Goal: Task Accomplishment & Management: Complete application form

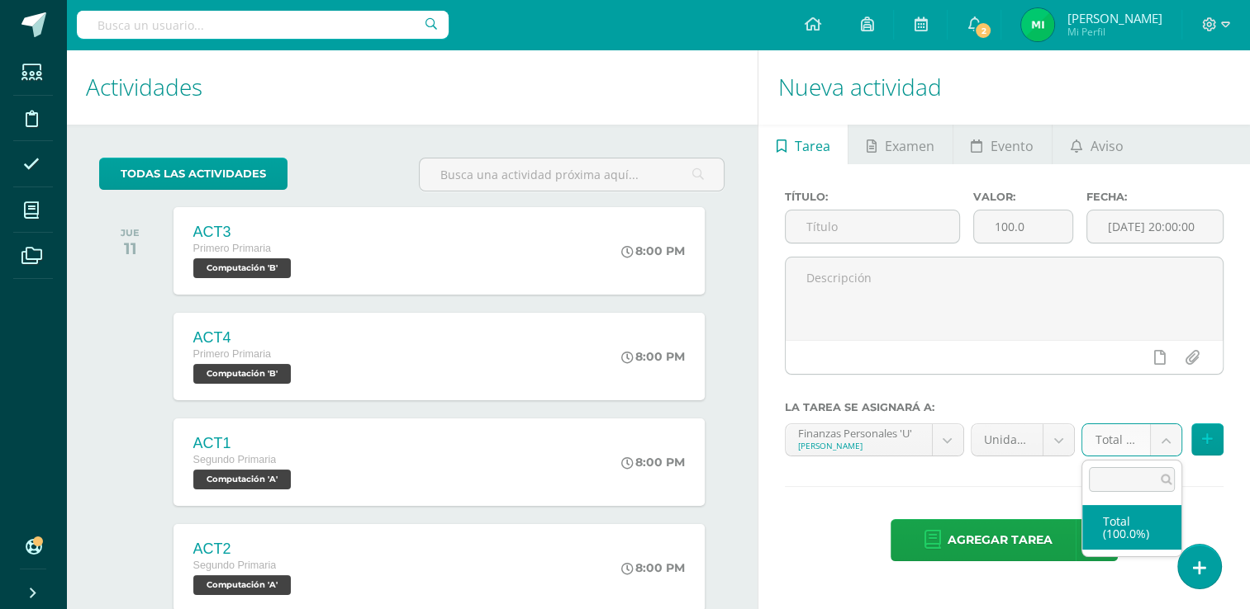
click at [1162, 438] on body "Tarea asignada exitosamente Estudiantes Disciplina Asistencia Mis cursos Archiv…" at bounding box center [625, 304] width 1250 height 609
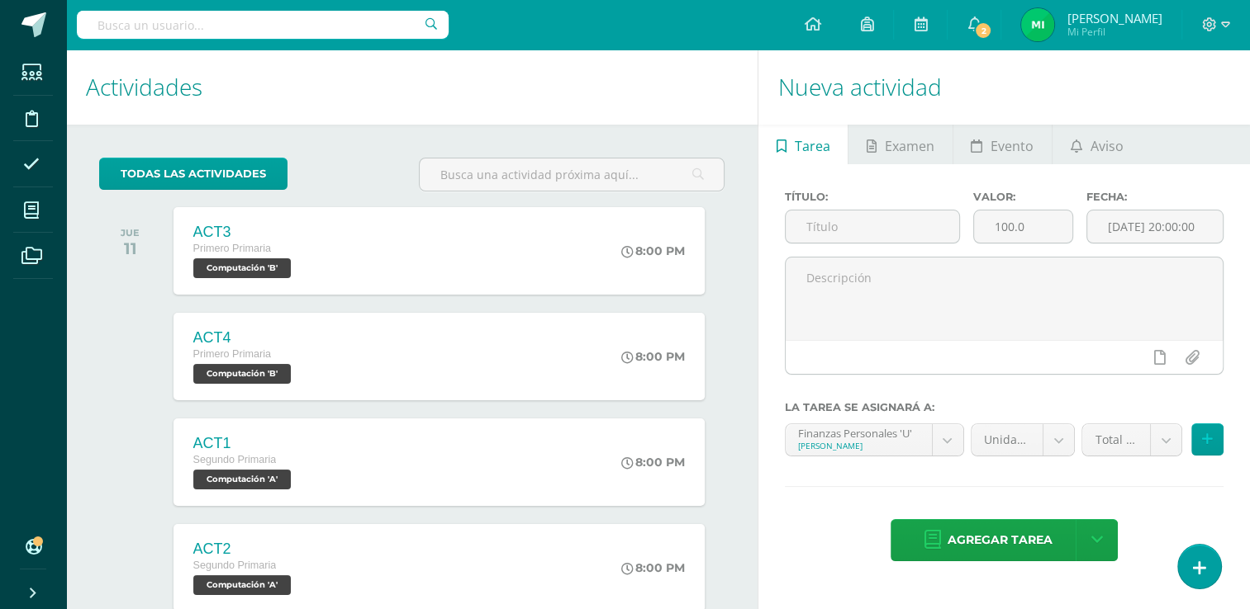
click at [1041, 341] on body "Tarea asignada exitosamente Estudiantes Disciplina Asistencia Mis cursos Archiv…" at bounding box center [625, 304] width 1250 height 609
click at [859, 234] on input "text" at bounding box center [871, 227] width 173 height 32
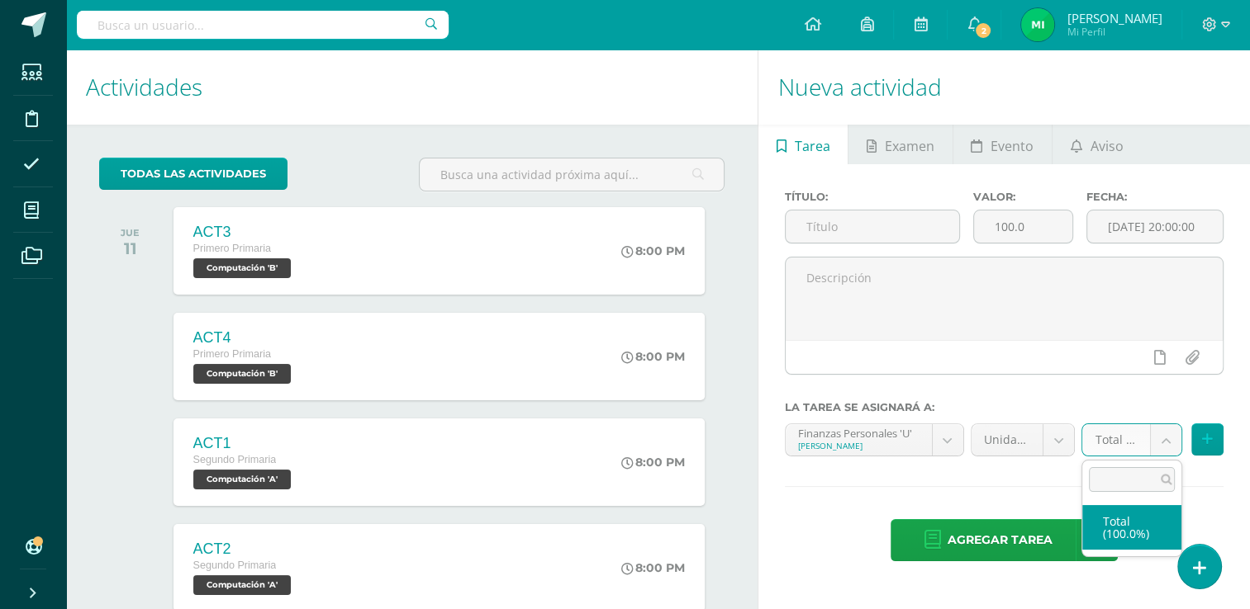
click at [1113, 454] on body "Tarea asignada exitosamente Estudiantes Disciplina Asistencia Mis cursos Archiv…" at bounding box center [625, 304] width 1250 height 609
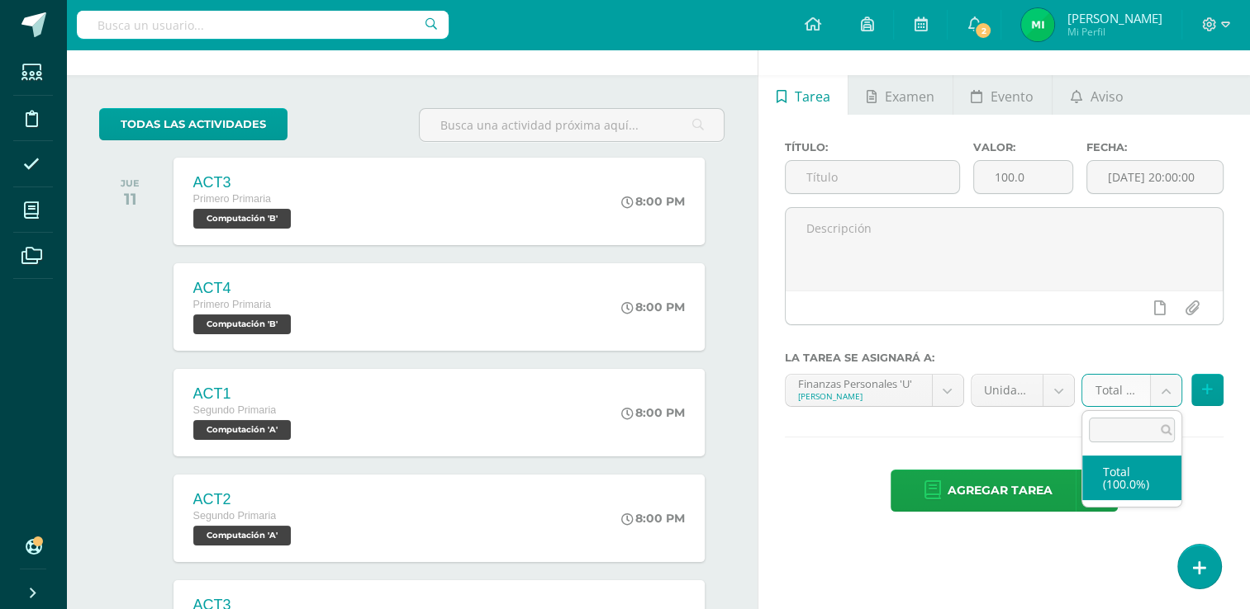
scroll to position [26, 0]
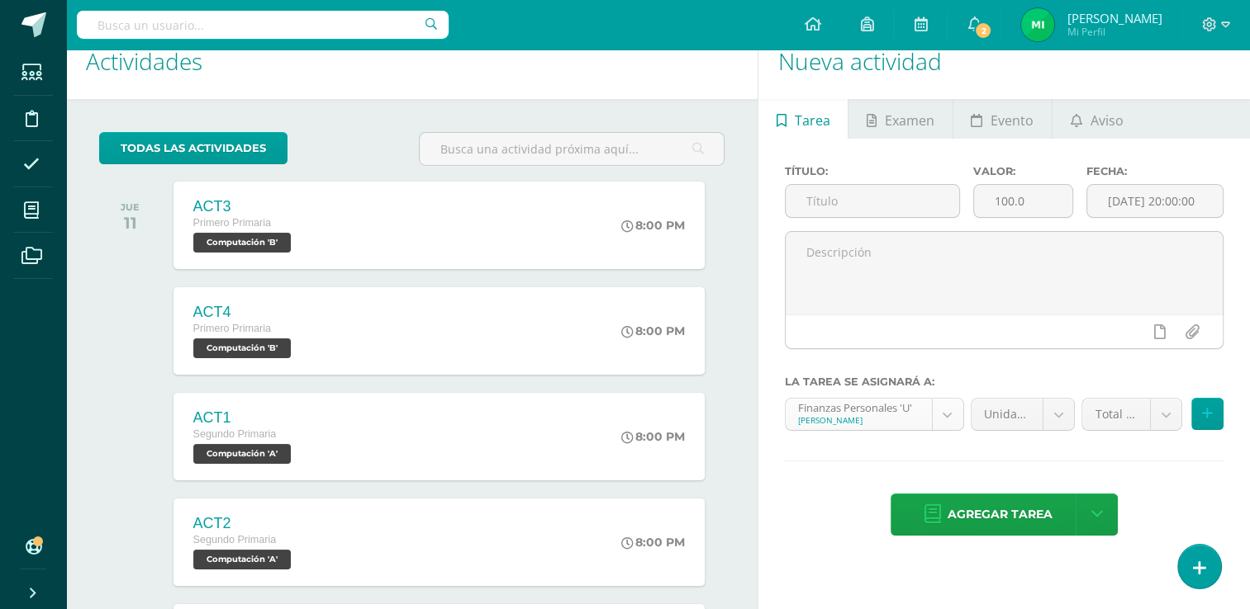
click at [946, 415] on body "Tarea asignada exitosamente Estudiantes Disciplina Asistencia Mis cursos Archiv…" at bounding box center [625, 278] width 1250 height 609
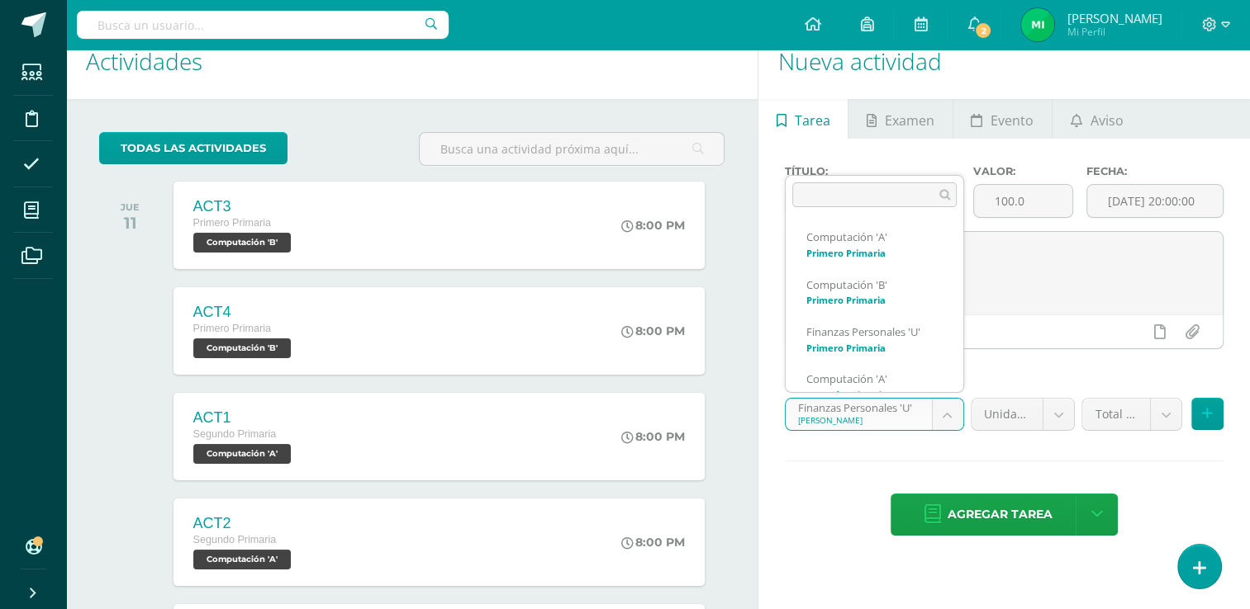
click at [946, 415] on body "Tarea asignada exitosamente Estudiantes Disciplina Asistencia Mis cursos Archiv…" at bounding box center [625, 278] width 1250 height 609
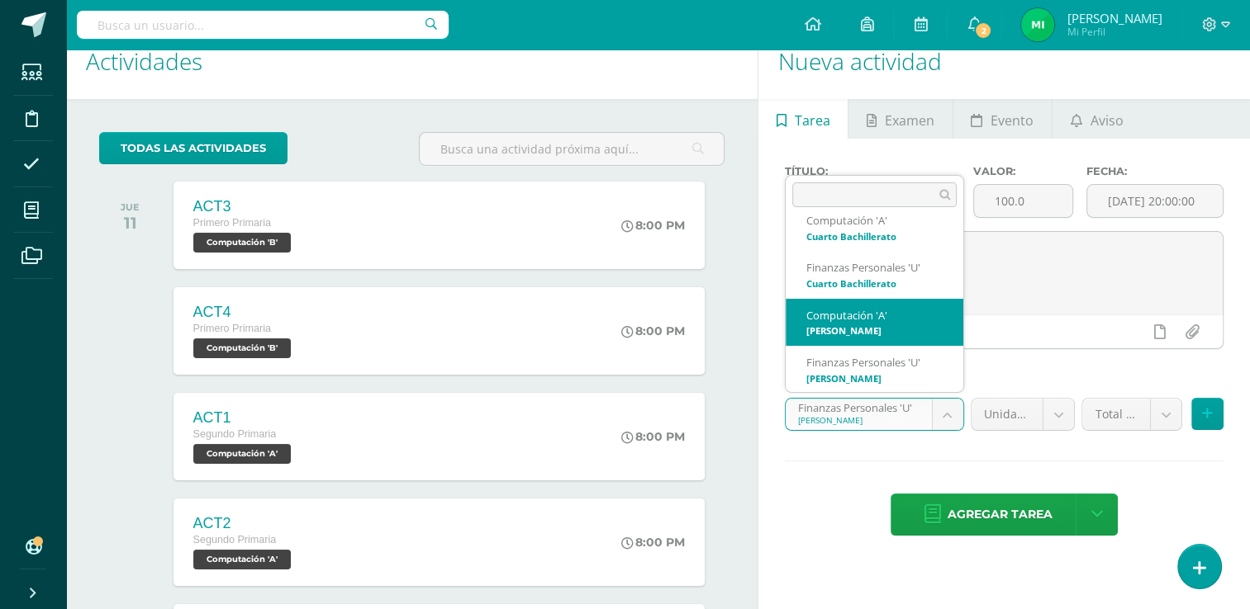
scroll to position [0, 0]
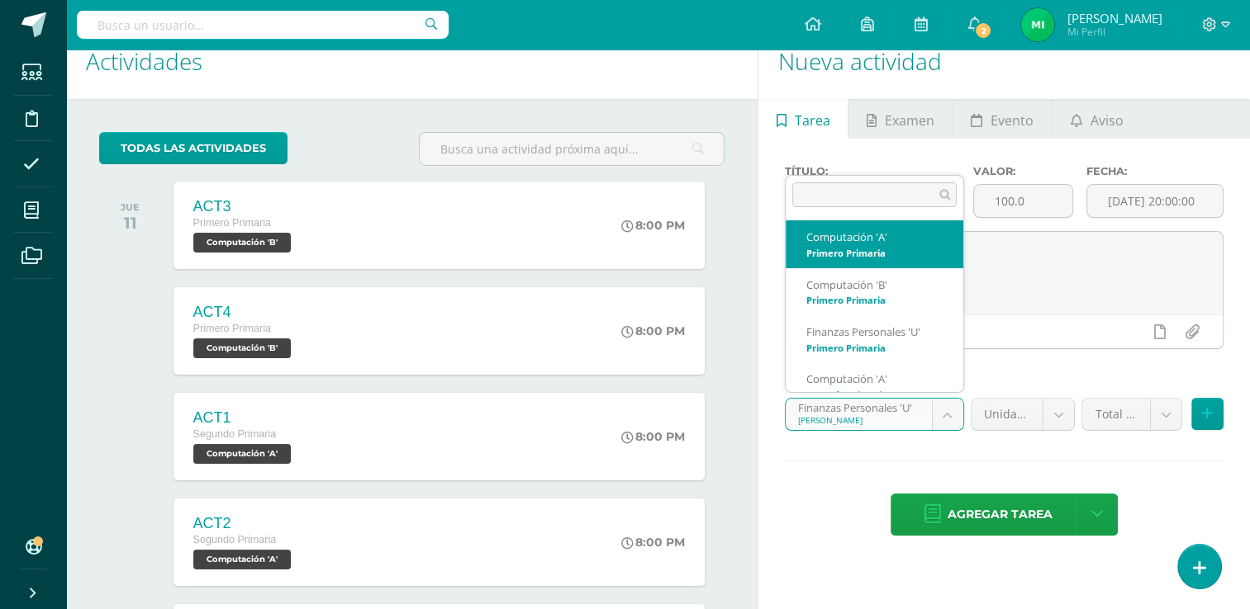
select select "109537"
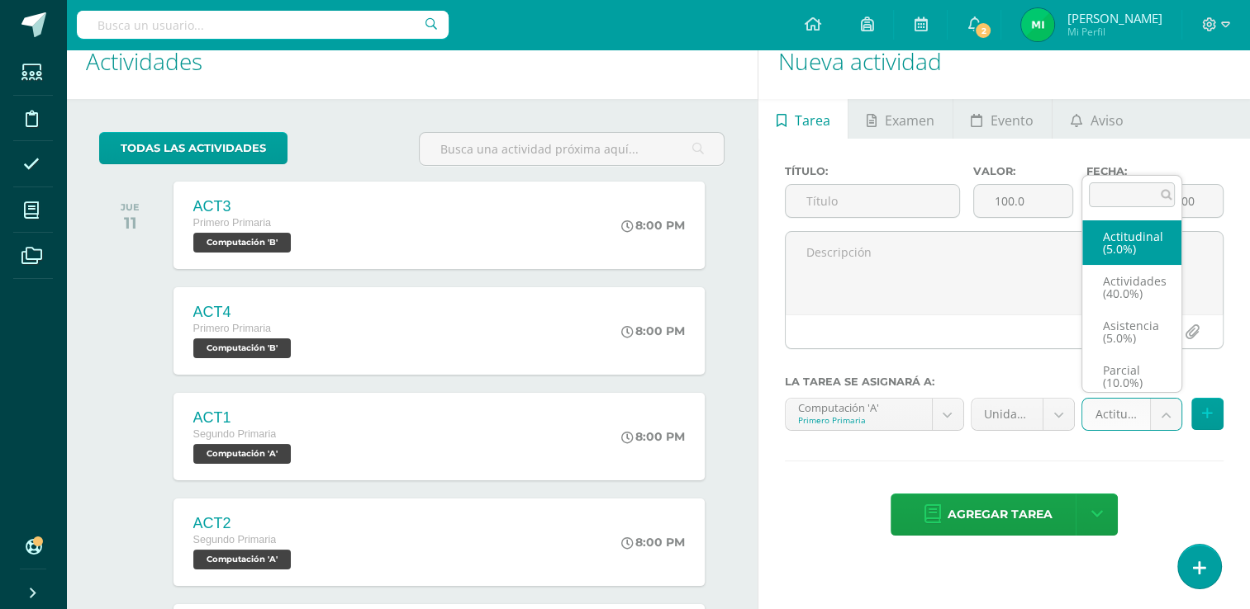
click at [1137, 414] on body "Tarea asignada exitosamente Estudiantes Disciplina Asistencia Mis cursos Archiv…" at bounding box center [625, 278] width 1250 height 609
select select "122082"
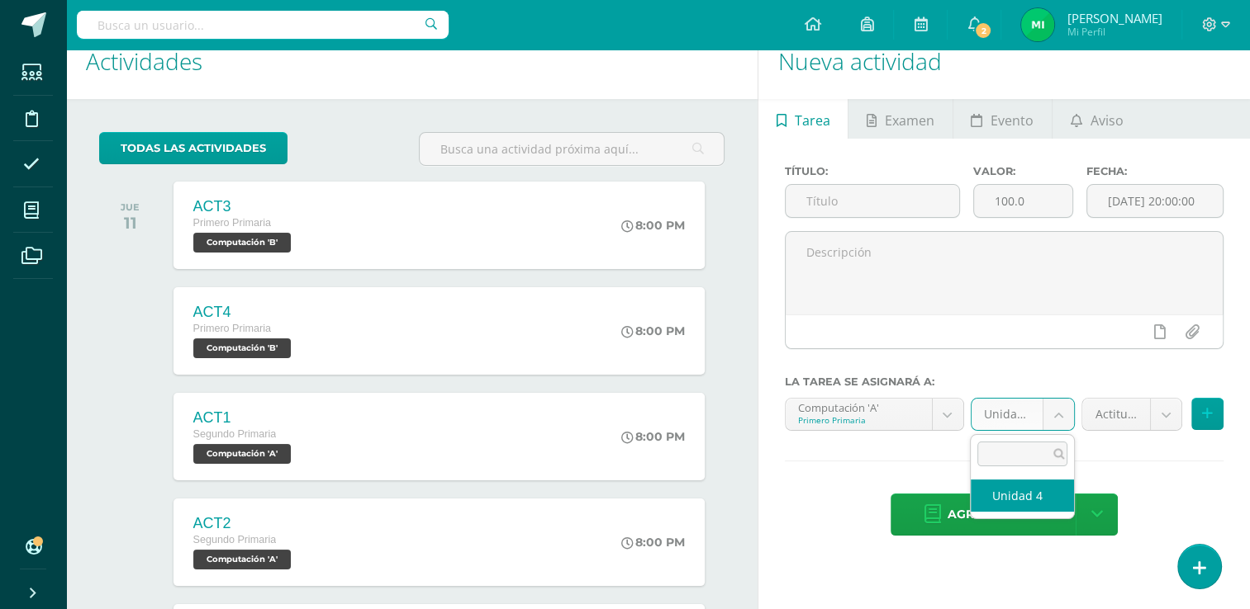
click at [1036, 413] on body "Tarea asignada exitosamente Estudiantes Disciplina Asistencia Mis cursos Archiv…" at bounding box center [625, 278] width 1250 height 609
select select "109546"
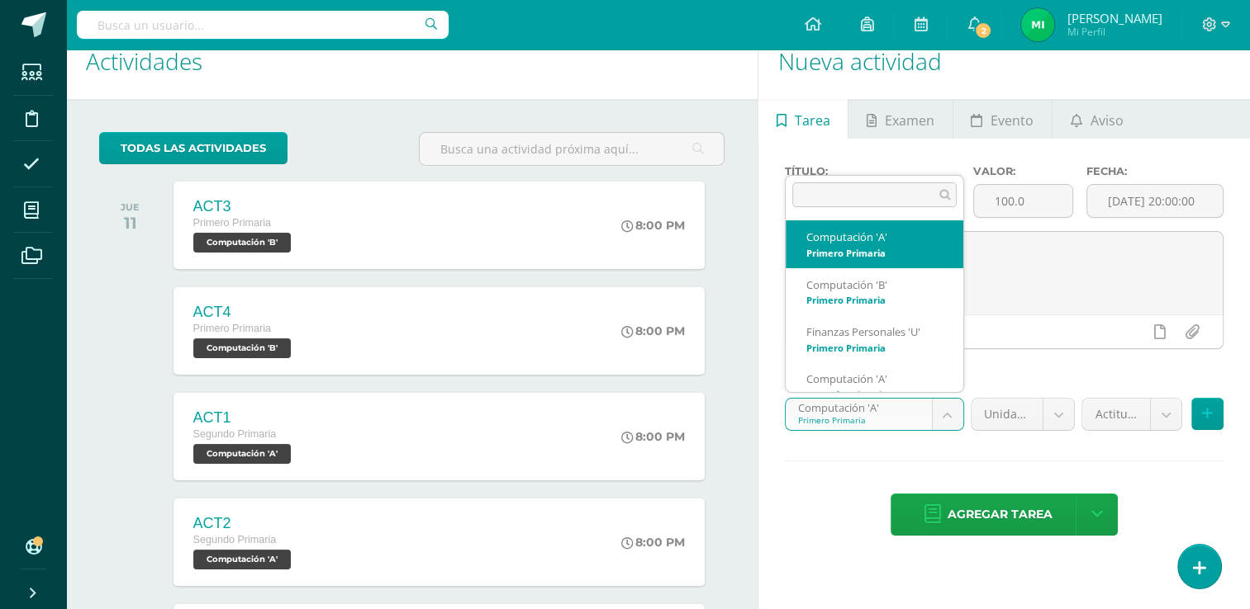
click at [918, 415] on body "Tarea asignada exitosamente Estudiantes Disciplina Asistencia Mis cursos Archiv…" at bounding box center [625, 278] width 1250 height 609
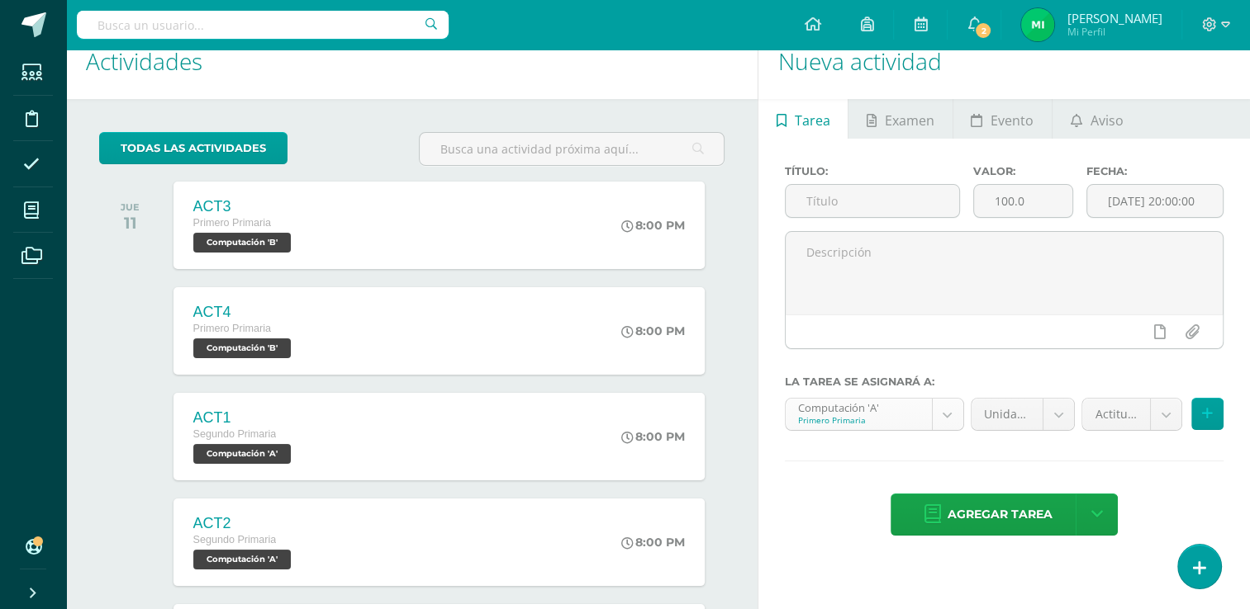
click at [918, 415] on body "Tarea asignada exitosamente Estudiantes Disciplina Asistencia Mis cursos Archiv…" at bounding box center [625, 278] width 1250 height 609
click at [882, 196] on input "text" at bounding box center [871, 201] width 173 height 32
type input "a"
type input "Actitudinal"
click at [1003, 200] on input "100.0" at bounding box center [1023, 201] width 98 height 32
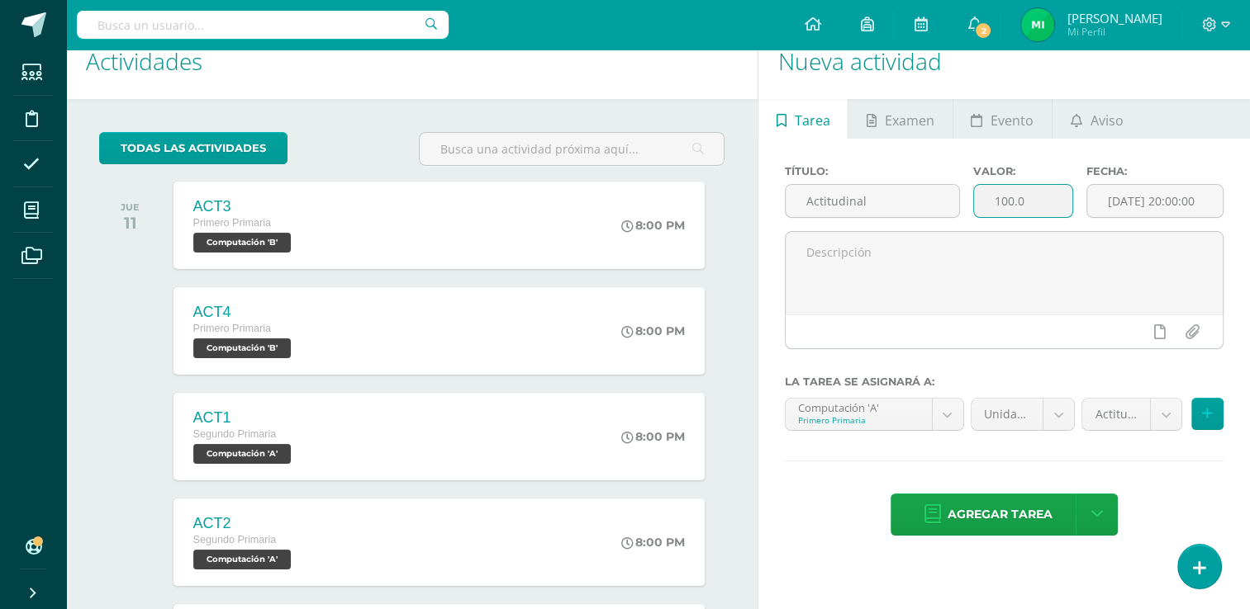
click at [1003, 200] on input "100.0" at bounding box center [1023, 201] width 98 height 32
type input "5"
click at [988, 521] on span "Agregar tarea" at bounding box center [999, 515] width 105 height 40
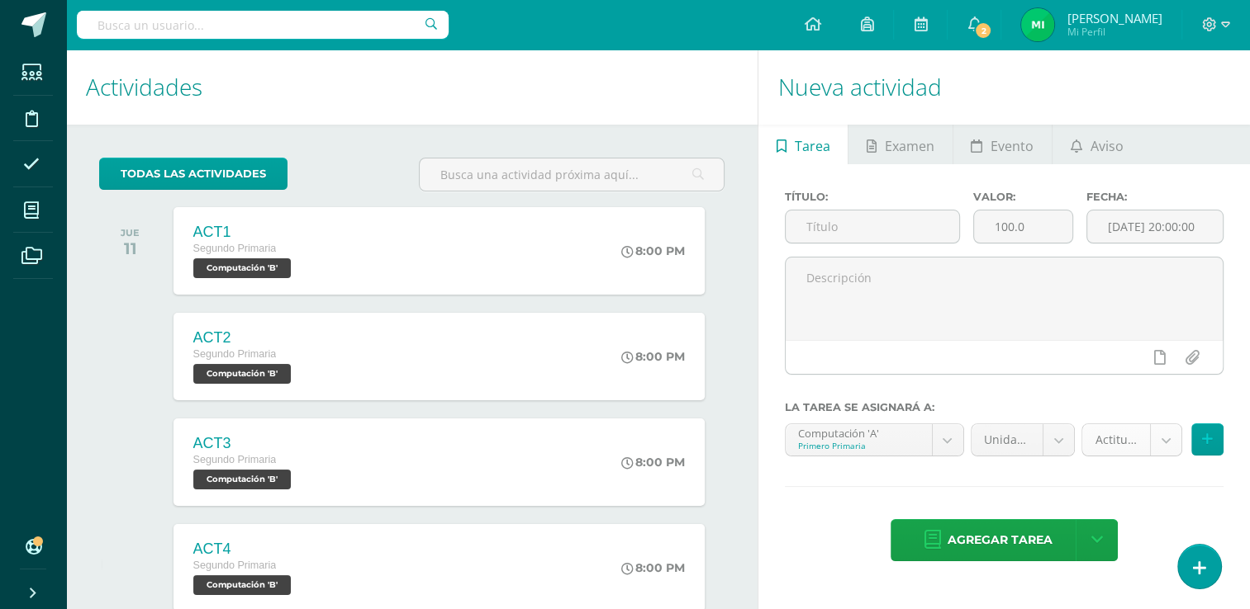
click at [1151, 437] on body "Tarea asignada exitosamente Estudiantes Disciplina Asistencia Mis cursos Archiv…" at bounding box center [625, 304] width 1250 height 609
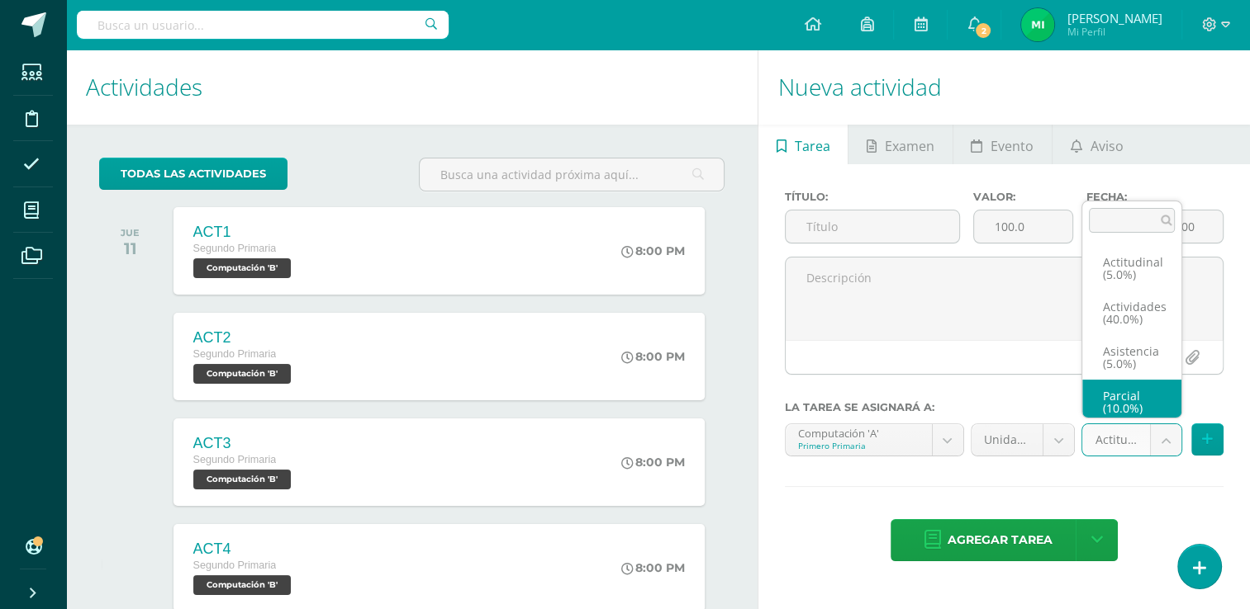
scroll to position [7, 0]
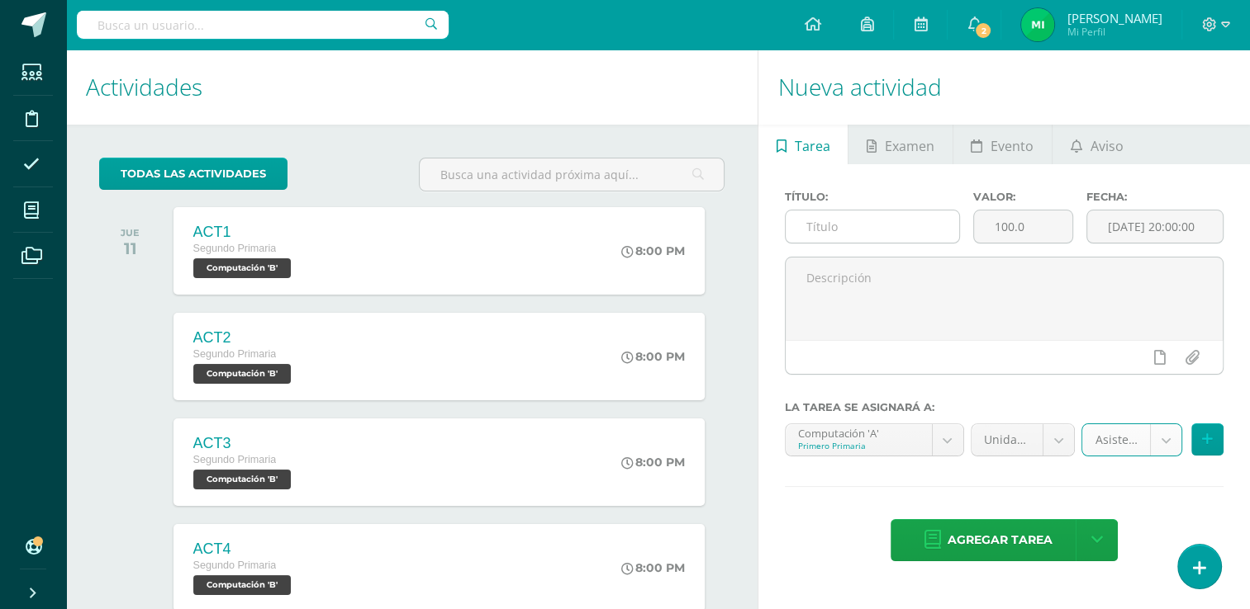
click at [886, 225] on input "text" at bounding box center [871, 227] width 173 height 32
click at [1113, 444] on body "Tarea asignada exitosamente Estudiantes Disciplina Asistencia Mis cursos Archiv…" at bounding box center [625, 304] width 1250 height 609
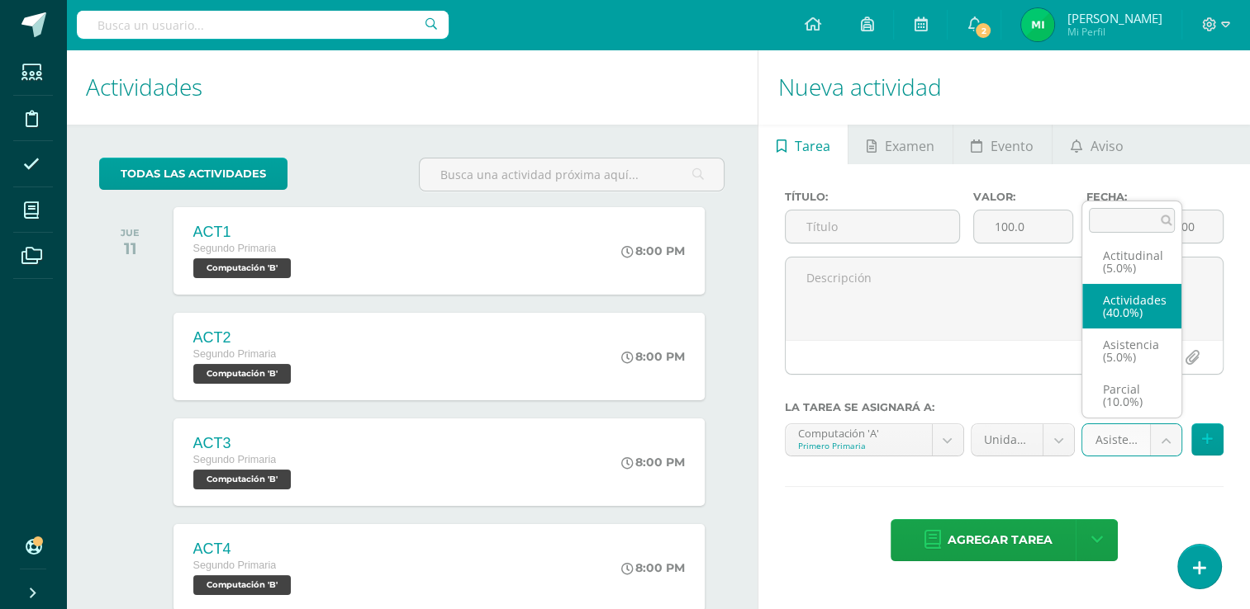
scroll to position [0, 0]
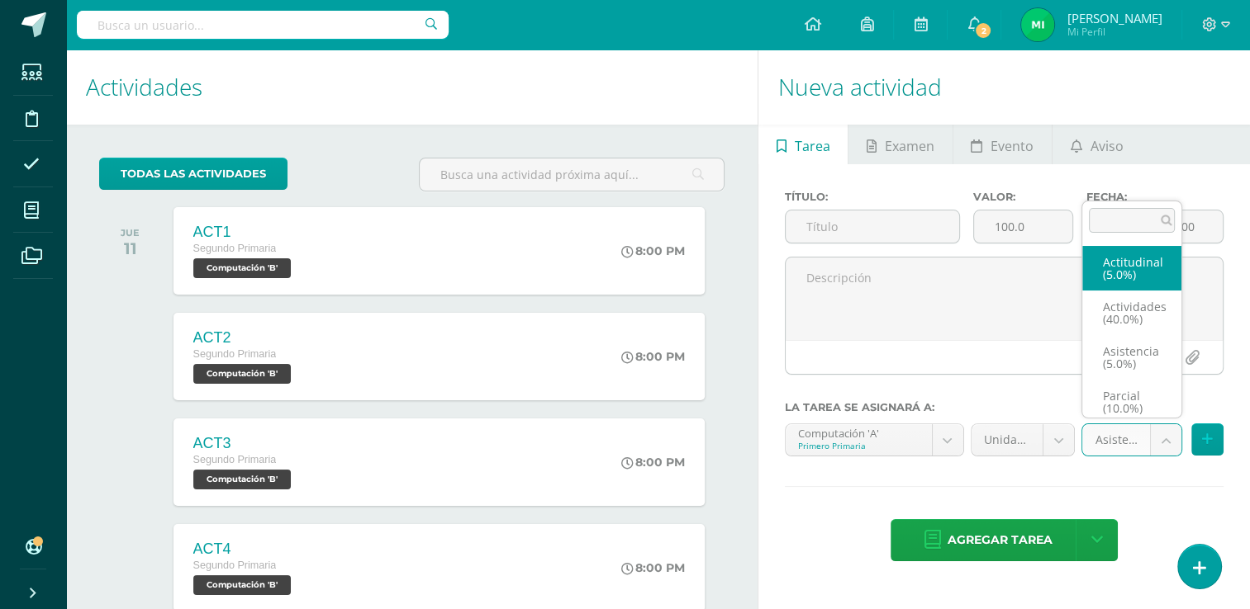
select select "122082"
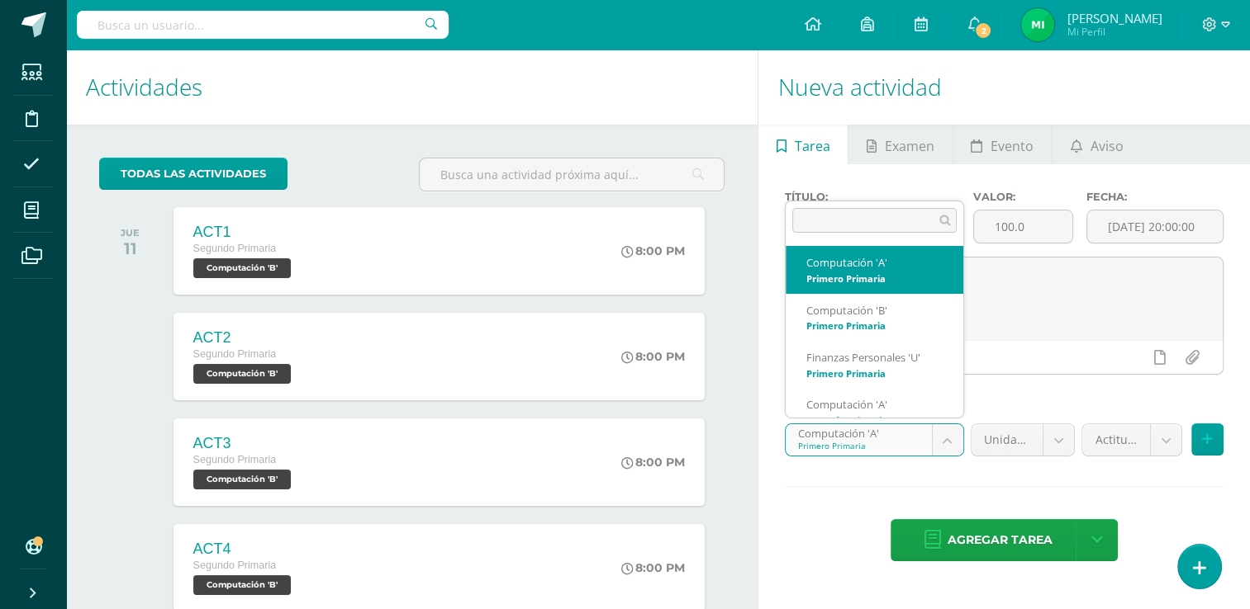
click at [949, 438] on body "Tarea asignada exitosamente Estudiantes Disciplina Asistencia Mis cursos Archiv…" at bounding box center [625, 304] width 1250 height 609
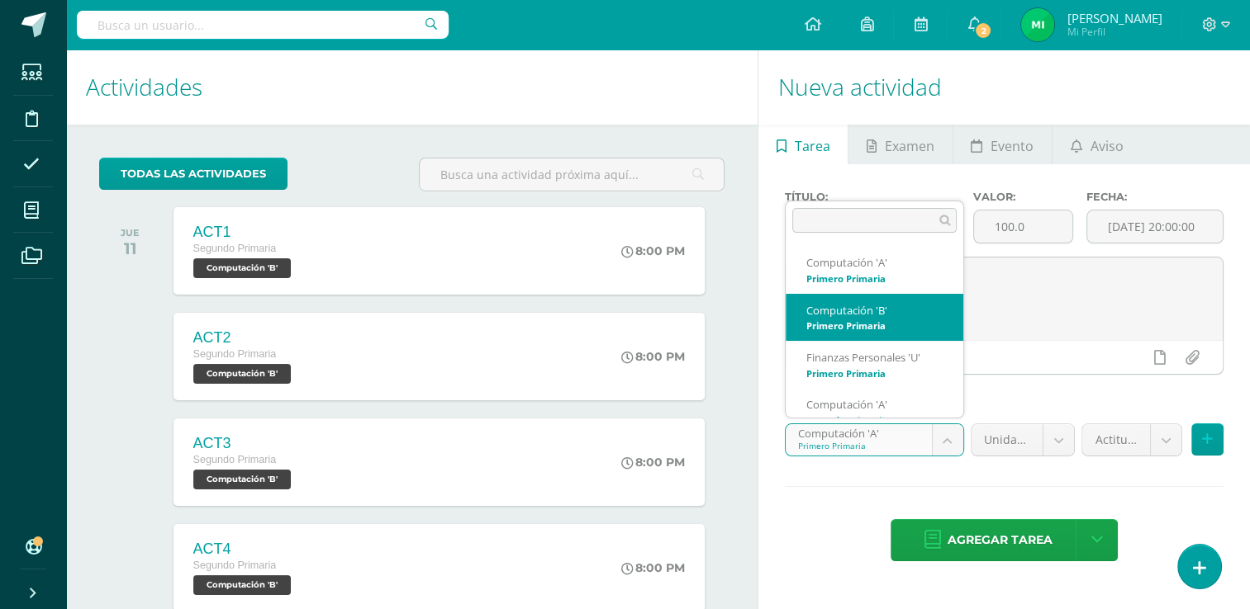
select select "109657"
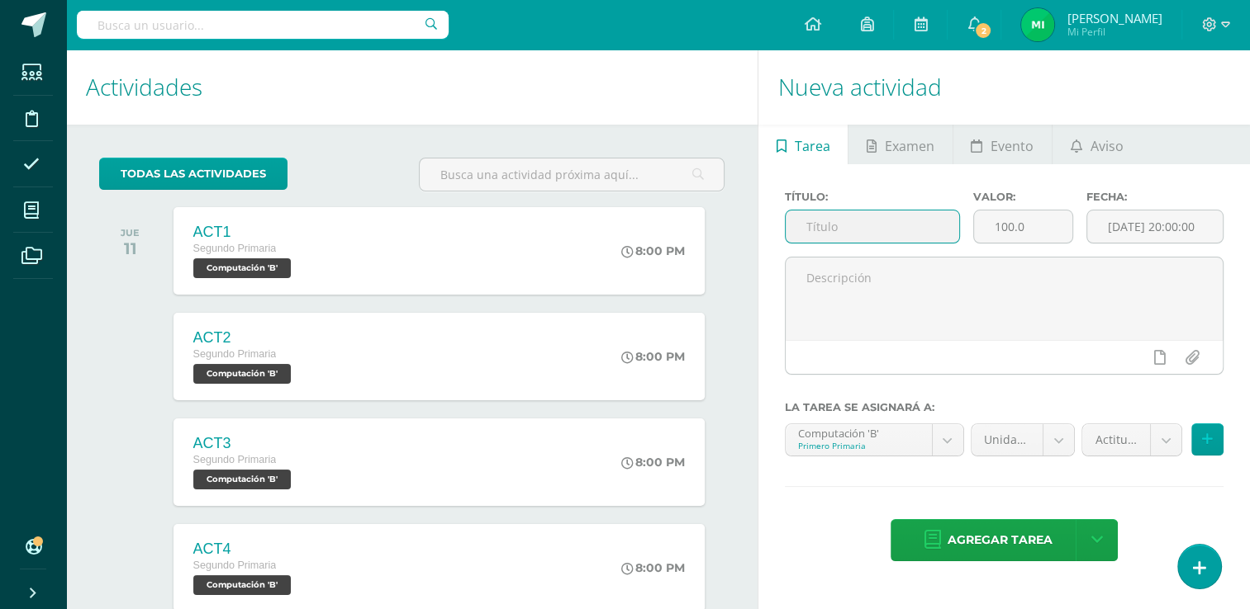
click at [846, 226] on input "text" at bounding box center [871, 227] width 173 height 32
type input "Actitudinal"
click at [1028, 230] on input "100.0" at bounding box center [1023, 227] width 98 height 32
type input "1"
type input "5"
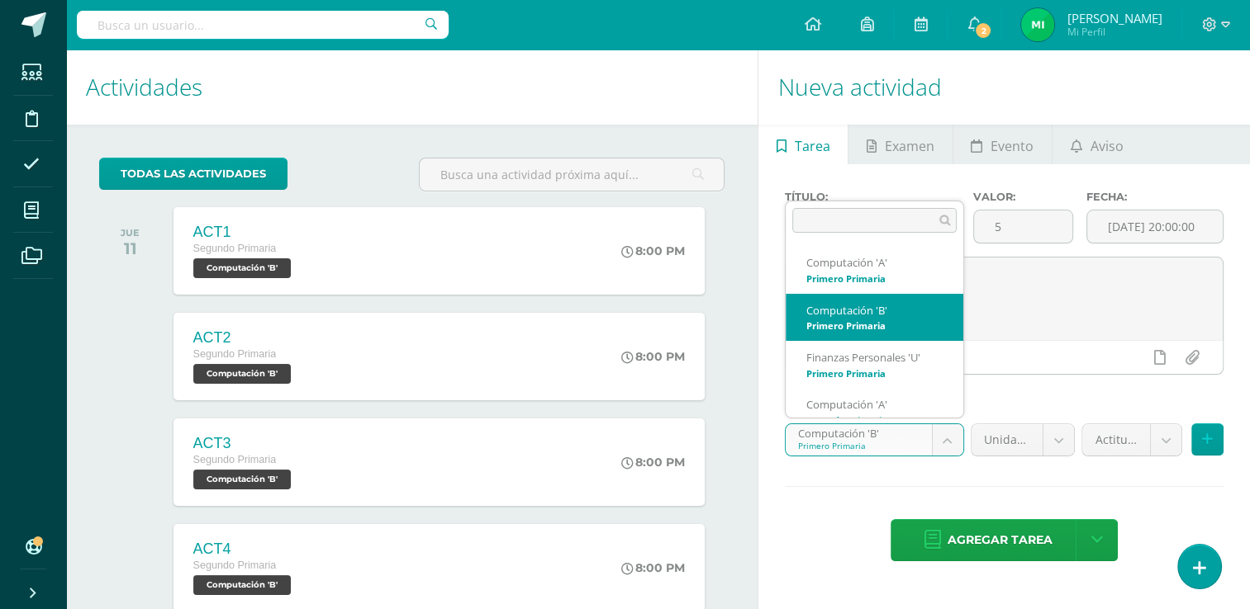
click at [948, 434] on body "Tarea asignada exitosamente Estudiantes Disciplina Asistencia Mis cursos Archiv…" at bounding box center [625, 304] width 1250 height 609
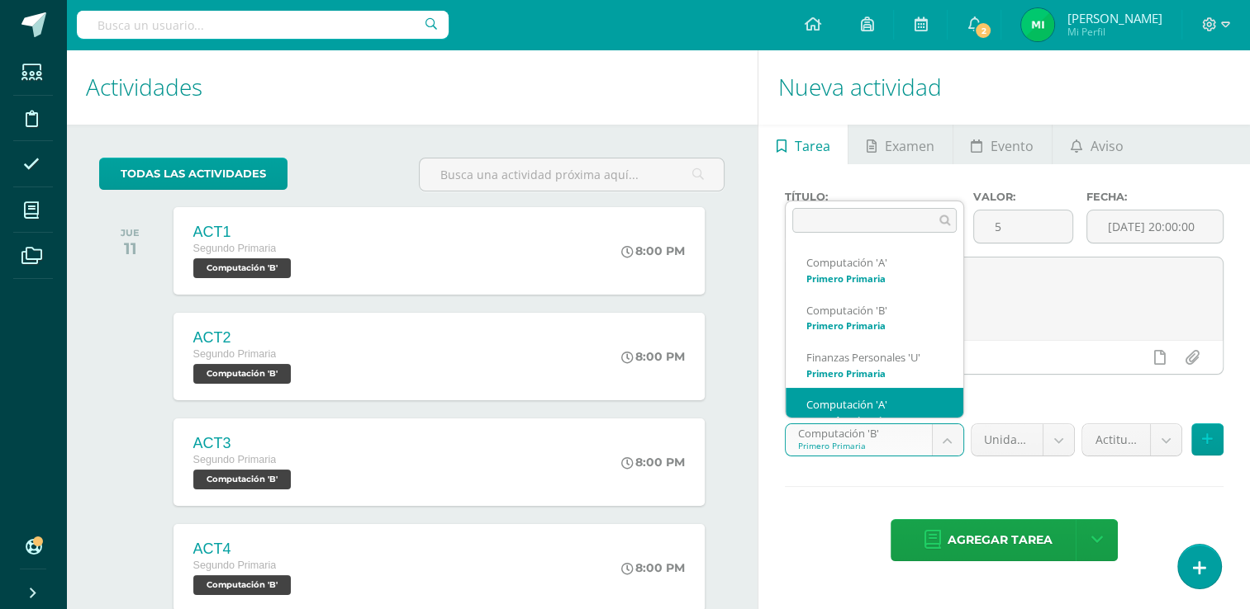
scroll to position [17, 0]
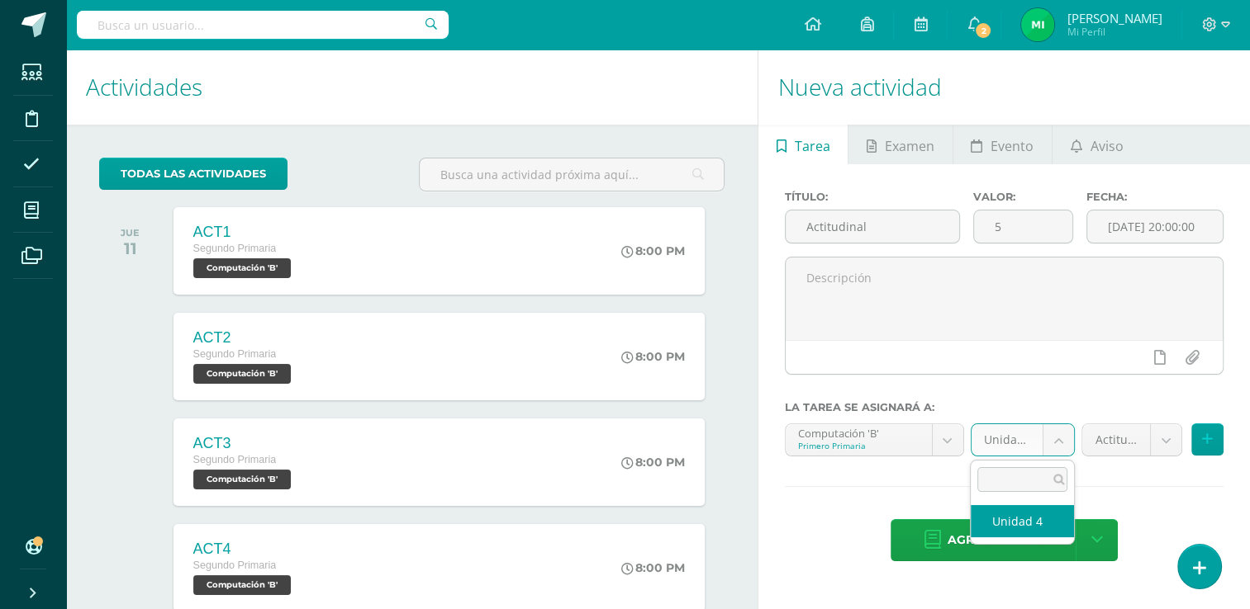
click at [1054, 447] on body "Tarea asignada exitosamente Estudiantes Disciplina Asistencia Mis cursos Archiv…" at bounding box center [625, 304] width 1250 height 609
select select "109666"
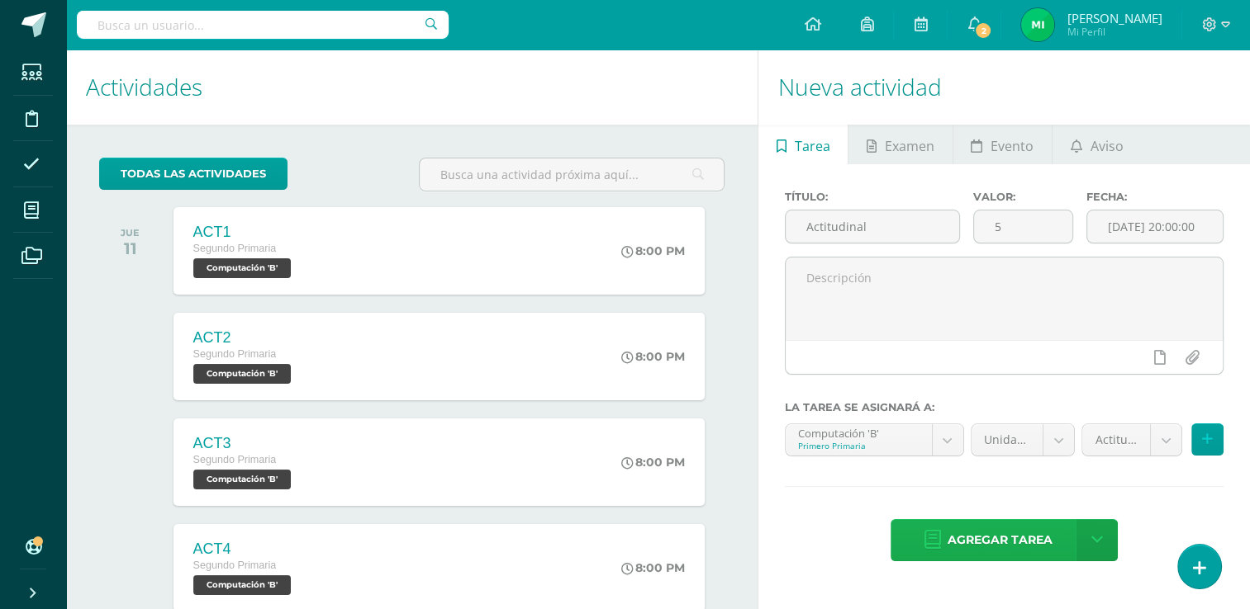
click at [1034, 536] on span "Agregar tarea" at bounding box center [999, 540] width 105 height 40
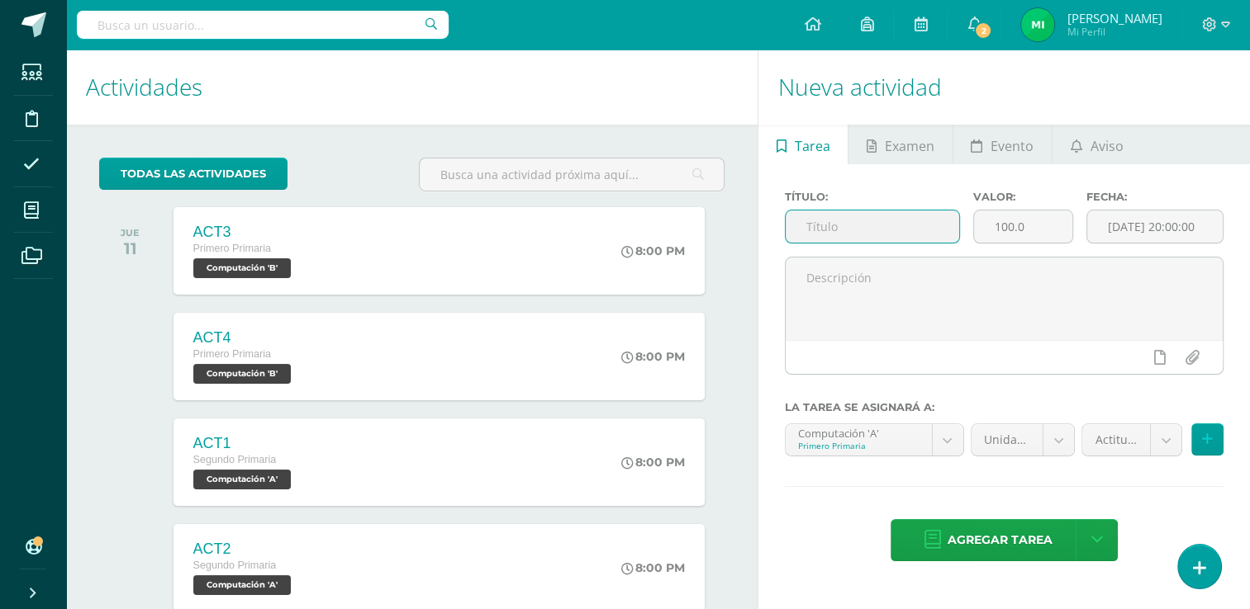
click at [847, 224] on input "text" at bounding box center [871, 227] width 173 height 32
type input "Actitudinal"
click at [1051, 232] on input "100.0" at bounding box center [1023, 227] width 98 height 32
type input "1"
type input "5"
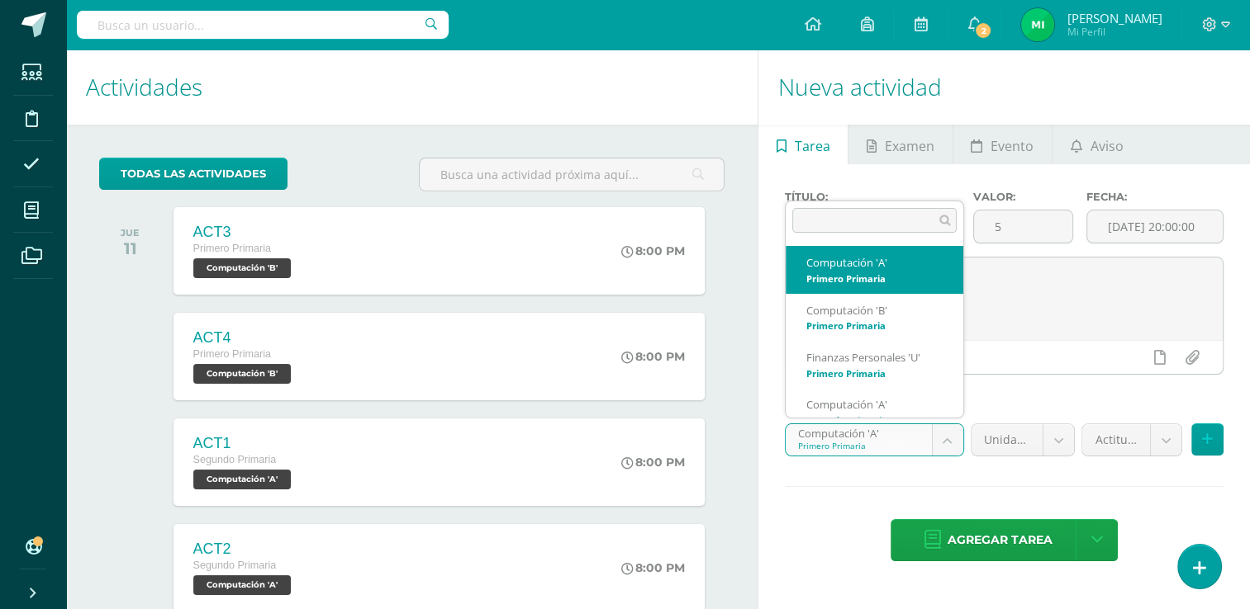
click at [951, 439] on body "Tarea asignada exitosamente Estudiantes Disciplina Asistencia Mis cursos Archiv…" at bounding box center [625, 304] width 1250 height 609
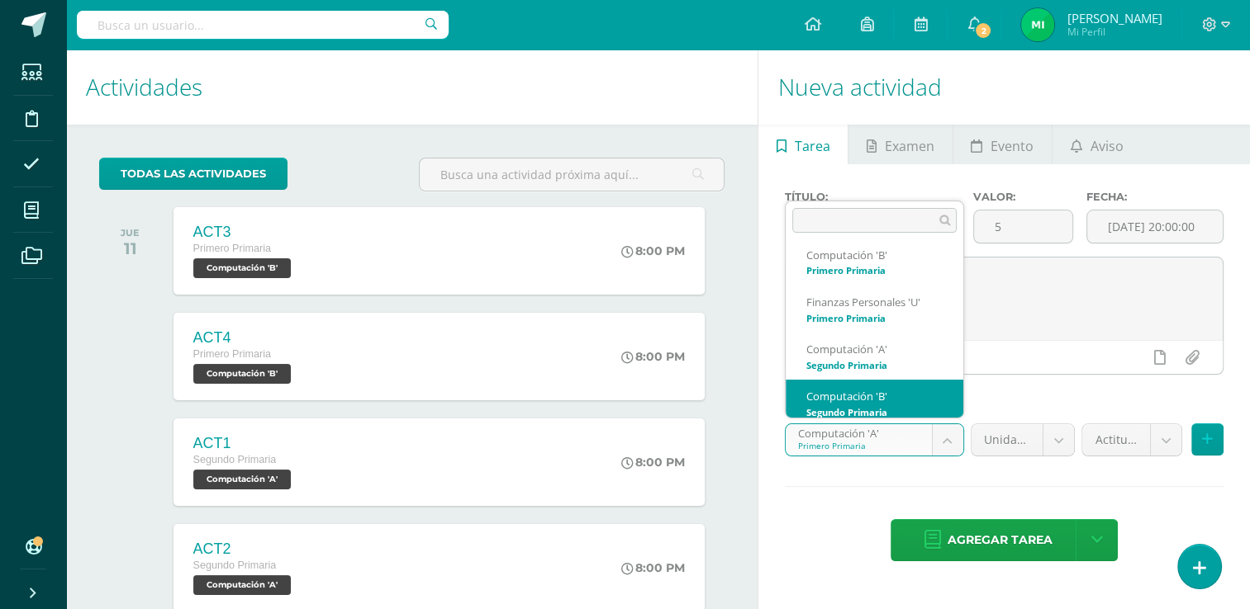
scroll to position [64, 0]
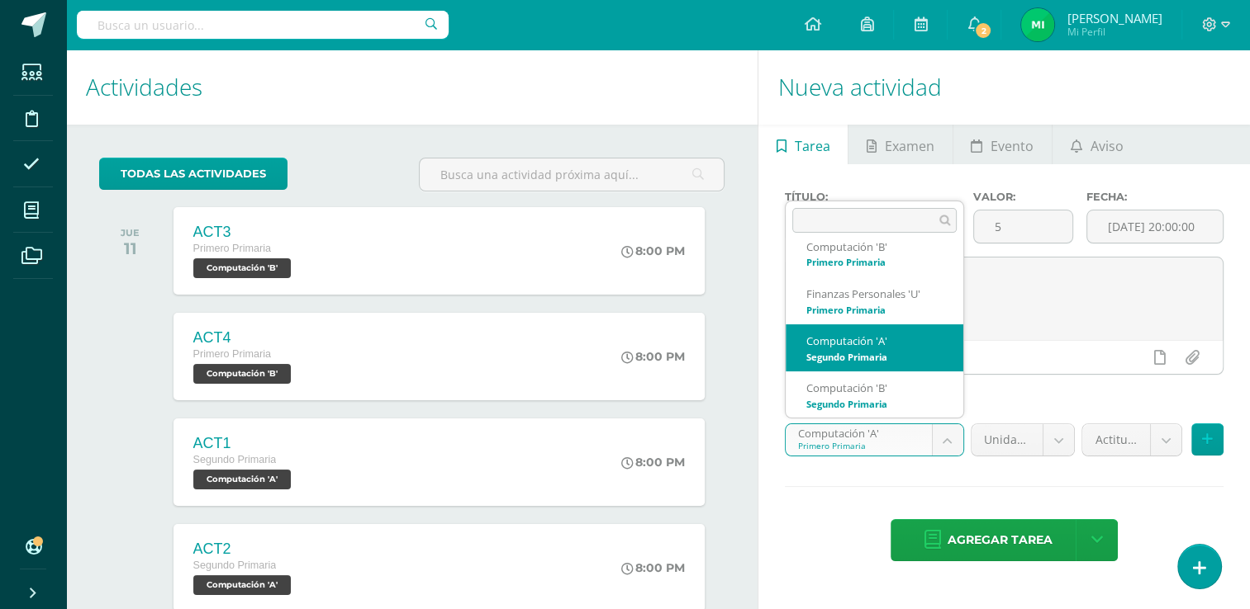
select select "109797"
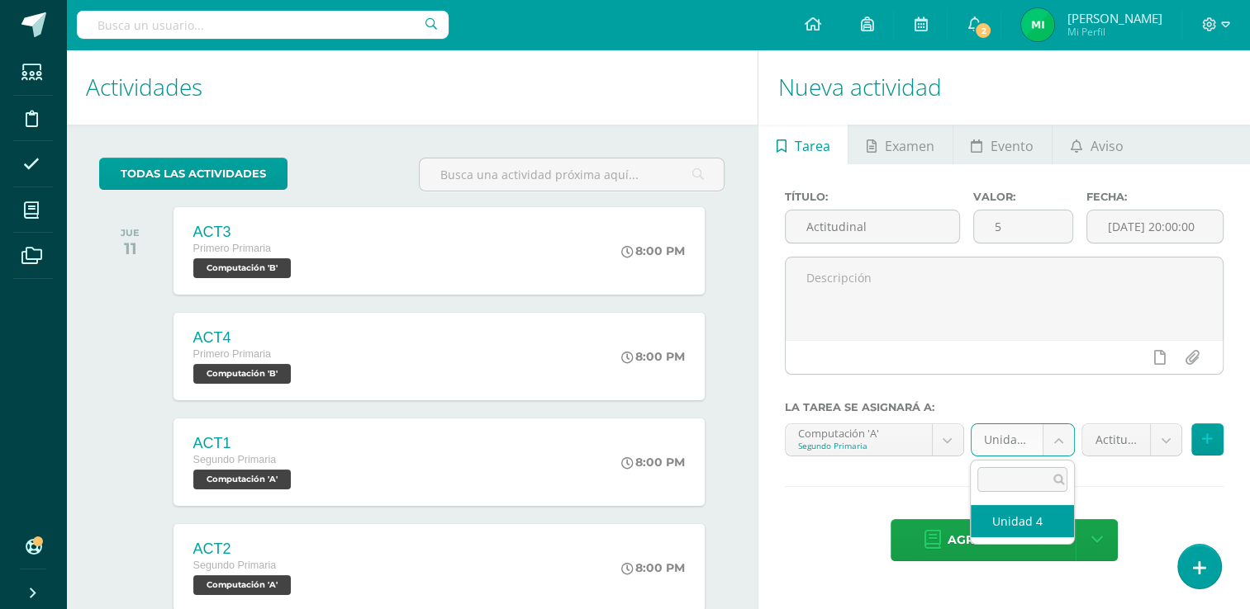
click at [1062, 439] on body "Tarea asignada exitosamente Estudiantes Disciplina Asistencia Mis cursos Archiv…" at bounding box center [625, 304] width 1250 height 609
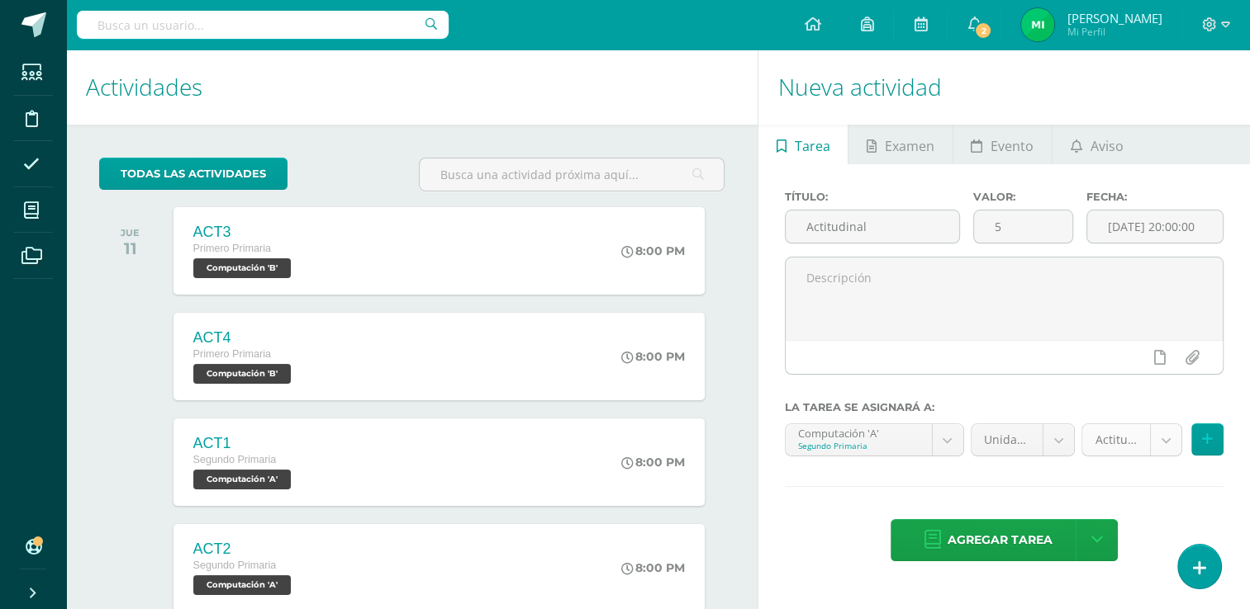
click at [1157, 434] on body "Tarea asignada exitosamente Estudiantes Disciplina Asistencia Mis cursos Archiv…" at bounding box center [625, 304] width 1250 height 609
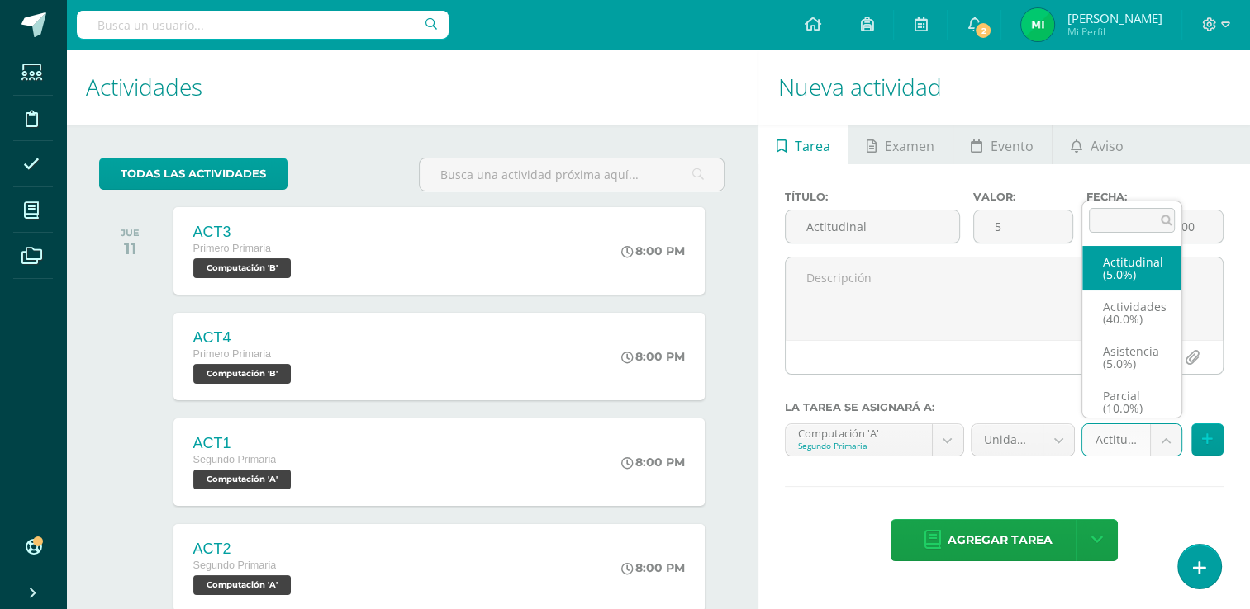
click at [1160, 434] on body "Tarea asignada exitosamente Estudiantes Disciplina Asistencia Mis cursos Archiv…" at bounding box center [625, 304] width 1250 height 609
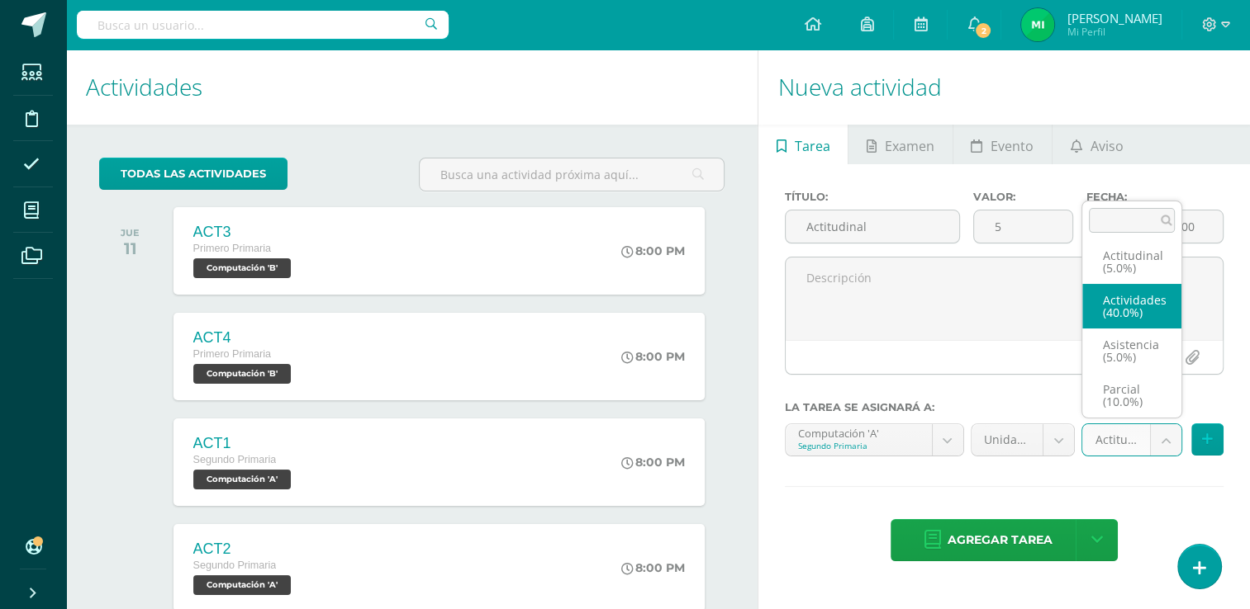
scroll to position [0, 0]
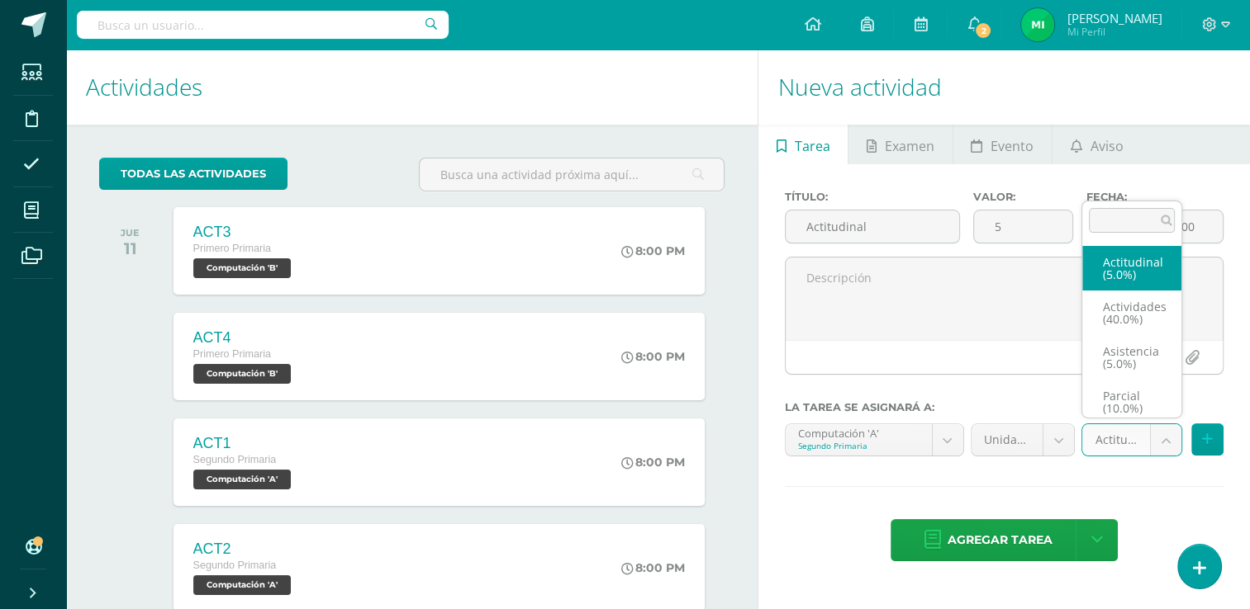
select select "122072"
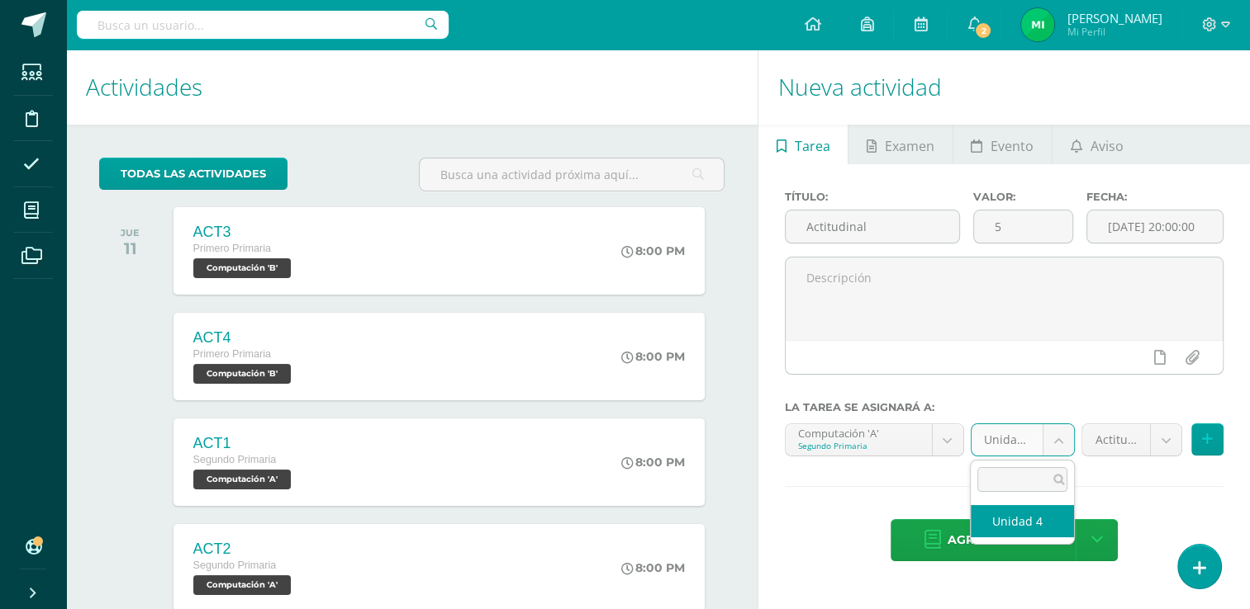
click at [1057, 445] on body "Tarea asignada exitosamente Estudiantes Disciplina Asistencia Mis cursos Archiv…" at bounding box center [625, 304] width 1250 height 609
select select "109806"
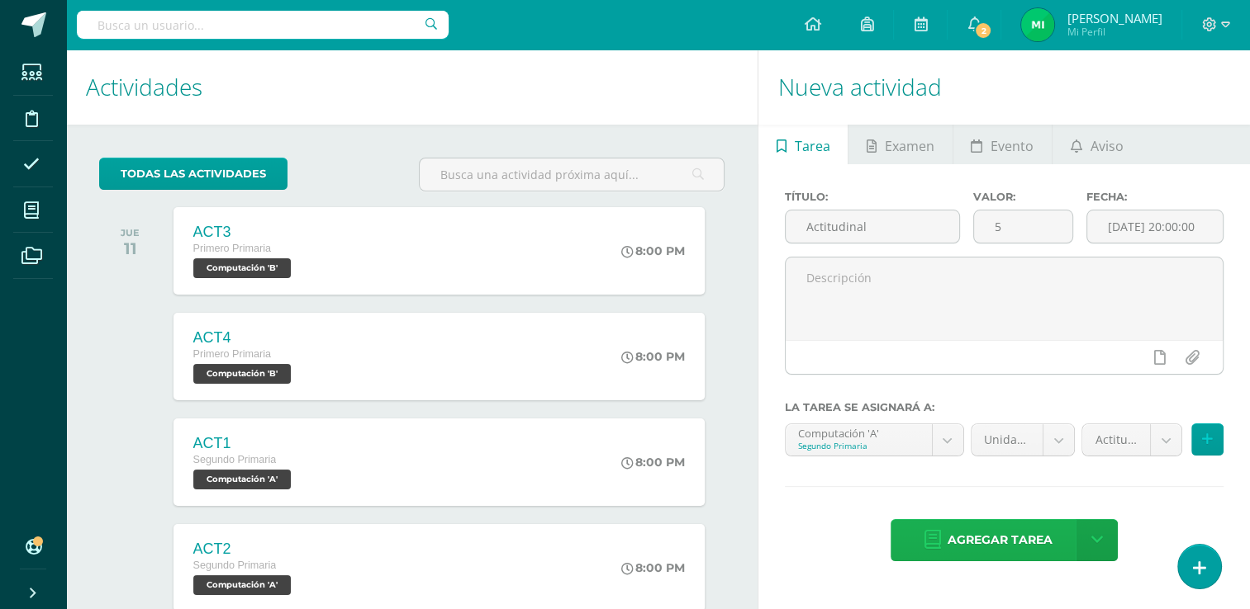
click at [1005, 540] on span "Agregar tarea" at bounding box center [999, 540] width 105 height 40
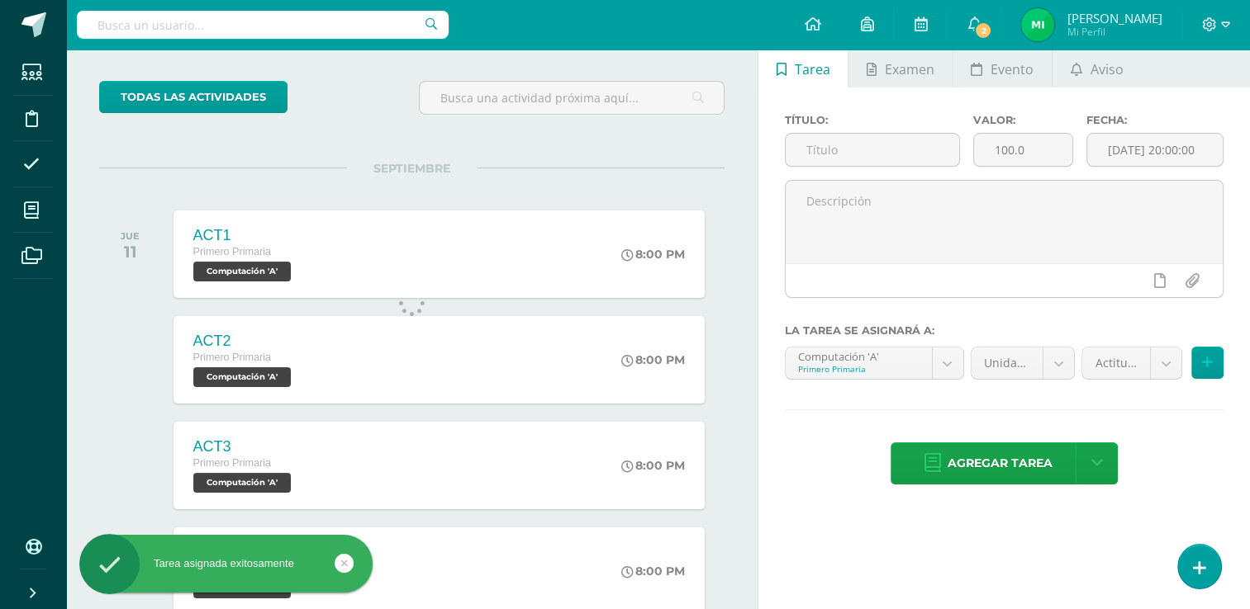
scroll to position [52, 0]
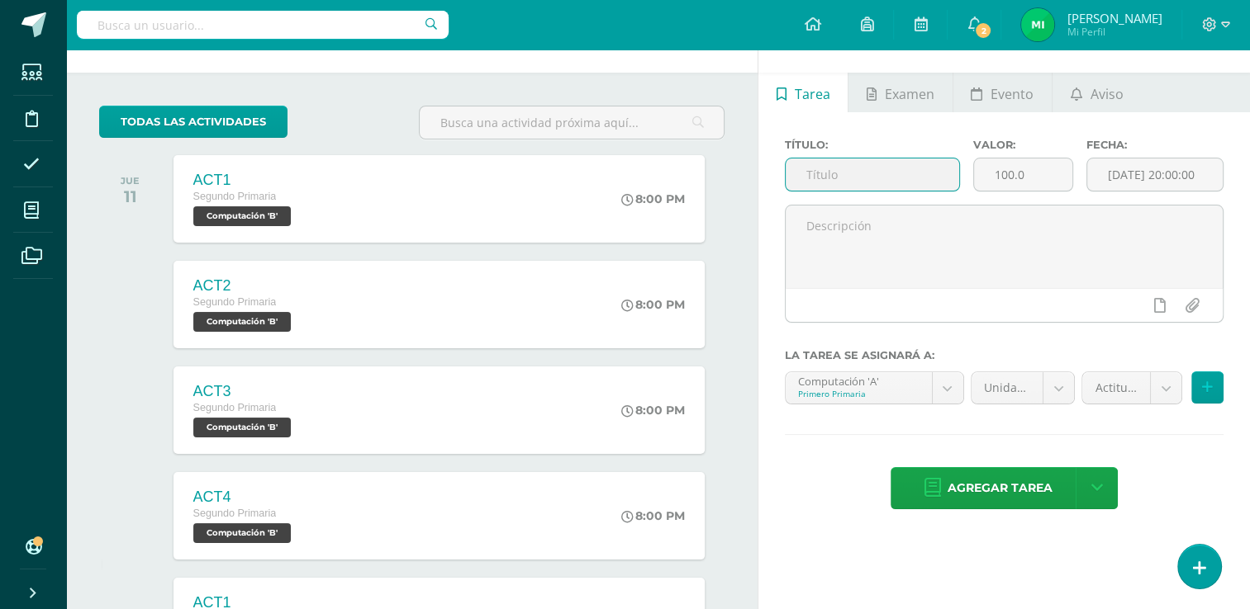
click at [899, 176] on input "text" at bounding box center [871, 175] width 173 height 32
type input "Actitudinal"
click at [1044, 168] on input "100.0" at bounding box center [1023, 175] width 98 height 32
type input "1"
type input "6"
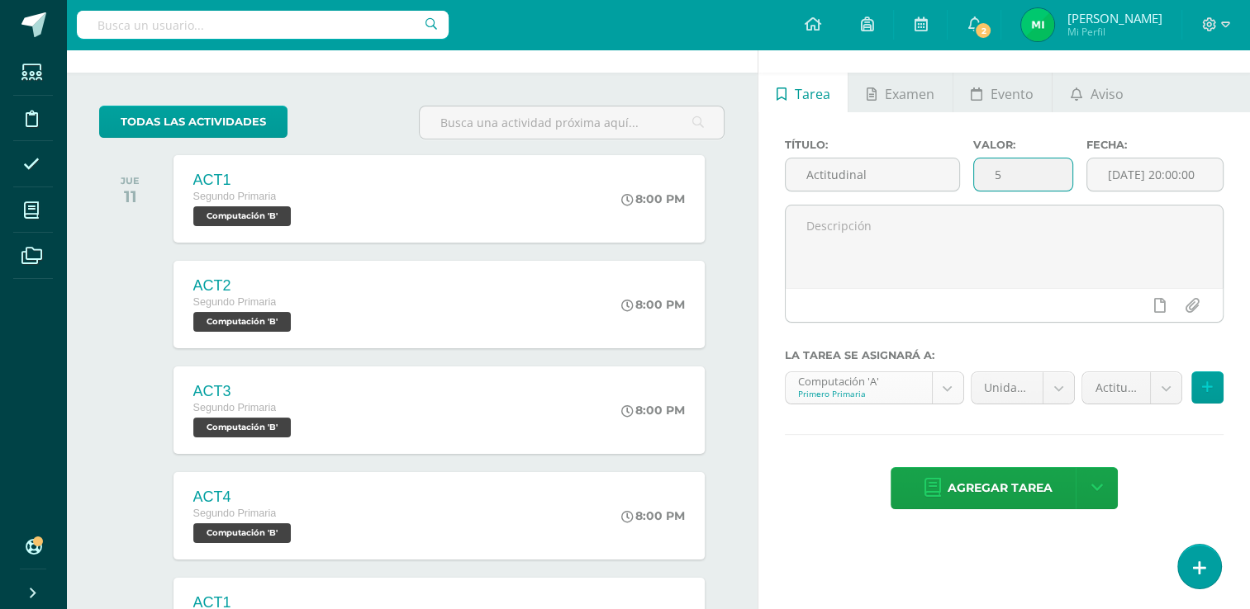
type input "5"
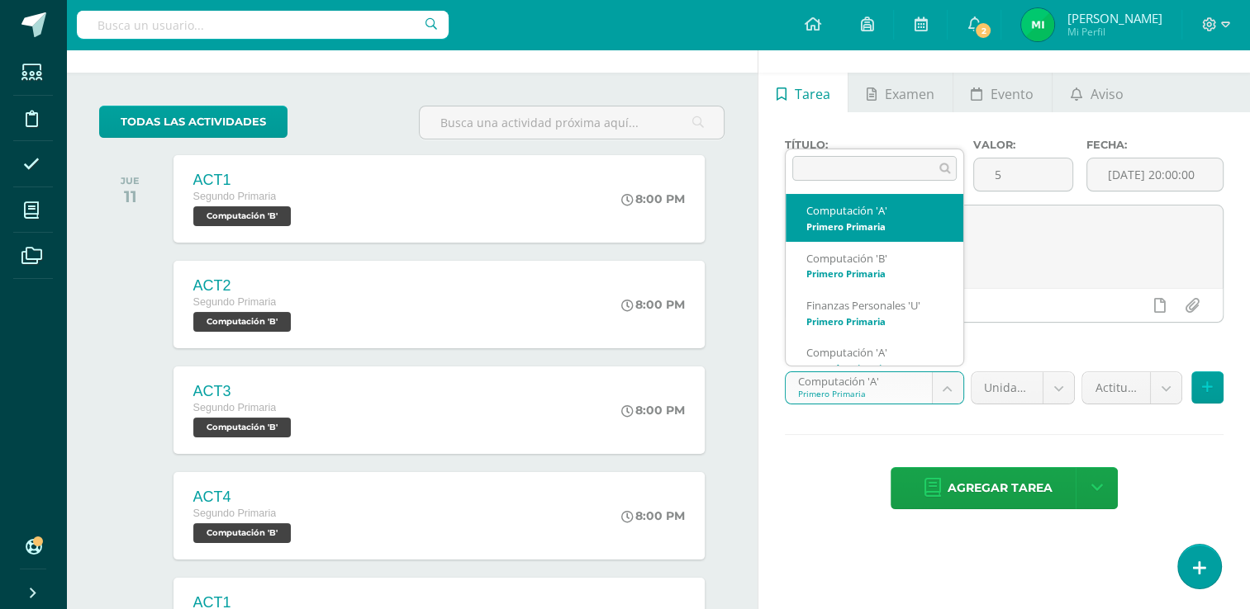
click at [939, 386] on body "Tarea asignada exitosamente Estudiantes Disciplina Asistencia Mis cursos Archiv…" at bounding box center [625, 252] width 1250 height 609
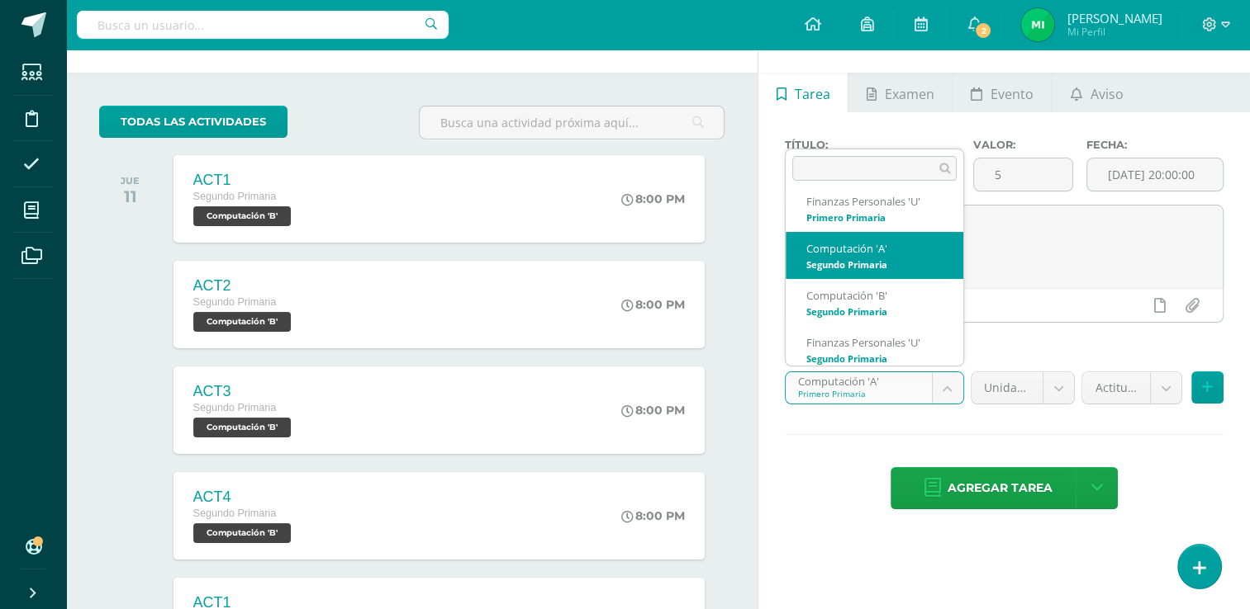
scroll to position [111, 0]
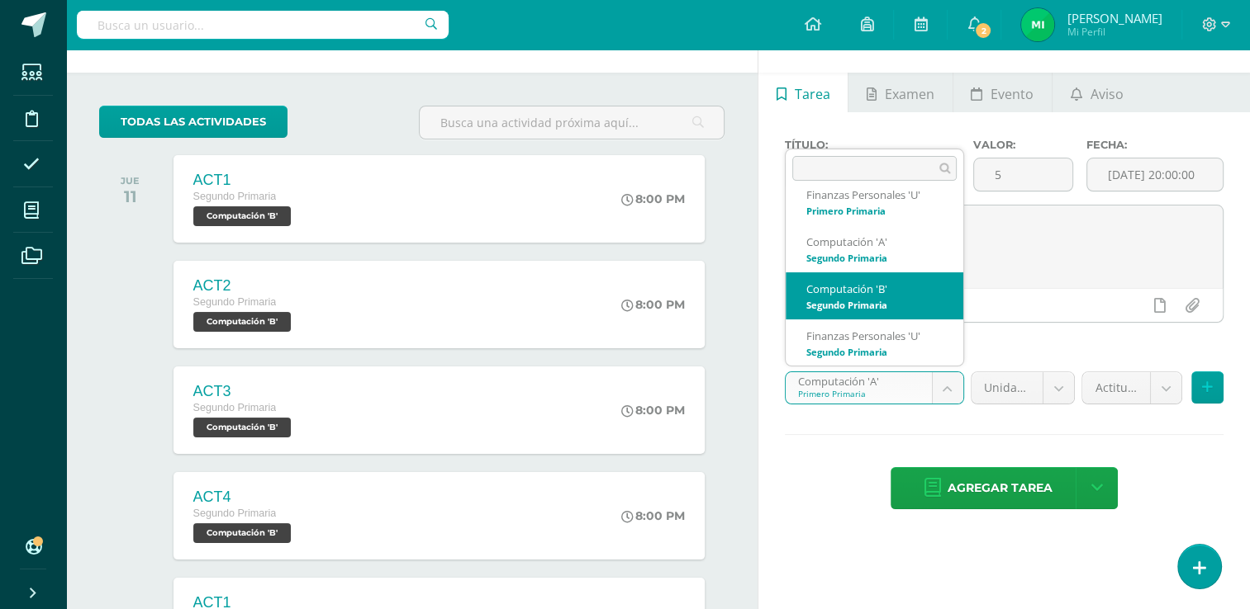
select select "109917"
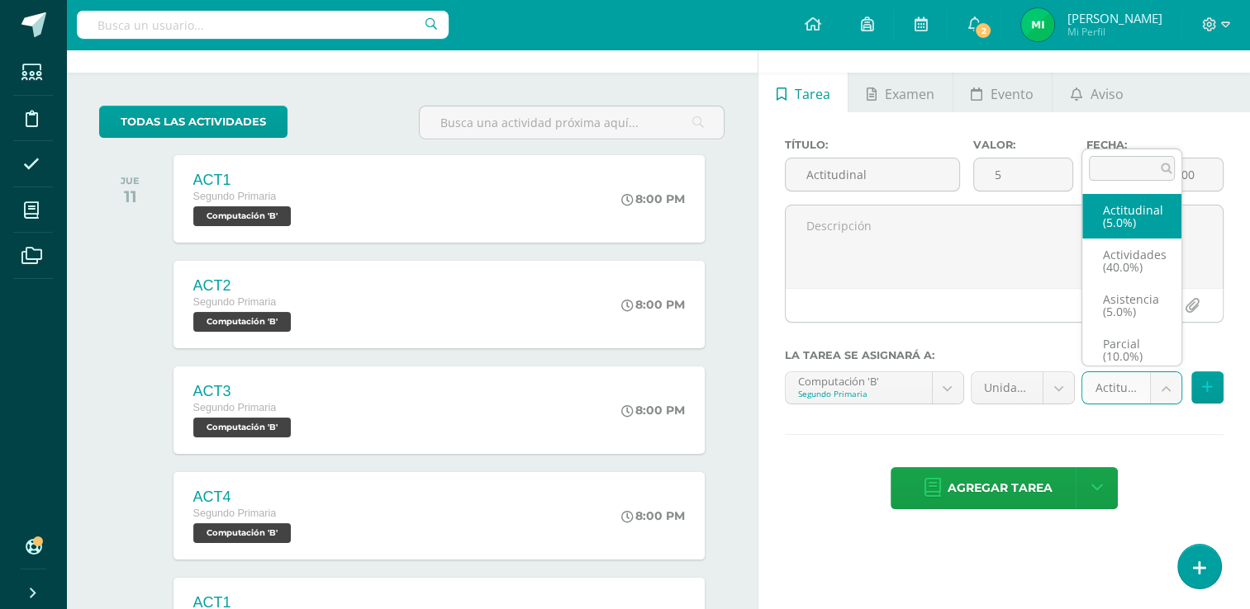
click at [1156, 384] on body "Tarea asignada exitosamente Estudiantes Disciplina Asistencia Mis cursos Archiv…" at bounding box center [625, 252] width 1250 height 609
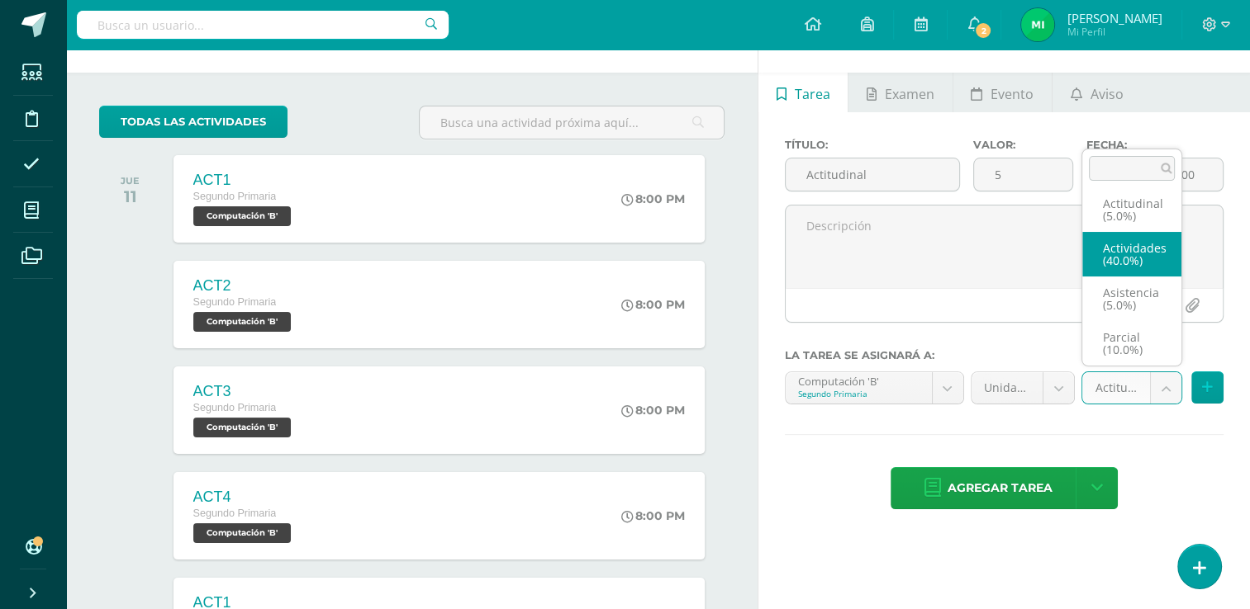
scroll to position [0, 0]
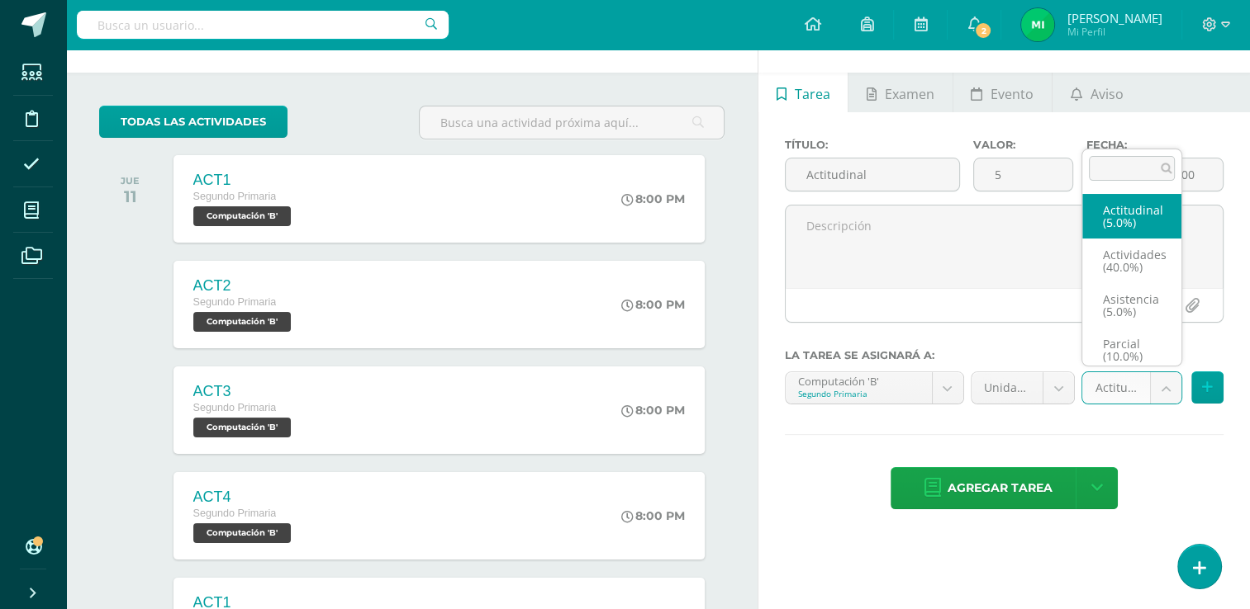
select select "122067"
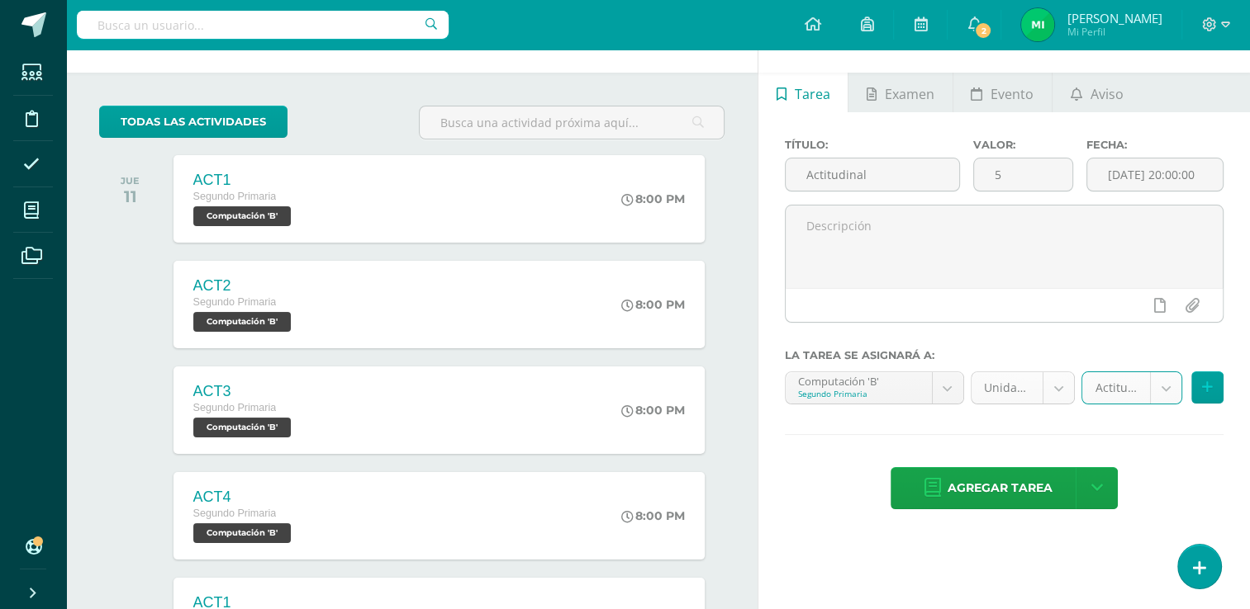
click at [1054, 383] on body "Tarea asignada exitosamente Estudiantes Disciplina Asistencia Mis cursos Archiv…" at bounding box center [625, 252] width 1250 height 609
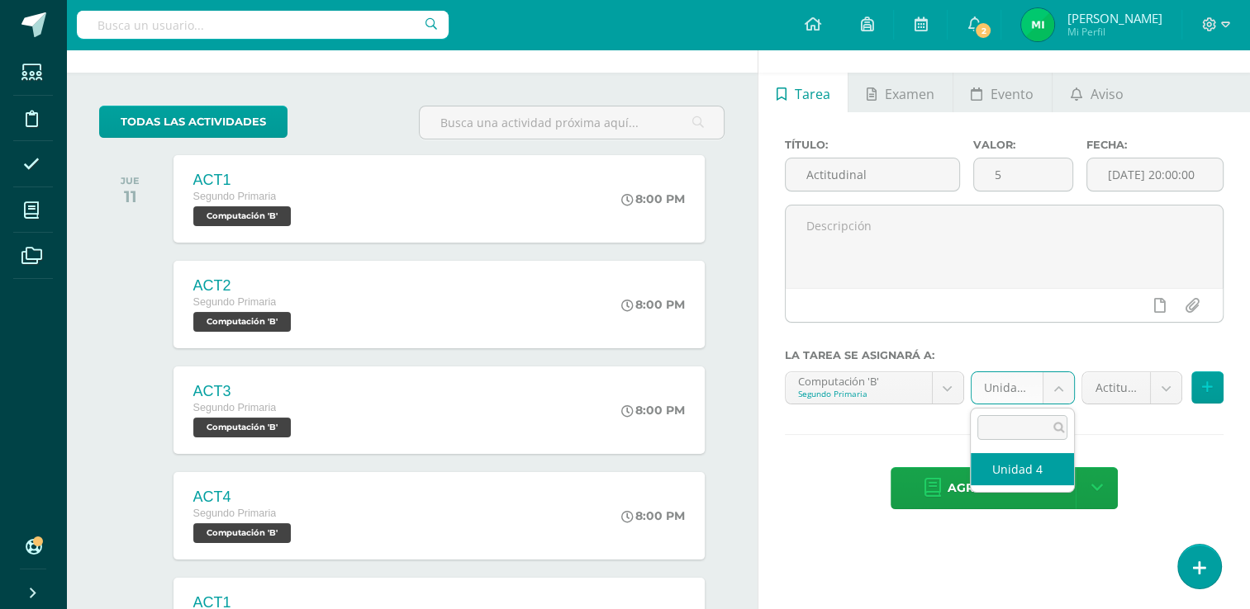
select select "109926"
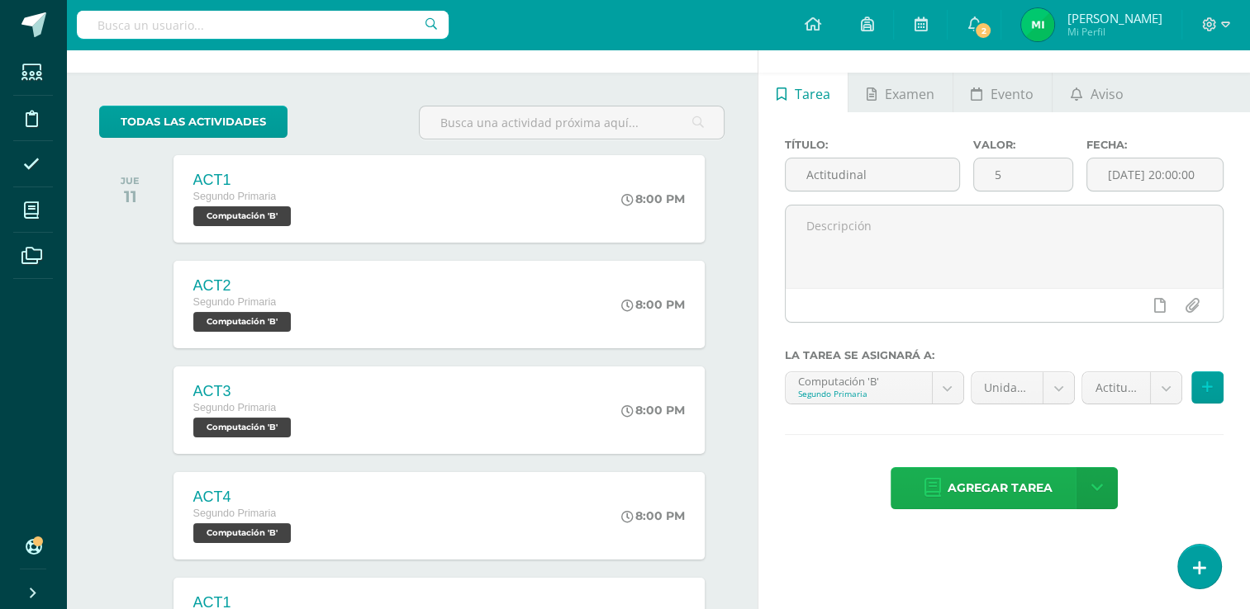
click at [999, 485] on span "Agregar tarea" at bounding box center [999, 488] width 105 height 40
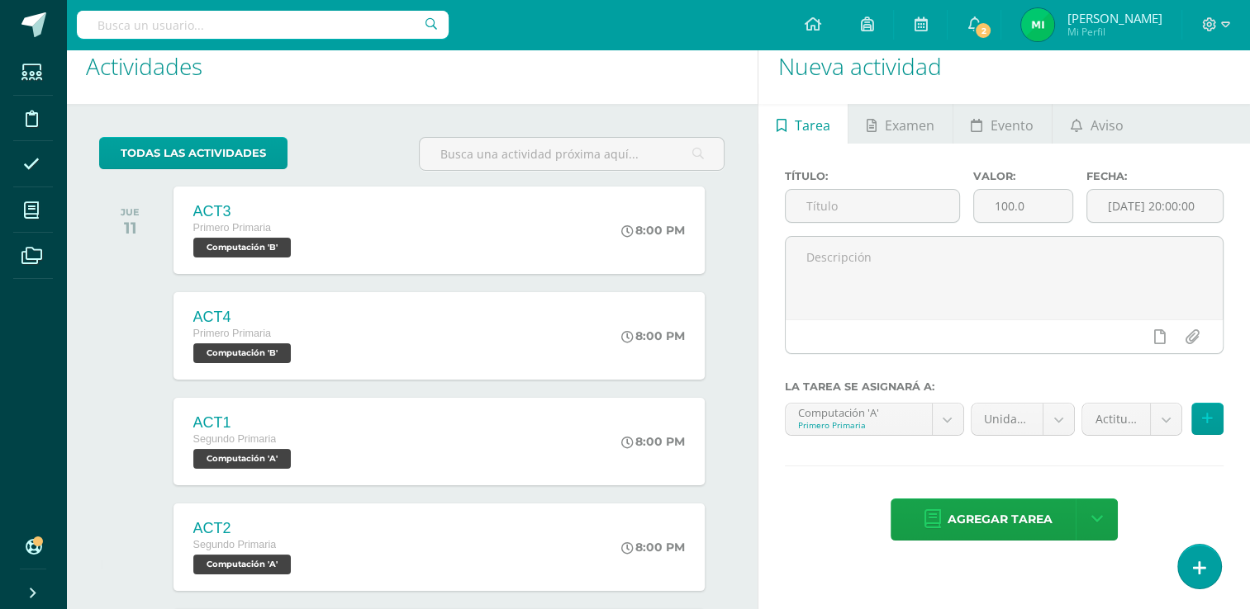
scroll to position [15, 0]
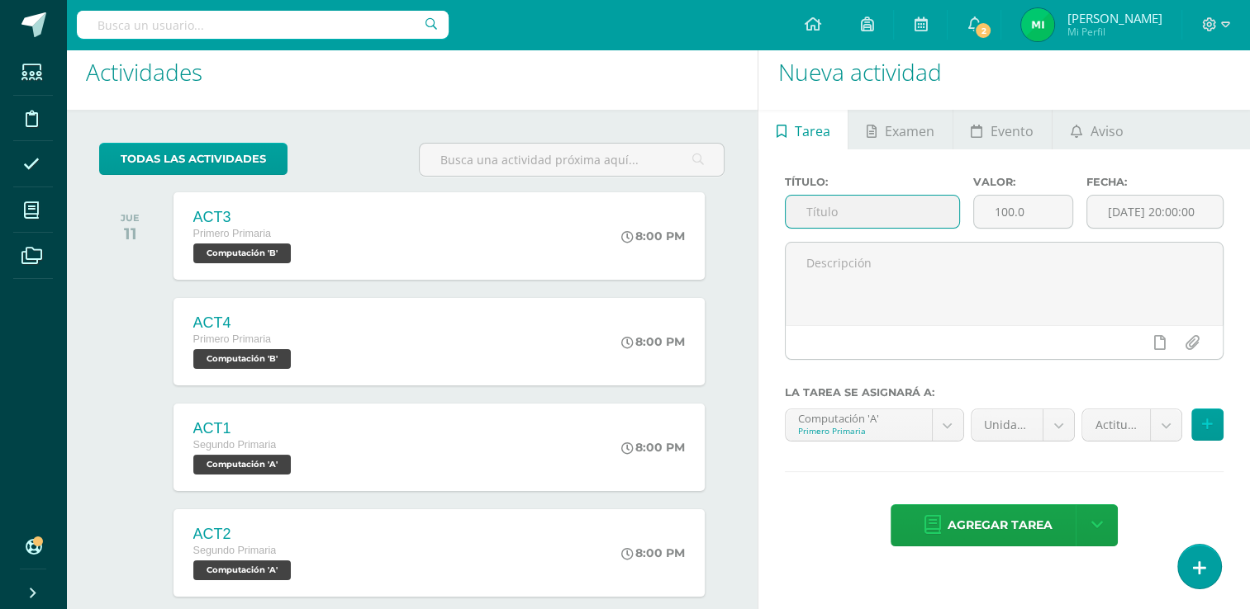
click at [913, 211] on input "text" at bounding box center [871, 212] width 173 height 32
type input "Actitudinal"
click at [1055, 213] on input "100.0" at bounding box center [1023, 212] width 98 height 32
type input "1"
type input "5"
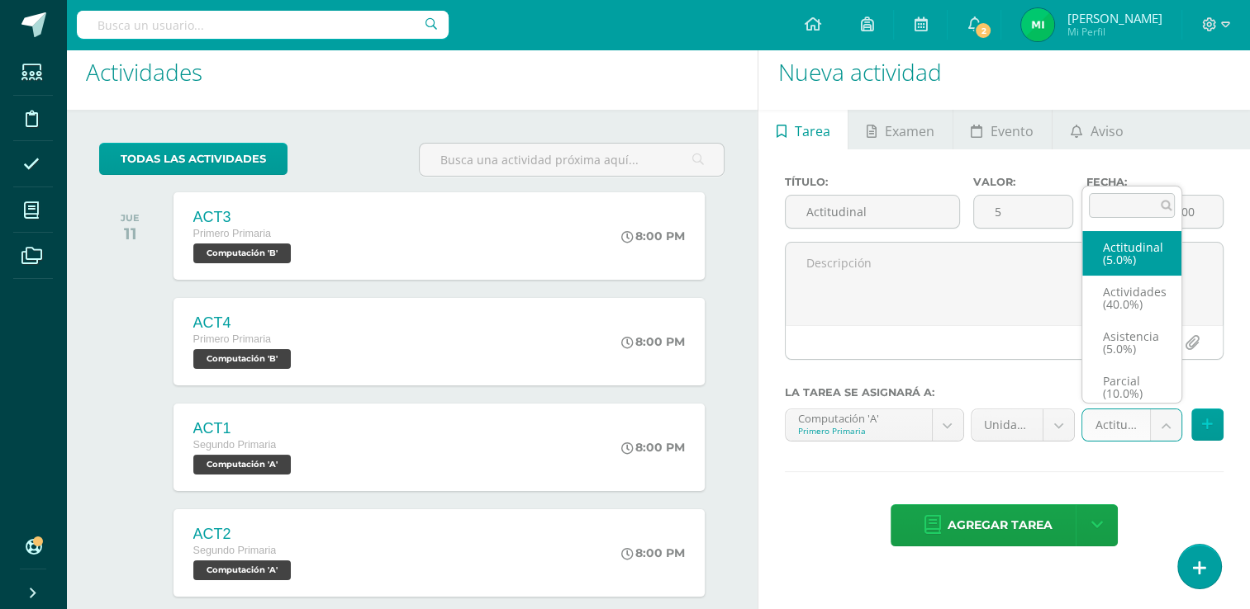
click at [1160, 421] on body "Tarea asignada exitosamente Estudiantes Disciplina Asistencia Mis cursos Archiv…" at bounding box center [625, 289] width 1250 height 609
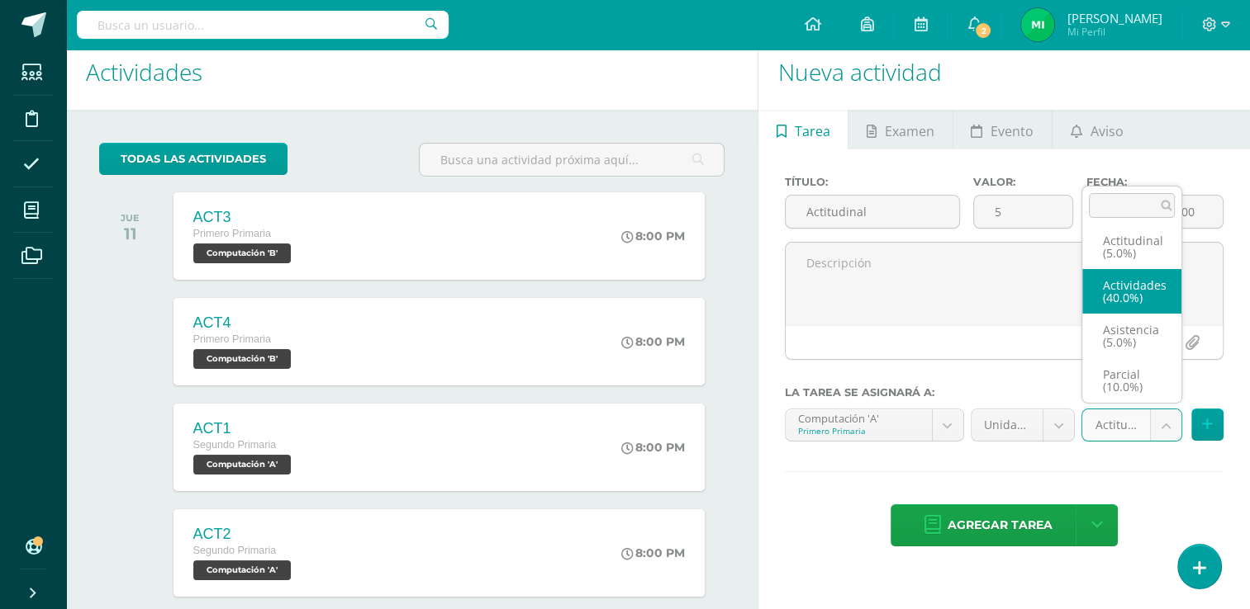
scroll to position [0, 0]
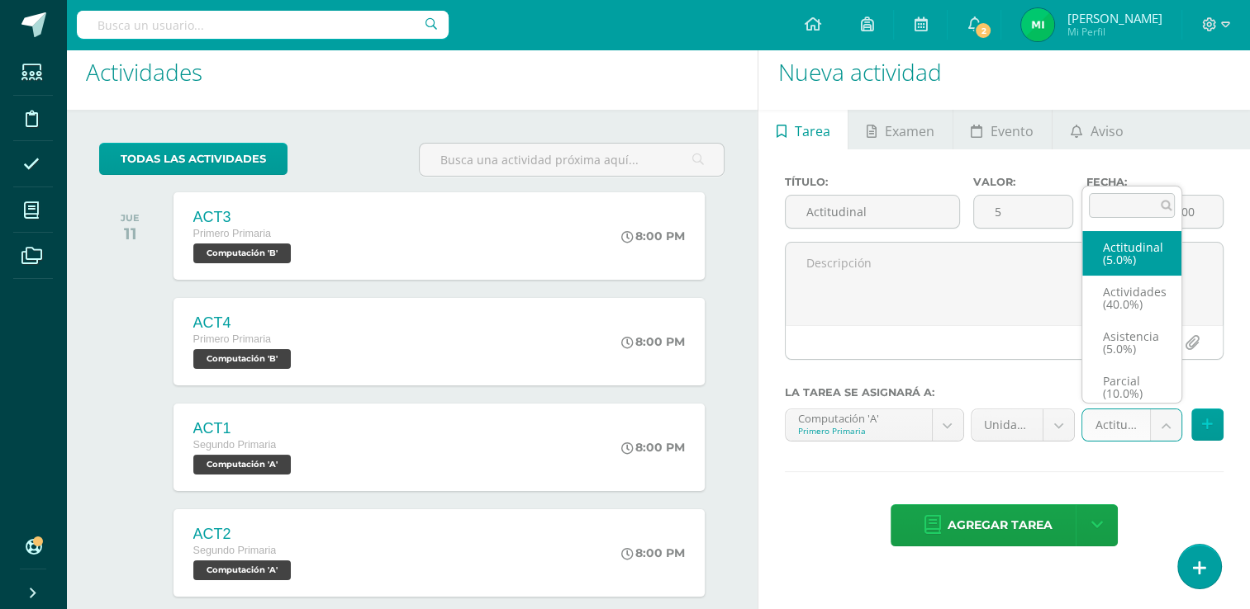
select select "122082"
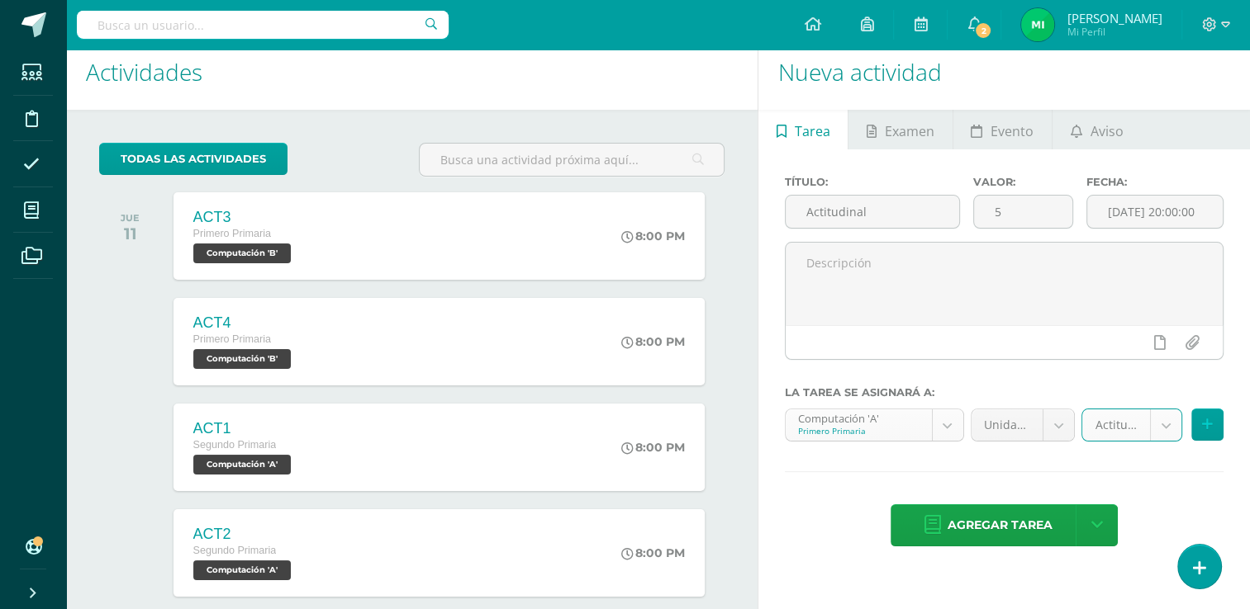
click at [941, 424] on body "Tarea asignada exitosamente Estudiantes Disciplina Asistencia Mis cursos Archiv…" at bounding box center [625, 289] width 1250 height 609
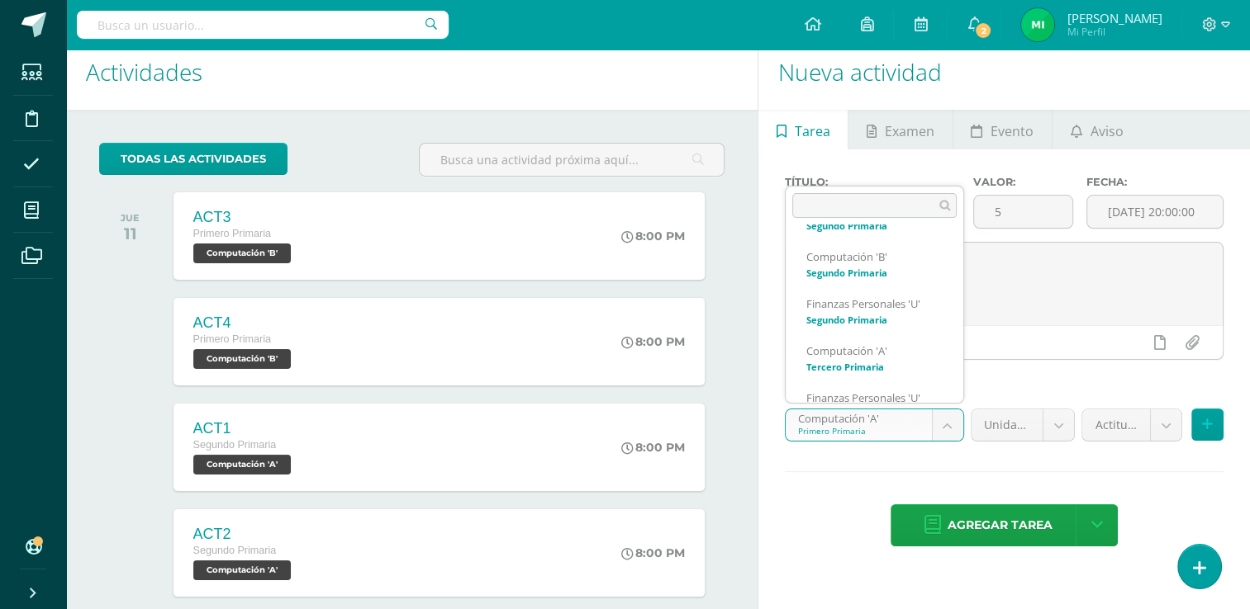
scroll to position [178, 0]
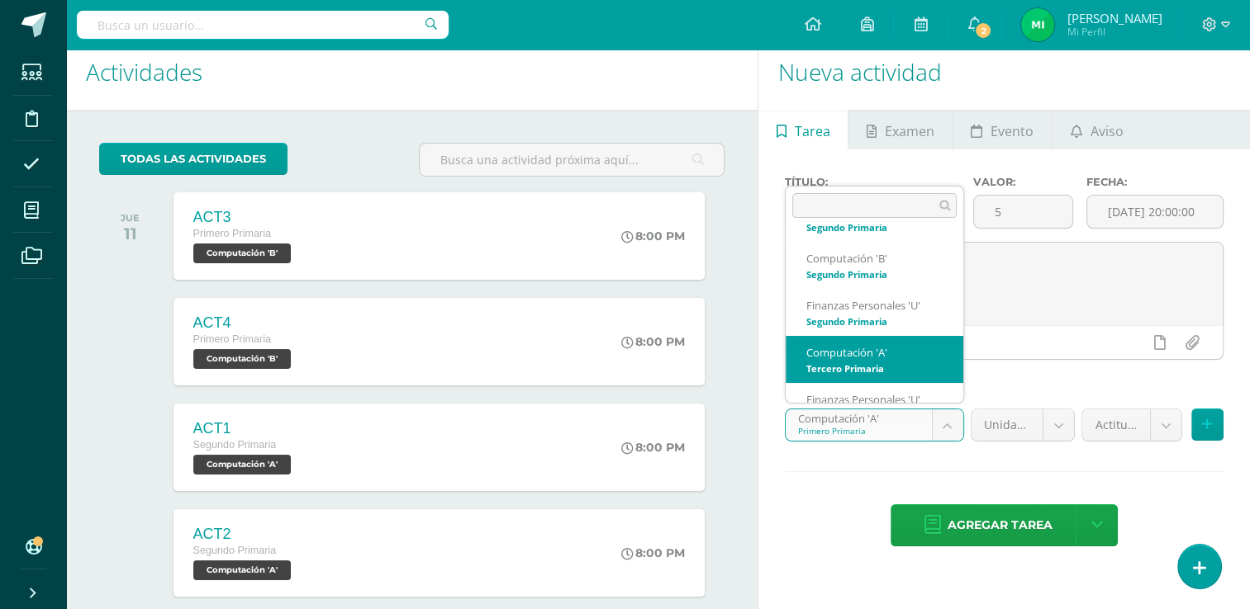
select select "110107"
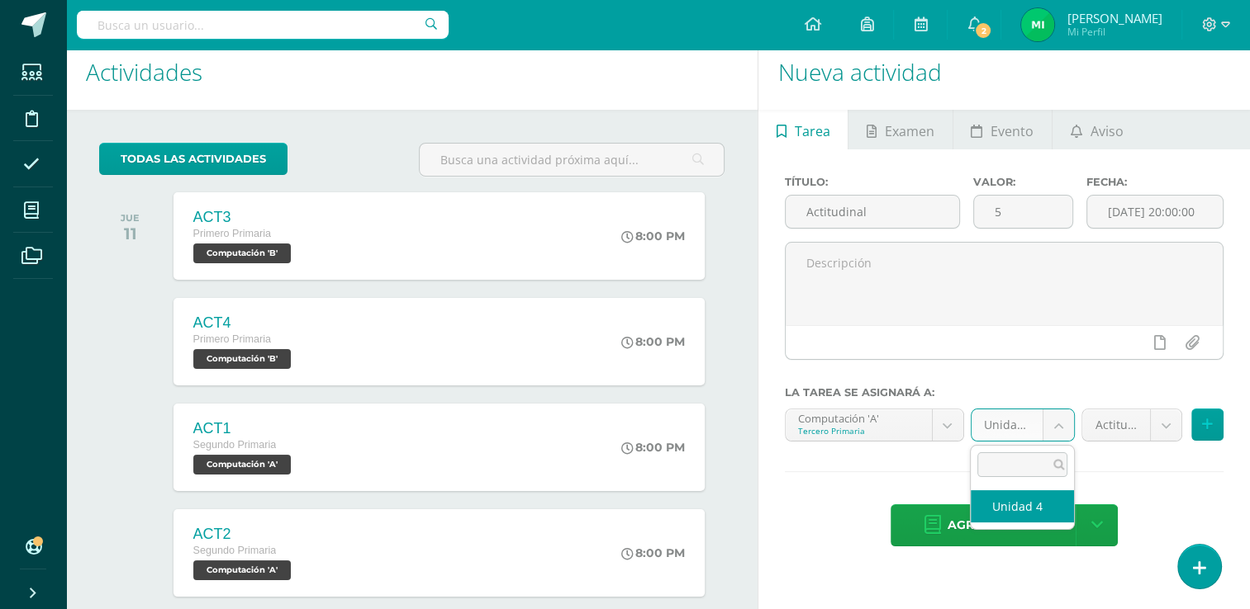
drag, startPoint x: 1063, startPoint y: 429, endPoint x: 1037, endPoint y: 504, distance: 78.6
select select "110116"
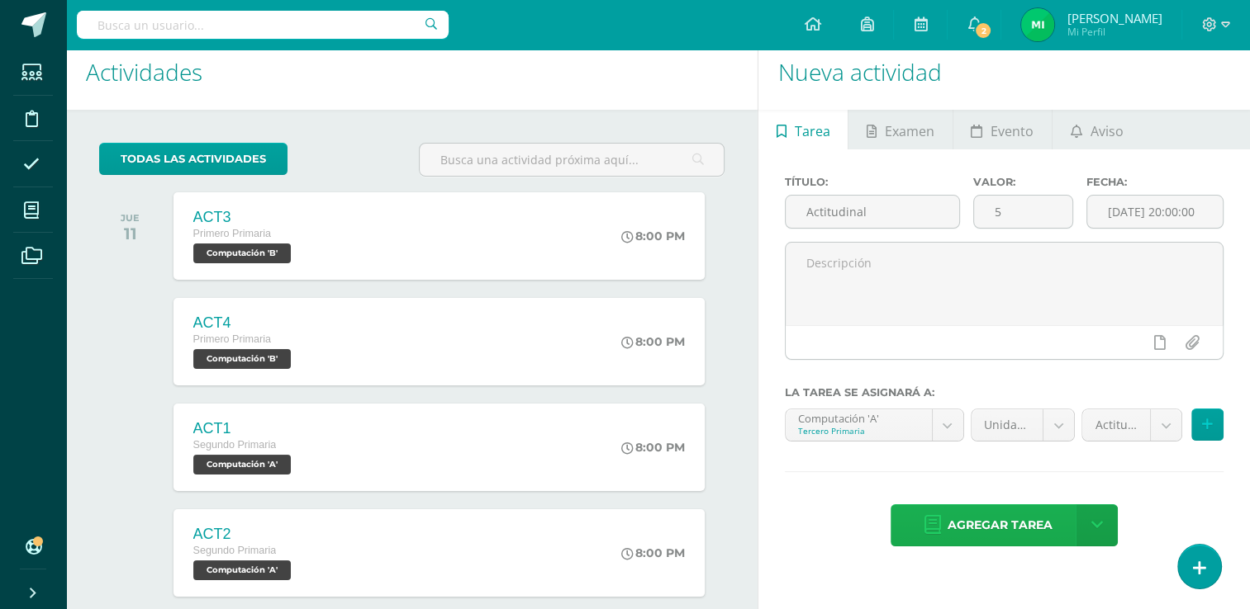
click at [1037, 505] on span "Agregar tarea" at bounding box center [999, 525] width 105 height 40
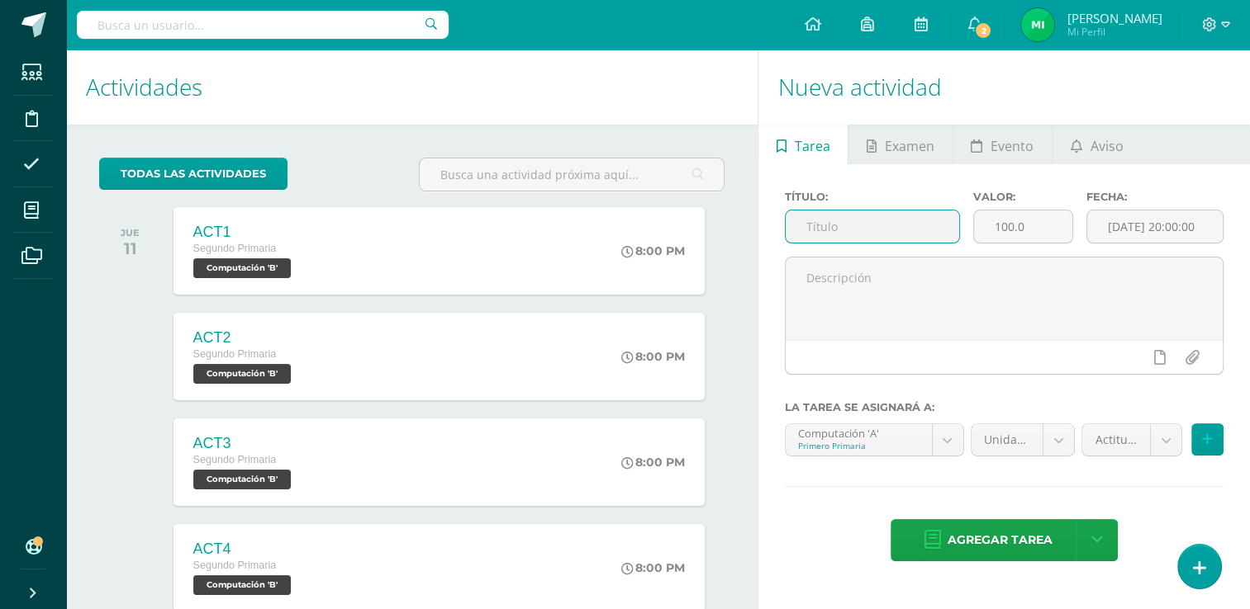
click at [922, 234] on input "text" at bounding box center [871, 227] width 173 height 32
type input "Actitudinal"
click at [1056, 234] on input "100.0" at bounding box center [1023, 227] width 98 height 32
type input "1"
type input "5"
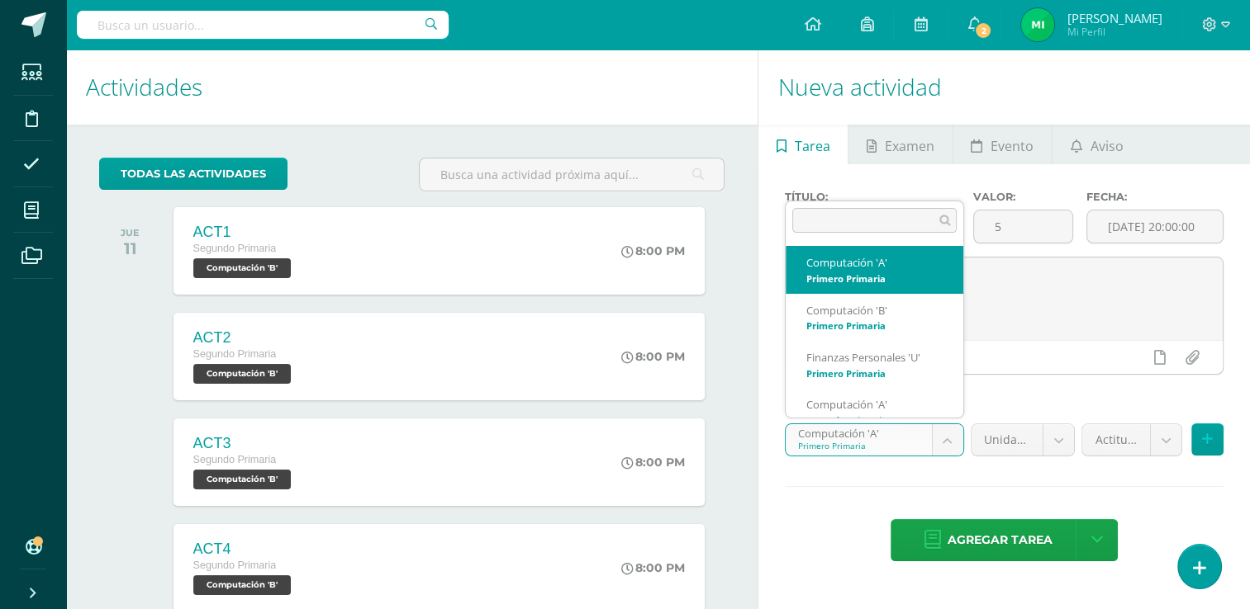
click at [944, 441] on body "Tarea asignada exitosamente Estudiantes Disciplina Asistencia Mis cursos Archiv…" at bounding box center [625, 304] width 1250 height 609
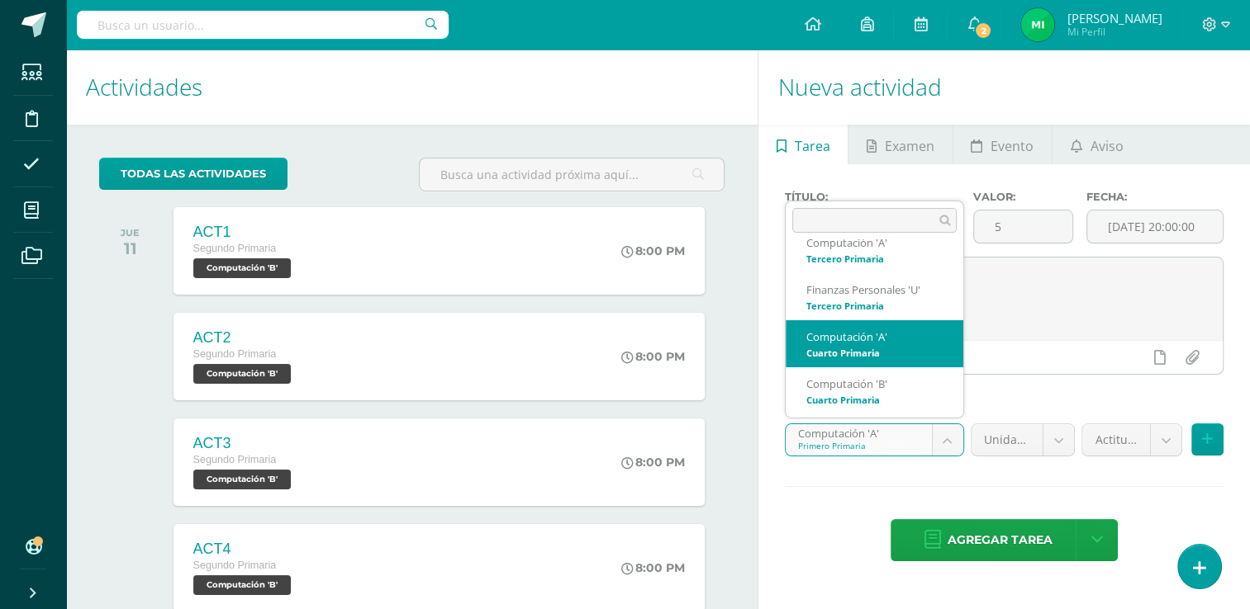
scroll to position [304, 0]
select select "110247"
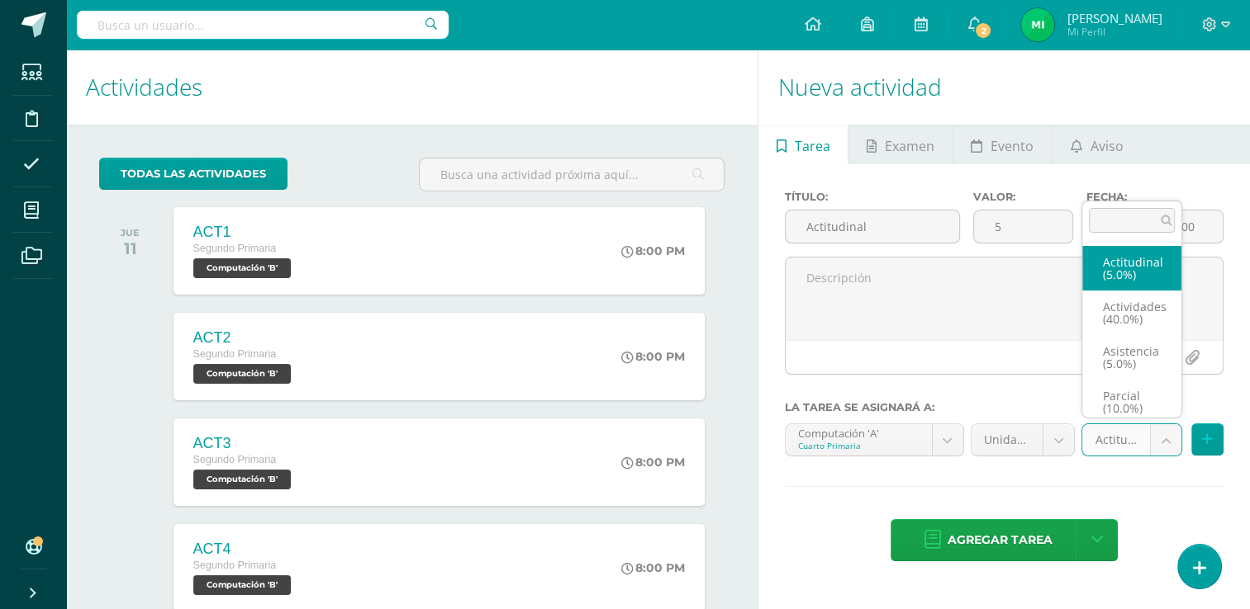
click at [1158, 439] on body "Tarea asignada exitosamente Estudiantes Disciplina Asistencia Mis cursos Archiv…" at bounding box center [625, 304] width 1250 height 609
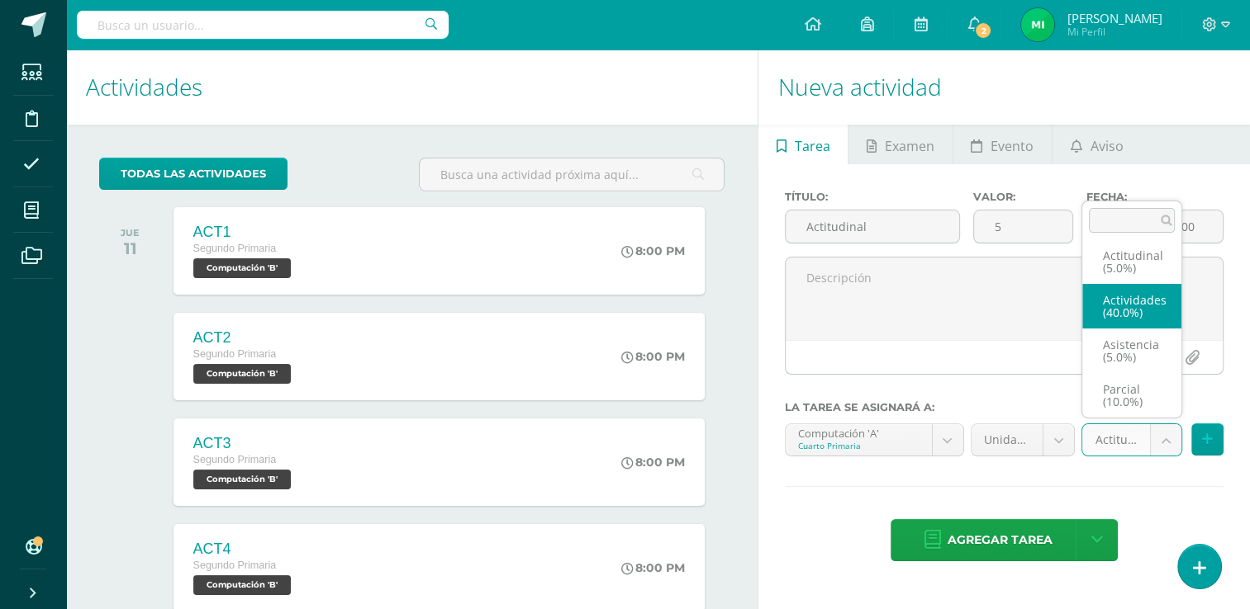
scroll to position [0, 0]
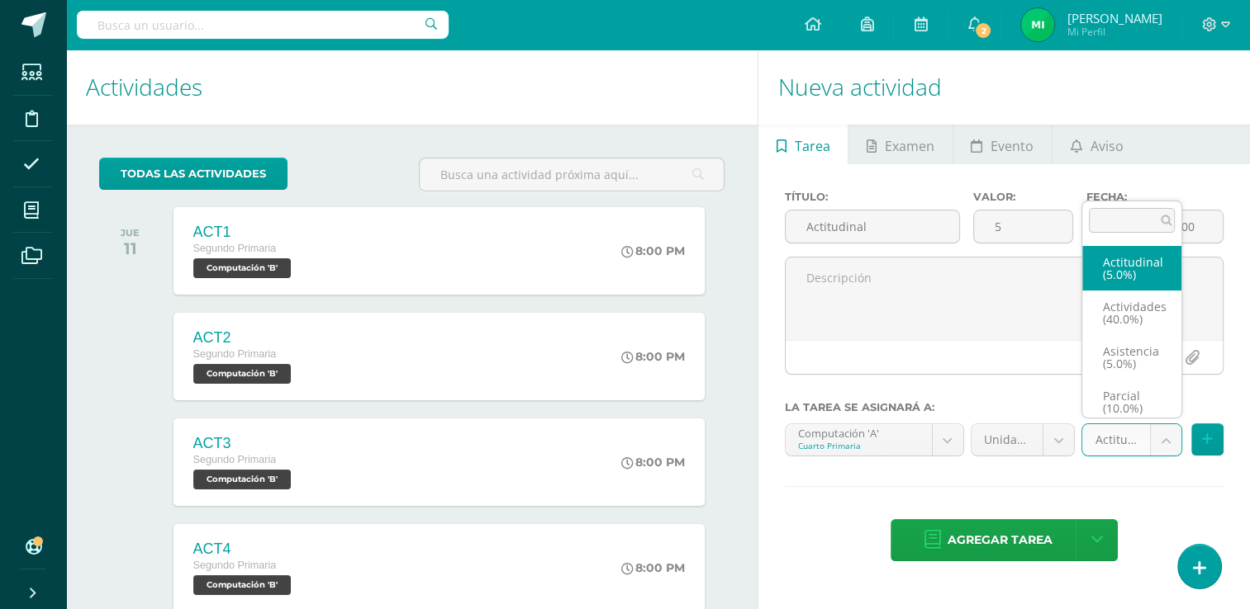
select select "122057"
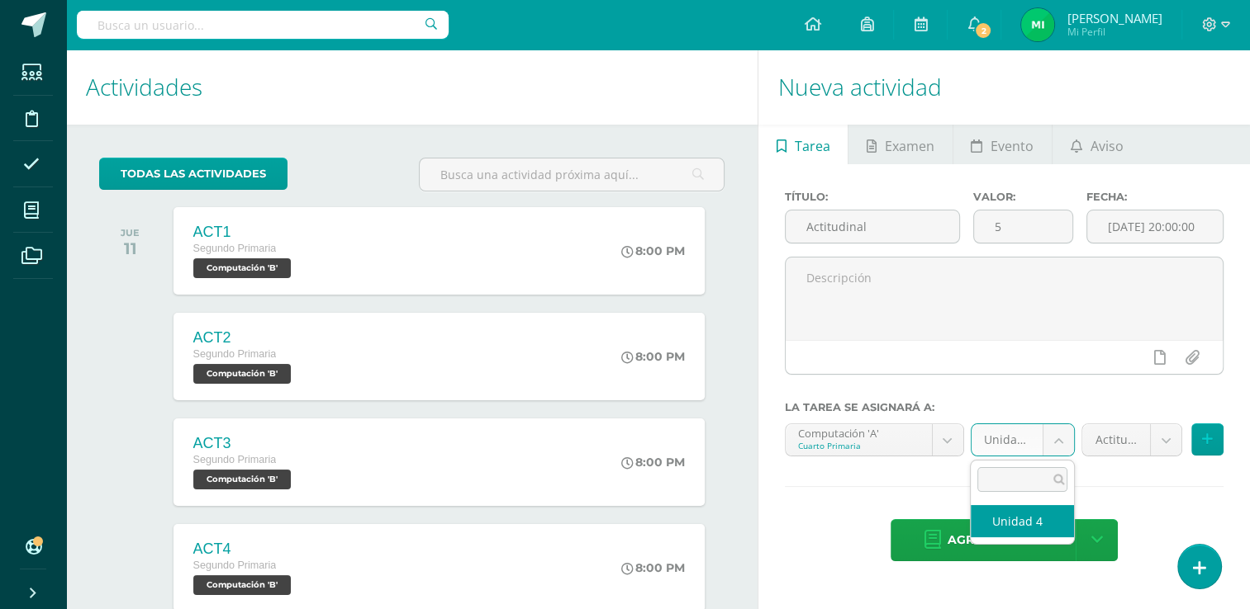
click at [1068, 434] on body "Tarea asignada exitosamente Estudiantes Disciplina Asistencia Mis cursos Archiv…" at bounding box center [625, 304] width 1250 height 609
select select "110256"
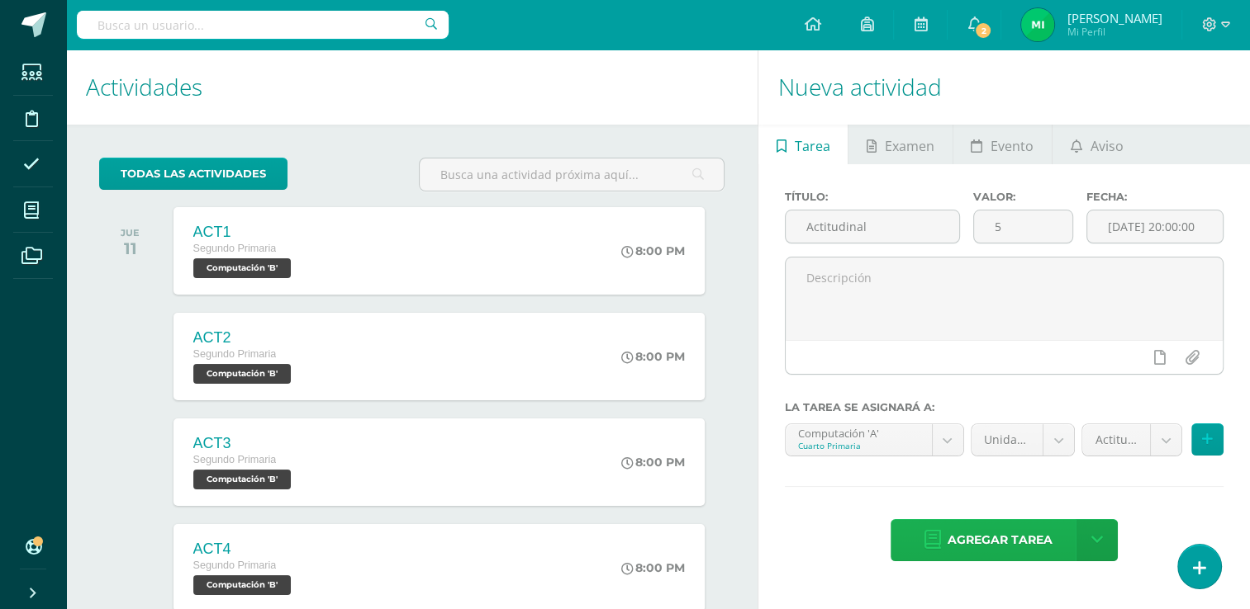
click at [1001, 540] on span "Agregar tarea" at bounding box center [999, 540] width 105 height 40
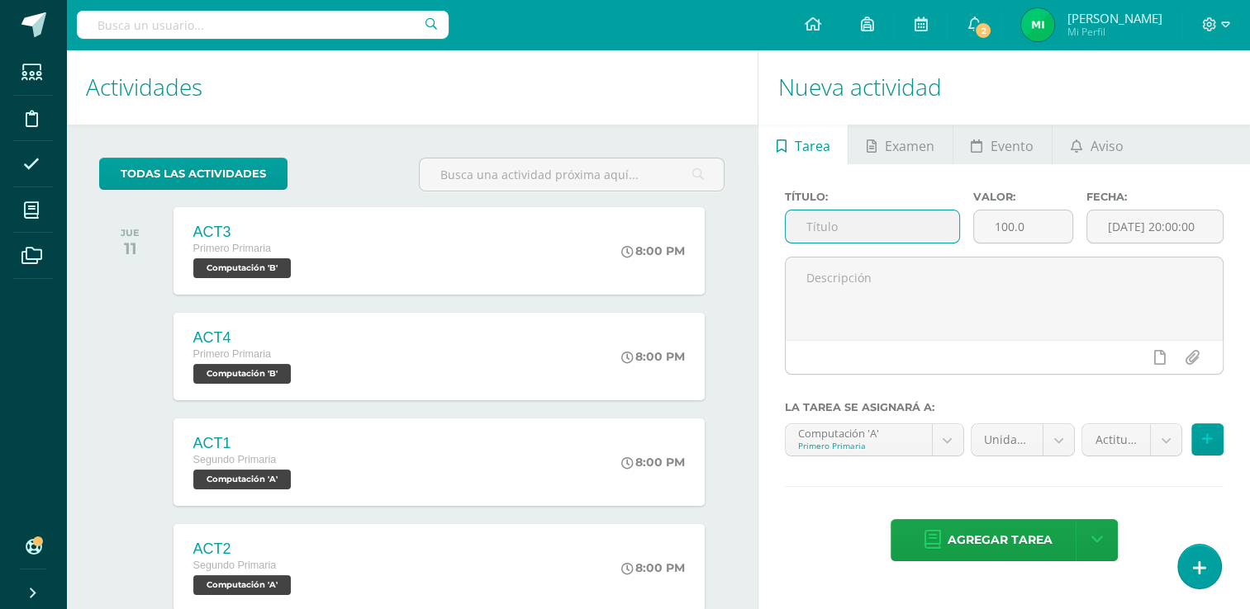
click at [903, 230] on input "text" at bounding box center [871, 227] width 173 height 32
type input "Actitudinal"
click at [1032, 226] on input "100.0" at bounding box center [1023, 227] width 98 height 32
type input "1"
type input "5"
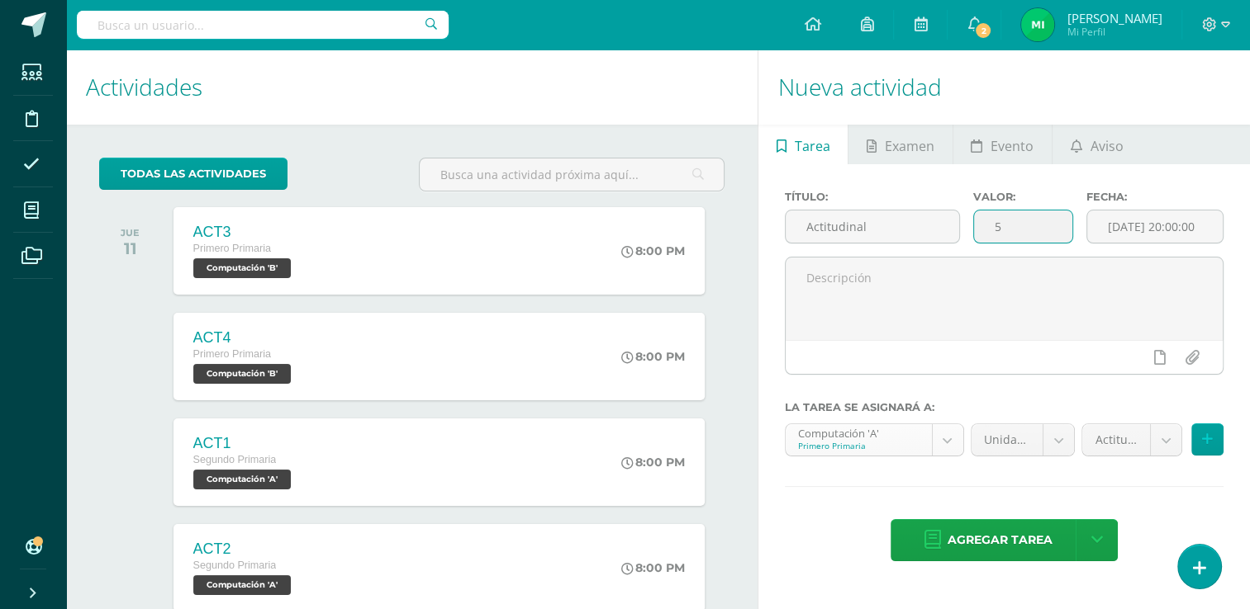
click at [943, 434] on body "Tarea asignada exitosamente Estudiantes Disciplina Asistencia Mis cursos Archiv…" at bounding box center [625, 304] width 1250 height 609
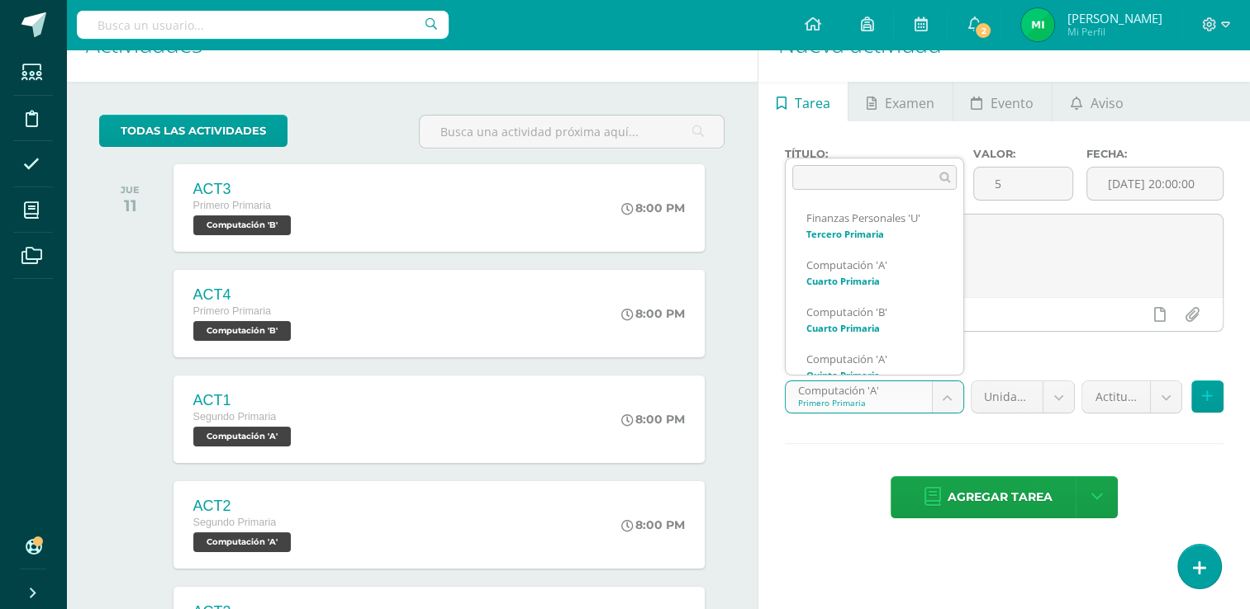
scroll to position [335, 0]
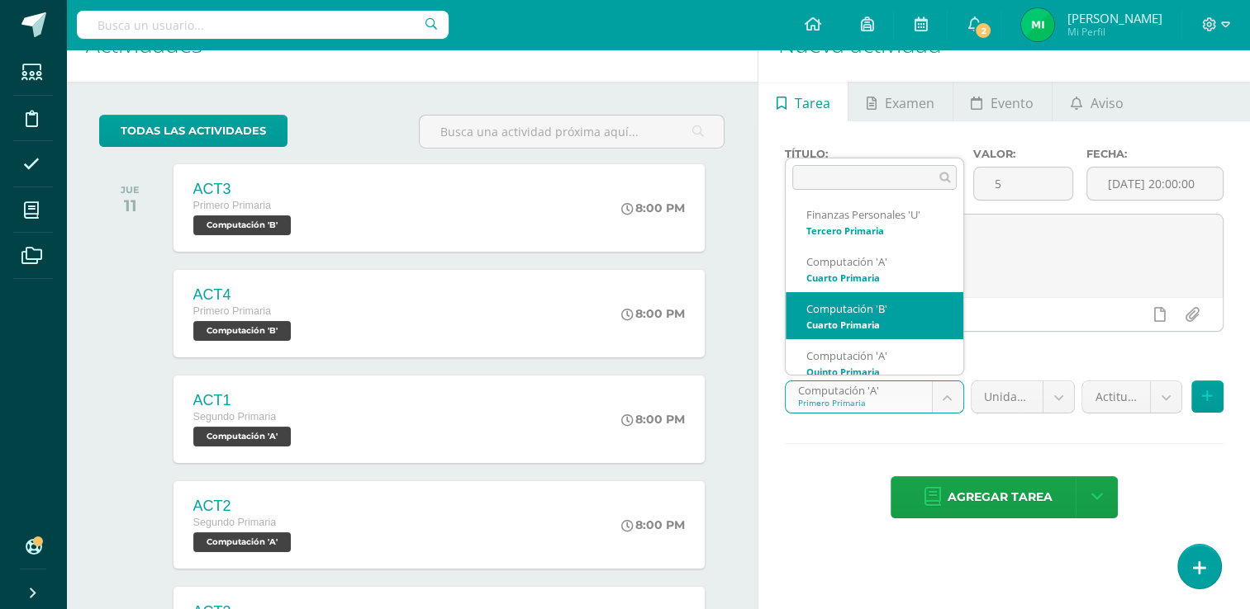
select select "110387"
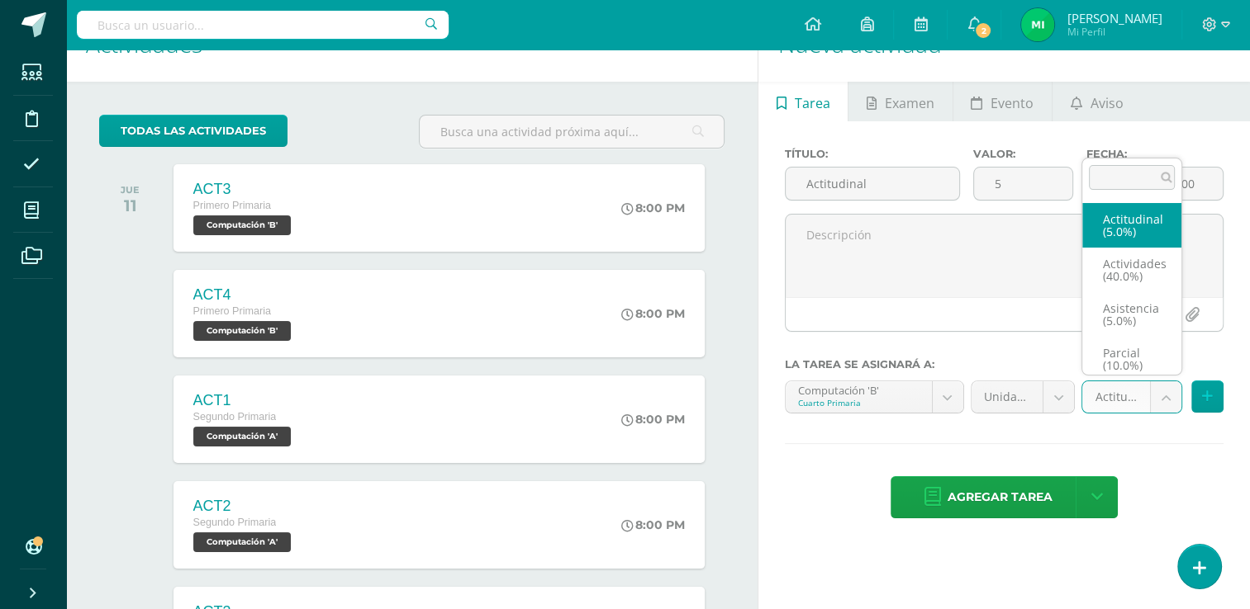
click at [1166, 391] on body "Tarea asignada exitosamente Estudiantes Disciplina Asistencia Mis cursos Archiv…" at bounding box center [625, 261] width 1250 height 609
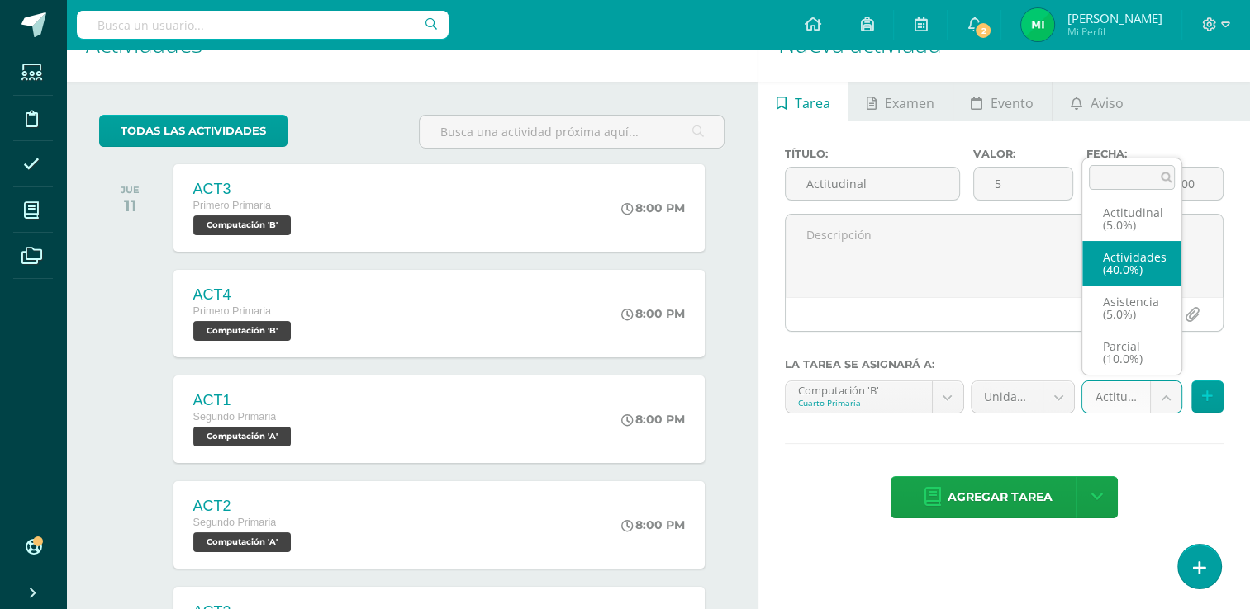
scroll to position [0, 0]
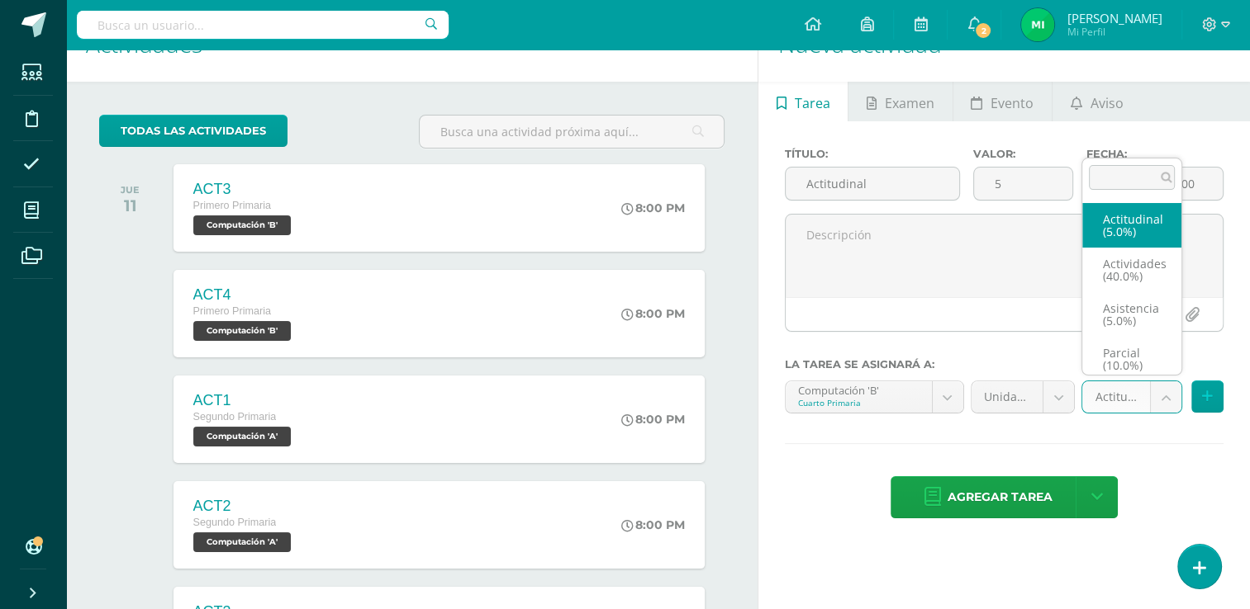
select select "122052"
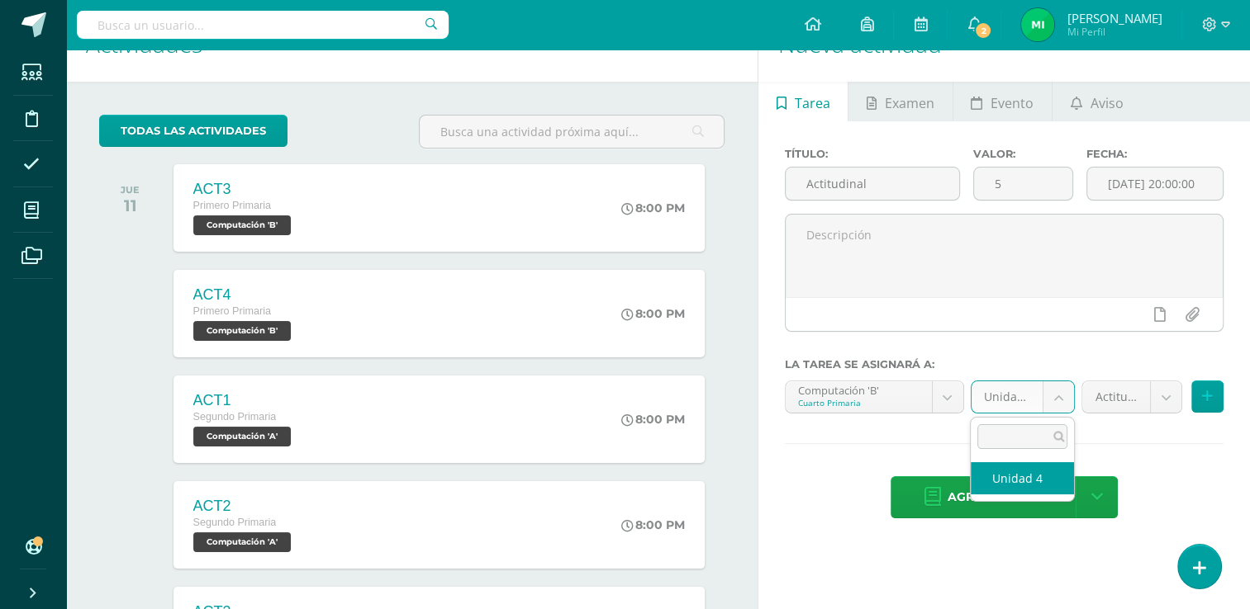
click at [1054, 389] on body "Tarea asignada exitosamente Estudiantes Disciplina Asistencia Mis cursos Archiv…" at bounding box center [625, 261] width 1250 height 609
select select "110396"
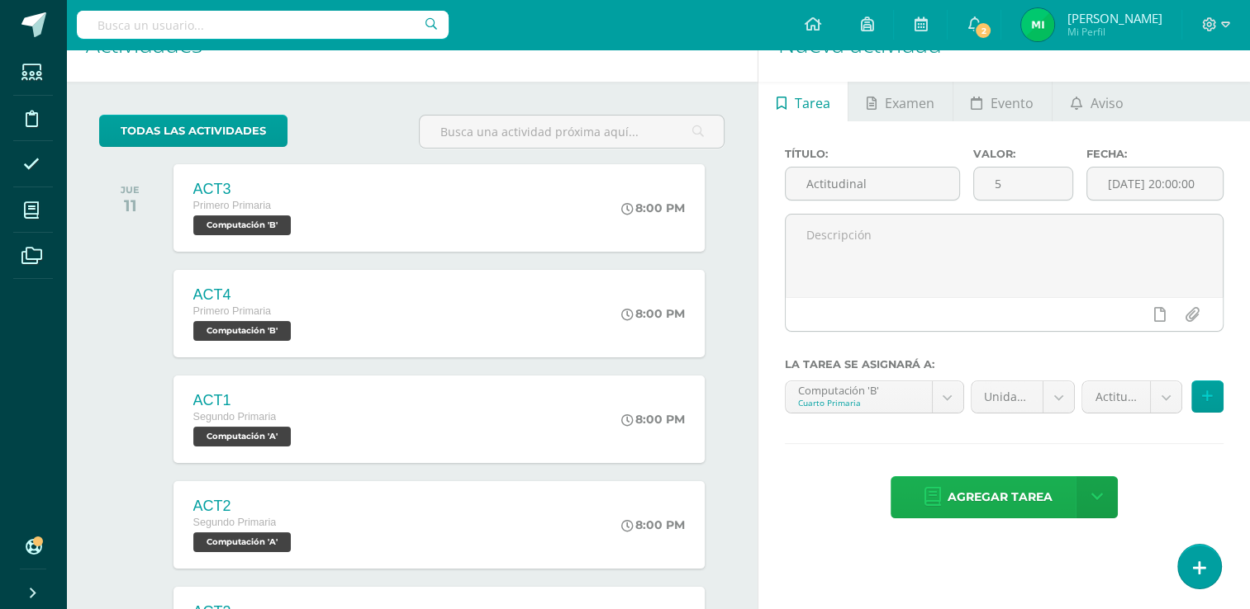
click at [1017, 492] on span "Agregar tarea" at bounding box center [999, 497] width 105 height 40
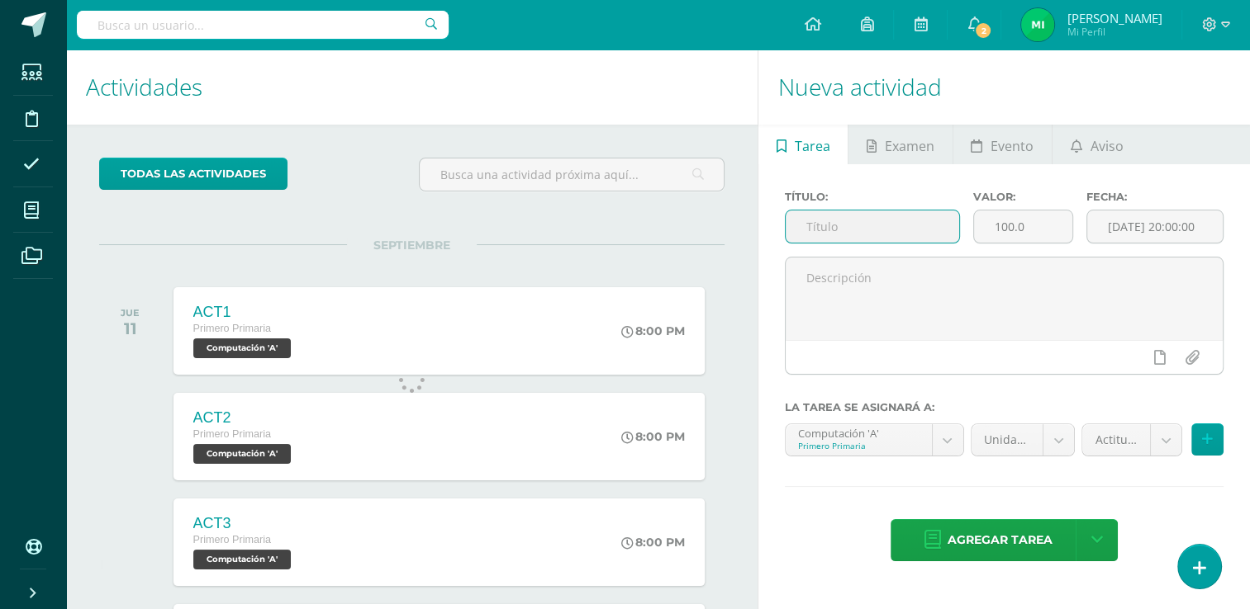
click at [889, 221] on input "text" at bounding box center [871, 227] width 173 height 32
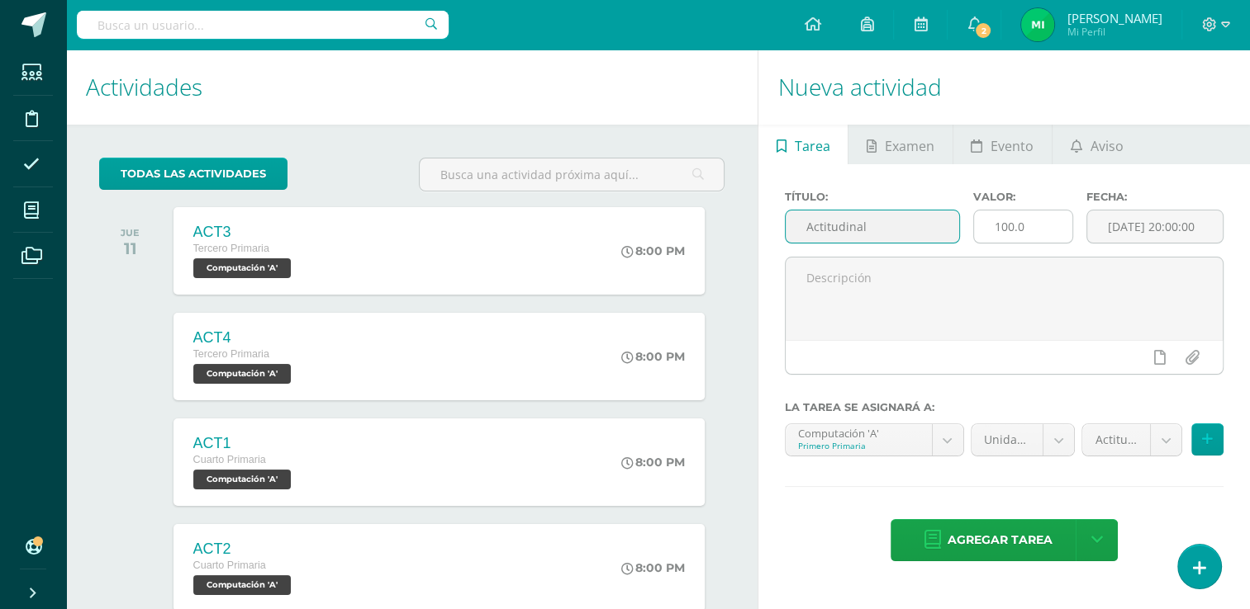
type input "Actitudinal"
click at [1057, 226] on input "100.0" at bounding box center [1023, 227] width 98 height 32
type input "1"
type input "5"
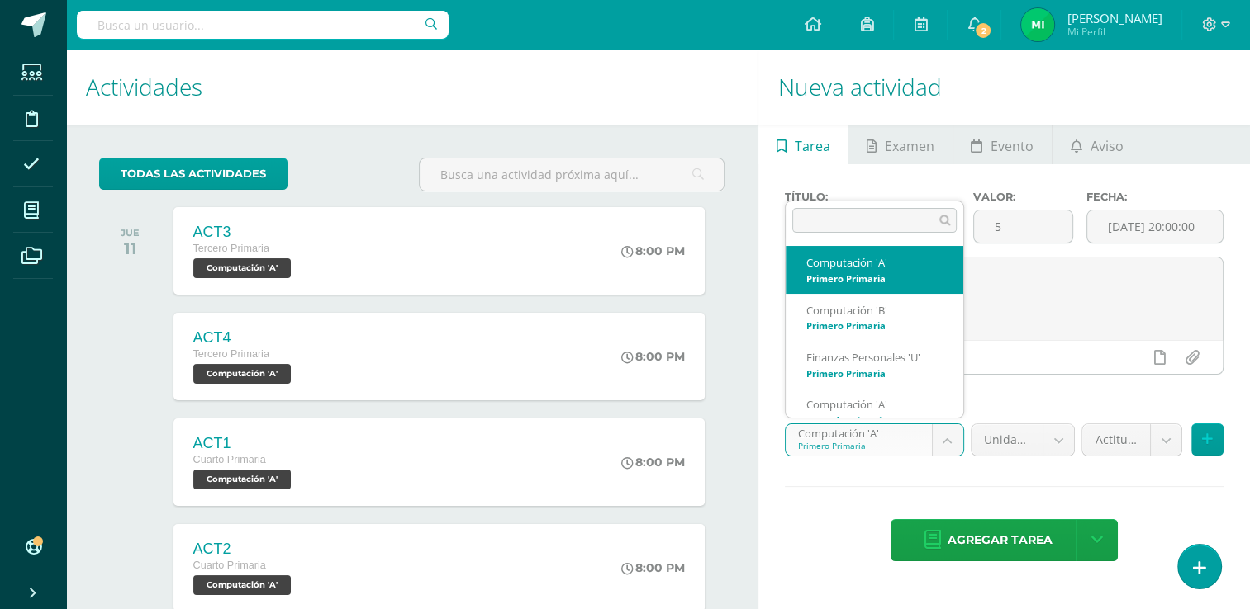
click at [950, 431] on body "Tarea asignada exitosamente Estudiantes Disciplina Asistencia Mis cursos Archiv…" at bounding box center [625, 304] width 1250 height 609
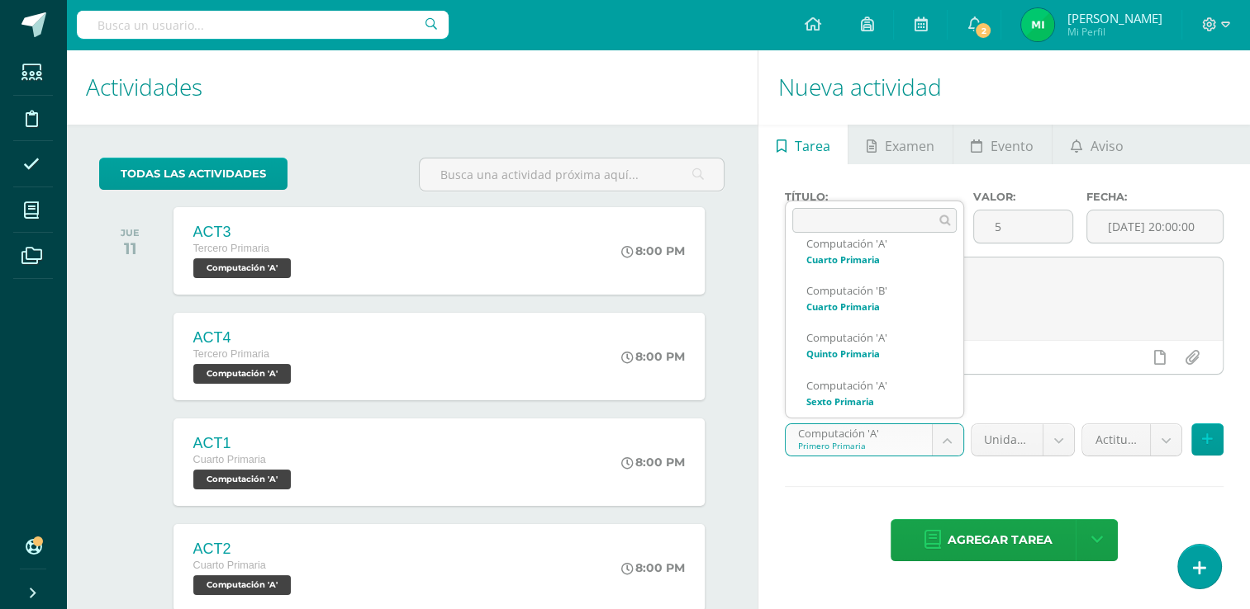
scroll to position [396, 0]
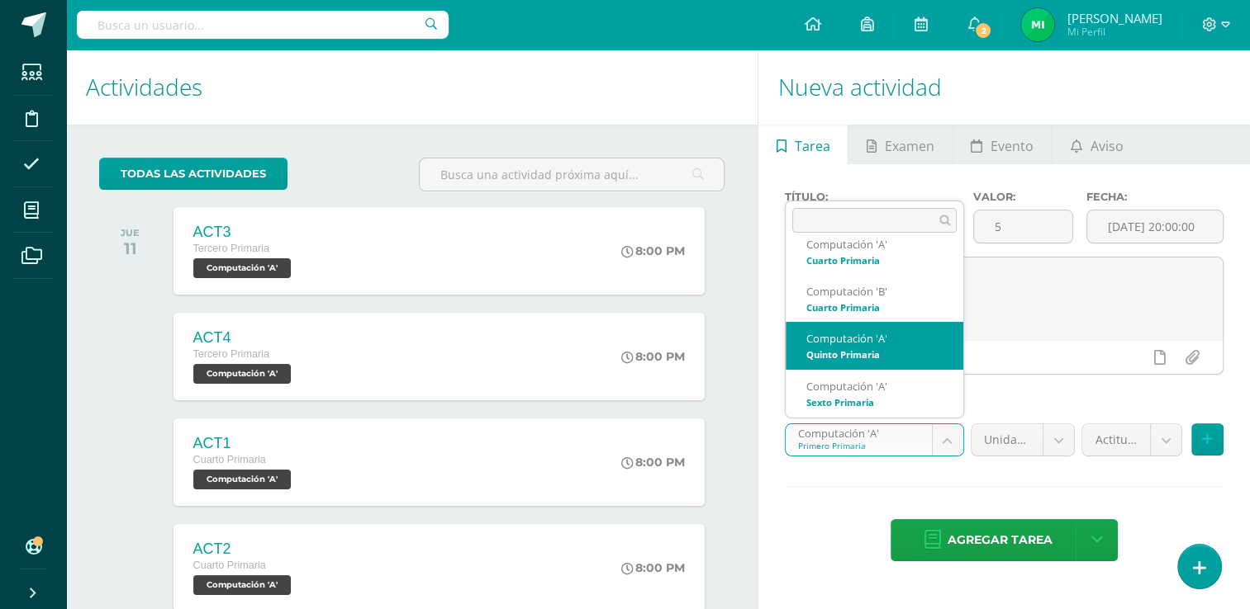
select select "110537"
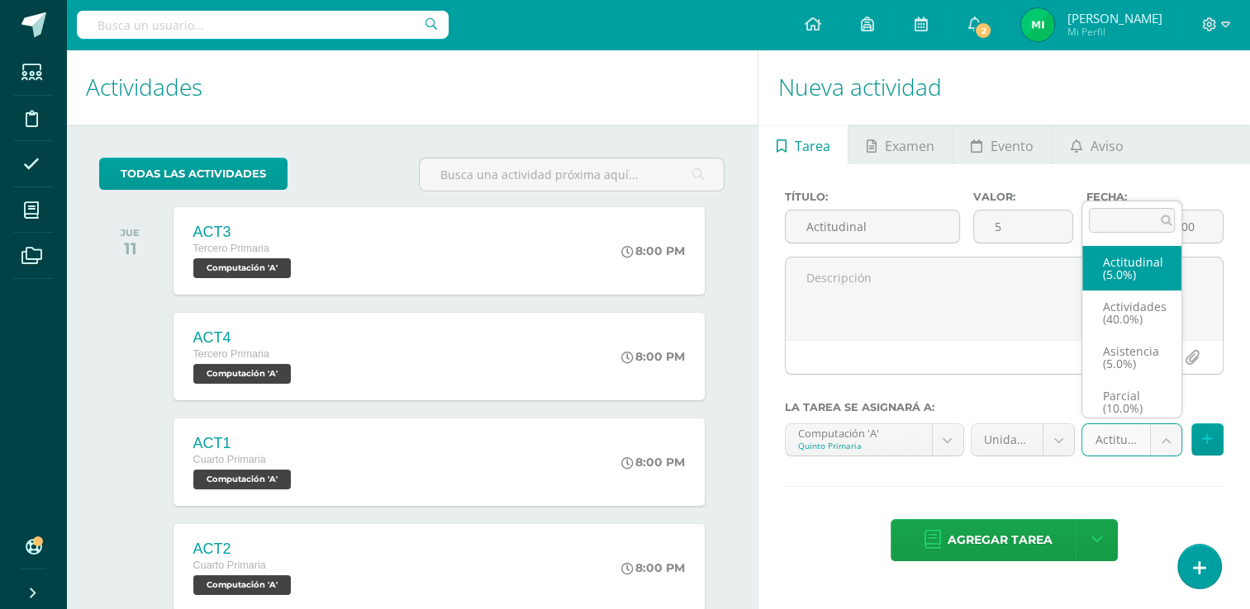
click at [1164, 439] on body "Tarea asignada exitosamente Estudiantes Disciplina Asistencia Mis cursos Archiv…" at bounding box center [625, 304] width 1250 height 609
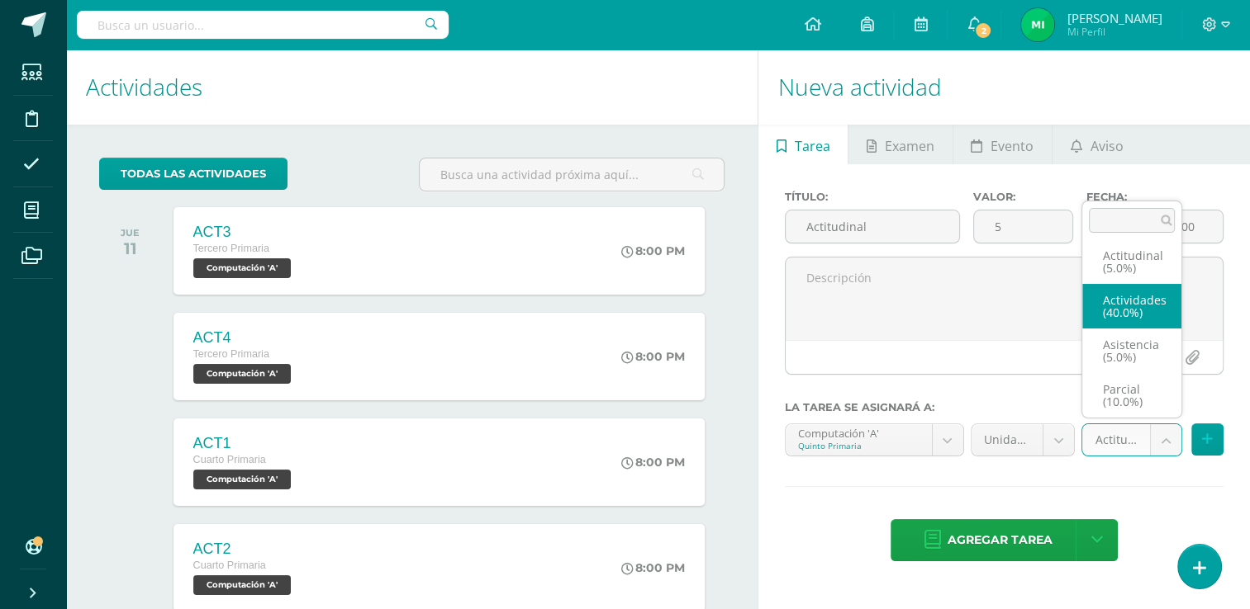
scroll to position [0, 0]
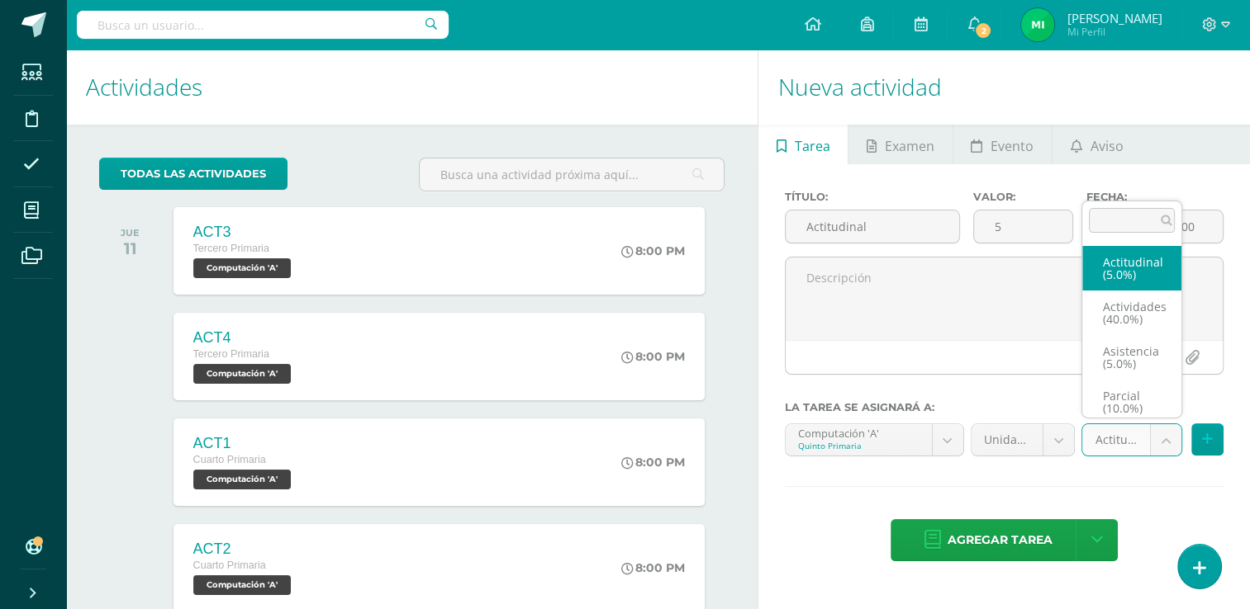
select select "122047"
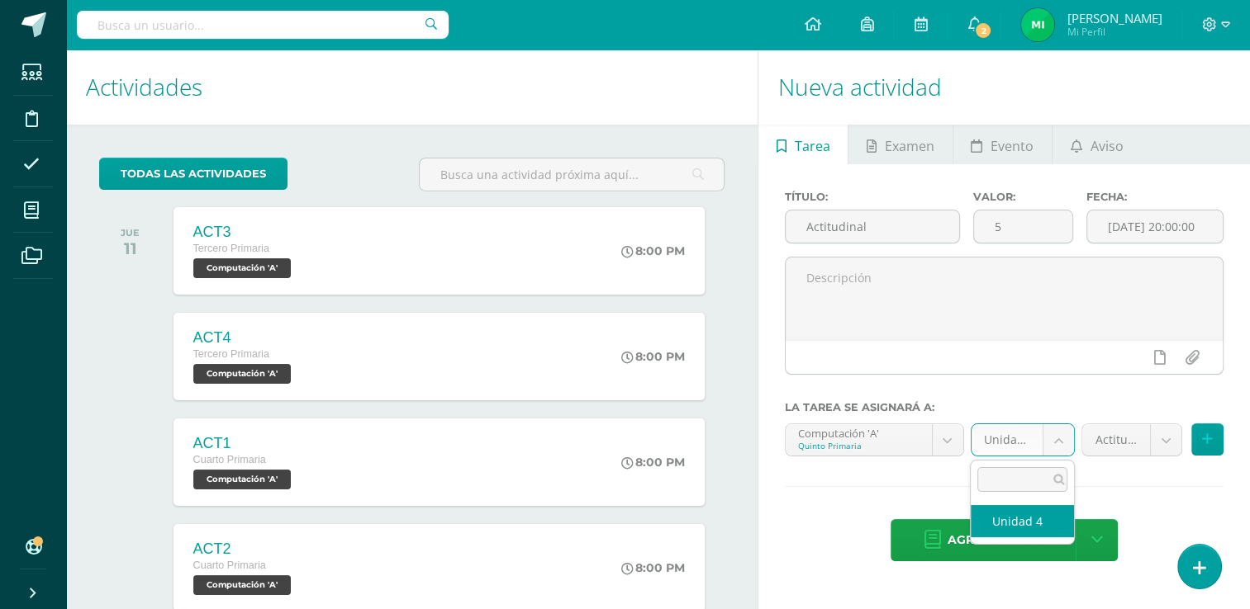
drag, startPoint x: 1056, startPoint y: 436, endPoint x: 1039, endPoint y: 462, distance: 31.6
click at [1056, 436] on body "Tarea asignada exitosamente Estudiantes Disciplina Asistencia Mis cursos Archiv…" at bounding box center [625, 304] width 1250 height 609
select select "110546"
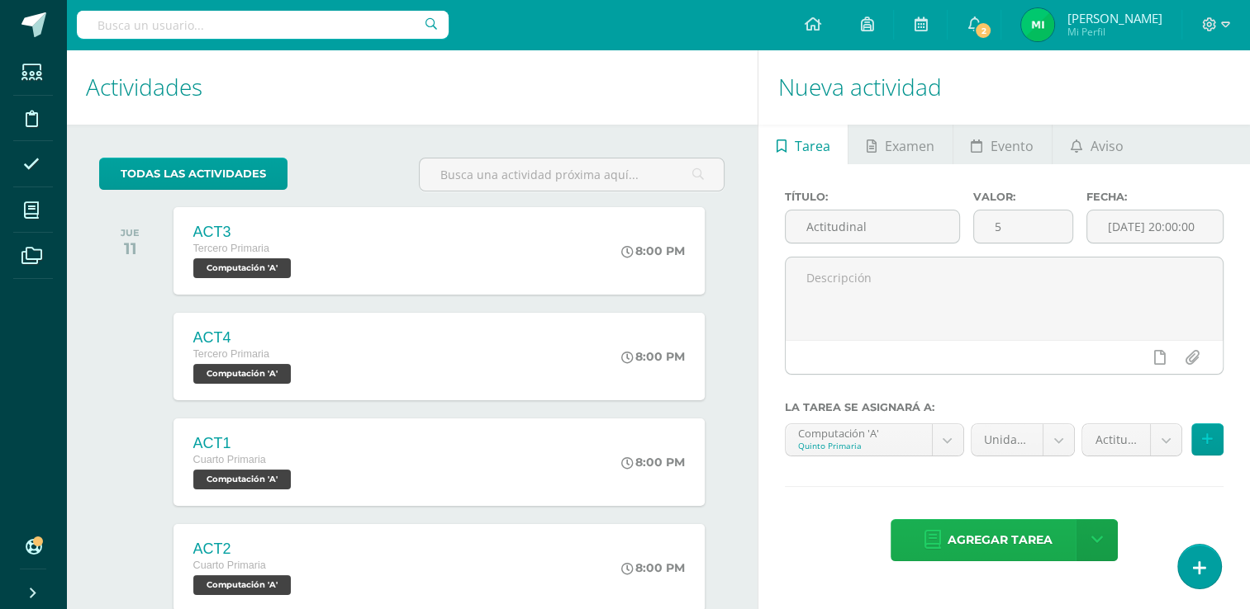
click at [1004, 528] on span "Agregar tarea" at bounding box center [999, 540] width 105 height 40
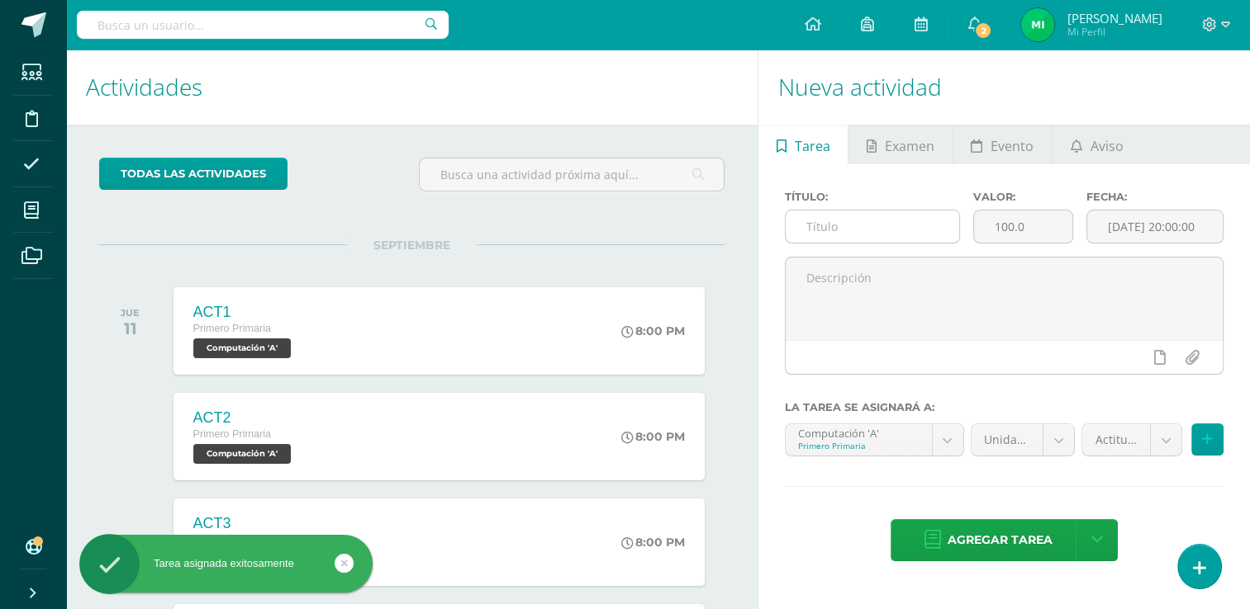
click at [891, 230] on input "text" at bounding box center [871, 227] width 173 height 32
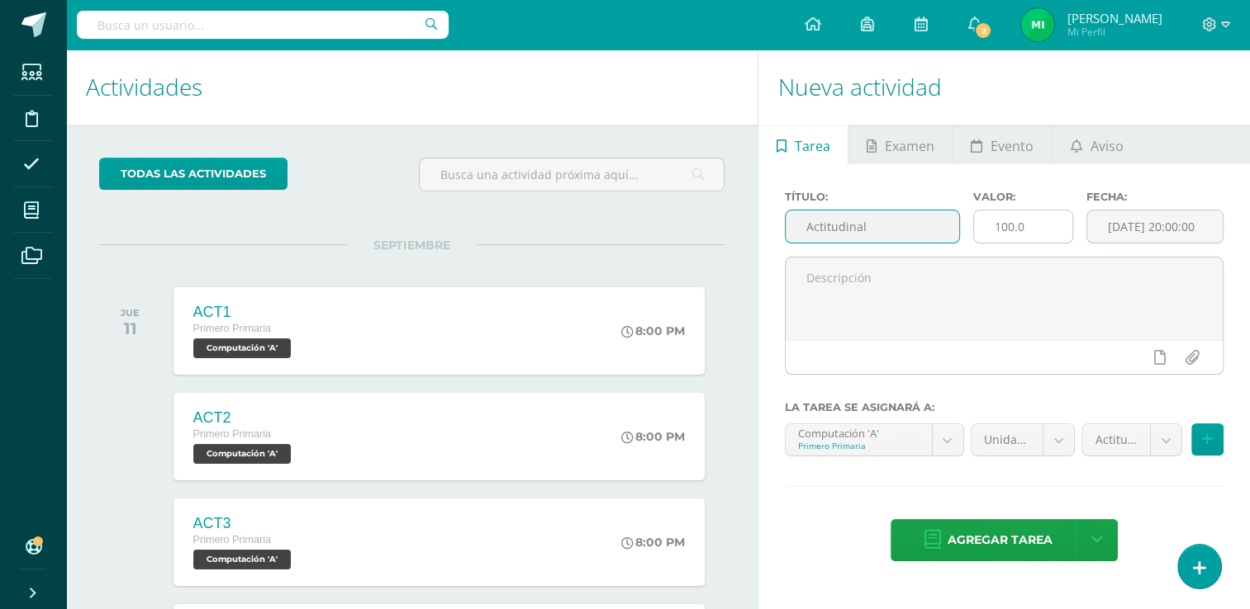
type input "Actitudinal"
click at [1031, 223] on input "100.0" at bounding box center [1023, 227] width 98 height 32
type input "1"
type input "5"
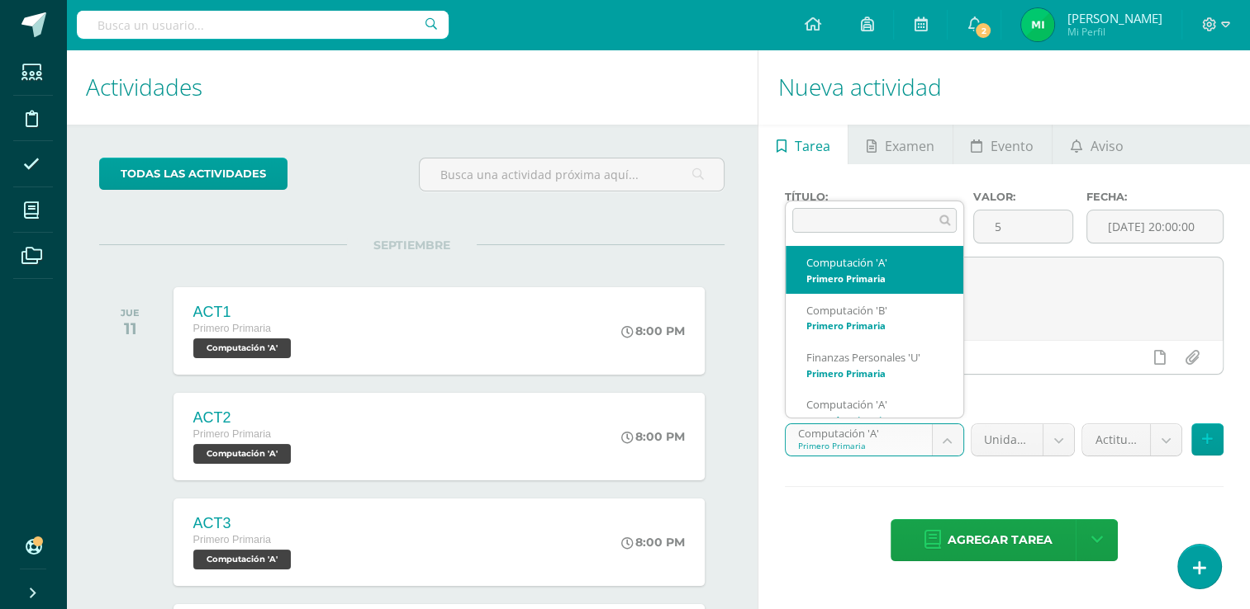
click at [948, 437] on body "Tarea asignada exitosamente Estudiantes Disciplina Asistencia Mis cursos Archiv…" at bounding box center [625, 304] width 1250 height 609
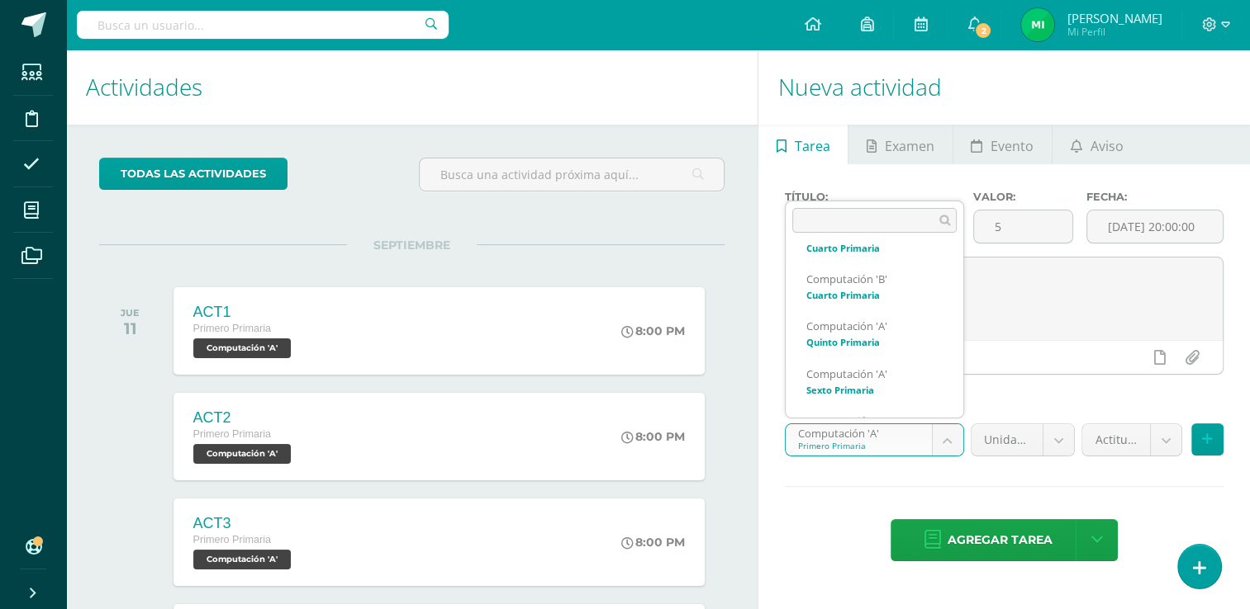
scroll to position [409, 0]
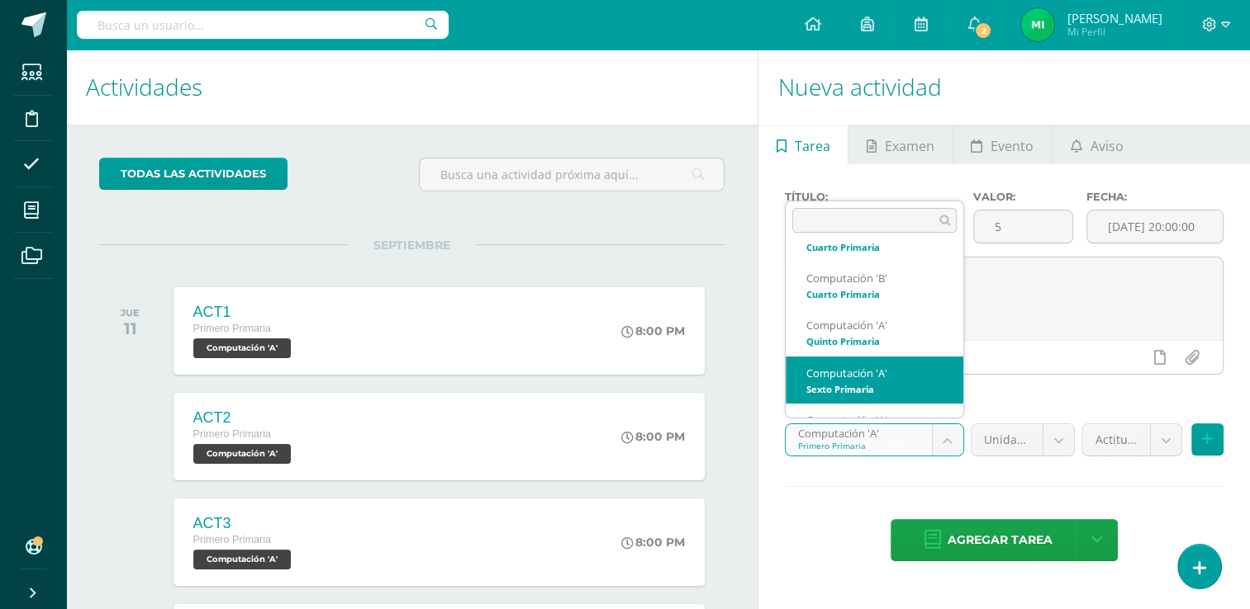
select select "110687"
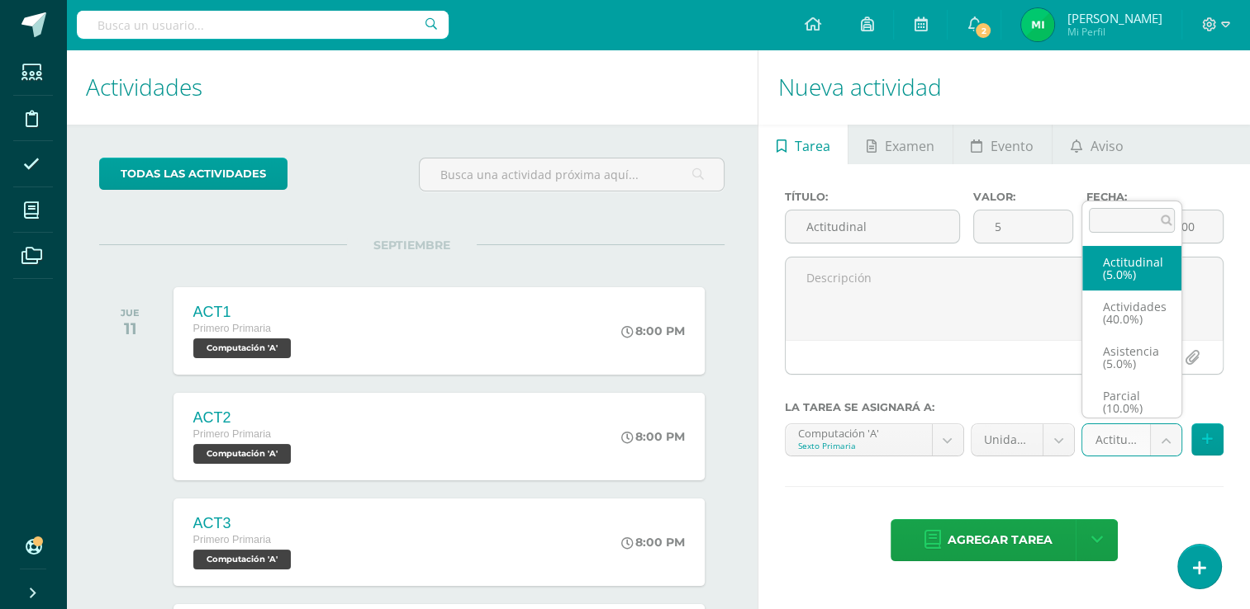
click at [1160, 434] on body "Tarea asignada exitosamente Estudiantes Disciplina Asistencia Mis cursos Archiv…" at bounding box center [625, 304] width 1250 height 609
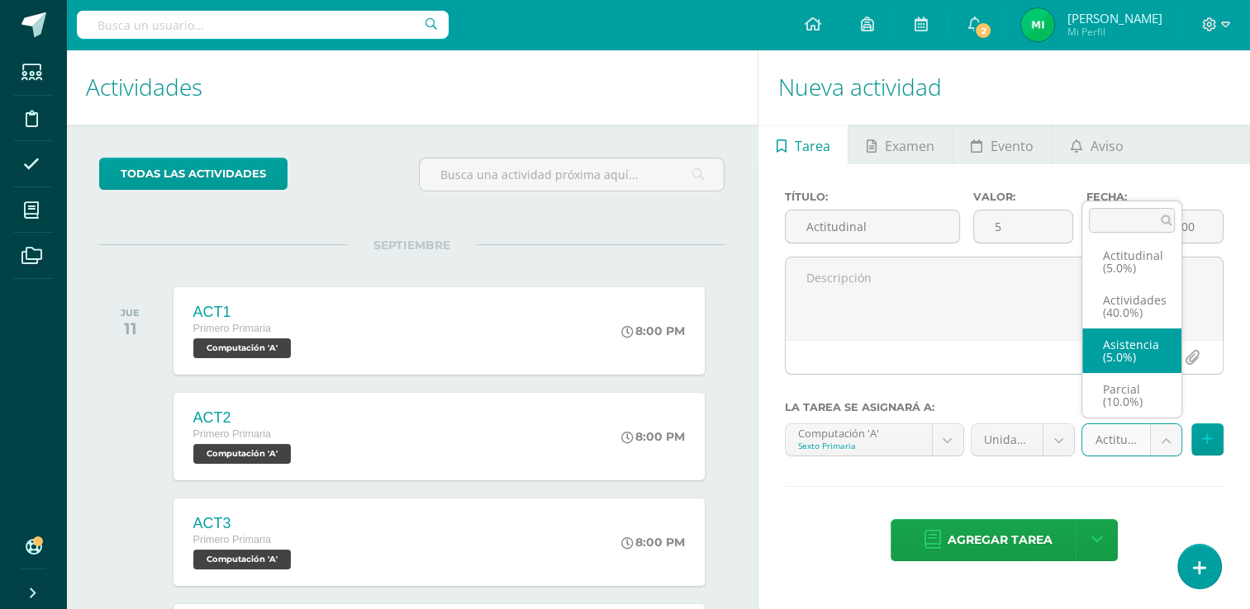
scroll to position [0, 0]
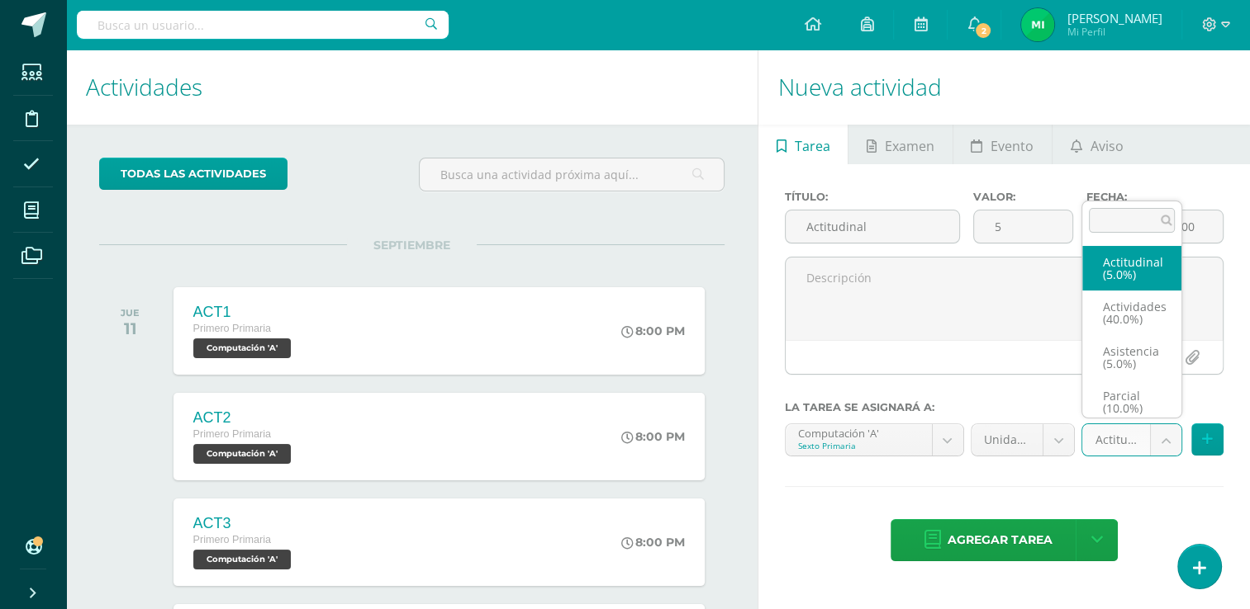
select select "122042"
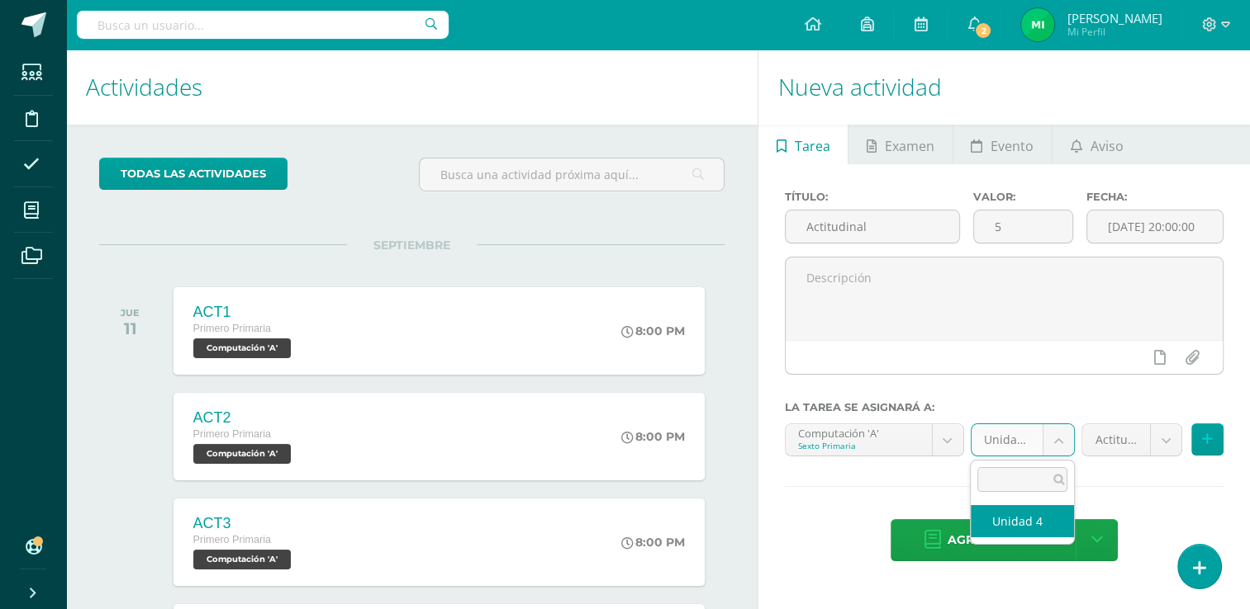
click at [1060, 435] on body "Tarea asignada exitosamente Estudiantes Disciplina Asistencia Mis cursos Archiv…" at bounding box center [625, 304] width 1250 height 609
select select "110696"
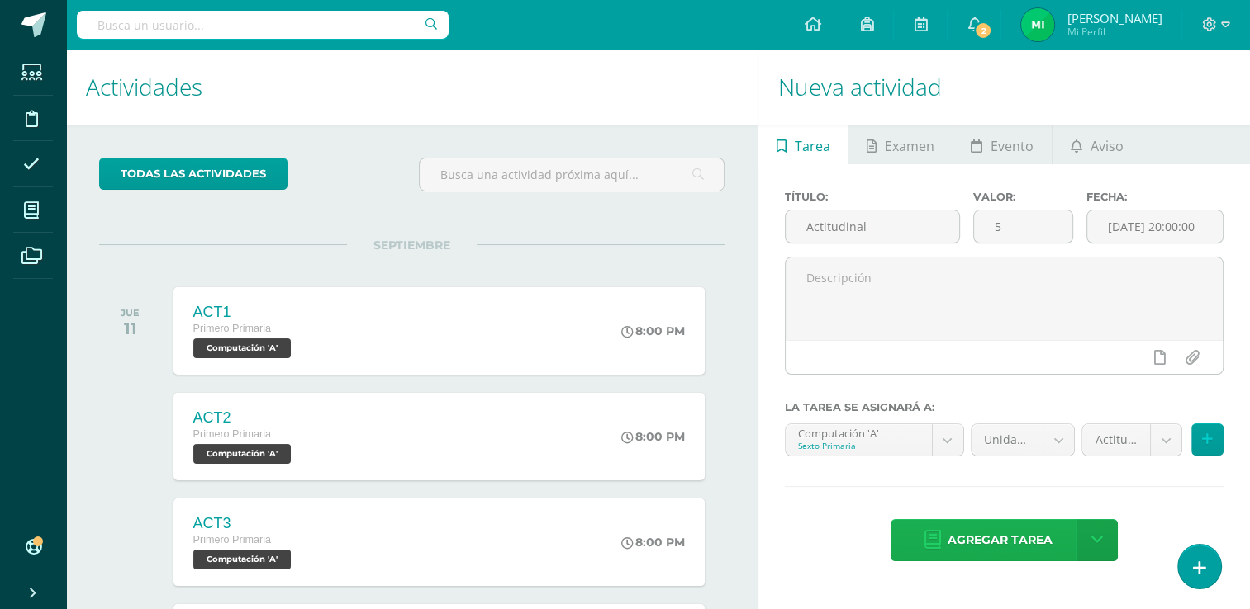
click at [1018, 533] on span "Agregar tarea" at bounding box center [999, 540] width 105 height 40
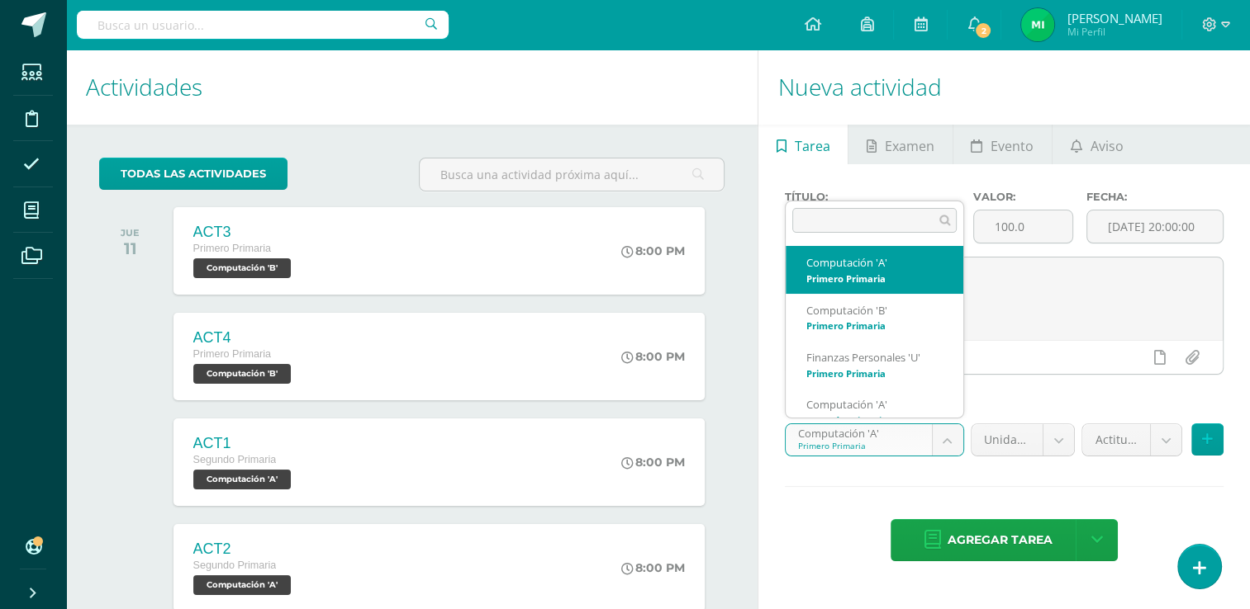
click at [945, 434] on body "Tarea asignada exitosamente Estudiantes Disciplina Asistencia Mis cursos Archiv…" at bounding box center [625, 304] width 1250 height 609
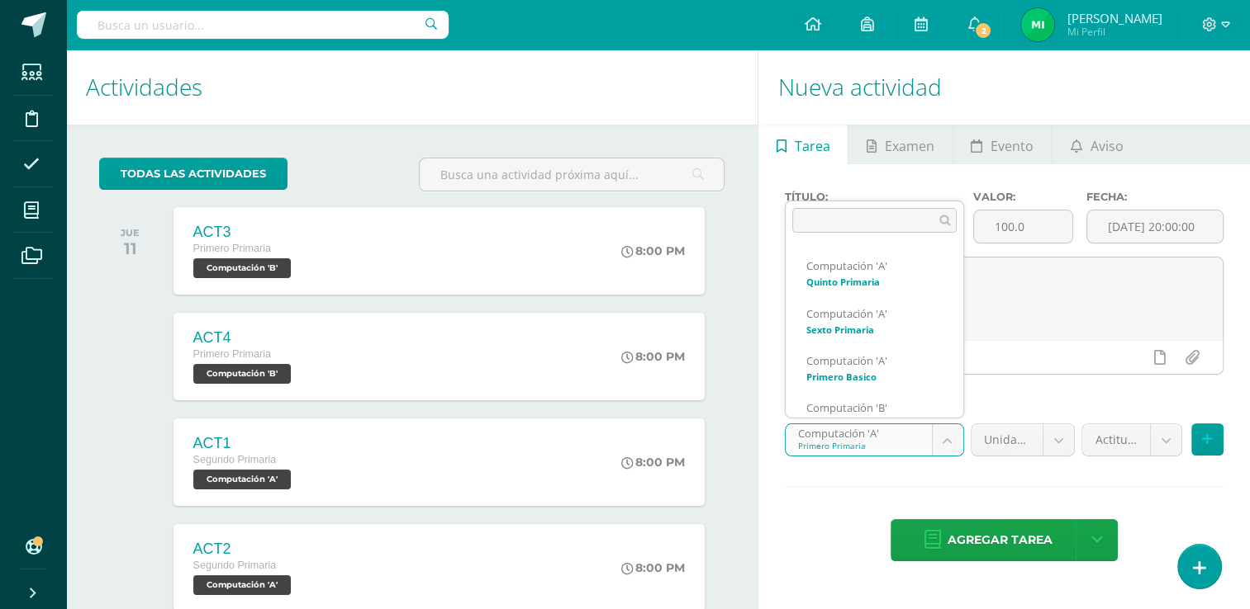
scroll to position [469, 0]
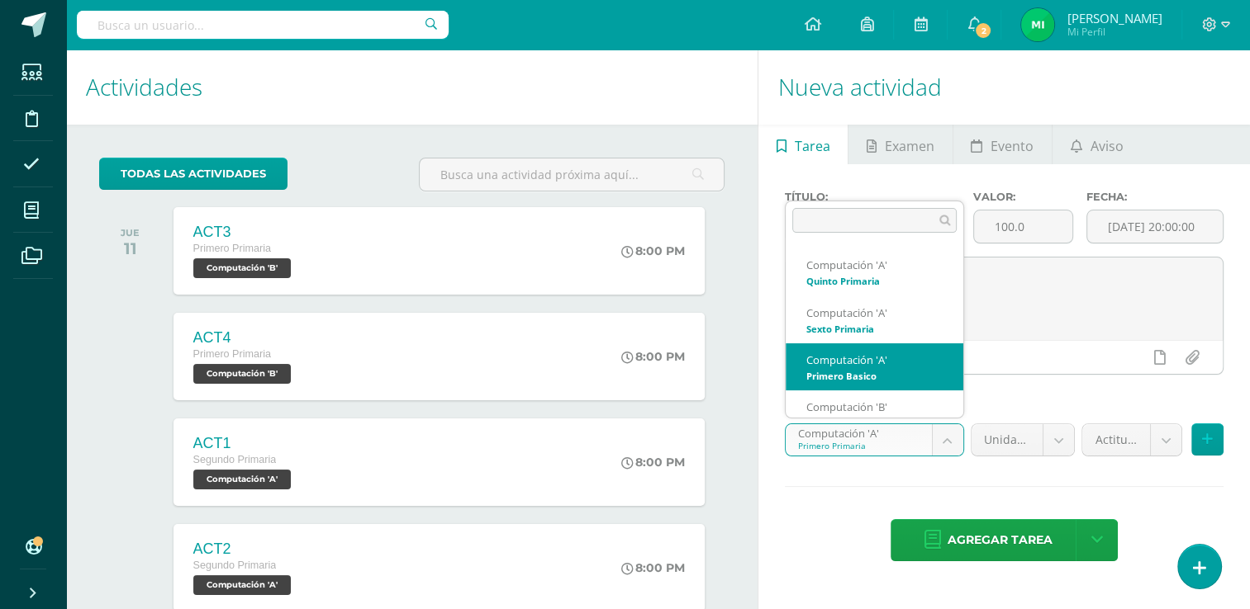
select select "110757"
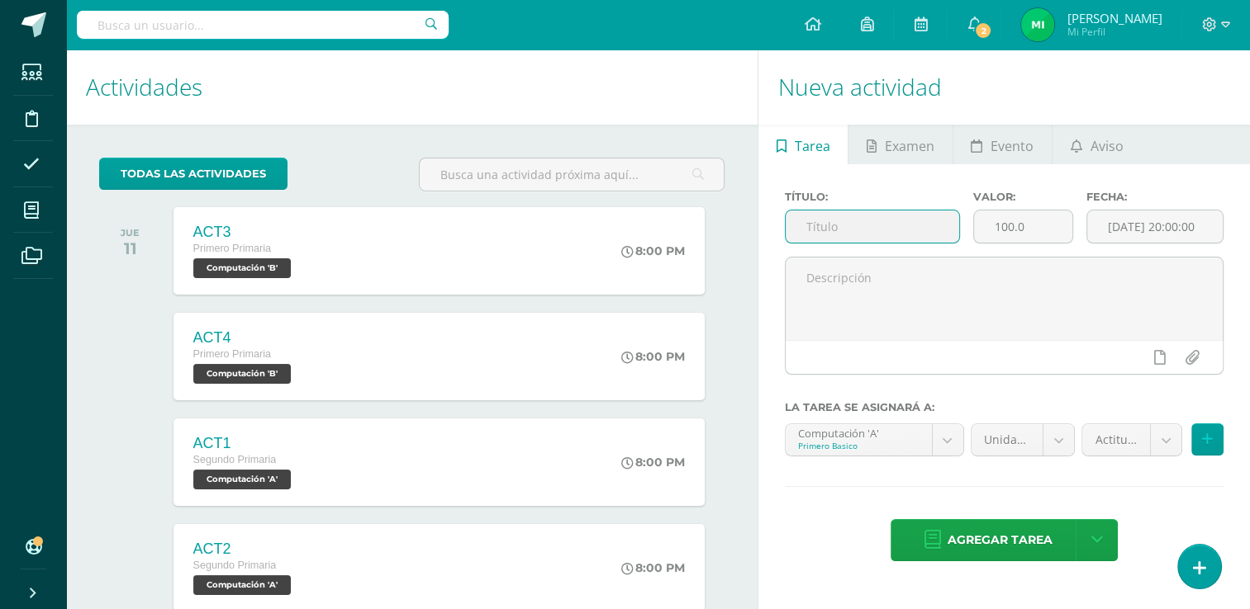
click at [866, 233] on input "text" at bounding box center [871, 227] width 173 height 32
type input "Actitudinal"
click at [1044, 225] on input "100.0" at bounding box center [1023, 227] width 98 height 32
type input "1"
type input "5"
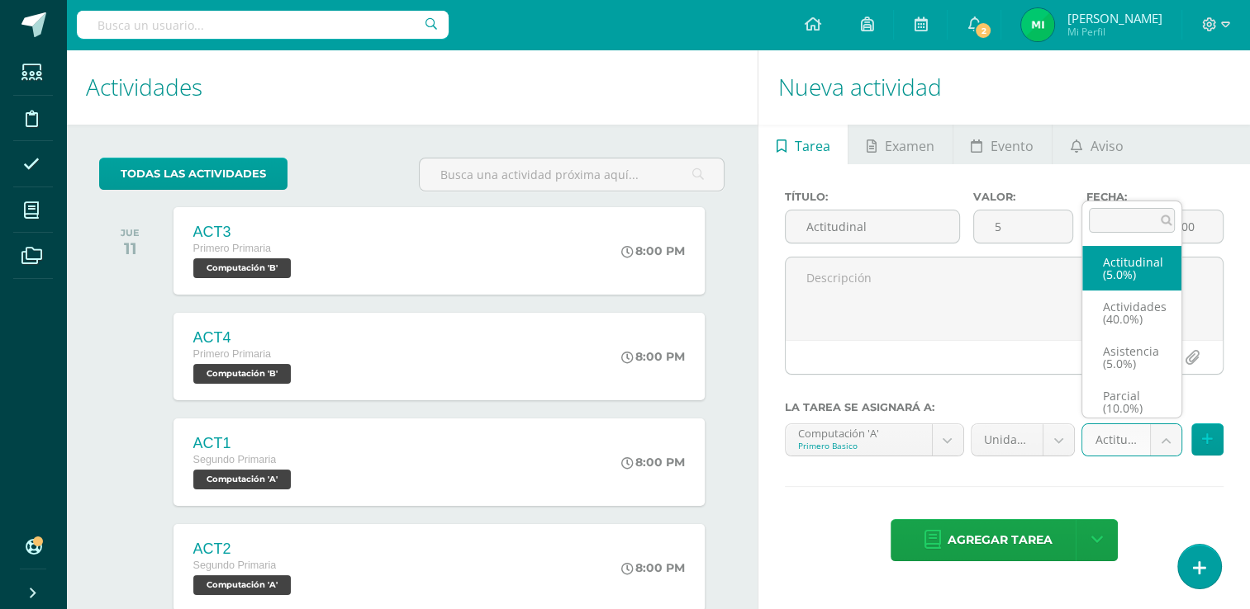
click at [1160, 436] on body "Tarea asignada exitosamente Estudiantes Disciplina Asistencia Mis cursos Archiv…" at bounding box center [625, 304] width 1250 height 609
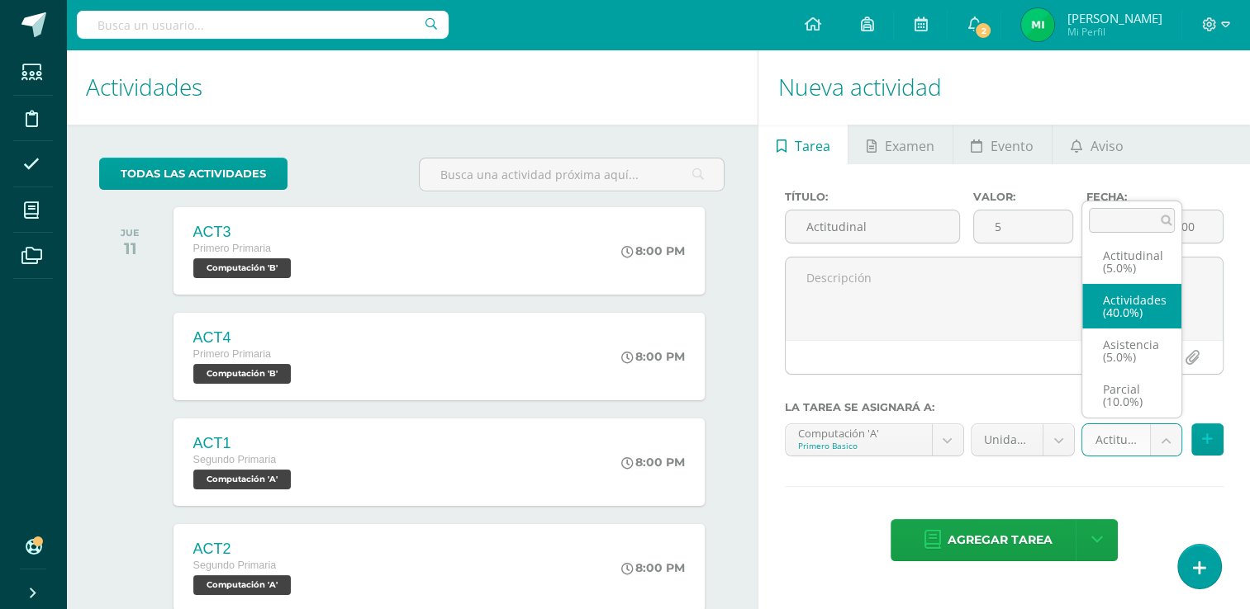
scroll to position [0, 0]
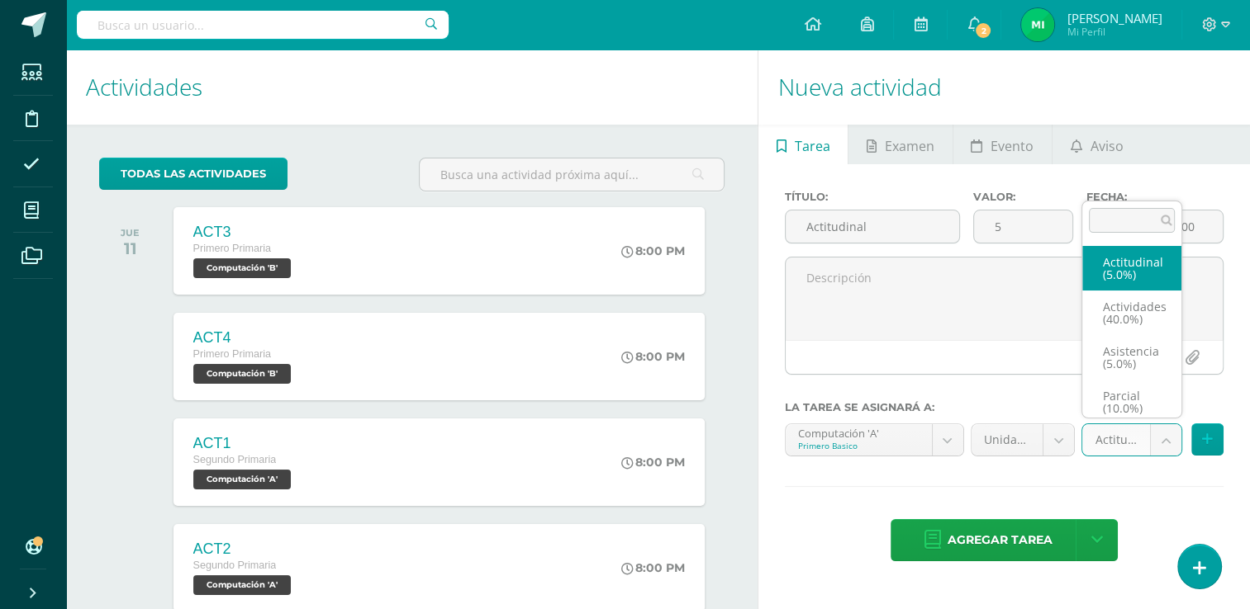
select select "122037"
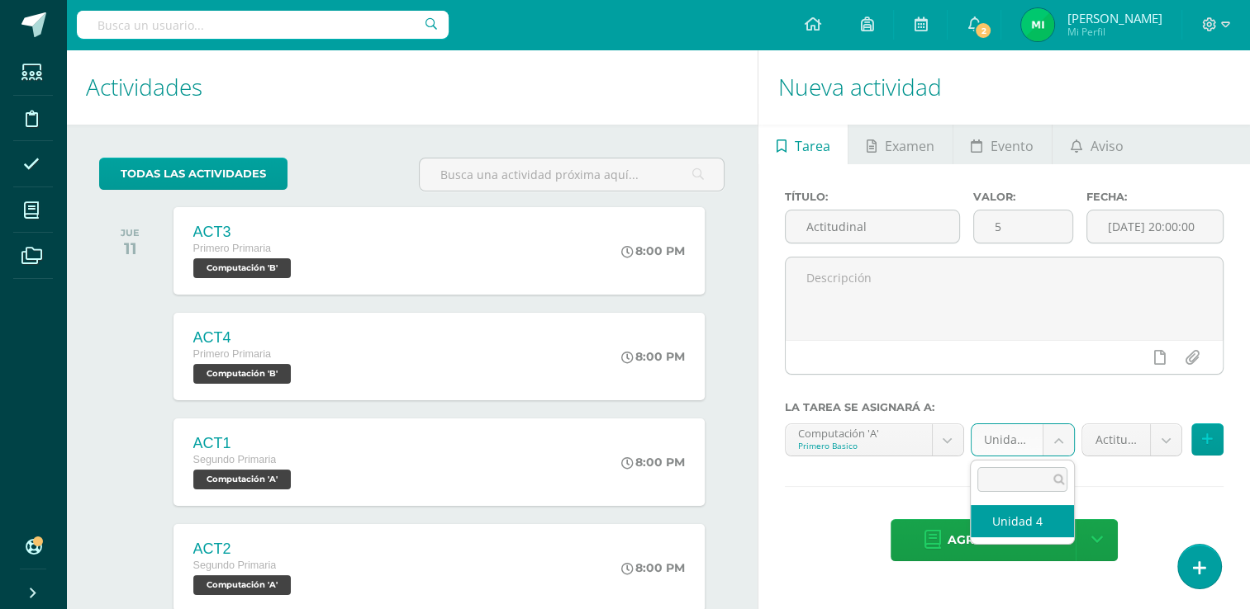
click at [1063, 434] on body "Tarea asignada exitosamente Estudiantes Disciplina Asistencia Mis cursos Archiv…" at bounding box center [625, 304] width 1250 height 609
select select "110766"
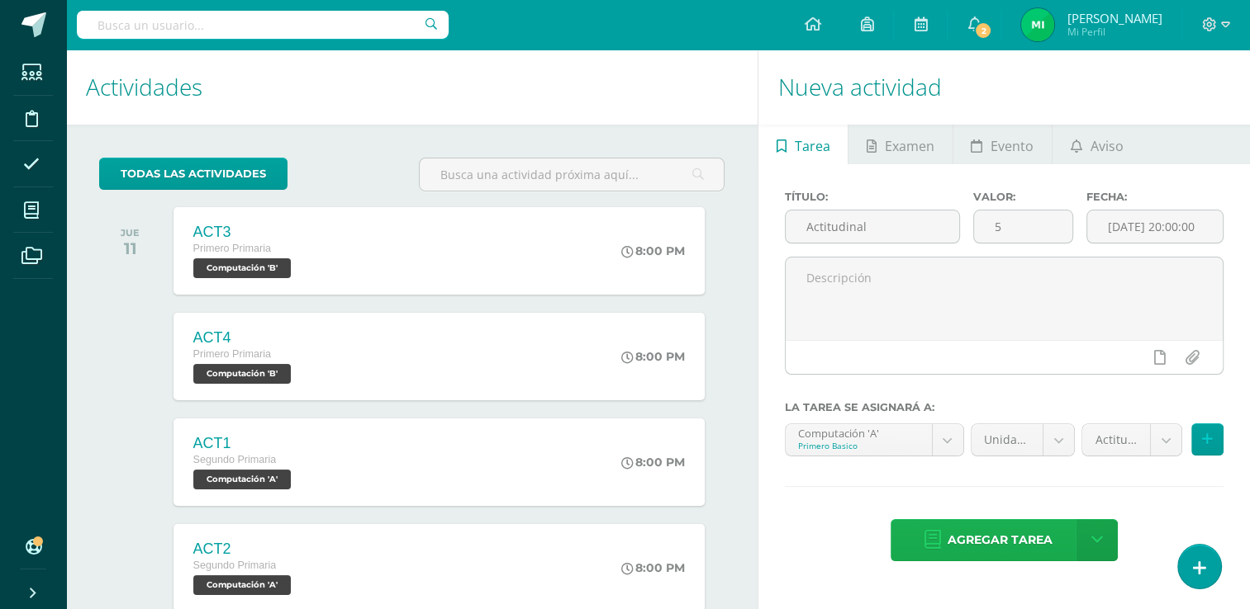
click at [1004, 536] on span "Agregar tarea" at bounding box center [999, 540] width 105 height 40
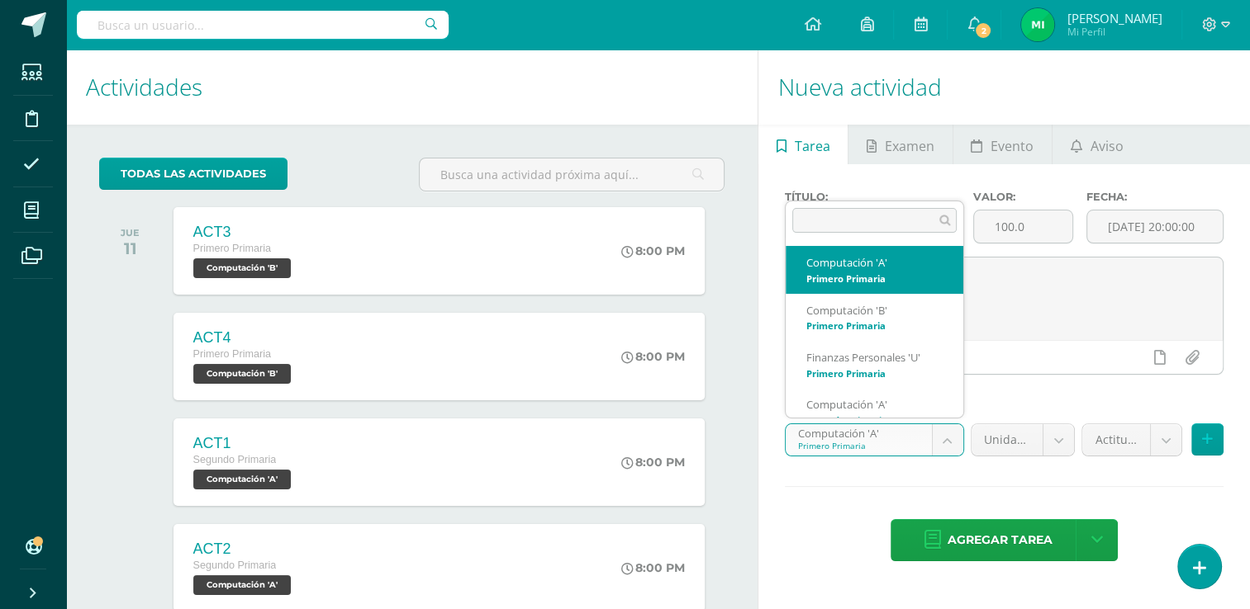
click at [940, 442] on body "Tarea asignada exitosamente Estudiantes Disciplina Asistencia Mis cursos Archiv…" at bounding box center [625, 304] width 1250 height 609
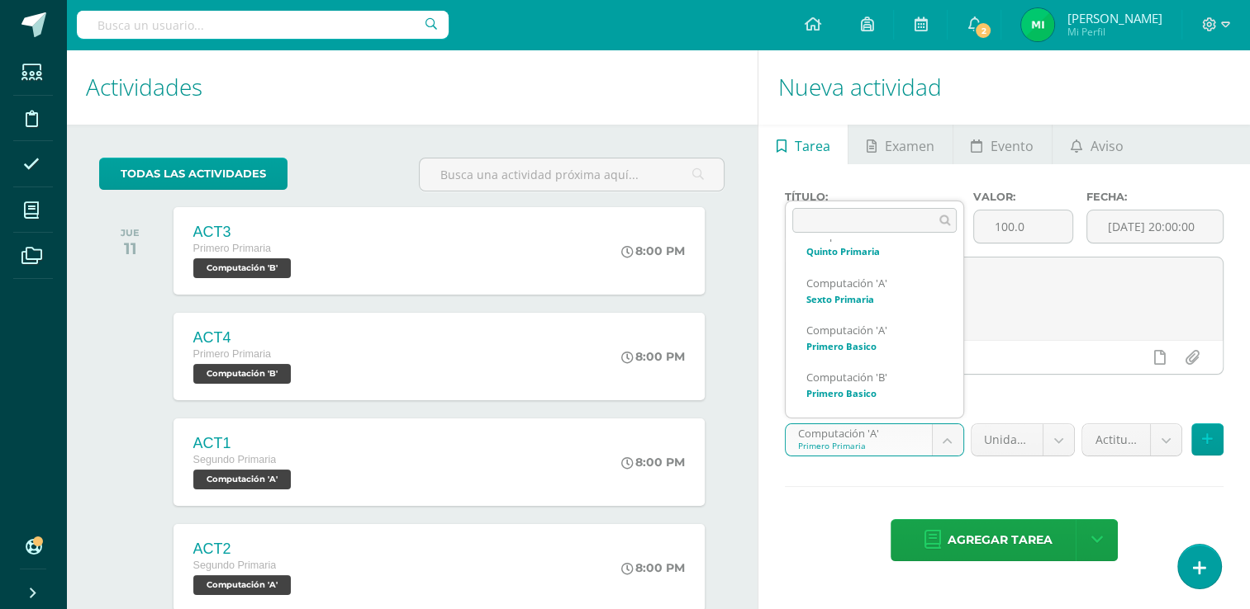
scroll to position [507, 0]
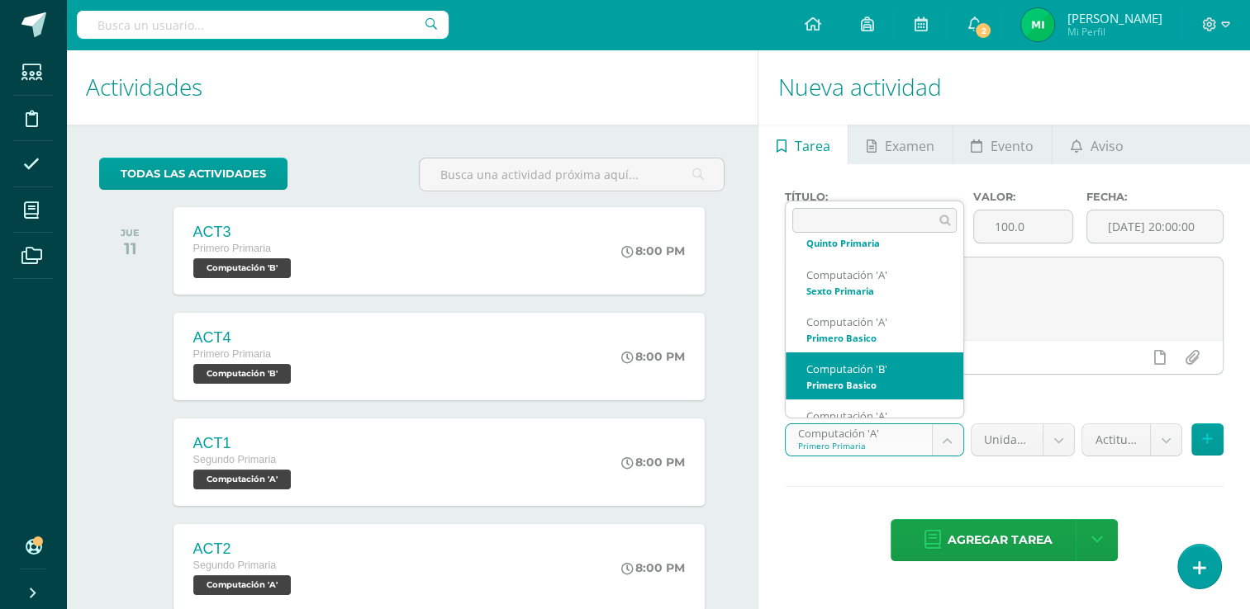
select select "110907"
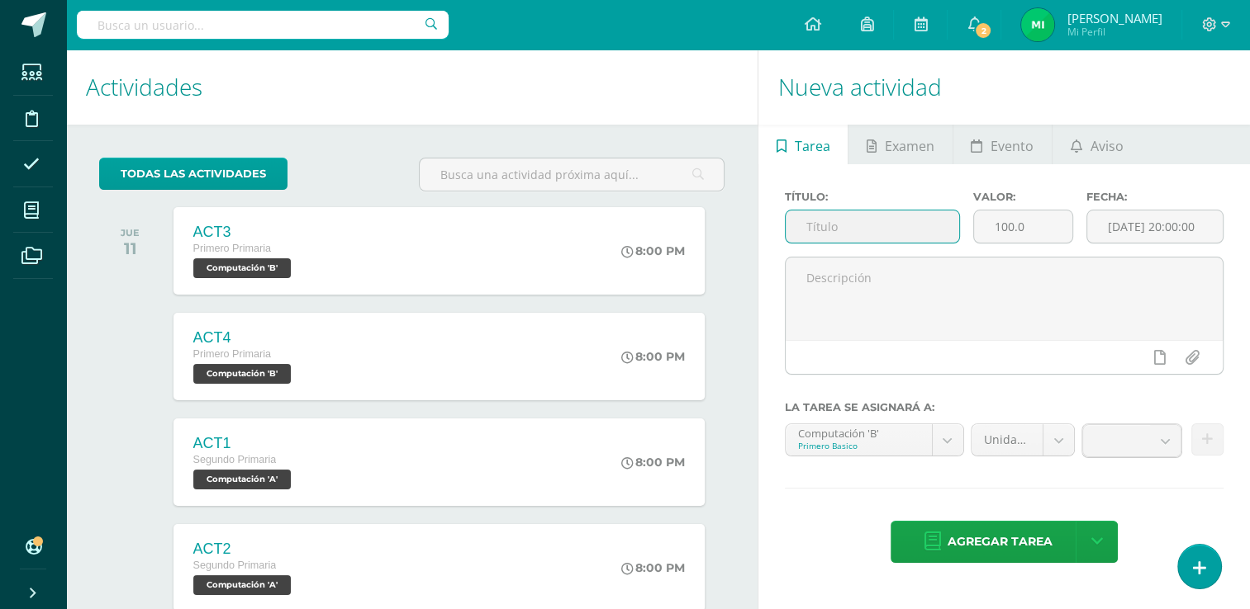
click at [869, 215] on input "text" at bounding box center [871, 227] width 173 height 32
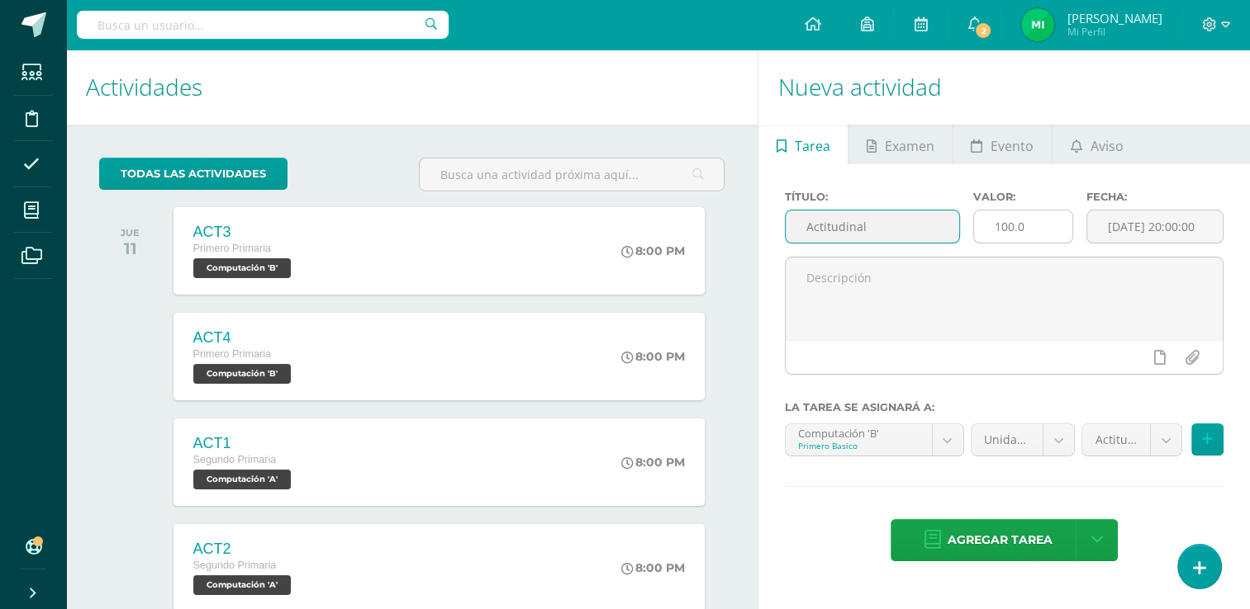
type input "Actitudinal"
click at [1051, 211] on input "100.0" at bounding box center [1023, 227] width 98 height 32
type input "1"
type input "5"
click at [1157, 441] on body "Tarea asignada exitosamente Estudiantes Disciplina Asistencia Mis cursos Archiv…" at bounding box center [625, 304] width 1250 height 609
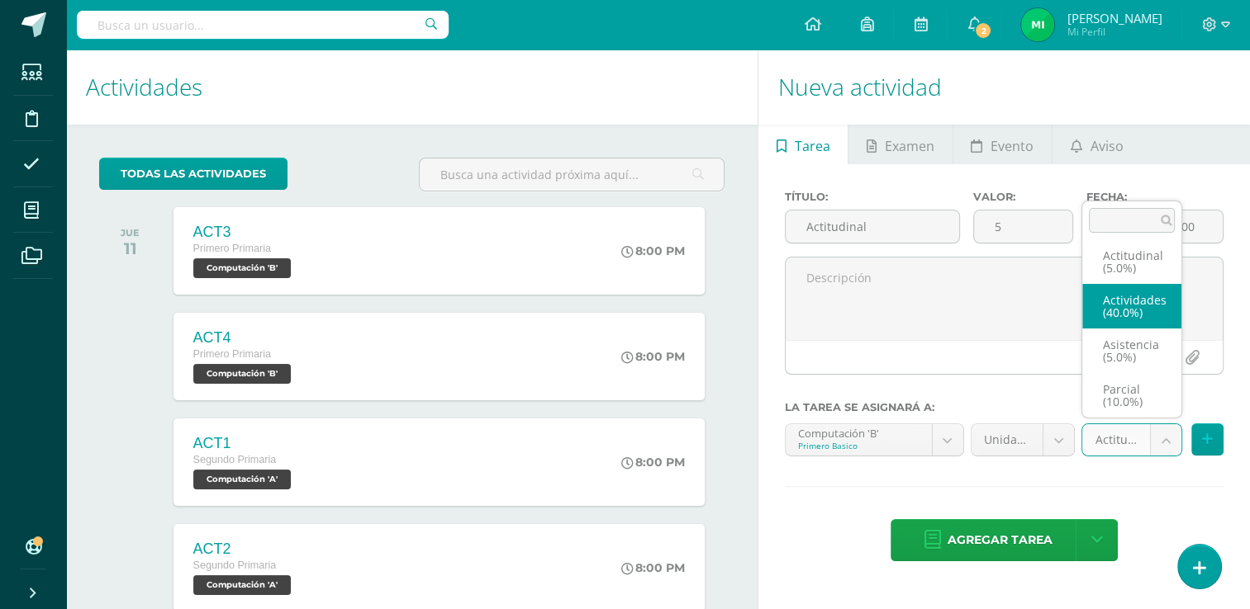
scroll to position [0, 0]
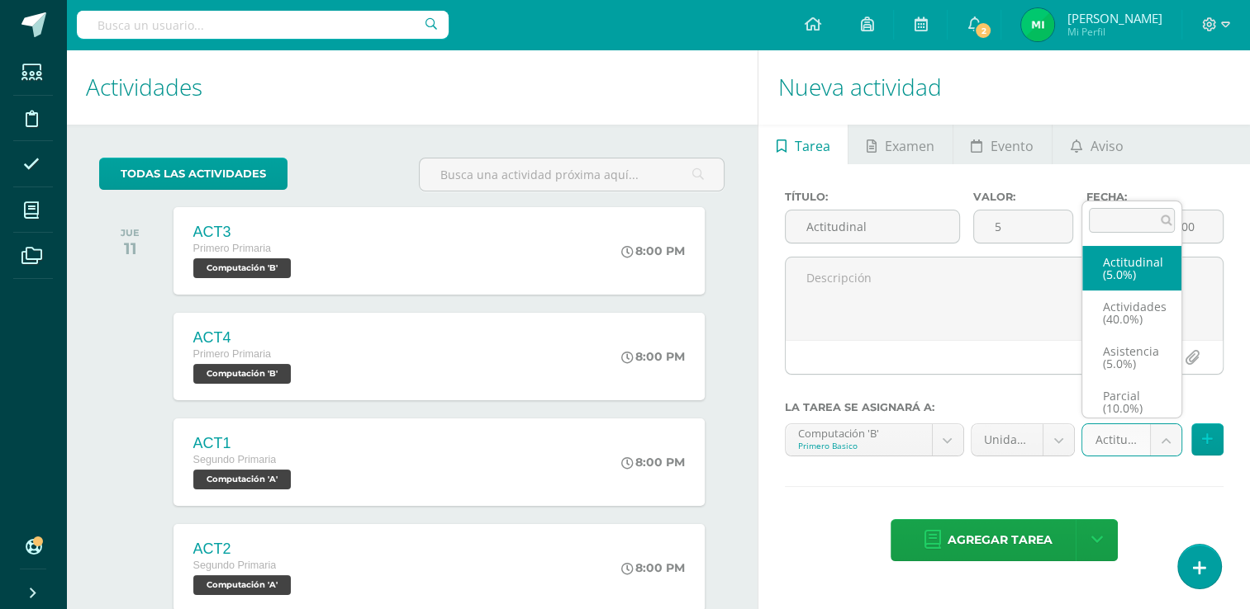
select select "122032"
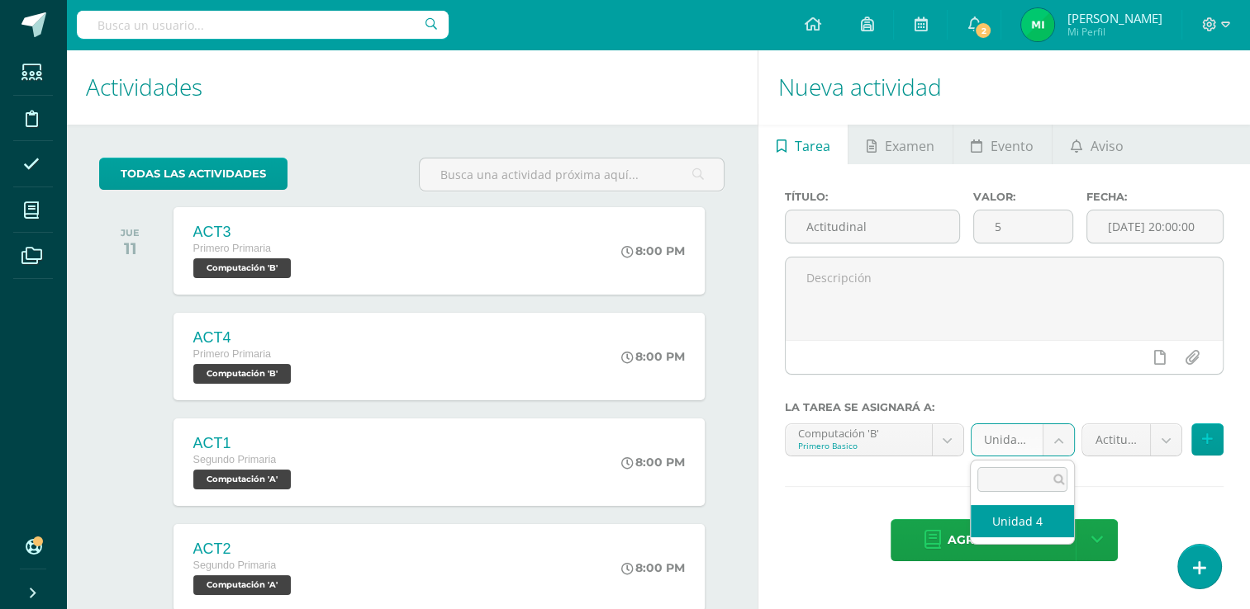
click at [1060, 431] on body "Tarea asignada exitosamente Estudiantes Disciplina Asistencia Mis cursos Archiv…" at bounding box center [625, 304] width 1250 height 609
select select "110916"
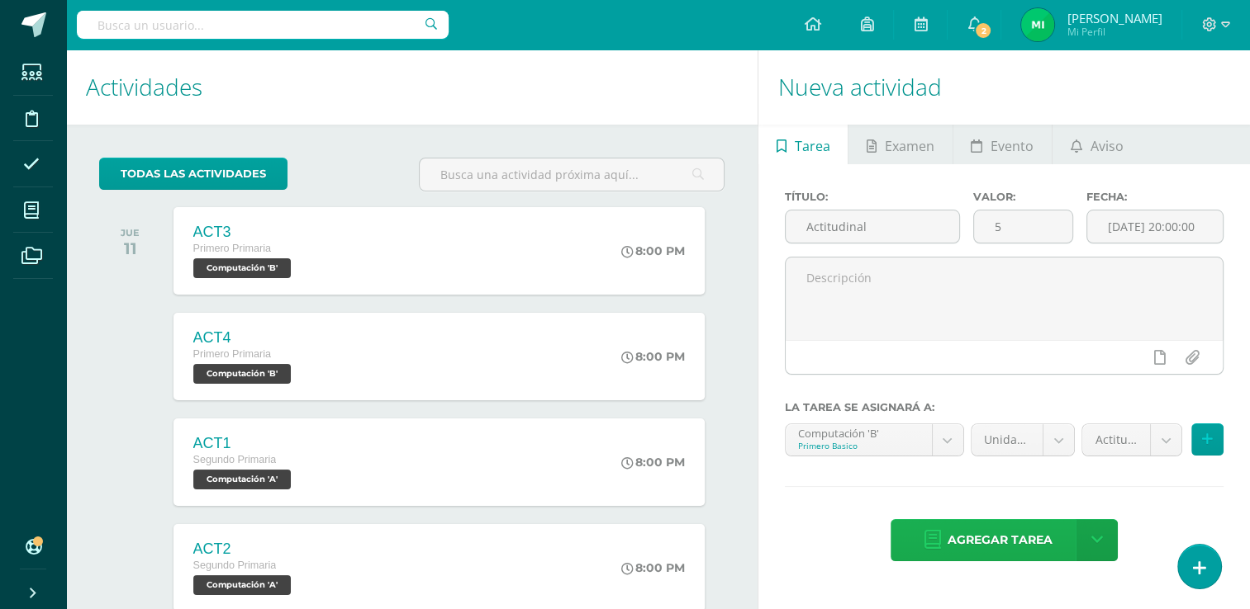
click at [1003, 534] on span "Agregar tarea" at bounding box center [999, 540] width 105 height 40
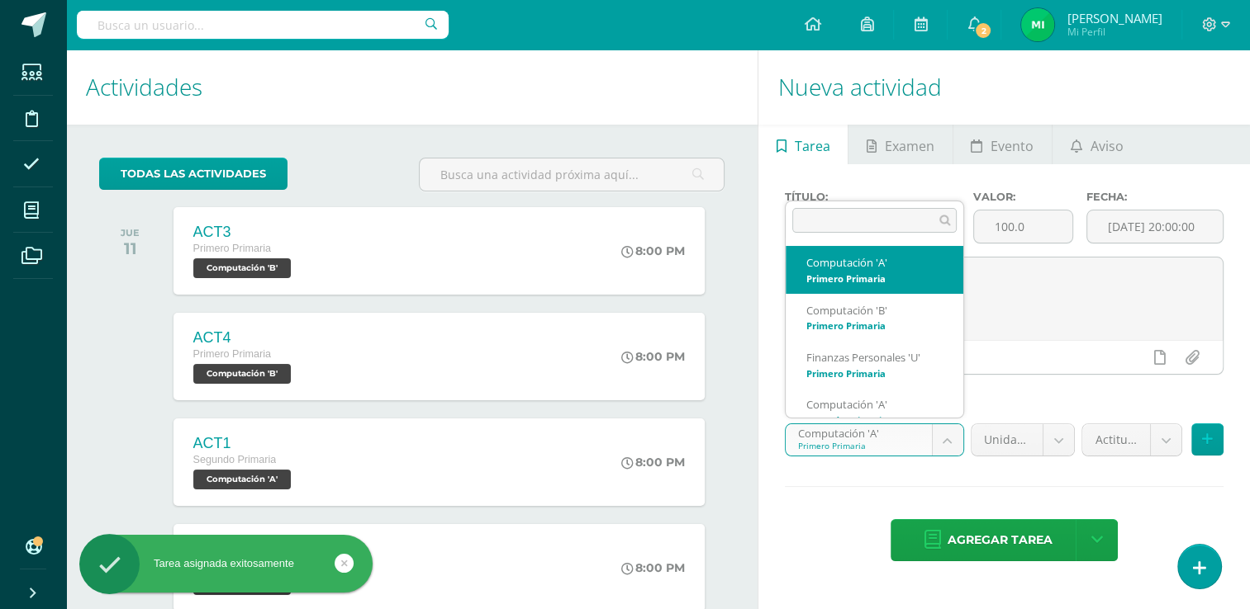
click at [944, 440] on body "Tarea asignada exitosamente Estudiantes Disciplina Asistencia Mis cursos Archiv…" at bounding box center [625, 304] width 1250 height 609
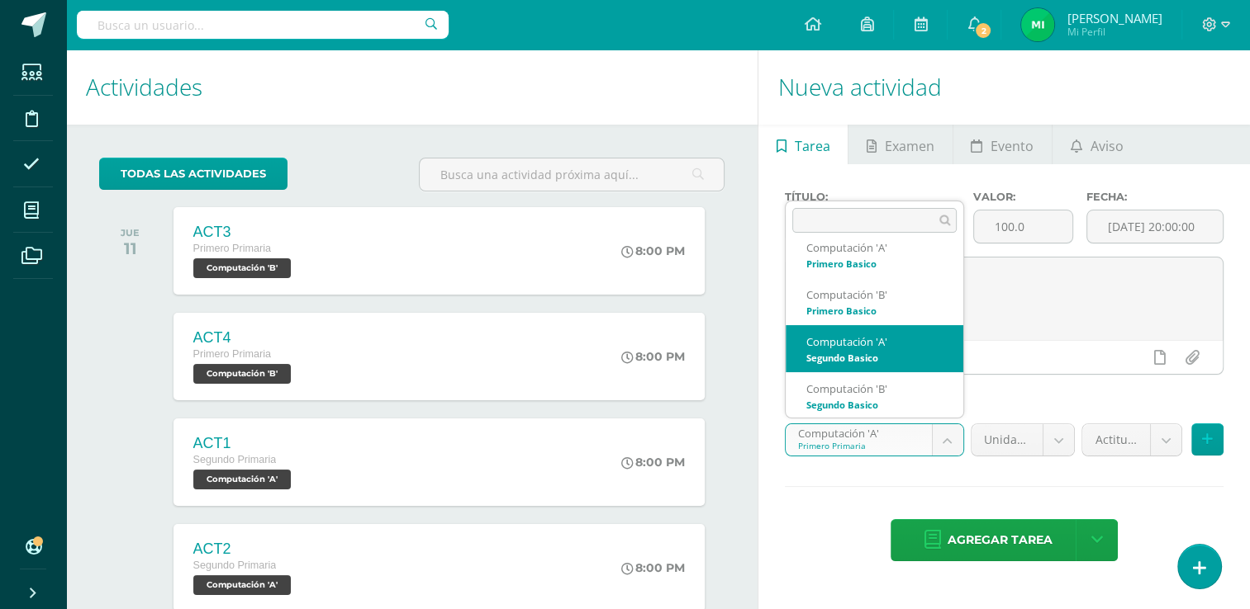
scroll to position [582, 0]
select select "111127"
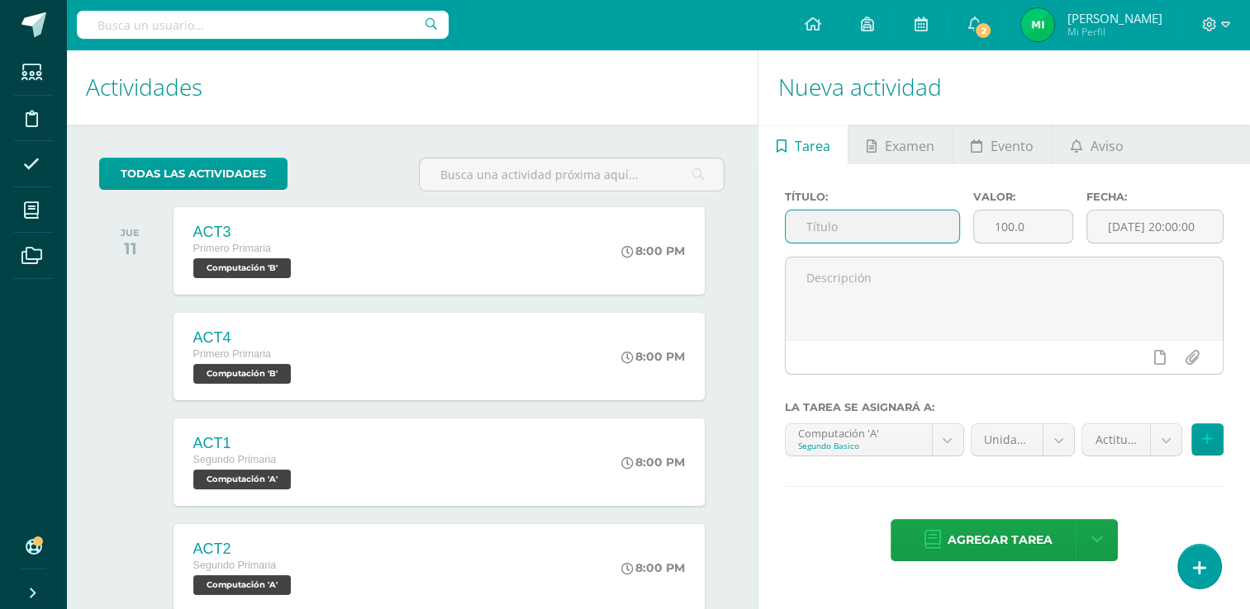
click at [901, 225] on input "text" at bounding box center [871, 227] width 173 height 32
type input "Actitudinal"
click at [1034, 230] on input "100.0" at bounding box center [1023, 227] width 98 height 32
type input "1"
type input "5"
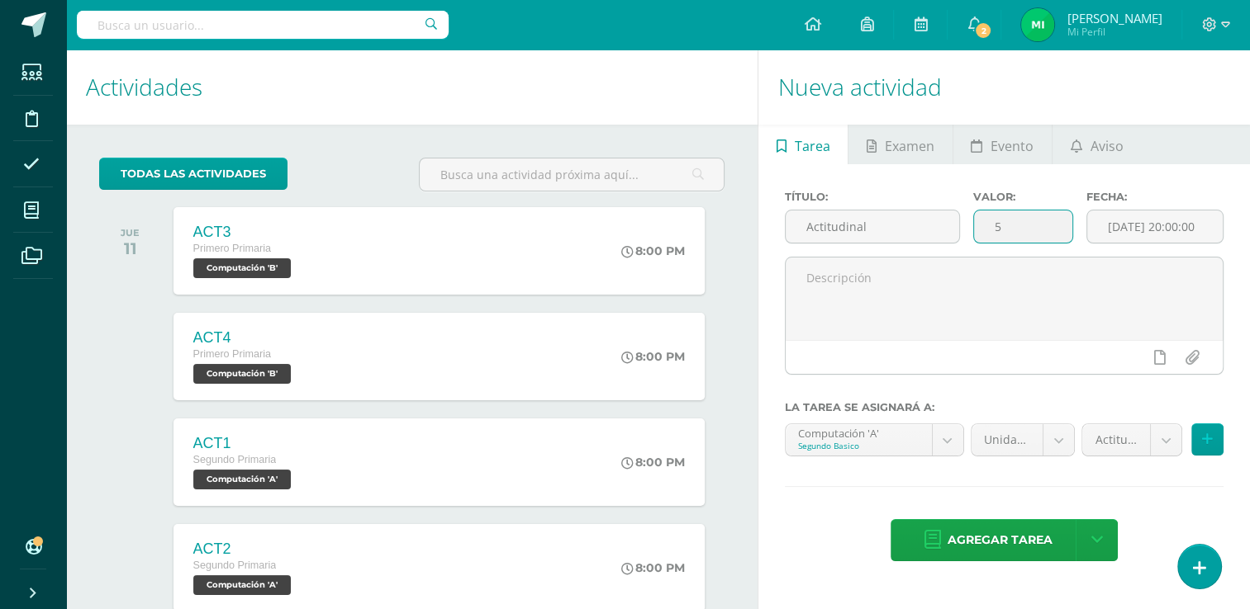
click at [1155, 434] on body "Tarea asignada exitosamente Estudiantes Disciplina Asistencia Mis cursos Archiv…" at bounding box center [625, 304] width 1250 height 609
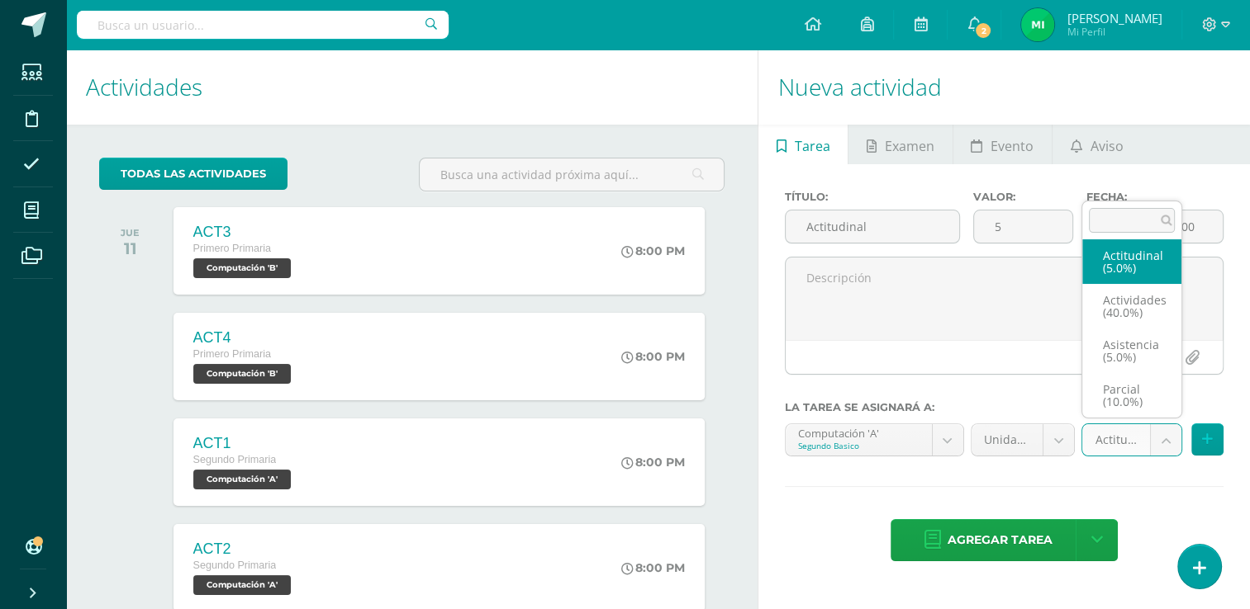
scroll to position [0, 0]
select select "122027"
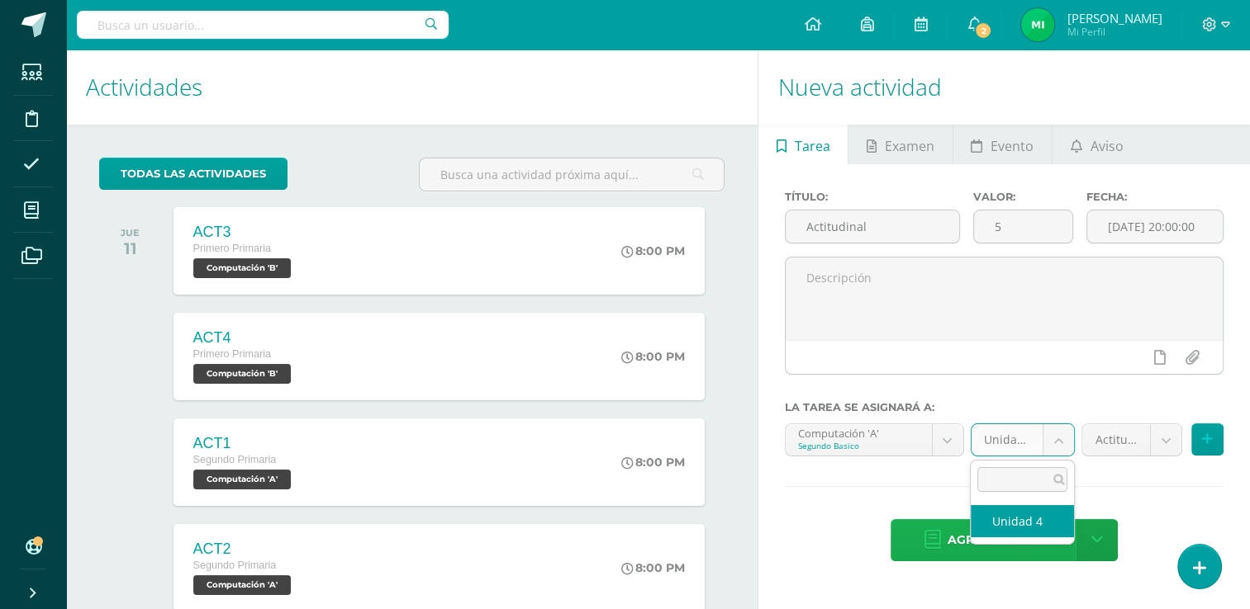
drag, startPoint x: 1055, startPoint y: 443, endPoint x: 1026, endPoint y: 524, distance: 86.2
select select "111136"
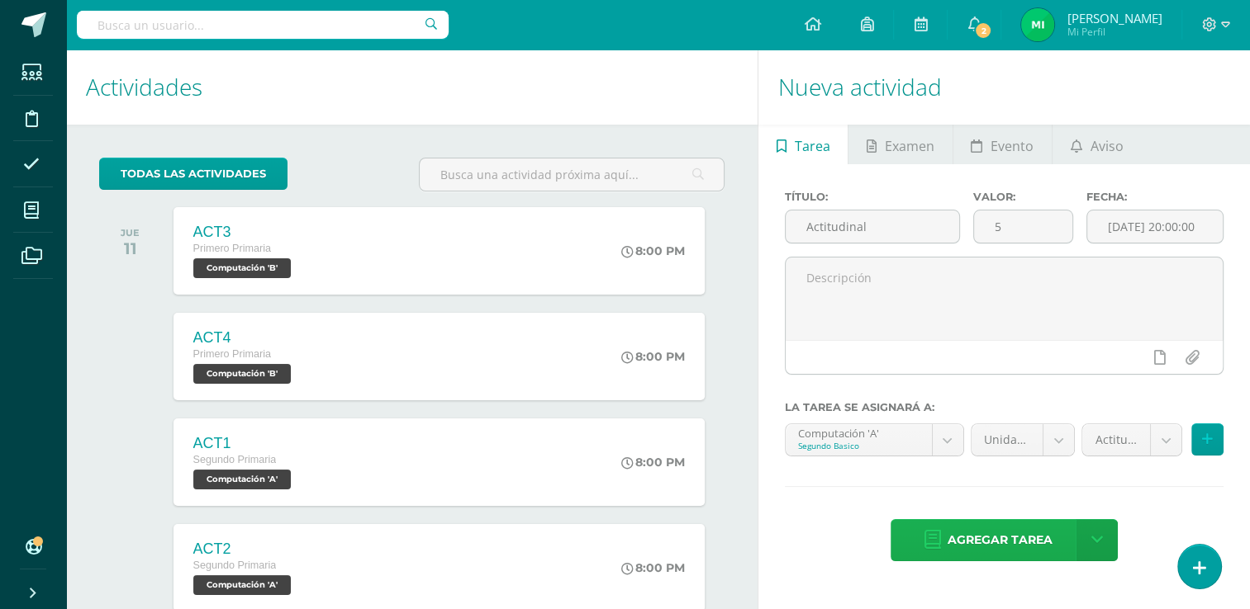
click at [1026, 524] on span "Agregar tarea" at bounding box center [999, 540] width 105 height 40
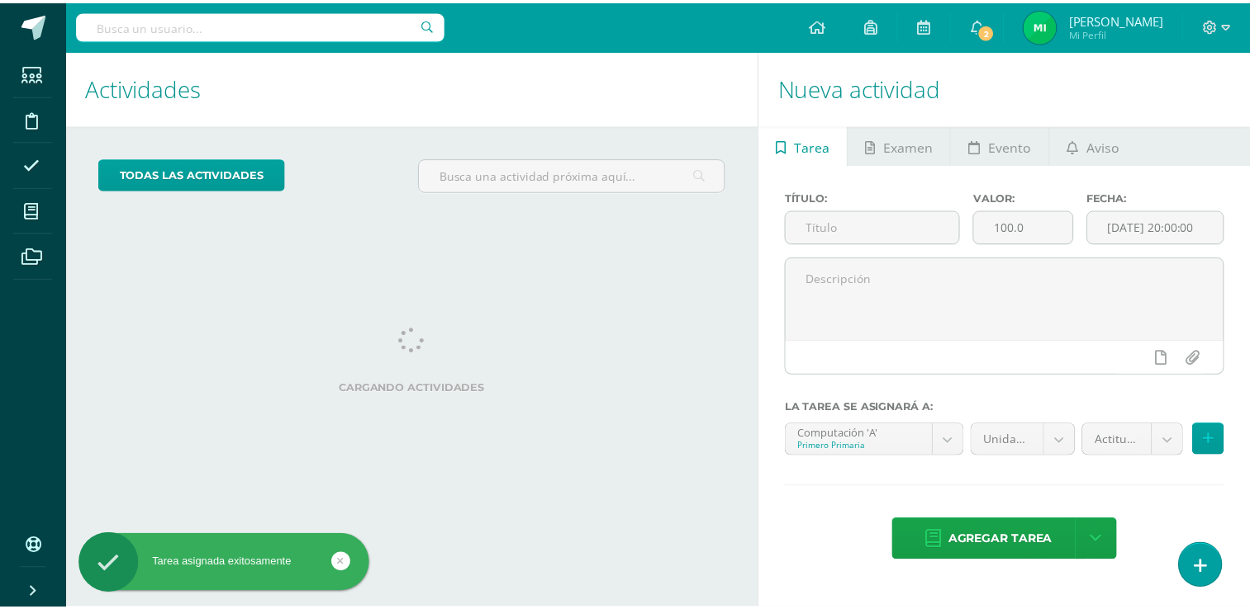
scroll to position [164, 0]
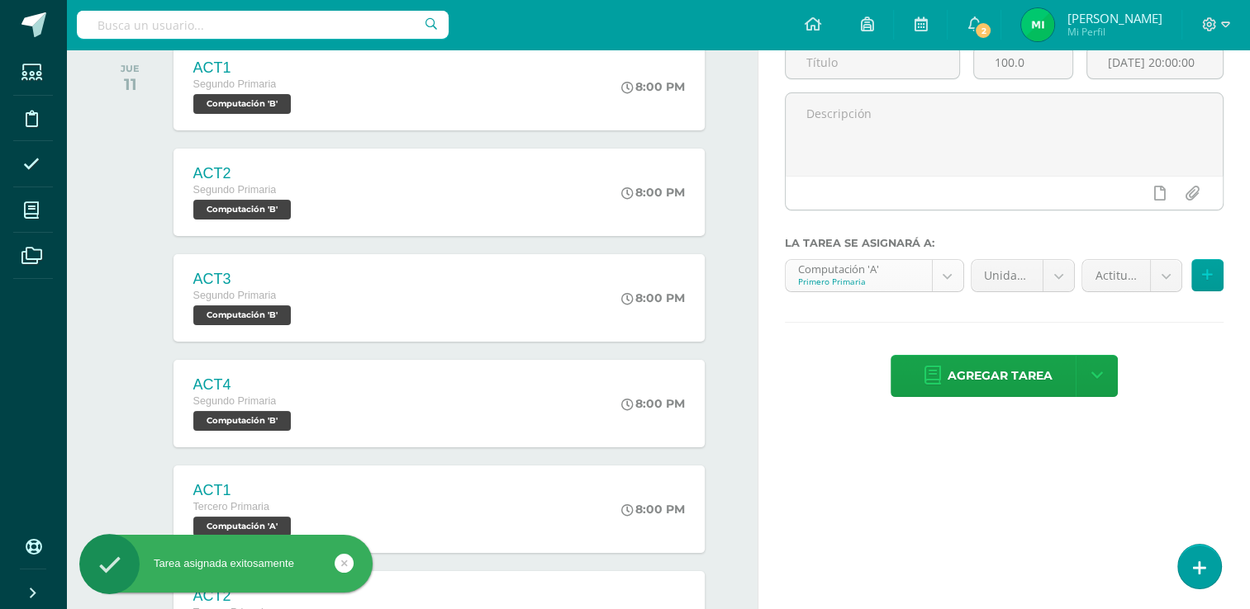
click at [954, 273] on body "Tarea asignada exitosamente Estudiantes Disciplina Asistencia Mis cursos Archiv…" at bounding box center [625, 140] width 1250 height 609
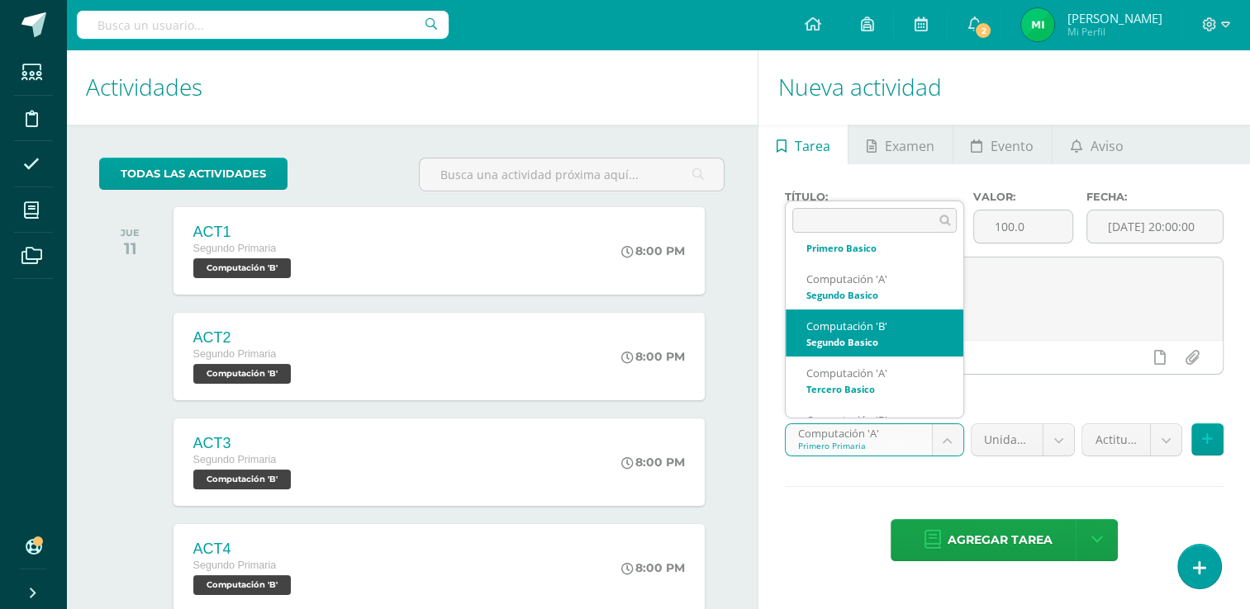
scroll to position [653, 0]
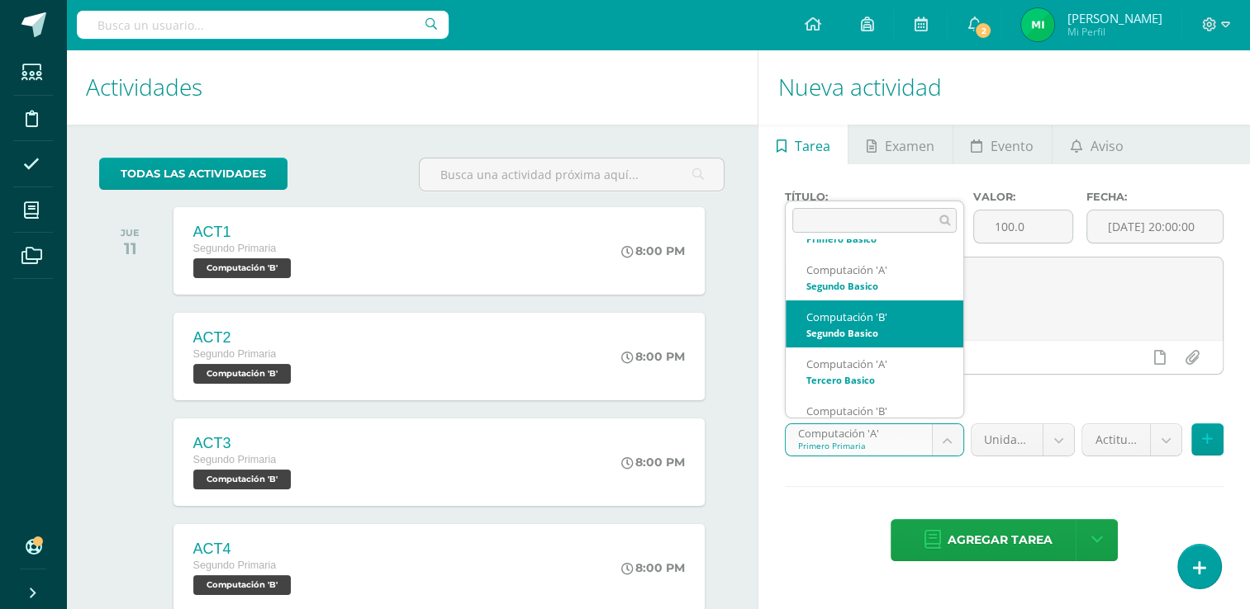
select select "111277"
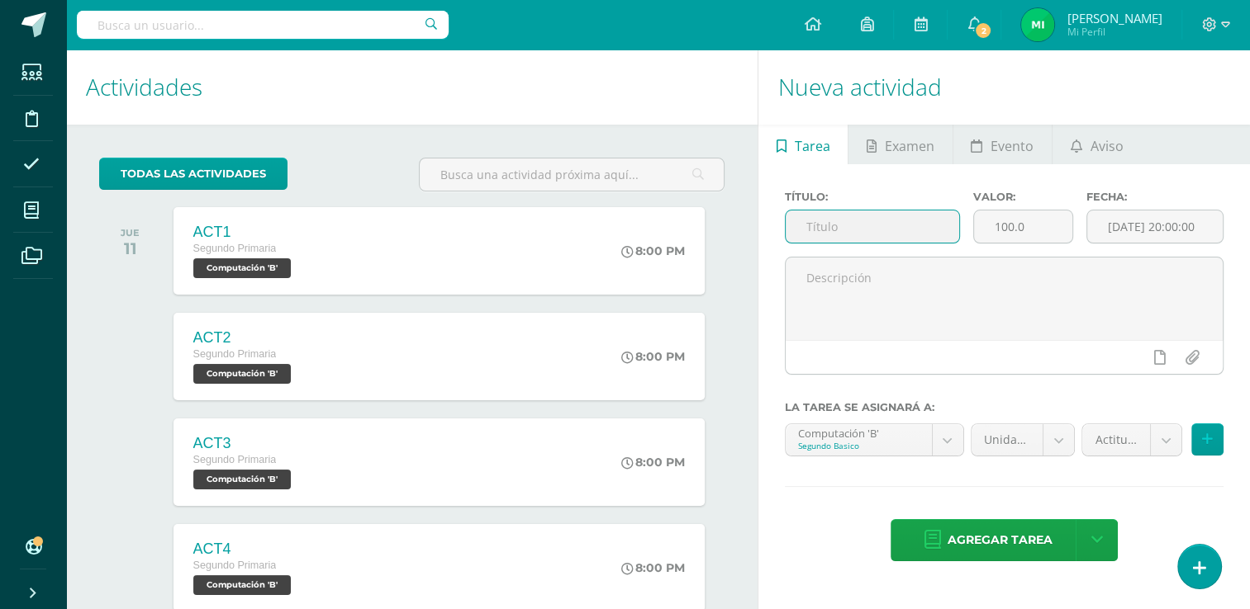
drag, startPoint x: 829, startPoint y: 315, endPoint x: 872, endPoint y: 221, distance: 103.5
click at [872, 221] on input "text" at bounding box center [871, 227] width 173 height 32
type input "Actitudinal"
click at [1035, 228] on input "100.0" at bounding box center [1023, 227] width 98 height 32
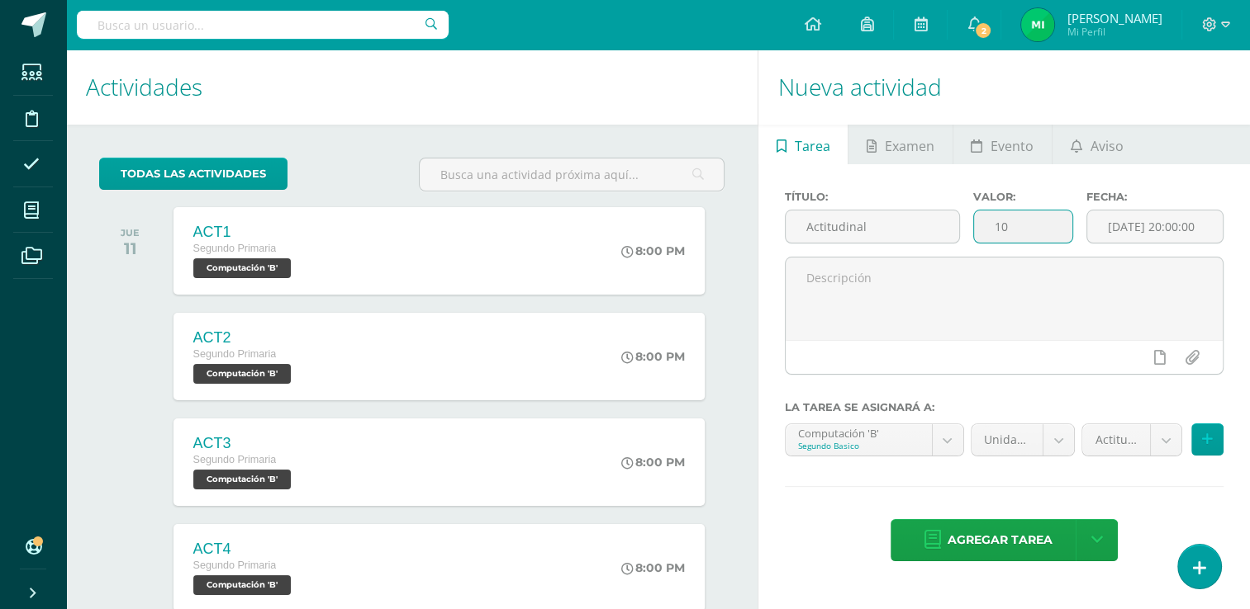
type input "1"
type input "5"
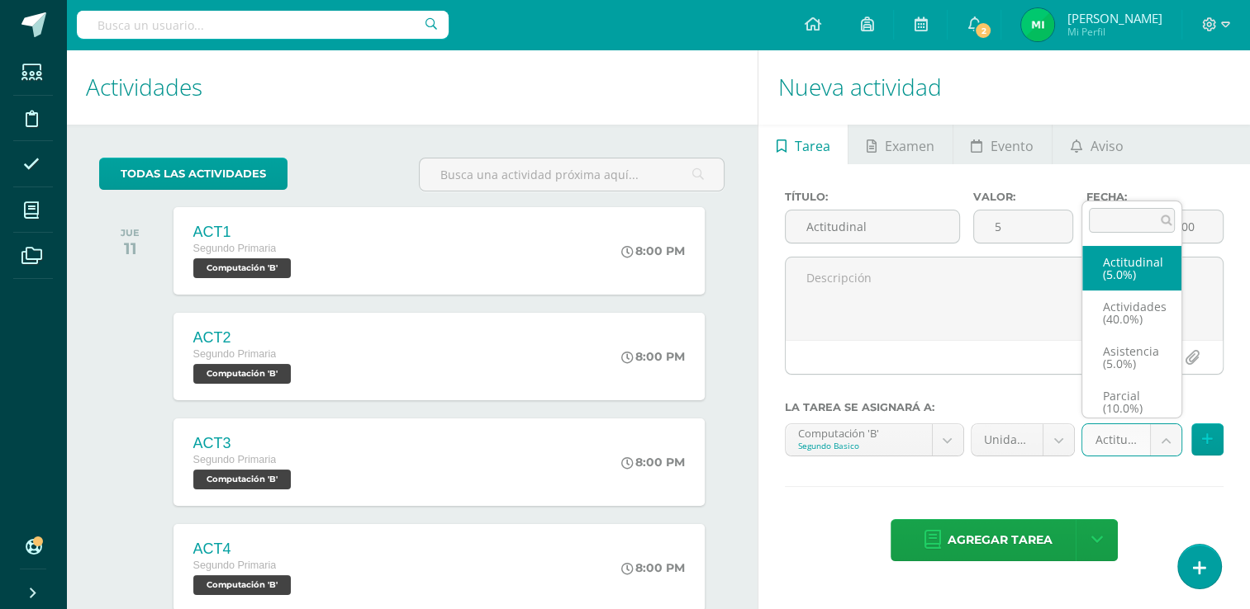
click at [1159, 434] on body "Tarea asignada exitosamente Estudiantes Disciplina Asistencia Mis cursos Archiv…" at bounding box center [625, 304] width 1250 height 609
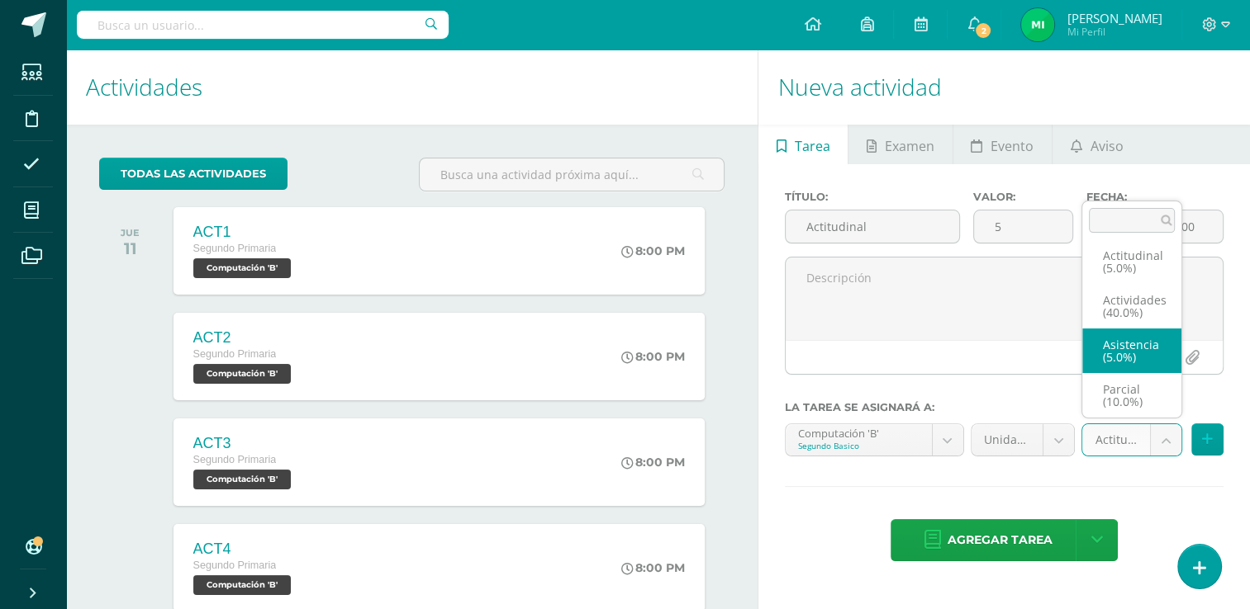
scroll to position [0, 0]
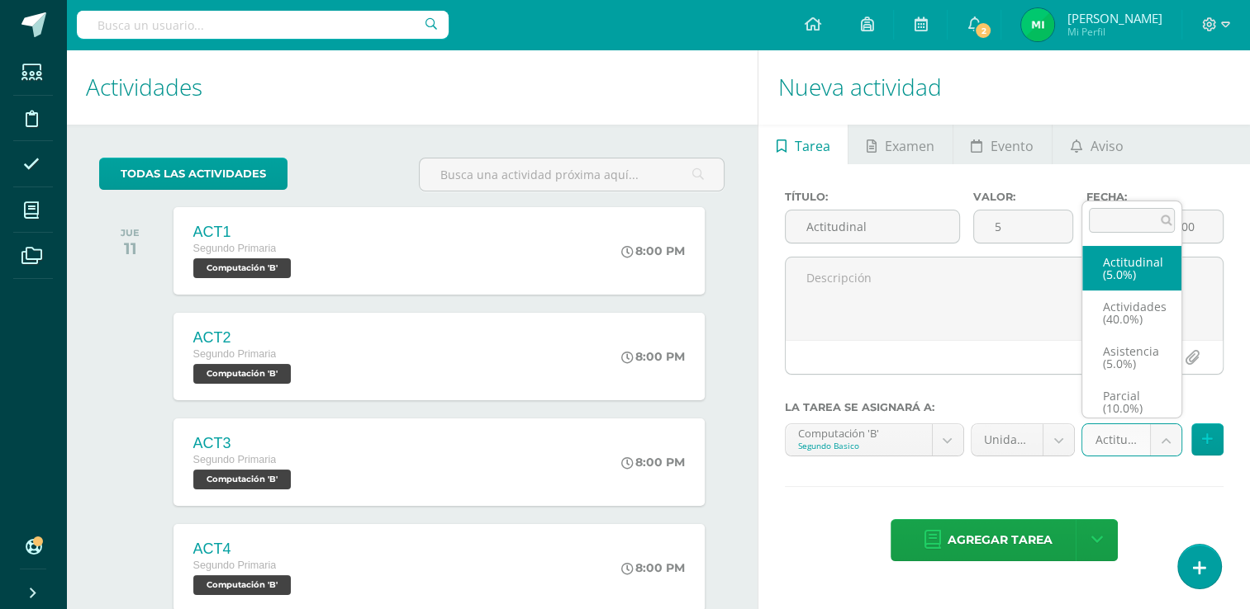
select select "122022"
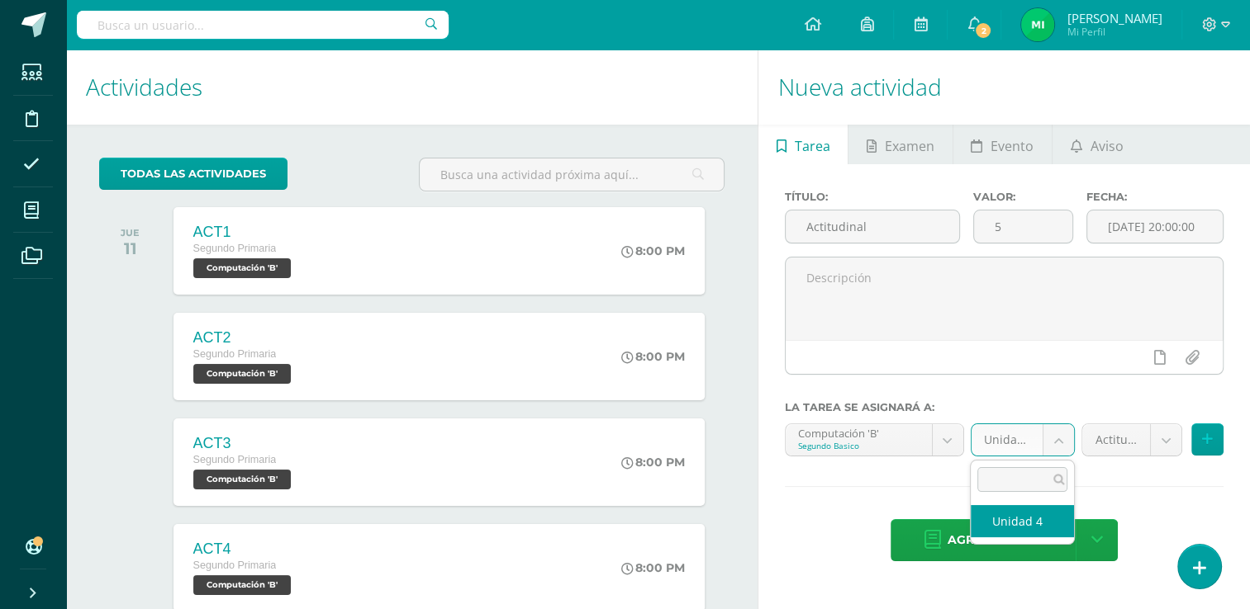
click at [1053, 437] on body "Tarea asignada exitosamente Estudiantes Disciplina Asistencia Mis cursos Archiv…" at bounding box center [625, 304] width 1250 height 609
select select "111286"
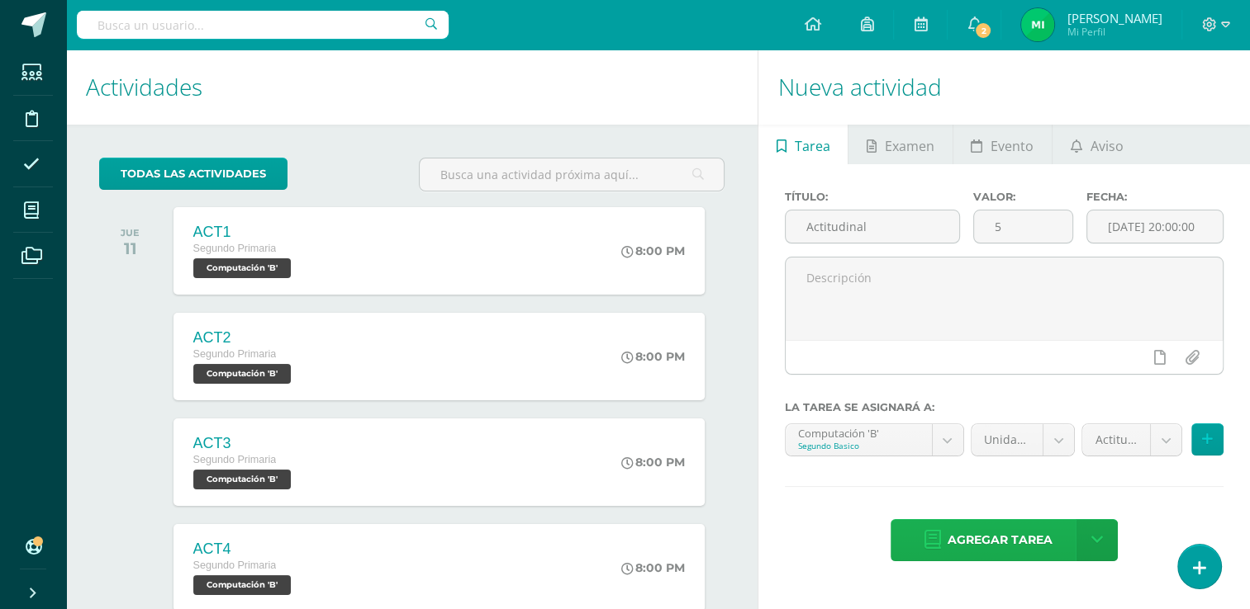
click at [988, 541] on span "Agregar tarea" at bounding box center [999, 540] width 105 height 40
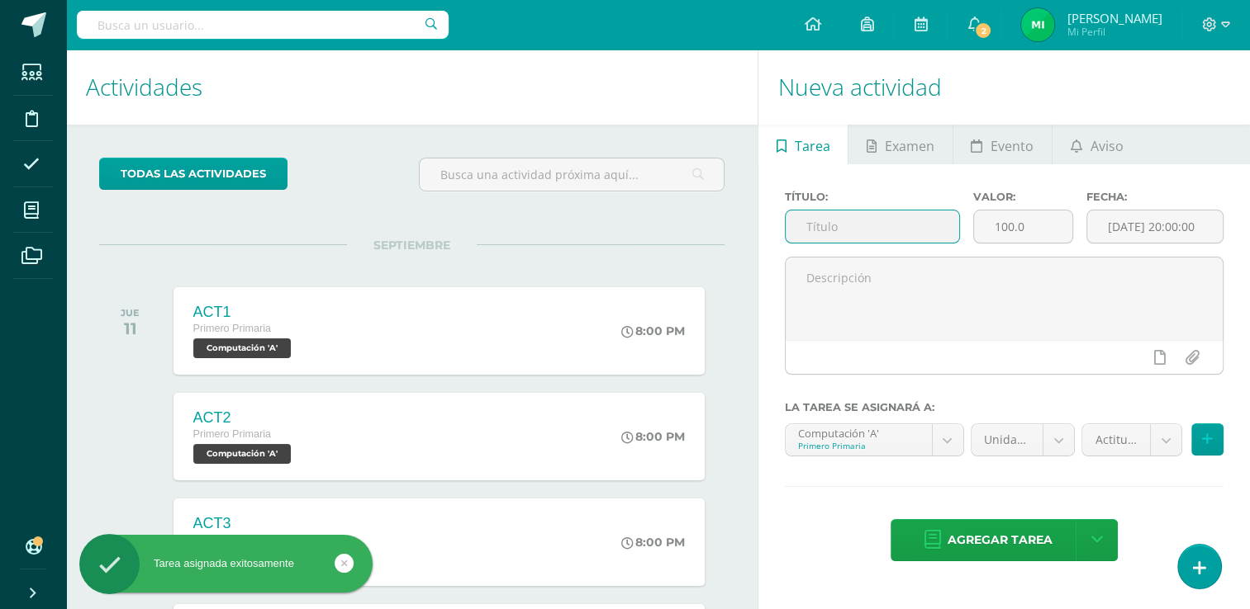
click at [851, 217] on input "text" at bounding box center [871, 227] width 173 height 32
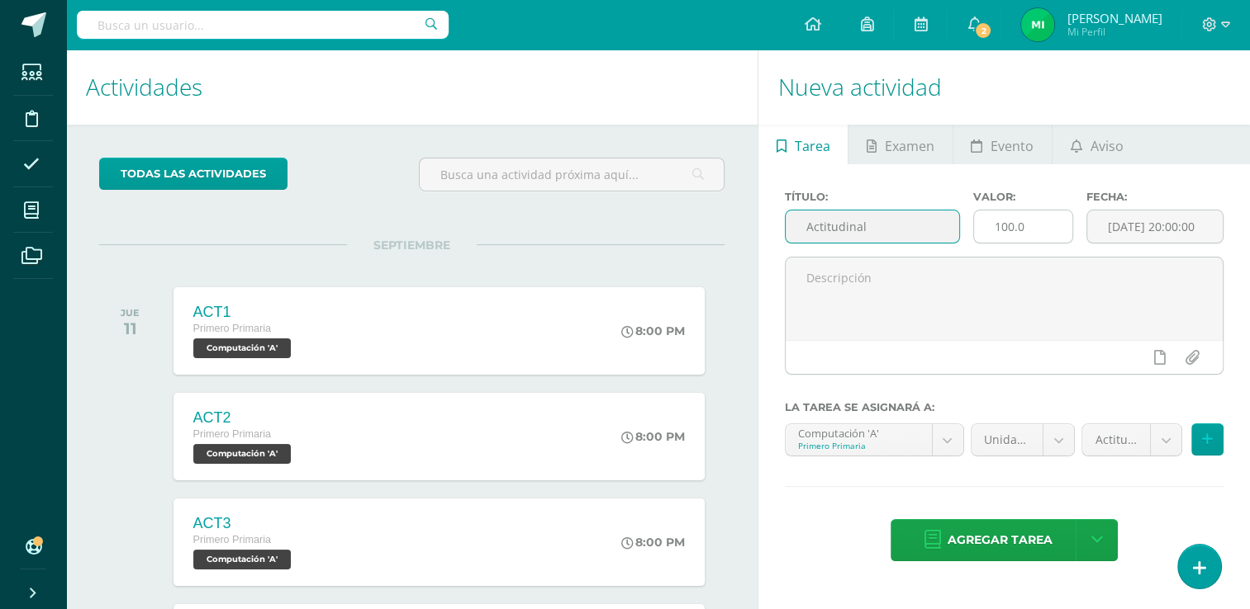
type input "Actitudinal"
click at [1054, 223] on input "100.0" at bounding box center [1023, 227] width 98 height 32
type input "1"
type input "5"
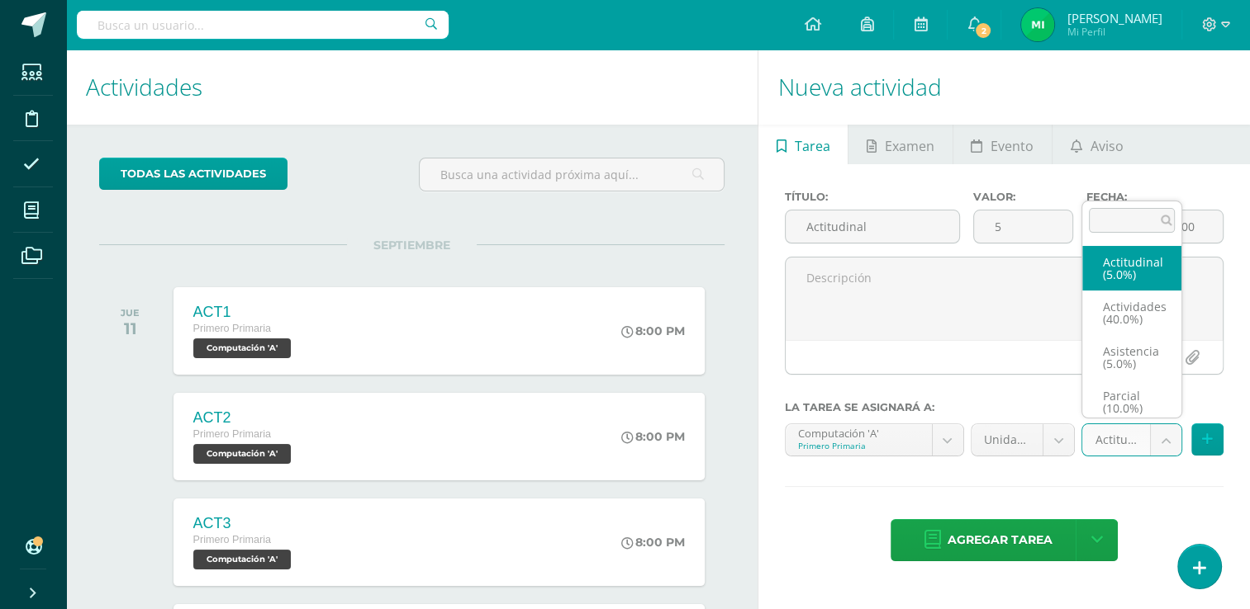
click at [1165, 436] on body "Tarea asignada exitosamente Estudiantes Disciplina Asistencia Mis cursos Archiv…" at bounding box center [625, 304] width 1250 height 609
select select "122082"
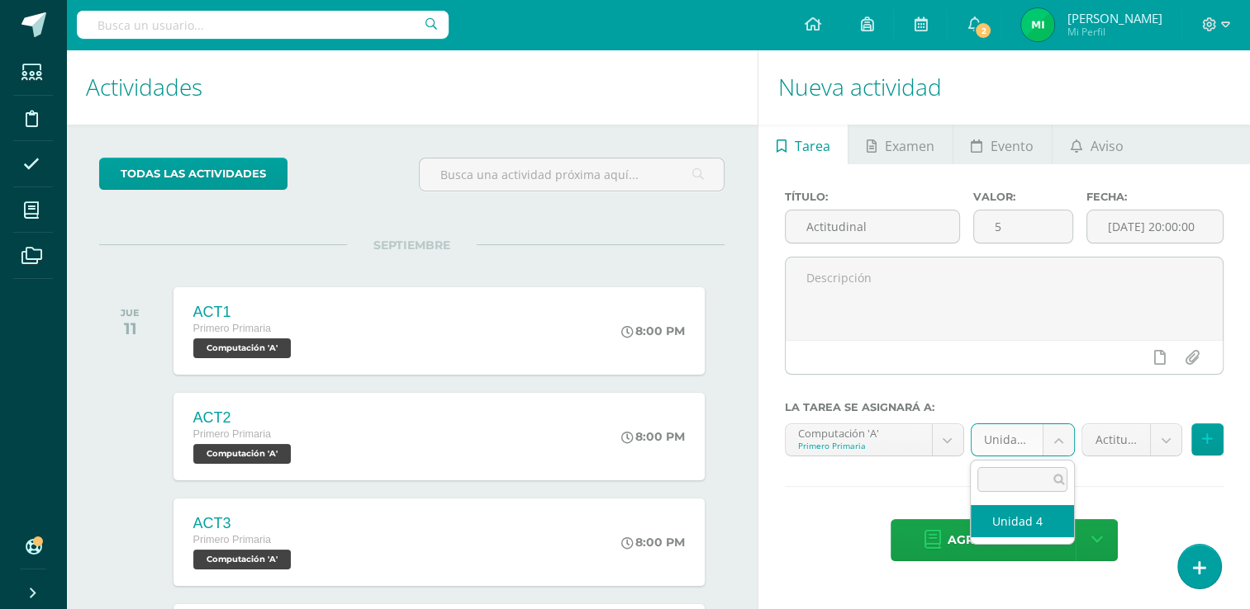
click at [1055, 439] on body "Tarea asignada exitosamente Estudiantes Disciplina Asistencia Mis cursos Archiv…" at bounding box center [625, 304] width 1250 height 609
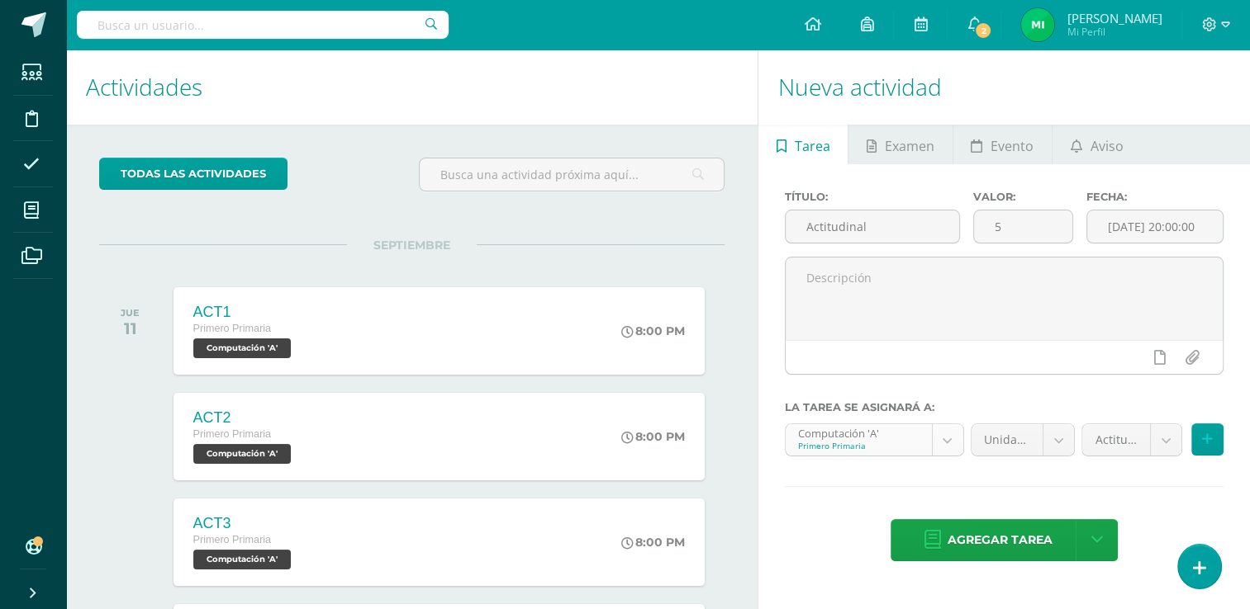
click at [955, 438] on body "Tarea asignada exitosamente Estudiantes Disciplina Asistencia Mis cursos Archiv…" at bounding box center [625, 304] width 1250 height 609
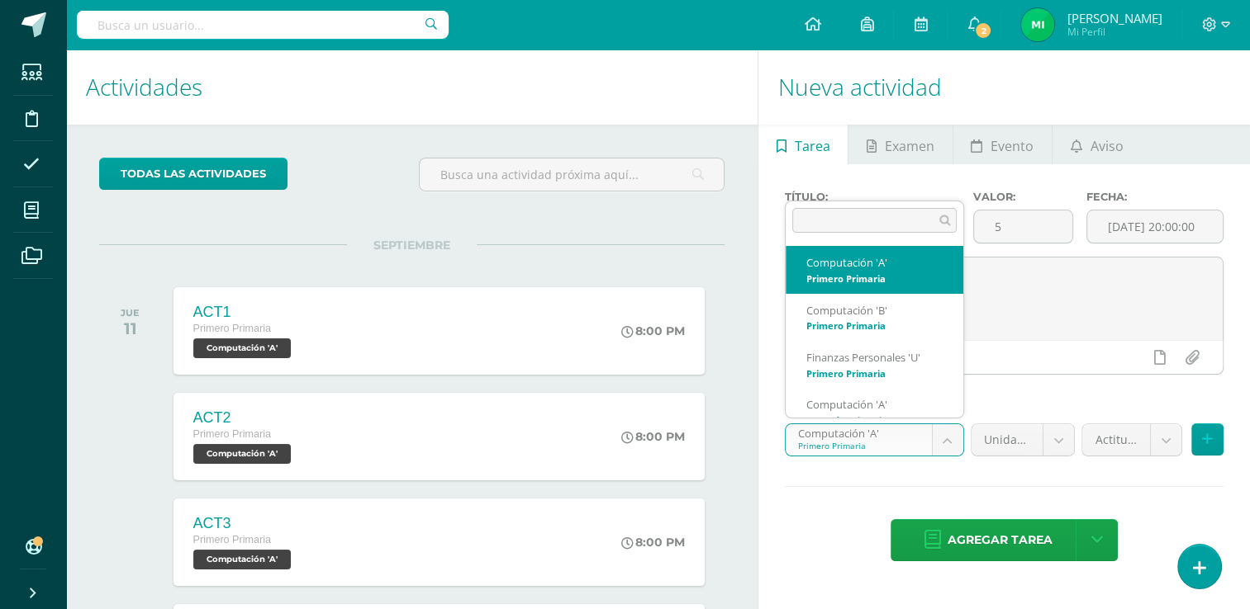
click at [946, 435] on body "Tarea asignada exitosamente Estudiantes Disciplina Asistencia Mis cursos Archiv…" at bounding box center [625, 304] width 1250 height 609
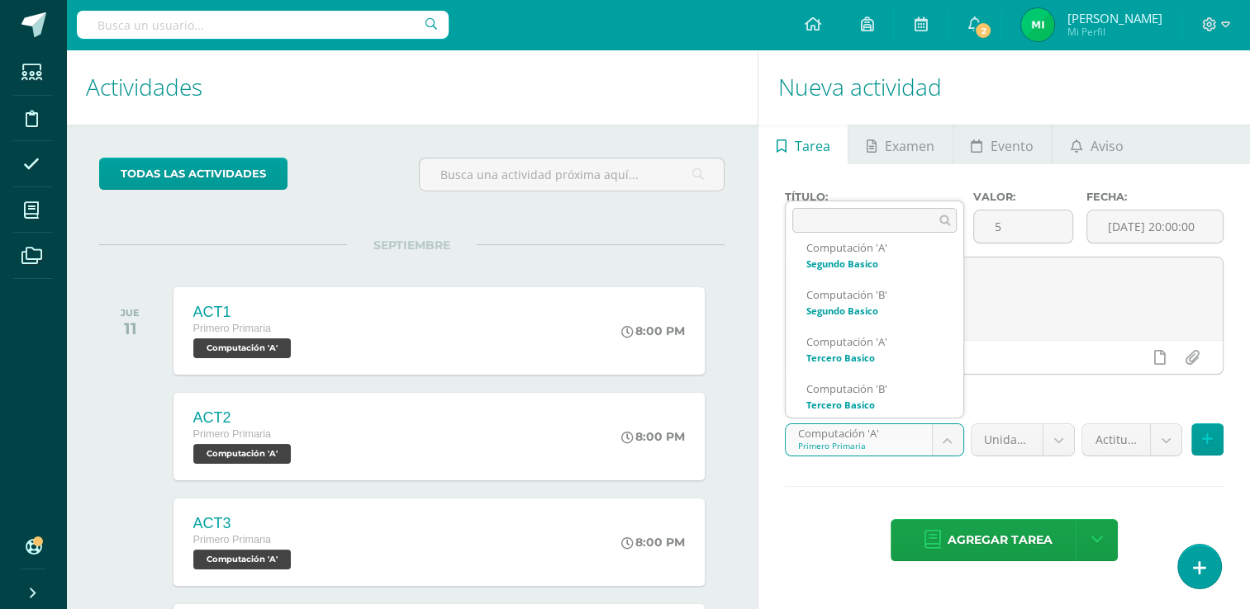
scroll to position [677, 0]
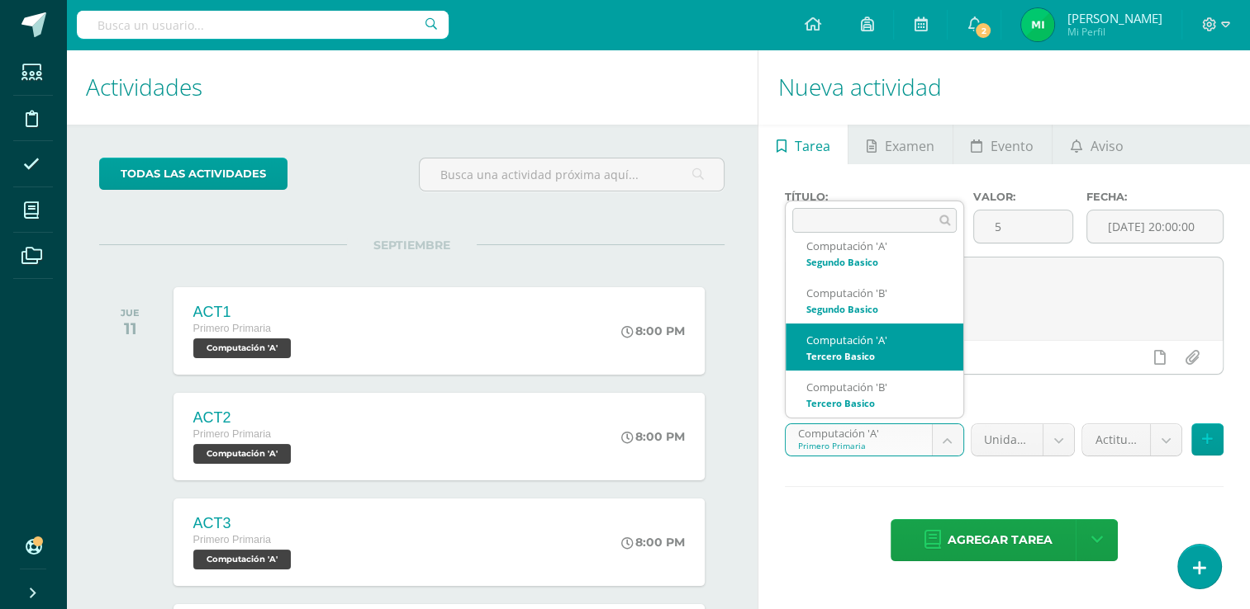
select select "111417"
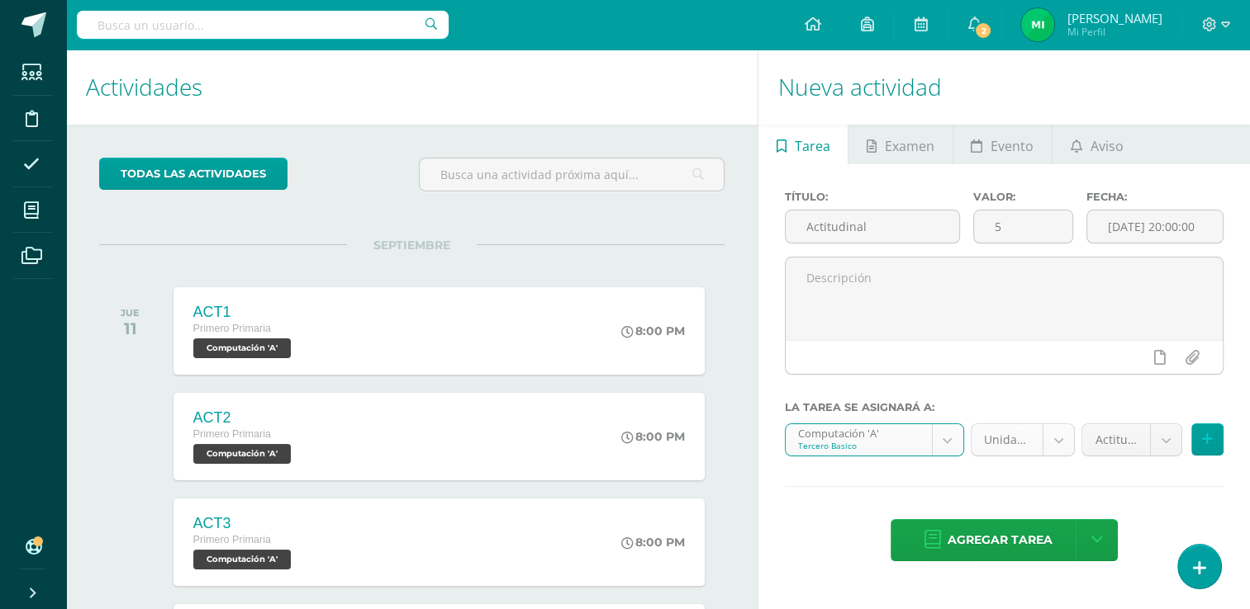
click at [1068, 431] on body "Tarea asignada exitosamente Estudiantes Disciplina Asistencia Mis cursos Archiv…" at bounding box center [625, 304] width 1250 height 609
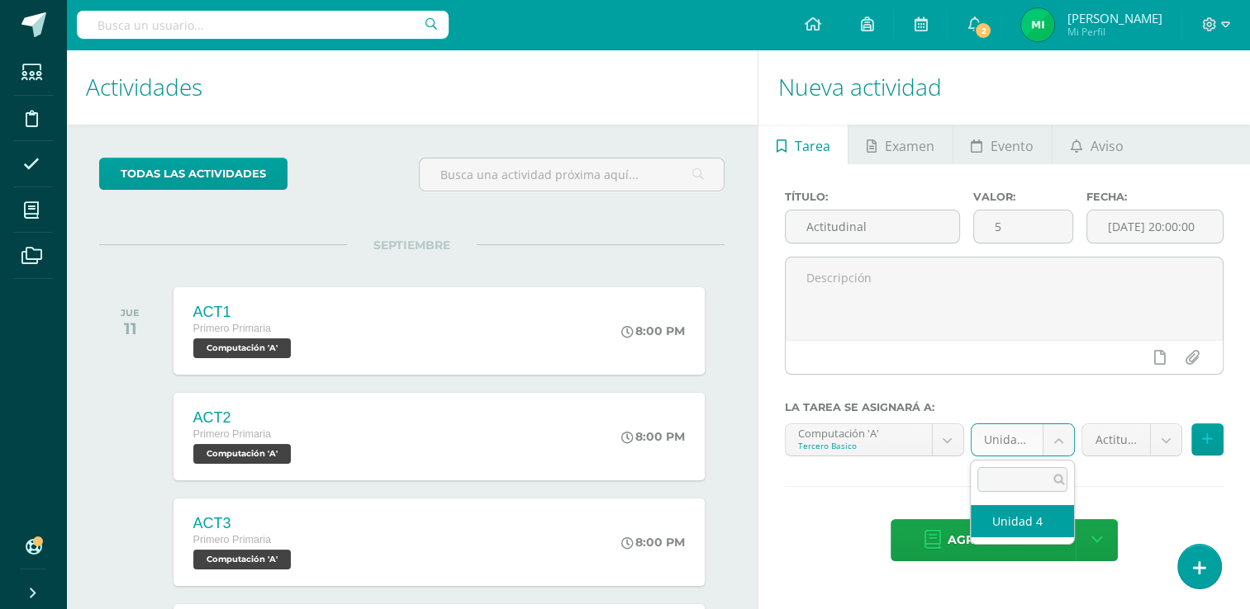
select select "111426"
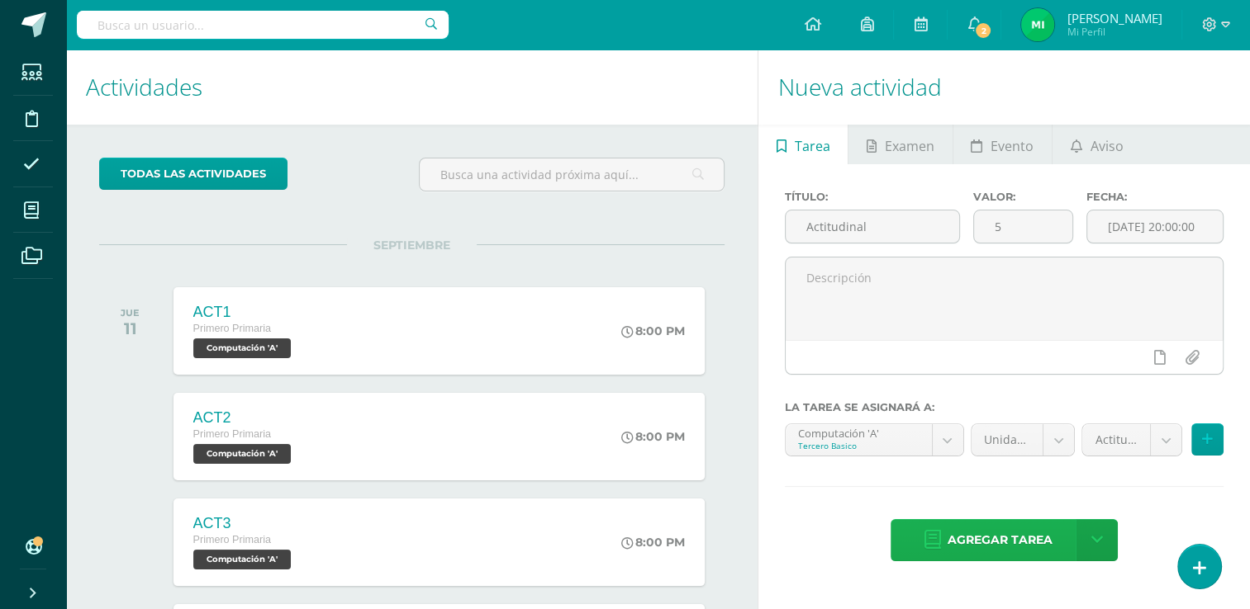
click at [991, 534] on span "Agregar tarea" at bounding box center [999, 540] width 105 height 40
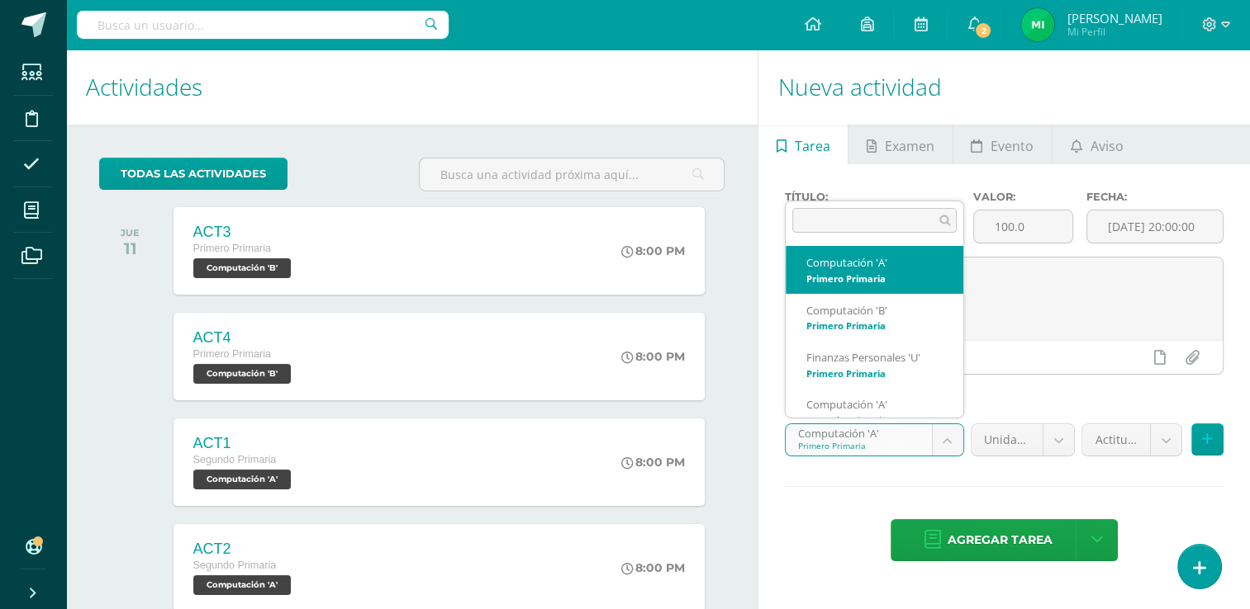
click at [935, 440] on body "Tarea asignada exitosamente Estudiantes Disciplina Asistencia Mis cursos Archiv…" at bounding box center [625, 304] width 1250 height 609
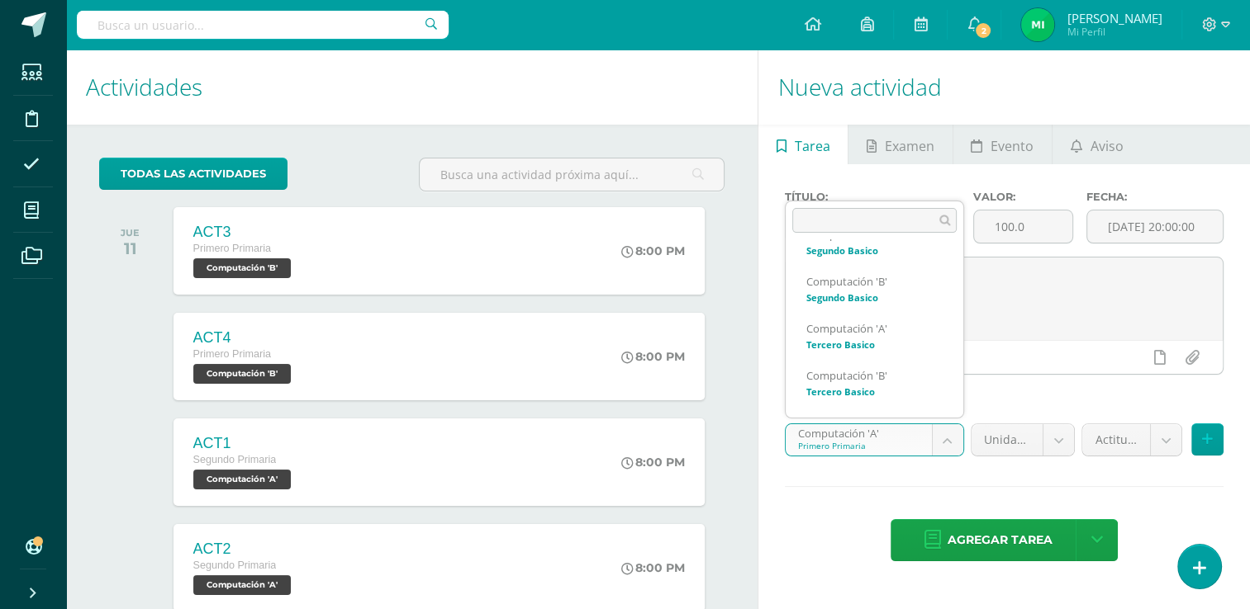
scroll to position [687, 0]
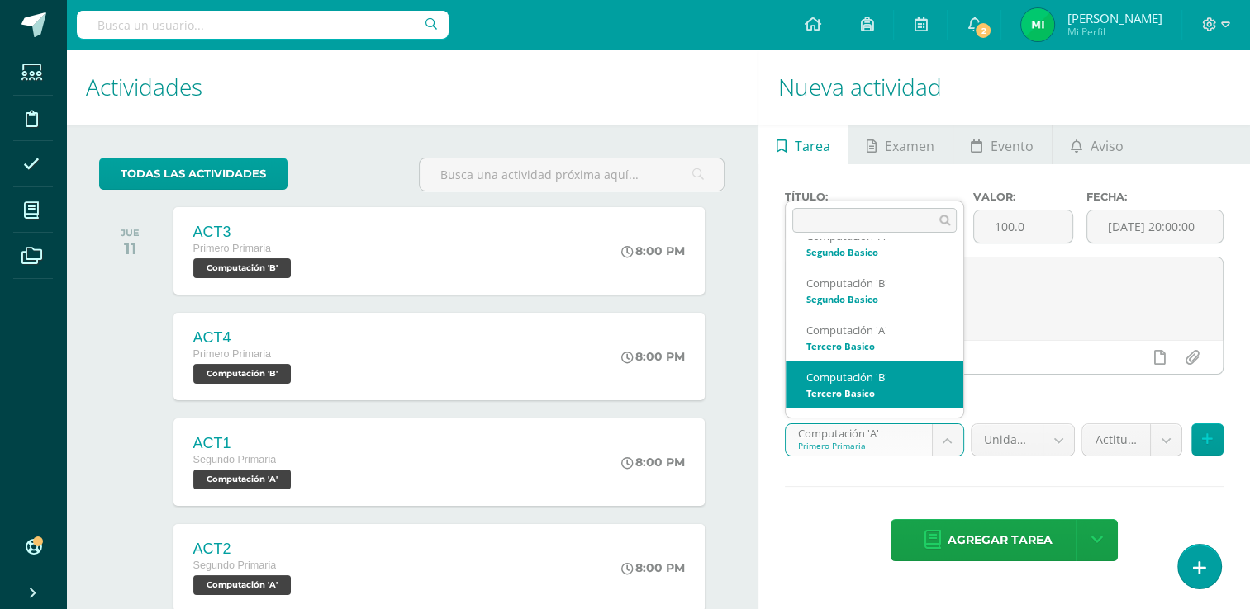
select select "111567"
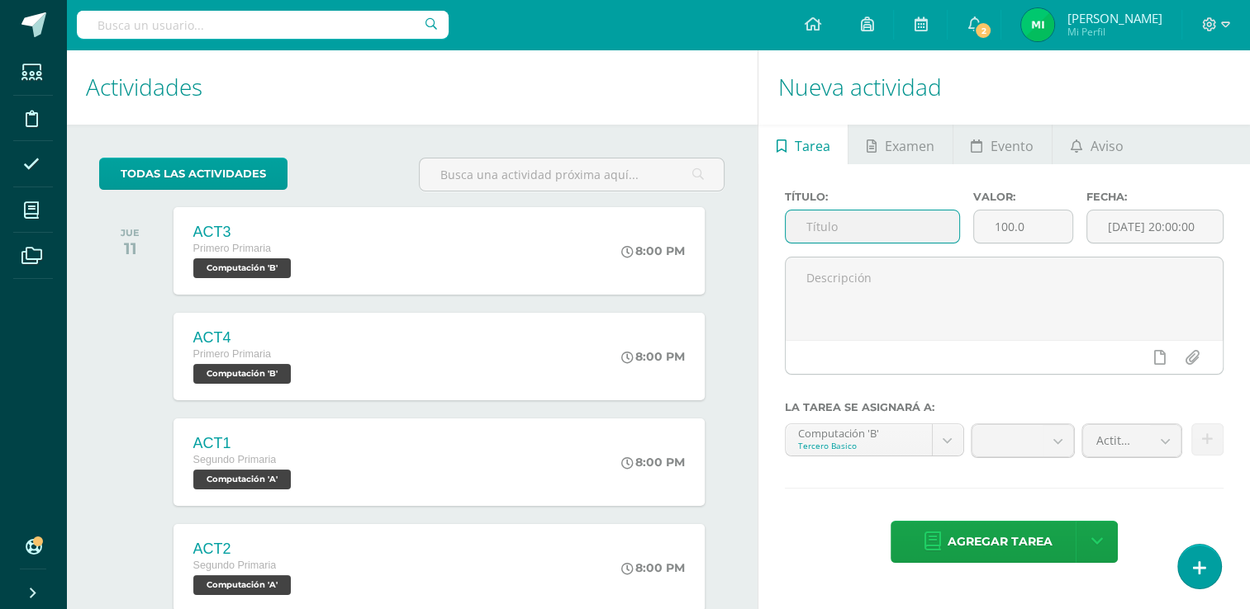
click at [859, 223] on input "text" at bounding box center [871, 227] width 173 height 32
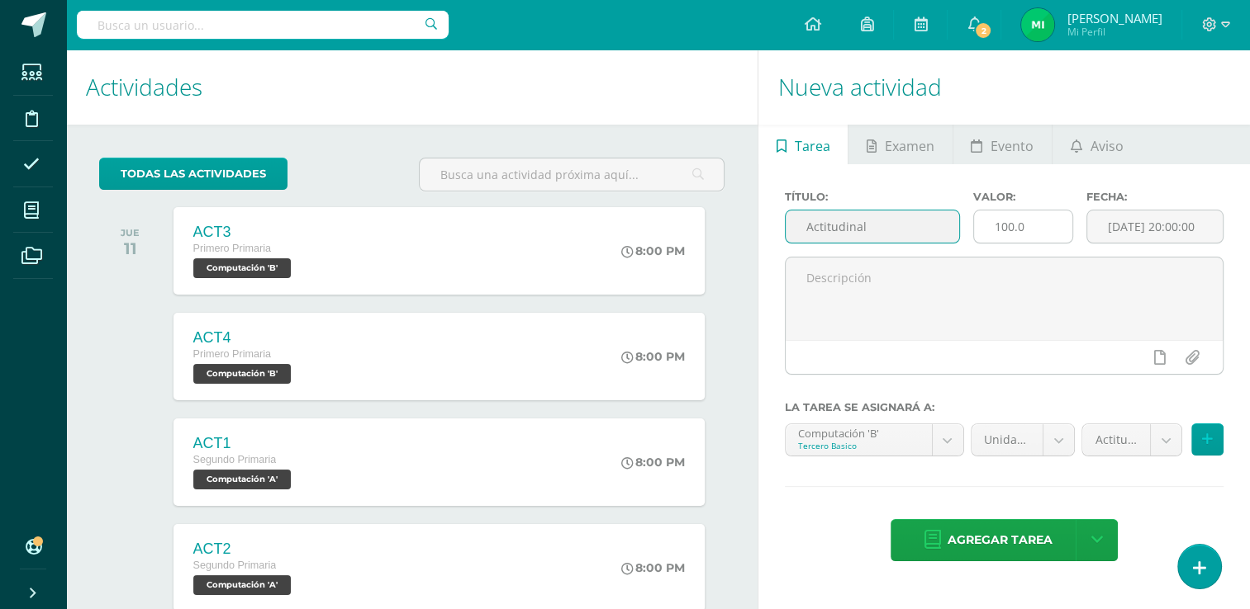
type input "Actitudinal"
click at [1027, 226] on input "100.0" at bounding box center [1023, 227] width 98 height 32
type input "1"
type input "5"
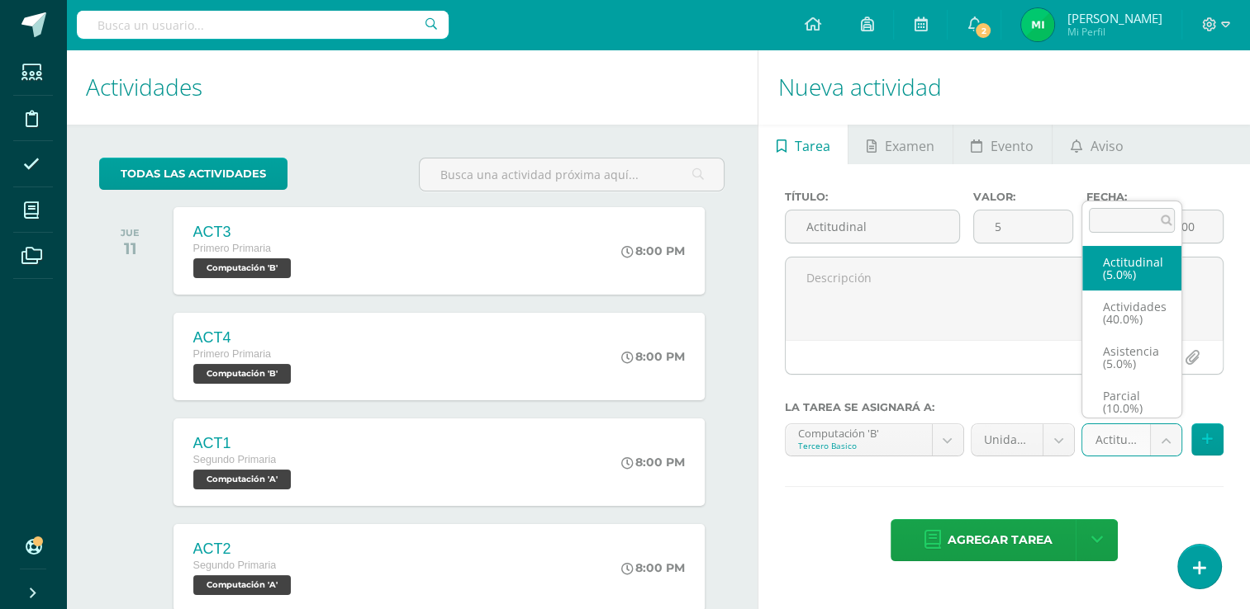
click at [1160, 434] on body "Tarea asignada exitosamente Estudiantes Disciplina Asistencia Mis cursos Archiv…" at bounding box center [625, 304] width 1250 height 609
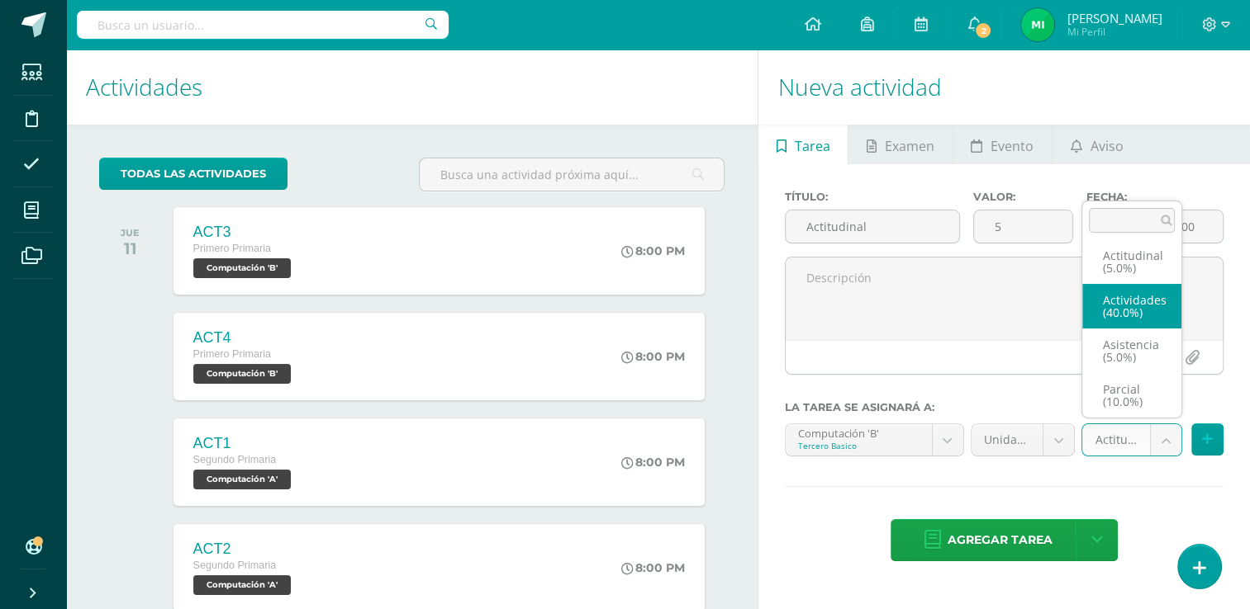
scroll to position [0, 0]
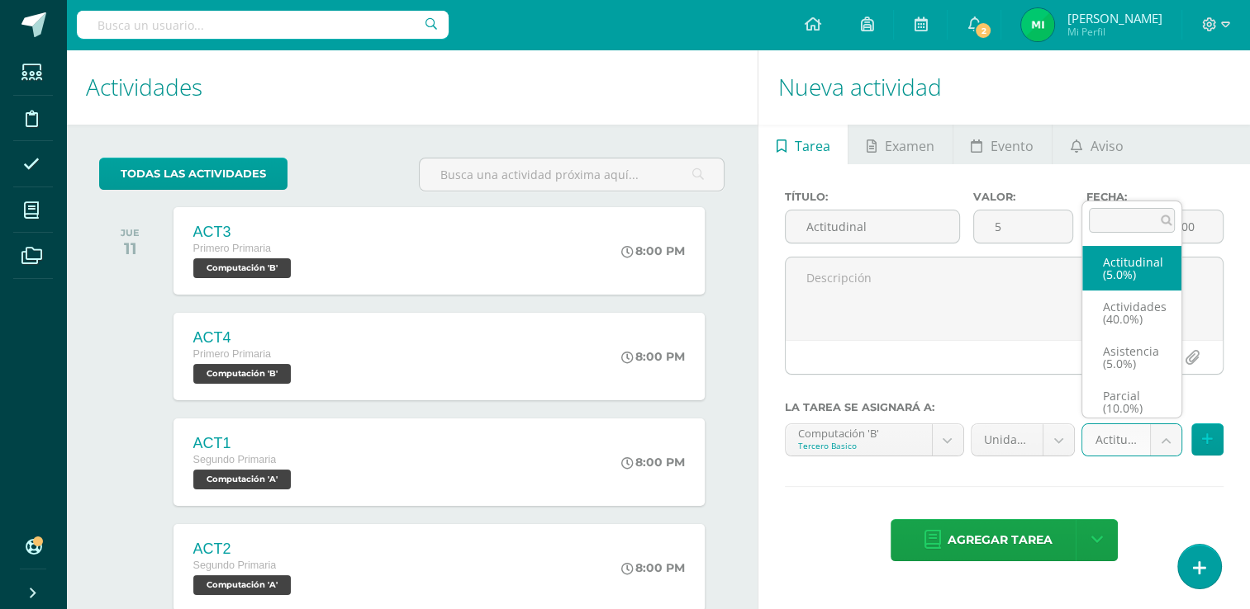
select select "122012"
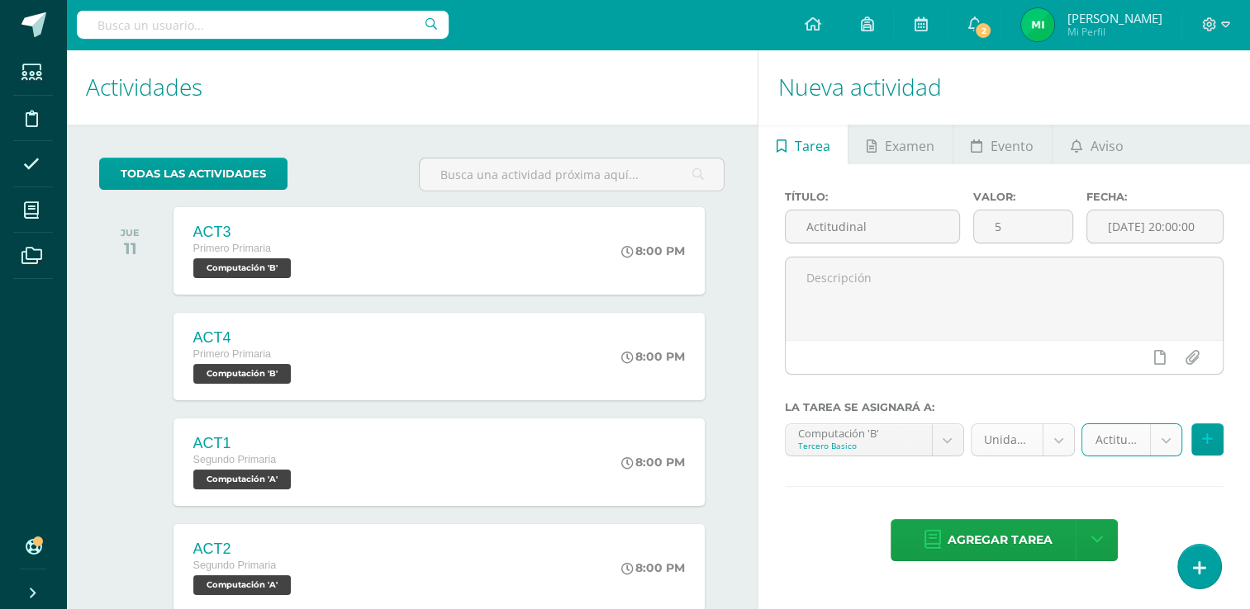
click at [1059, 435] on body "Tarea asignada exitosamente Estudiantes Disciplina Asistencia Mis cursos Archiv…" at bounding box center [625, 304] width 1250 height 609
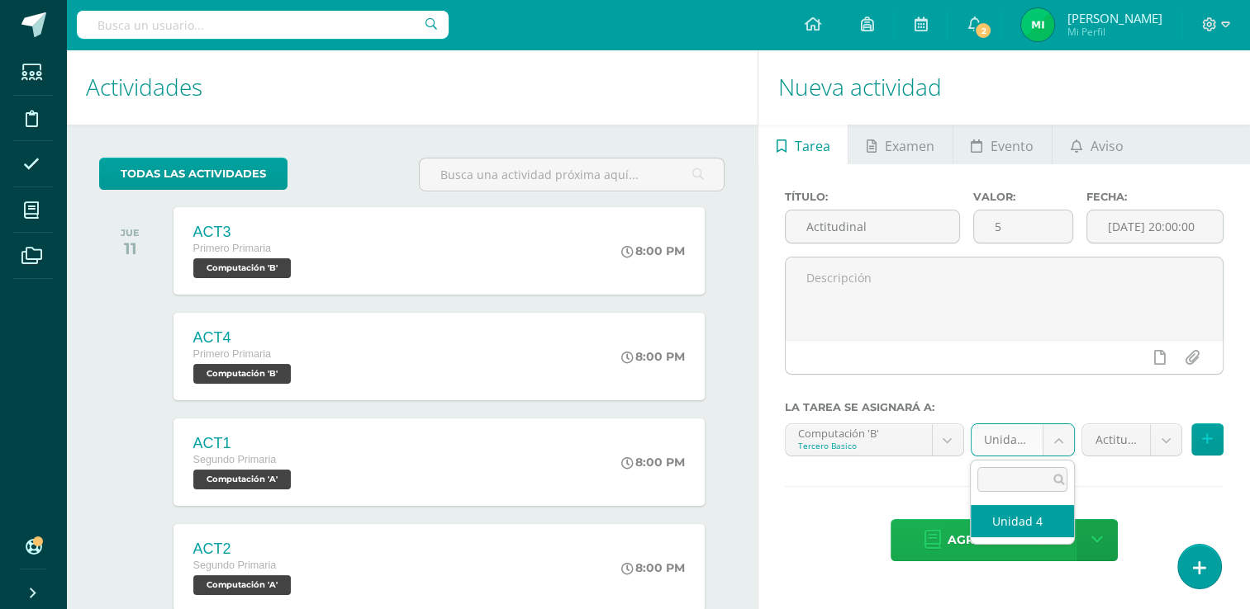
select select "111576"
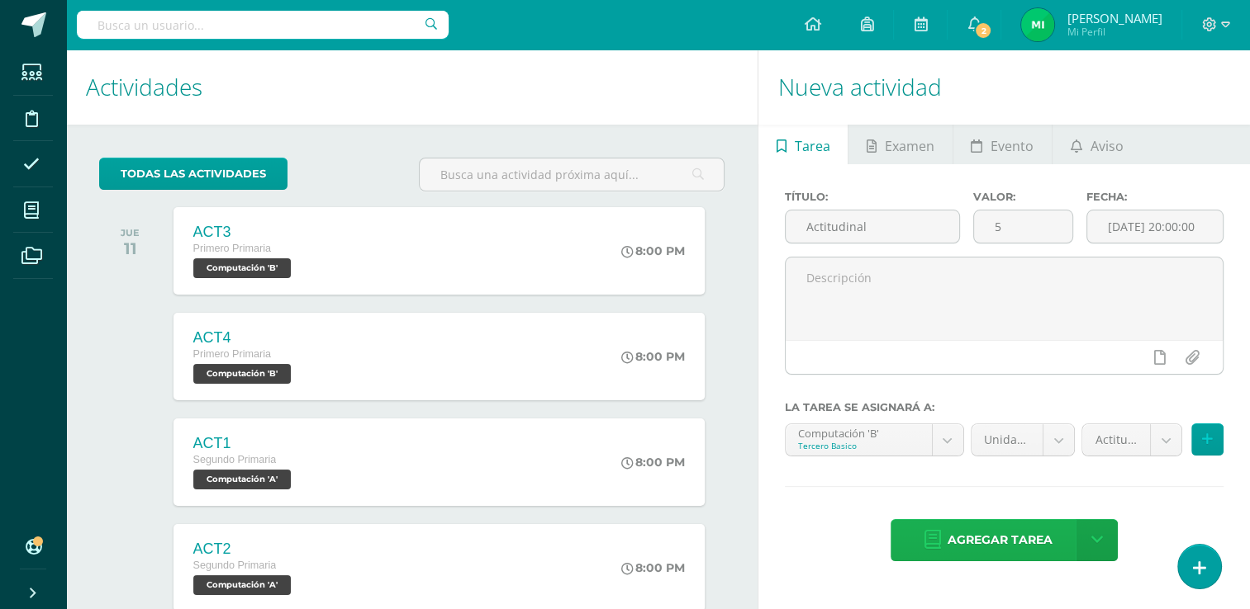
click at [1008, 523] on span "Agregar tarea" at bounding box center [999, 540] width 105 height 40
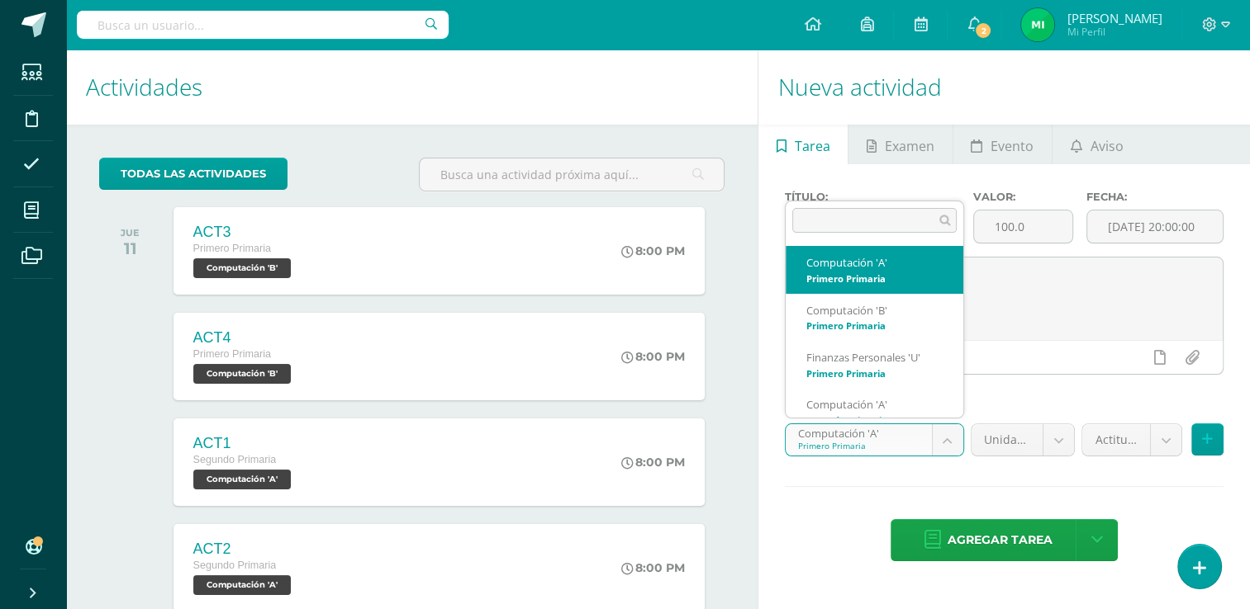
click at [957, 434] on body "Tarea asignada exitosamente Estudiantes Disciplina Asistencia Mis cursos Archiv…" at bounding box center [625, 304] width 1250 height 609
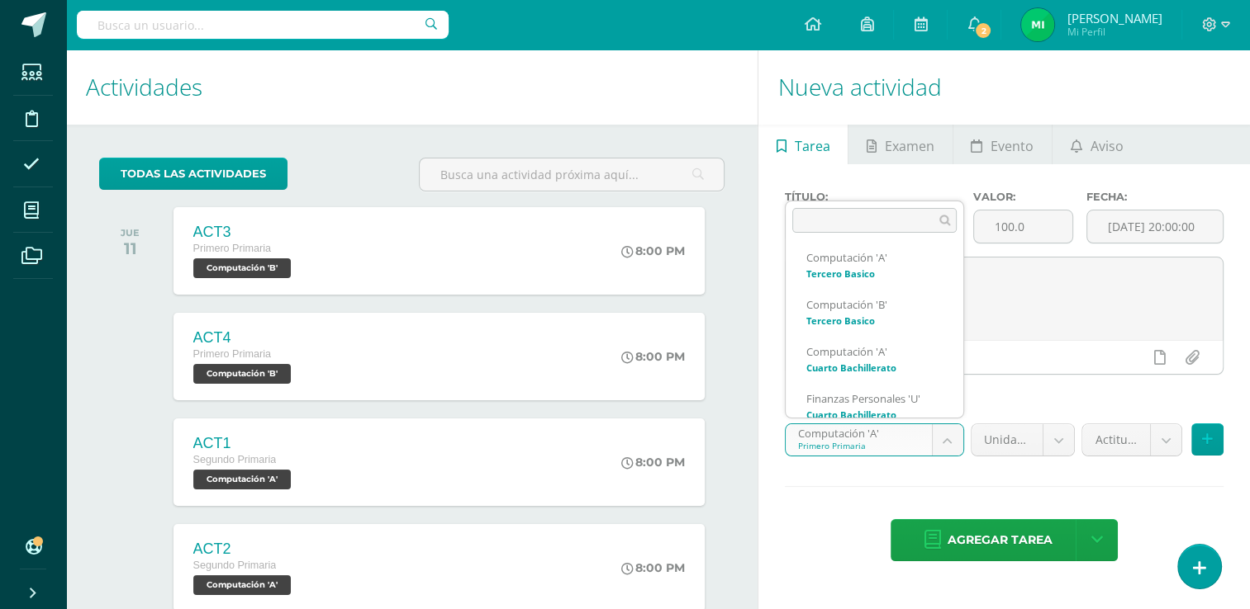
scroll to position [771, 0]
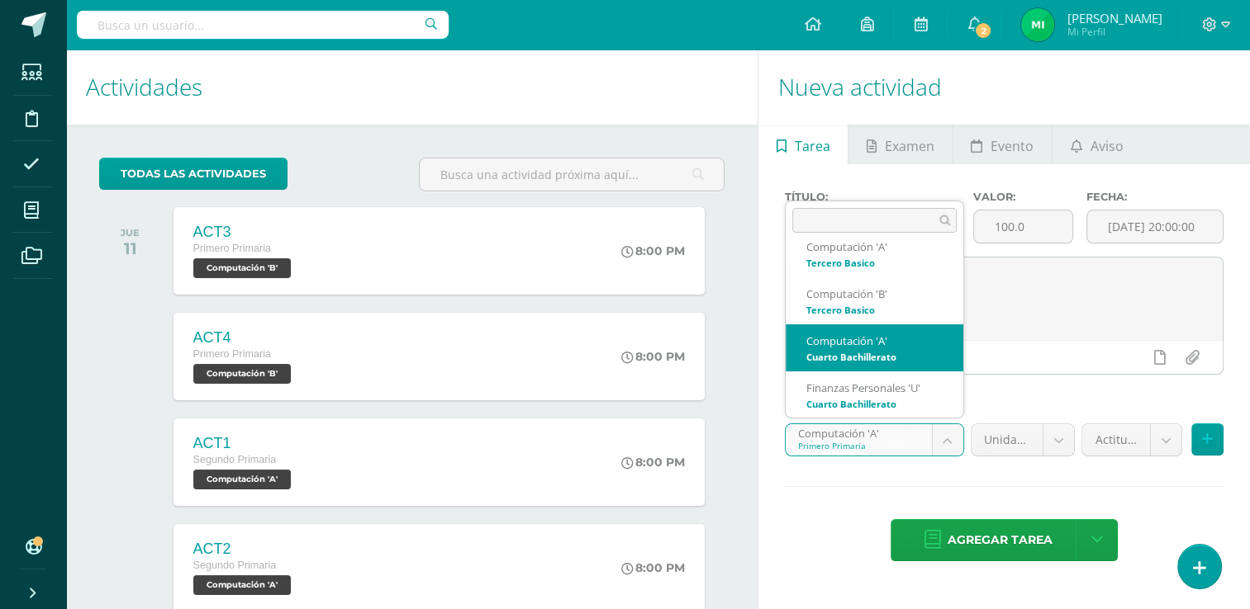
select select "111607"
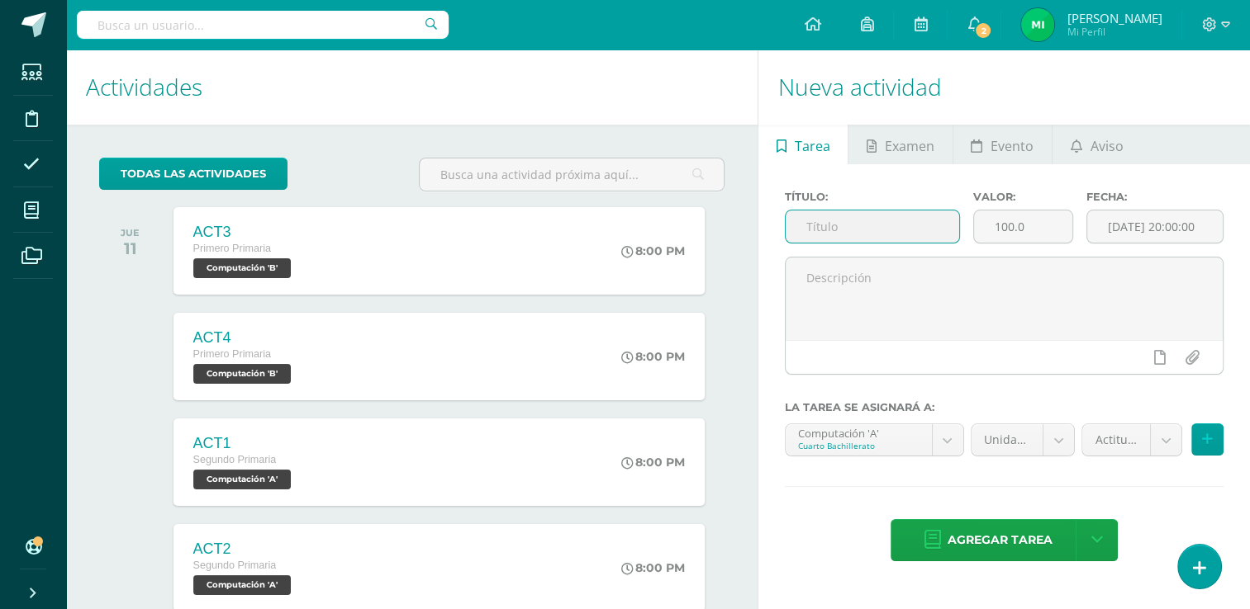
click at [869, 221] on input "text" at bounding box center [871, 227] width 173 height 32
type input "Actitudinal"
click at [1045, 228] on input "100.0" at bounding box center [1023, 227] width 98 height 32
type input "1"
type input "5"
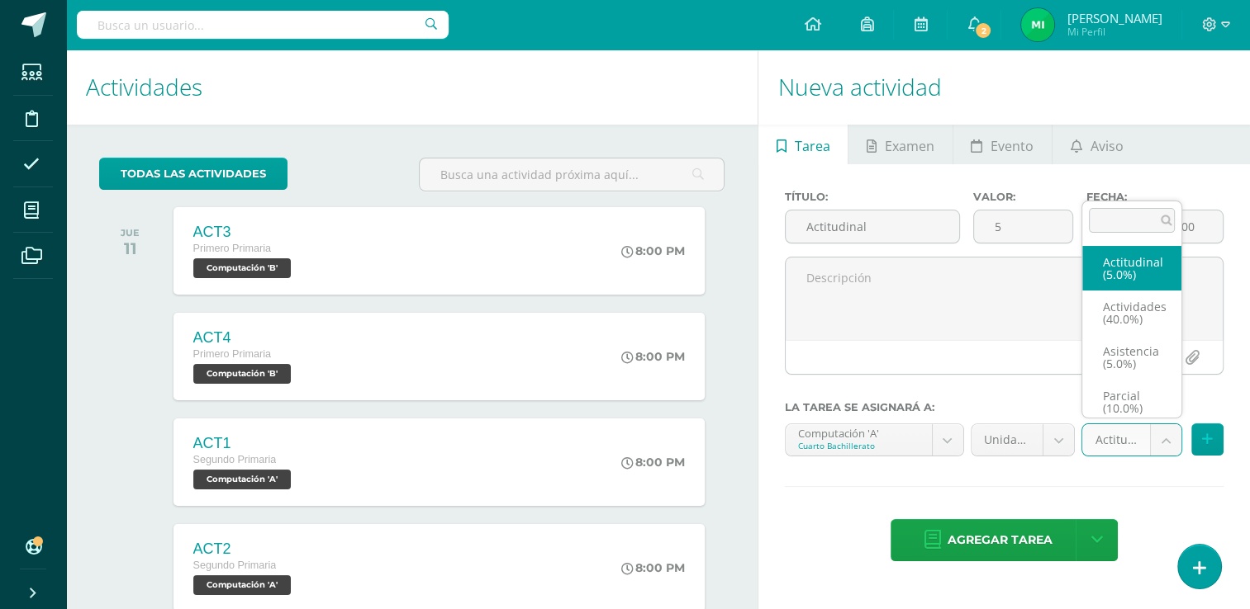
click at [1160, 444] on body "Tarea asignada exitosamente Estudiantes Disciplina Asistencia Mis cursos Archiv…" at bounding box center [625, 304] width 1250 height 609
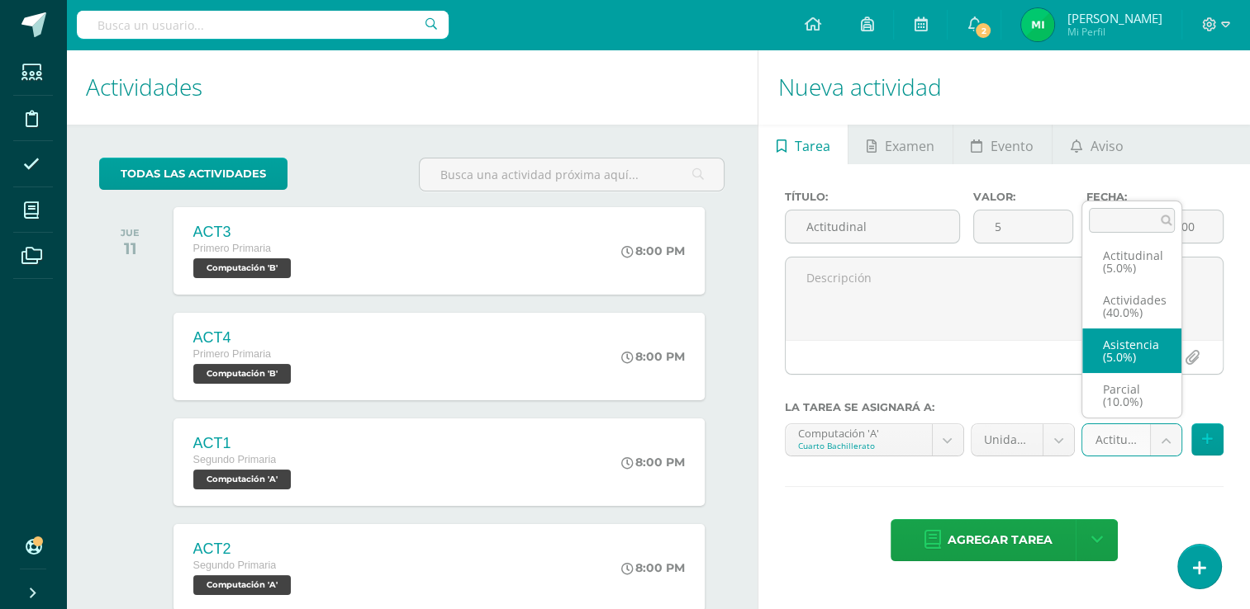
scroll to position [0, 0]
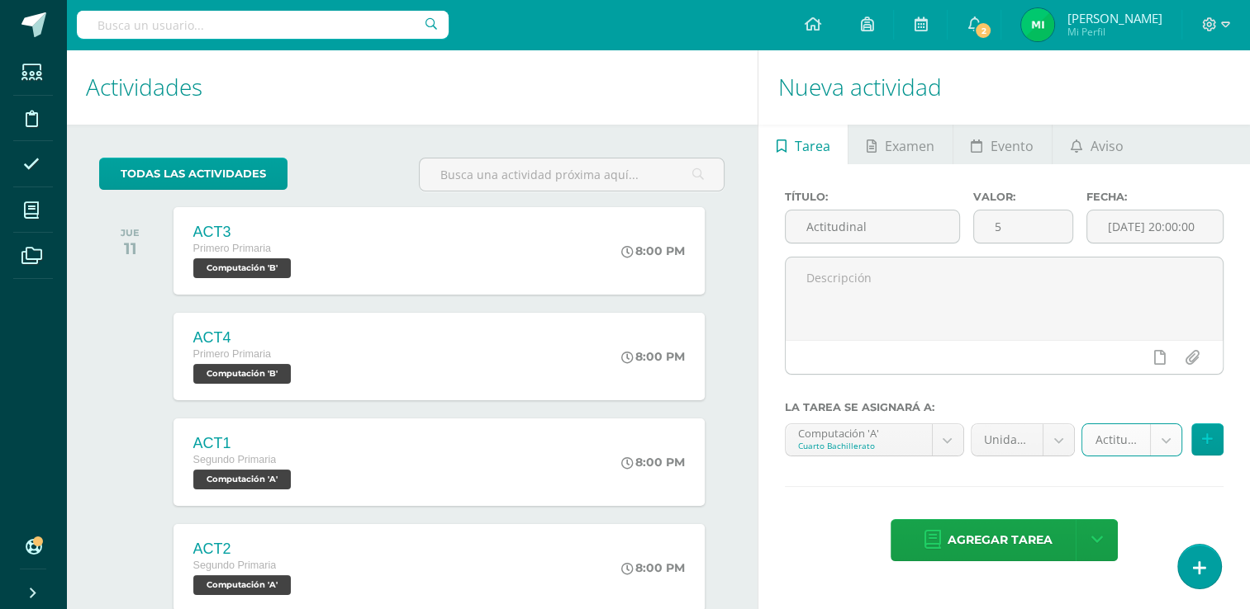
select select "122007"
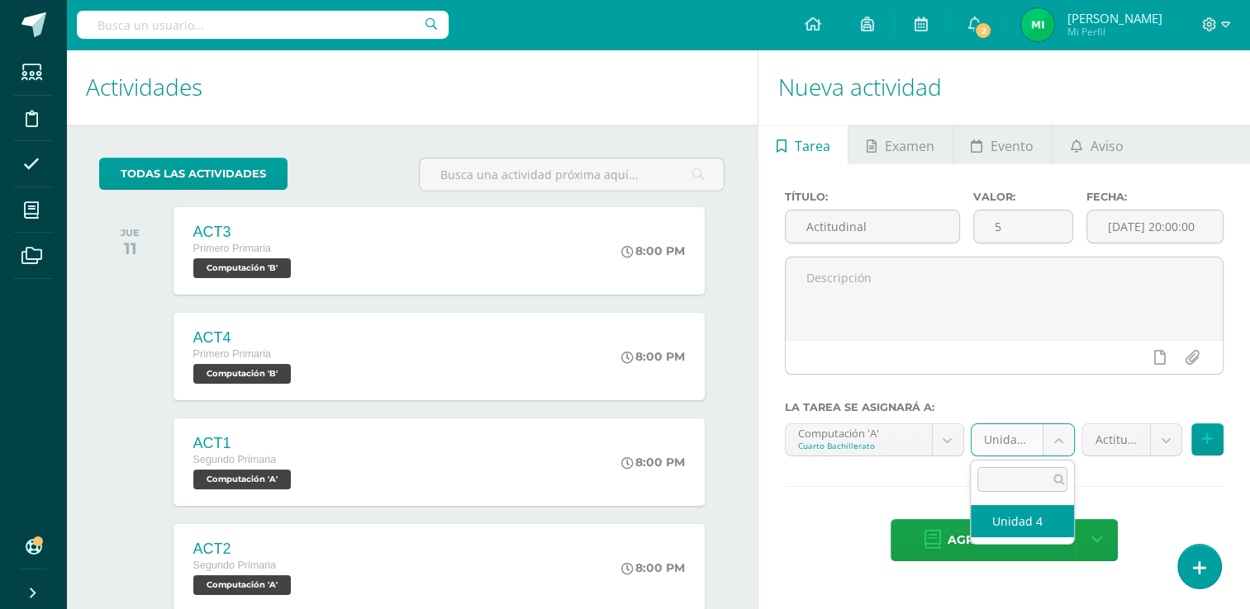
click at [1055, 437] on body "Tarea asignada exitosamente Estudiantes Disciplina Asistencia Mis cursos Archiv…" at bounding box center [625, 304] width 1250 height 609
select select "111616"
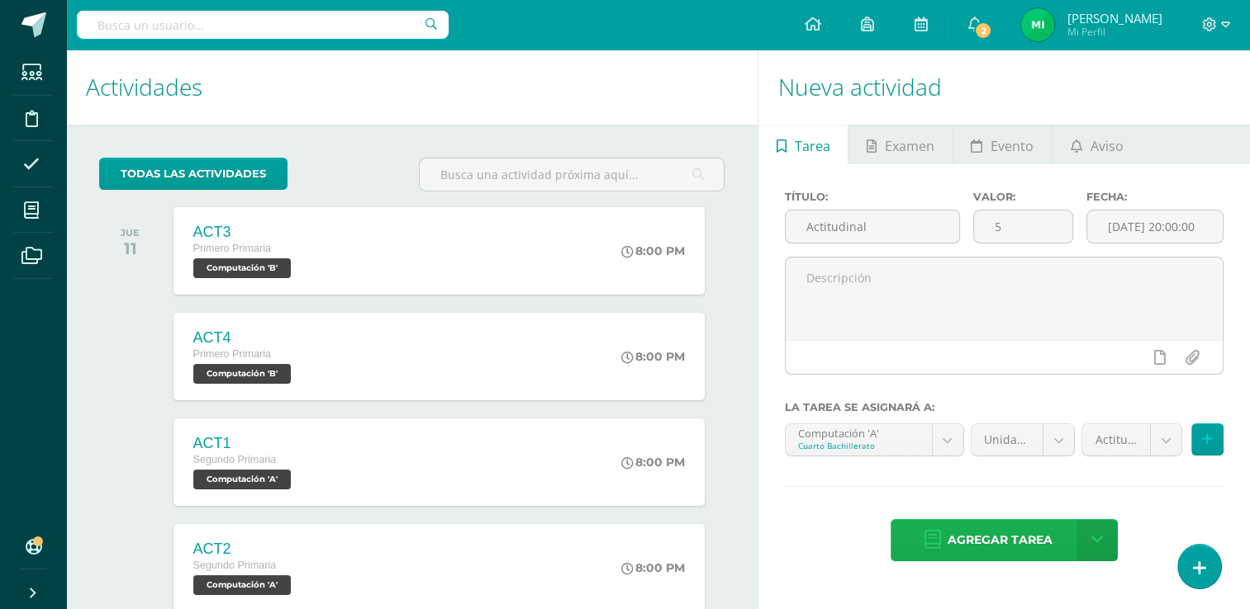
click at [1017, 534] on span "Agregar tarea" at bounding box center [999, 540] width 105 height 40
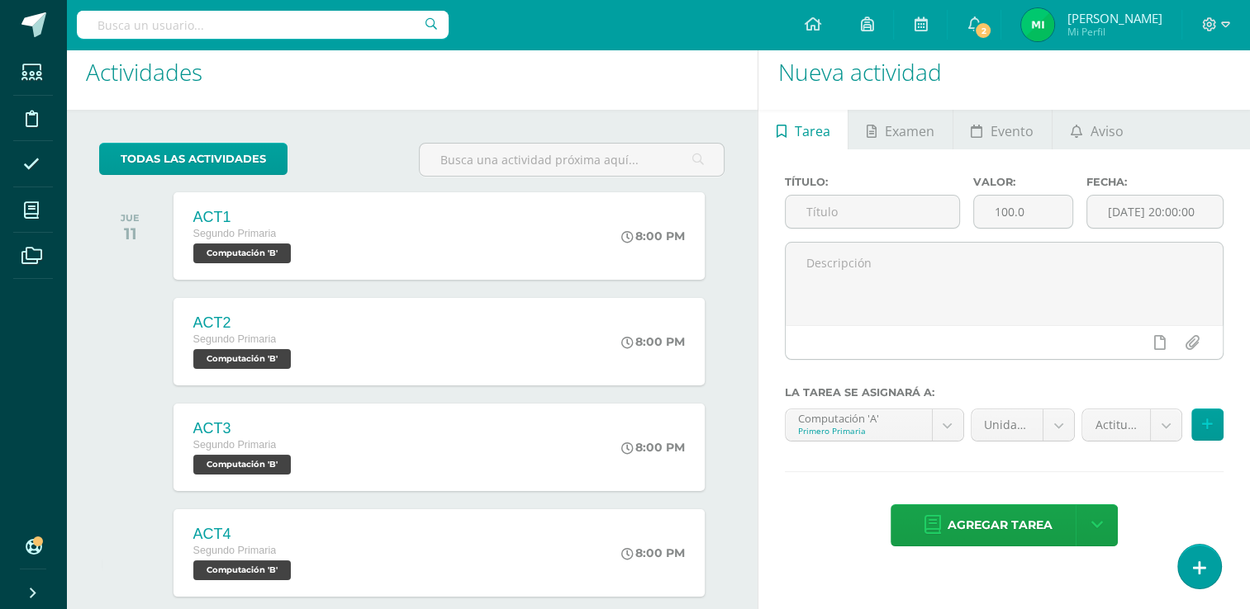
scroll to position [13, 0]
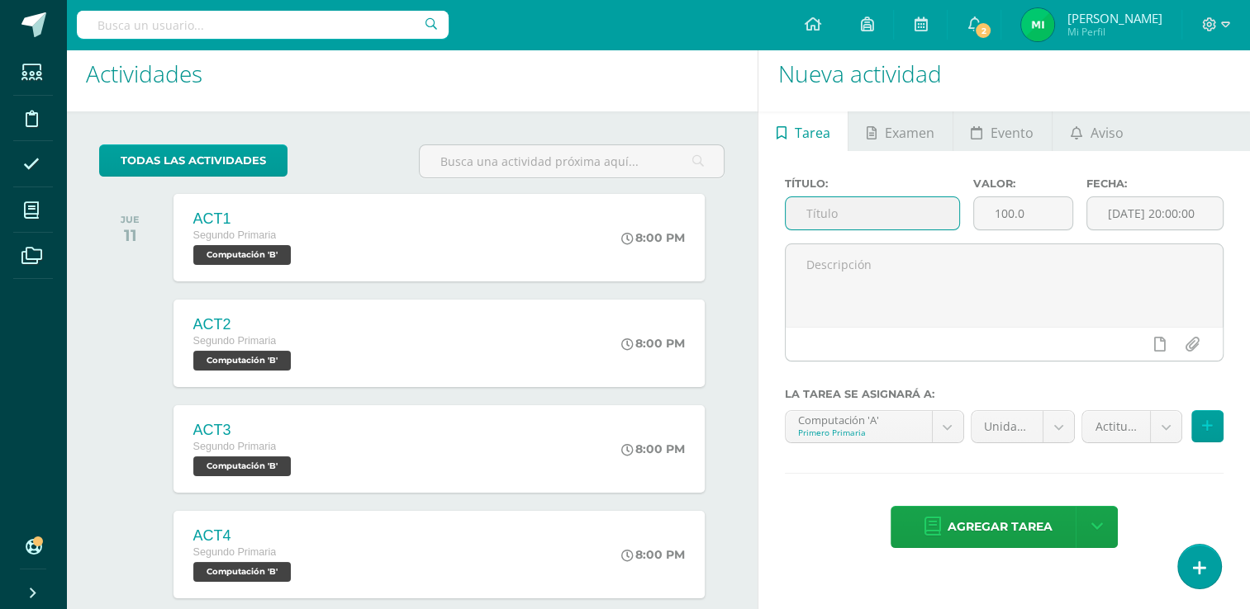
click at [910, 203] on input "text" at bounding box center [871, 213] width 173 height 32
type input "Actitudinal"
click at [1031, 210] on input "100.0" at bounding box center [1023, 213] width 98 height 32
type input "1"
type input "5"
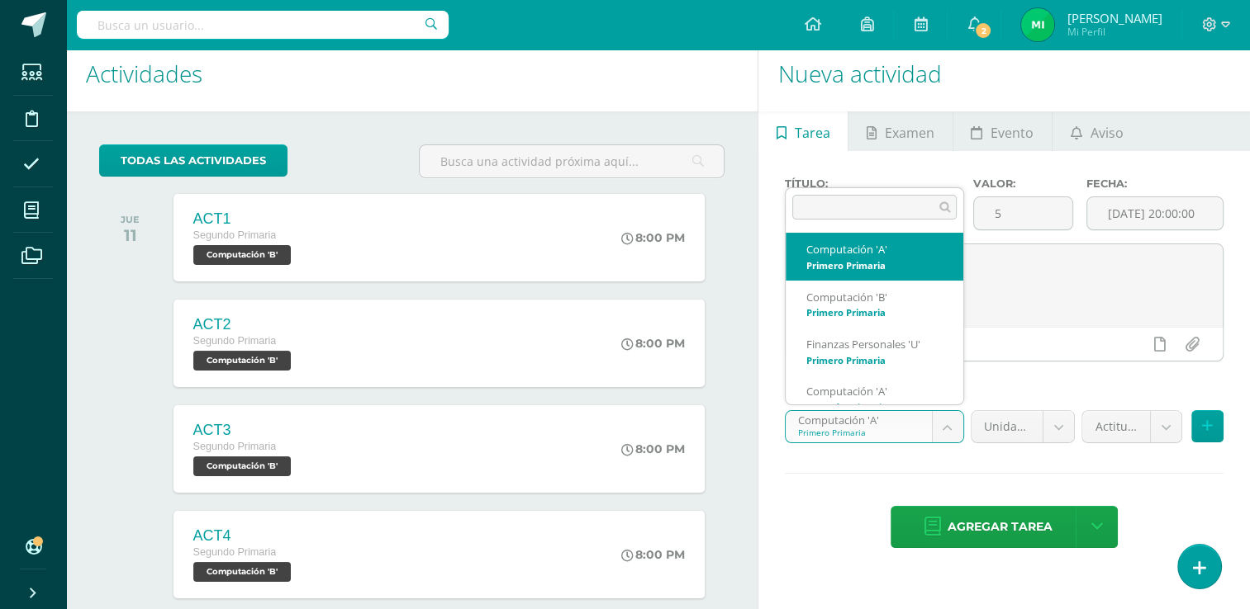
click at [944, 428] on body "Tarea asignada exitosamente Estudiantes Disciplina Asistencia Mis cursos Archiv…" at bounding box center [625, 291] width 1250 height 609
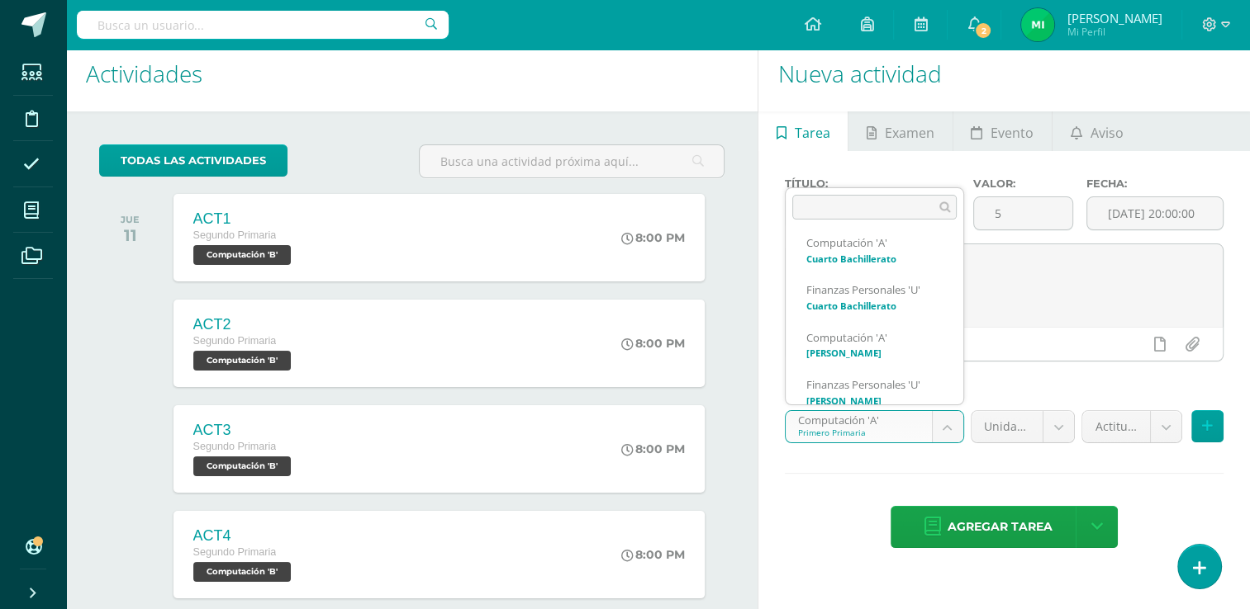
scroll to position [872, 0]
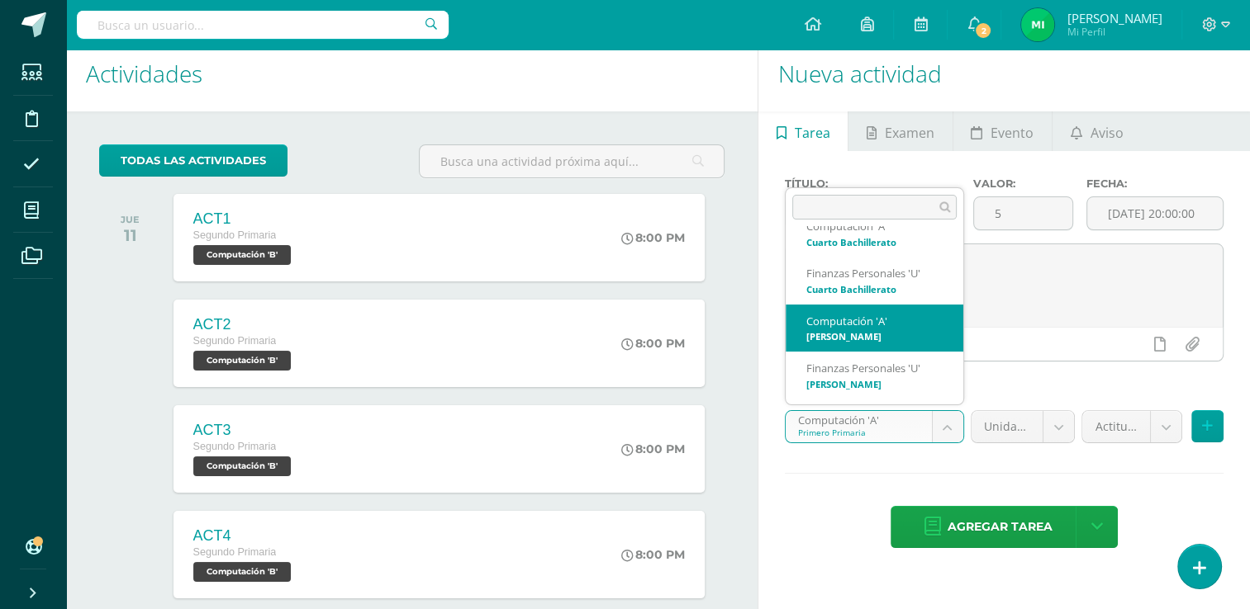
select select "111777"
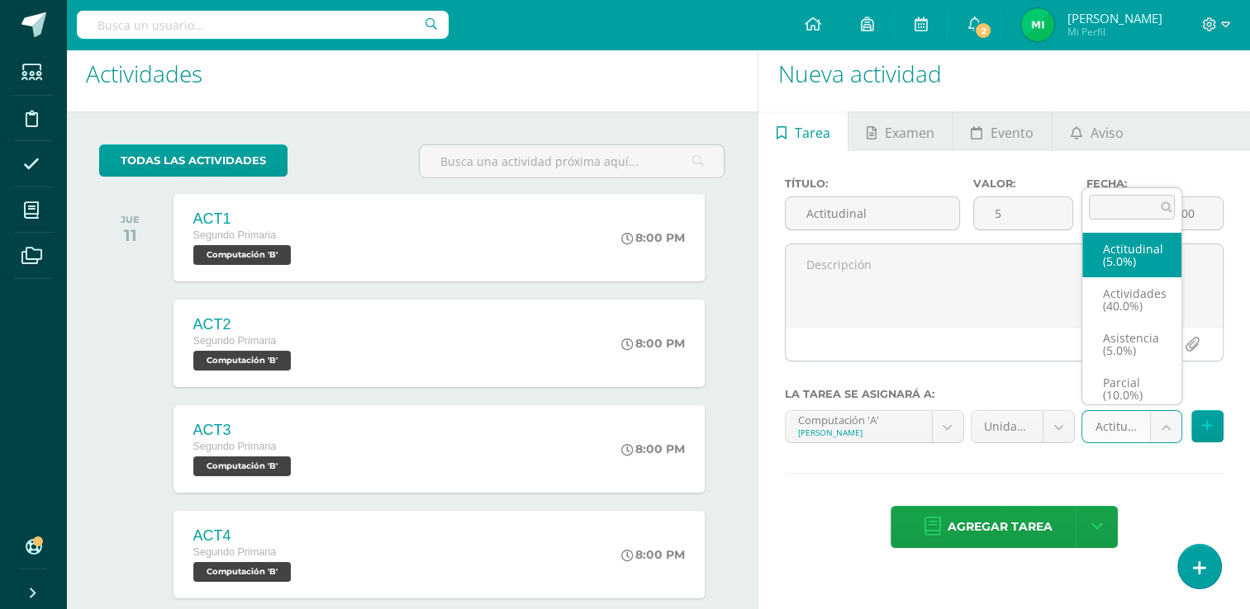
click at [1166, 428] on body "Tarea asignada exitosamente Estudiantes Disciplina Asistencia Mis cursos Archiv…" at bounding box center [625, 291] width 1250 height 609
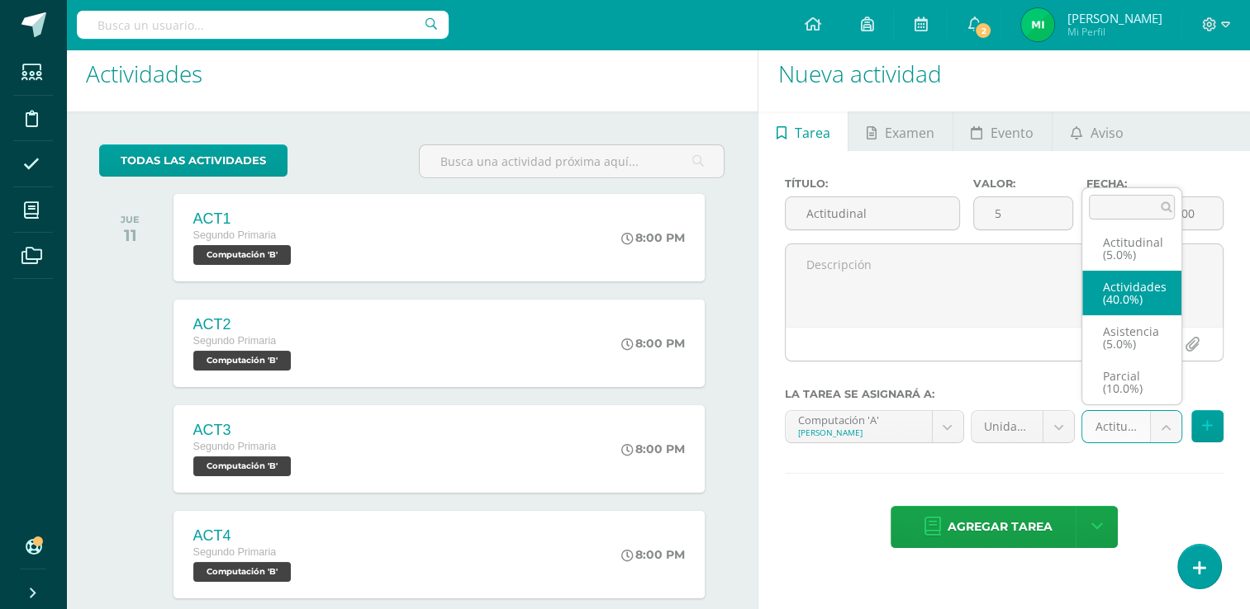
scroll to position [0, 0]
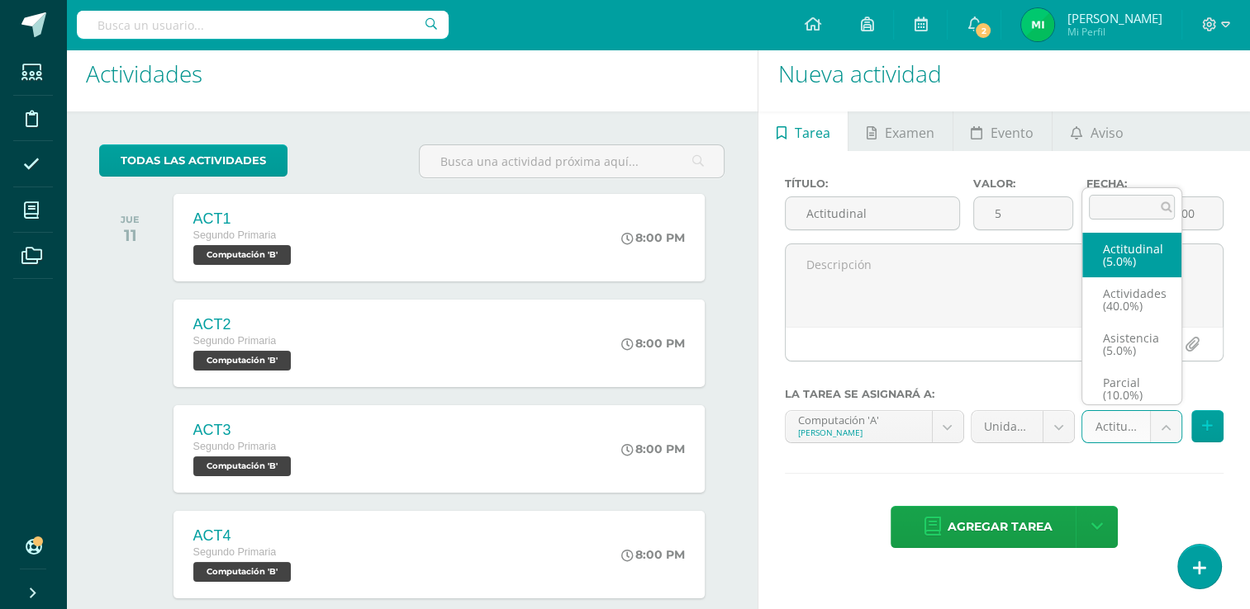
select select "122002"
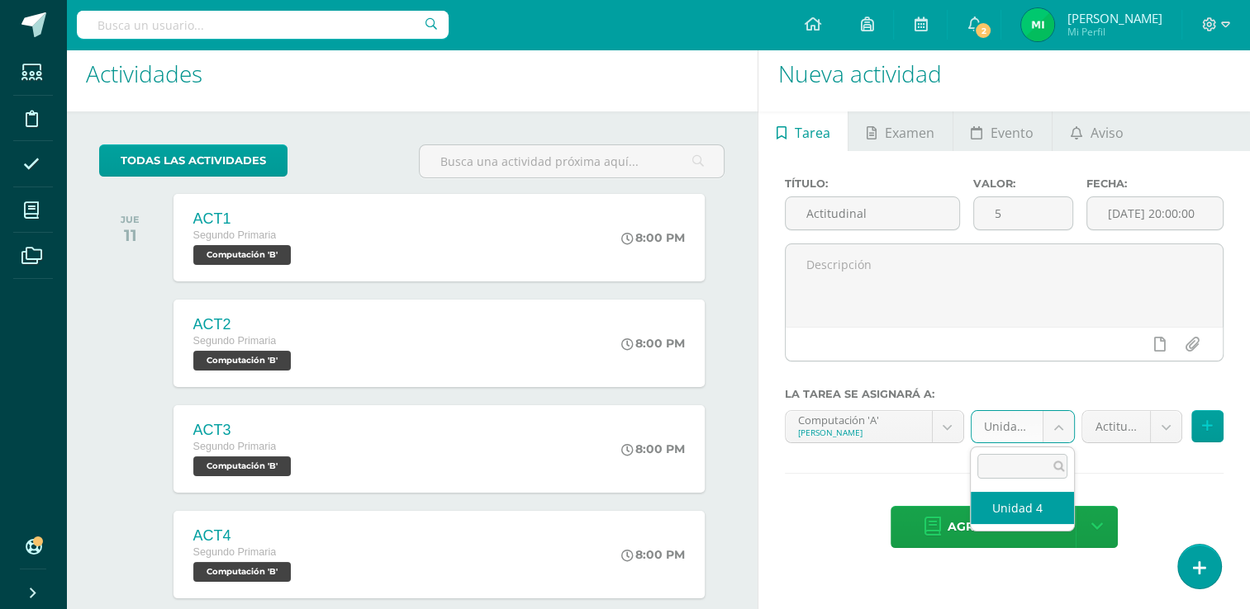
click at [1054, 424] on body "Tarea asignada exitosamente Estudiantes Disciplina Asistencia Mis cursos Archiv…" at bounding box center [625, 291] width 1250 height 609
select select "111786"
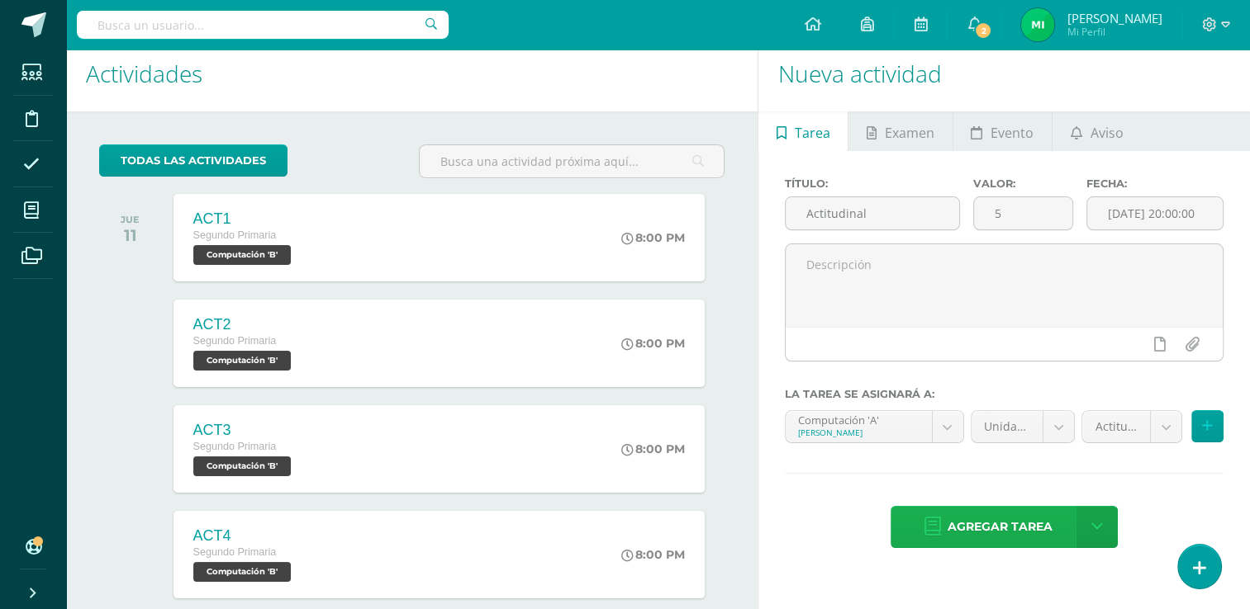
click at [1001, 519] on span "Agregar tarea" at bounding box center [999, 527] width 105 height 40
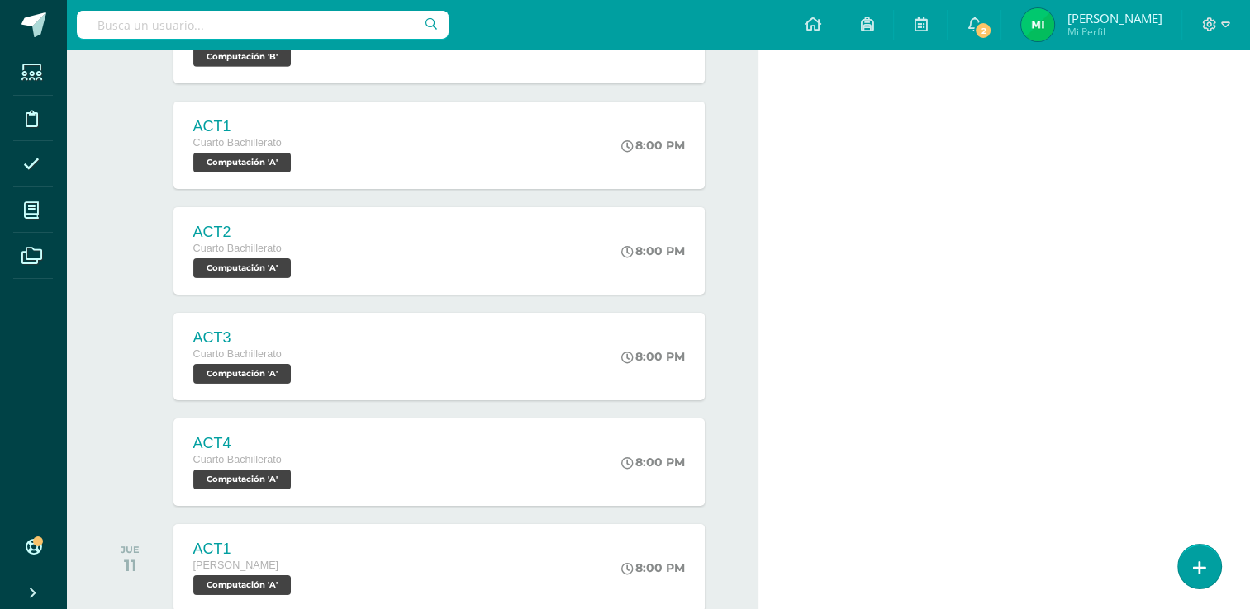
scroll to position [6026, 0]
click at [486, 444] on div "Actitudinal Primero Primaria Computación 'B' 8:00 PM Actitudinal Computación Ca…" at bounding box center [439, 463] width 532 height 88
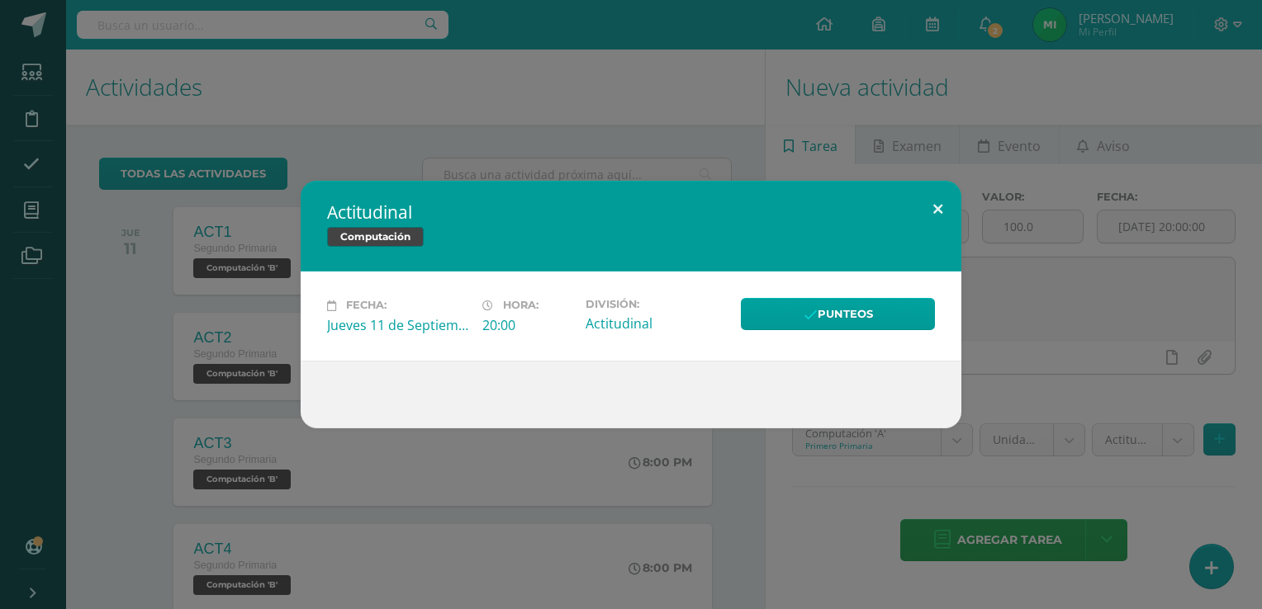
click at [932, 206] on button at bounding box center [937, 209] width 47 height 56
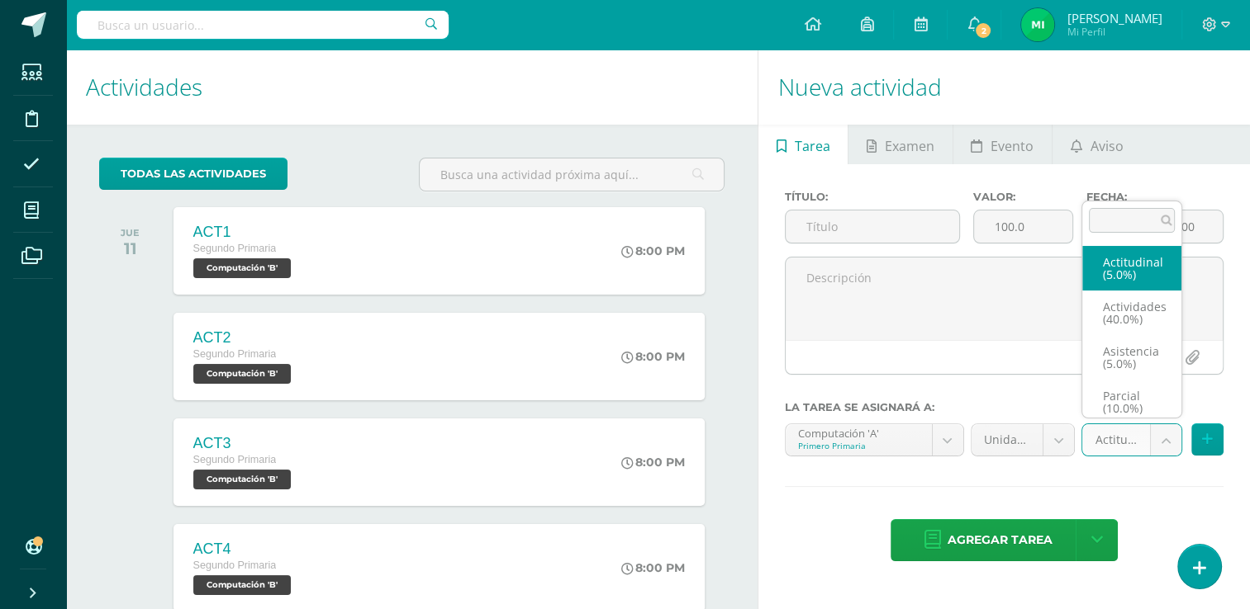
click at [1164, 434] on body "Tarea asignada exitosamente Estudiantes Disciplina Asistencia Mis cursos Archiv…" at bounding box center [625, 304] width 1250 height 609
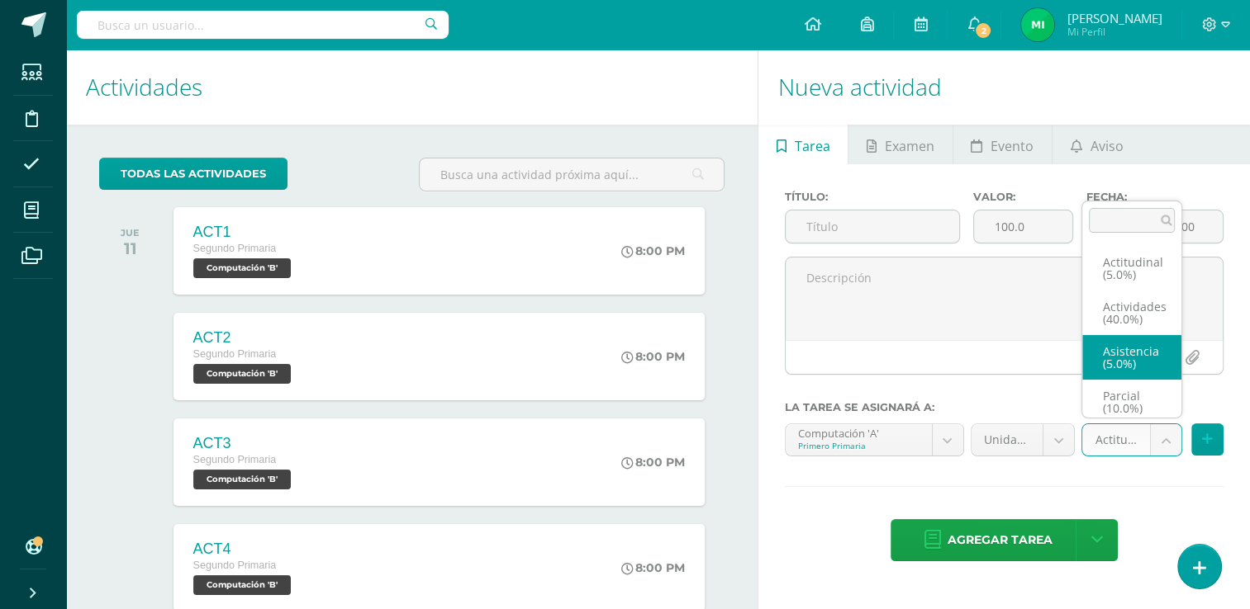
select select "122081"
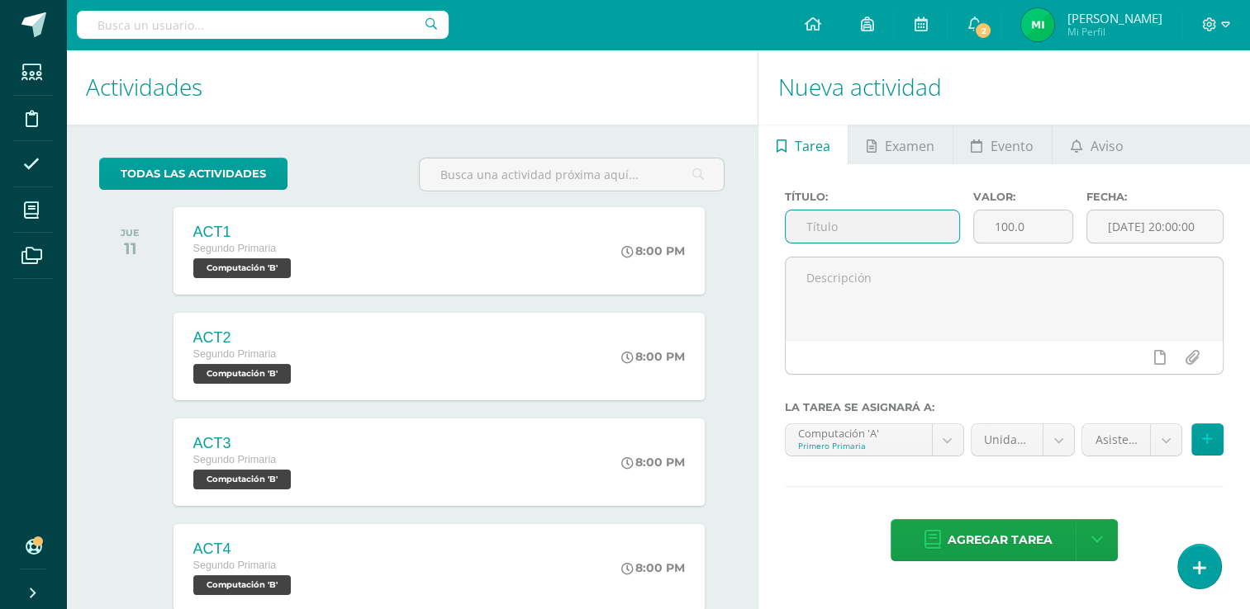
click at [907, 217] on input "text" at bounding box center [871, 227] width 173 height 32
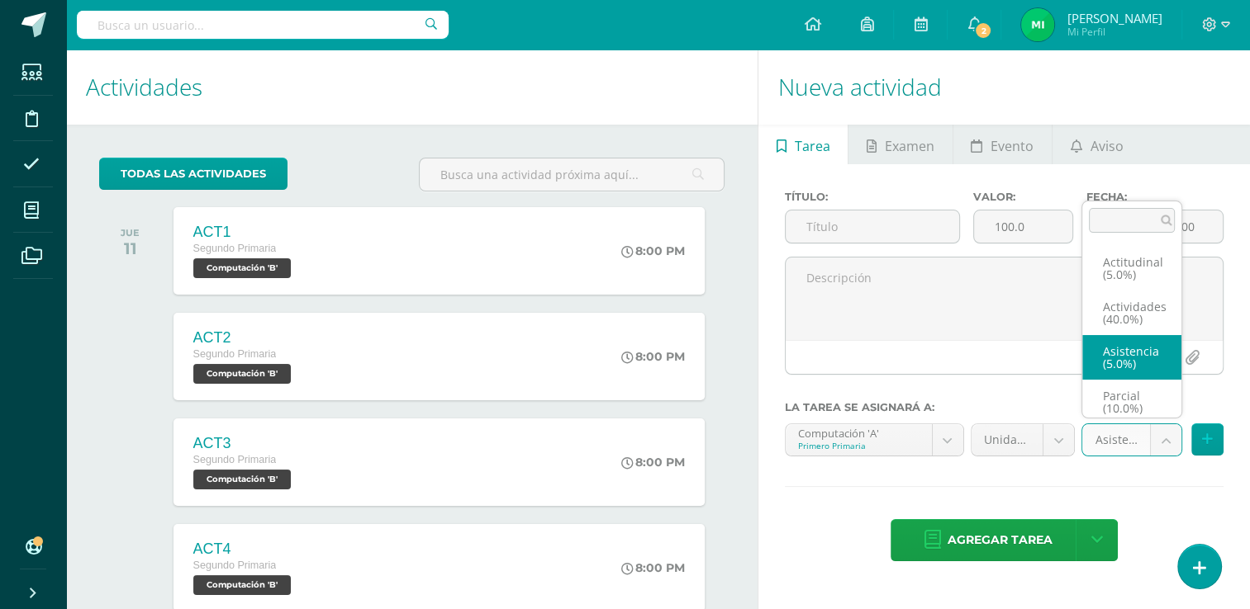
click at [1158, 435] on body "Tarea asignada exitosamente Estudiantes Disciplina Asistencia Mis cursos Archiv…" at bounding box center [625, 304] width 1250 height 609
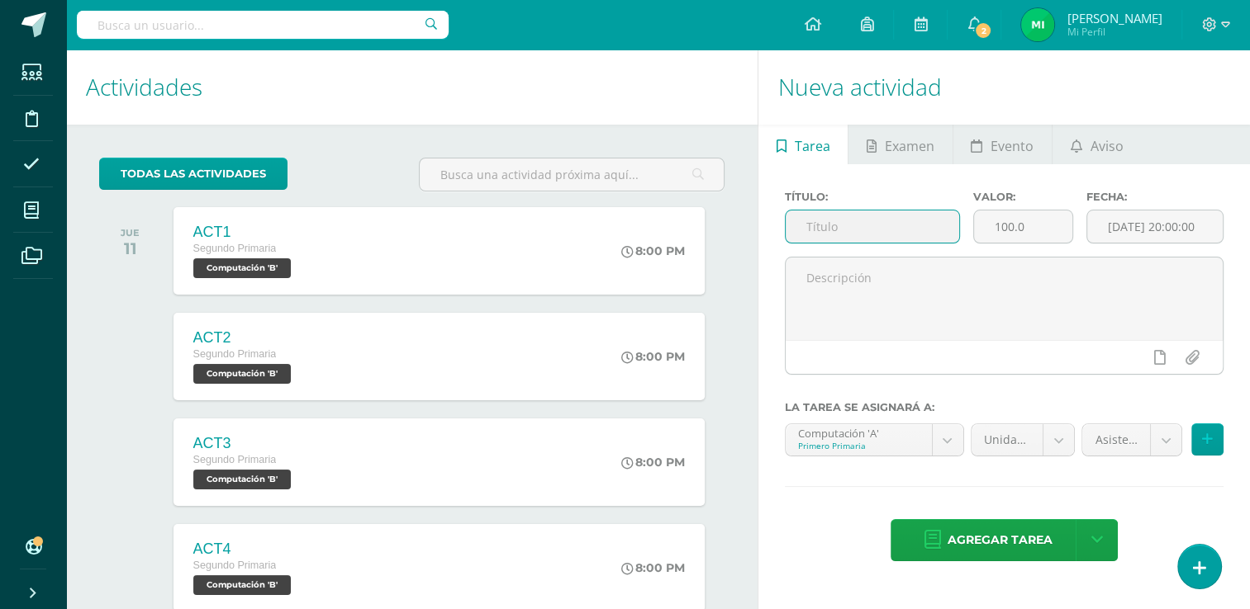
click at [880, 220] on input "text" at bounding box center [871, 227] width 173 height 32
type input "Asistencia"
click at [1057, 226] on input "100.0" at bounding box center [1023, 227] width 98 height 32
type input "1"
type input "5"
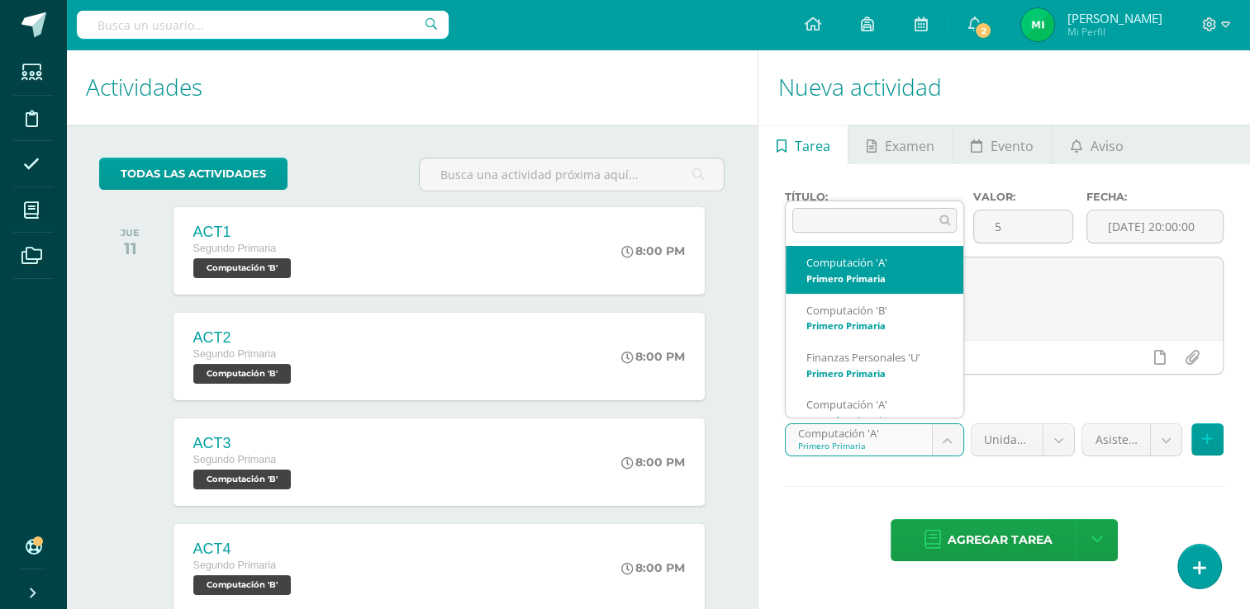
click at [937, 434] on body "Tarea asignada exitosamente Estudiantes Disciplina Asistencia Mis cursos Archiv…" at bounding box center [625, 304] width 1250 height 609
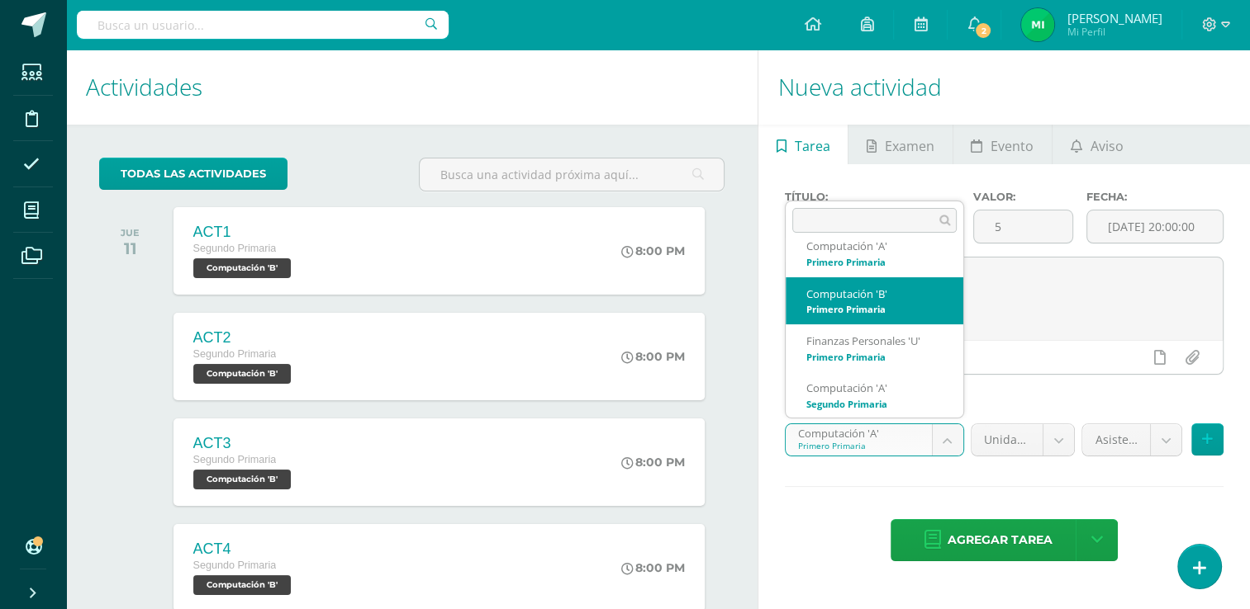
scroll to position [0, 0]
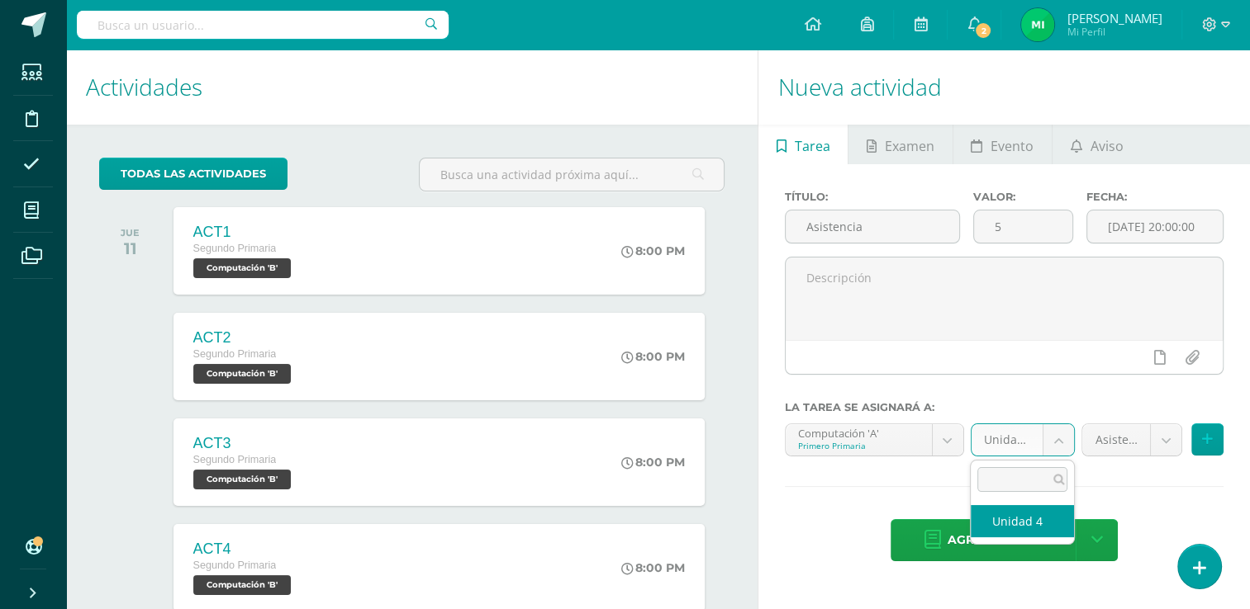
click at [1055, 430] on body "Tarea asignada exitosamente Estudiantes Disciplina Asistencia Mis cursos Archiv…" at bounding box center [625, 304] width 1250 height 609
select select "109546"
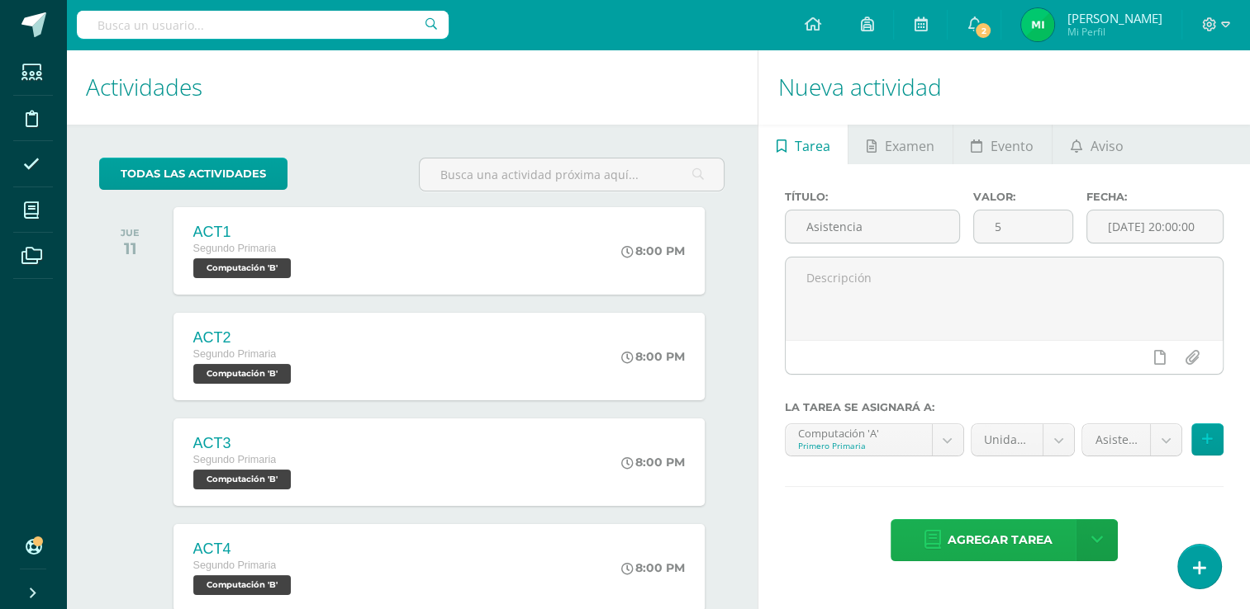
click at [1029, 545] on span "Agregar tarea" at bounding box center [999, 540] width 105 height 40
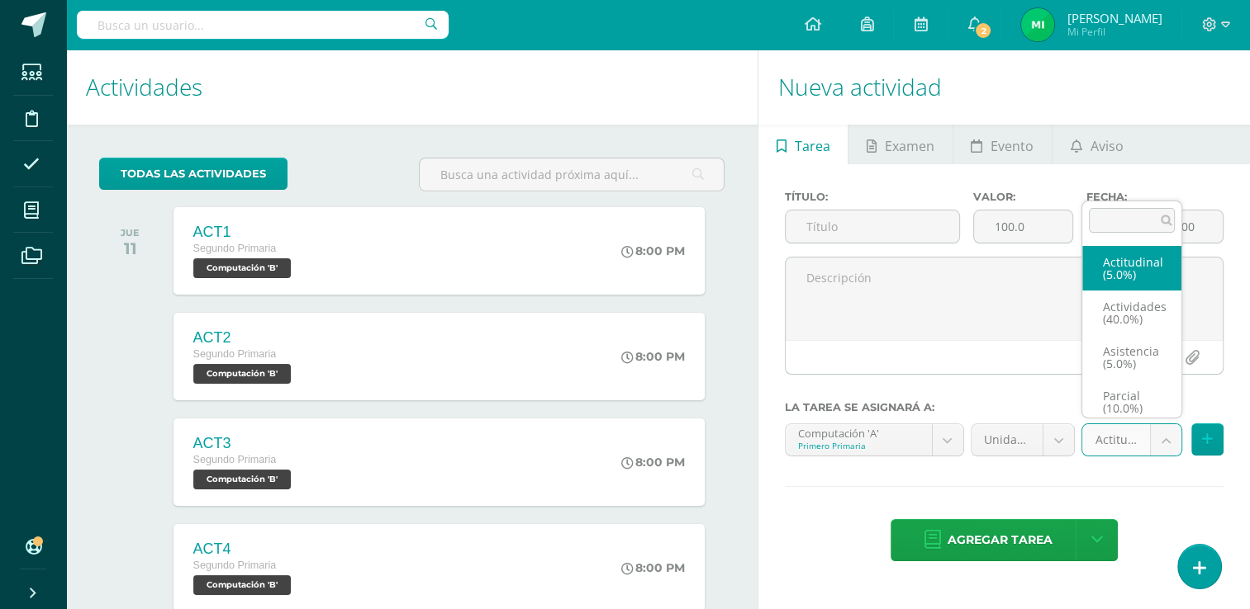
click at [1160, 443] on body "Tarea asignada exitosamente Estudiantes Disciplina Asistencia Mis cursos Archiv…" at bounding box center [625, 304] width 1250 height 609
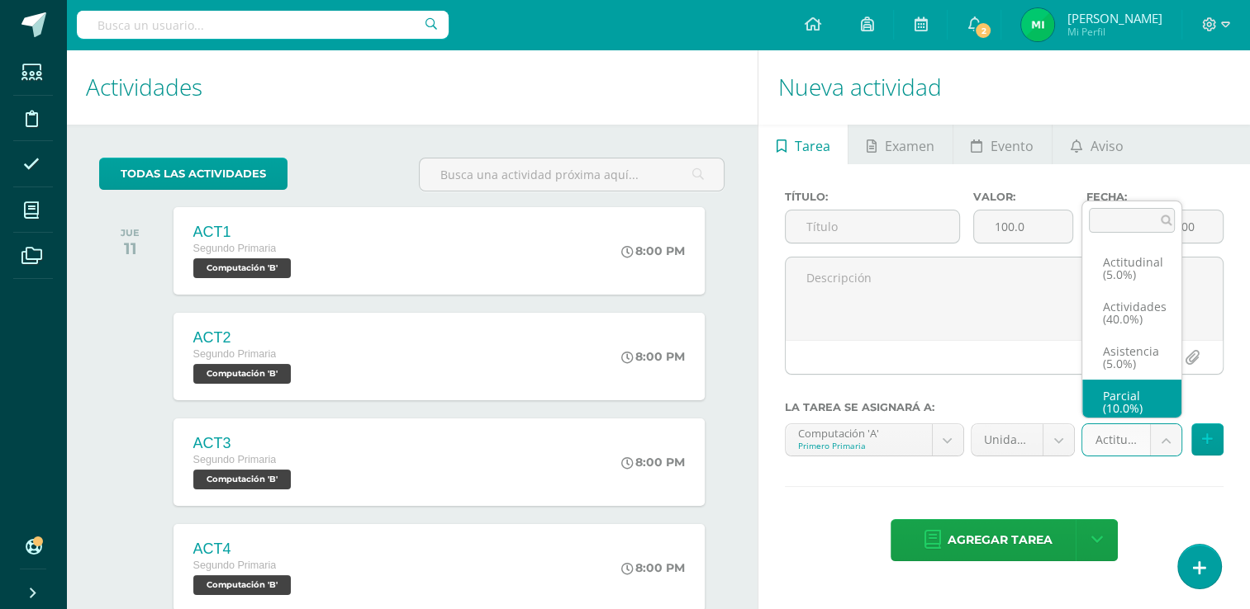
scroll to position [7, 0]
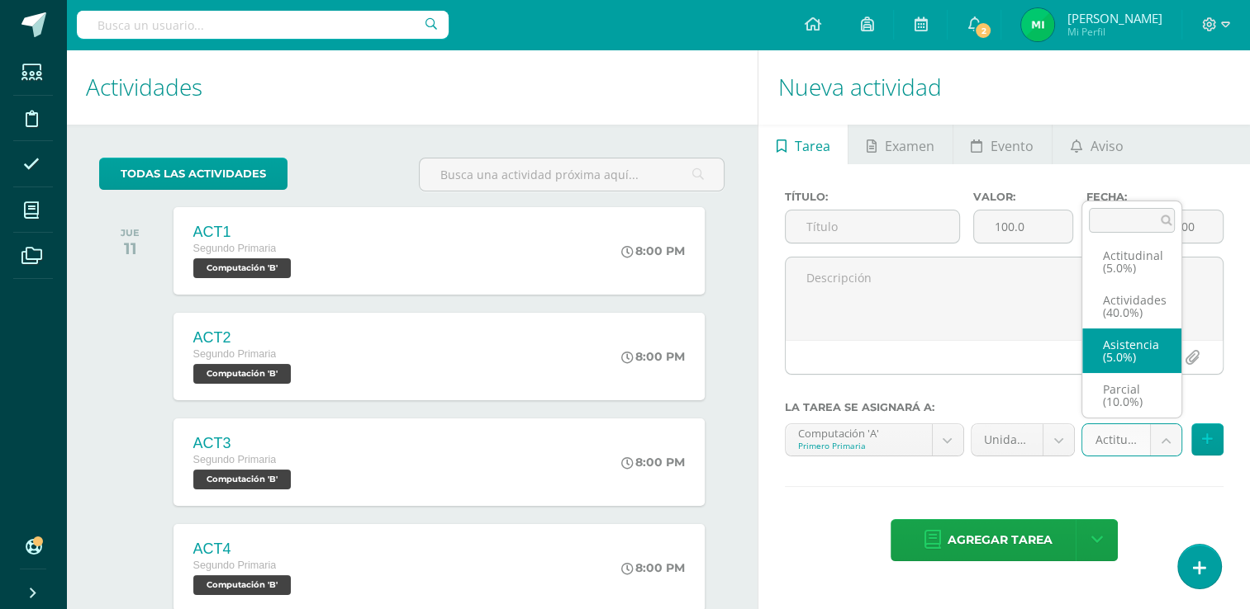
select select "122081"
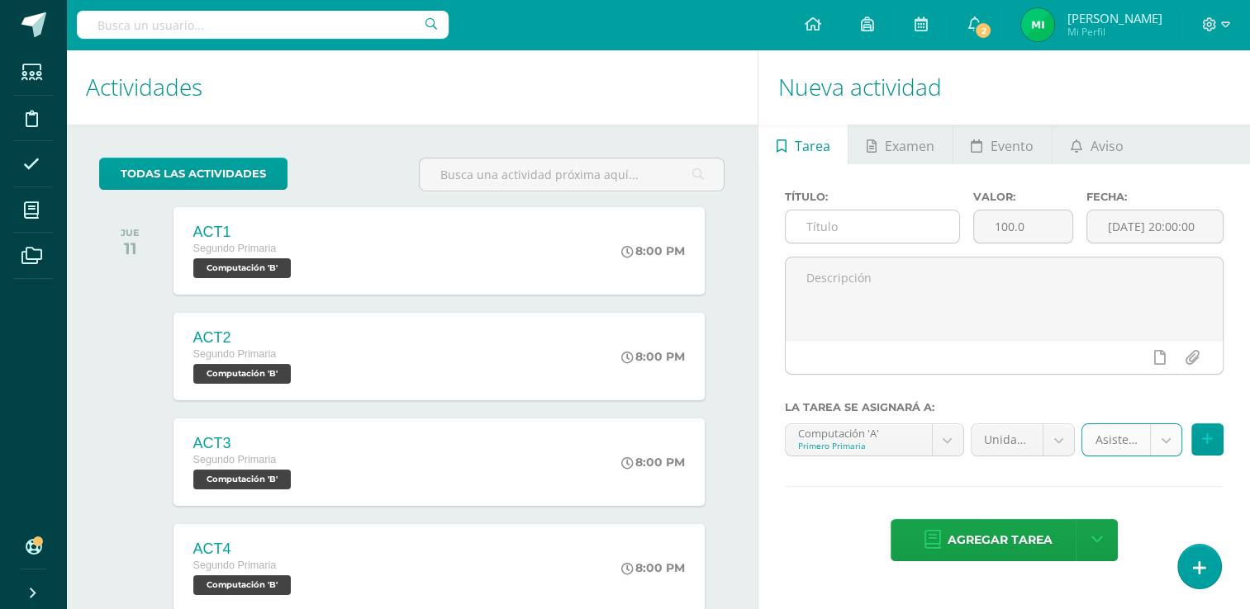
click at [886, 224] on input "text" at bounding box center [871, 227] width 173 height 32
type input "Asistencia"
click at [1031, 234] on input "100.0" at bounding box center [1023, 227] width 98 height 32
type input "1"
type input "5"
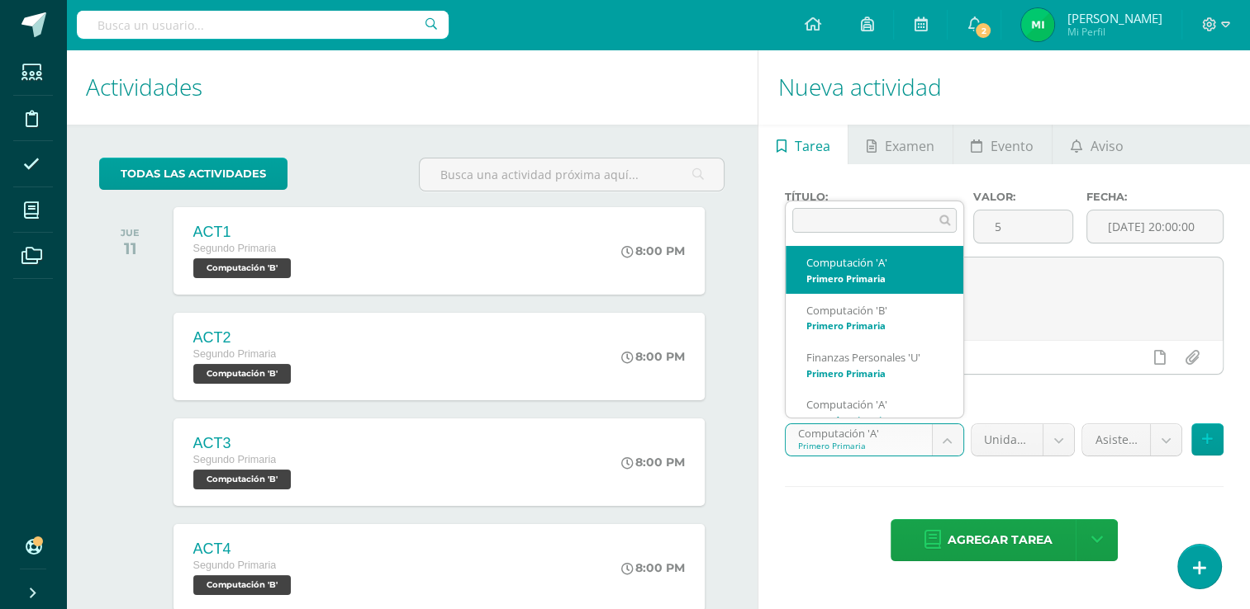
click at [946, 438] on body "Tarea asignada exitosamente Estudiantes Disciplina Asistencia Mis cursos Archiv…" at bounding box center [625, 304] width 1250 height 609
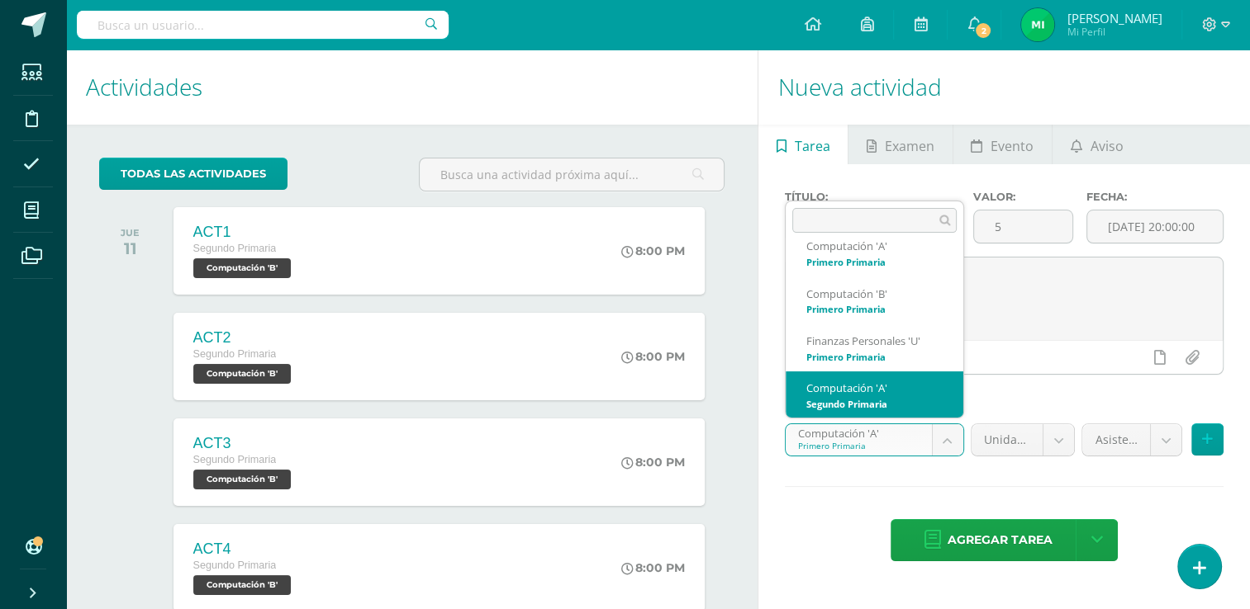
scroll to position [0, 0]
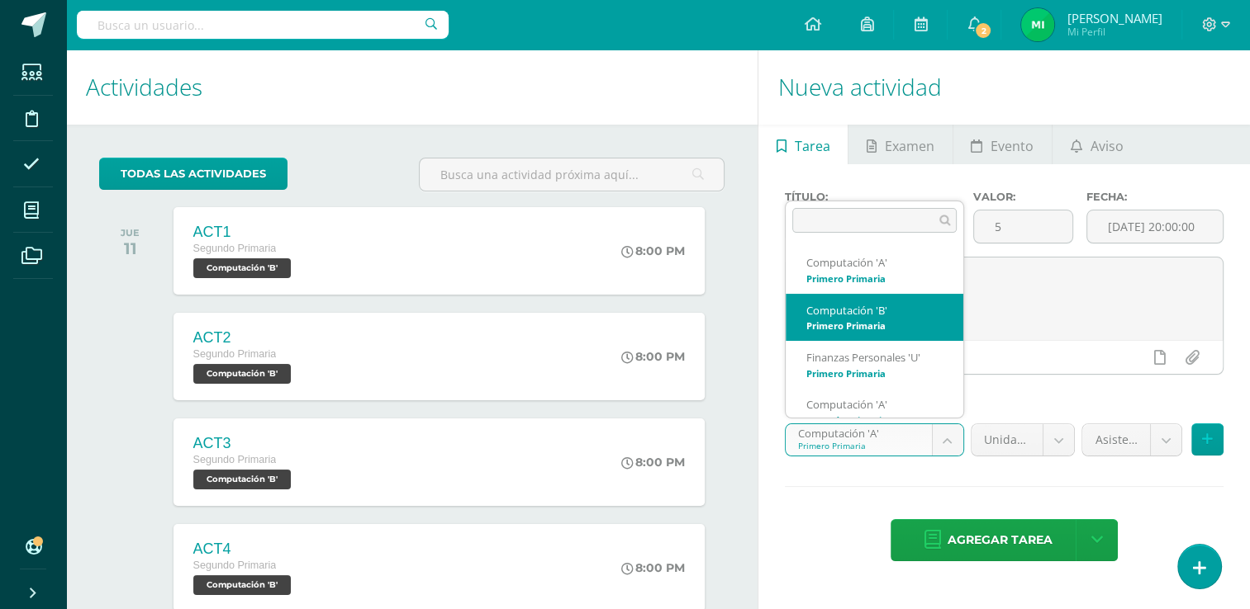
select select "109657"
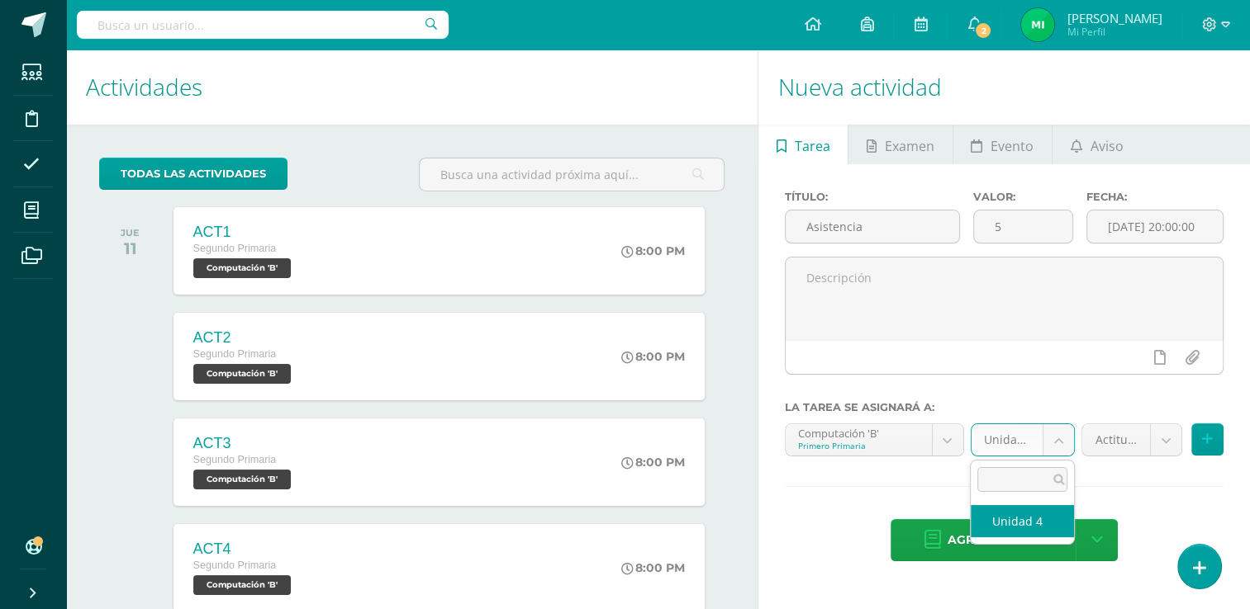
click at [1056, 433] on body "Tarea asignada exitosamente Estudiantes Disciplina Asistencia Mis cursos Archiv…" at bounding box center [625, 304] width 1250 height 609
select select "109666"
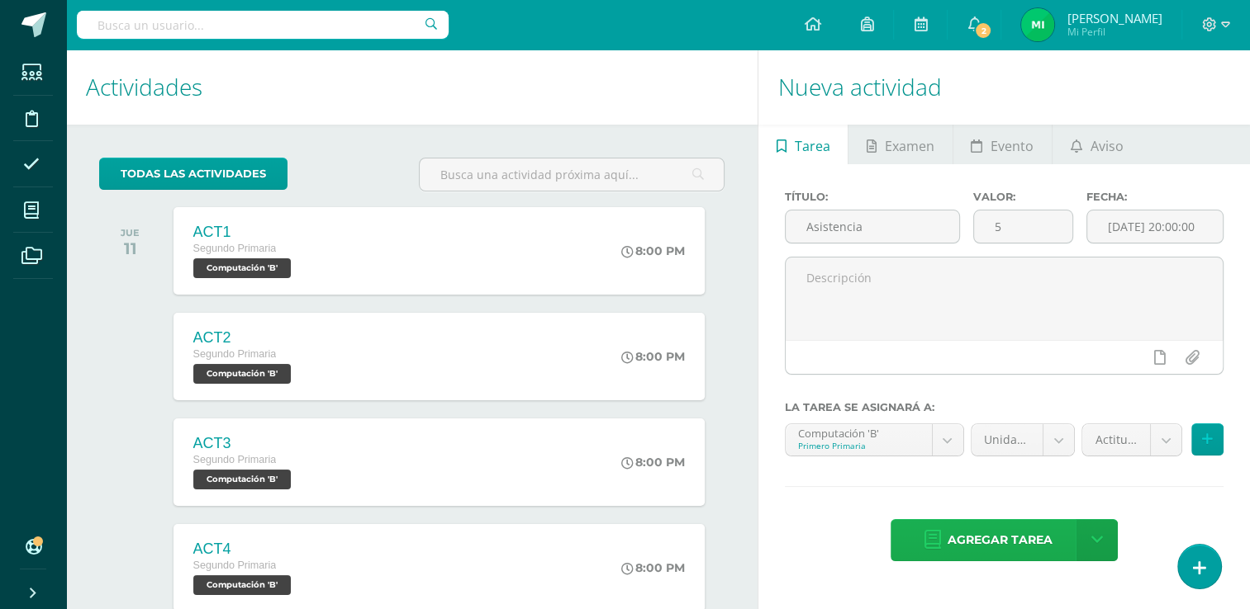
click at [1020, 539] on span "Agregar tarea" at bounding box center [999, 540] width 105 height 40
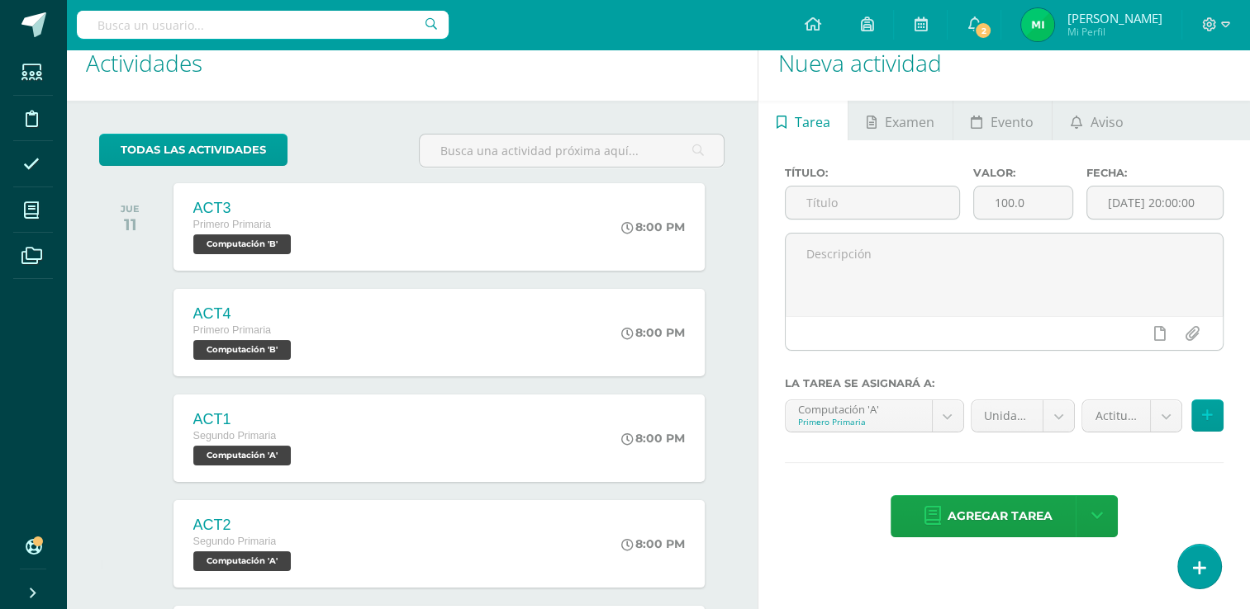
scroll to position [23, 0]
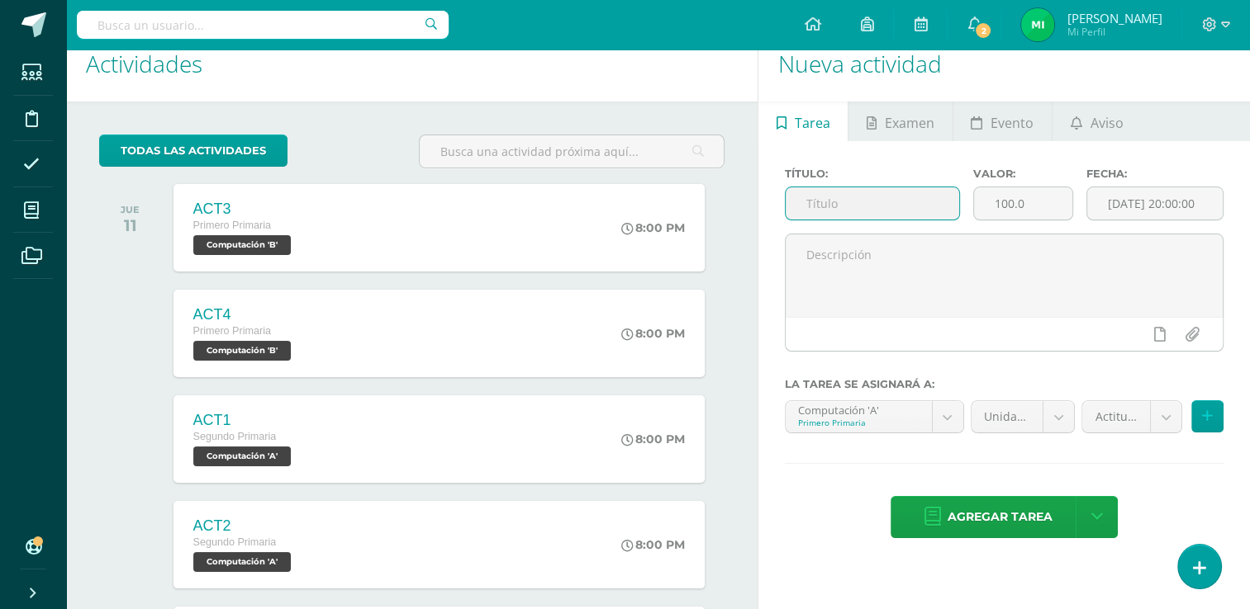
click at [912, 203] on input "text" at bounding box center [871, 203] width 173 height 32
type input "Asistencia"
click at [1037, 197] on input "100.0" at bounding box center [1023, 203] width 98 height 32
type input "1"
type input "5"
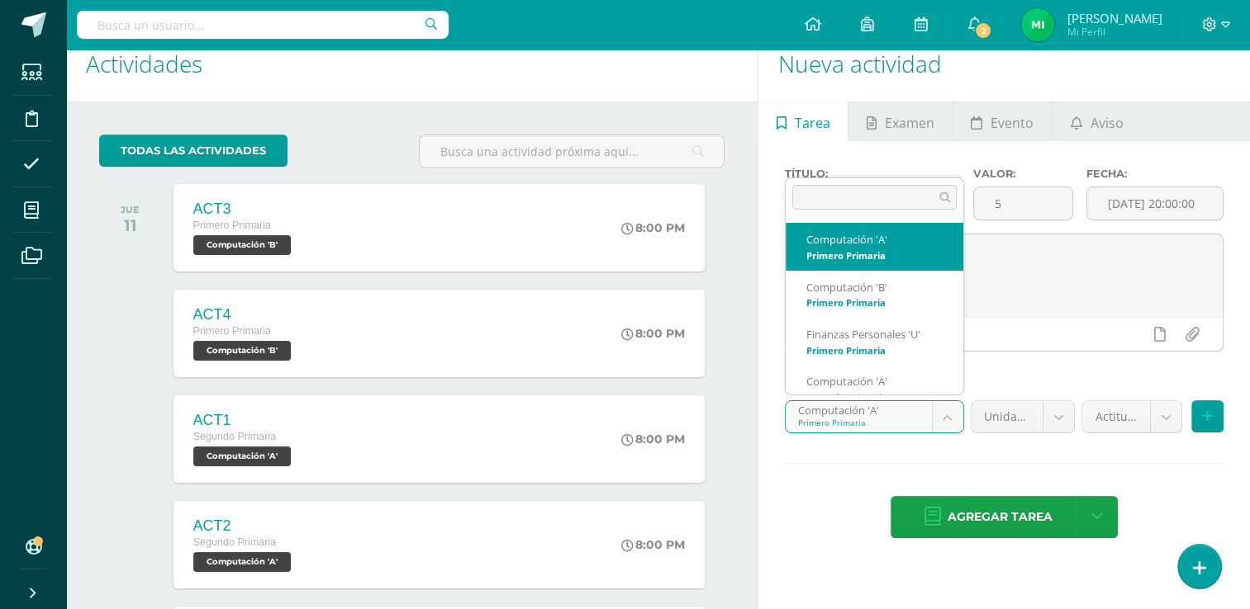
click at [947, 408] on body "Tarea asignada exitosamente Estudiantes Disciplina Asistencia Mis cursos Archiv…" at bounding box center [625, 281] width 1250 height 609
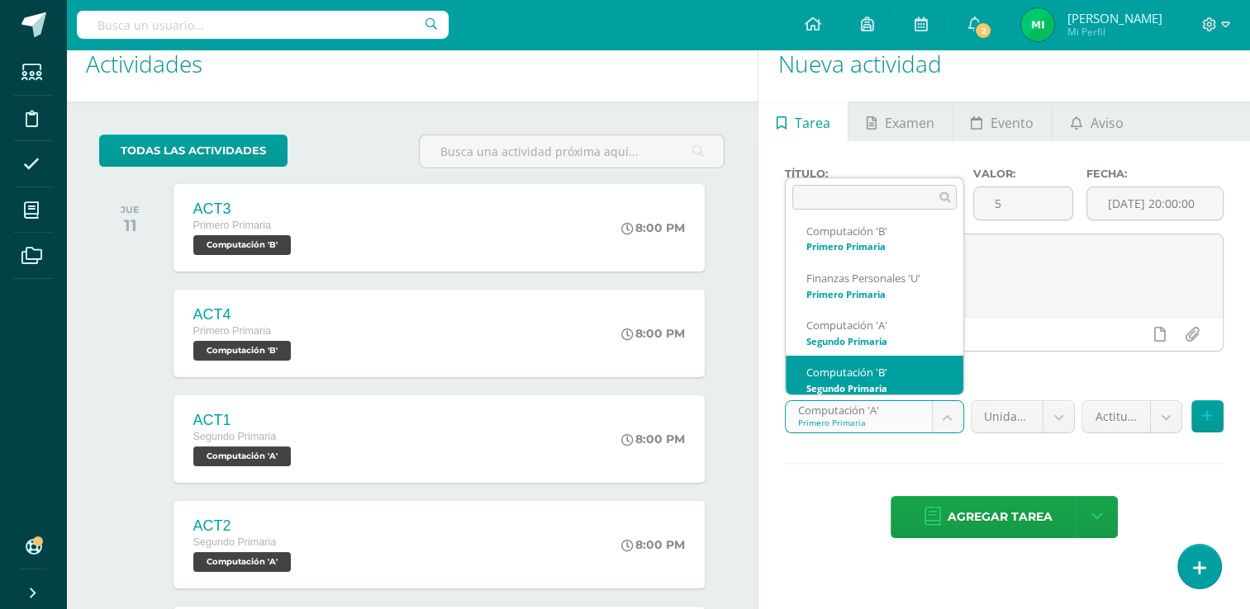
scroll to position [64, 0]
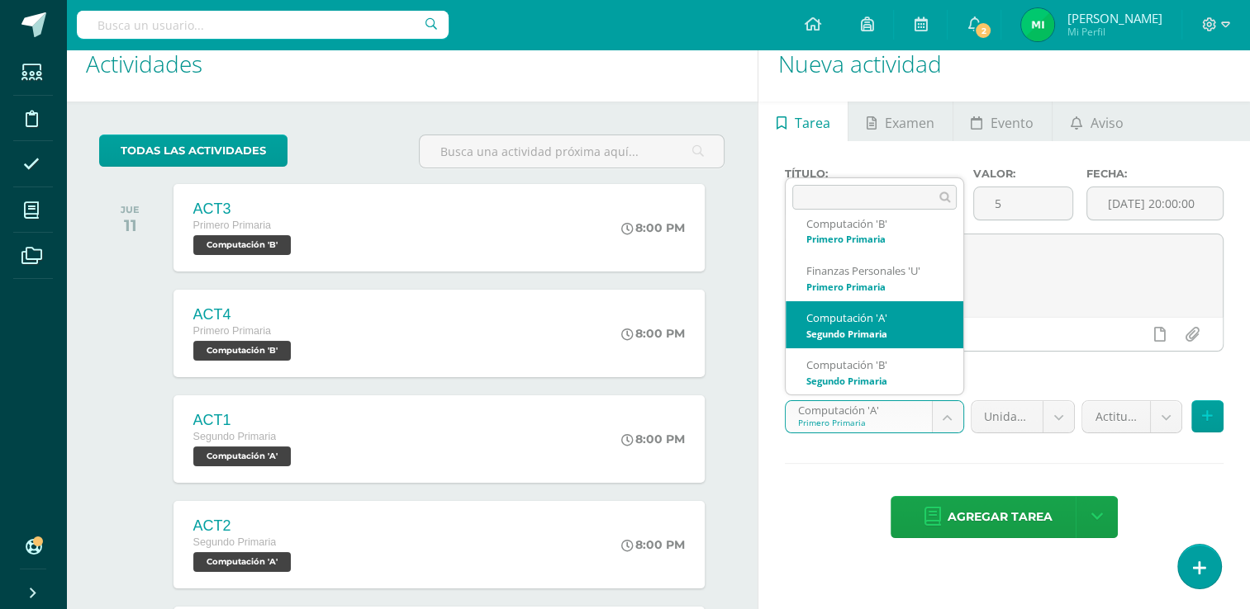
select select "109797"
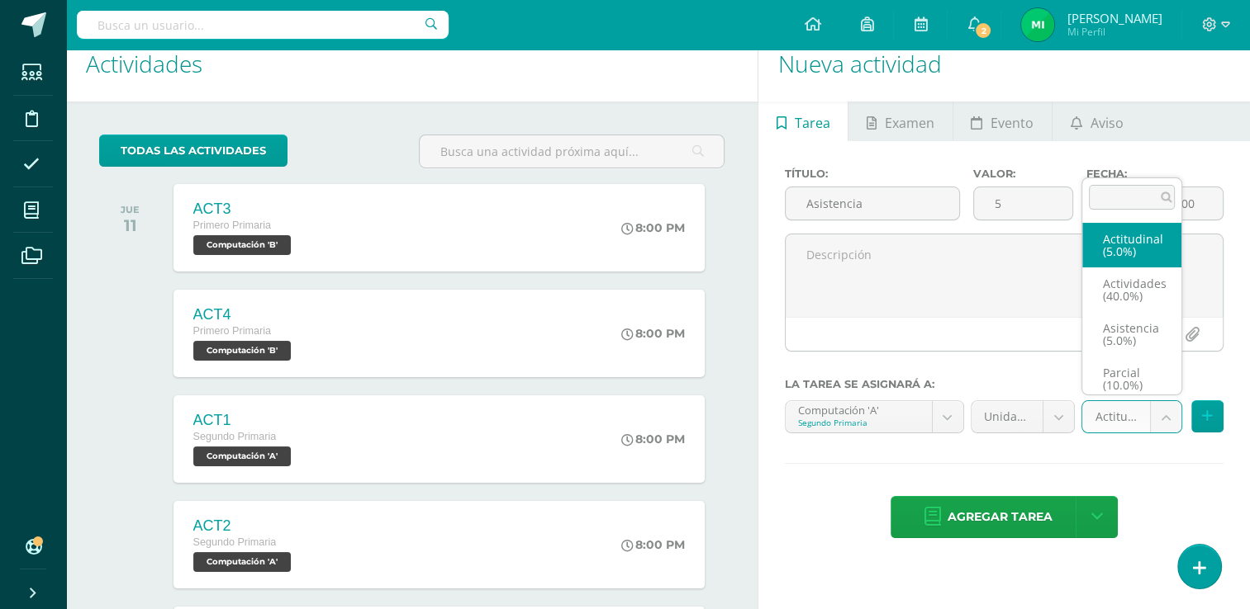
scroll to position [7, 0]
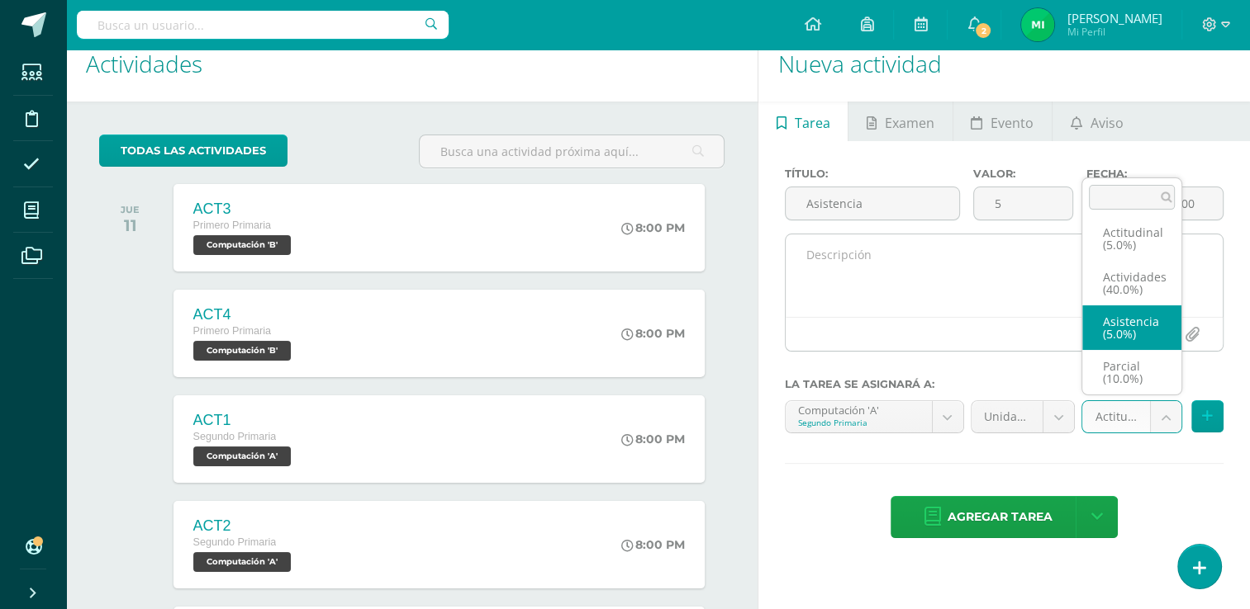
drag, startPoint x: 1156, startPoint y: 413, endPoint x: 1141, endPoint y: 328, distance: 86.4
select select "122073"
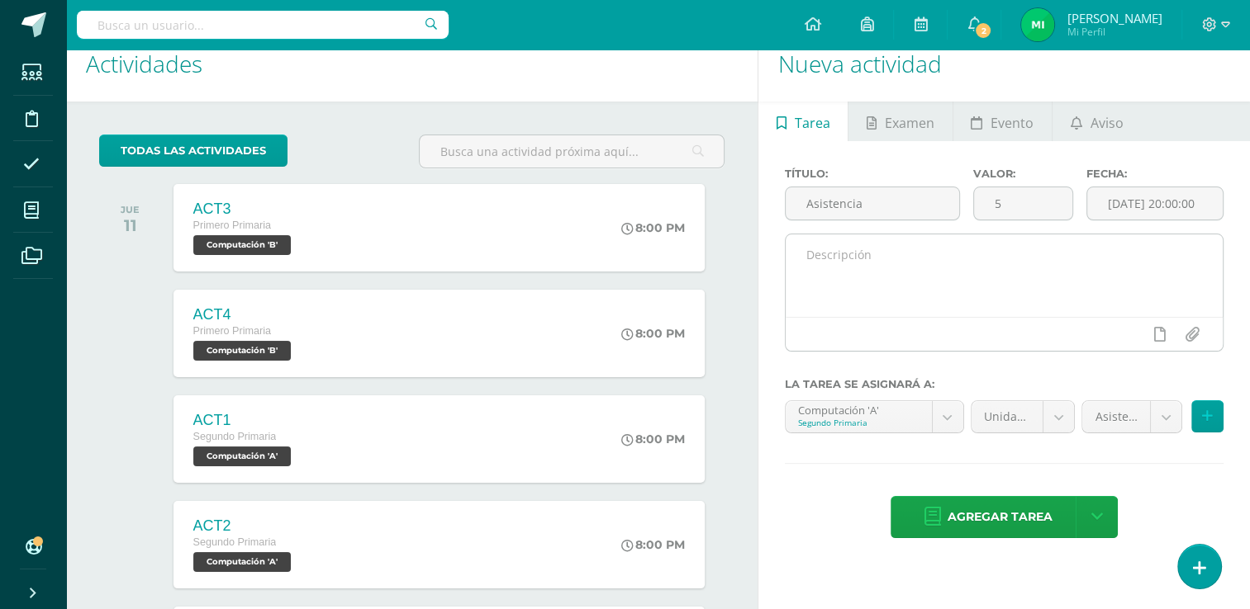
click at [1141, 328] on div at bounding box center [1159, 334] width 113 height 33
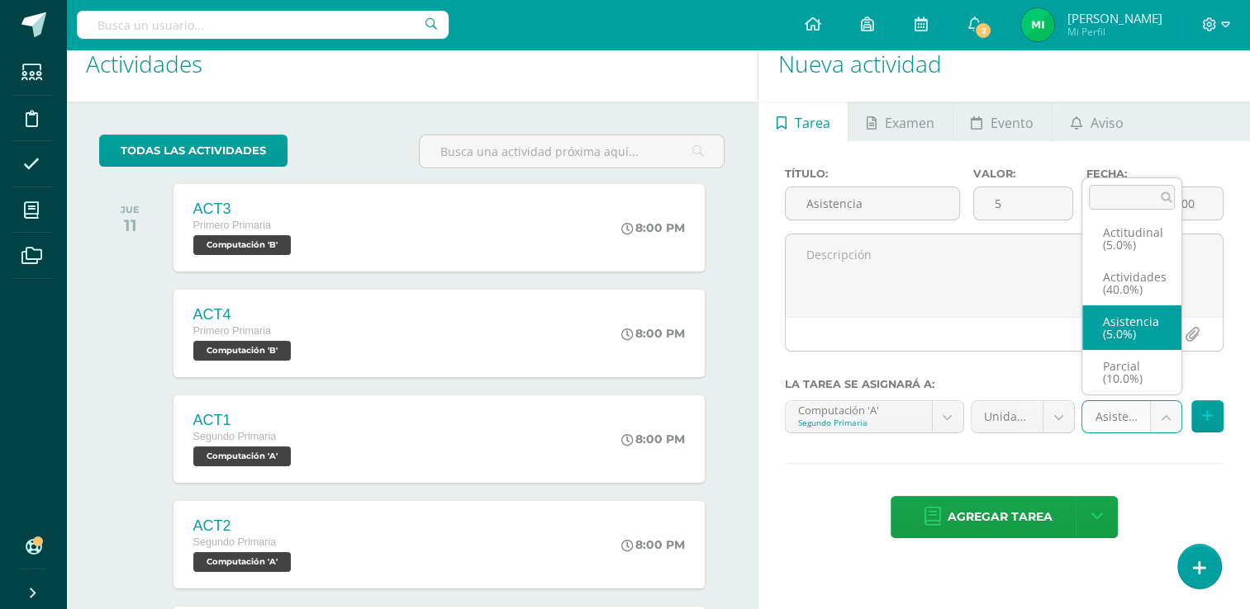
click at [1163, 415] on body "Tarea asignada exitosamente Estudiantes Disciplina Asistencia Mis cursos Archiv…" at bounding box center [625, 281] width 1250 height 609
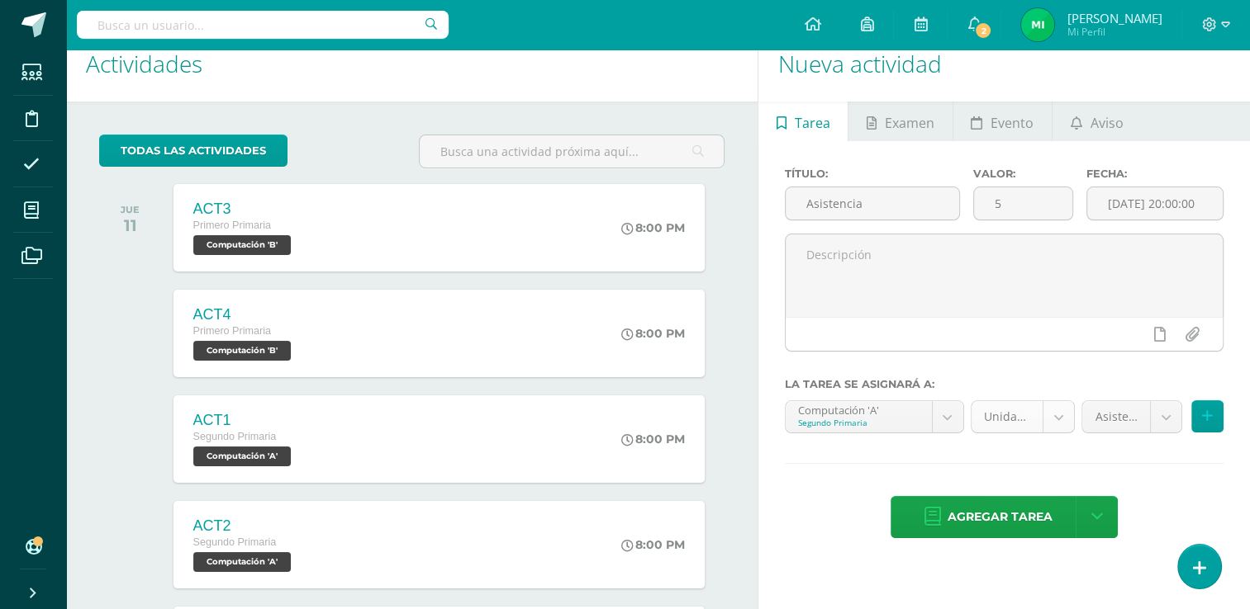
click at [1057, 415] on body "Tarea asignada exitosamente Estudiantes Disciplina Asistencia Mis cursos Archiv…" at bounding box center [625, 281] width 1250 height 609
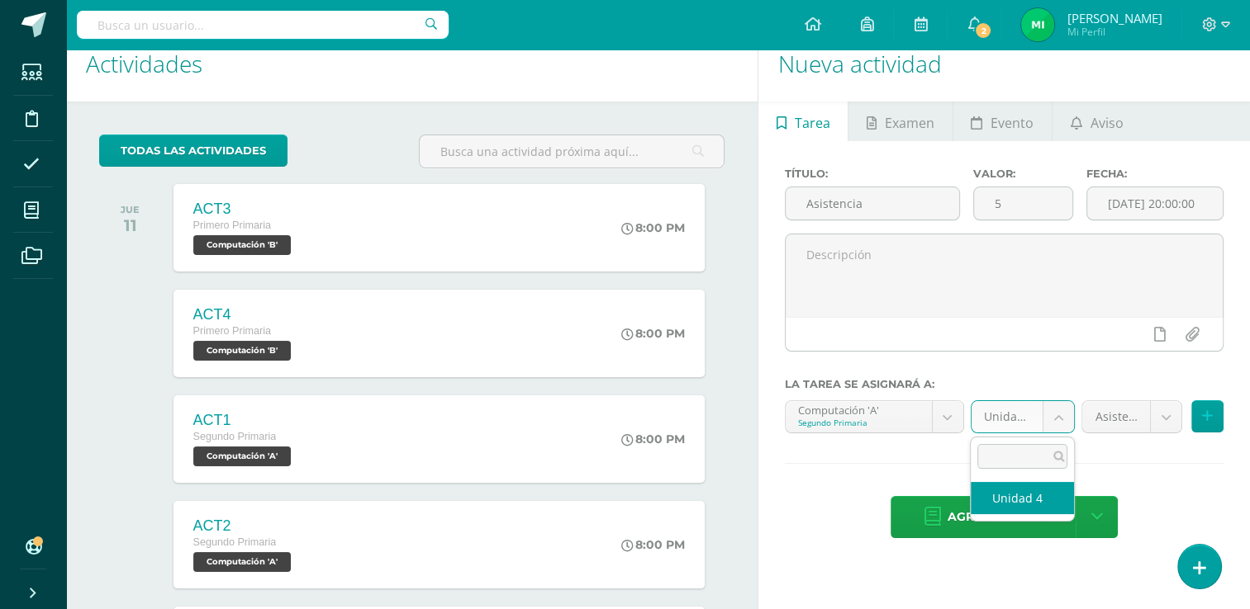
click at [1057, 415] on body "Tarea asignada exitosamente Estudiantes Disciplina Asistencia Mis cursos Archiv…" at bounding box center [625, 281] width 1250 height 609
select select "109806"
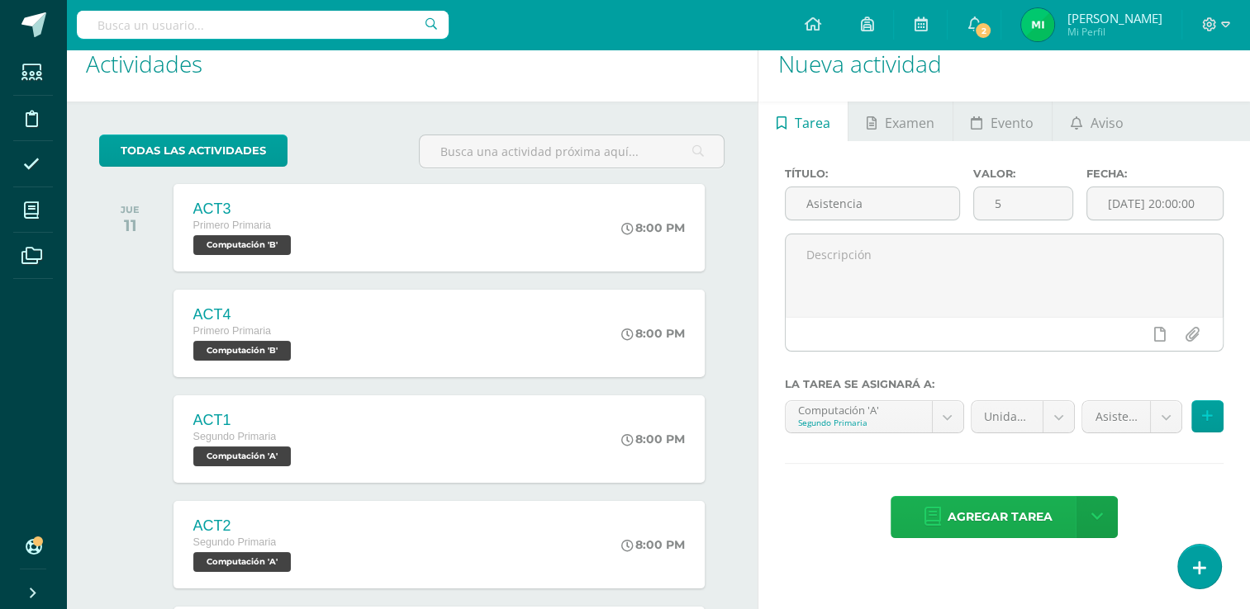
click at [1025, 510] on span "Agregar tarea" at bounding box center [999, 517] width 105 height 40
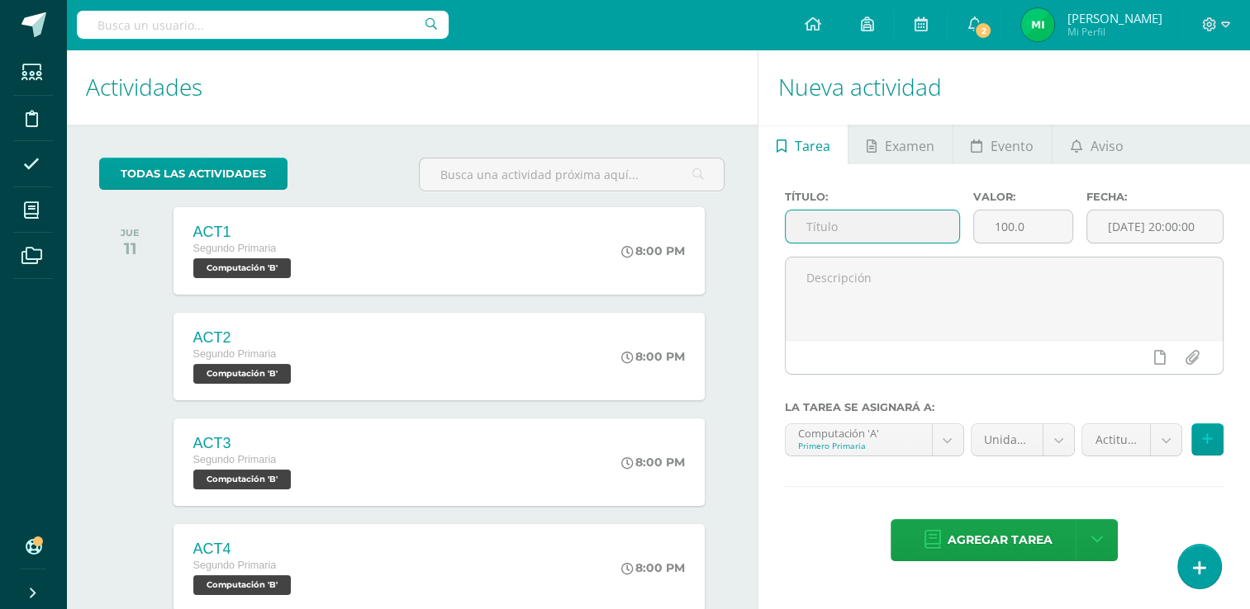
click at [941, 223] on input "text" at bounding box center [871, 227] width 173 height 32
type input "Asistencia"
click at [1051, 223] on input "100.0" at bounding box center [1023, 227] width 98 height 32
type input "1"
type input "5"
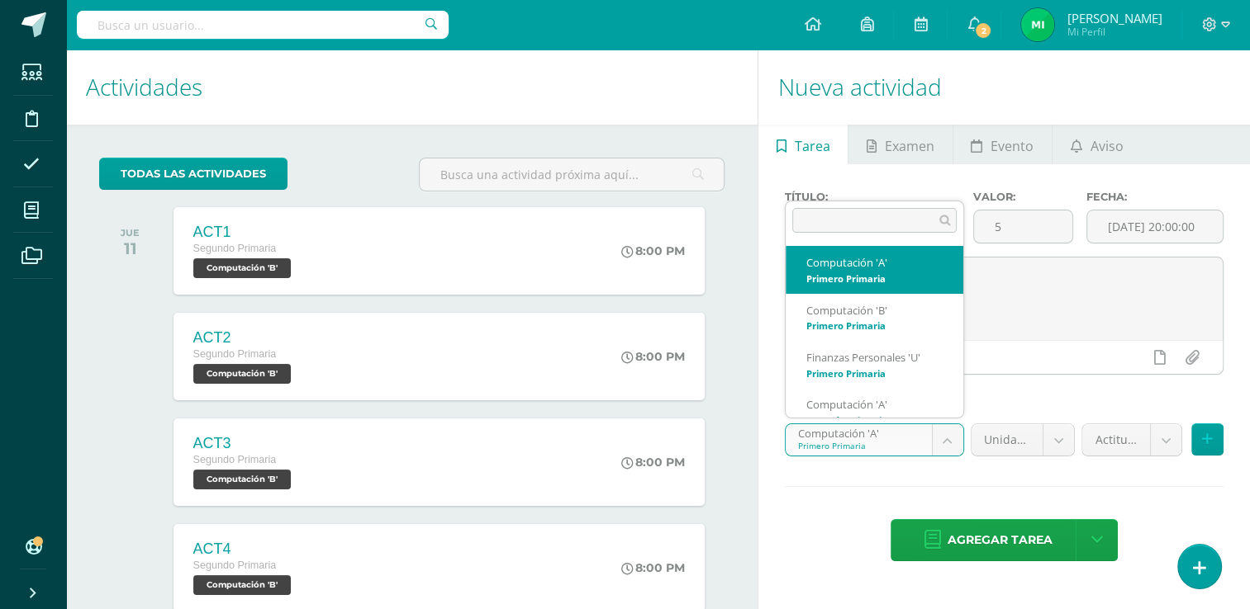
click at [942, 443] on body "Tarea asignada exitosamente Estudiantes Disciplina Asistencia Mis cursos Archiv…" at bounding box center [625, 304] width 1250 height 609
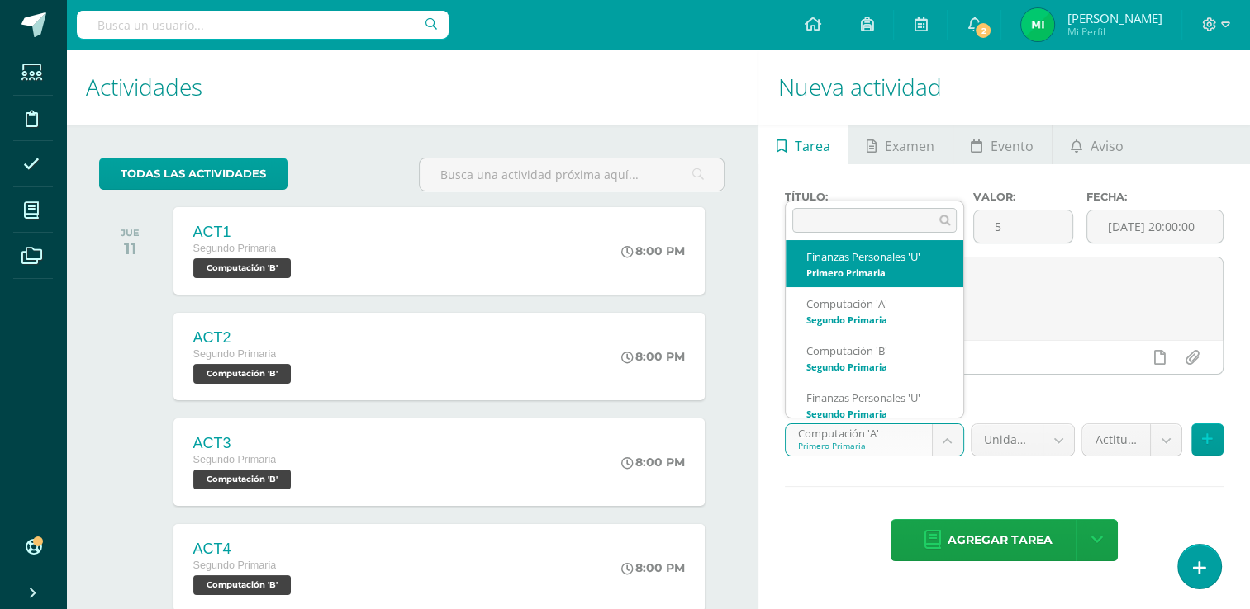
scroll to position [99, 0]
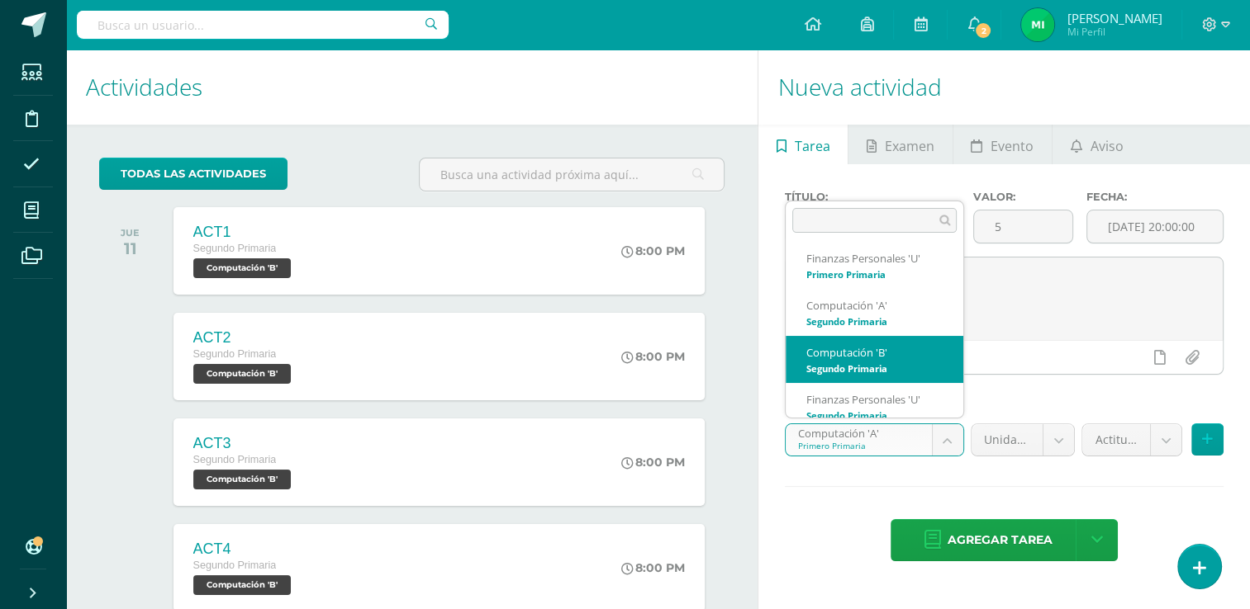
select select "109917"
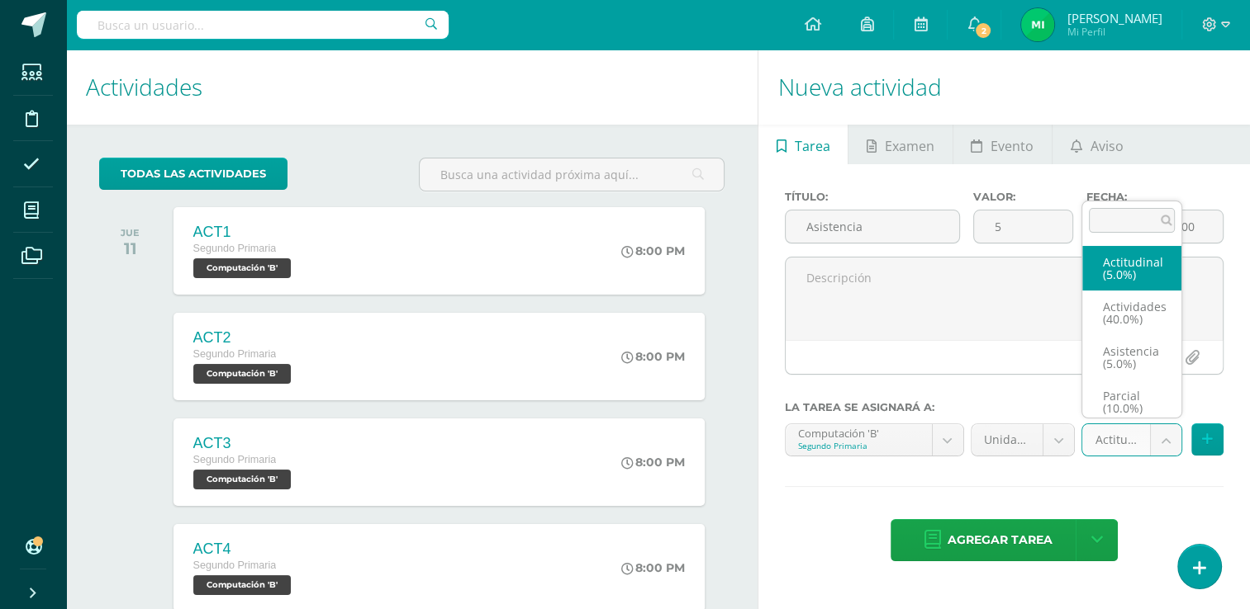
click at [1159, 431] on body "Tarea asignada exitosamente Estudiantes Disciplina Asistencia Mis cursos Archiv…" at bounding box center [625, 304] width 1250 height 609
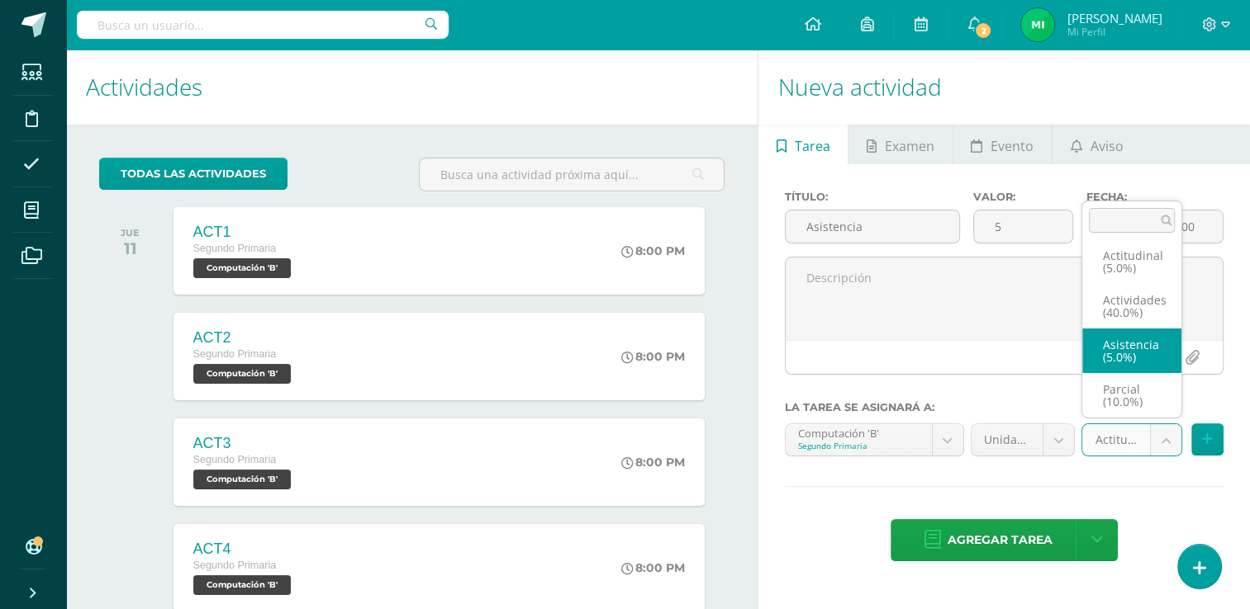
select select "122066"
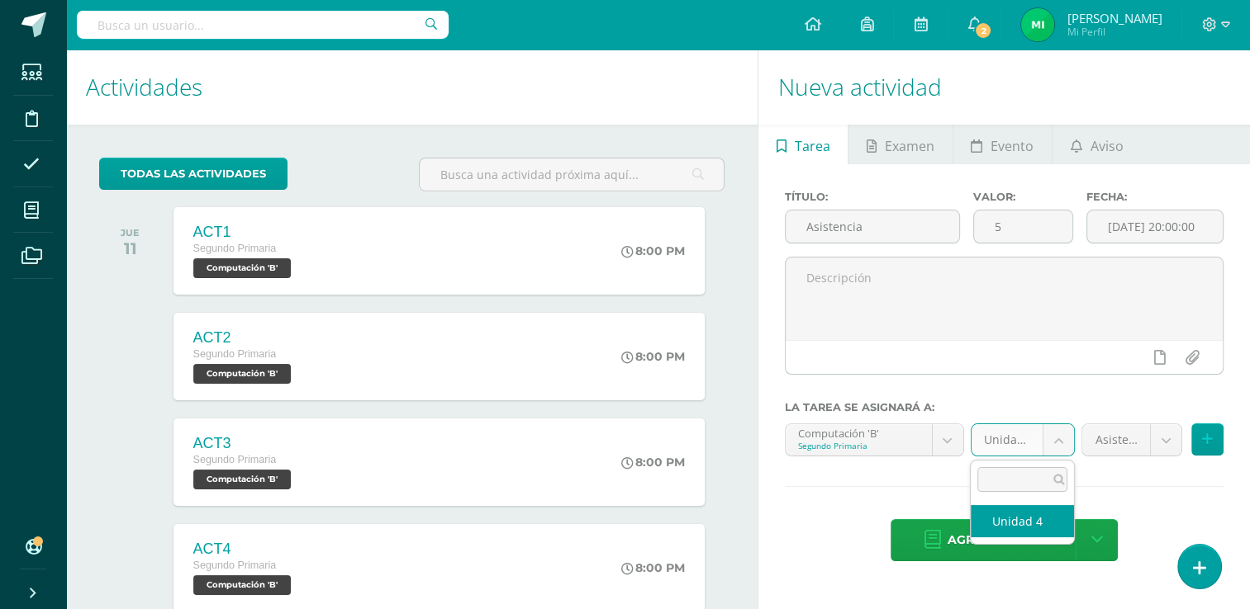
click at [1060, 438] on body "Tarea asignada exitosamente Estudiantes Disciplina Asistencia Mis cursos Archiv…" at bounding box center [625, 304] width 1250 height 609
select select "109926"
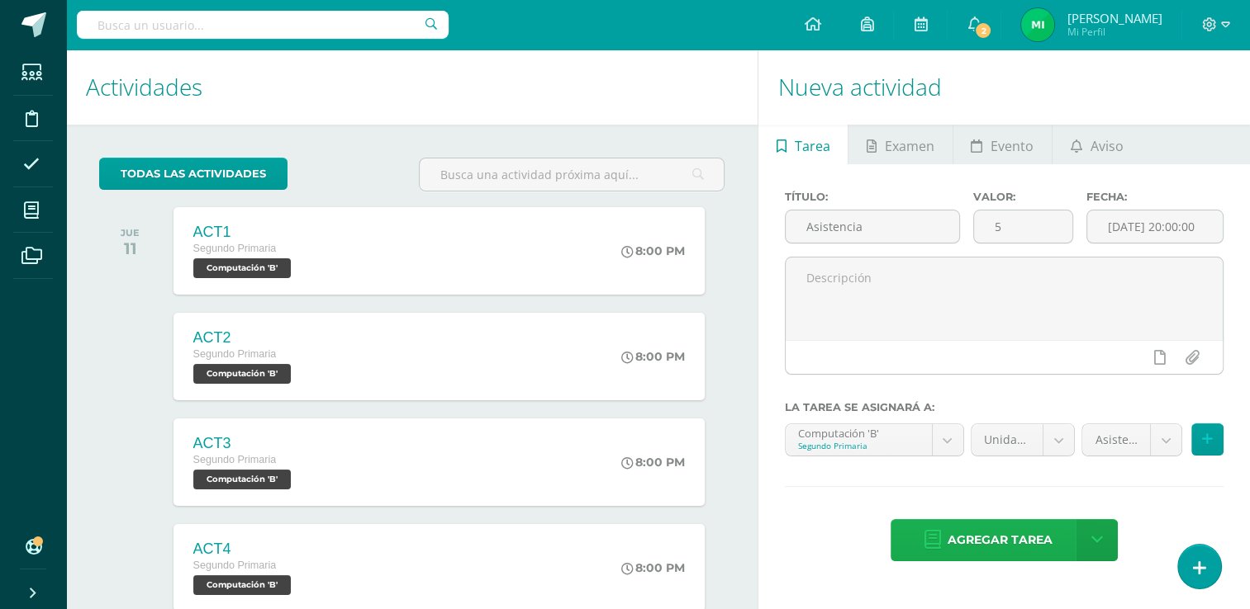
click at [1011, 534] on span "Agregar tarea" at bounding box center [999, 540] width 105 height 40
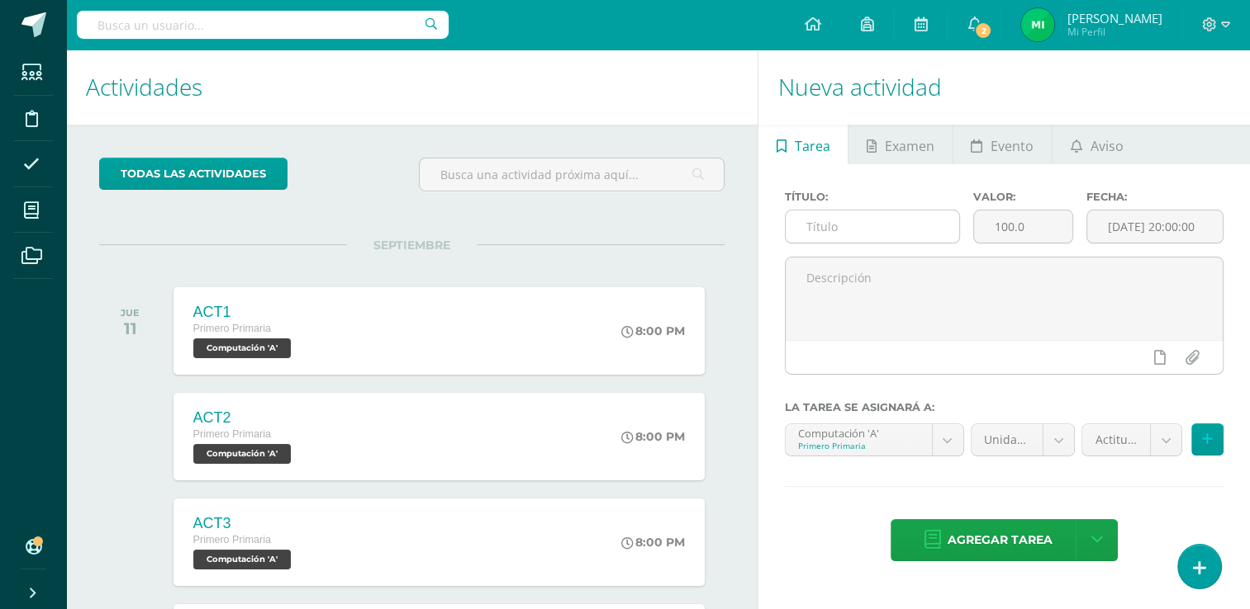
click at [919, 225] on input "text" at bounding box center [871, 227] width 173 height 32
type input "Asistencia"
click at [1021, 220] on input "100.0" at bounding box center [1023, 227] width 98 height 32
type input "1"
type input "5"
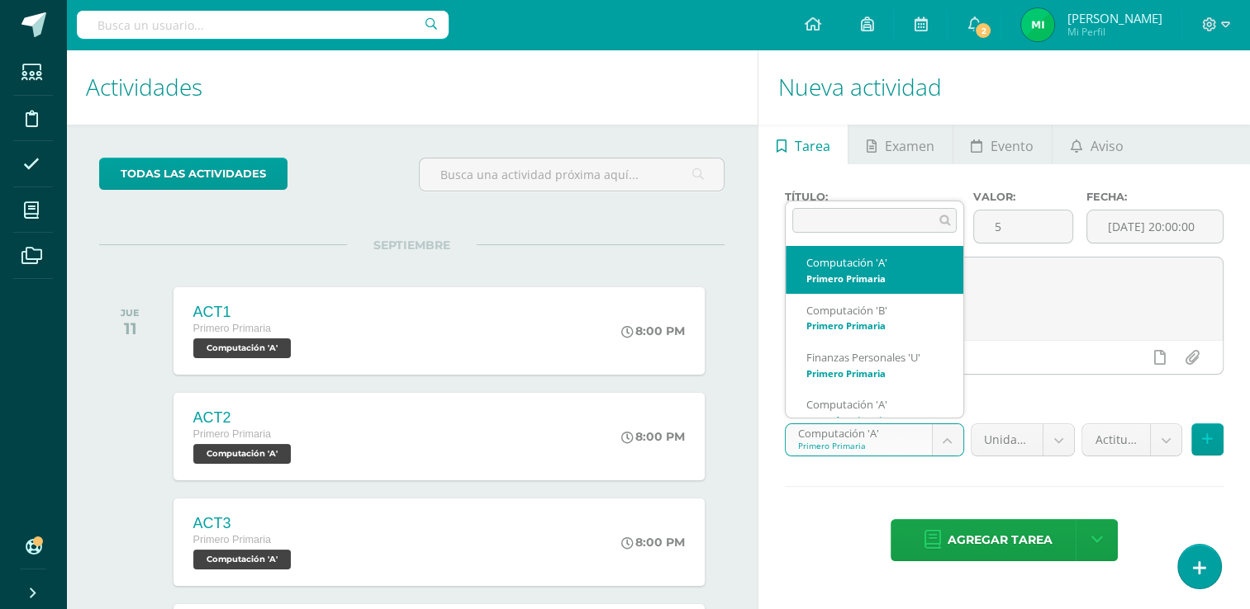
click at [951, 439] on body "Tarea asignada exitosamente Estudiantes Disciplina Asistencia Mis cursos Archiv…" at bounding box center [625, 304] width 1250 height 609
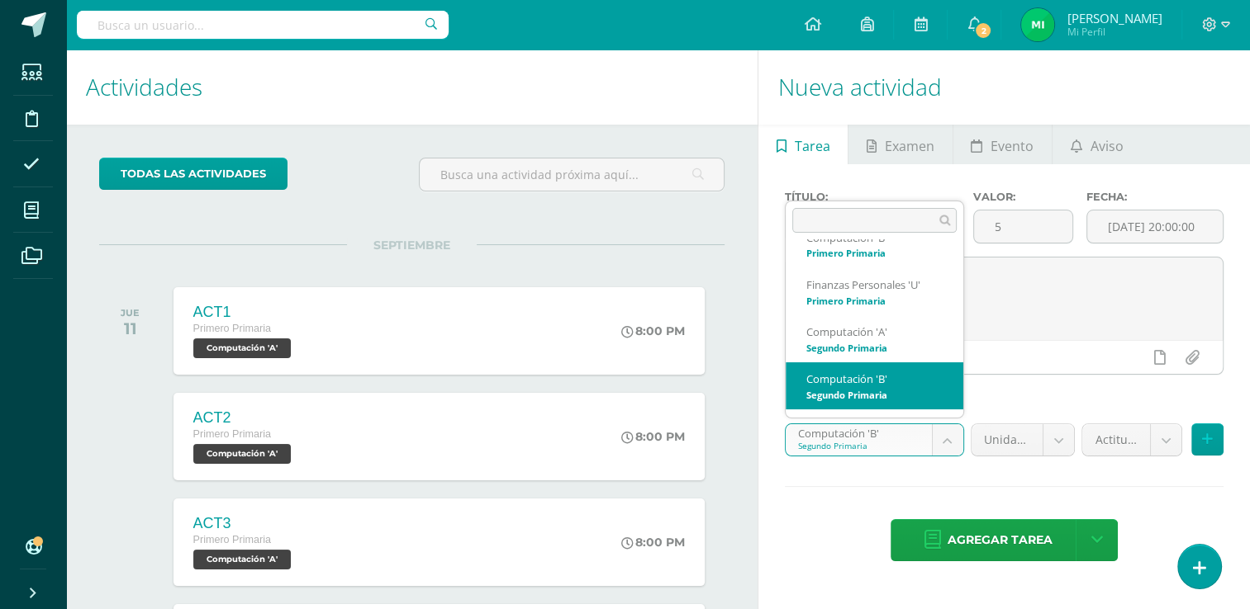
scroll to position [64, 0]
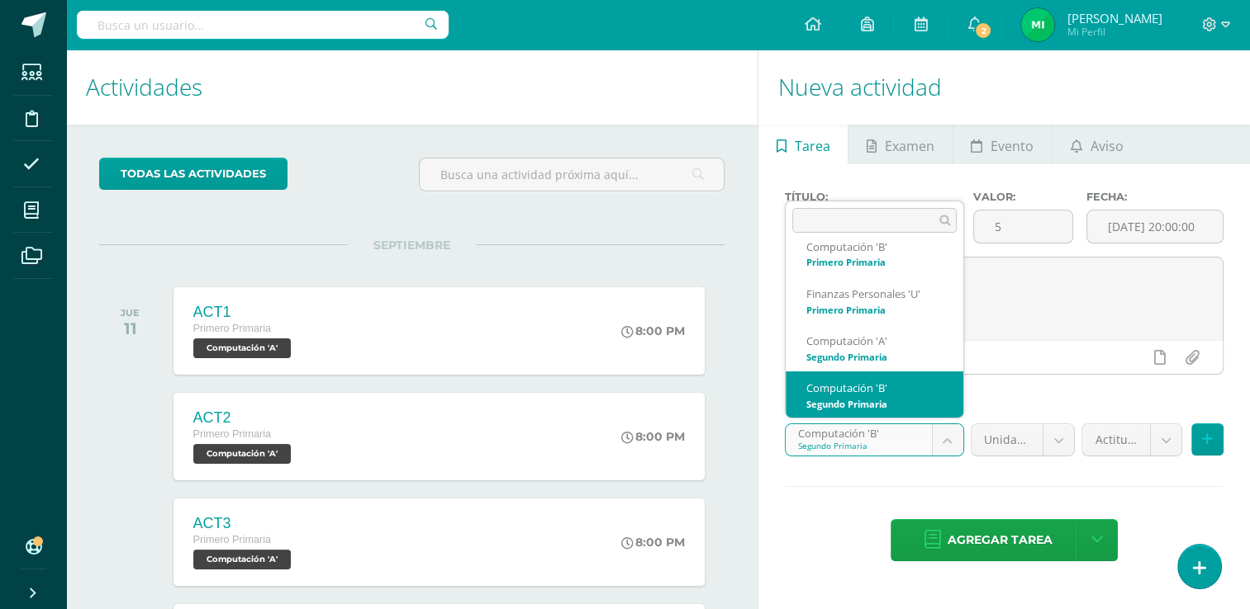
click at [947, 439] on body "Tarea asignada exitosamente Estudiantes Disciplina Asistencia Mis cursos Archiv…" at bounding box center [625, 304] width 1250 height 609
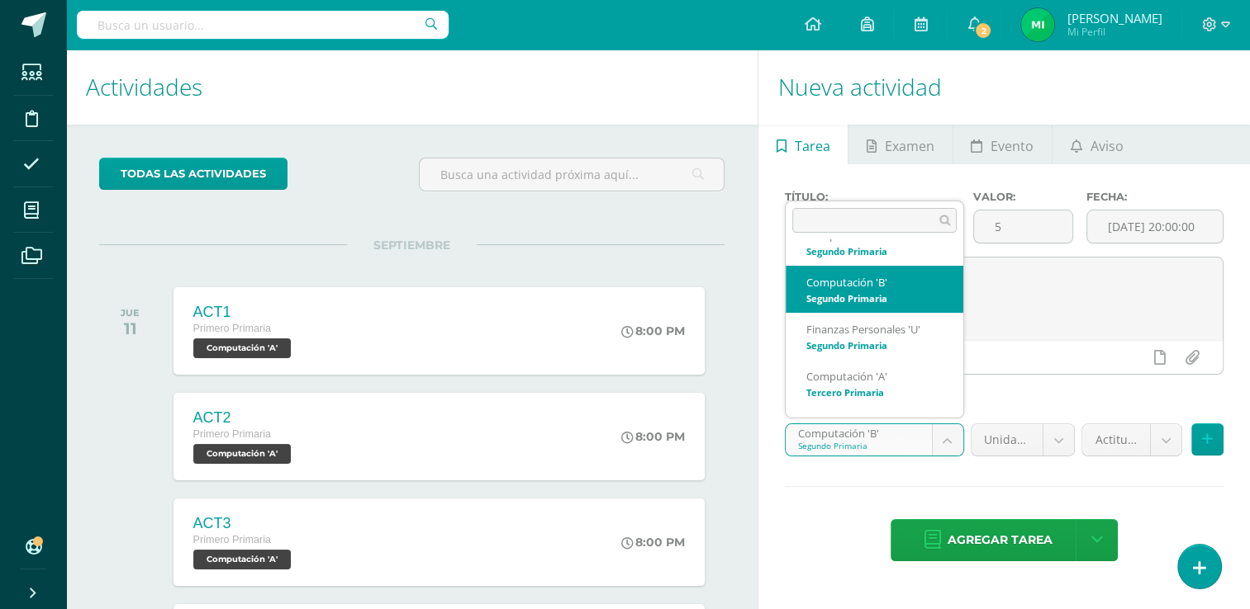
scroll to position [178, 0]
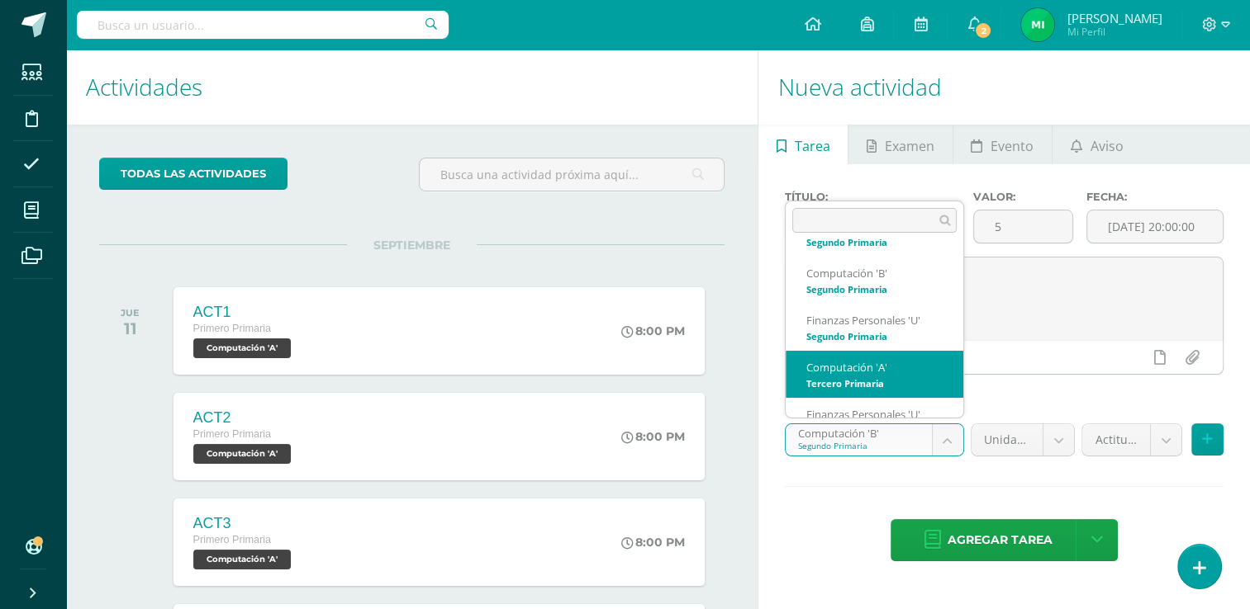
select select "110107"
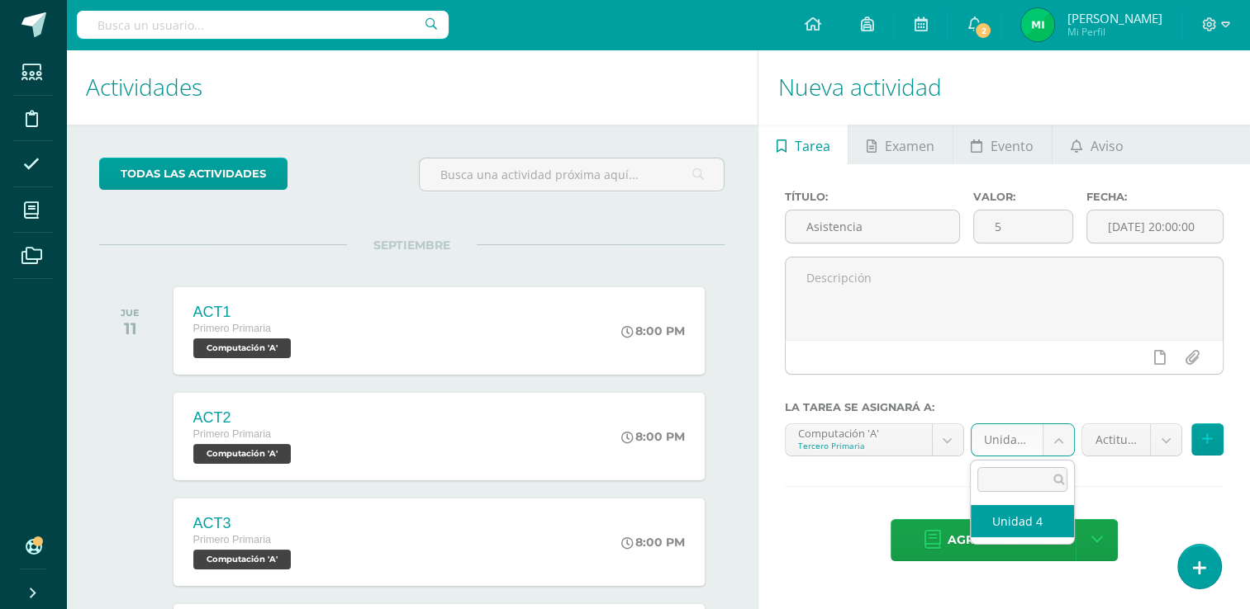
click at [1070, 439] on body "Tarea asignada exitosamente Estudiantes Disciplina Asistencia Mis cursos Archiv…" at bounding box center [625, 304] width 1250 height 609
select select "110116"
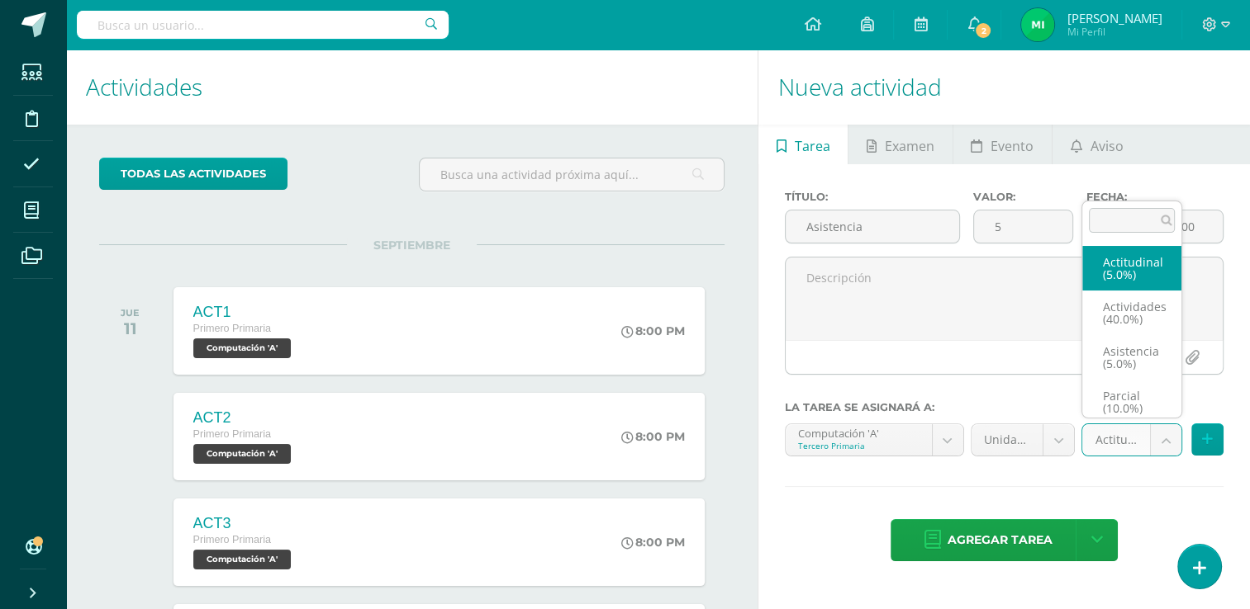
click at [1156, 439] on body "Tarea asignada exitosamente Estudiantes Disciplina Asistencia Mis cursos Archiv…" at bounding box center [625, 304] width 1250 height 609
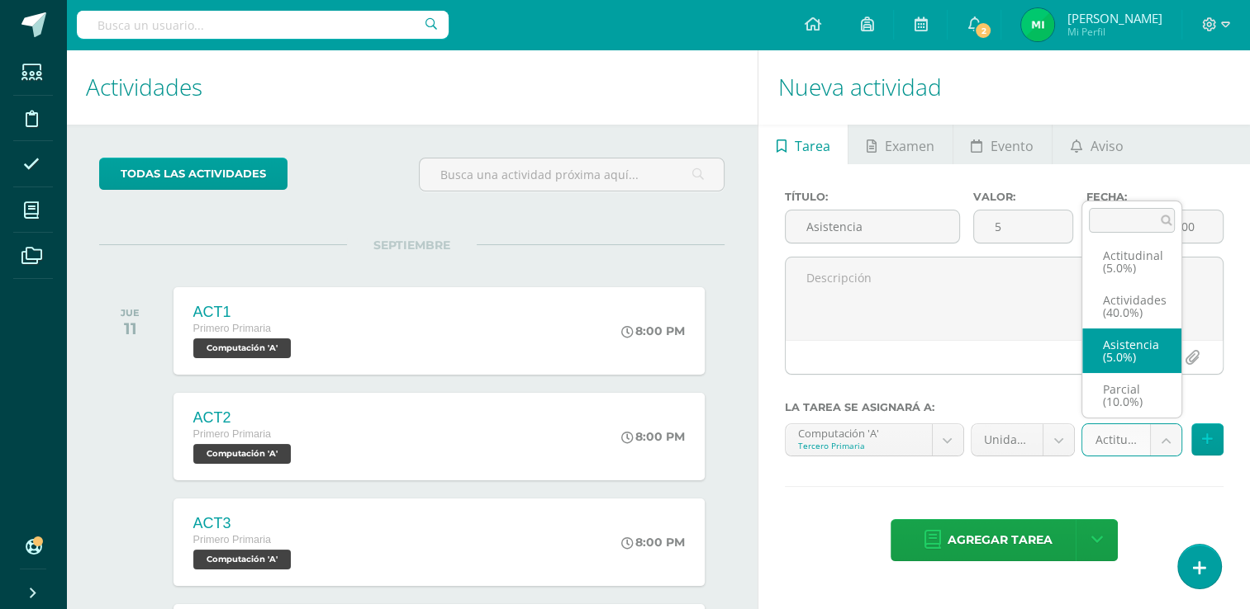
select select "122061"
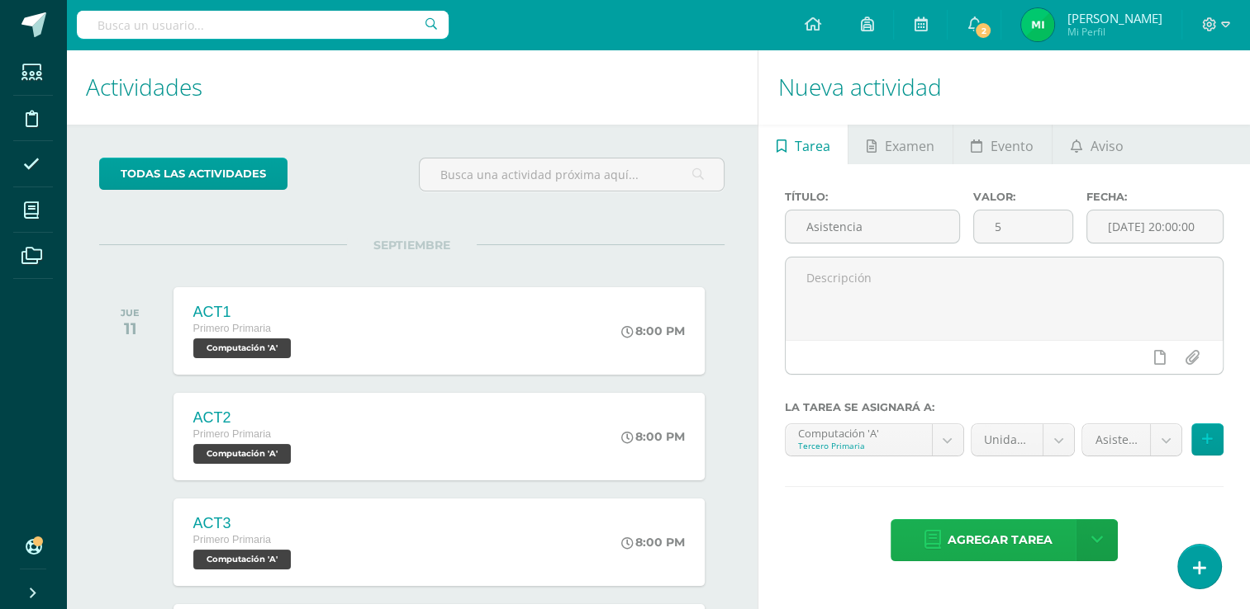
click at [1055, 538] on link "Agregar tarea" at bounding box center [987, 540] width 195 height 42
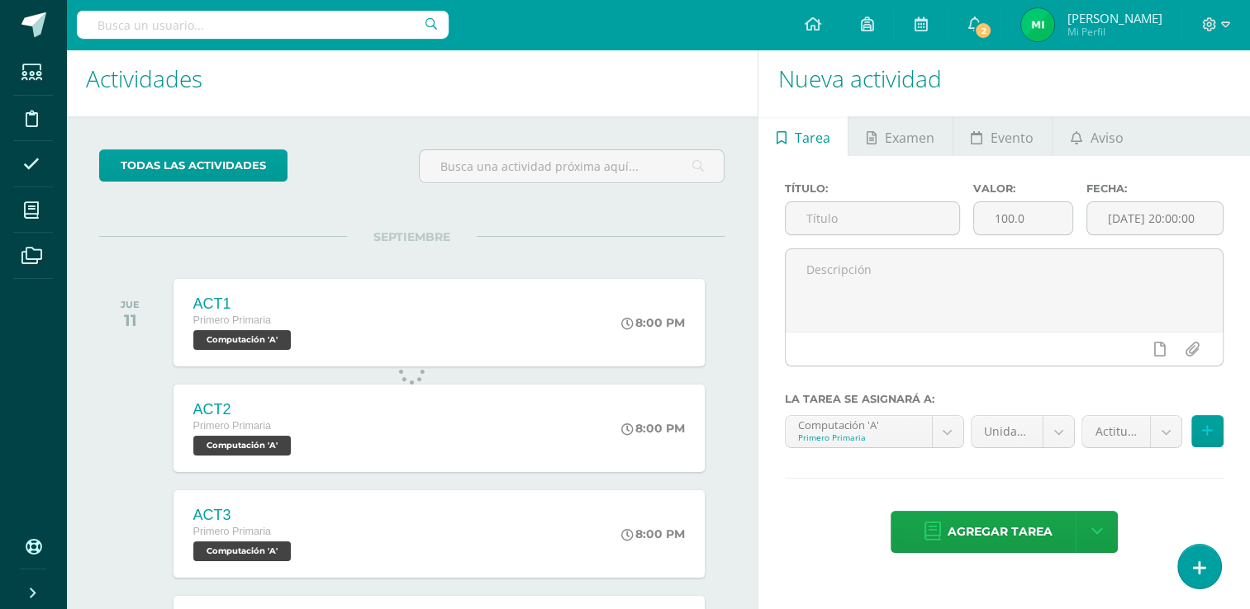
scroll to position [7, 0]
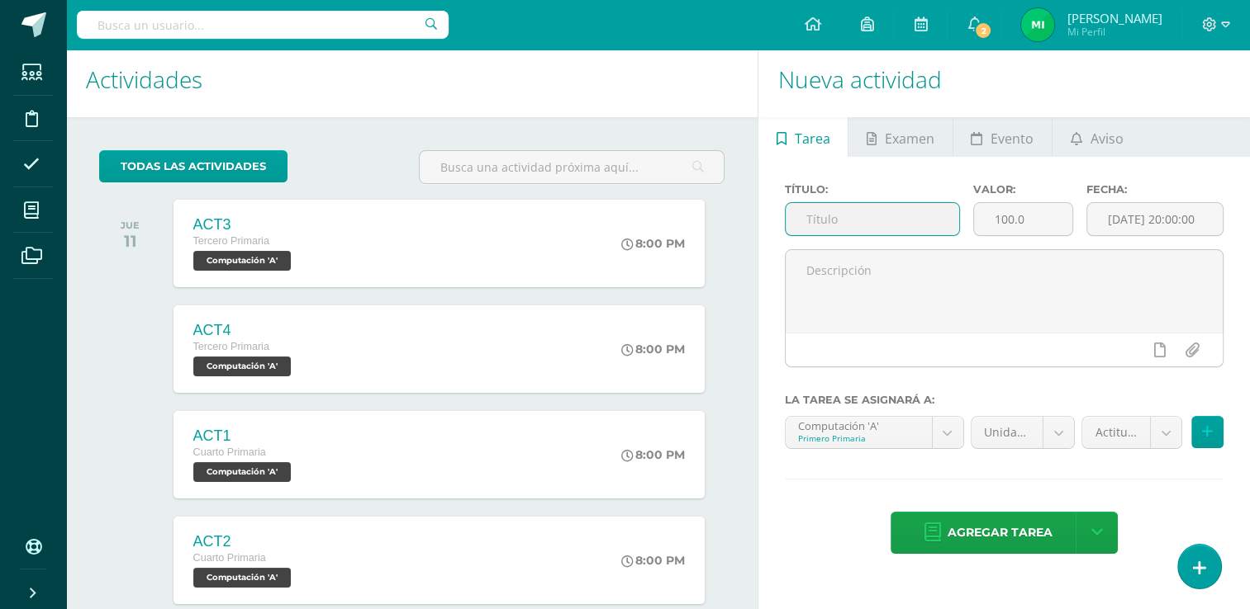
click at [859, 211] on input "text" at bounding box center [871, 219] width 173 height 32
type input "Asistencia"
click at [1033, 220] on input "100.0" at bounding box center [1023, 219] width 98 height 32
type input "1"
type input "5"
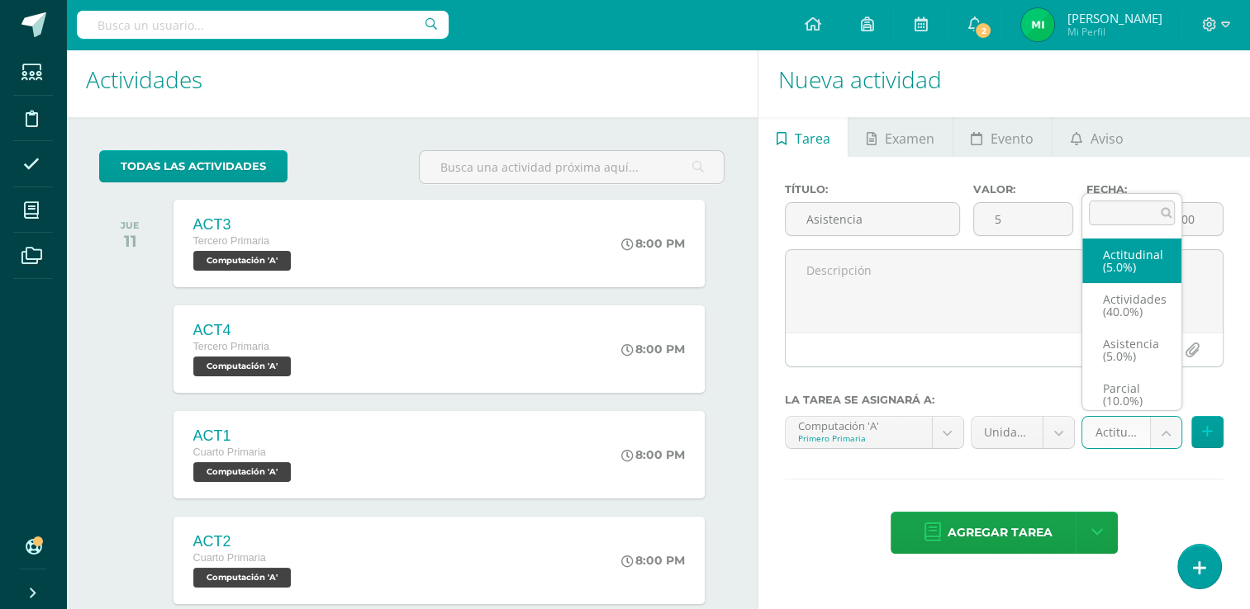
click at [1158, 431] on body "Tarea asignada exitosamente Estudiantes Disciplina Asistencia Mis cursos Archiv…" at bounding box center [625, 297] width 1250 height 609
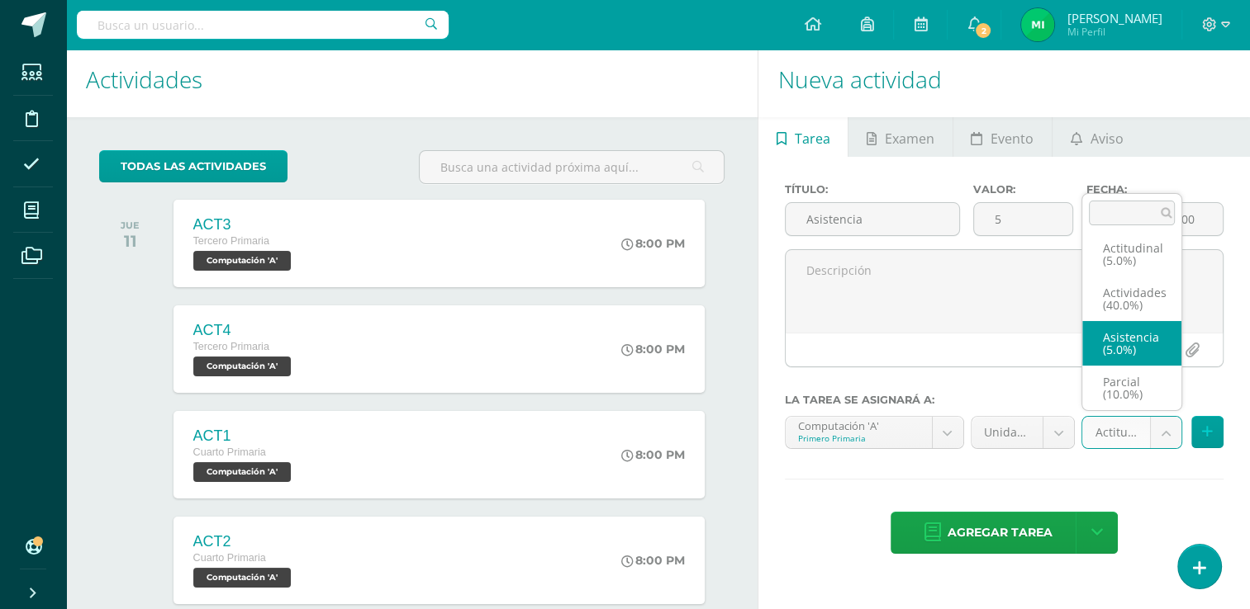
select select "122081"
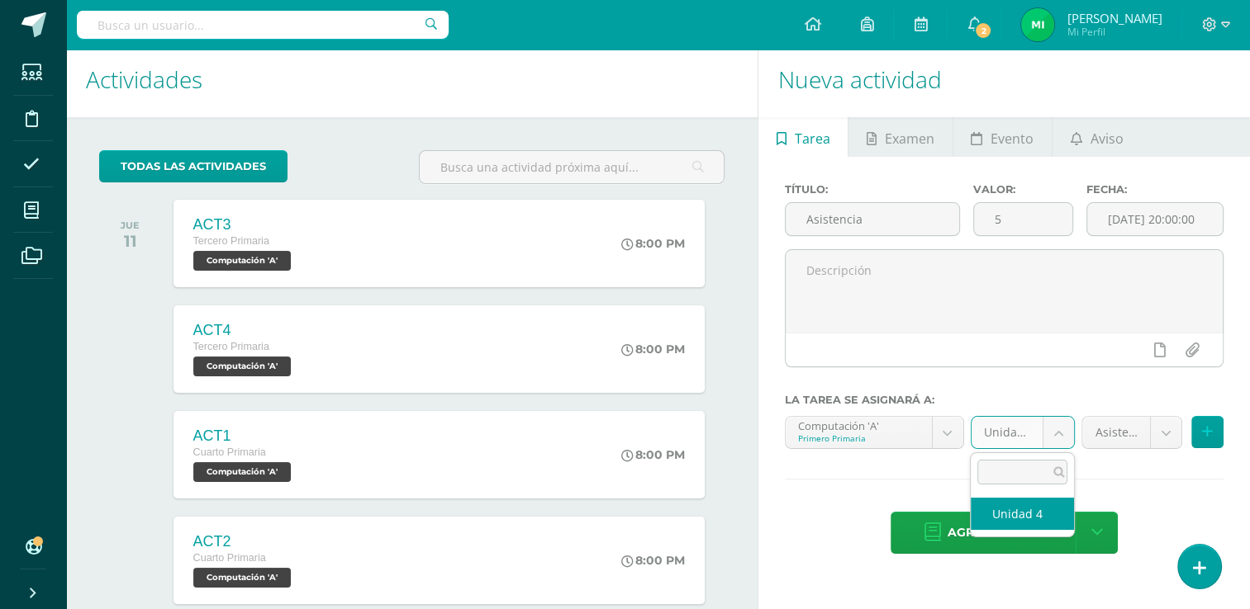
click at [1051, 434] on body "Tarea asignada exitosamente Estudiantes Disciplina Asistencia Mis cursos Archiv…" at bounding box center [625, 297] width 1250 height 609
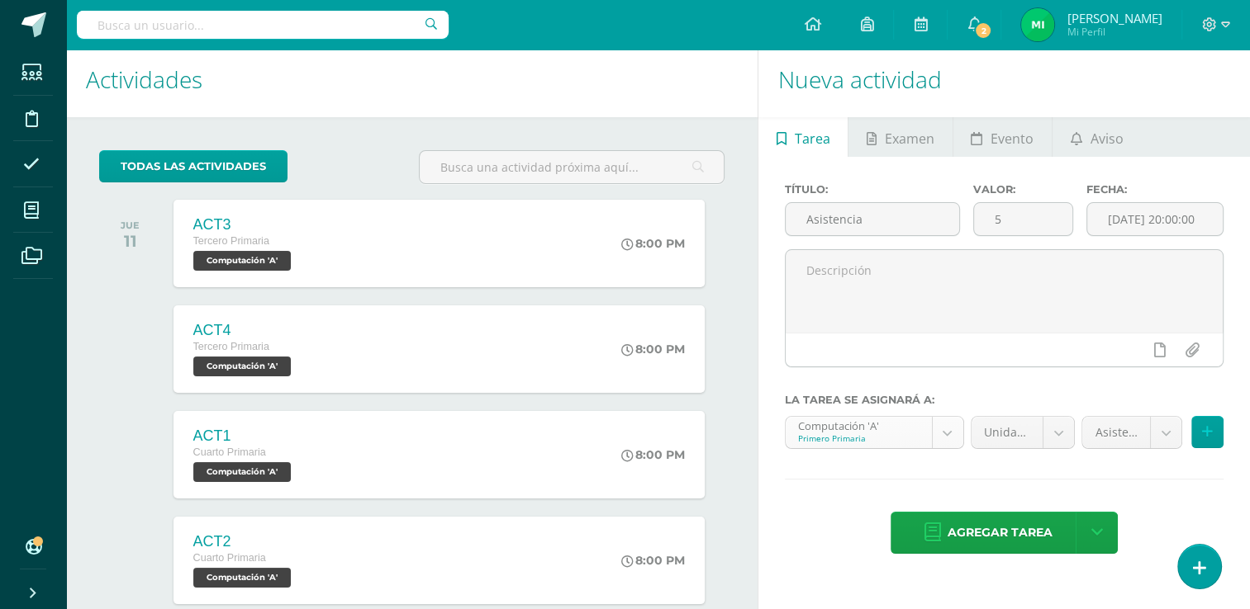
click at [932, 434] on body "Tarea asignada exitosamente Estudiantes Disciplina Asistencia Mis cursos Archiv…" at bounding box center [625, 297] width 1250 height 609
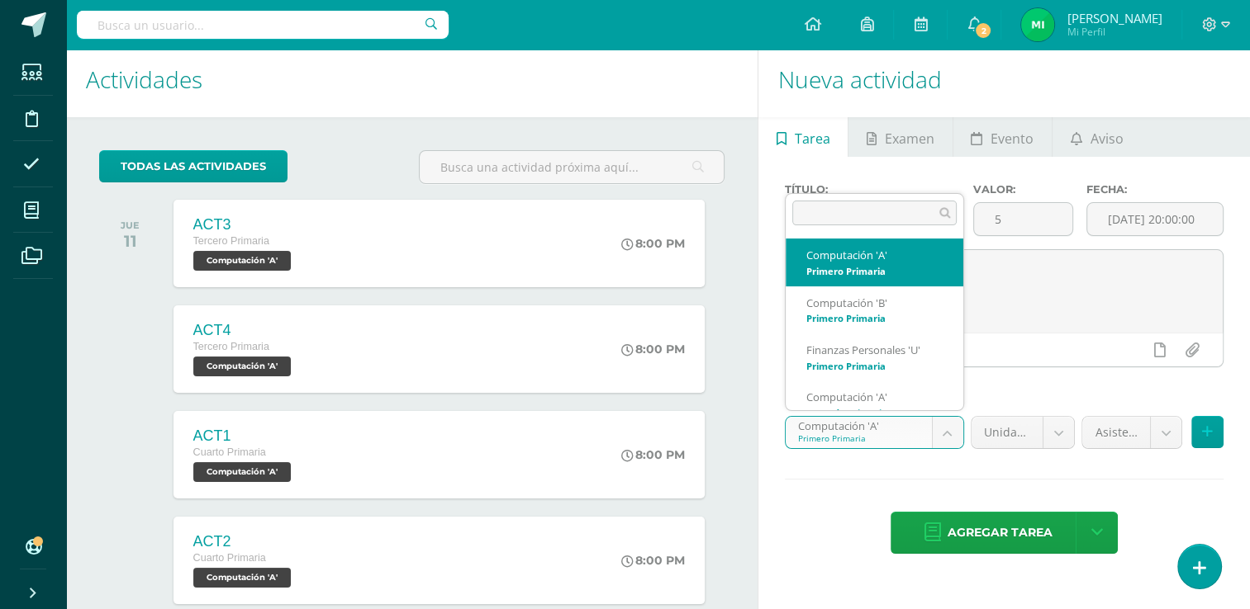
click at [939, 433] on body "Tarea asignada exitosamente Estudiantes Disciplina Asistencia Mis cursos Archiv…" at bounding box center [625, 297] width 1250 height 609
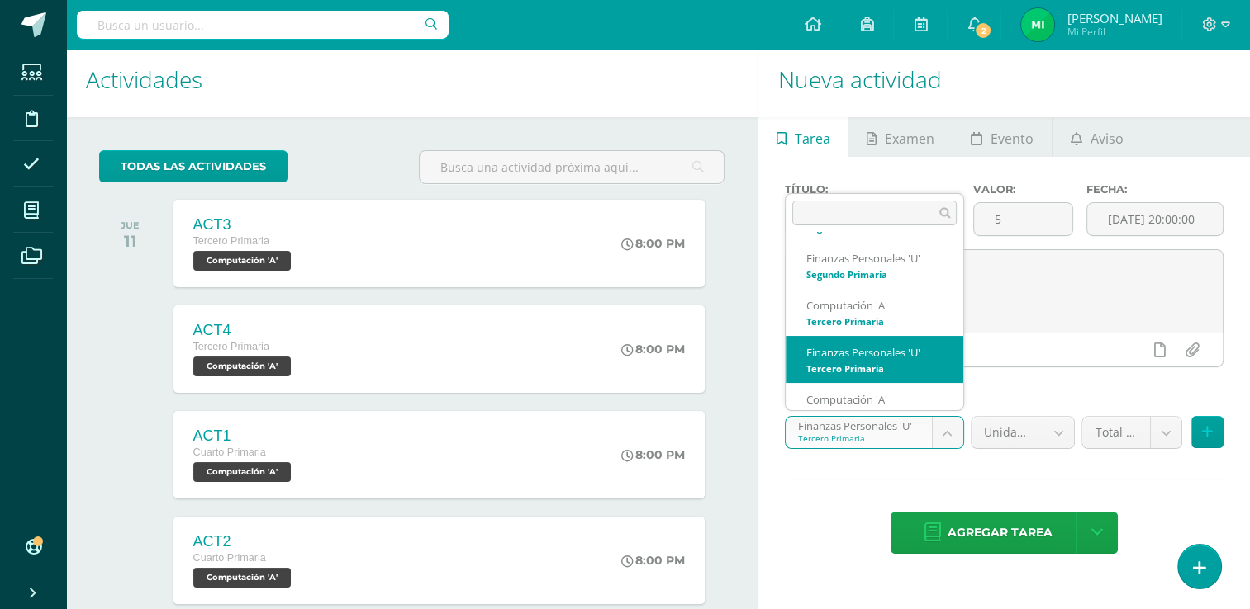
scroll to position [205, 0]
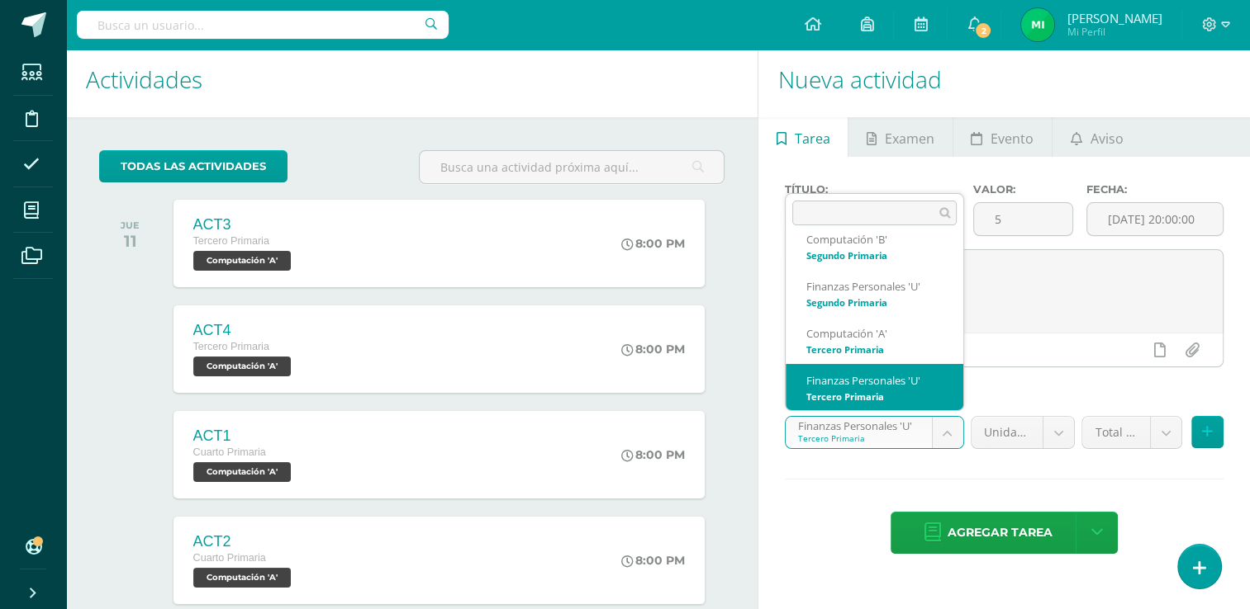
click at [937, 429] on body "Tarea asignada exitosamente Estudiantes Disciplina Asistencia Mis cursos Archiv…" at bounding box center [625, 297] width 1250 height 609
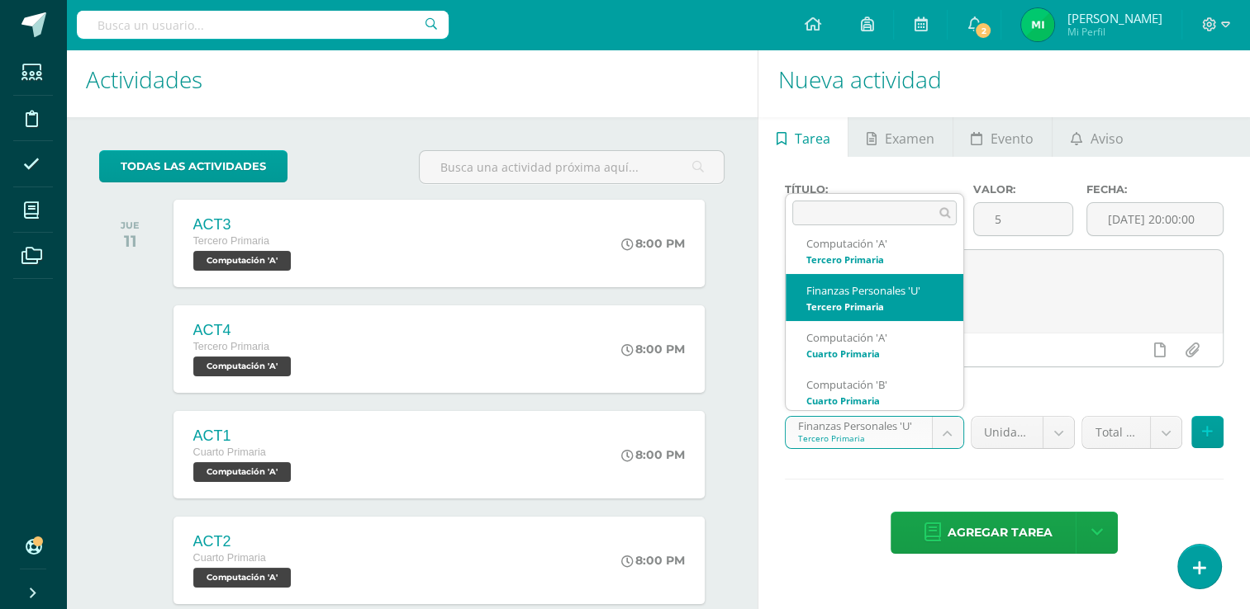
scroll to position [300, 0]
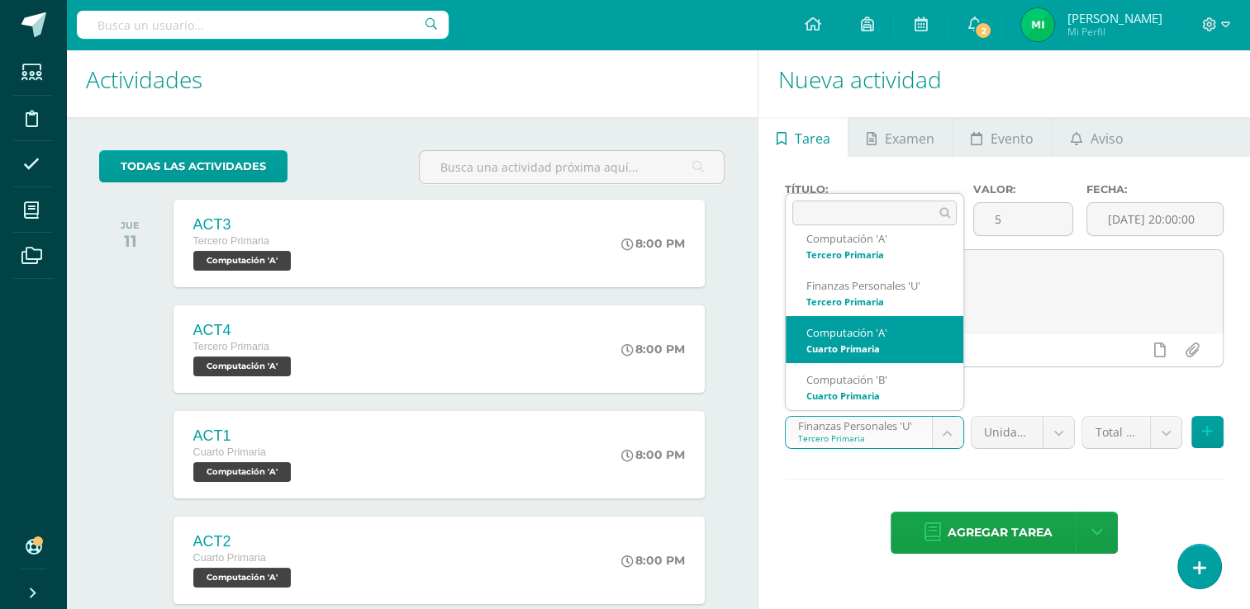
select select "110247"
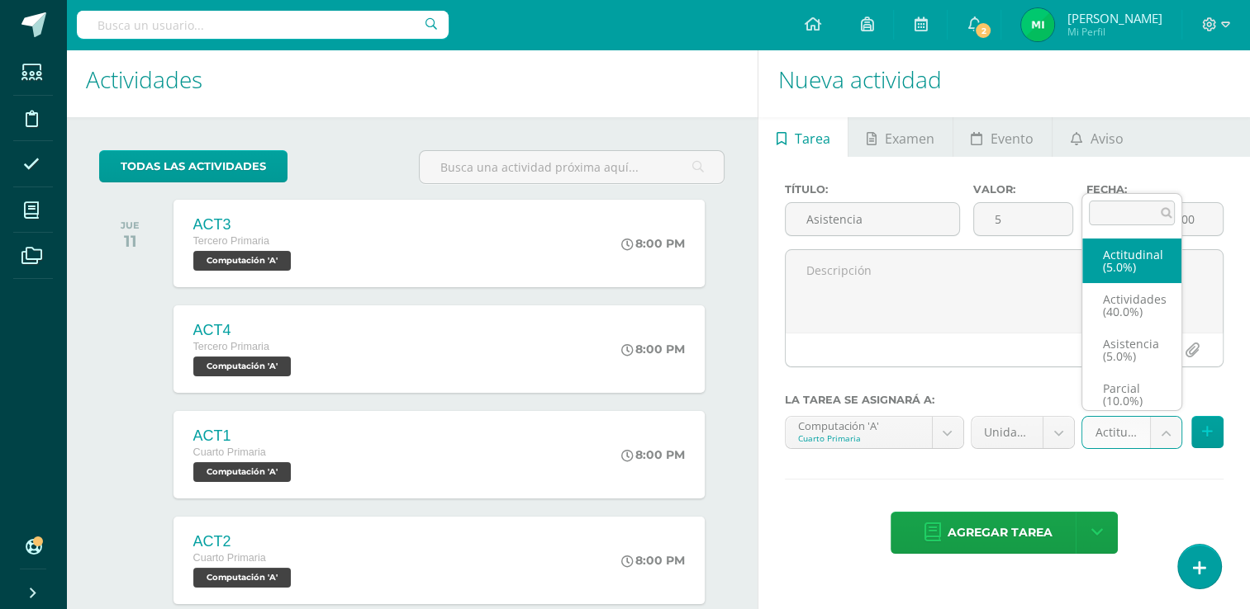
scroll to position [7, 0]
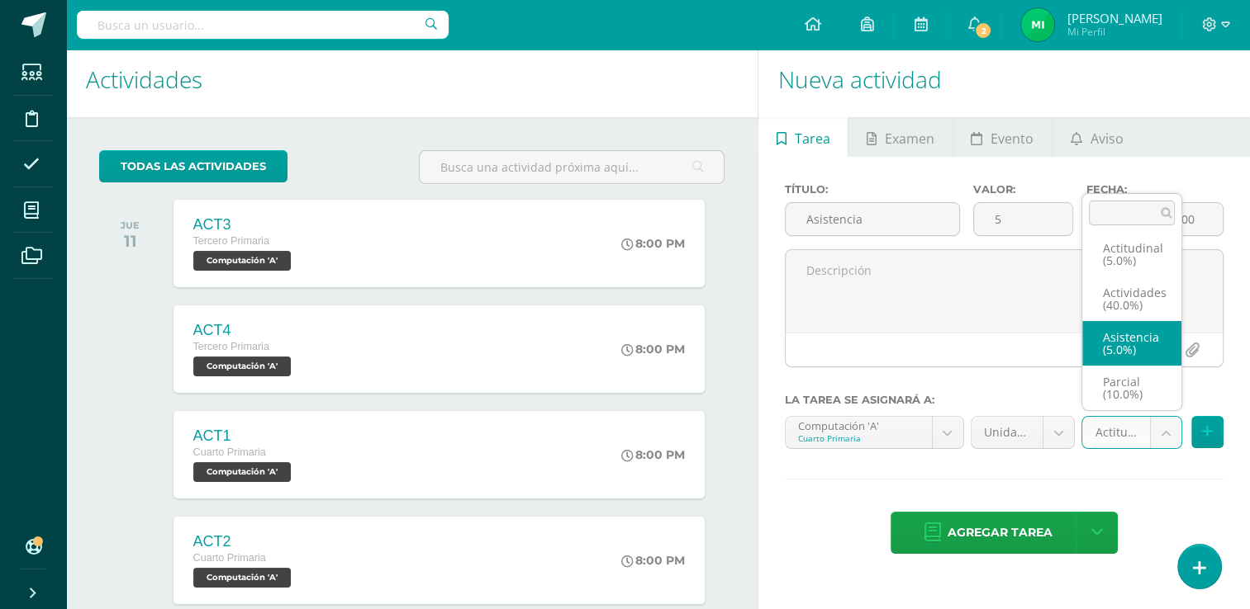
drag, startPoint x: 1160, startPoint y: 427, endPoint x: 1141, endPoint y: 349, distance: 80.9
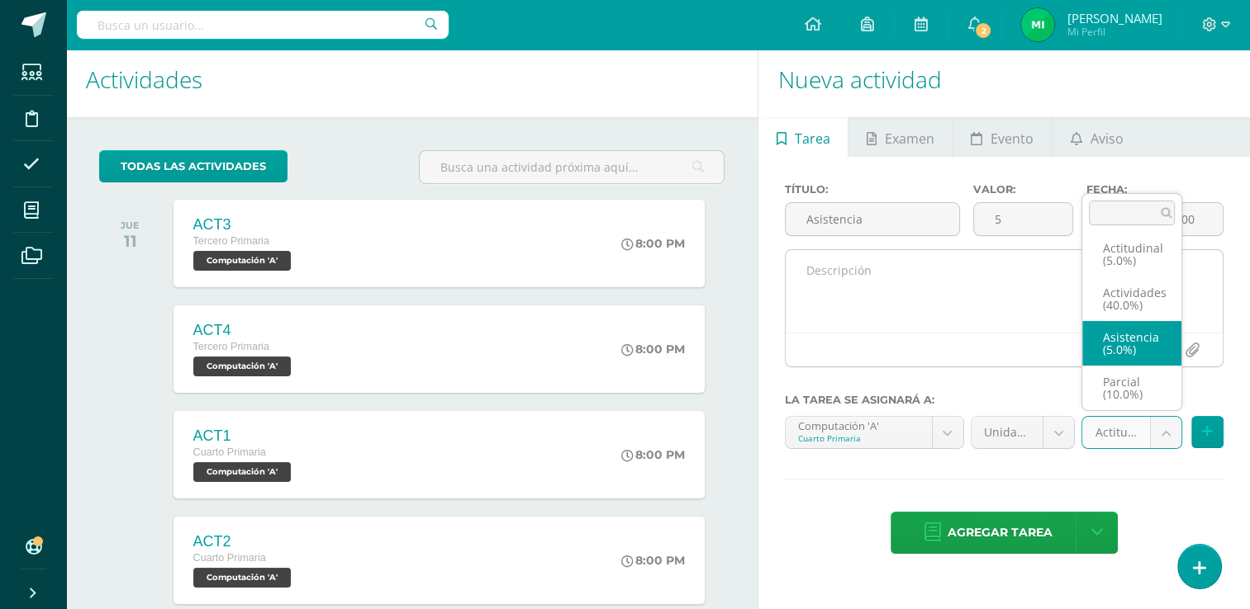
select select "122058"
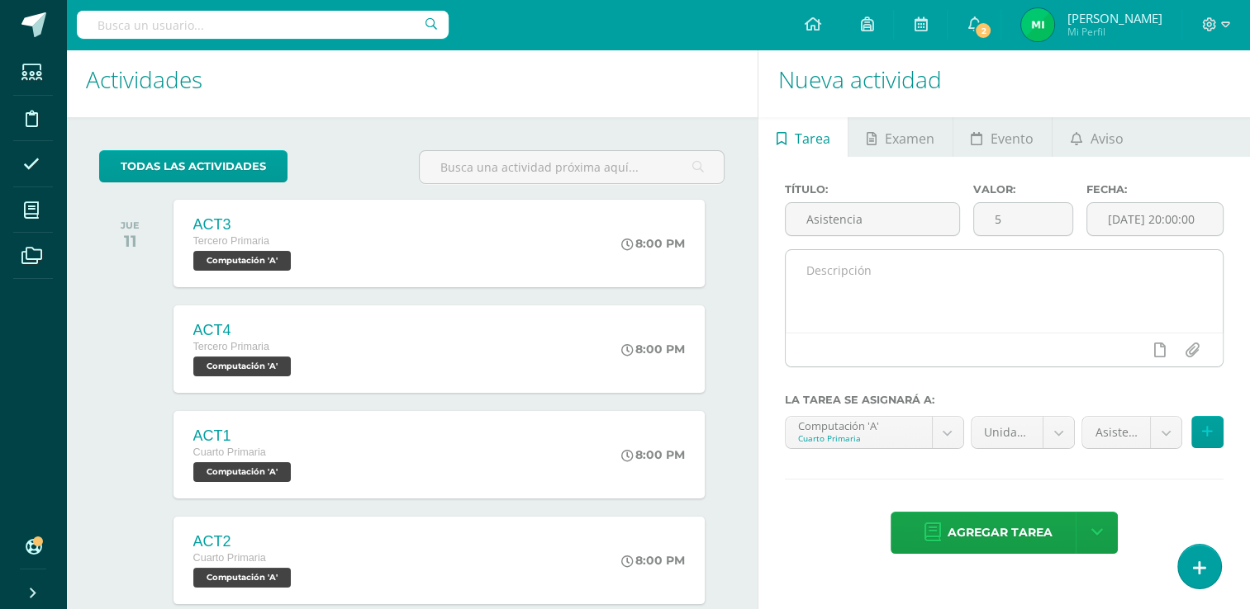
click at [1141, 349] on div at bounding box center [1159, 350] width 113 height 33
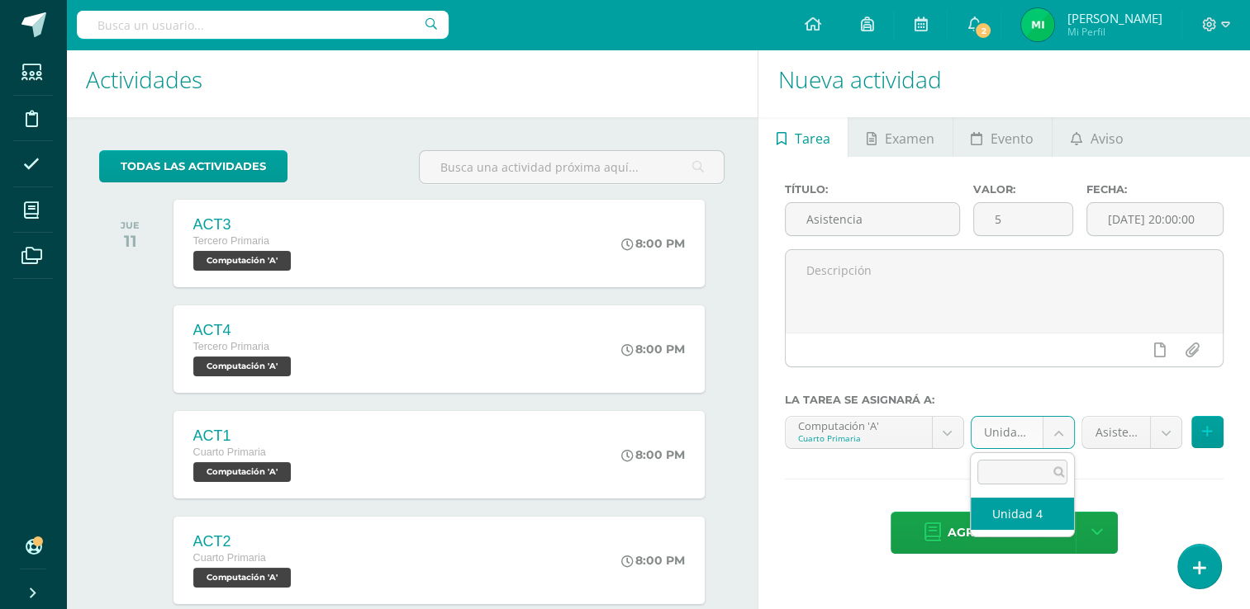
click at [1063, 426] on body "Tarea asignada exitosamente Estudiantes Disciplina Asistencia Mis cursos Archiv…" at bounding box center [625, 297] width 1250 height 609
select select "110256"
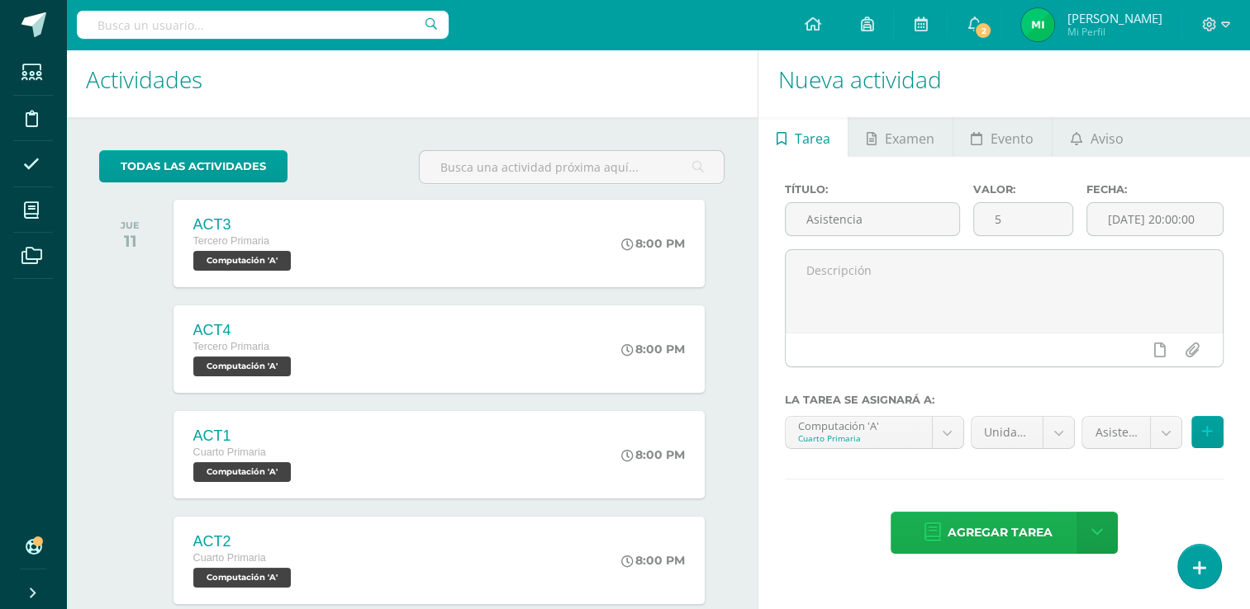
click at [991, 526] on span "Agregar tarea" at bounding box center [999, 533] width 105 height 40
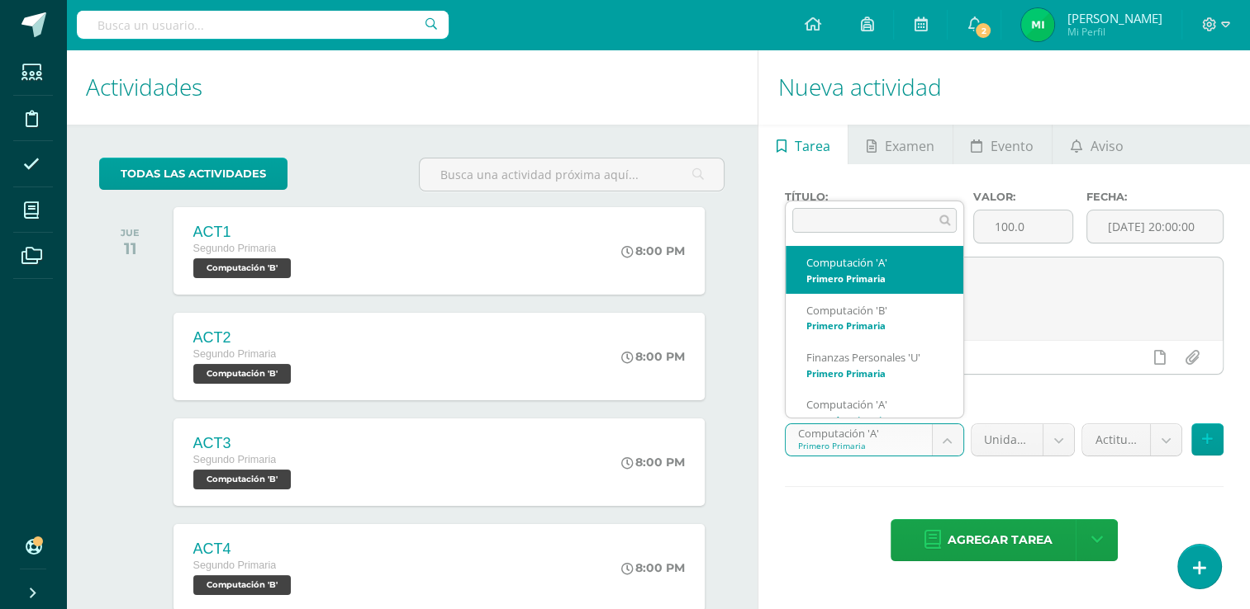
click at [953, 439] on body "Tarea asignada exitosamente Estudiantes Disciplina Asistencia Mis cursos Archiv…" at bounding box center [625, 304] width 1250 height 609
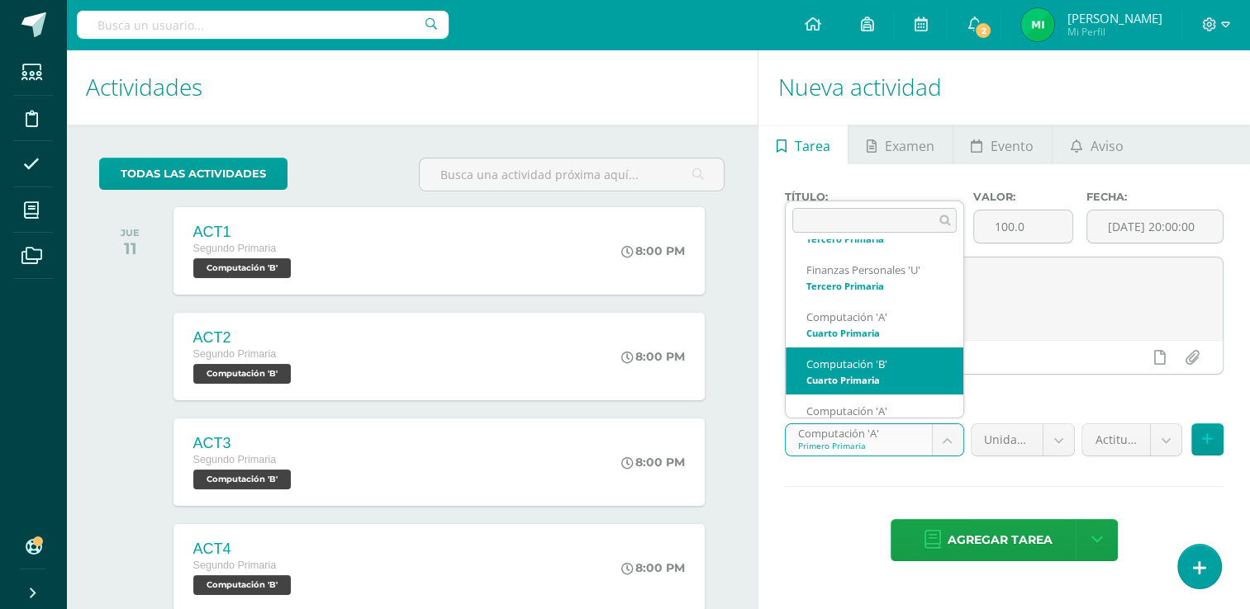
scroll to position [310, 0]
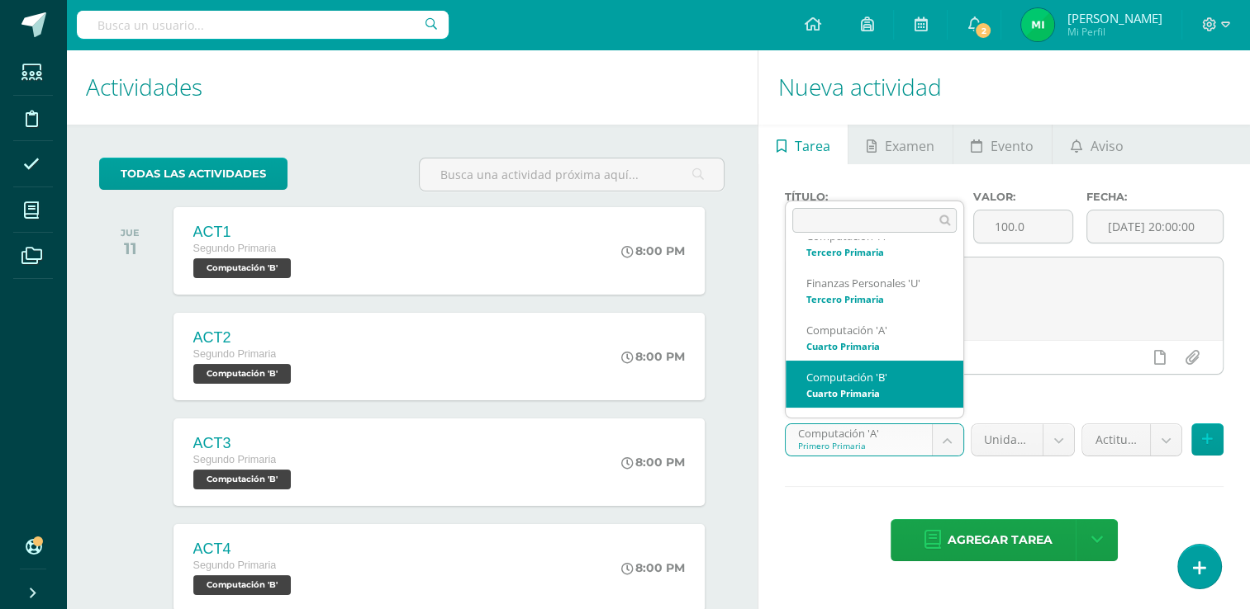
select select "110387"
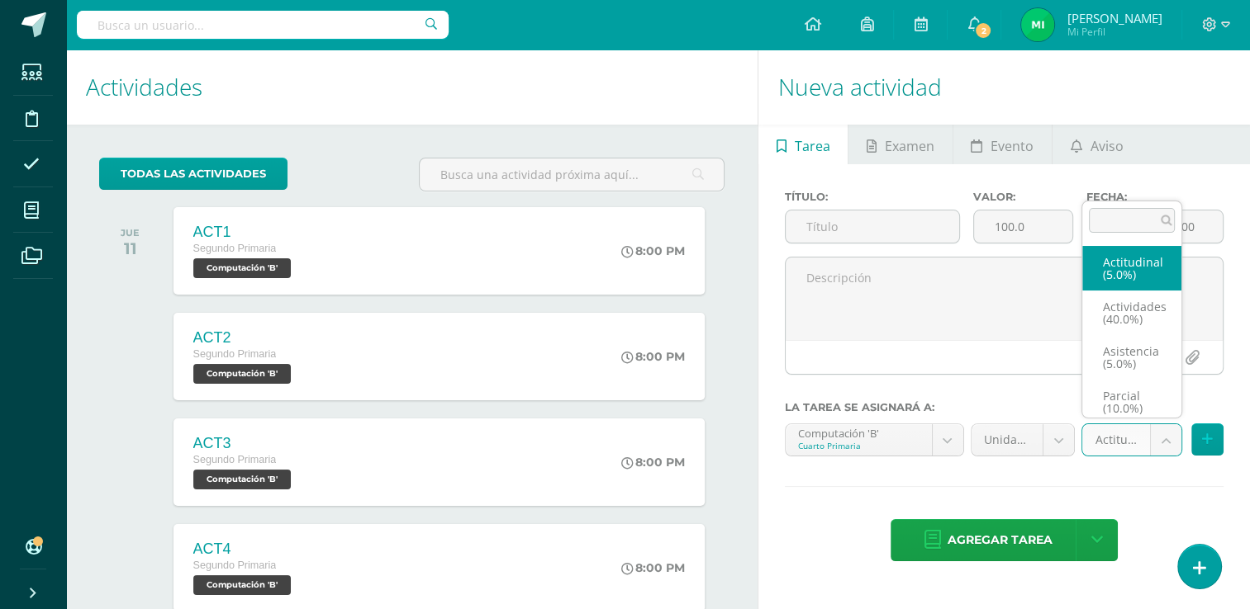
click at [1164, 433] on body "Tarea asignada exitosamente Estudiantes Disciplina Asistencia Mis cursos Archiv…" at bounding box center [625, 304] width 1250 height 609
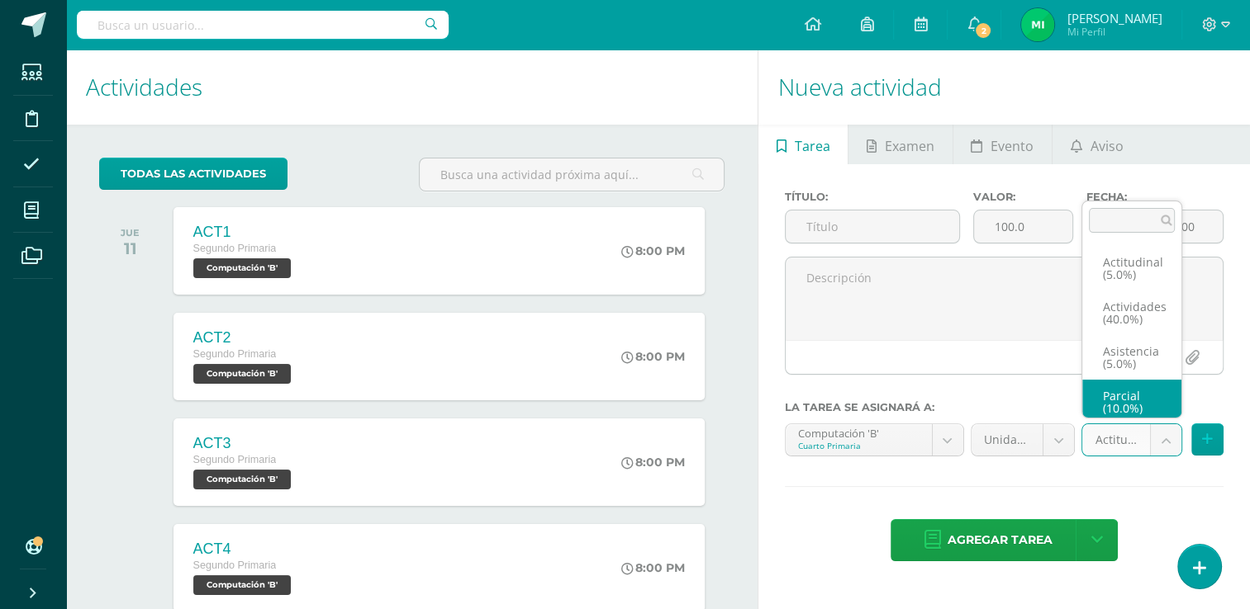
scroll to position [7, 0]
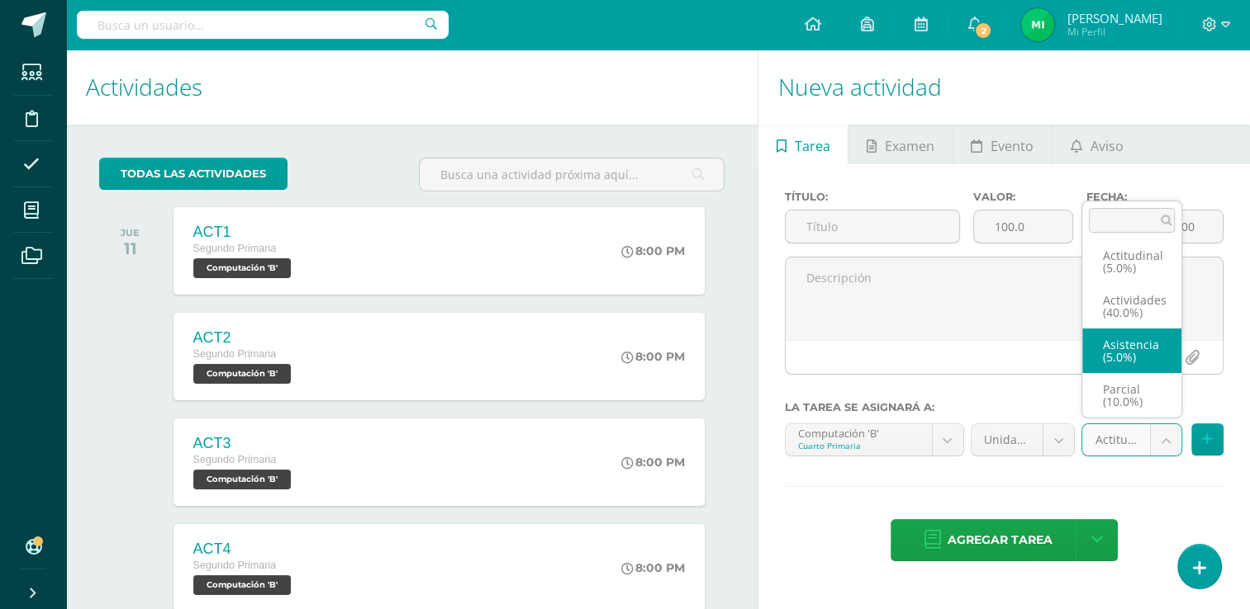
select select "122051"
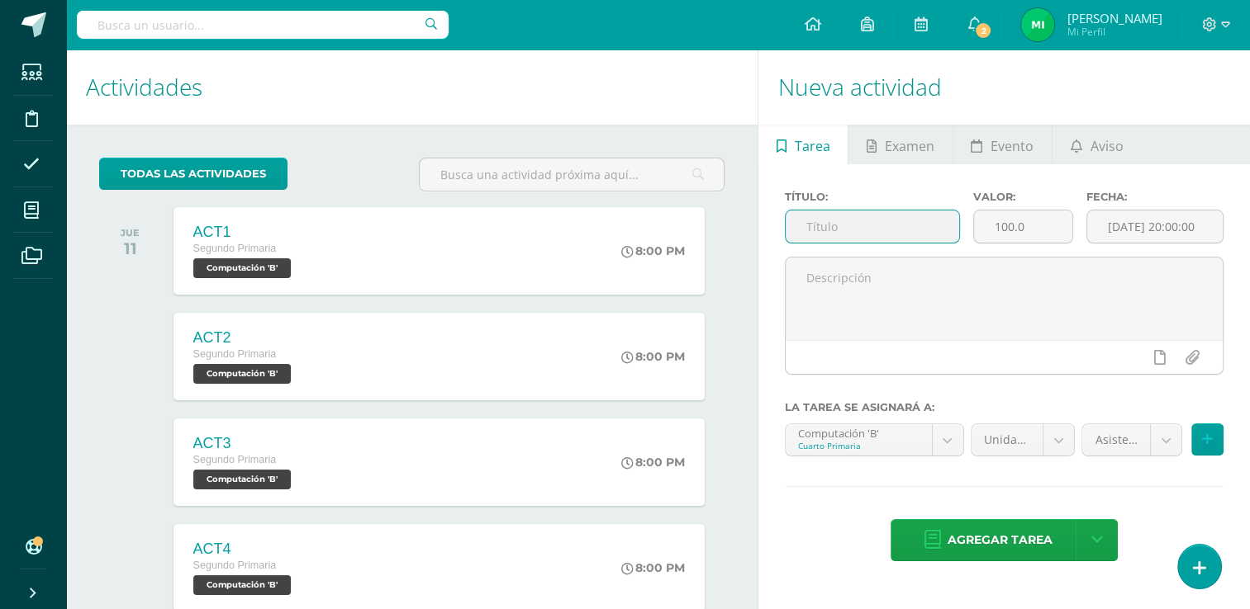
click at [902, 220] on input "text" at bounding box center [871, 227] width 173 height 32
type input "Asistencia"
click at [1053, 220] on input "100.0" at bounding box center [1023, 227] width 98 height 32
type input "1"
type input "5"
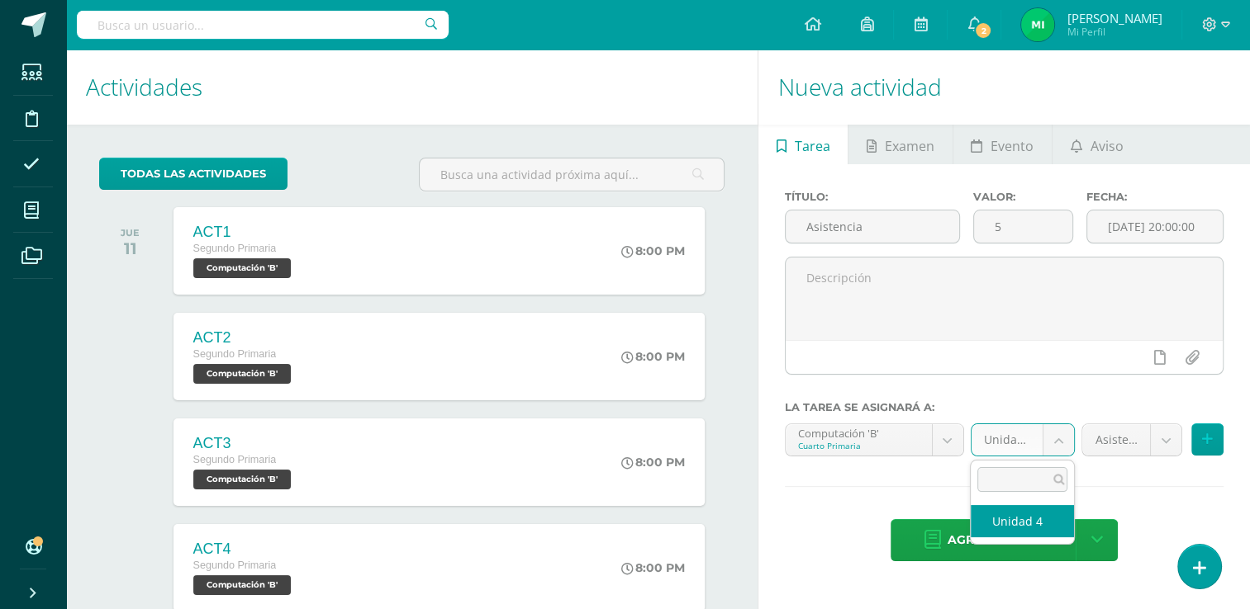
click at [1051, 433] on body "Tarea asignada exitosamente Estudiantes Disciplina Asistencia Mis cursos Archiv…" at bounding box center [625, 304] width 1250 height 609
select select "110396"
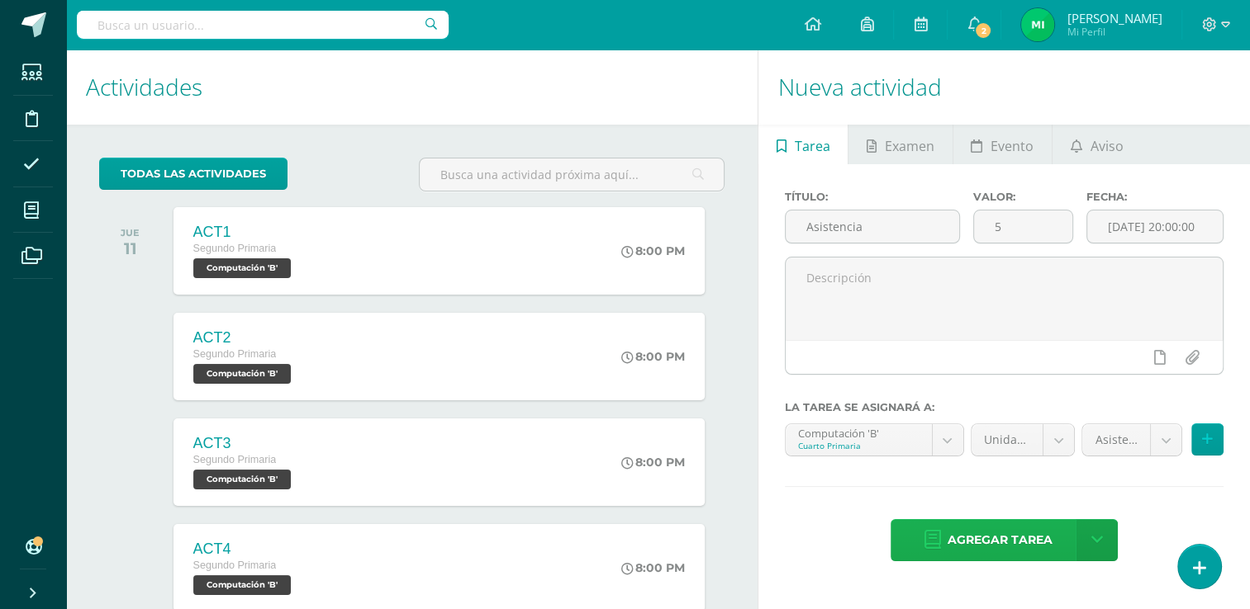
click at [1027, 538] on span "Agregar tarea" at bounding box center [999, 540] width 105 height 40
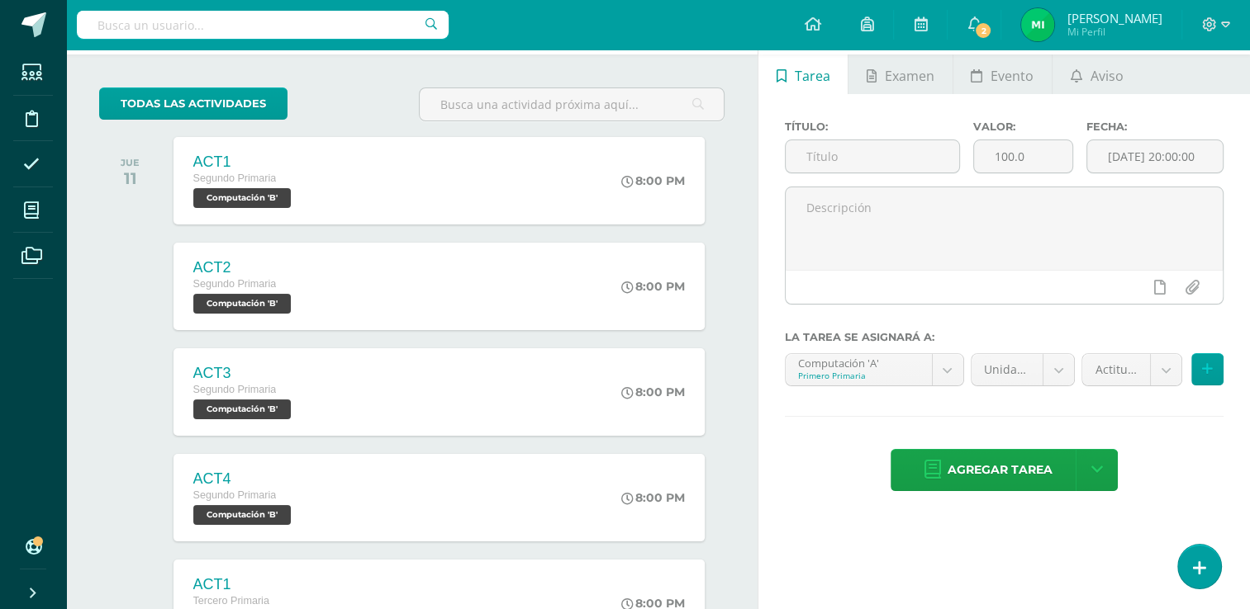
scroll to position [69, 0]
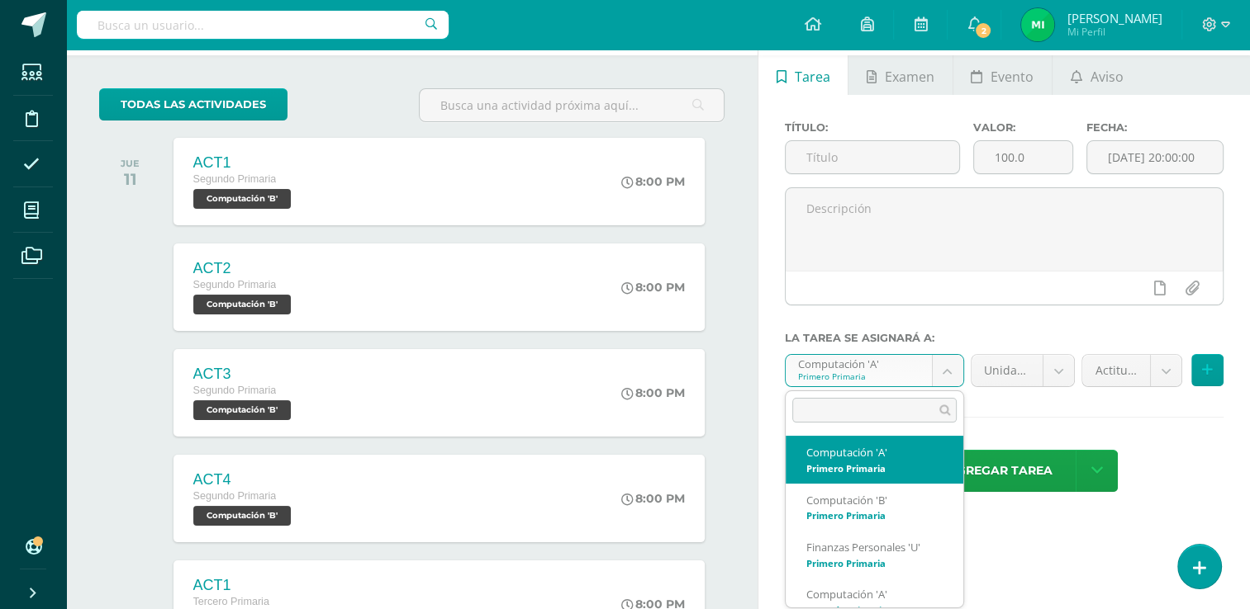
click at [938, 375] on body "Tarea asignada exitosamente Estudiantes Disciplina Asistencia Mis cursos Archiv…" at bounding box center [625, 235] width 1250 height 609
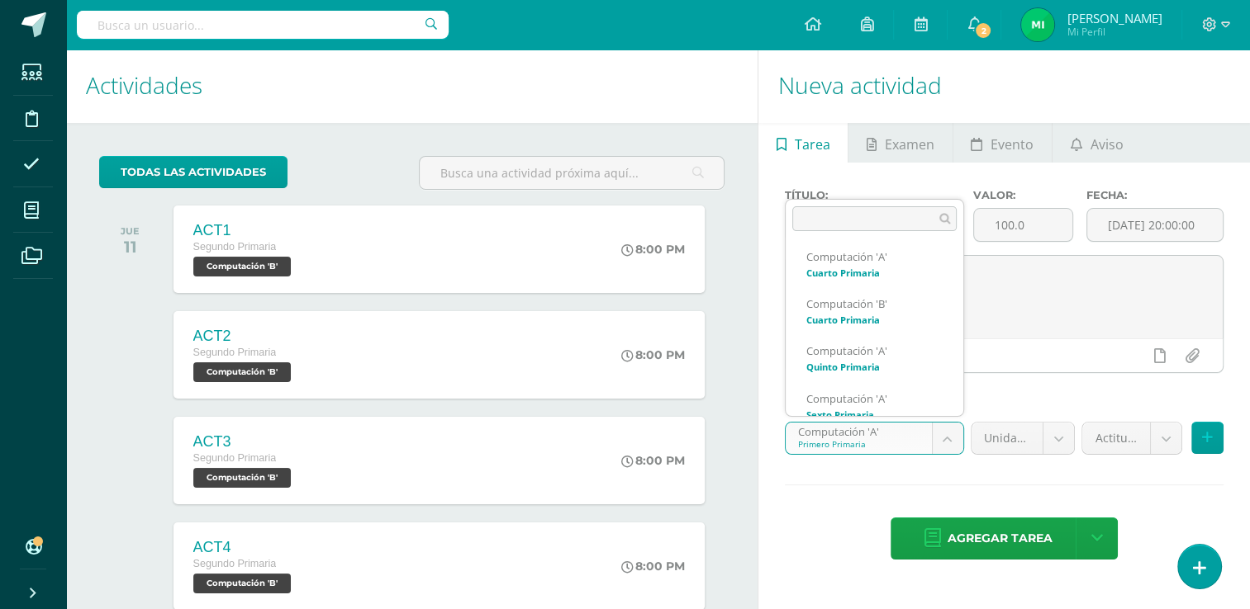
scroll to position [398, 0]
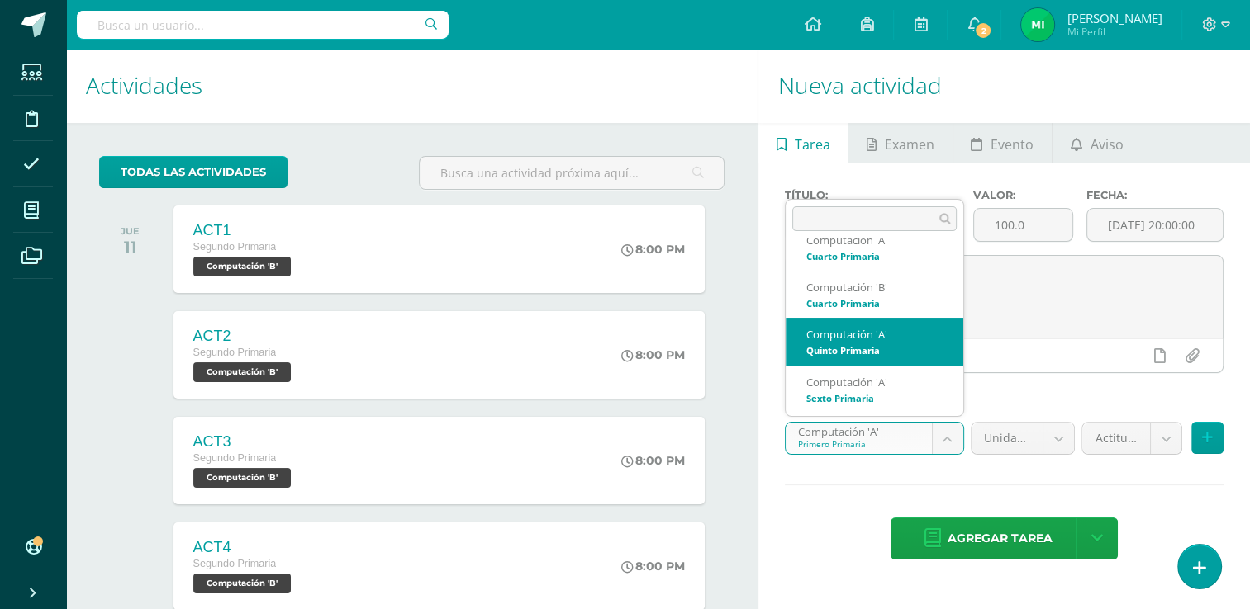
select select "110537"
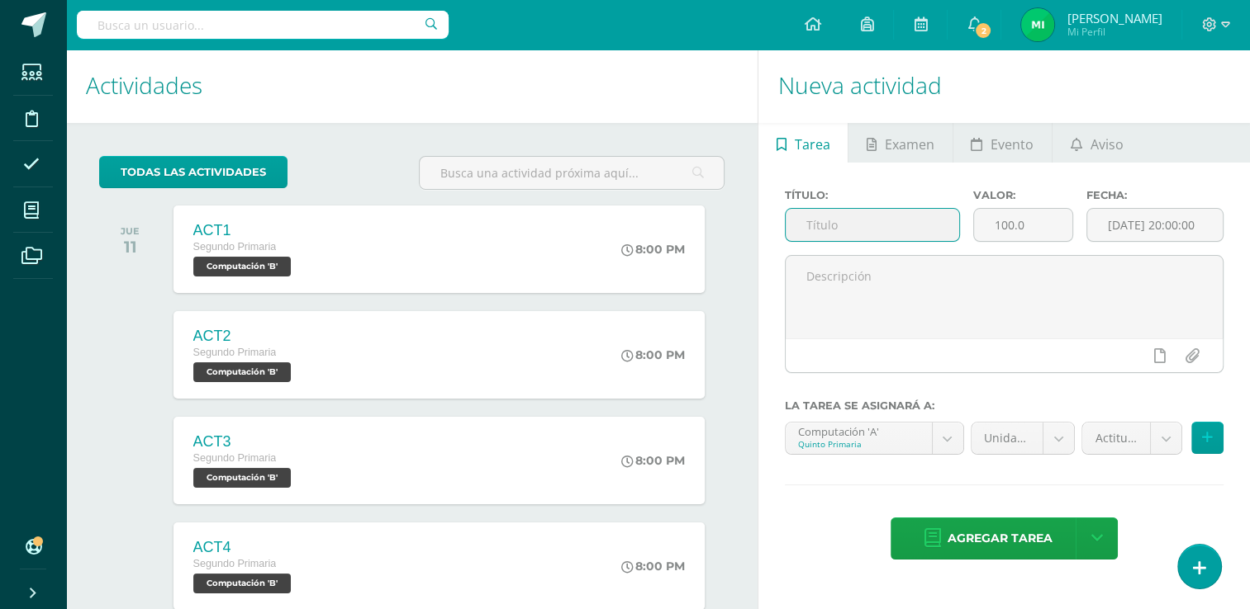
click at [894, 225] on input "text" at bounding box center [871, 225] width 173 height 32
type input "Asistencia"
click at [1024, 218] on input "100.0" at bounding box center [1023, 225] width 98 height 32
type input "1"
type input "5"
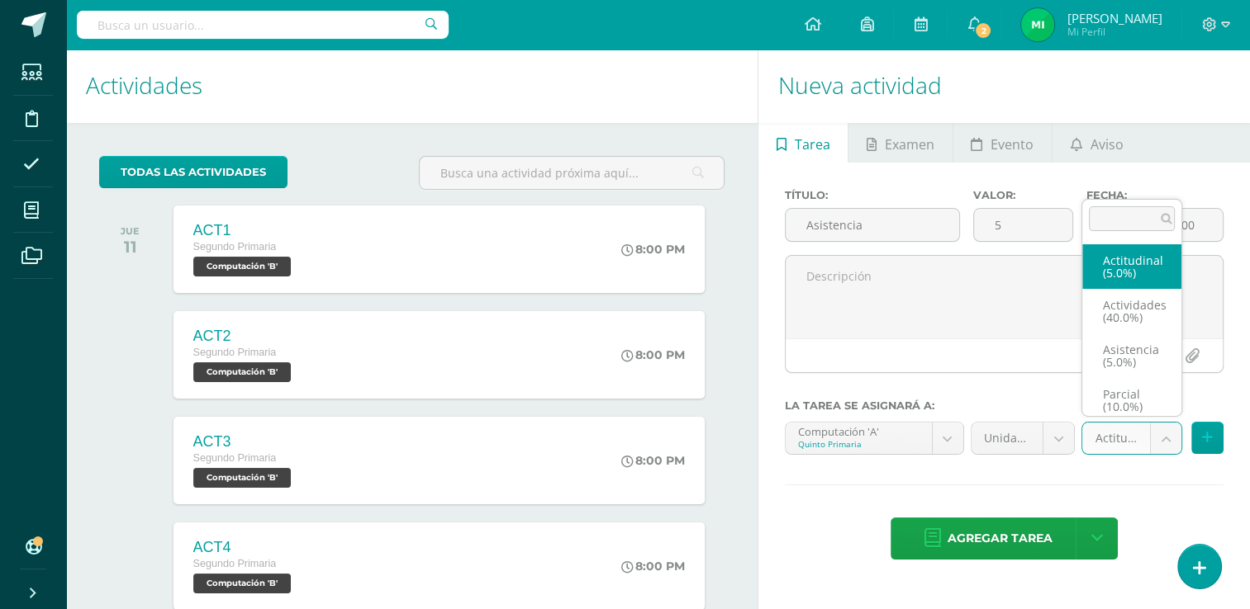
click at [1155, 433] on body "Tarea asignada exitosamente Estudiantes Disciplina Asistencia Mis cursos Archiv…" at bounding box center [625, 302] width 1250 height 609
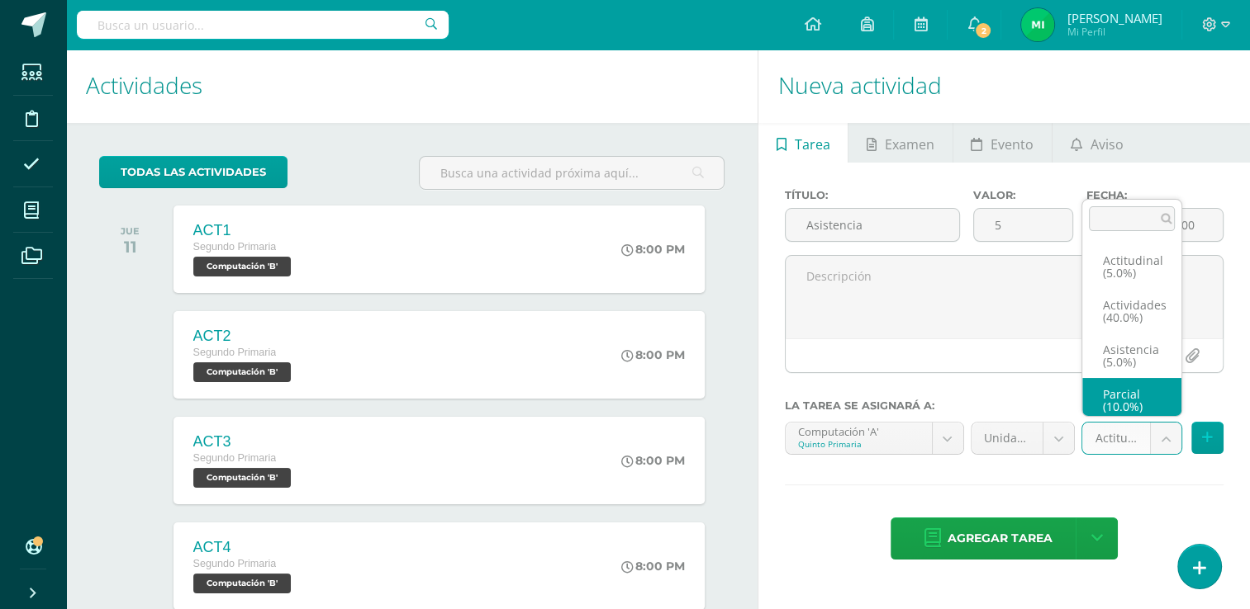
scroll to position [7, 0]
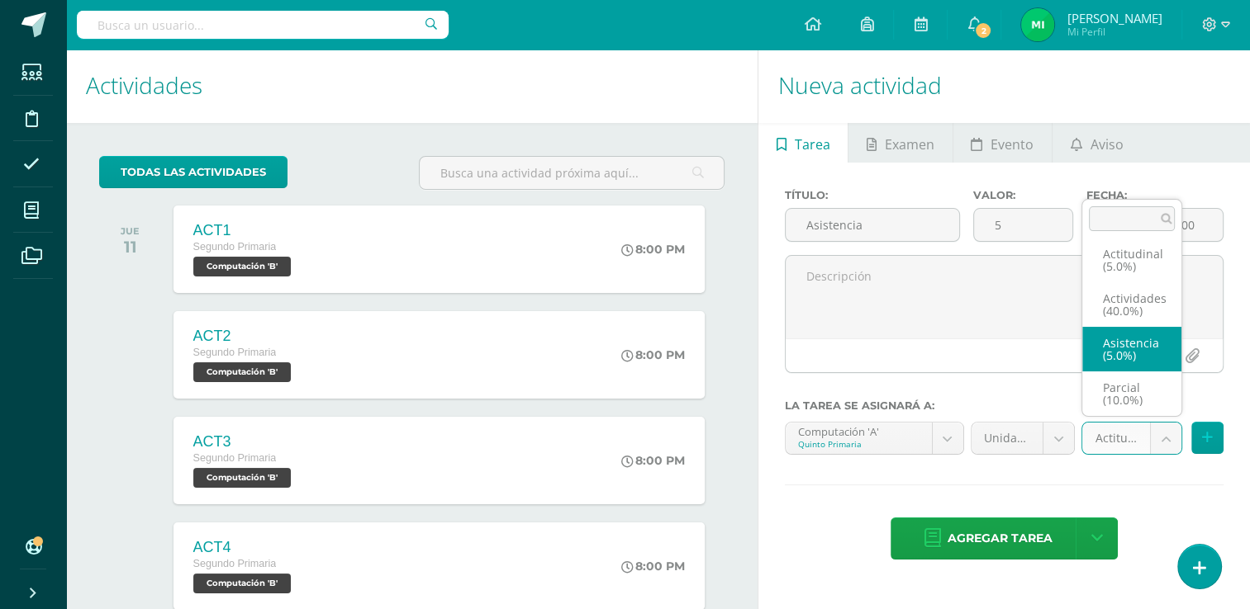
select select "122048"
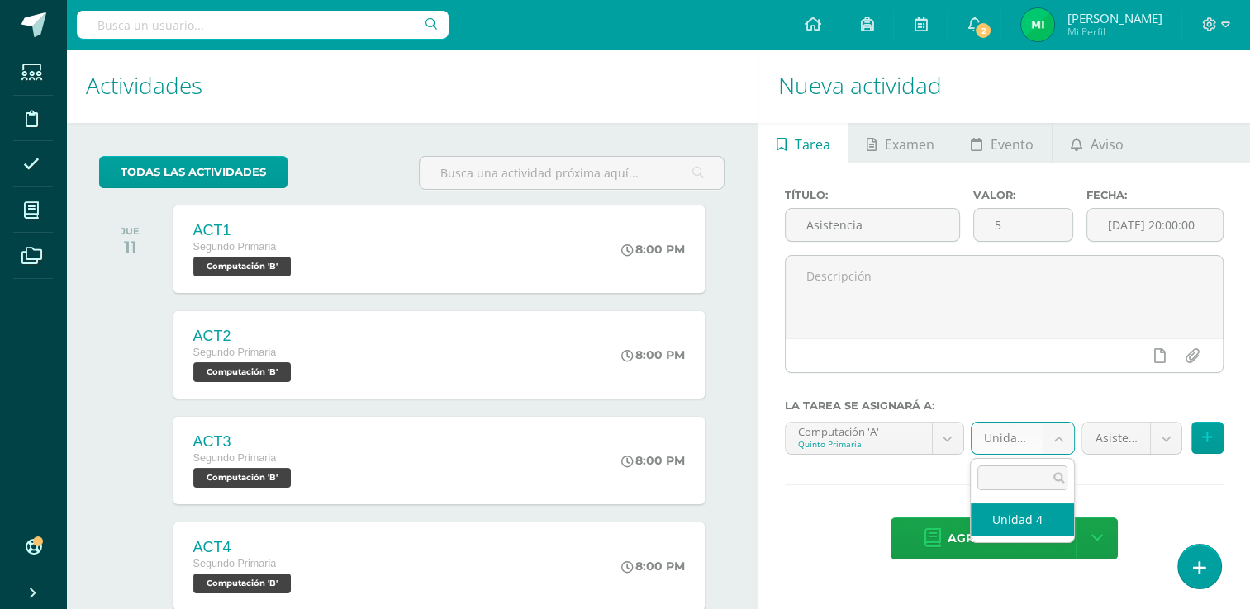
click at [1048, 434] on body "Tarea asignada exitosamente Estudiantes Disciplina Asistencia Mis cursos Archiv…" at bounding box center [625, 302] width 1250 height 609
select select "110546"
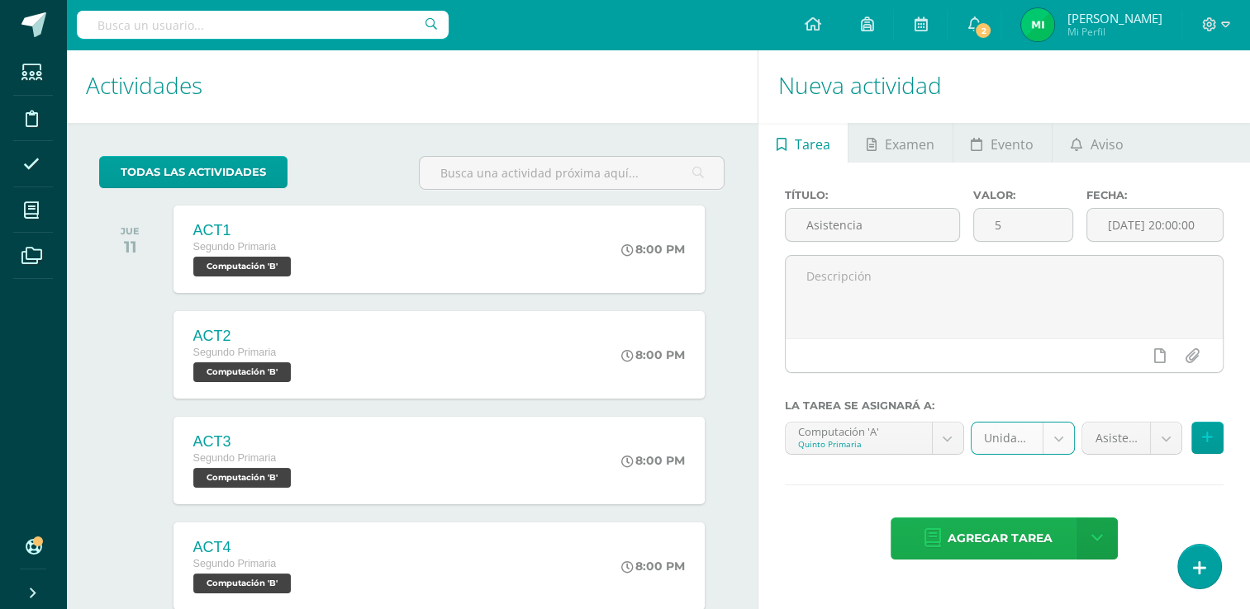
click at [998, 528] on span "Agregar tarea" at bounding box center [999, 539] width 105 height 40
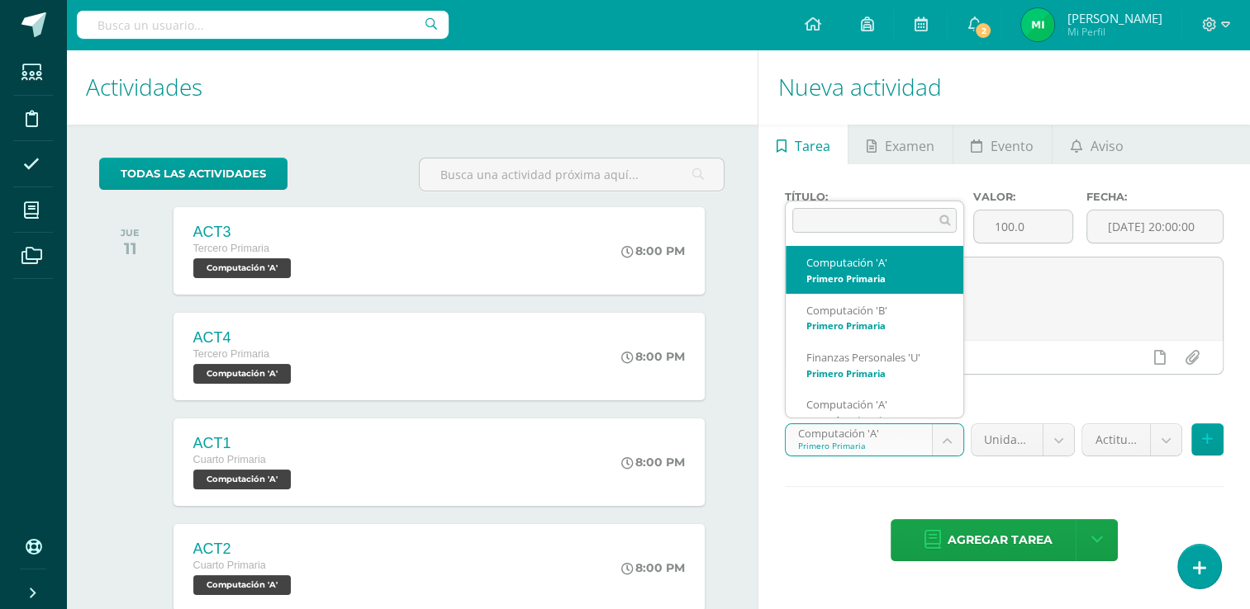
click at [946, 440] on body "Tarea asignada exitosamente Estudiantes Disciplina Asistencia Mis cursos Archiv…" at bounding box center [625, 304] width 1250 height 609
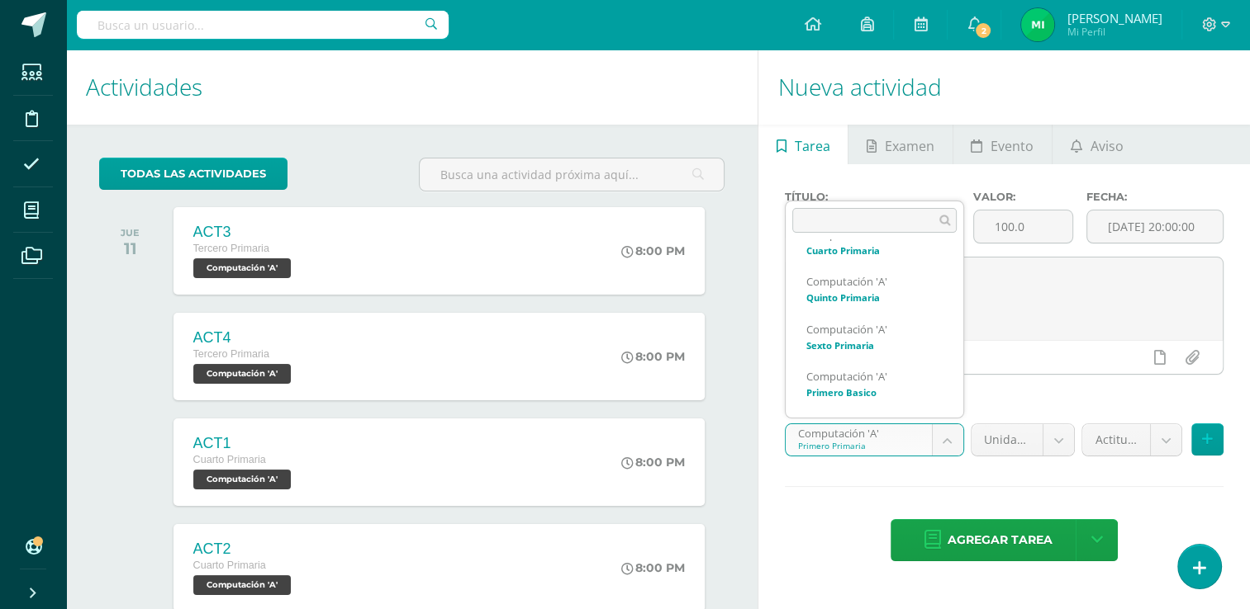
scroll to position [453, 0]
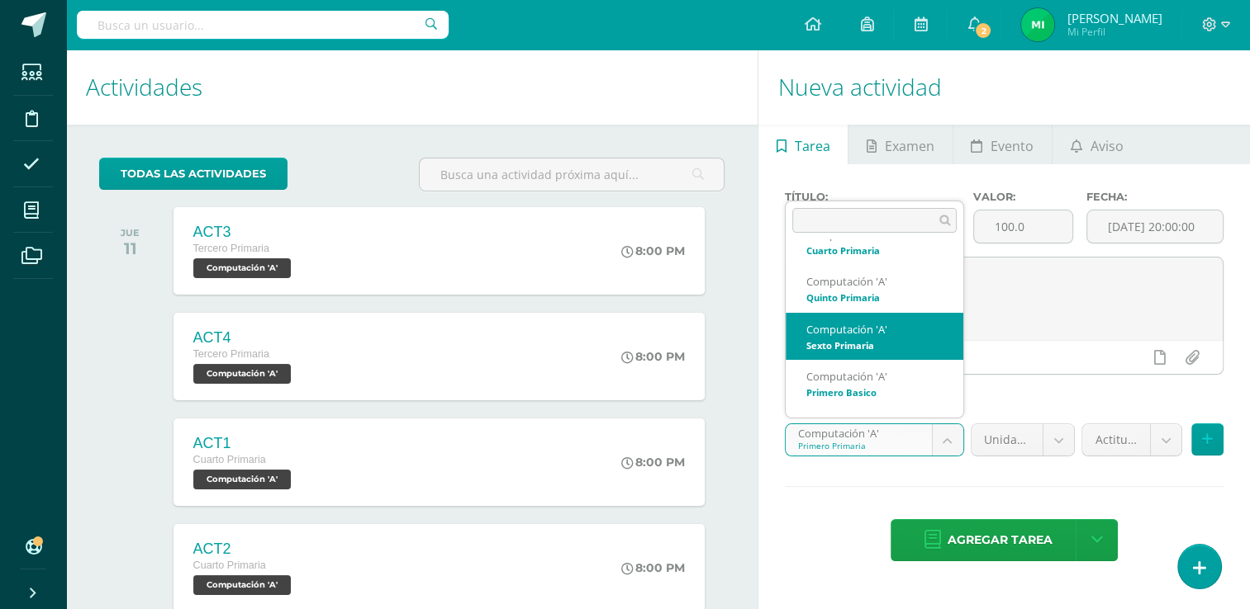
select select "110687"
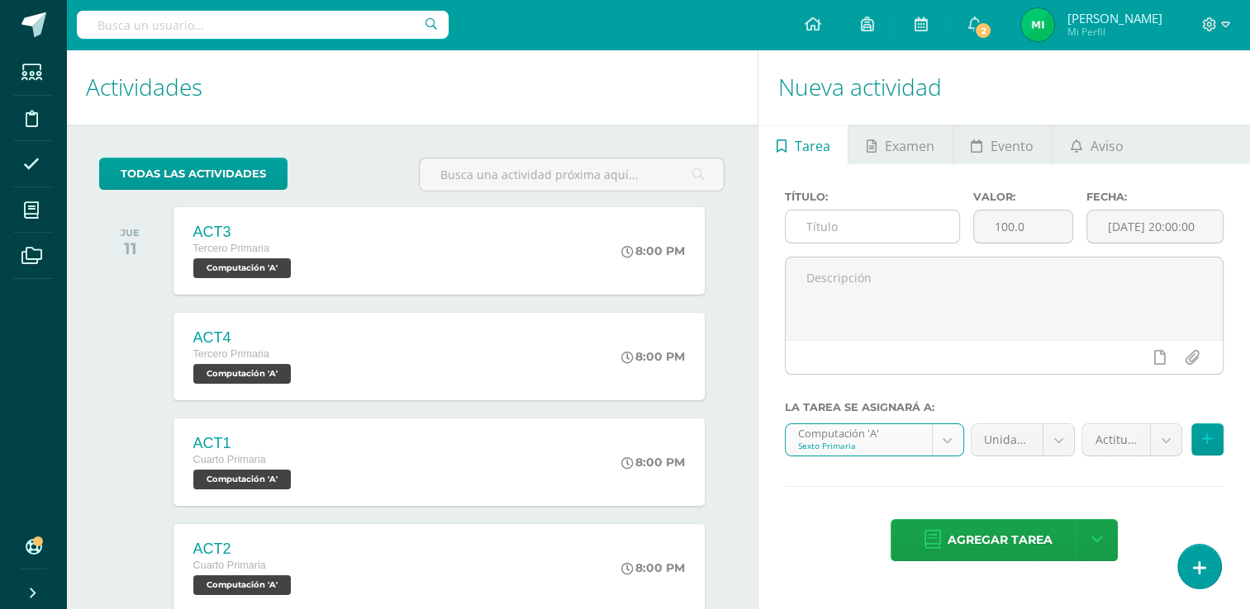
click at [890, 221] on input "text" at bounding box center [871, 227] width 173 height 32
type input "Asistencia"
click at [1038, 223] on input "100.0" at bounding box center [1023, 227] width 98 height 32
type input "1"
type input "6"
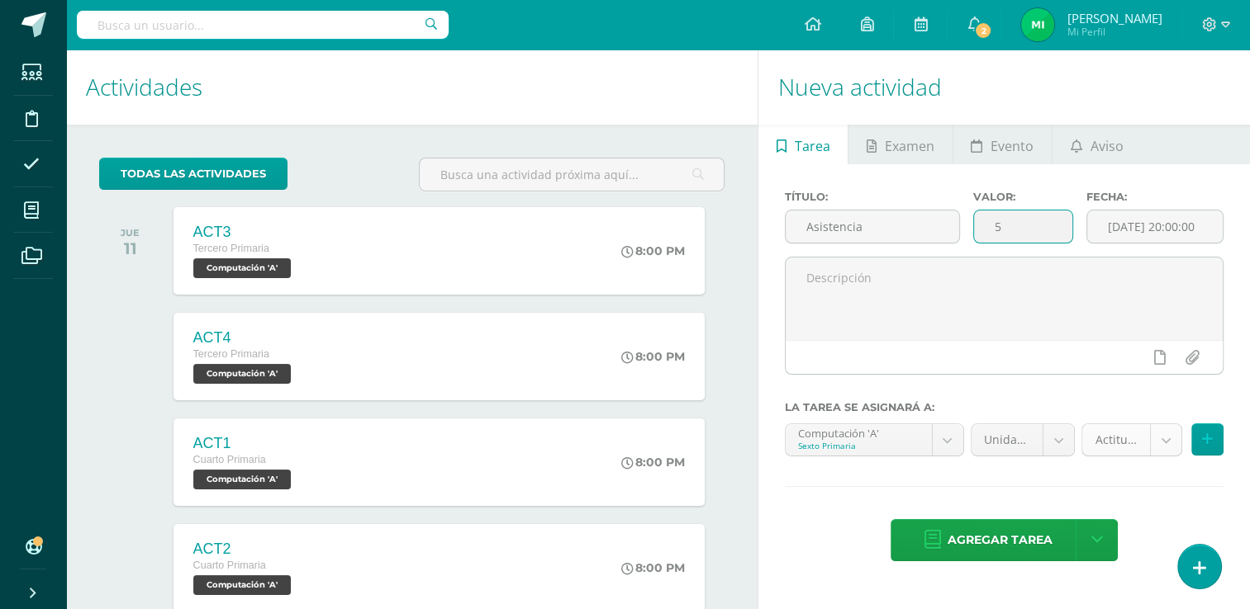
type input "5"
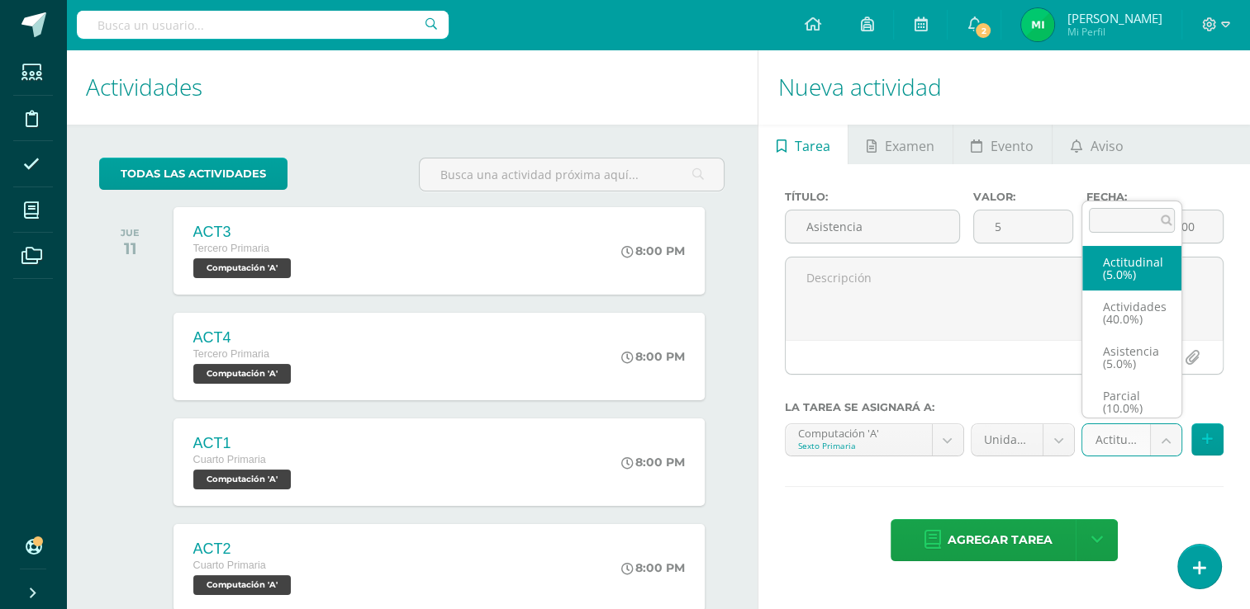
click at [1176, 437] on body "Tarea asignada exitosamente Estudiantes Disciplina Asistencia Mis cursos Archiv…" at bounding box center [625, 304] width 1250 height 609
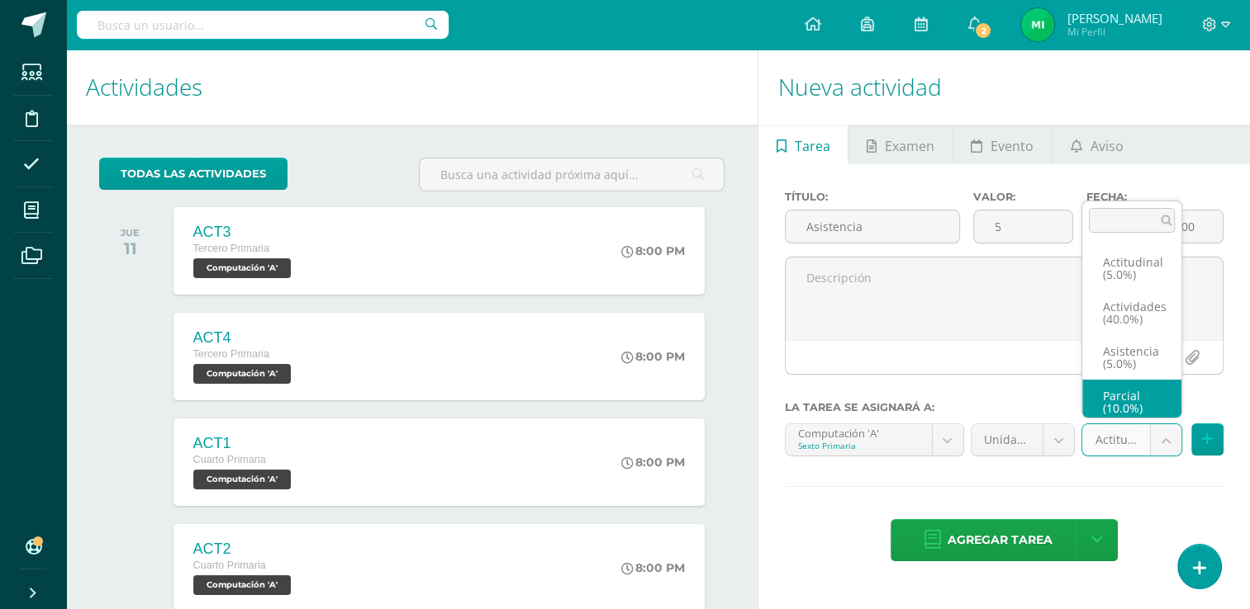
scroll to position [7, 0]
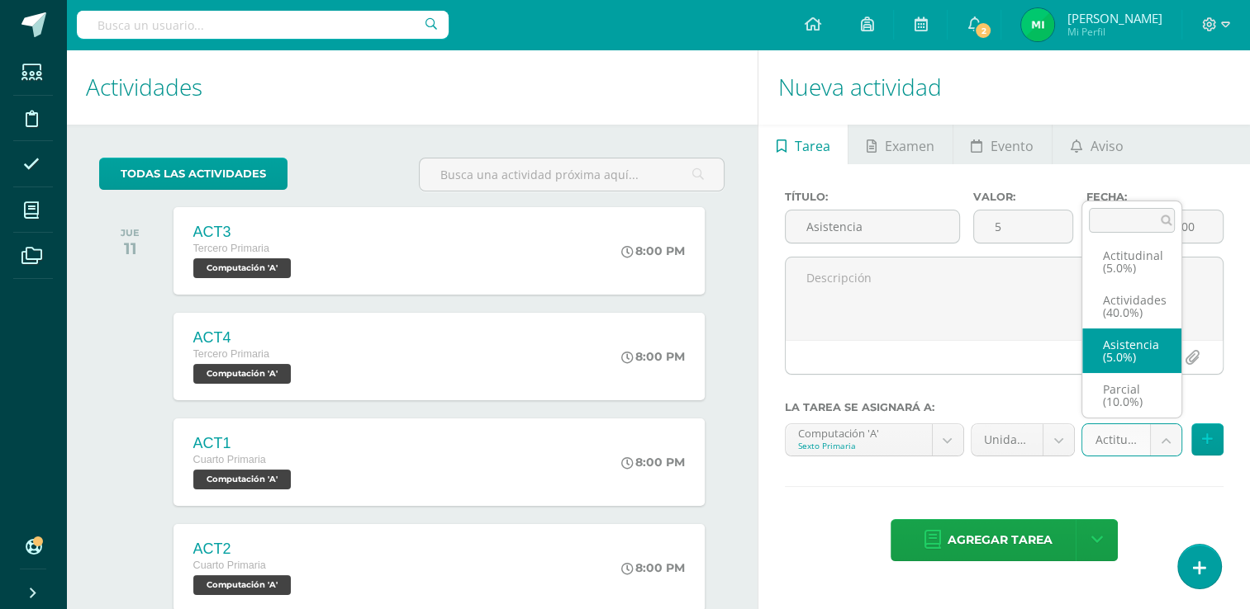
select select "122043"
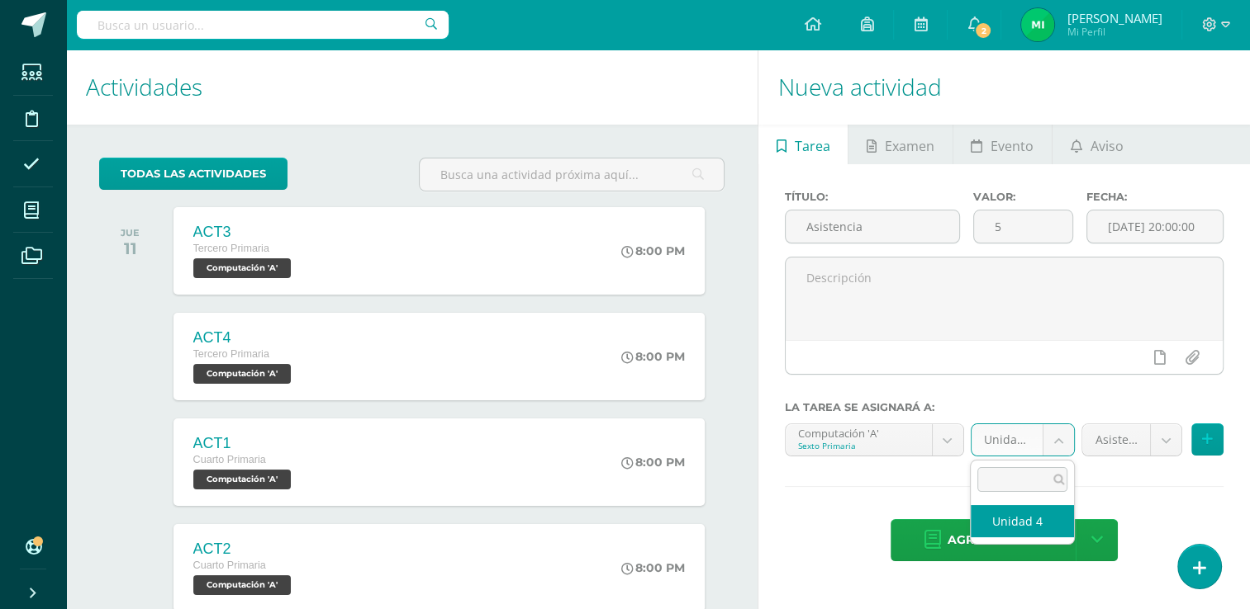
click at [1051, 438] on body "Tarea asignada exitosamente Estudiantes Disciplina Asistencia Mis cursos Archiv…" at bounding box center [625, 304] width 1250 height 609
select select "110696"
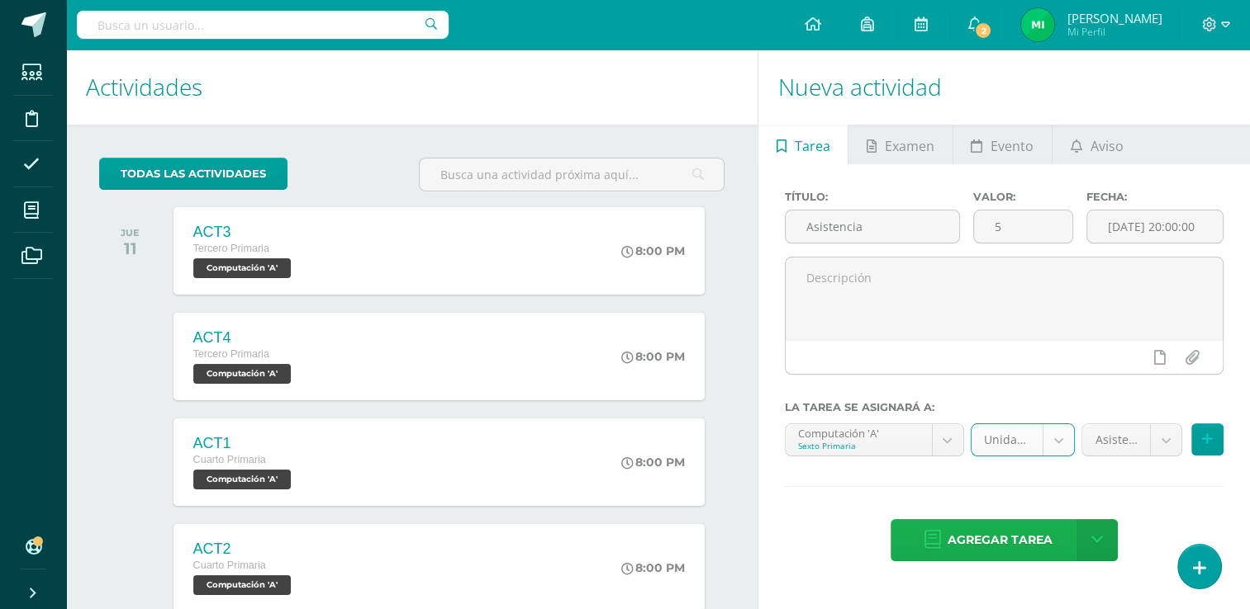
click at [1001, 535] on span "Agregar tarea" at bounding box center [999, 540] width 105 height 40
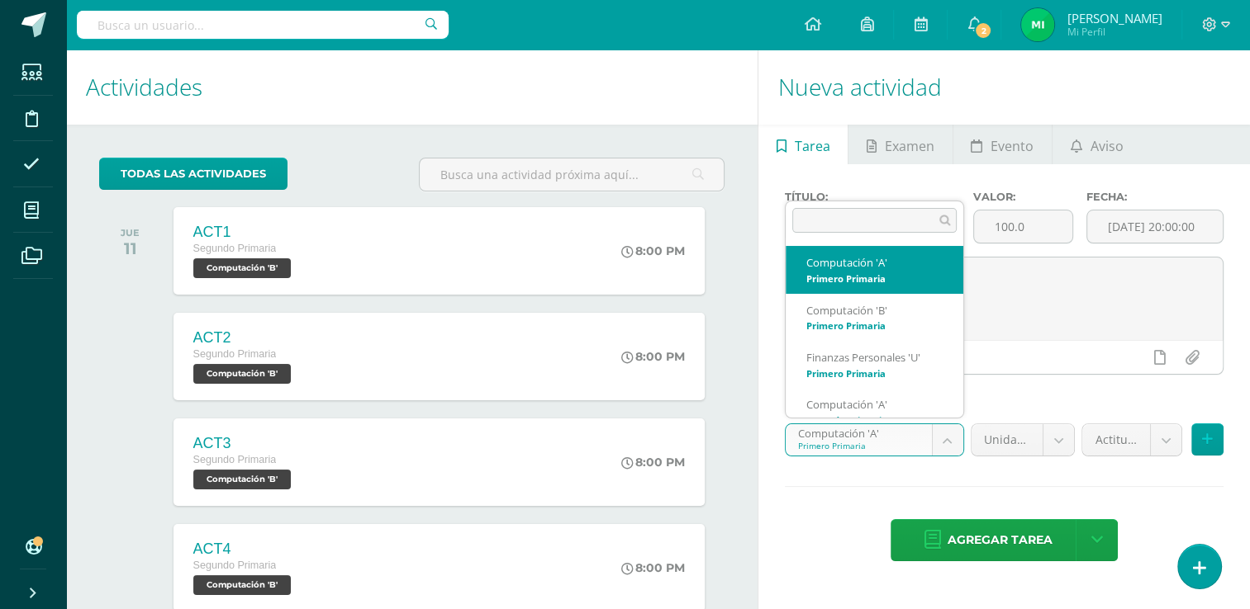
click at [951, 444] on body "Tarea asignada exitosamente Estudiantes Disciplina Asistencia Mis cursos Archiv…" at bounding box center [625, 304] width 1250 height 609
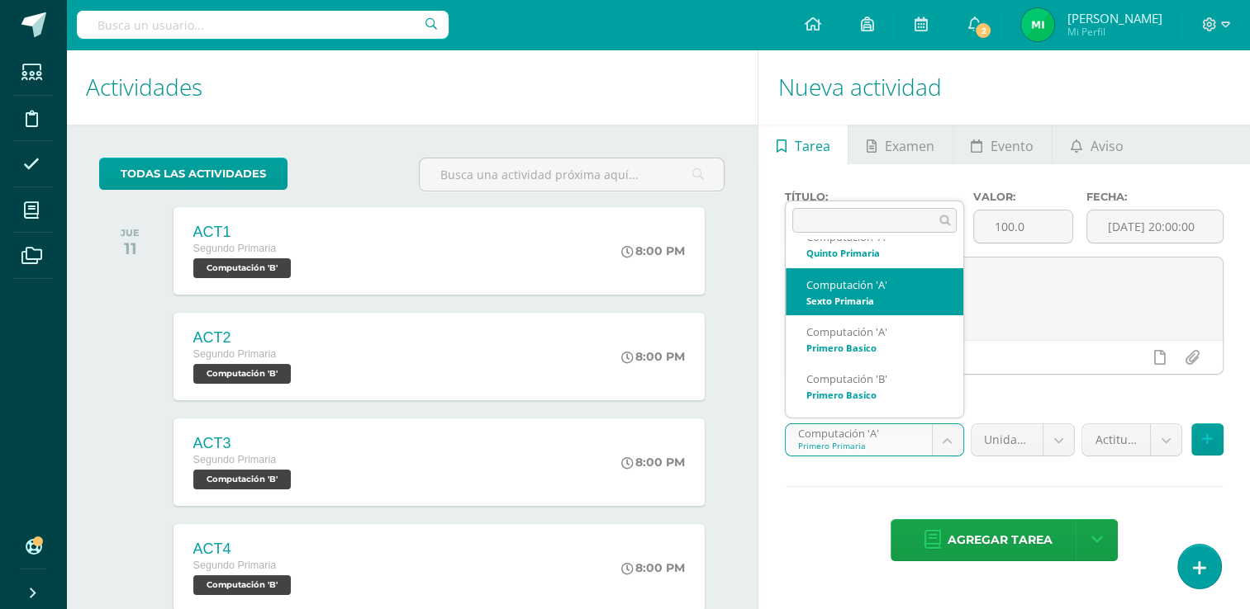
scroll to position [498, 0]
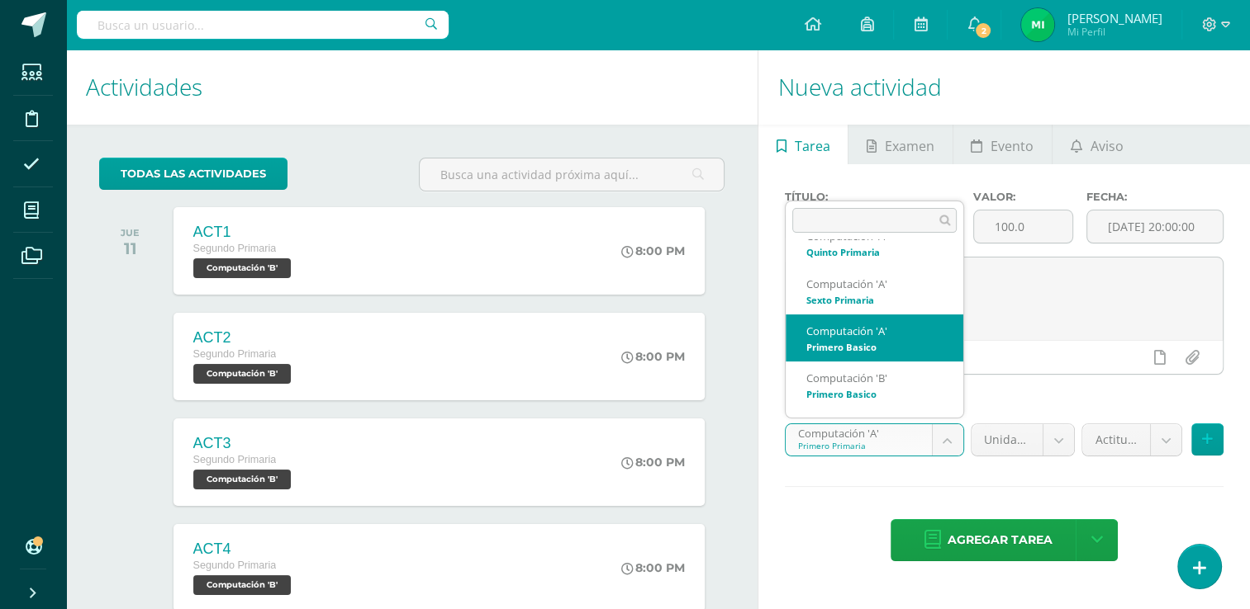
select select "110757"
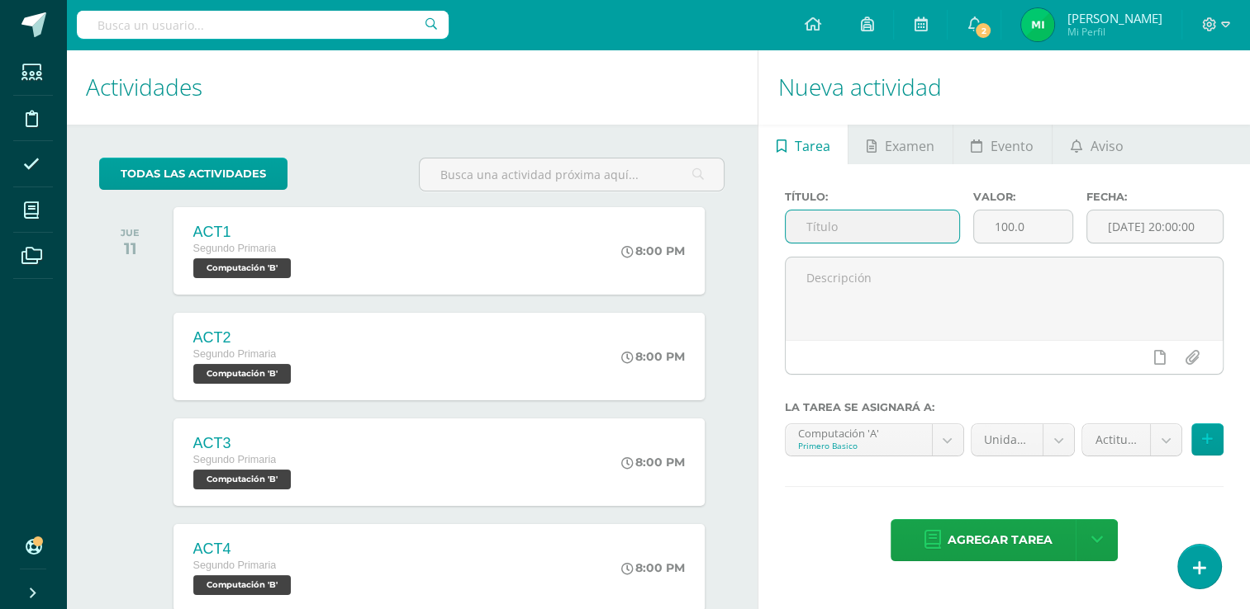
click at [880, 218] on input "text" at bounding box center [871, 227] width 173 height 32
type input "Asistencia"
click at [1019, 220] on input "100.0" at bounding box center [1023, 227] width 98 height 32
click at [1033, 224] on input "100.0" at bounding box center [1023, 227] width 98 height 32
type input "1"
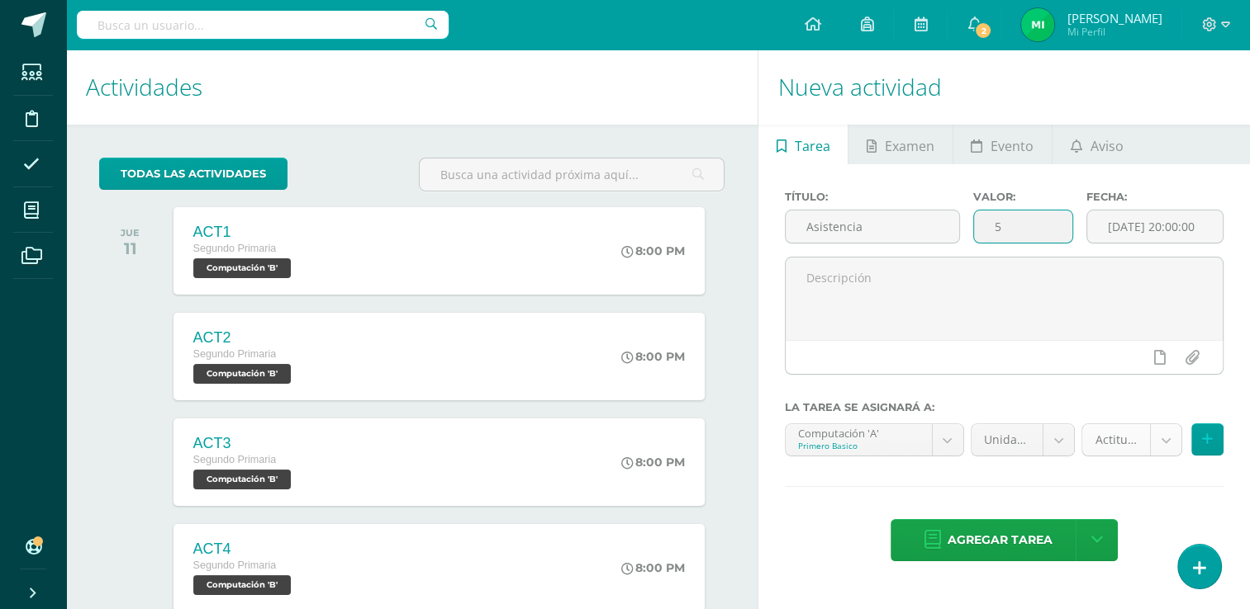
type input "5"
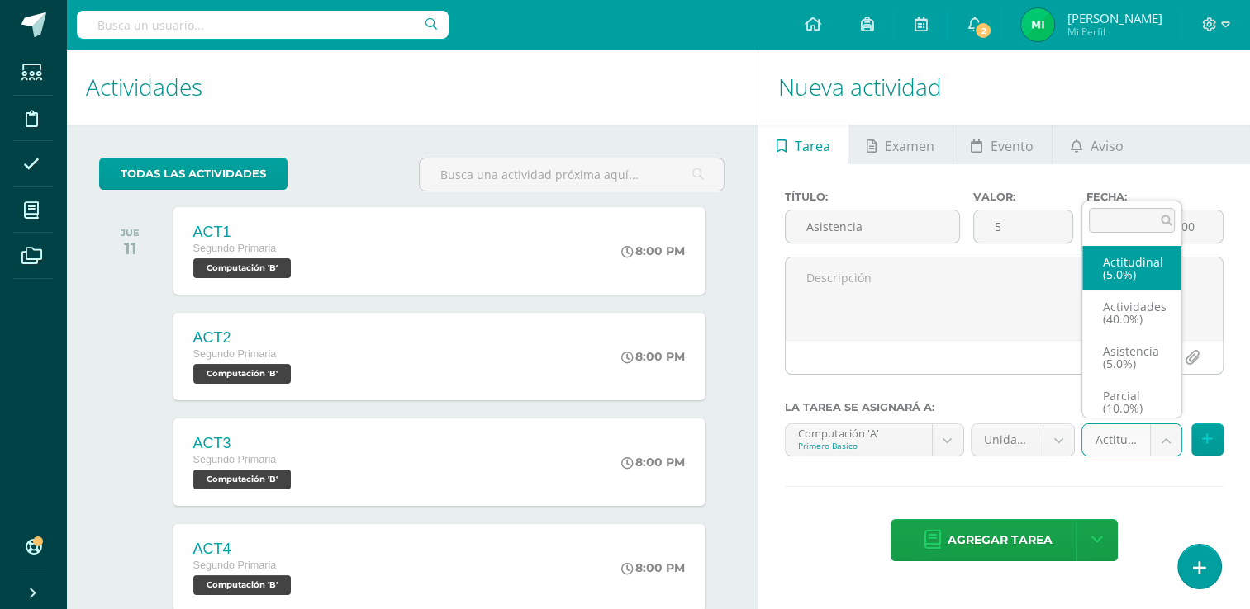
click at [1167, 438] on body "Tarea asignada exitosamente Estudiantes Disciplina Asistencia Mis cursos Archiv…" at bounding box center [625, 304] width 1250 height 609
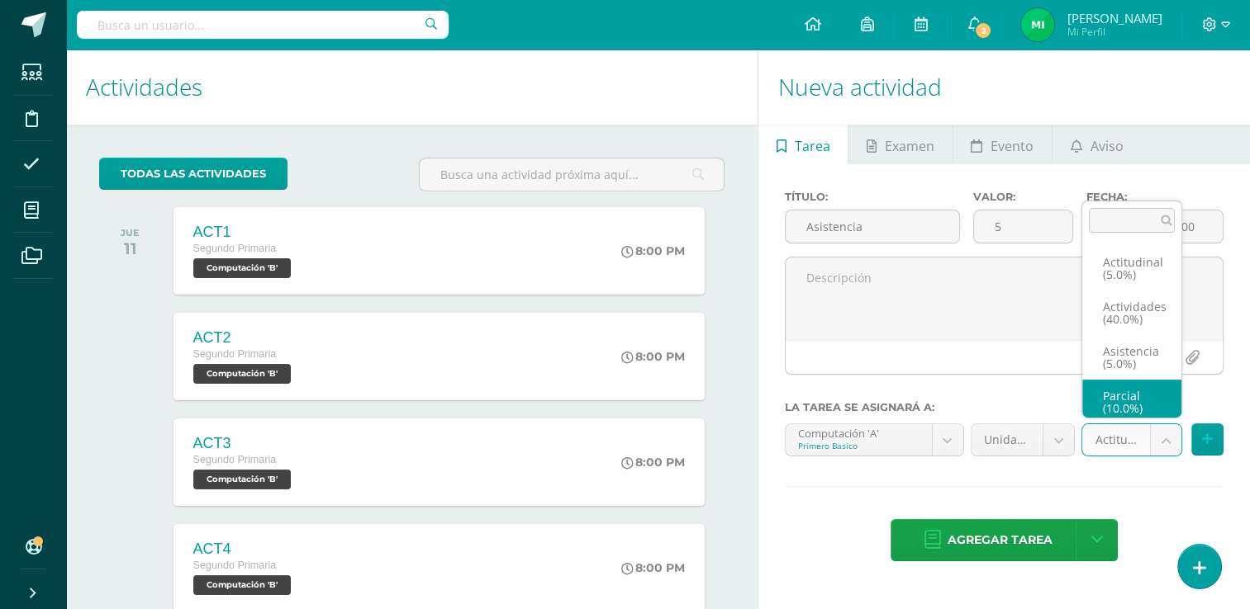
scroll to position [7, 0]
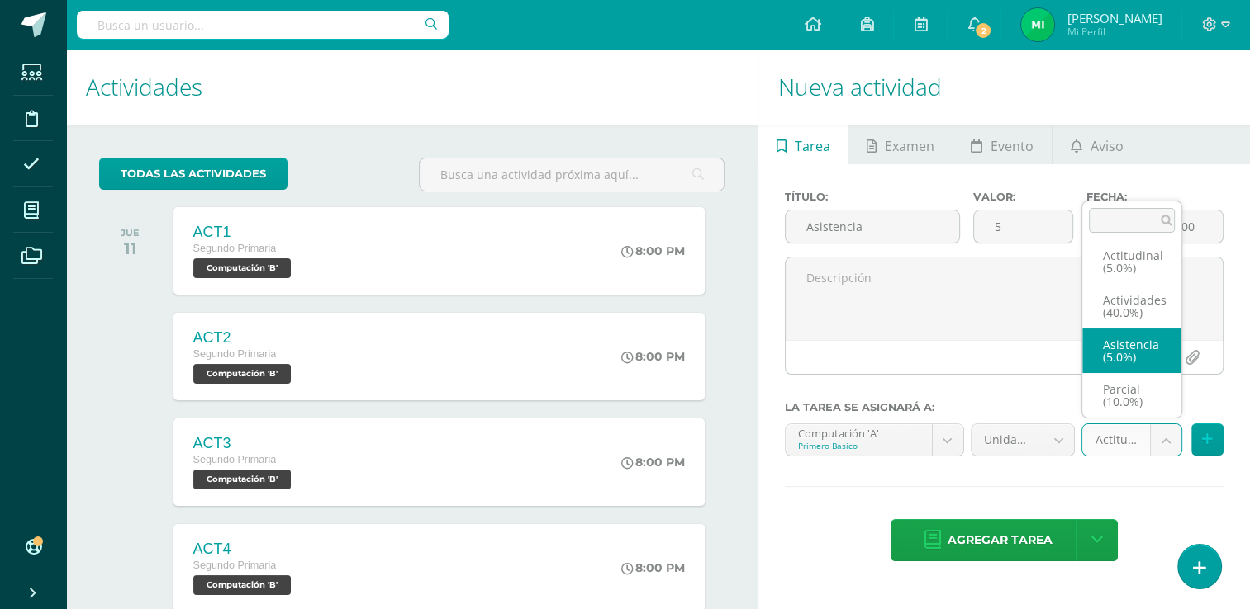
select select "122038"
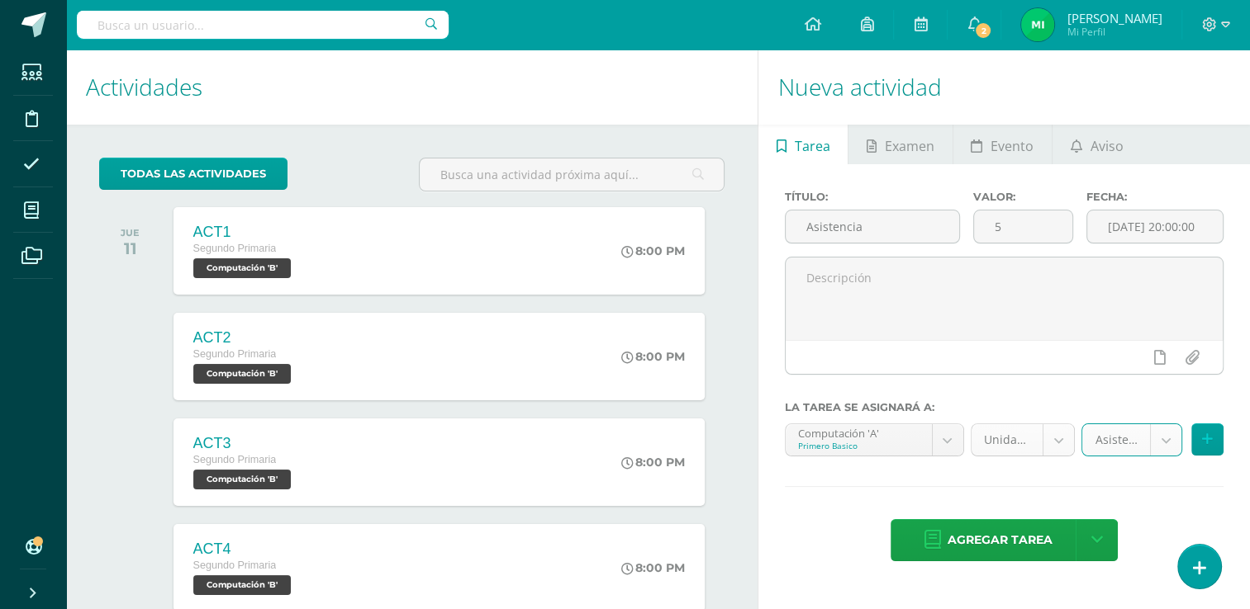
click at [1051, 439] on body "Tarea asignada exitosamente Estudiantes Disciplina Asistencia Mis cursos Archiv…" at bounding box center [625, 304] width 1250 height 609
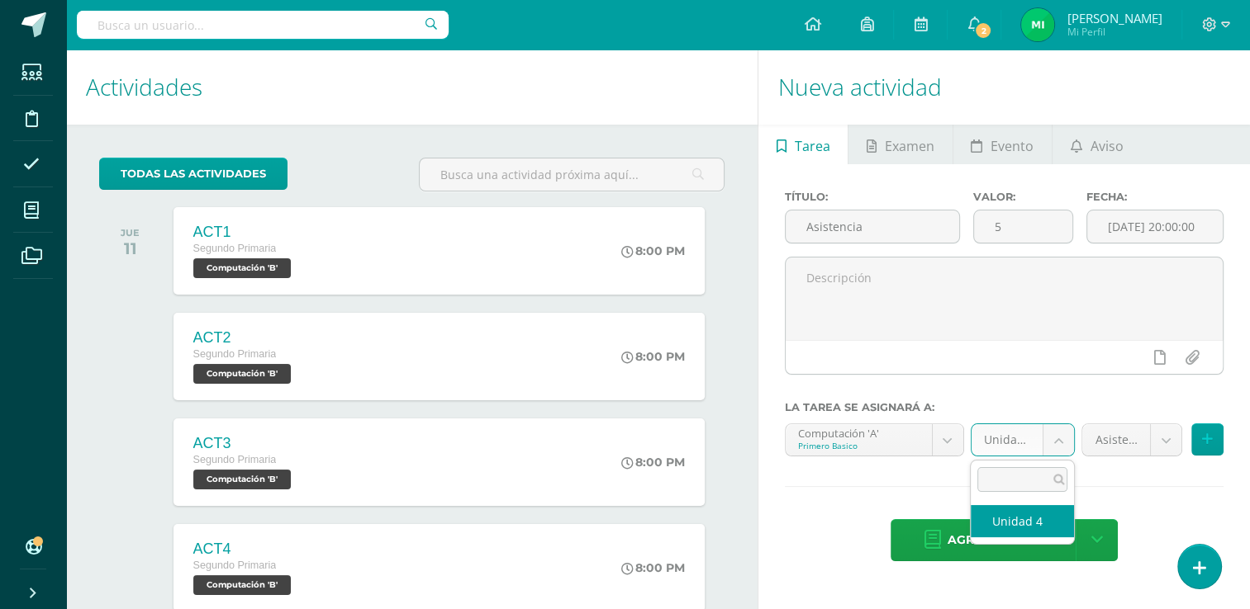
select select "110766"
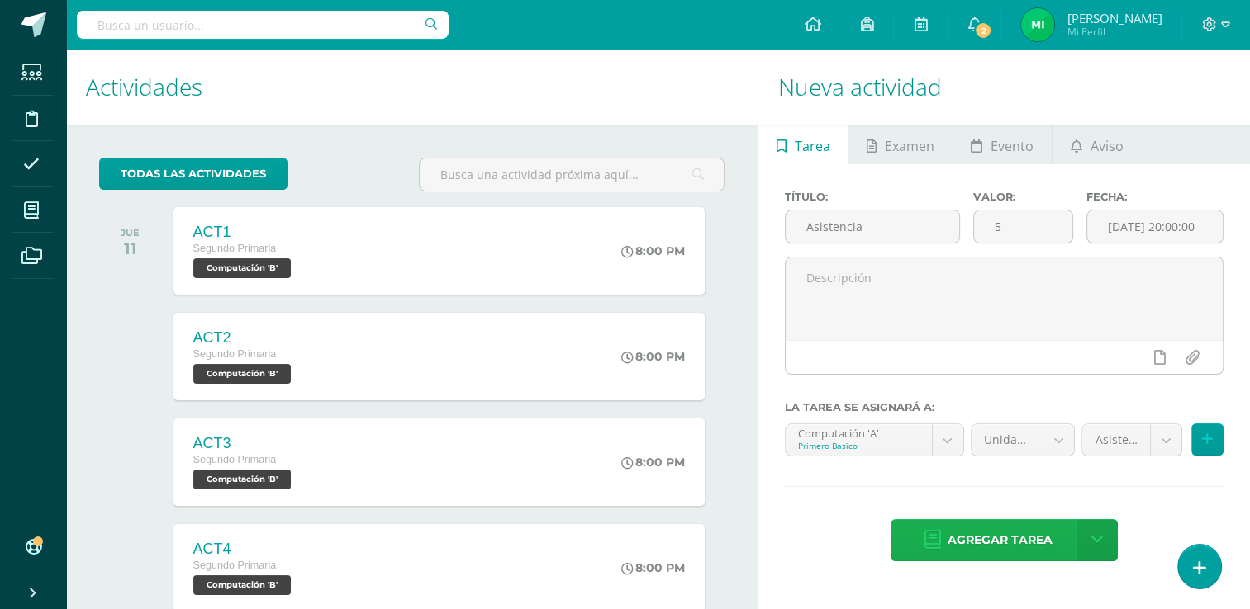
click at [1016, 540] on span "Agregar tarea" at bounding box center [999, 540] width 105 height 40
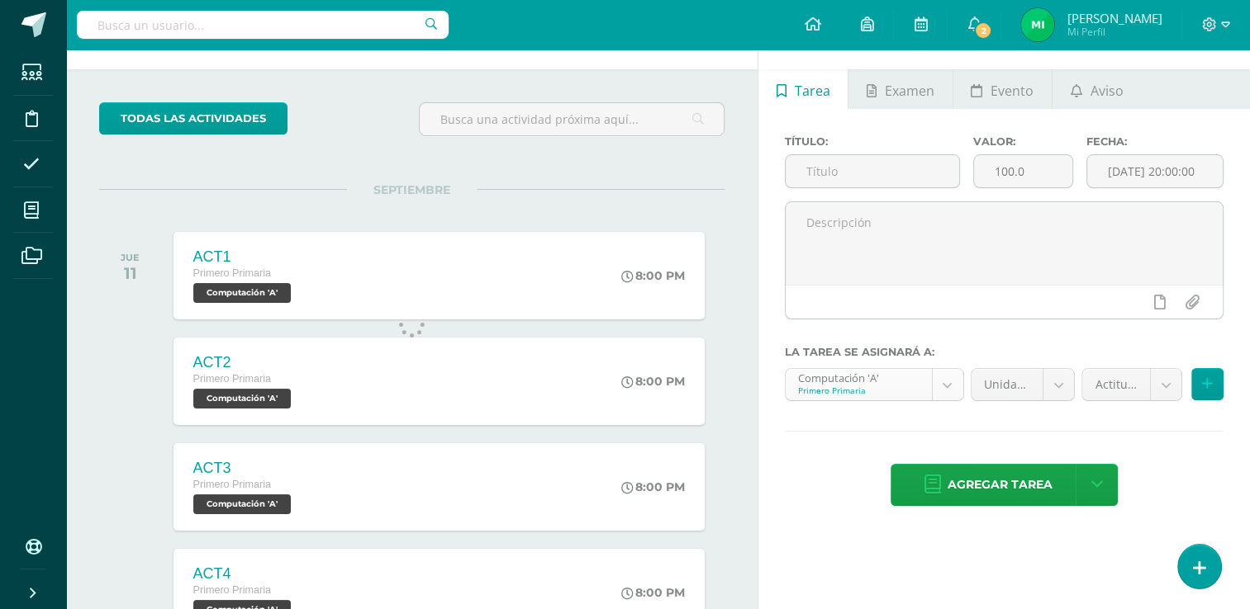
scroll to position [44, 0]
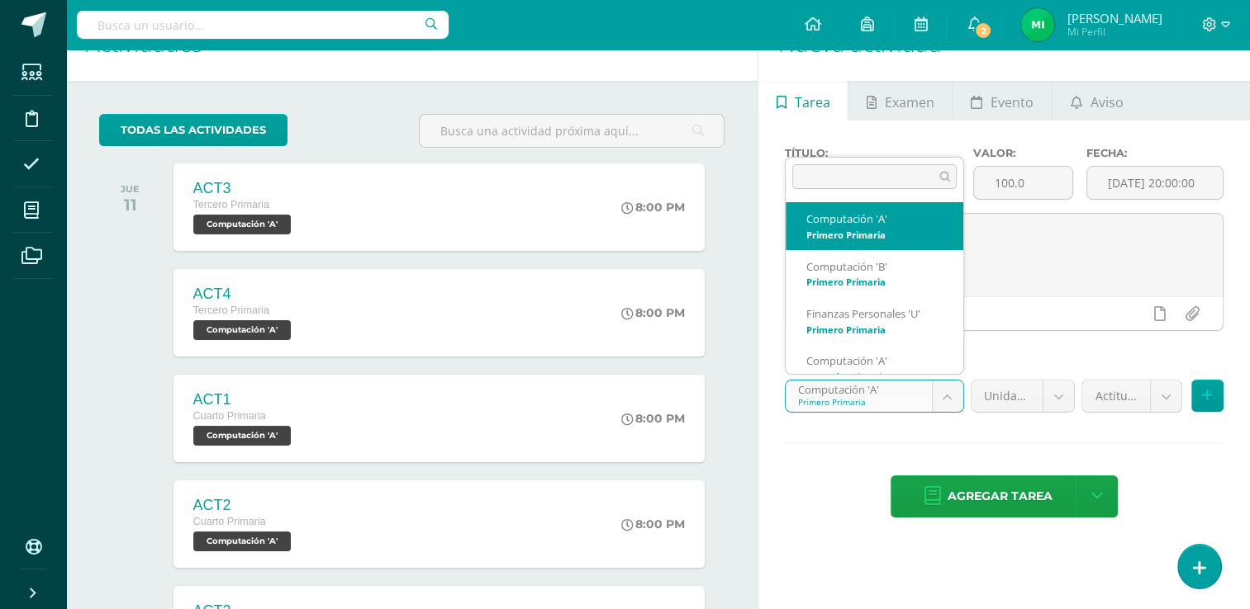
click at [943, 391] on body "Tarea asignada exitosamente Estudiantes Disciplina Asistencia Mis cursos Archiv…" at bounding box center [625, 260] width 1250 height 609
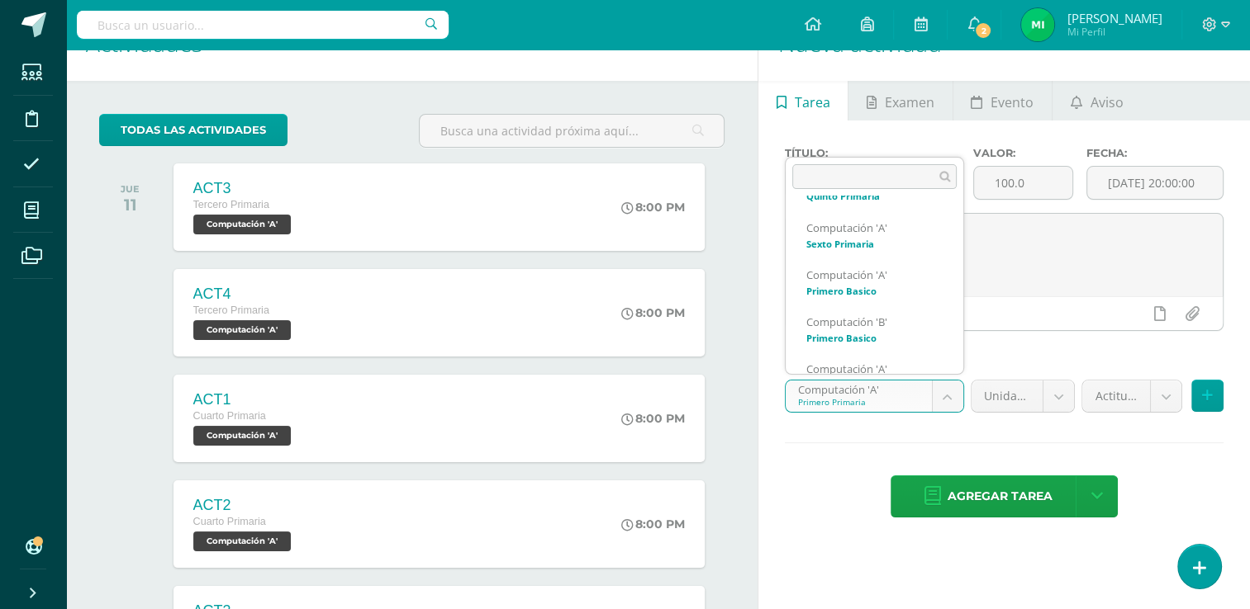
scroll to position [512, 0]
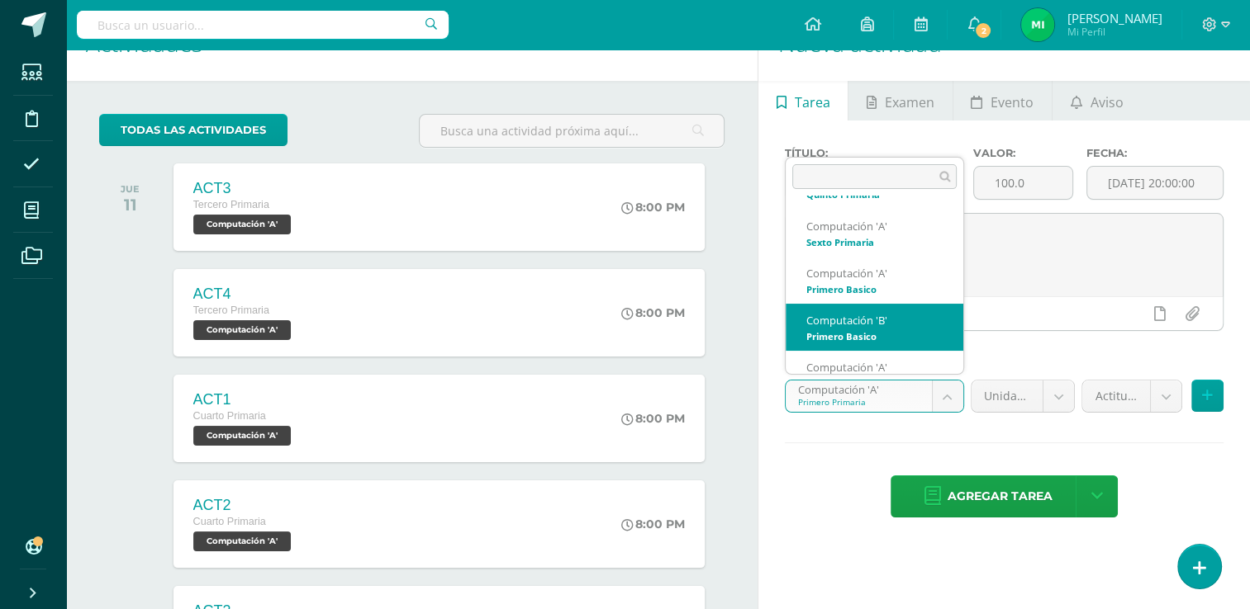
select select "110907"
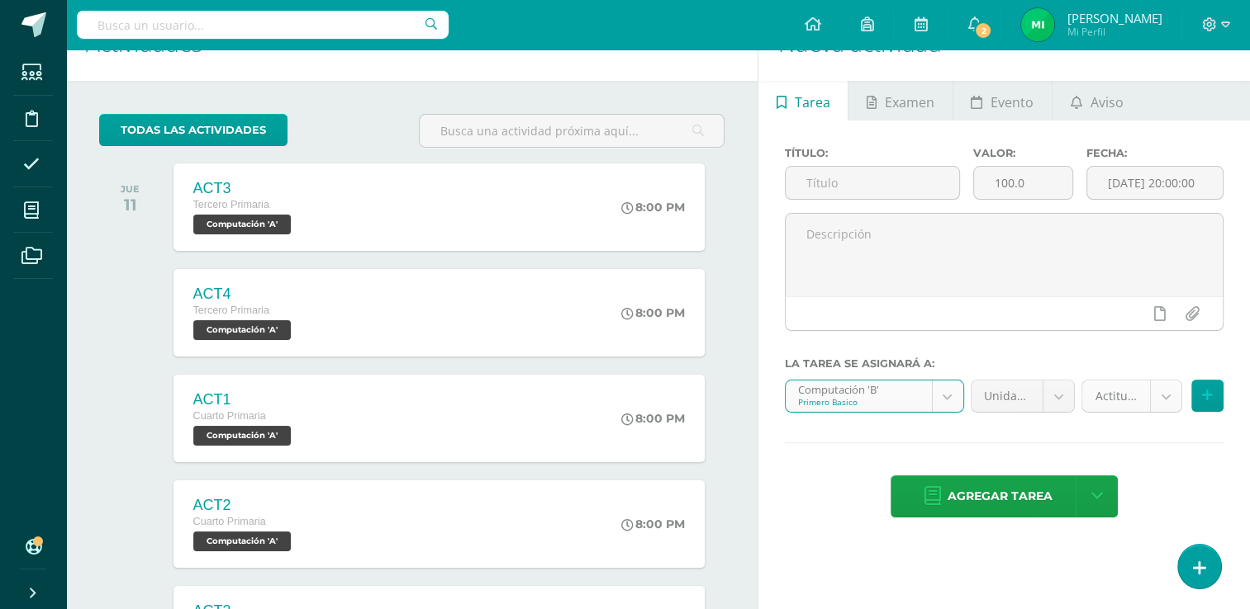
click at [1161, 398] on body "Tarea asignada exitosamente Estudiantes Disciplina Asistencia Mis cursos Archiv…" at bounding box center [625, 260] width 1250 height 609
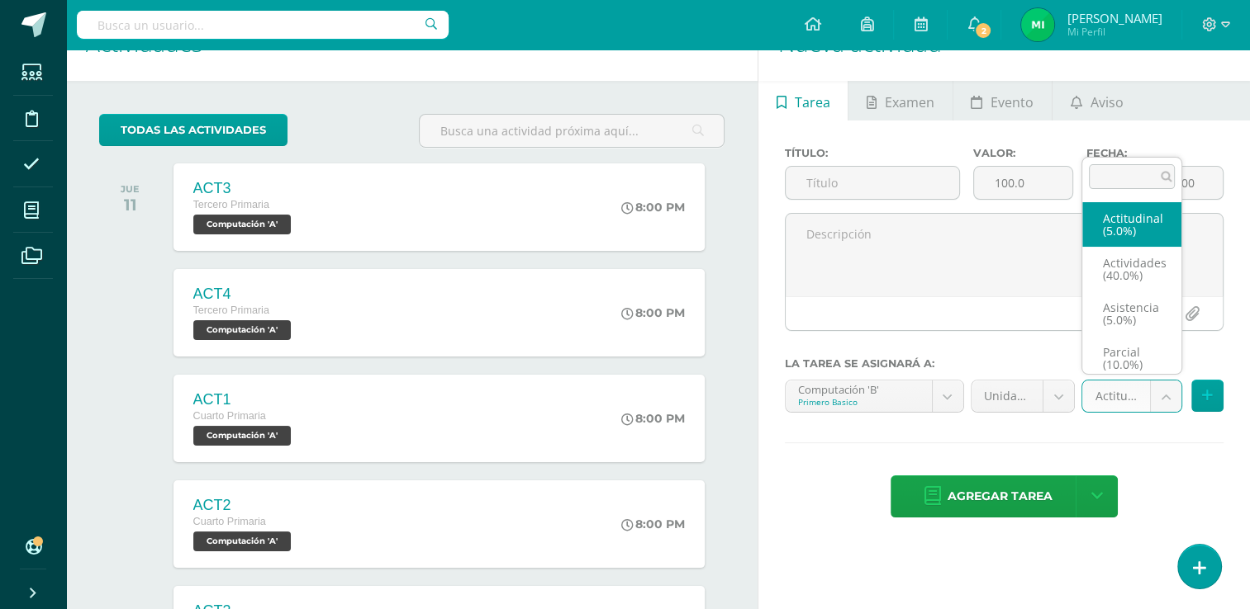
scroll to position [7, 0]
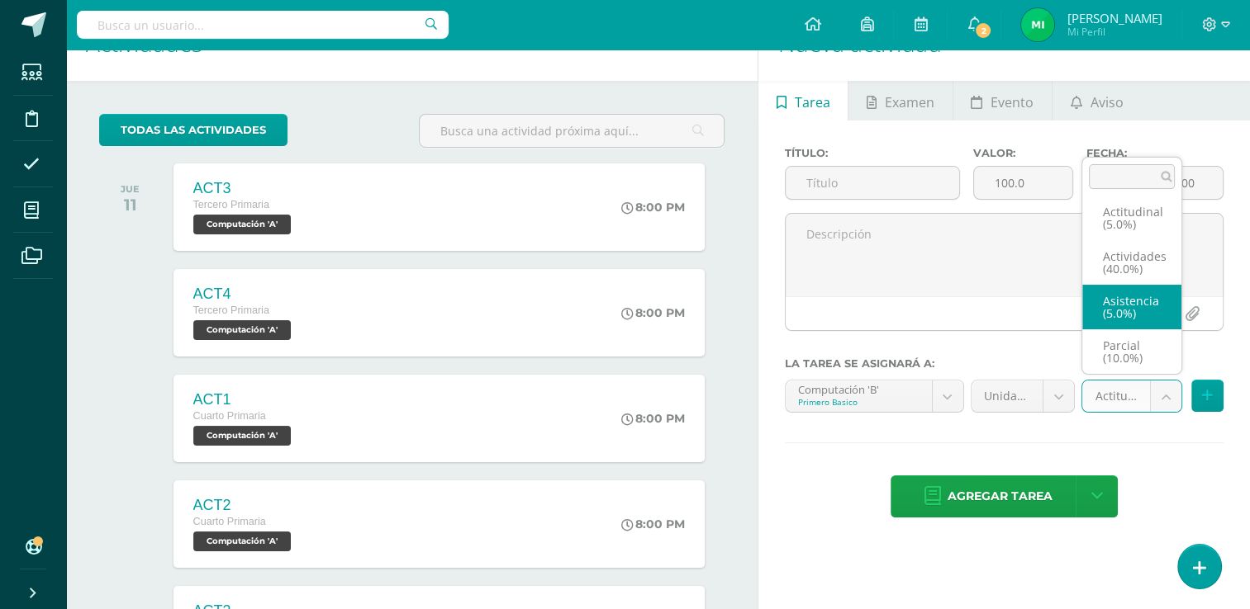
select select "122033"
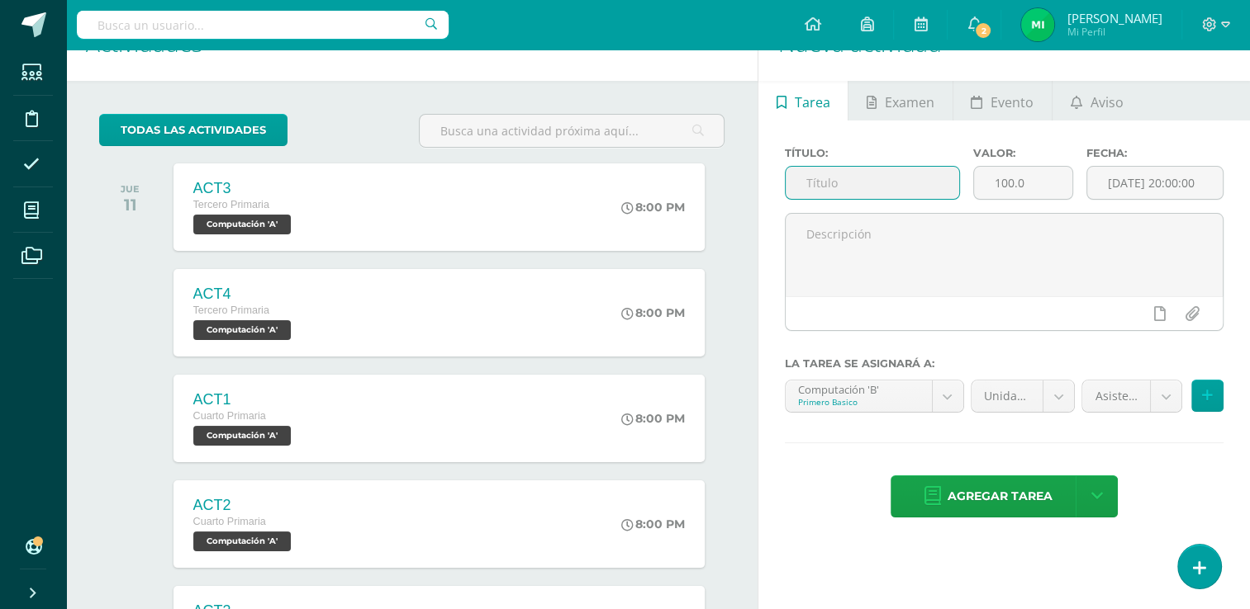
click at [927, 184] on input "text" at bounding box center [871, 183] width 173 height 32
type input "Asistencia"
click at [1058, 182] on input "100.0" at bounding box center [1023, 183] width 98 height 32
type input "1"
type input "5"
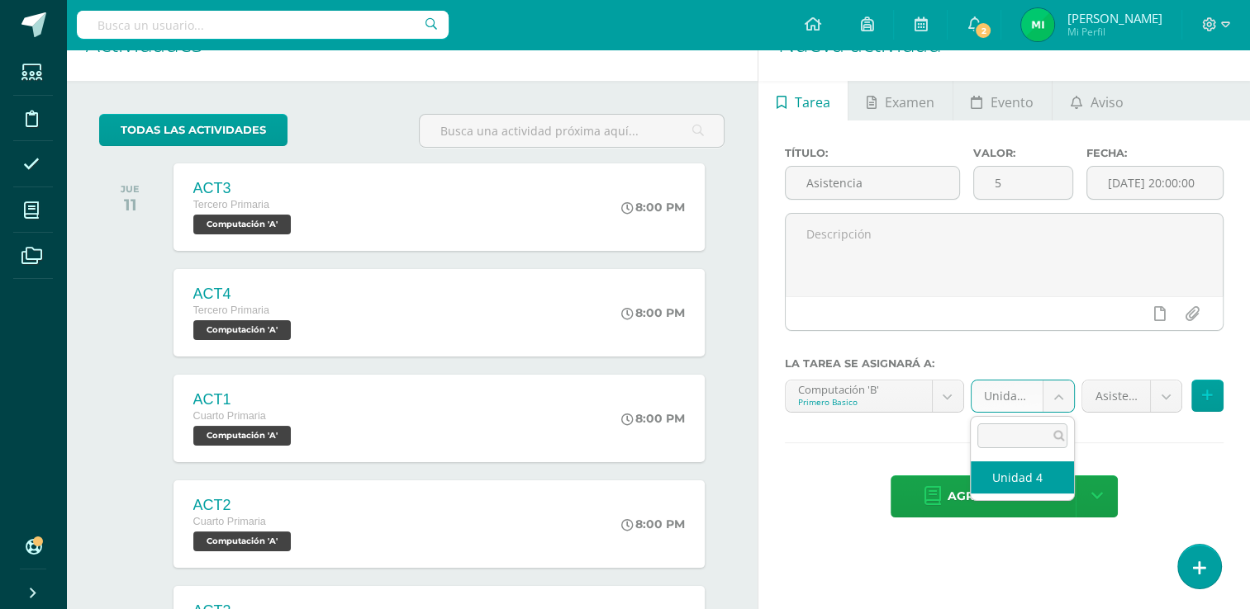
click at [1060, 406] on body "Tarea asignada exitosamente Estudiantes Disciplina Asistencia Mis cursos Archiv…" at bounding box center [625, 260] width 1250 height 609
select select "110916"
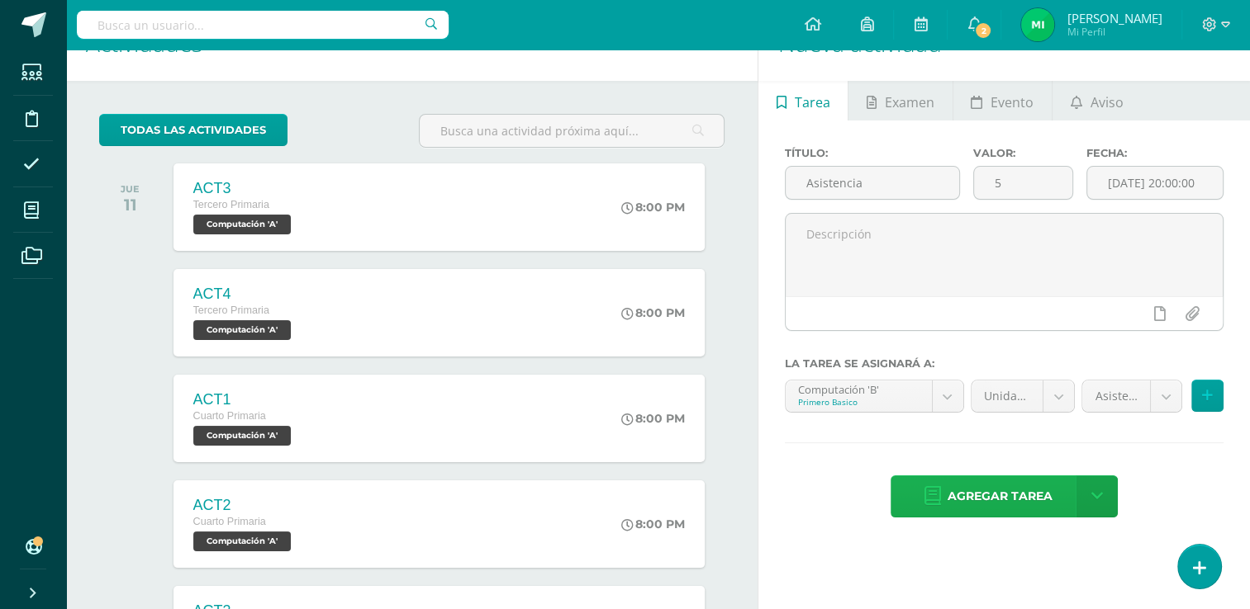
click at [998, 496] on span "Agregar tarea" at bounding box center [999, 497] width 105 height 40
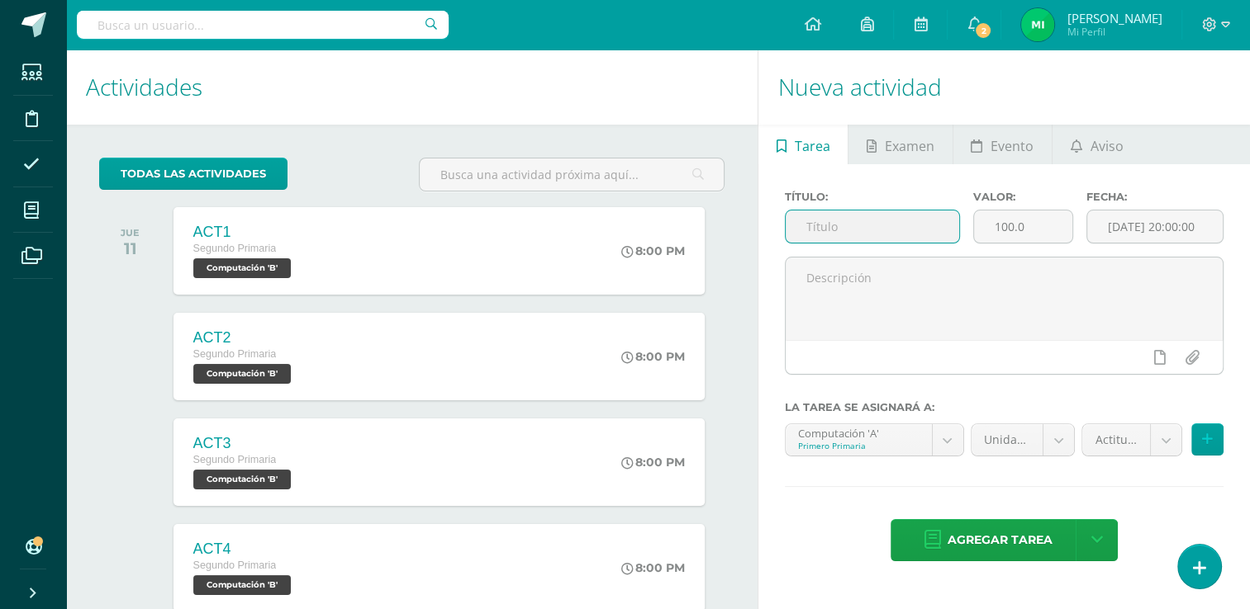
click at [880, 237] on input "text" at bounding box center [871, 227] width 173 height 32
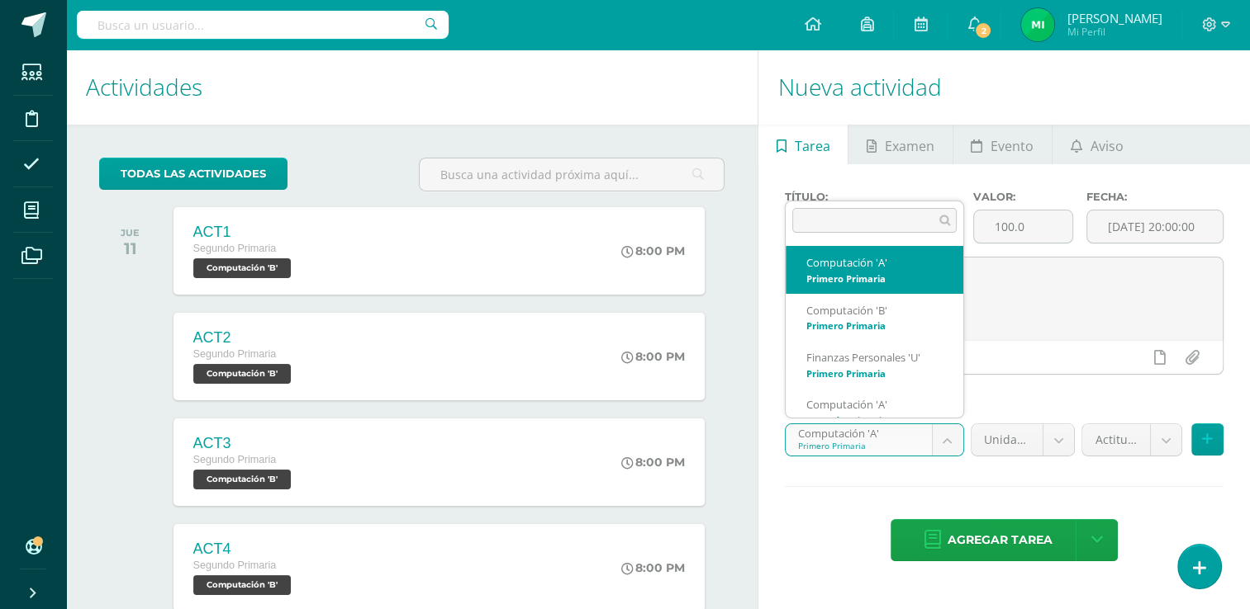
click at [939, 438] on body "Tarea asignada exitosamente Estudiantes Disciplina Asistencia Mis cursos Archiv…" at bounding box center [625, 304] width 1250 height 609
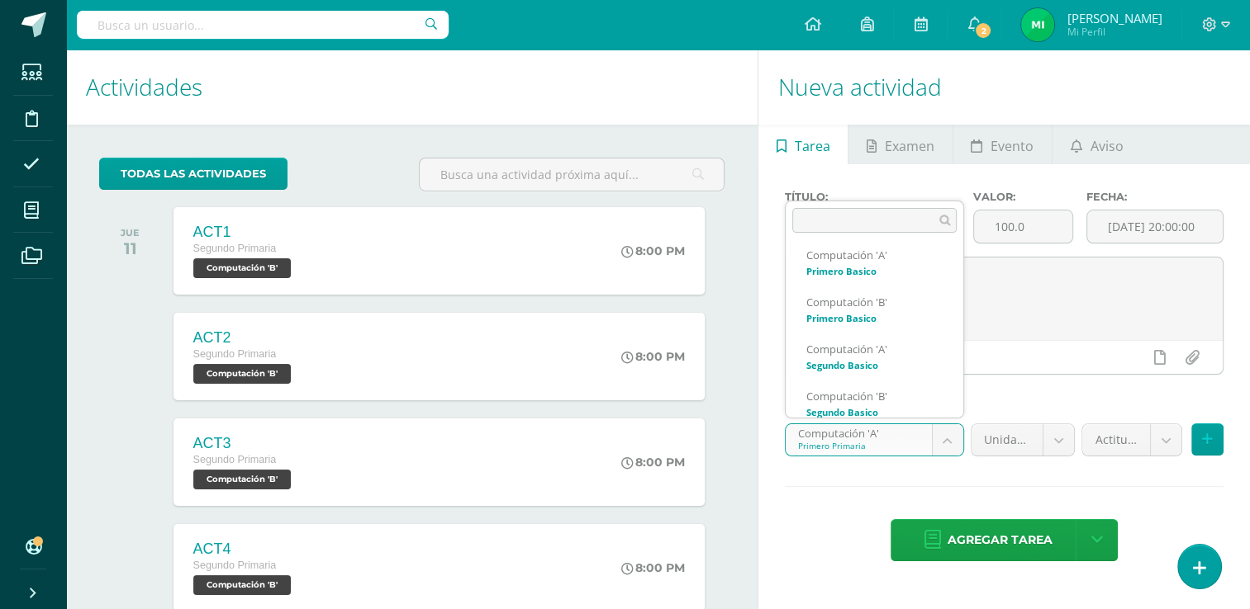
scroll to position [573, 0]
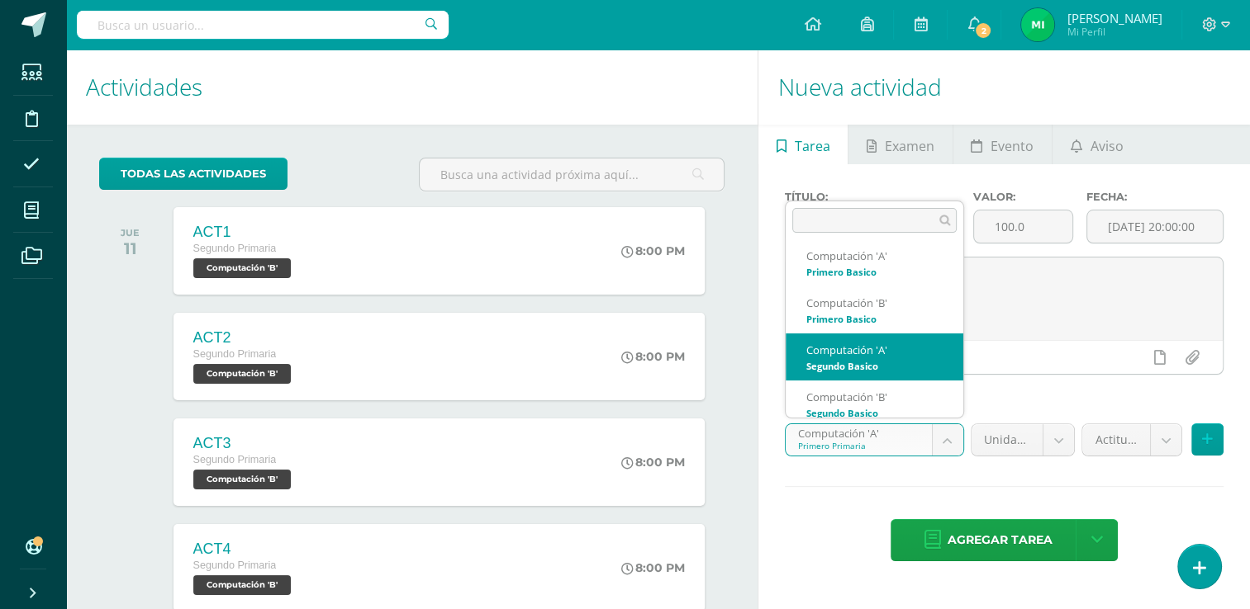
select select "111127"
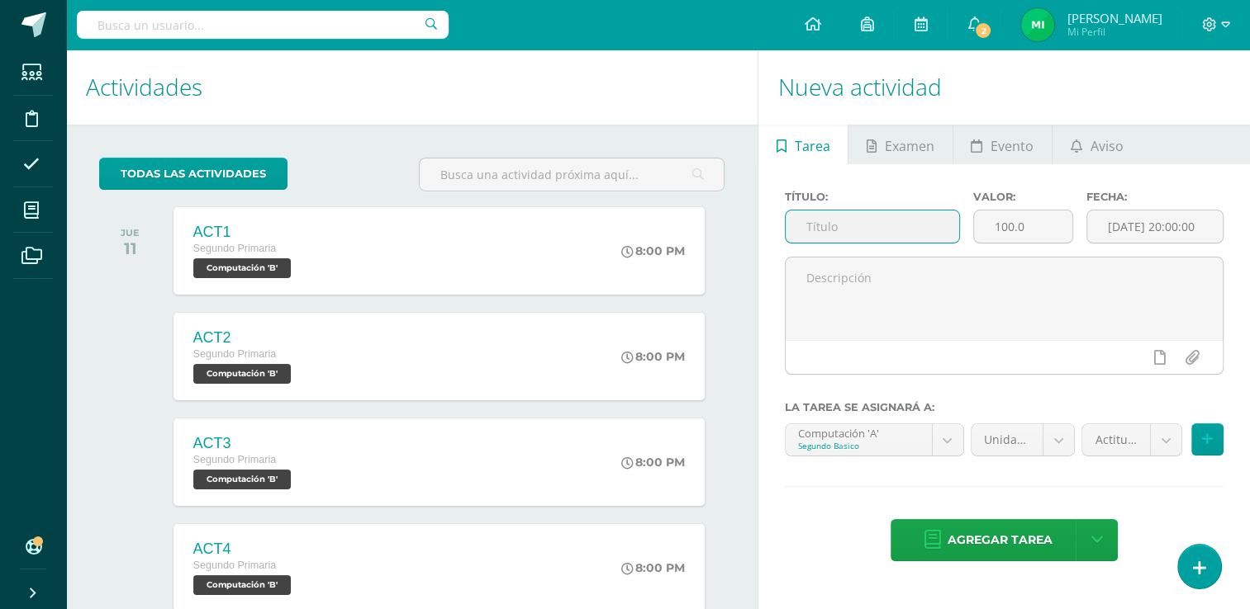
click at [900, 226] on input "text" at bounding box center [871, 227] width 173 height 32
type input "Asistencia"
click at [1025, 225] on input "100.0" at bounding box center [1023, 227] width 98 height 32
type input "1"
type input "5"
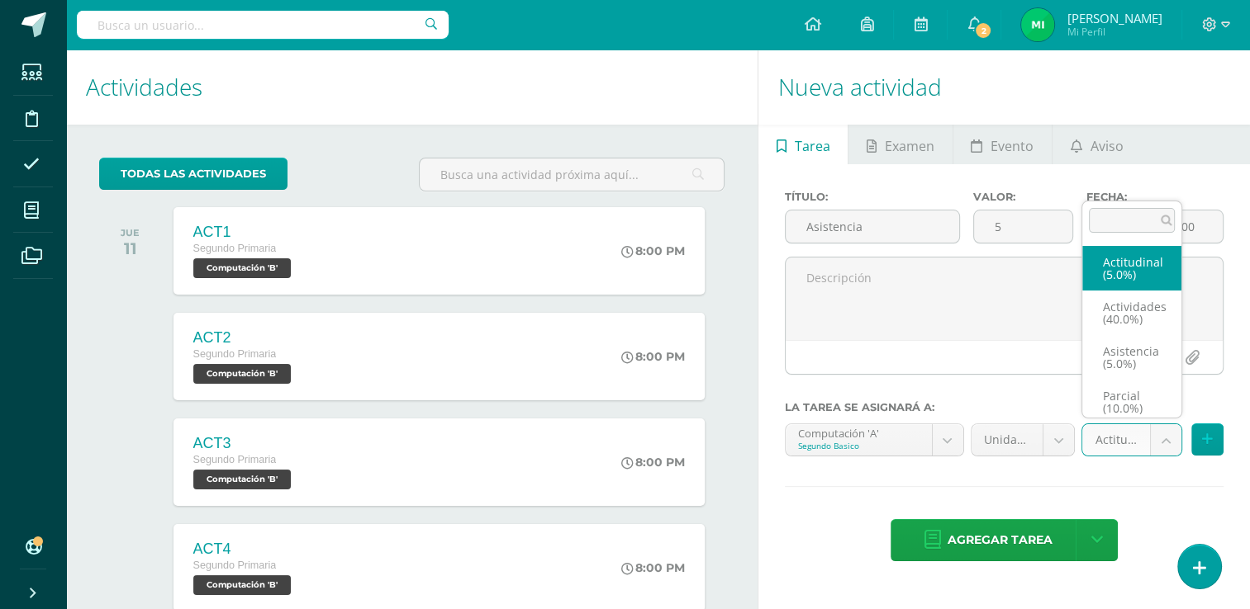
click at [1166, 438] on body "Tarea asignada exitosamente Estudiantes Disciplina Asistencia Mis cursos Archiv…" at bounding box center [625, 304] width 1250 height 609
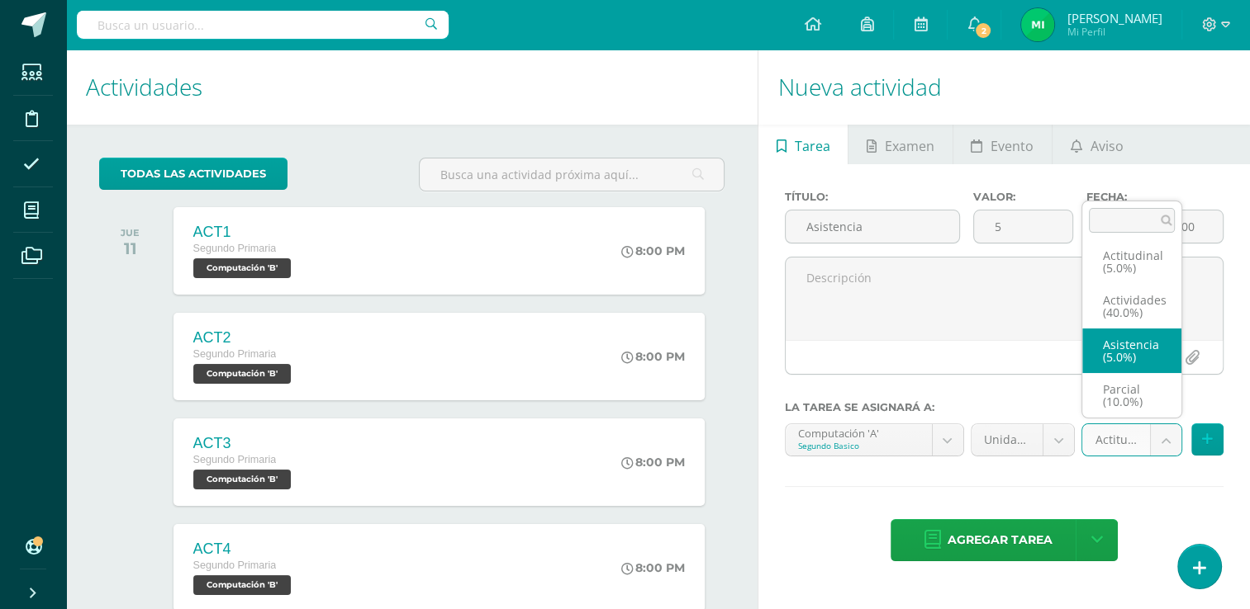
select select "122028"
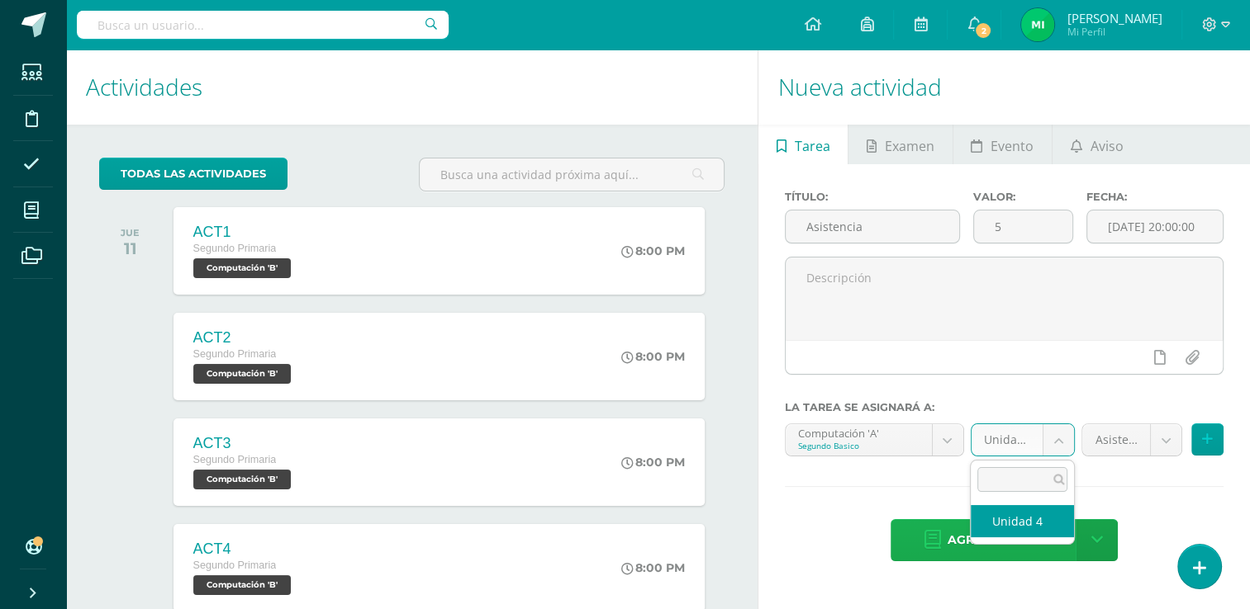
drag, startPoint x: 1056, startPoint y: 441, endPoint x: 1022, endPoint y: 519, distance: 85.0
select select "111136"
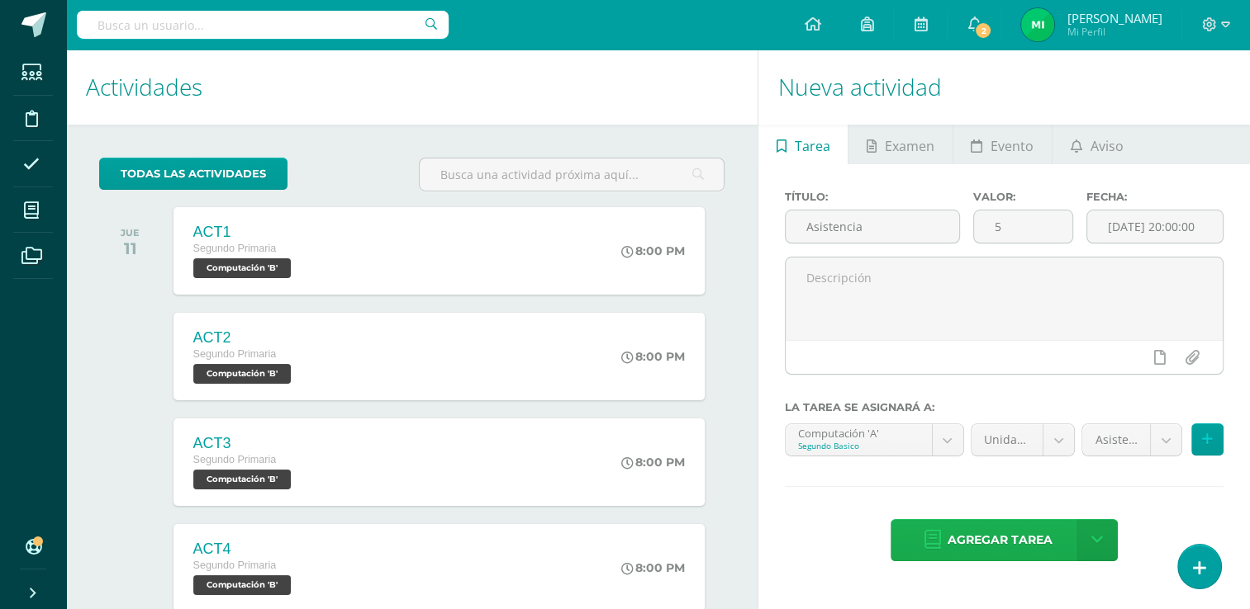
click at [1022, 520] on span "Agregar tarea" at bounding box center [999, 540] width 105 height 40
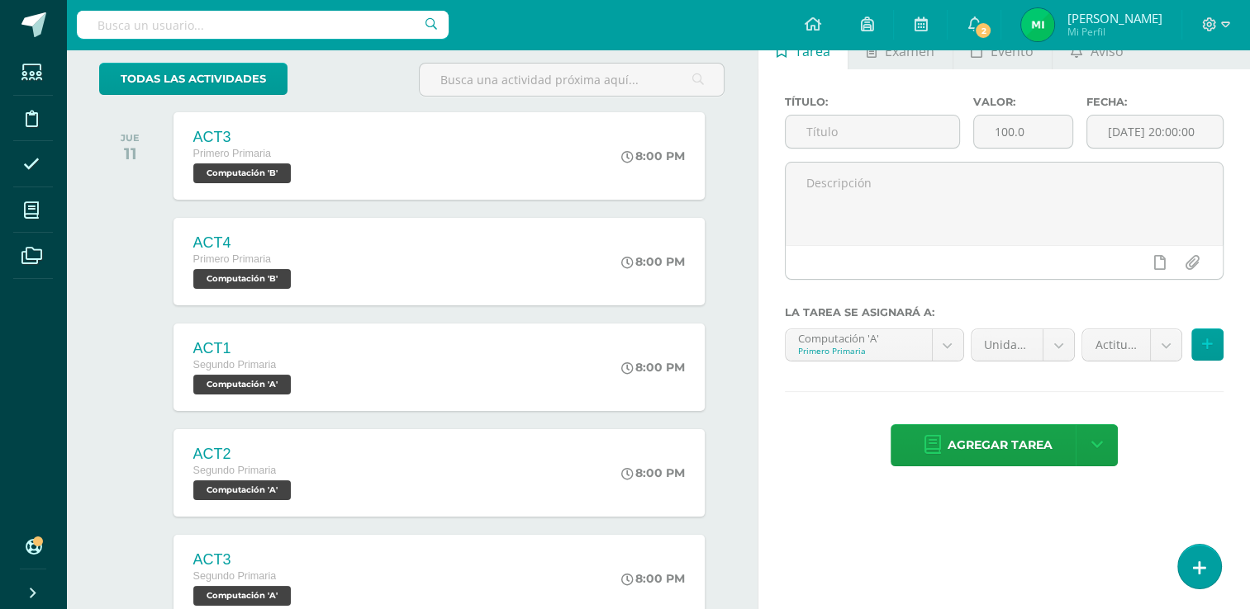
scroll to position [92, 0]
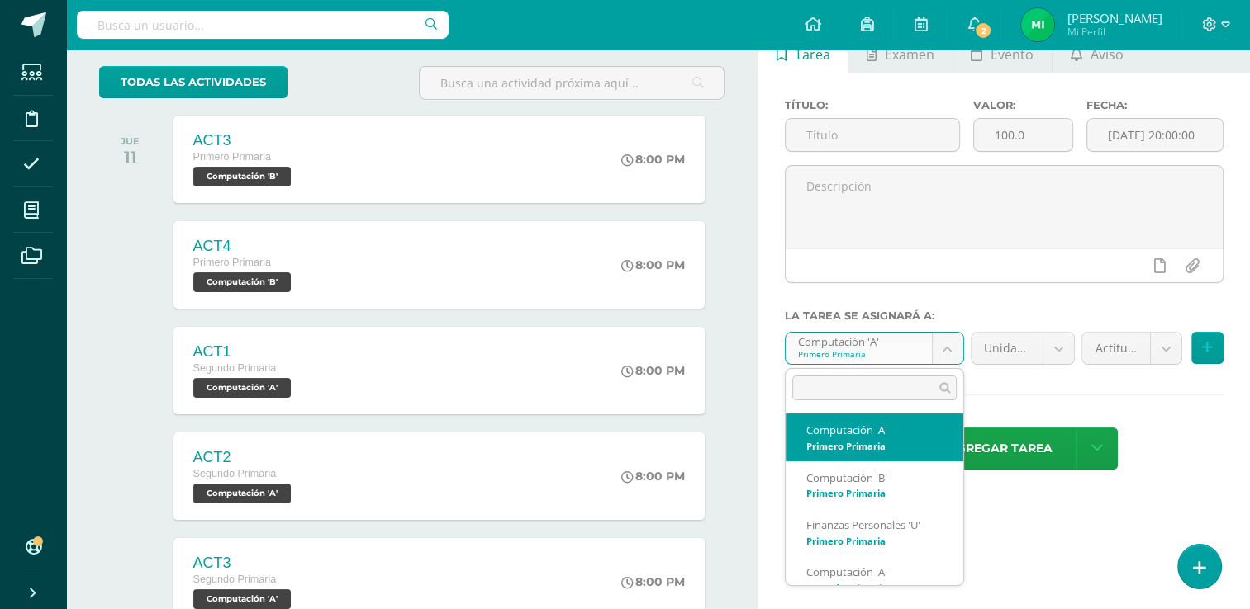
click at [946, 344] on body "Tarea asignada exitosamente Estudiantes Disciplina Asistencia Mis cursos Archiv…" at bounding box center [625, 212] width 1250 height 609
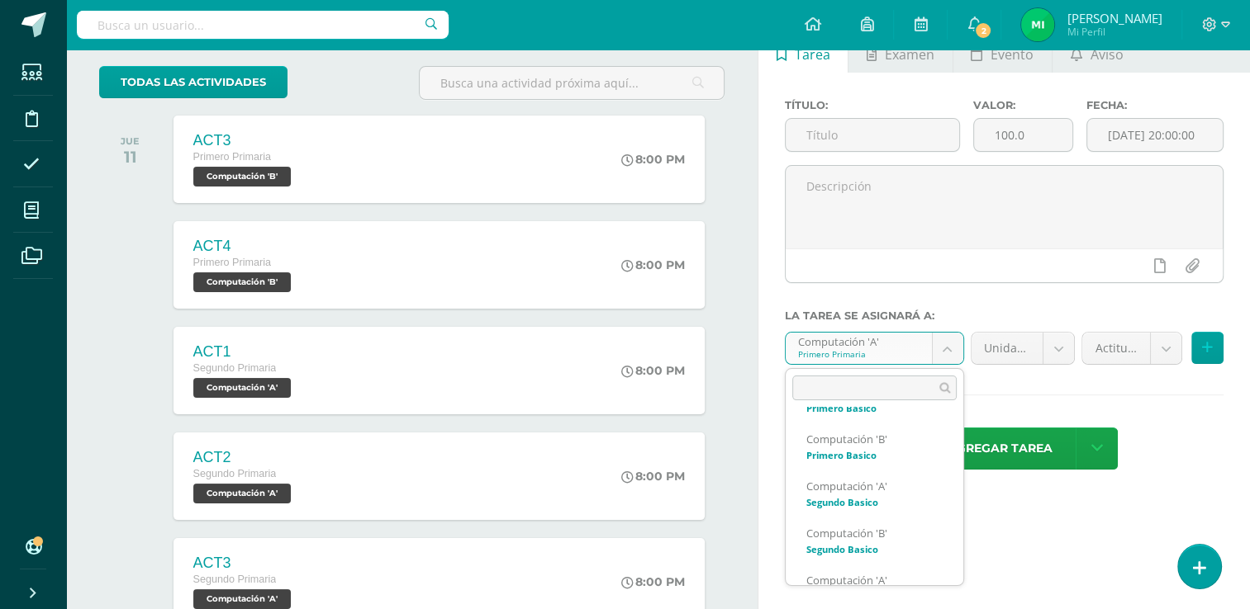
scroll to position [605, 0]
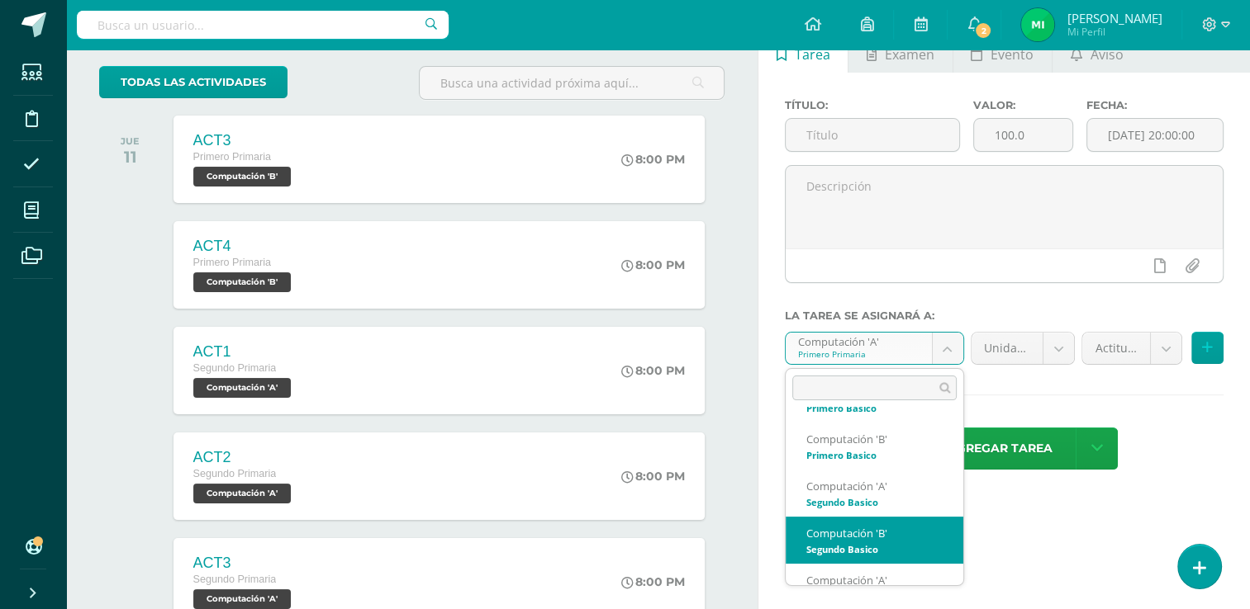
select select "111277"
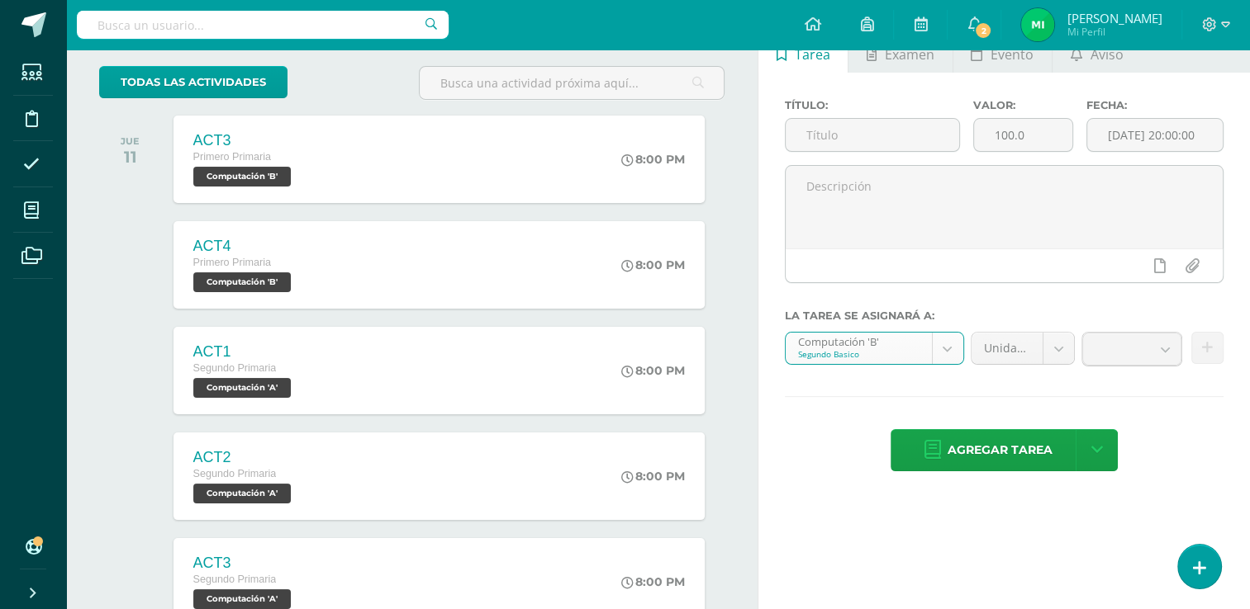
scroll to position [0, 0]
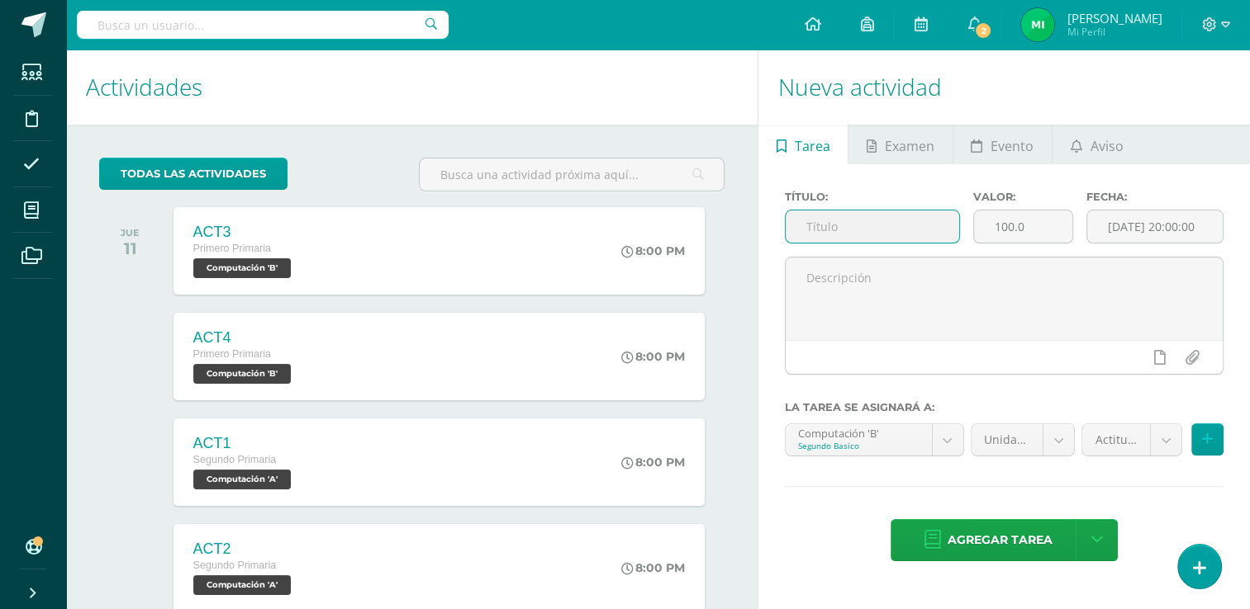
click at [856, 215] on input "text" at bounding box center [871, 227] width 173 height 32
type input "Asistencia"
click at [1056, 213] on input "100.0" at bounding box center [1023, 227] width 98 height 32
type input "1"
type input "5"
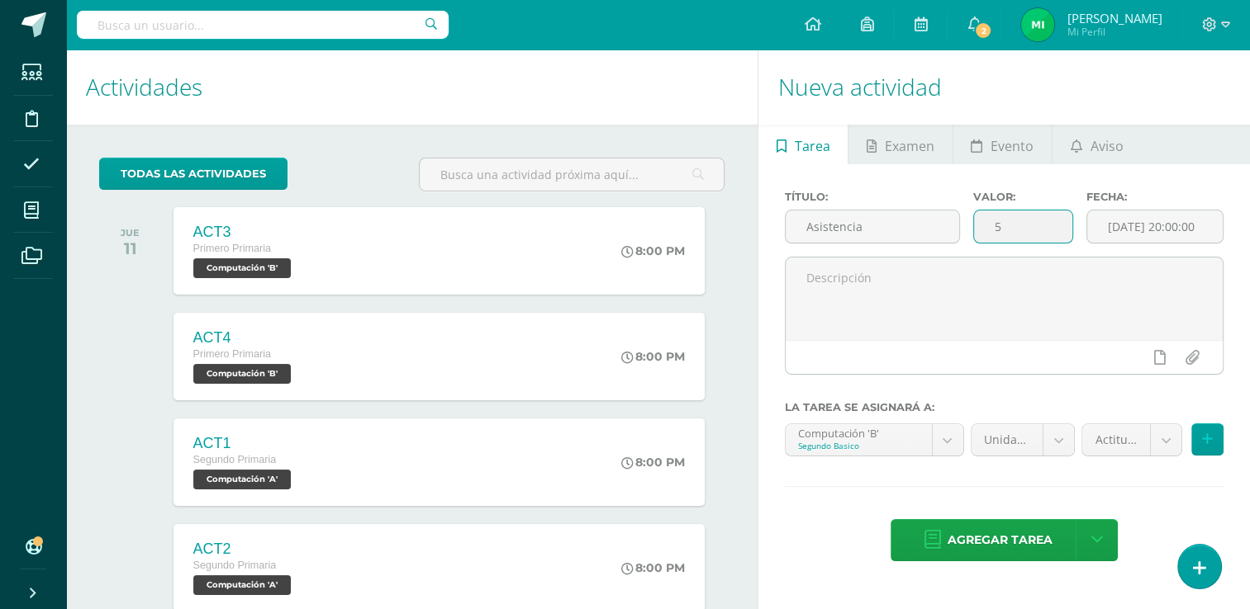
click at [1155, 442] on body "Tarea asignada exitosamente Estudiantes Disciplina Asistencia Mis cursos Archiv…" at bounding box center [625, 304] width 1250 height 609
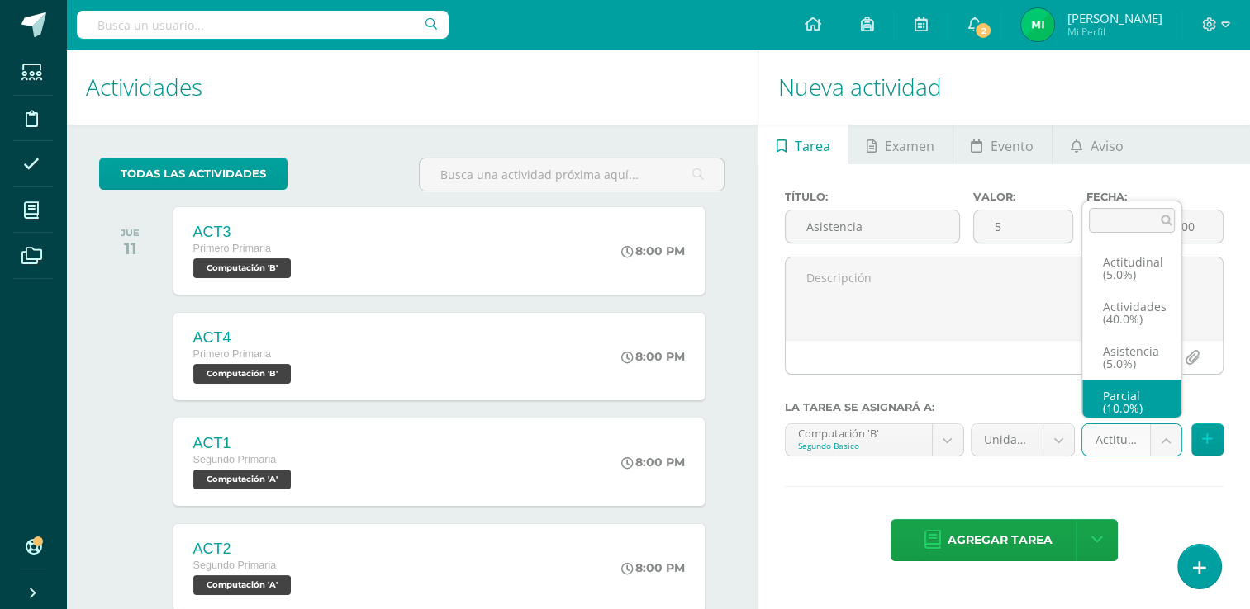
scroll to position [7, 0]
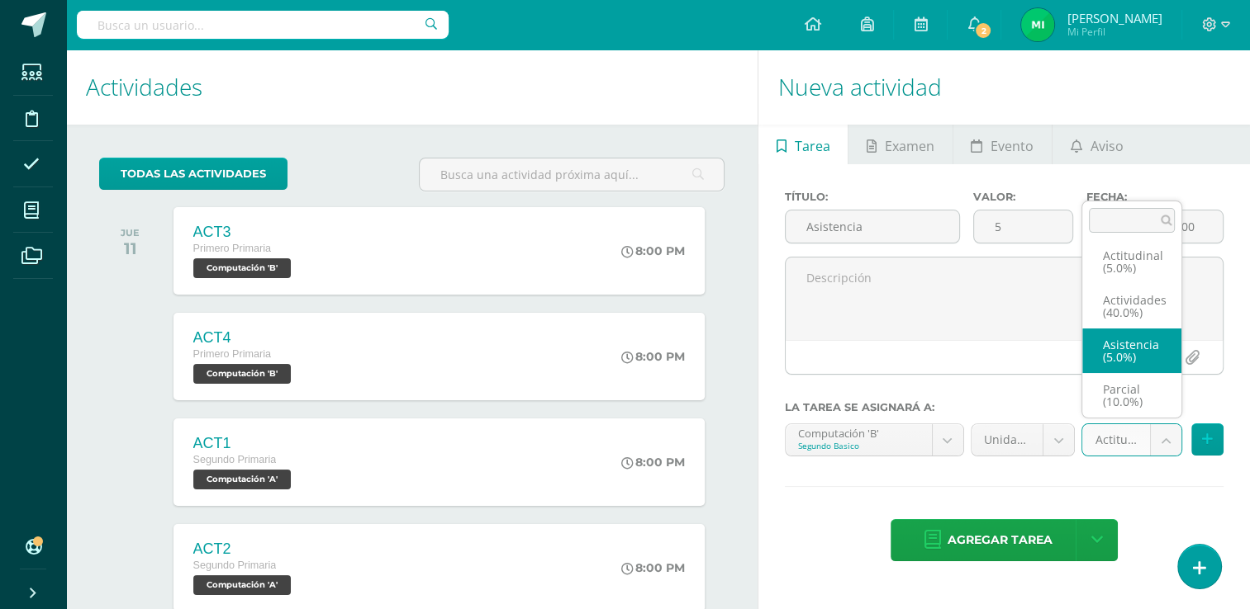
select select "122023"
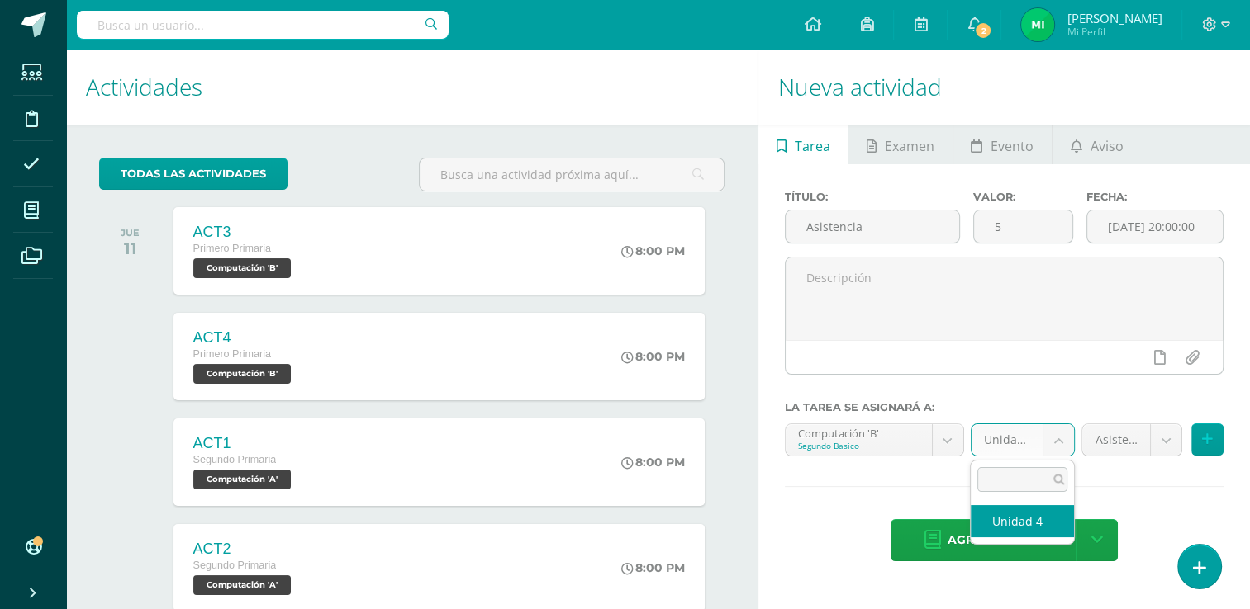
click at [1051, 435] on body "Tarea asignada exitosamente Estudiantes Disciplina Asistencia Mis cursos Archiv…" at bounding box center [625, 304] width 1250 height 609
select select "111286"
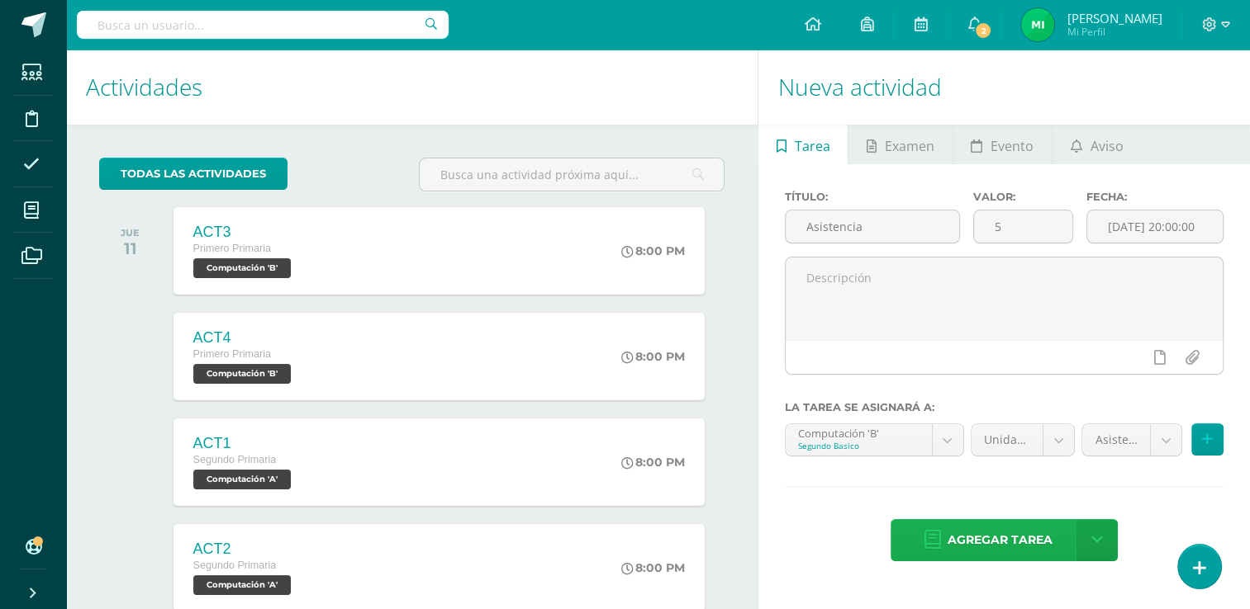
click at [1026, 533] on span "Agregar tarea" at bounding box center [999, 540] width 105 height 40
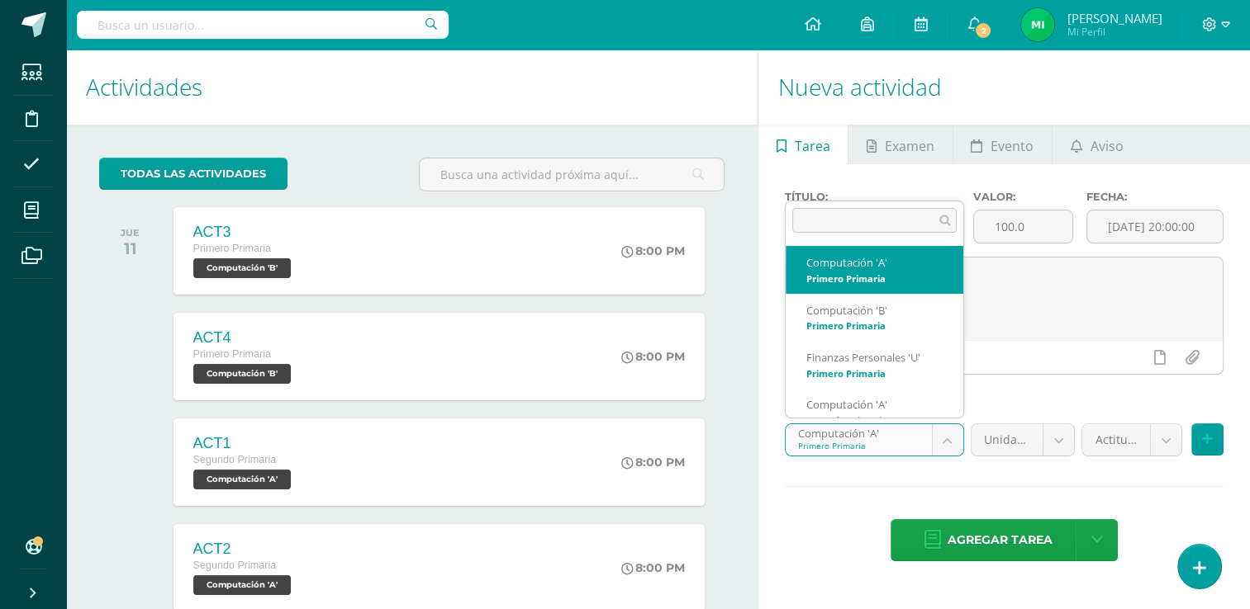
click at [937, 439] on body "Tarea asignada exitosamente Estudiantes Disciplina Asistencia Mis cursos Archiv…" at bounding box center [625, 304] width 1250 height 609
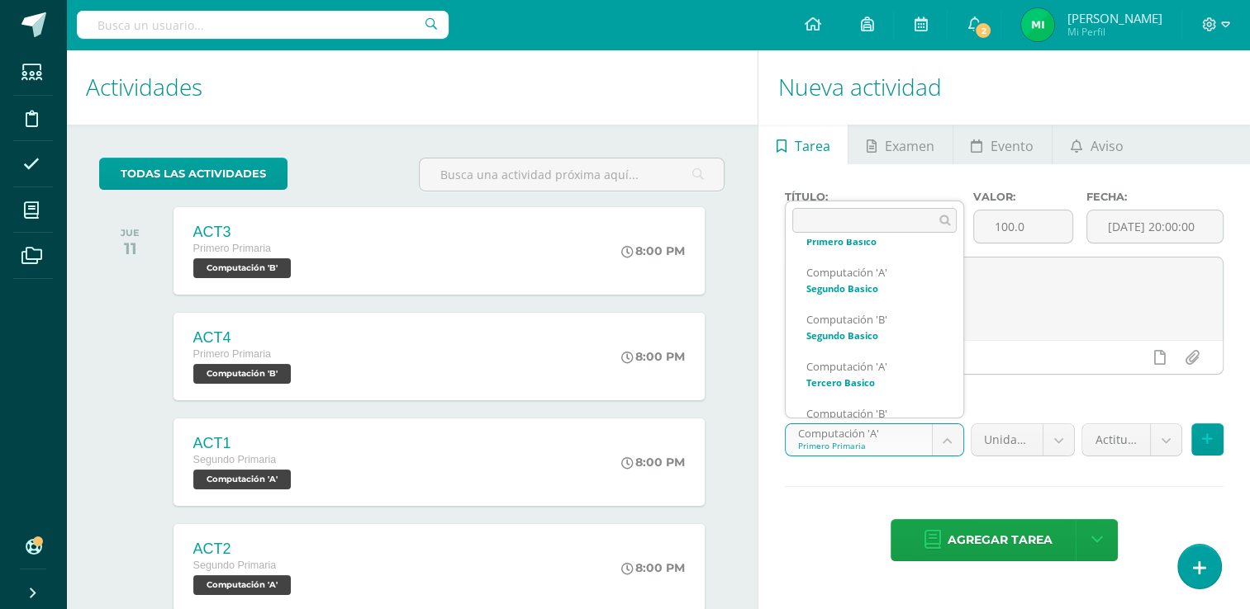
scroll to position [653, 0]
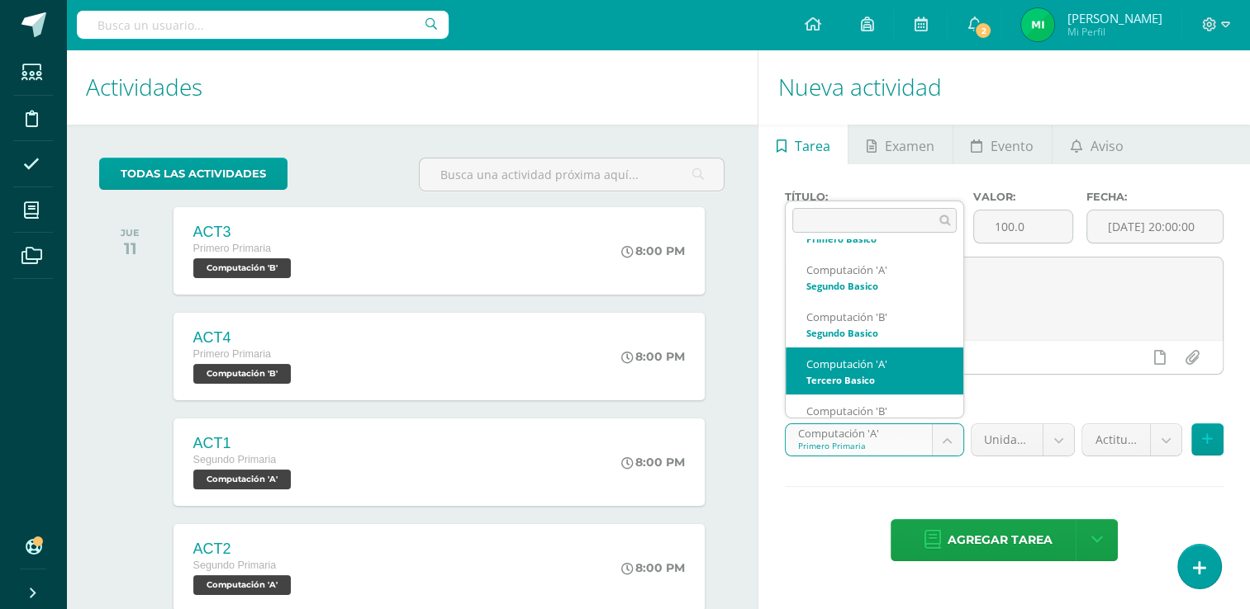
select select "111417"
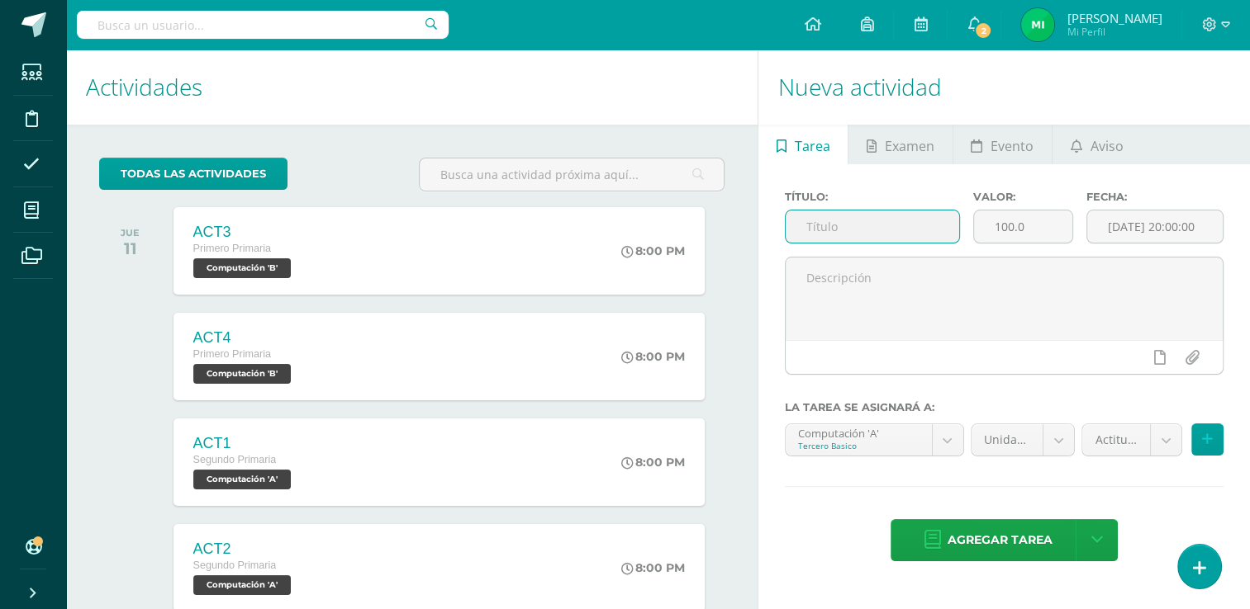
click at [870, 233] on input "text" at bounding box center [871, 227] width 173 height 32
type input "Asistencia"
click at [1024, 230] on input "100.0" at bounding box center [1023, 227] width 98 height 32
type input "1"
type input "5"
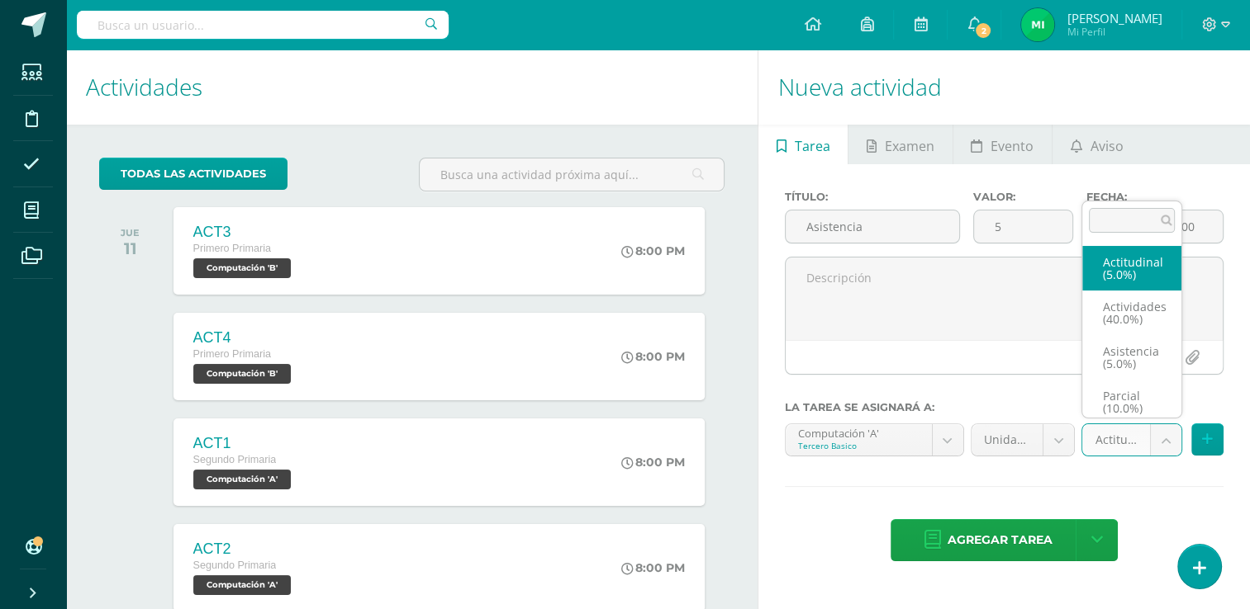
click at [1156, 440] on body "Tarea asignada exitosamente Estudiantes Disciplina Asistencia Mis cursos Archiv…" at bounding box center [625, 304] width 1250 height 609
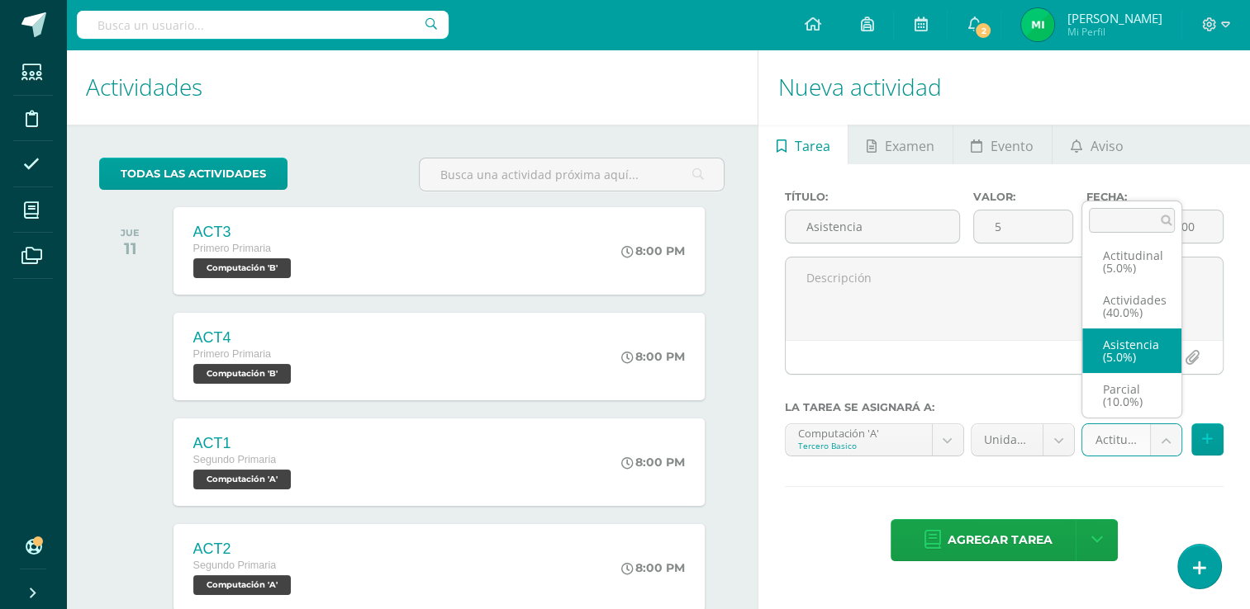
select select "122018"
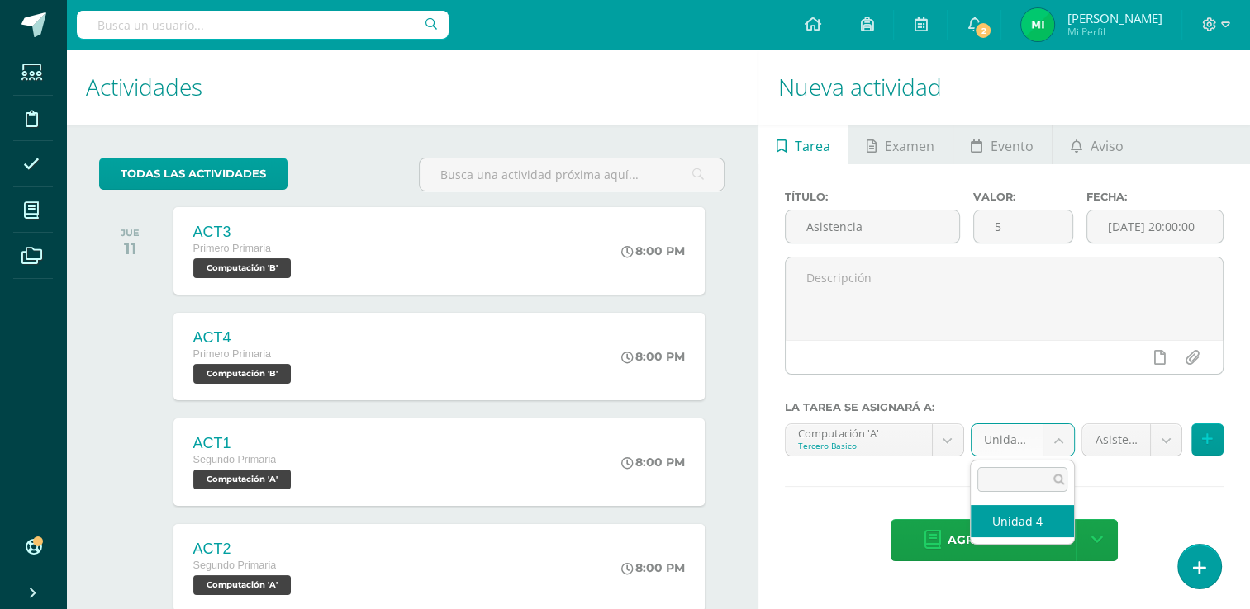
click at [1046, 434] on body "Tarea asignada exitosamente Estudiantes Disciplina Asistencia Mis cursos Archiv…" at bounding box center [625, 304] width 1250 height 609
select select "111426"
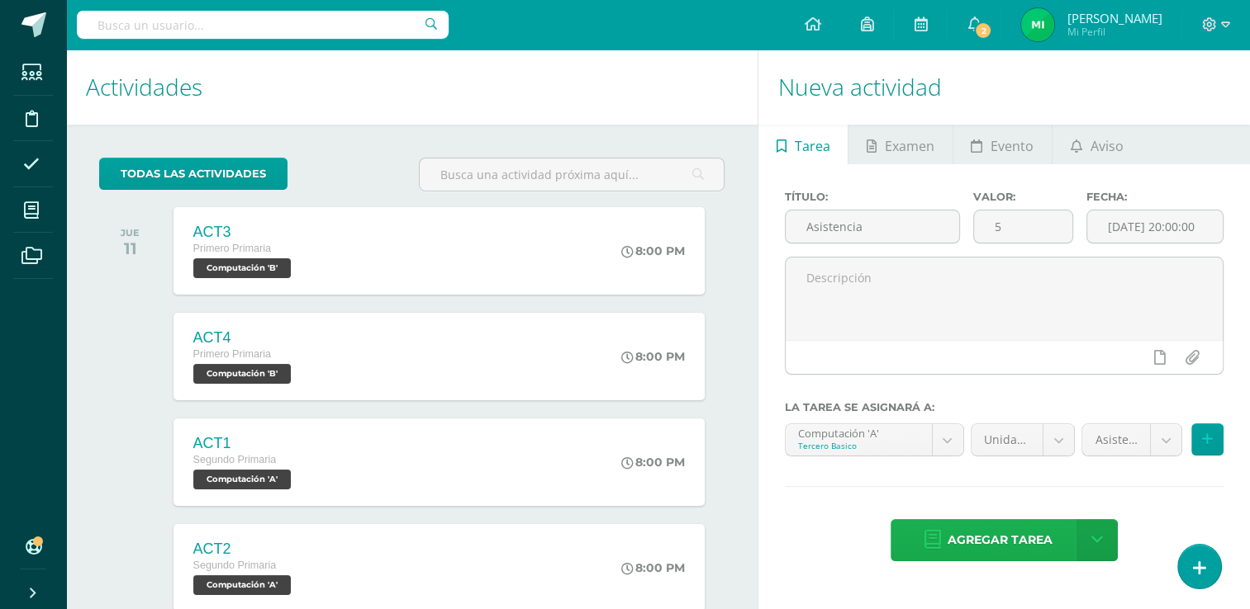
click at [1008, 537] on span "Agregar tarea" at bounding box center [999, 540] width 105 height 40
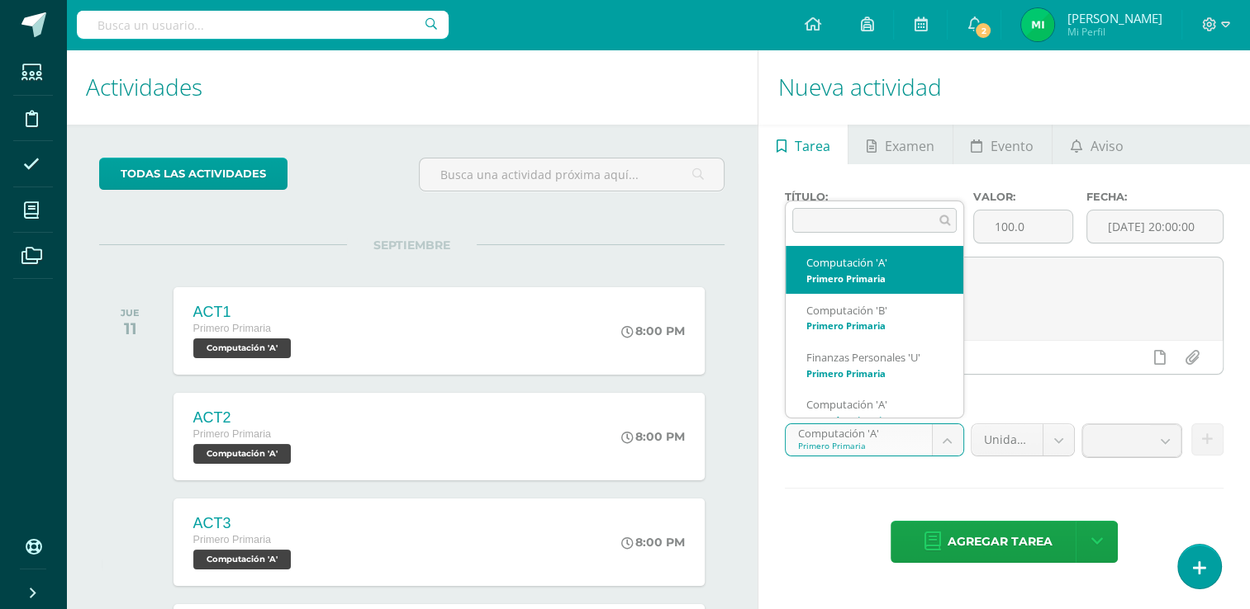
click at [951, 441] on body "Tarea asignada exitosamente Estudiantes Disciplina Asistencia Mis cursos Archiv…" at bounding box center [625, 304] width 1250 height 609
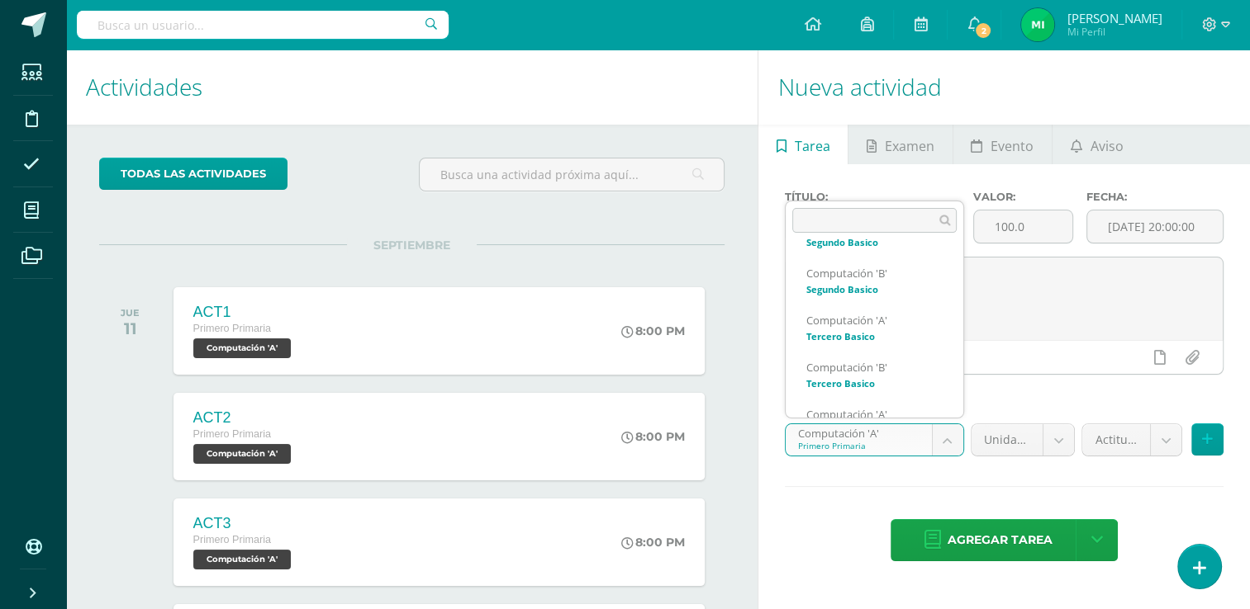
scroll to position [700, 0]
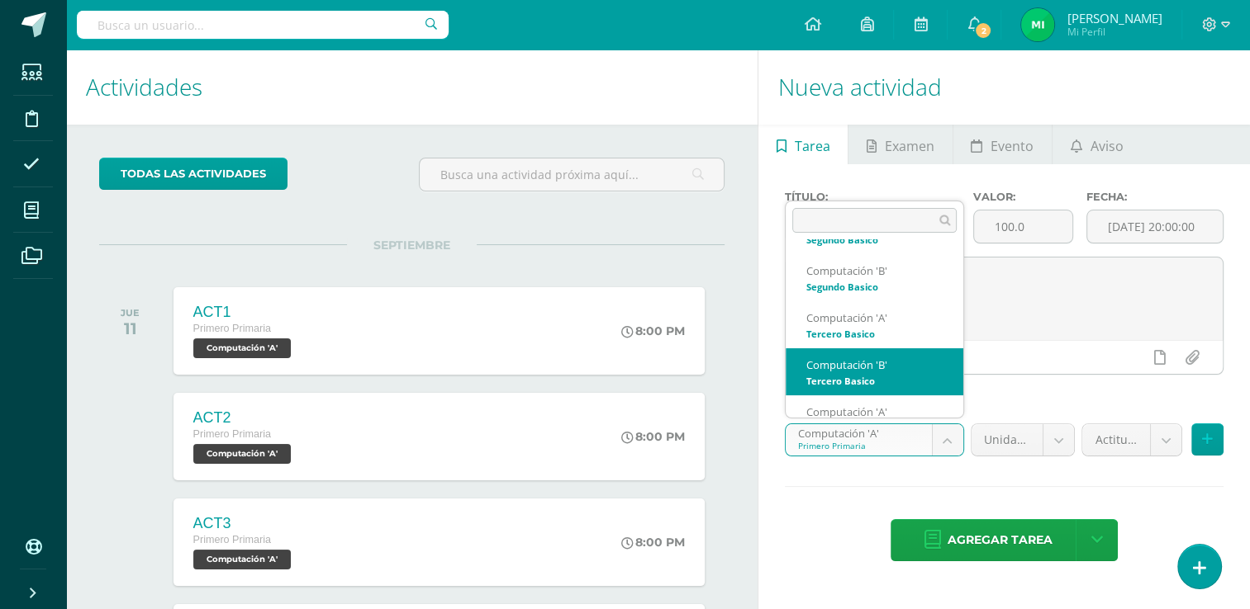
select select "111567"
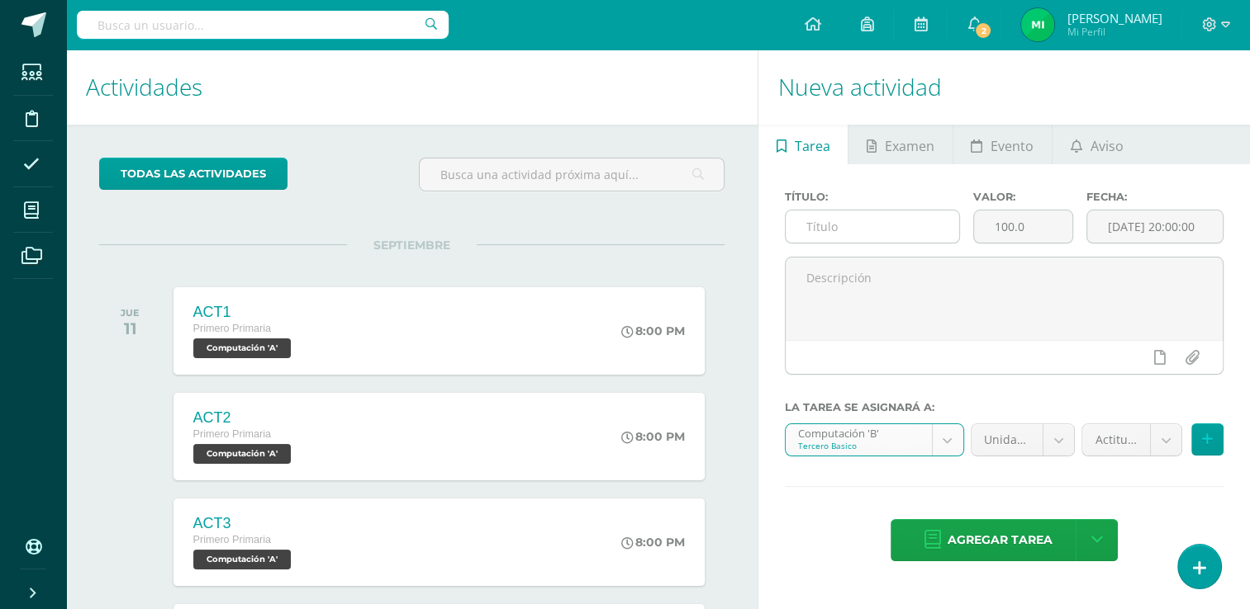
click at [890, 228] on input "text" at bounding box center [871, 227] width 173 height 32
type input "Asistencia"
click at [1027, 228] on input "100.0" at bounding box center [1023, 227] width 98 height 32
type input "1"
type input "5"
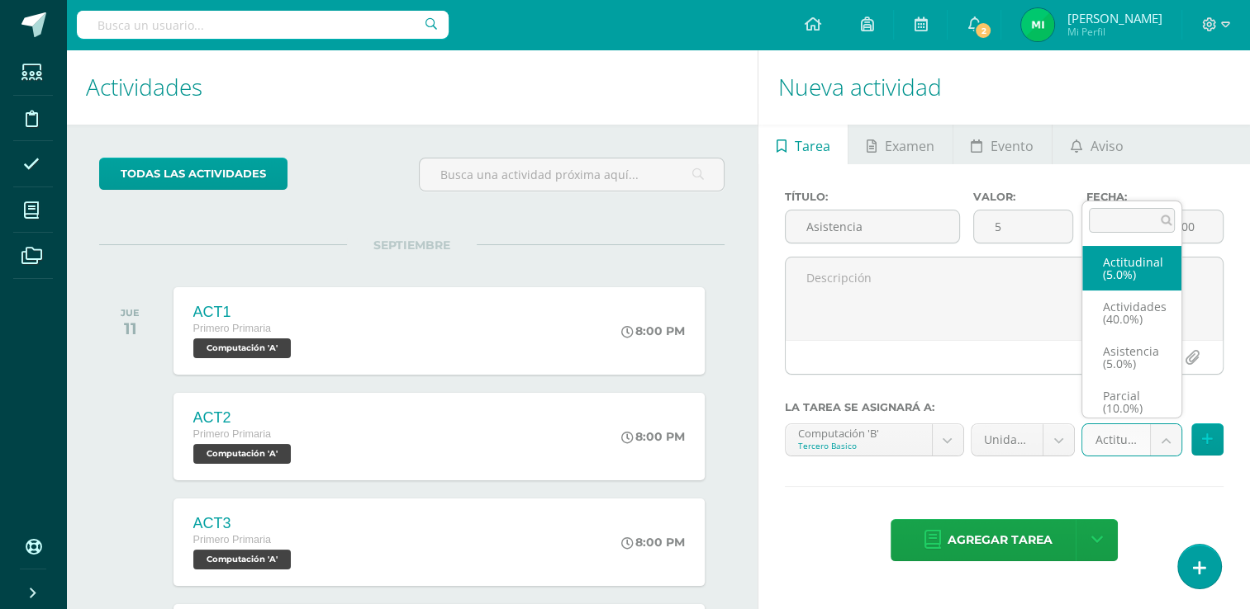
click at [1160, 435] on body "Tarea asignada exitosamente Estudiantes Disciplina Asistencia Mis cursos Archiv…" at bounding box center [625, 304] width 1250 height 609
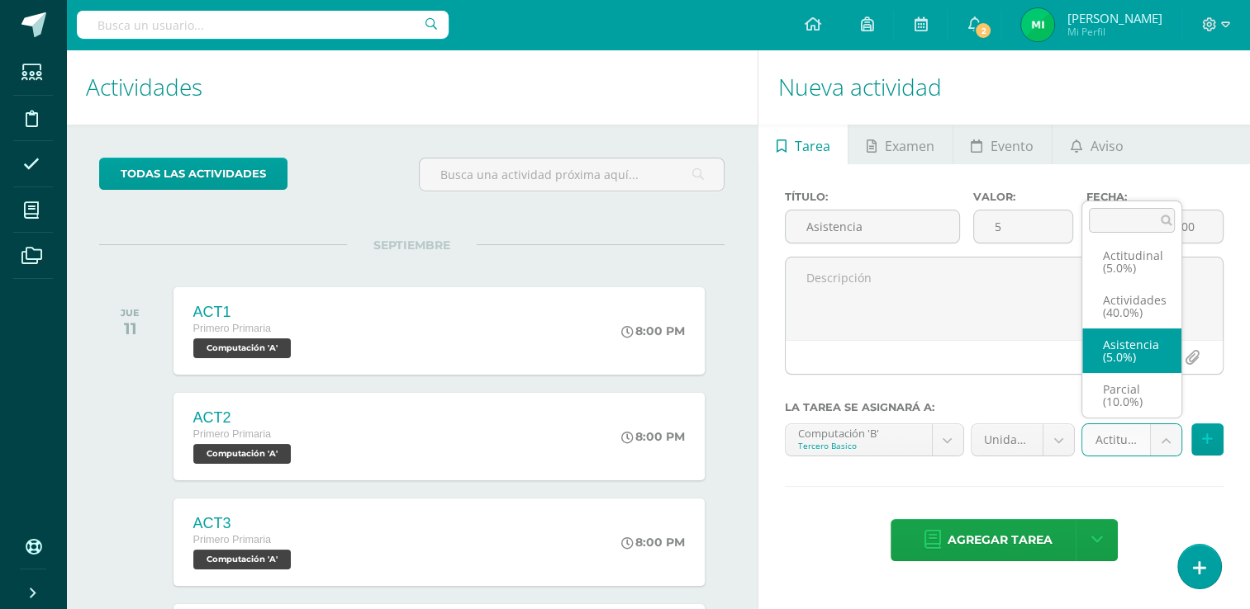
select select "122013"
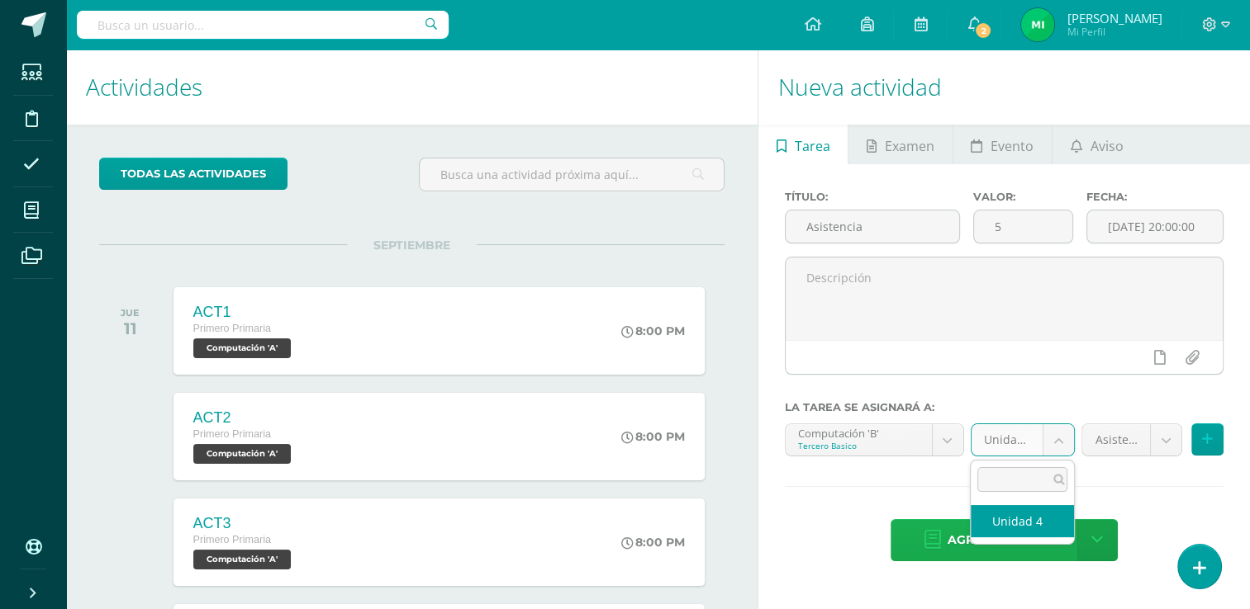
drag, startPoint x: 1052, startPoint y: 434, endPoint x: 1024, endPoint y: 523, distance: 93.5
select select "111576"
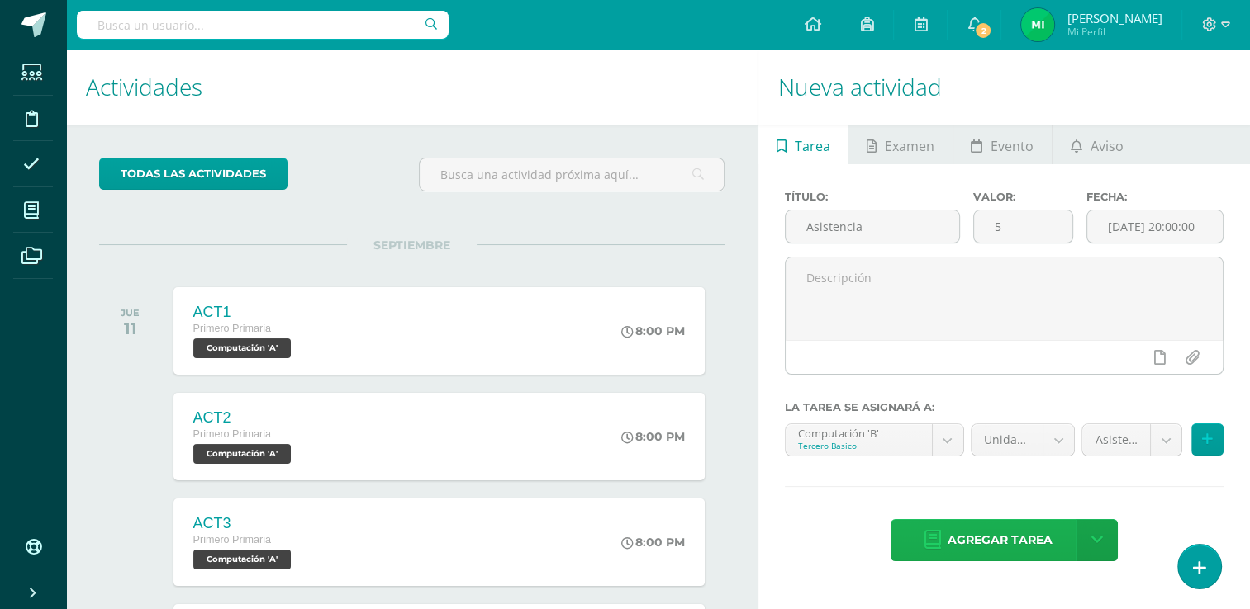
click at [1024, 523] on span "Agregar tarea" at bounding box center [999, 540] width 105 height 40
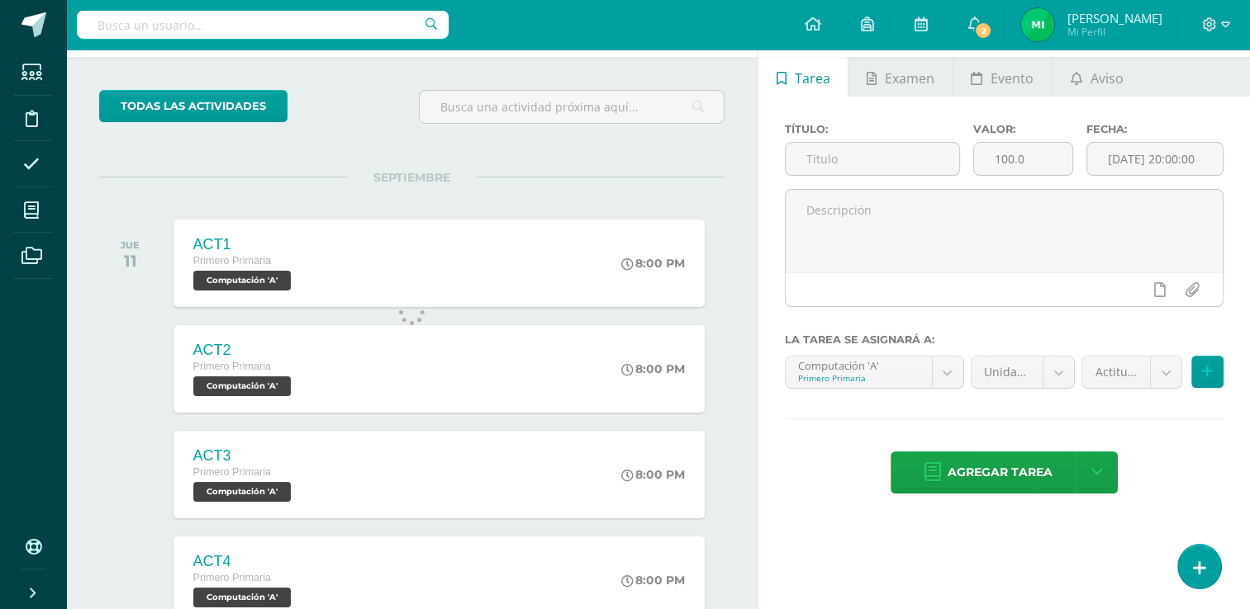
scroll to position [65, 0]
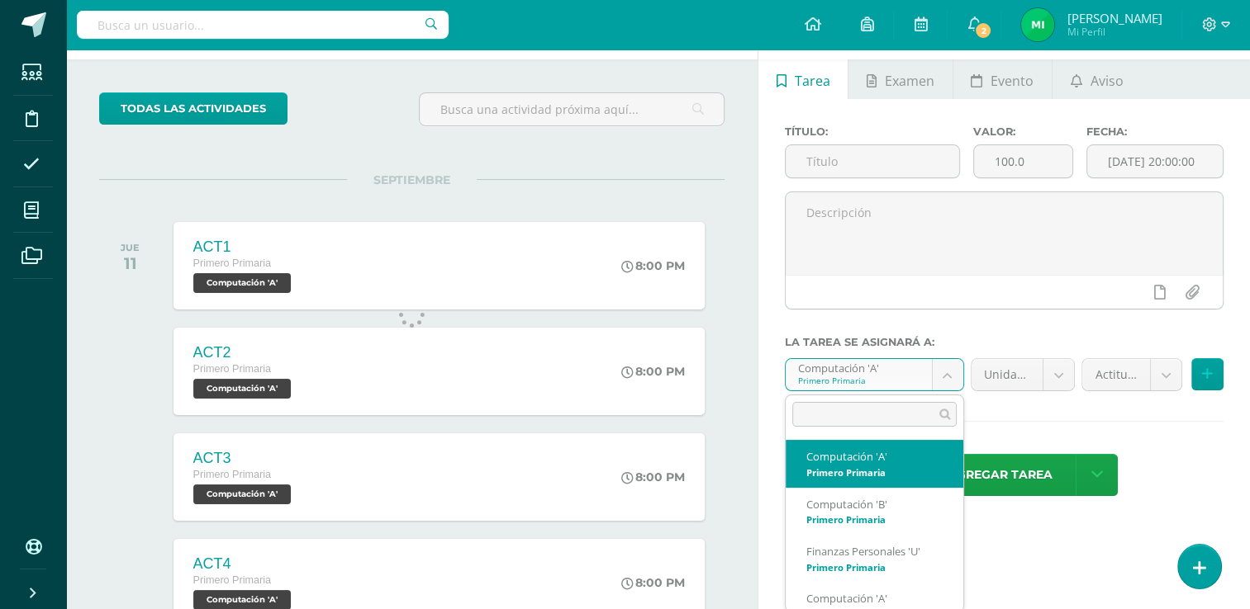
click at [941, 376] on body "Tarea asignada exitosamente Estudiantes Disciplina Asistencia Mis cursos Archiv…" at bounding box center [625, 239] width 1250 height 609
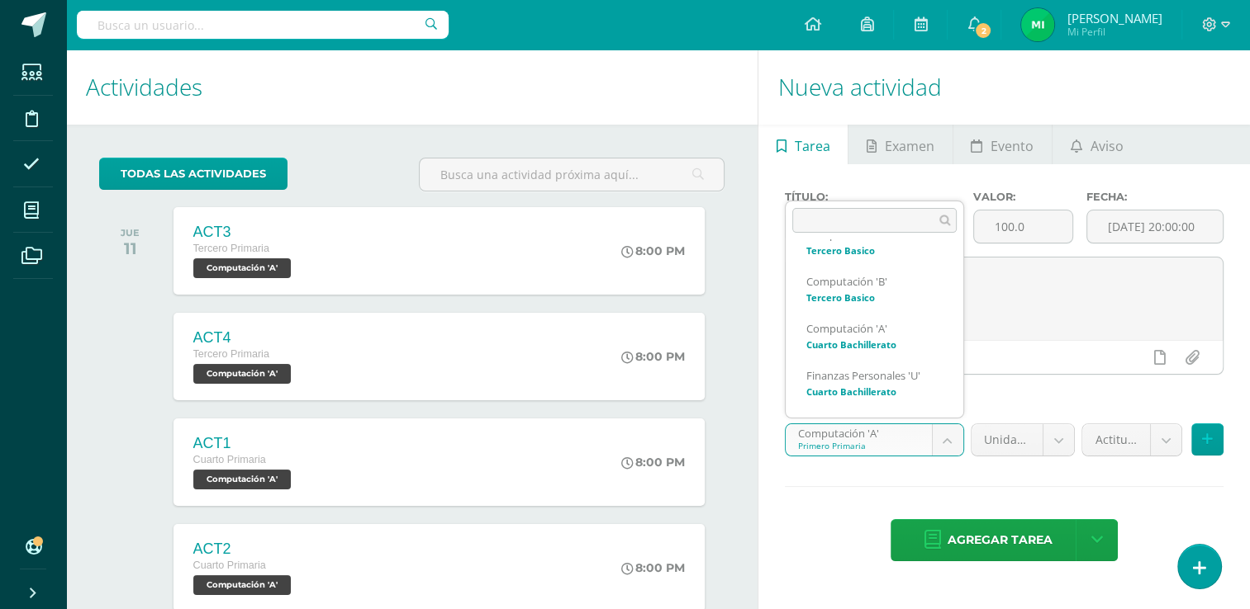
scroll to position [789, 0]
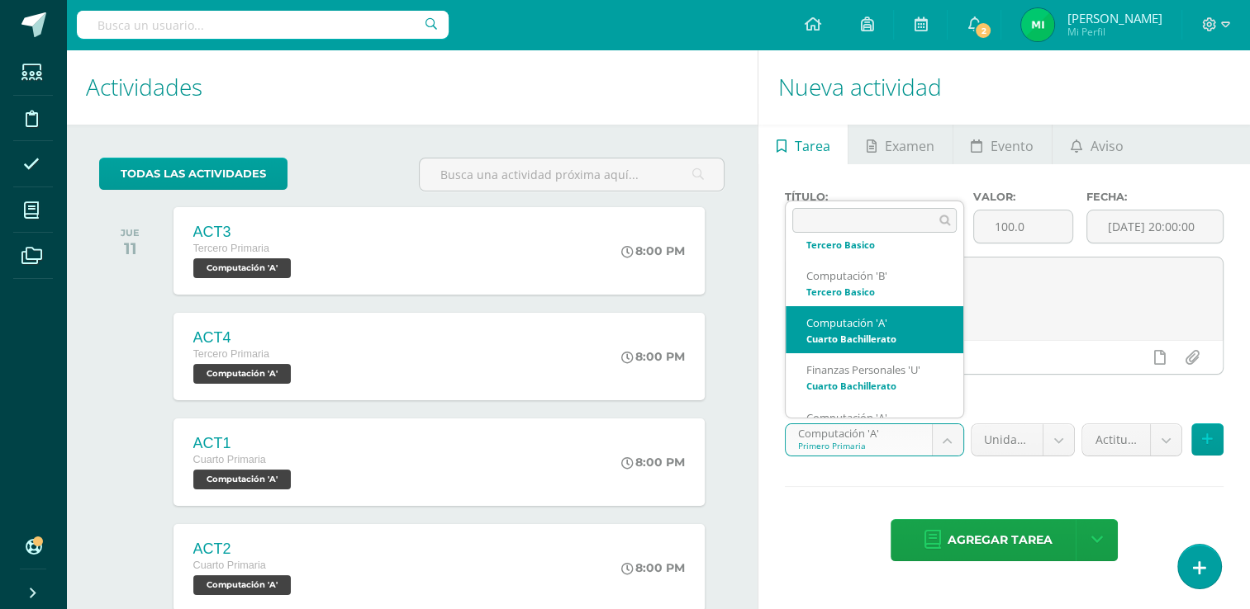
select select "111607"
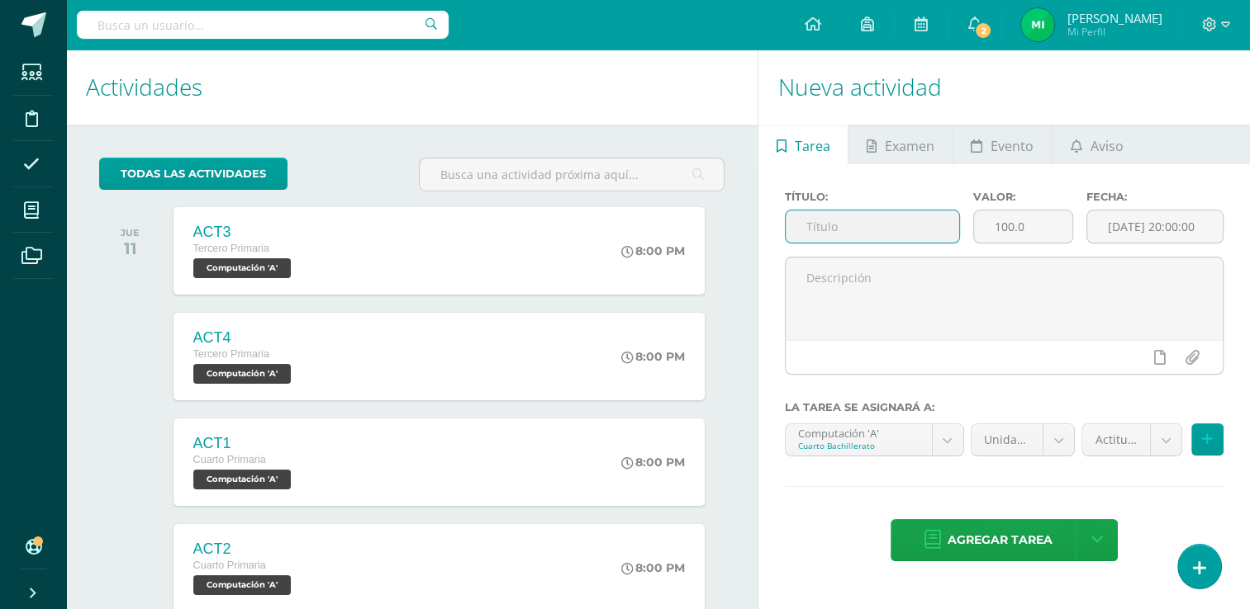
click at [875, 235] on input "text" at bounding box center [871, 227] width 173 height 32
type input "Asistencia"
click at [1031, 219] on input "100.0" at bounding box center [1023, 227] width 98 height 32
type input "1"
type input "5"
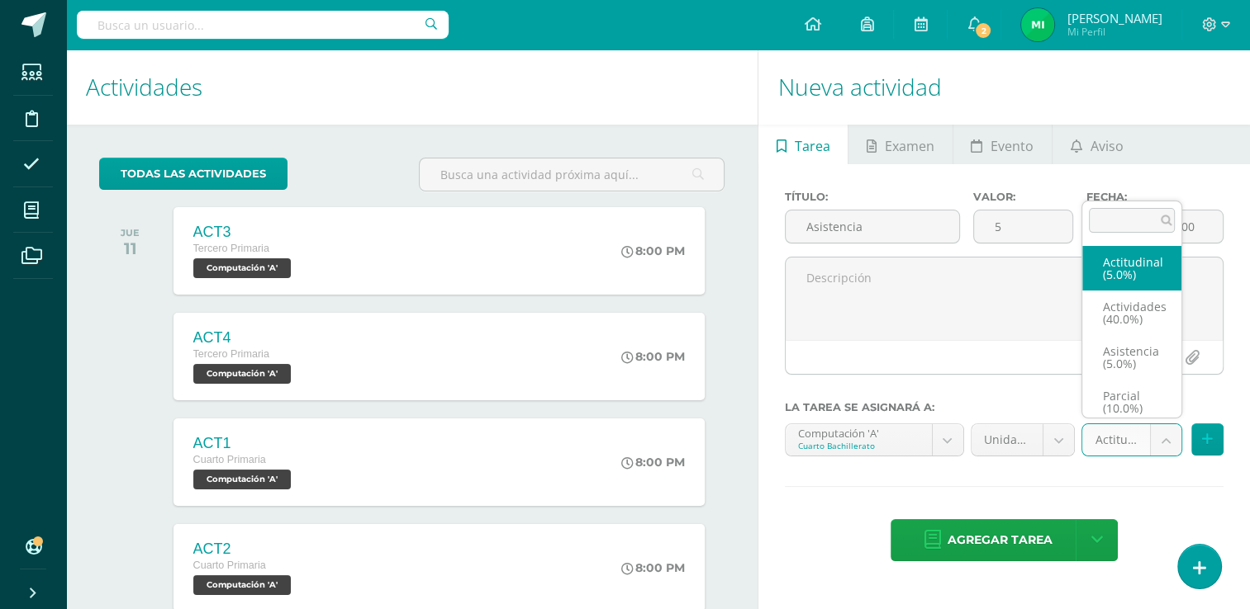
click at [1156, 436] on body "Tarea asignada exitosamente Estudiantes Disciplina Asistencia Mis cursos Archiv…" at bounding box center [625, 304] width 1250 height 609
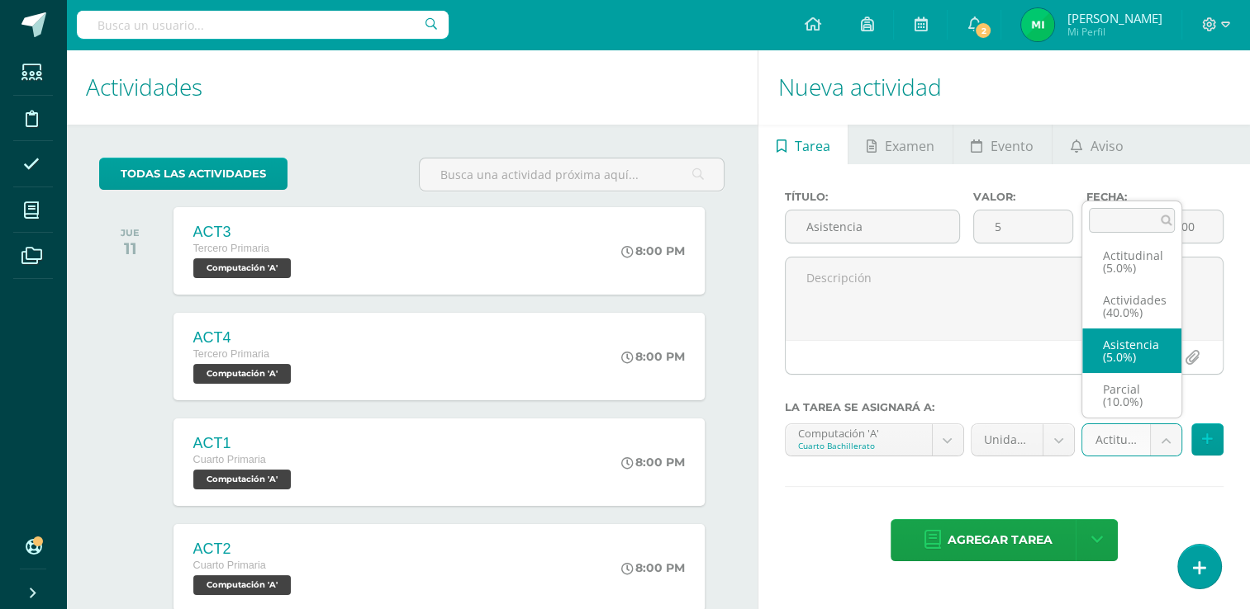
select select "122008"
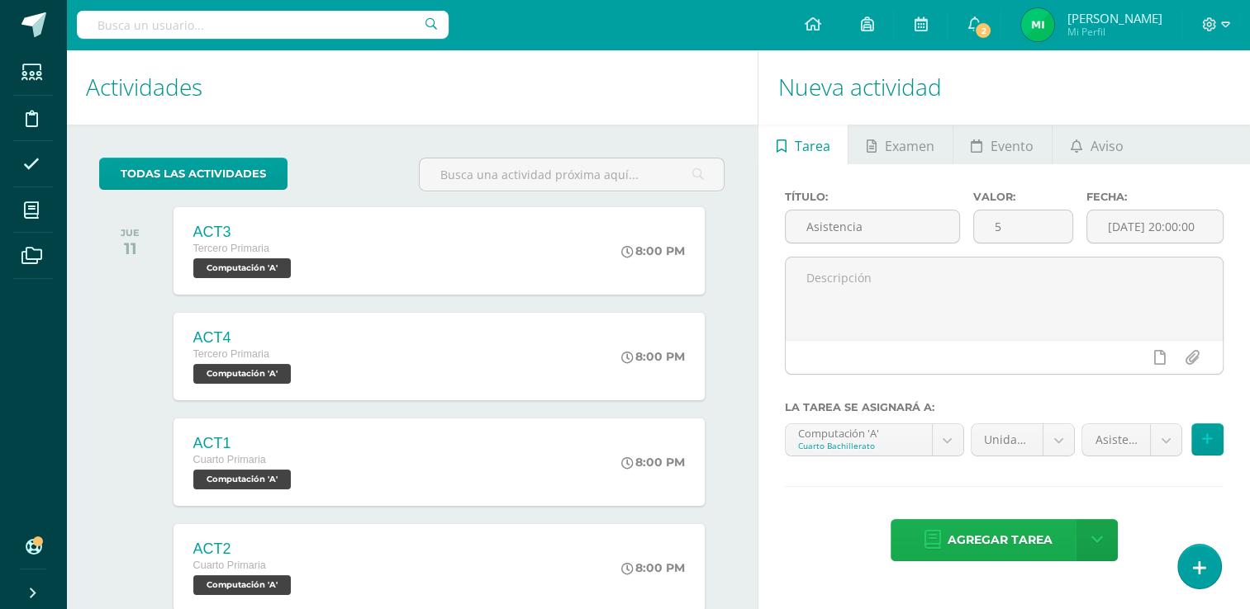
click at [939, 544] on icon at bounding box center [932, 540] width 17 height 18
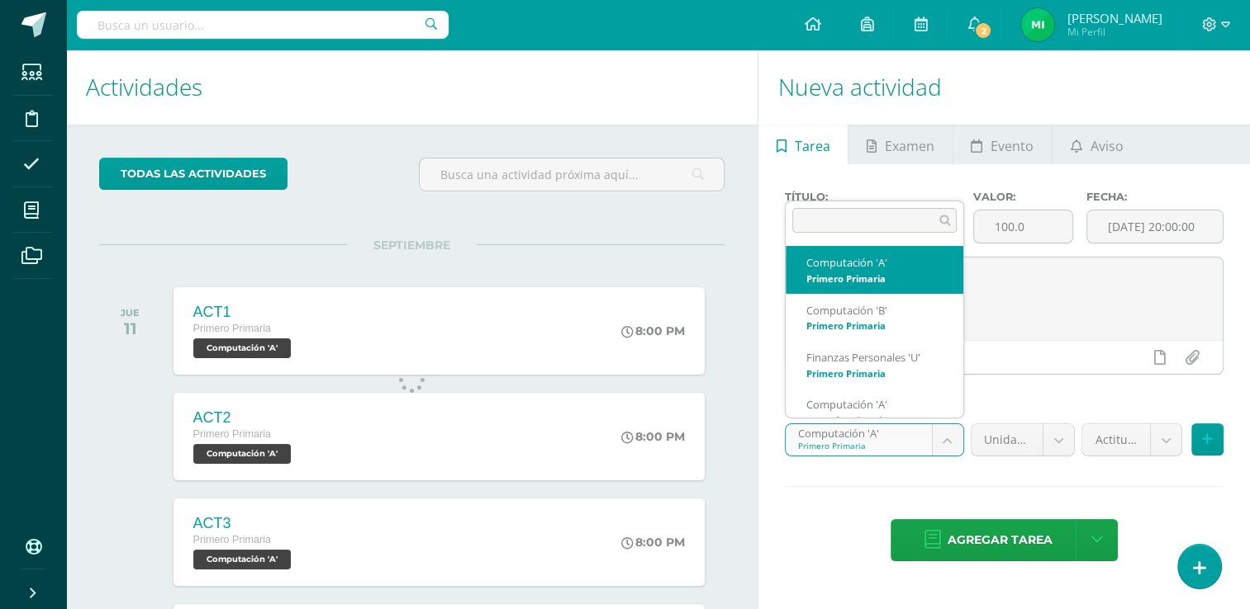
click at [941, 434] on body "Tarea asignada exitosamente Estudiantes Disciplina Asistencia Mis cursos Archiv…" at bounding box center [625, 304] width 1250 height 609
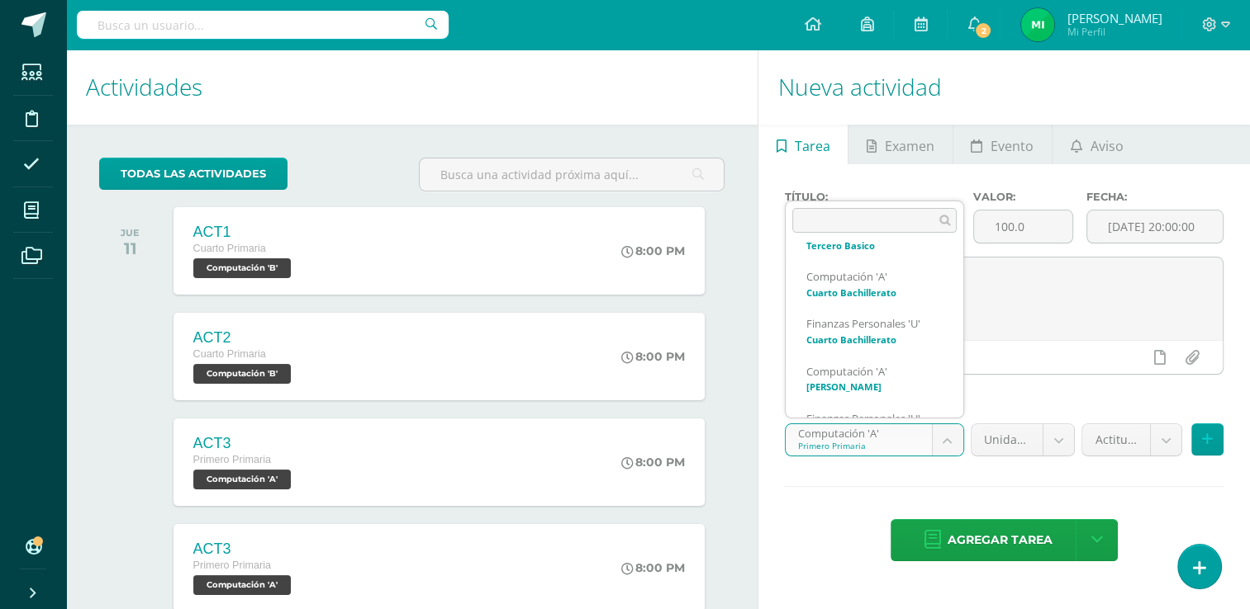
scroll to position [836, 0]
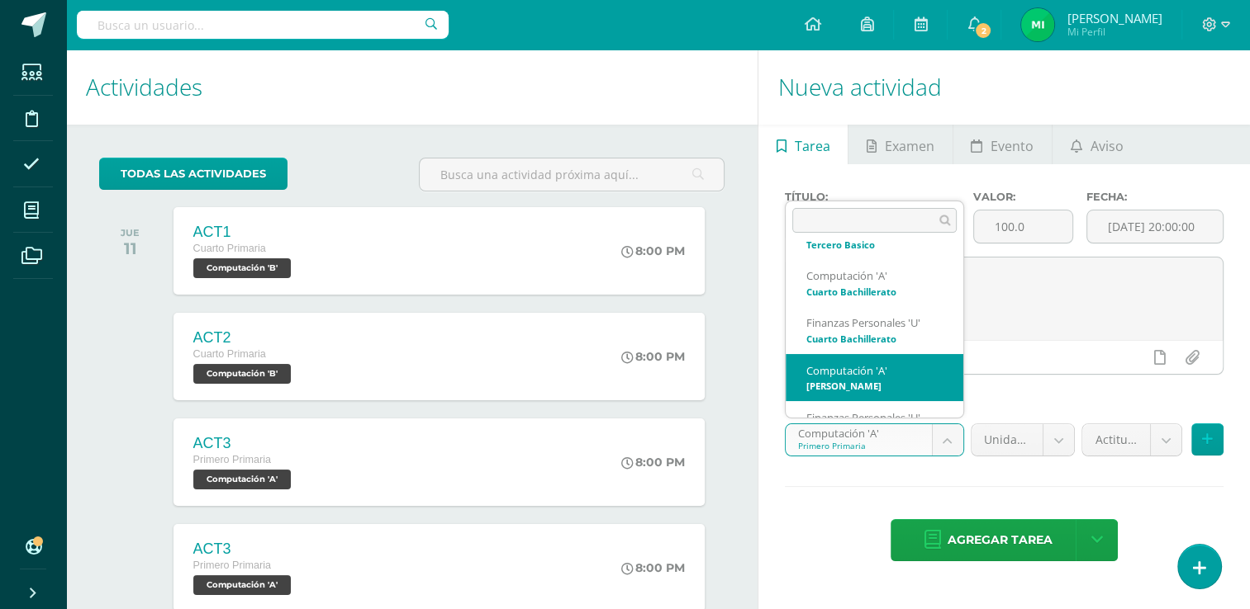
select select "111777"
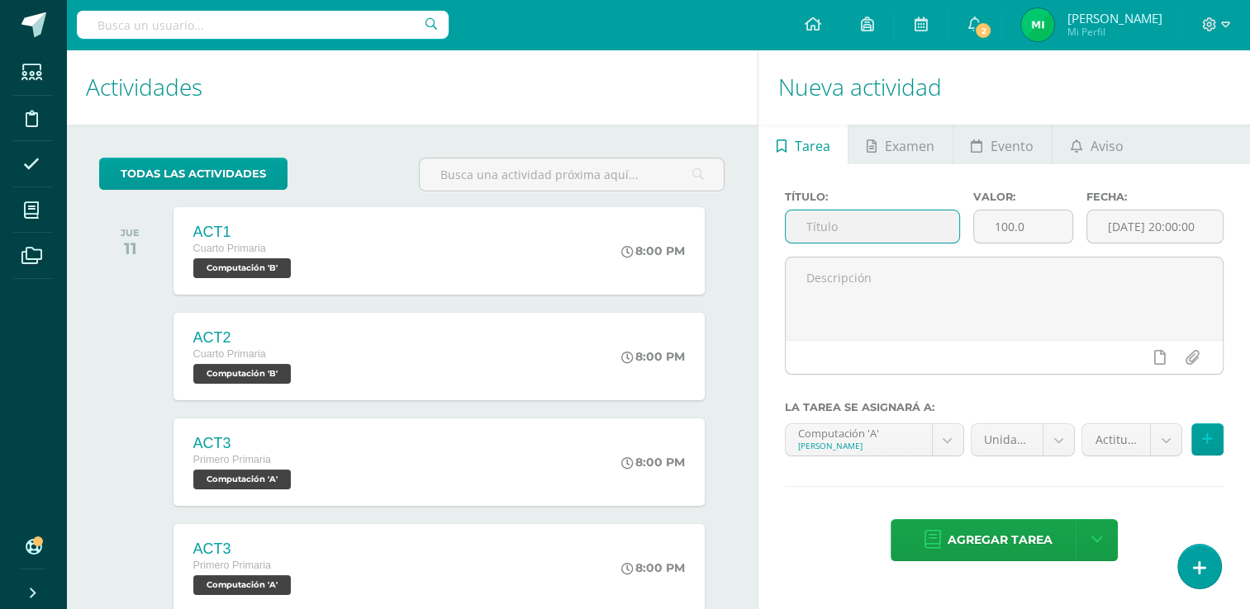
click at [878, 216] on input "text" at bounding box center [871, 227] width 173 height 32
type input "Asistencia"
click at [1044, 224] on input "100.0" at bounding box center [1023, 227] width 98 height 32
type input "1"
type input "6"
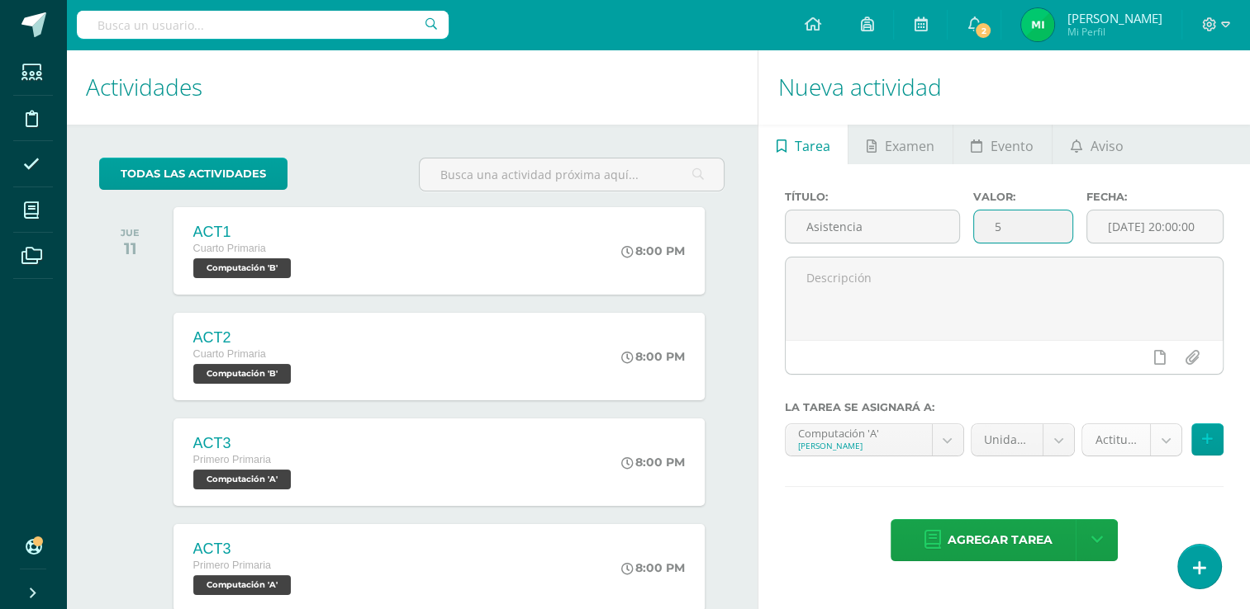
type input "5"
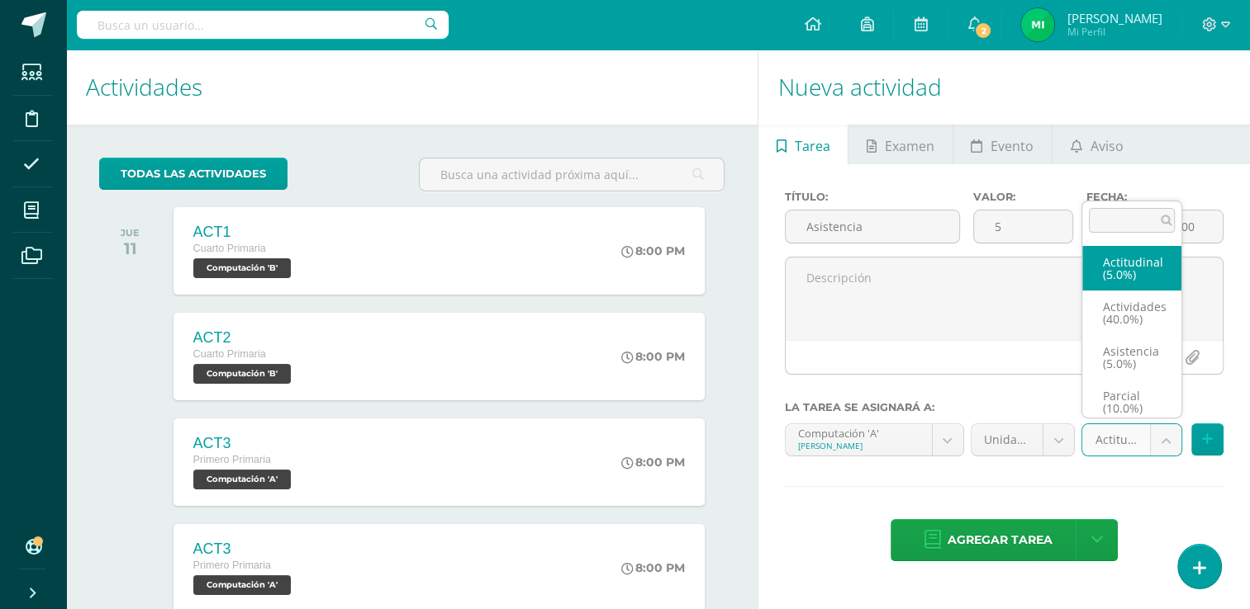
click at [1168, 433] on body "Tarea asignada exitosamente Estudiantes Disciplina Asistencia Mis cursos Archiv…" at bounding box center [625, 304] width 1250 height 609
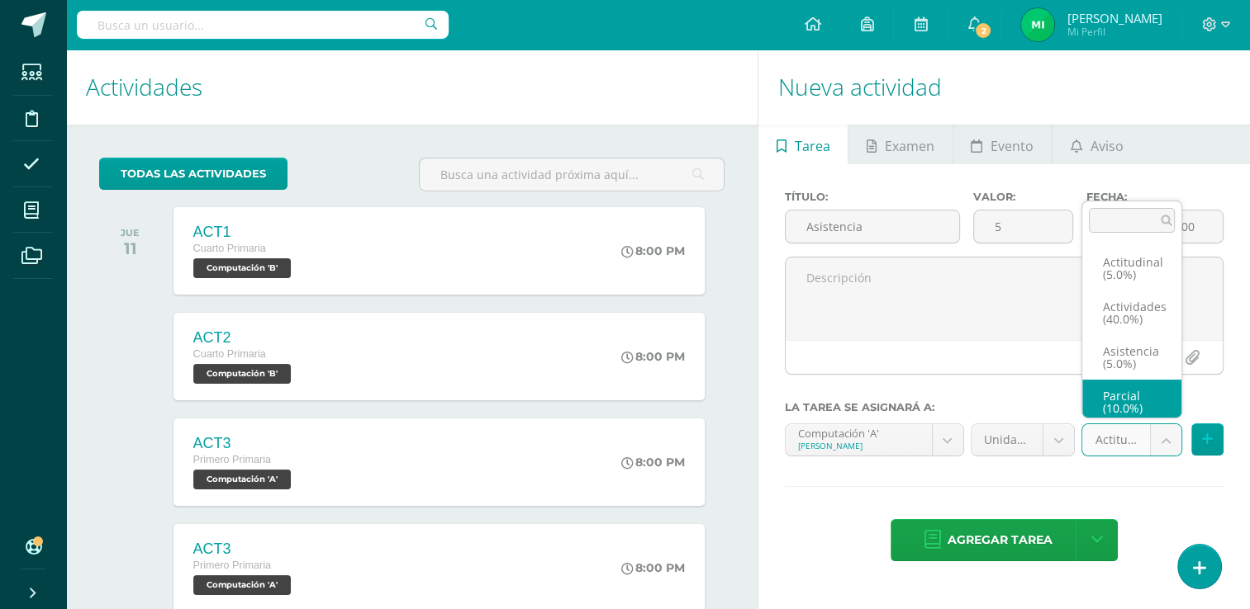
scroll to position [7, 0]
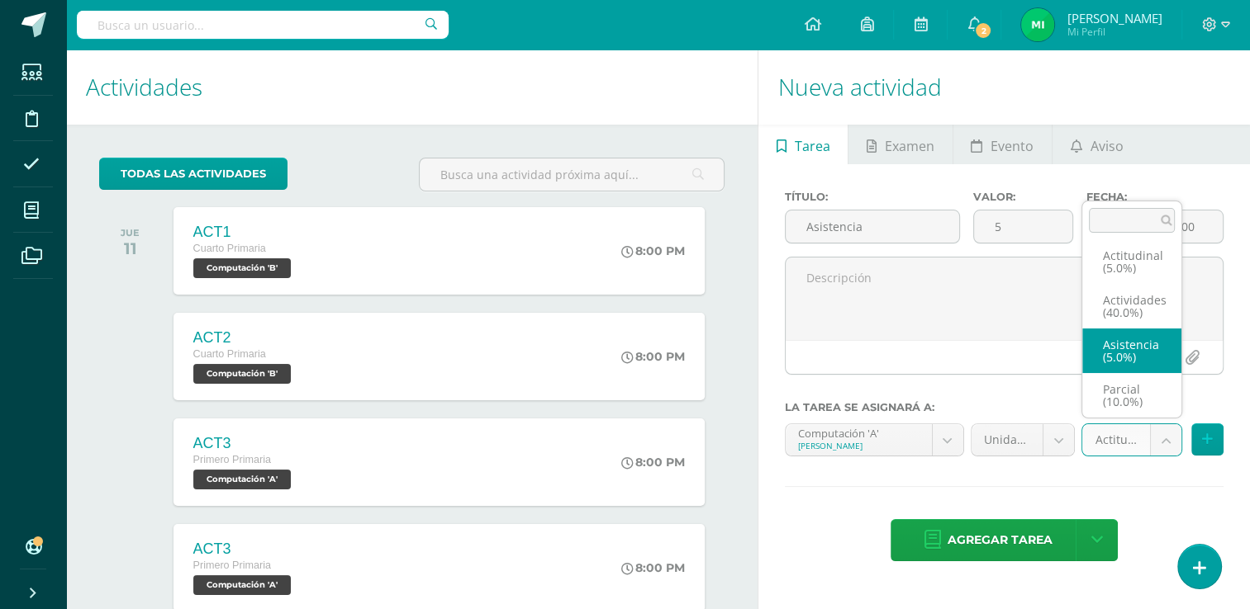
select select "122003"
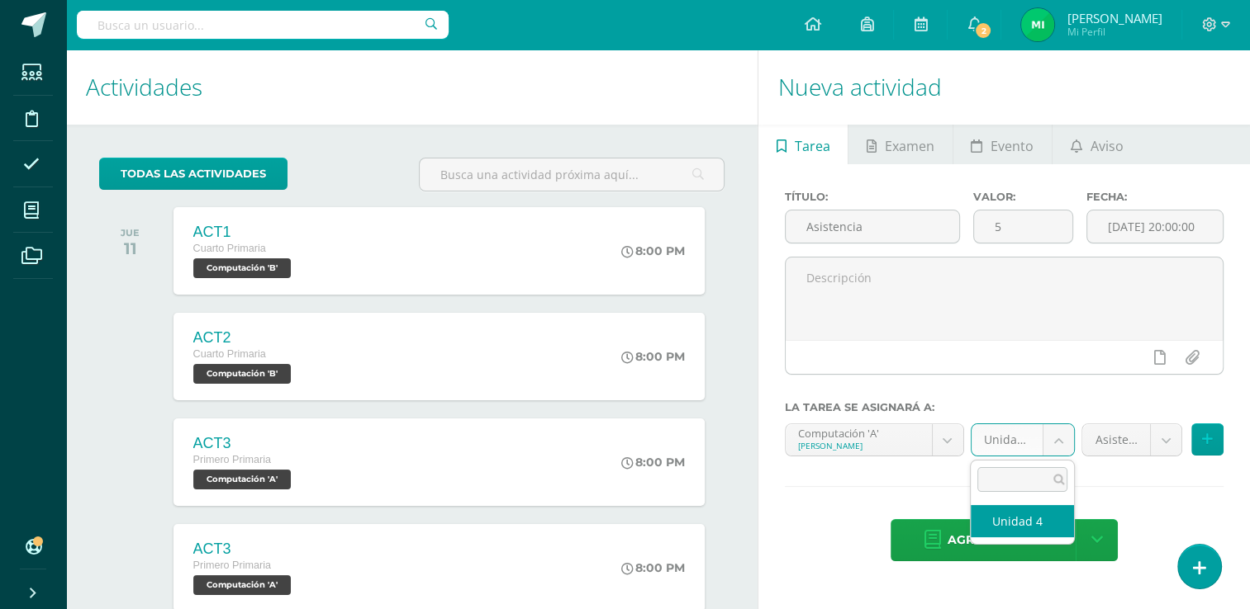
click at [1053, 444] on body "Tarea asignada exitosamente Estudiantes Disciplina Asistencia Mis cursos Archiv…" at bounding box center [625, 304] width 1250 height 609
select select "111786"
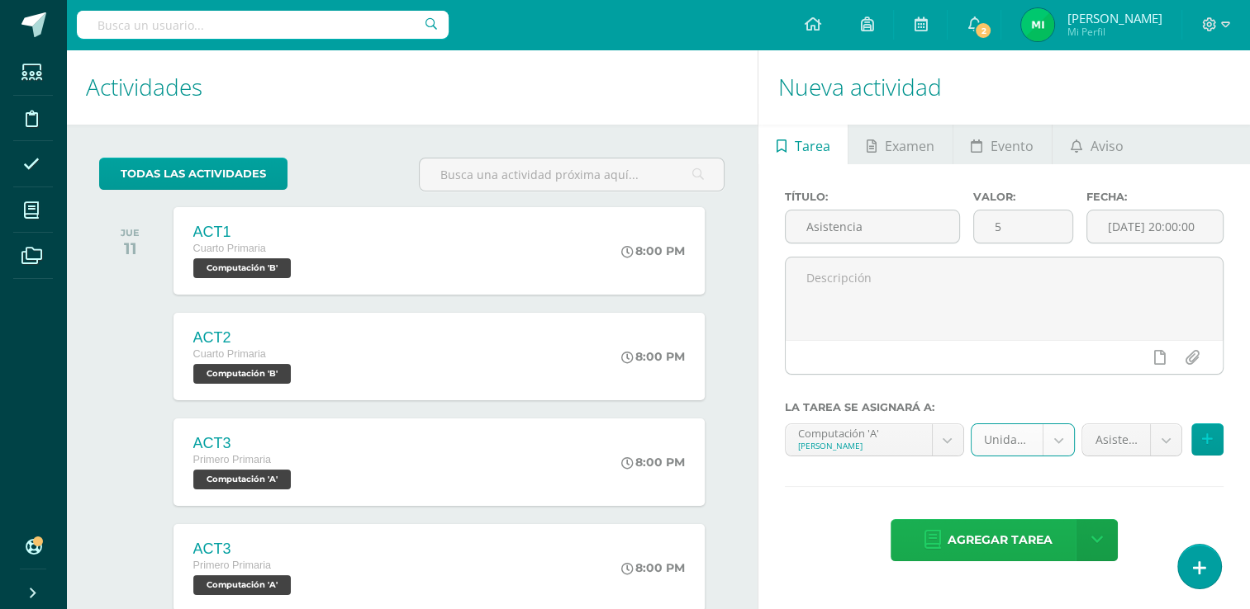
click at [1001, 536] on span "Agregar tarea" at bounding box center [999, 540] width 105 height 40
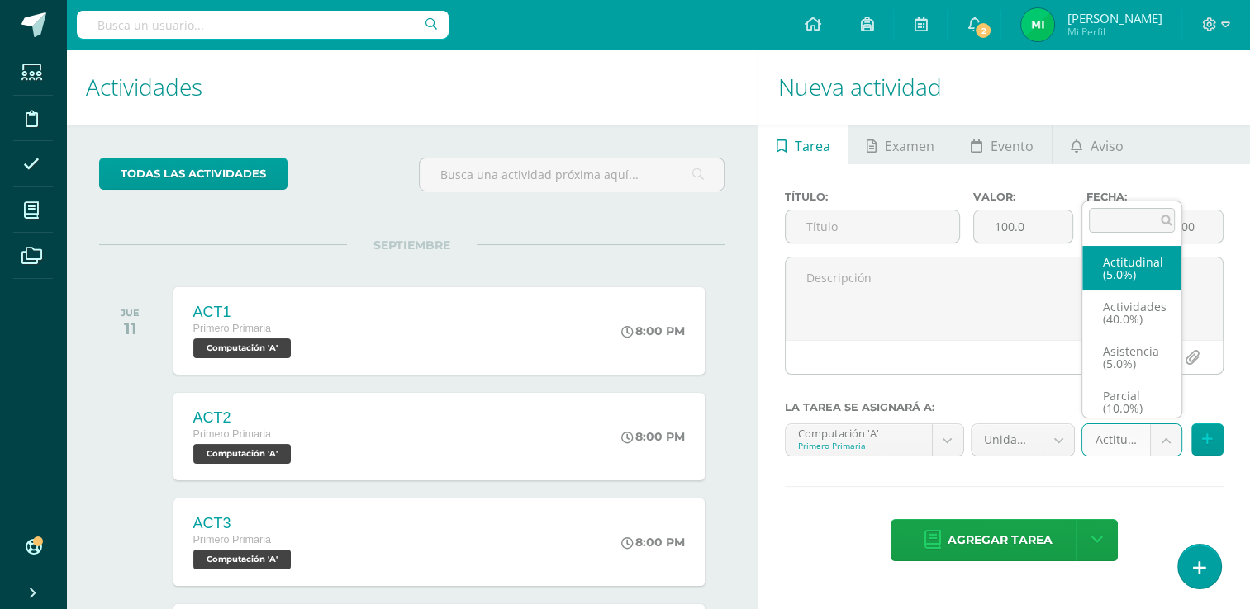
click at [1164, 443] on body "Tarea asignada exitosamente Estudiantes Disciplina Asistencia Mis cursos Archiv…" at bounding box center [625, 304] width 1250 height 609
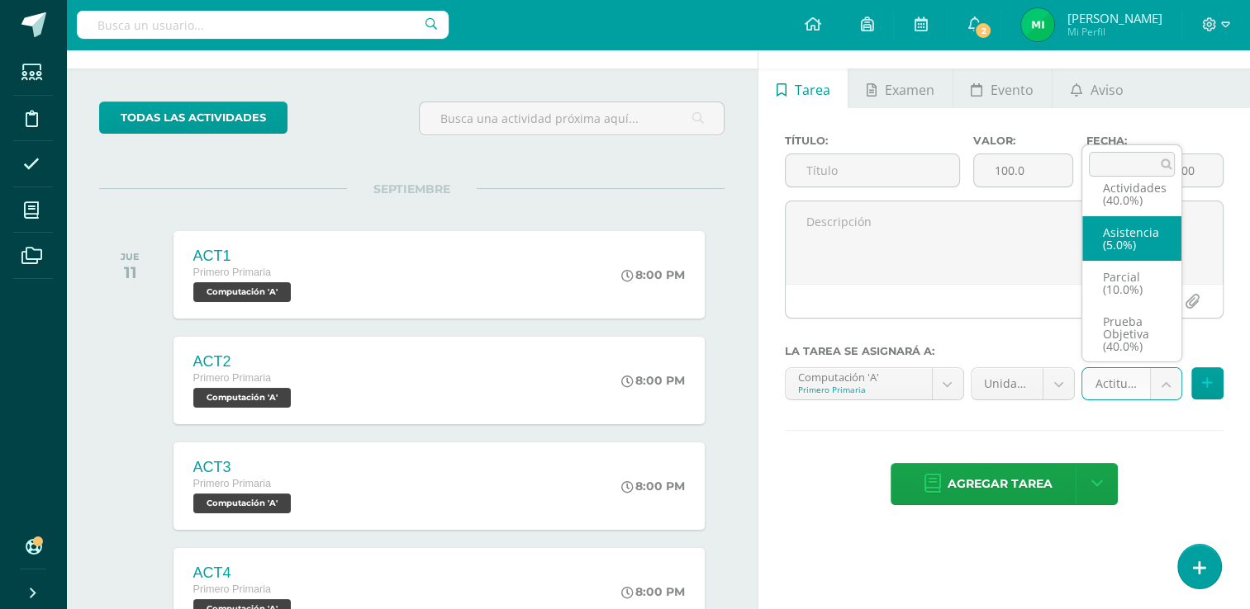
scroll to position [69, 0]
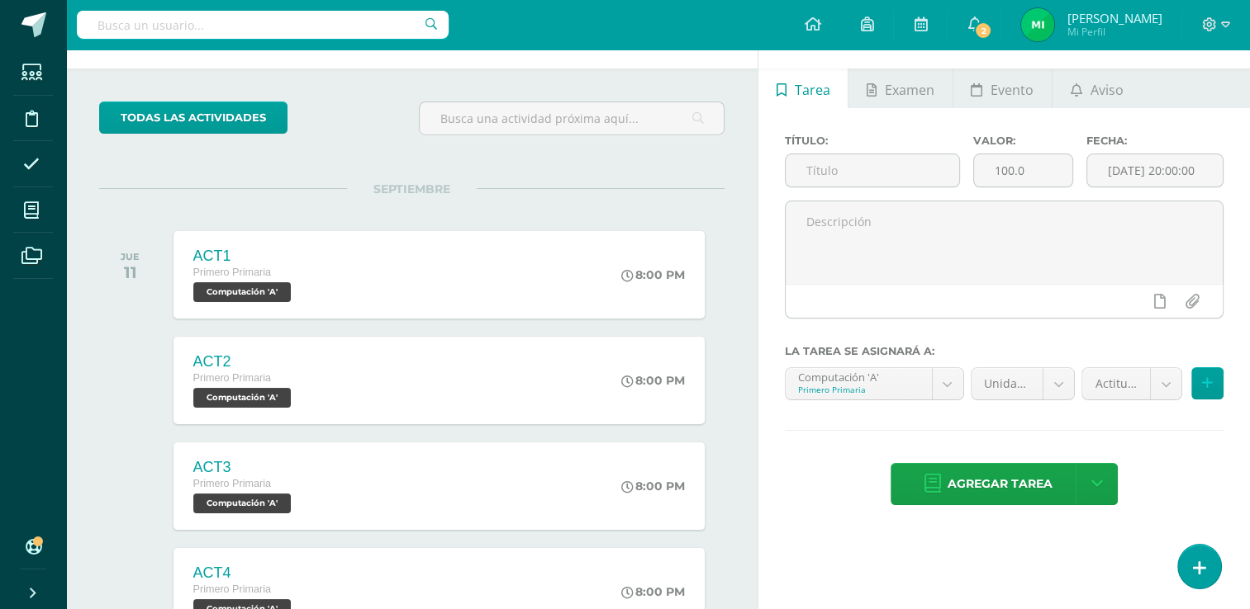
click at [1024, 265] on body "Tarea asignada exitosamente Estudiantes Disciplina Asistencia Mis cursos Archiv…" at bounding box center [625, 248] width 1250 height 609
click at [898, 167] on input "text" at bounding box center [871, 170] width 173 height 32
click at [1044, 165] on input "100.0" at bounding box center [1023, 170] width 98 height 32
click at [849, 164] on input "text" at bounding box center [871, 170] width 173 height 32
click at [1169, 384] on body "Tarea asignada exitosamente Estudiantes Disciplina Asistencia Mis cursos Archiv…" at bounding box center [625, 248] width 1250 height 609
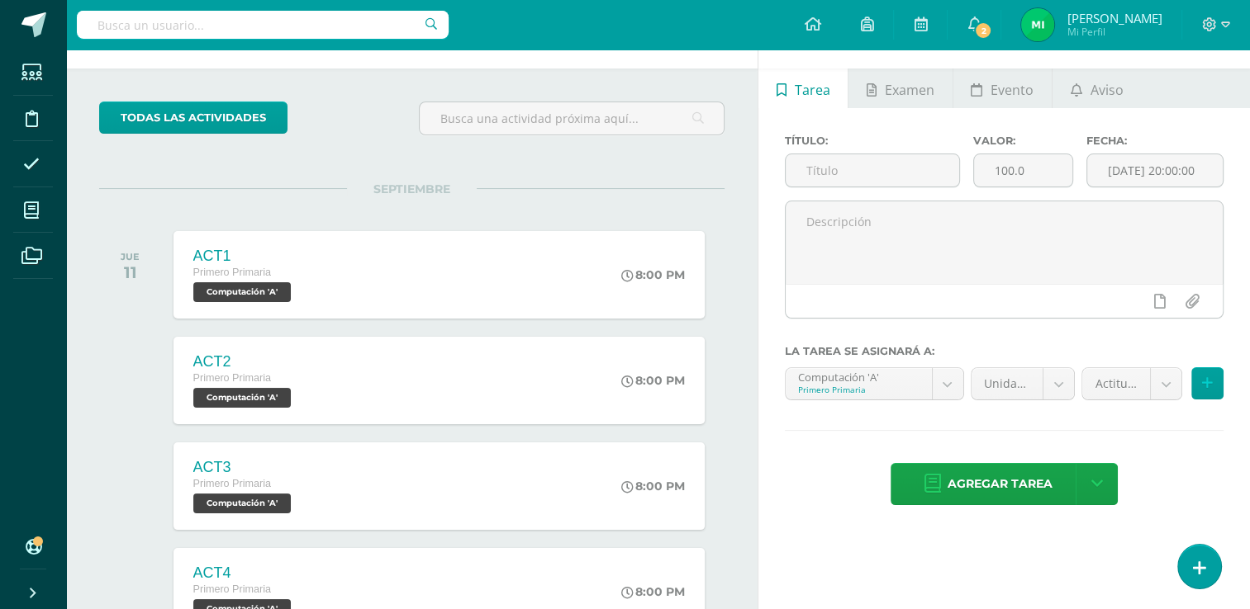
click at [908, 168] on body "Tarea asignada exitosamente Estudiantes Disciplina Asistencia Mis cursos Archiv…" at bounding box center [625, 248] width 1250 height 609
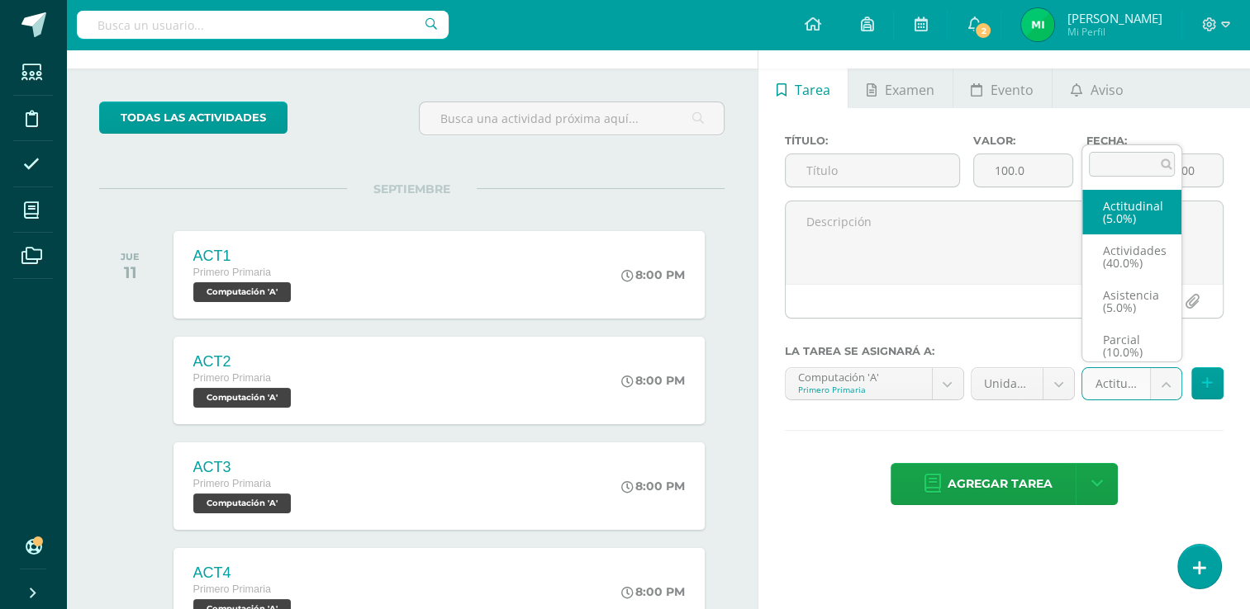
click at [1164, 374] on body "Tarea asignada exitosamente Estudiantes Disciplina Asistencia Mis cursos Archiv…" at bounding box center [625, 248] width 1250 height 609
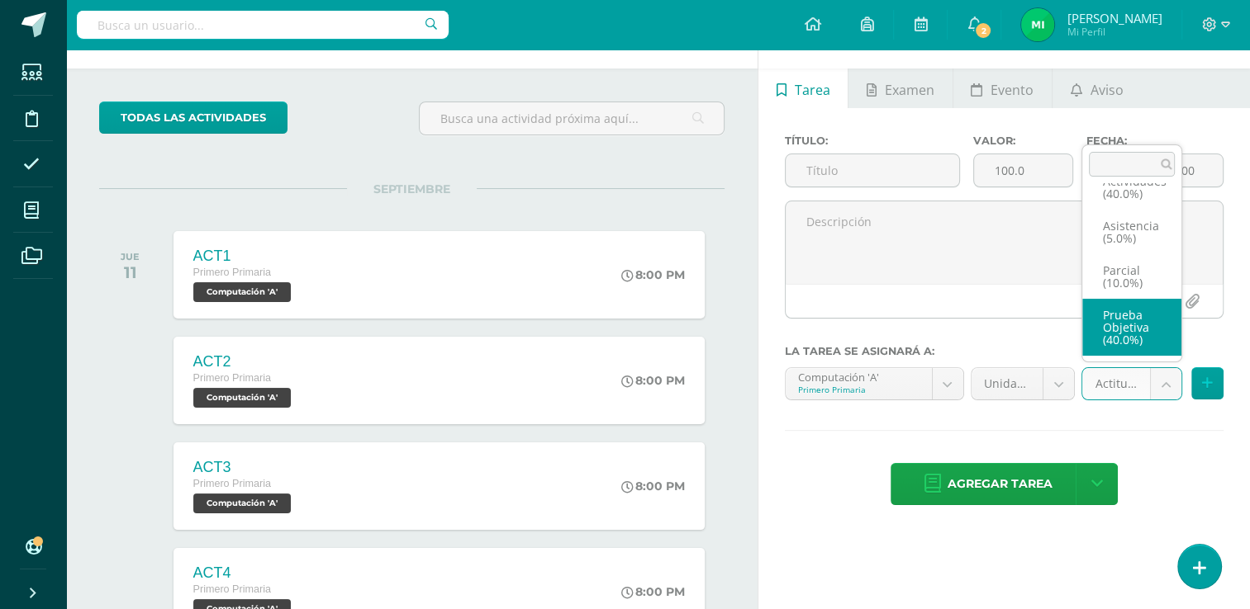
select select "122080"
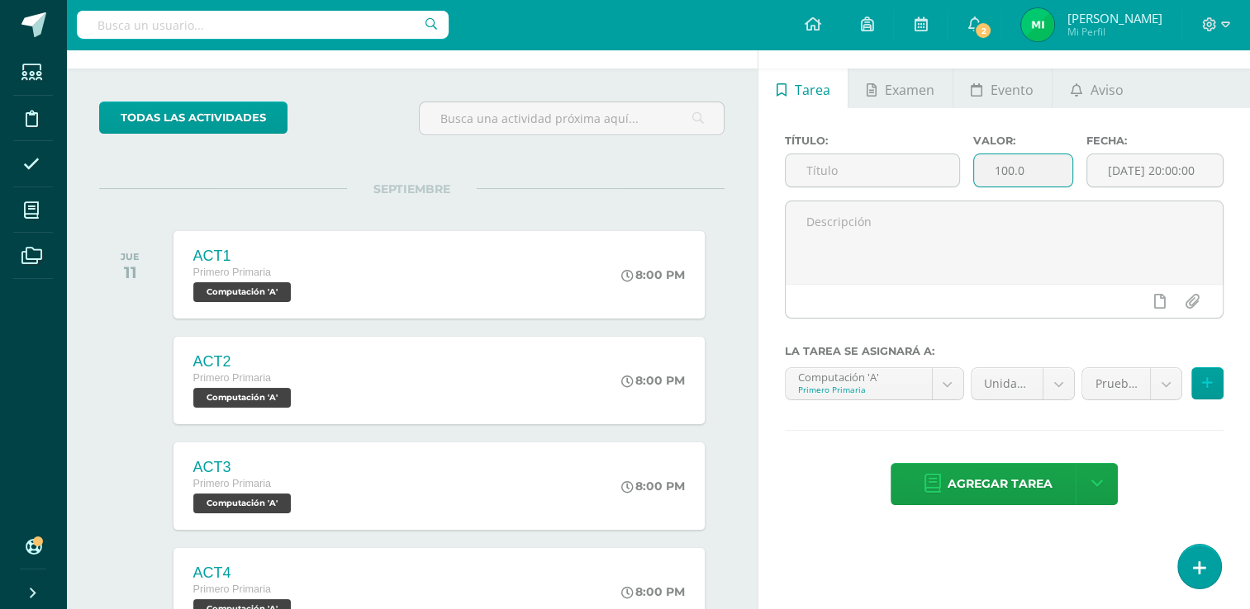
click at [1047, 177] on input "100.0" at bounding box center [1023, 170] width 98 height 32
type input "1"
type input "40"
click at [866, 159] on input "text" at bounding box center [871, 170] width 173 height 32
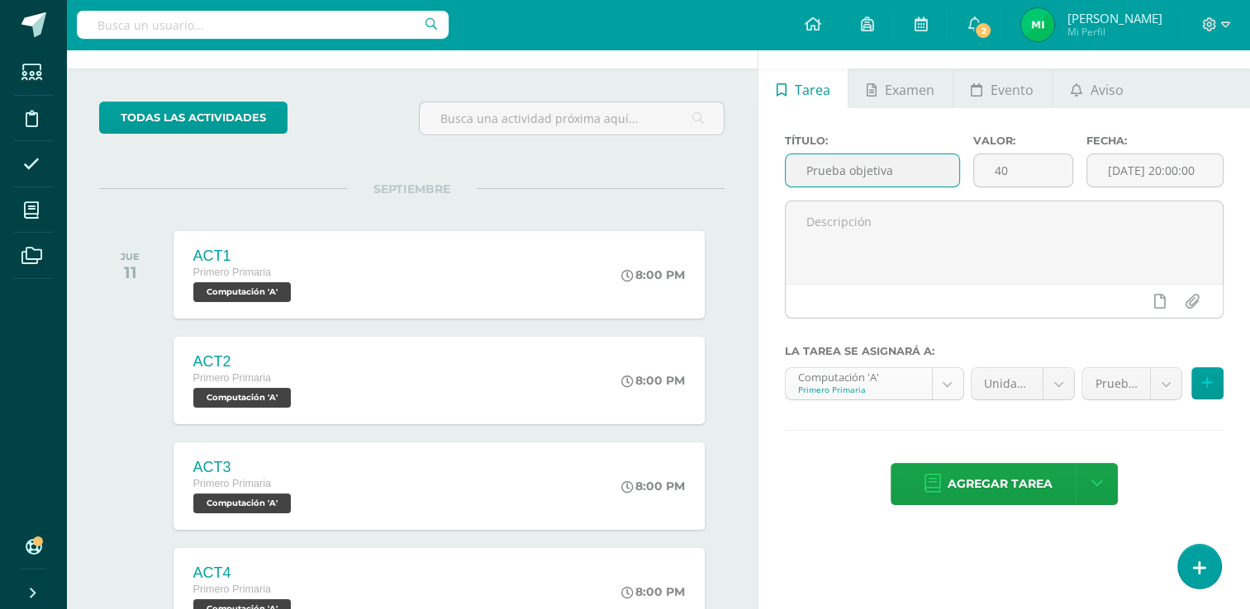
type input "Prueba objetiva"
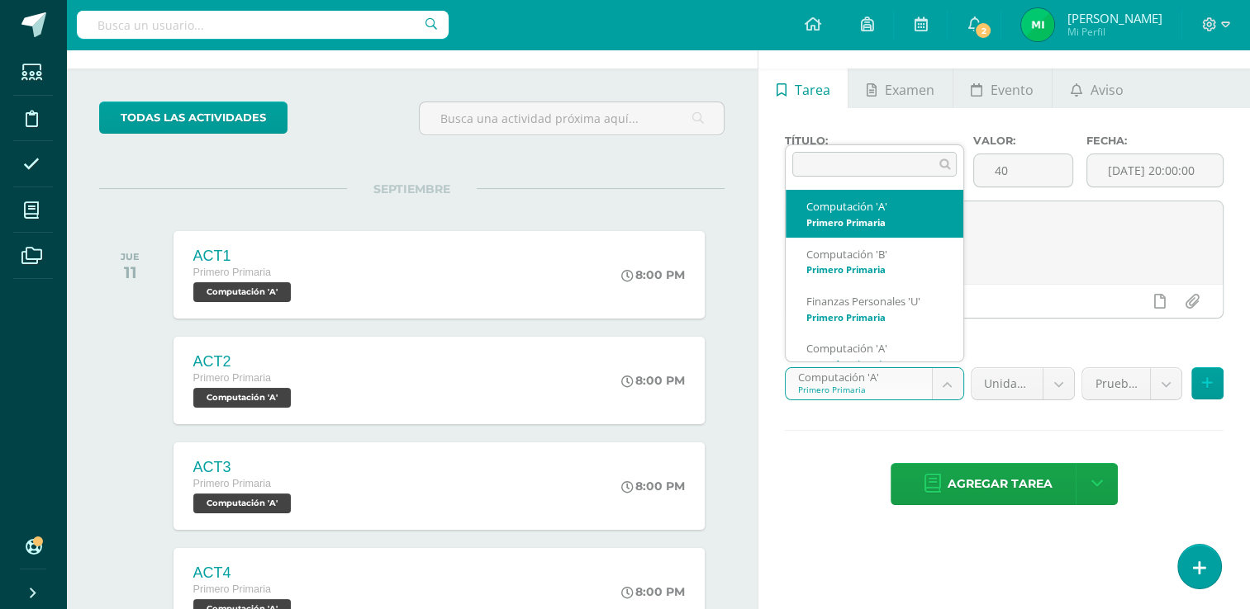
click at [940, 383] on body "Tarea asignada exitosamente Estudiantes Disciplina Asistencia Mis cursos Archiv…" at bounding box center [625, 248] width 1250 height 609
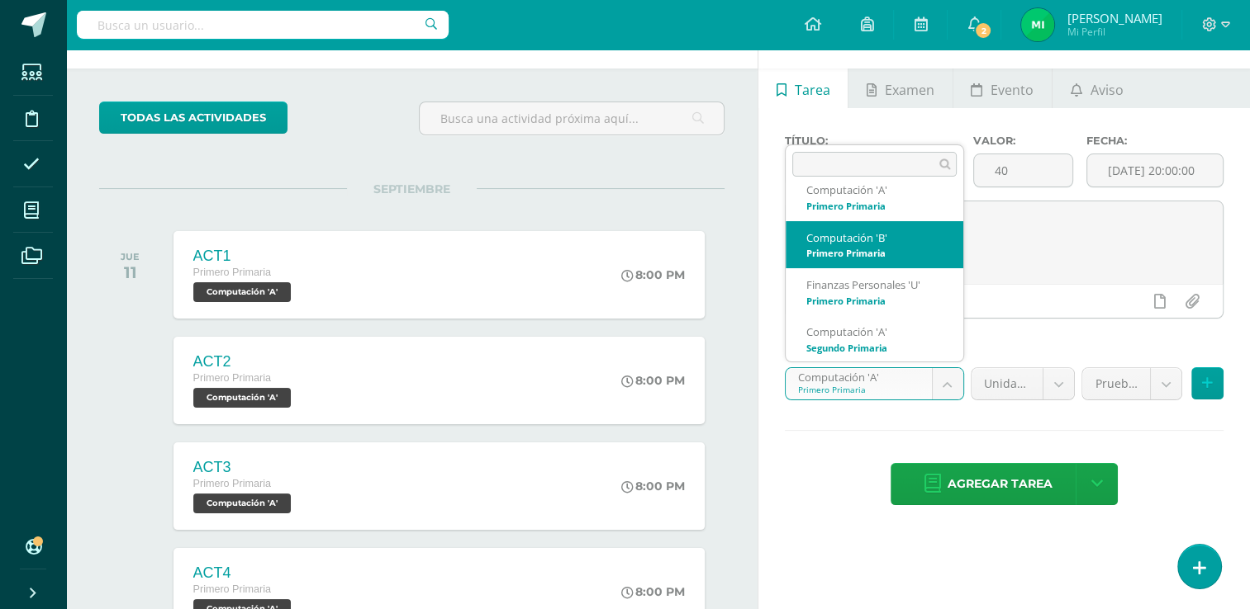
scroll to position [0, 0]
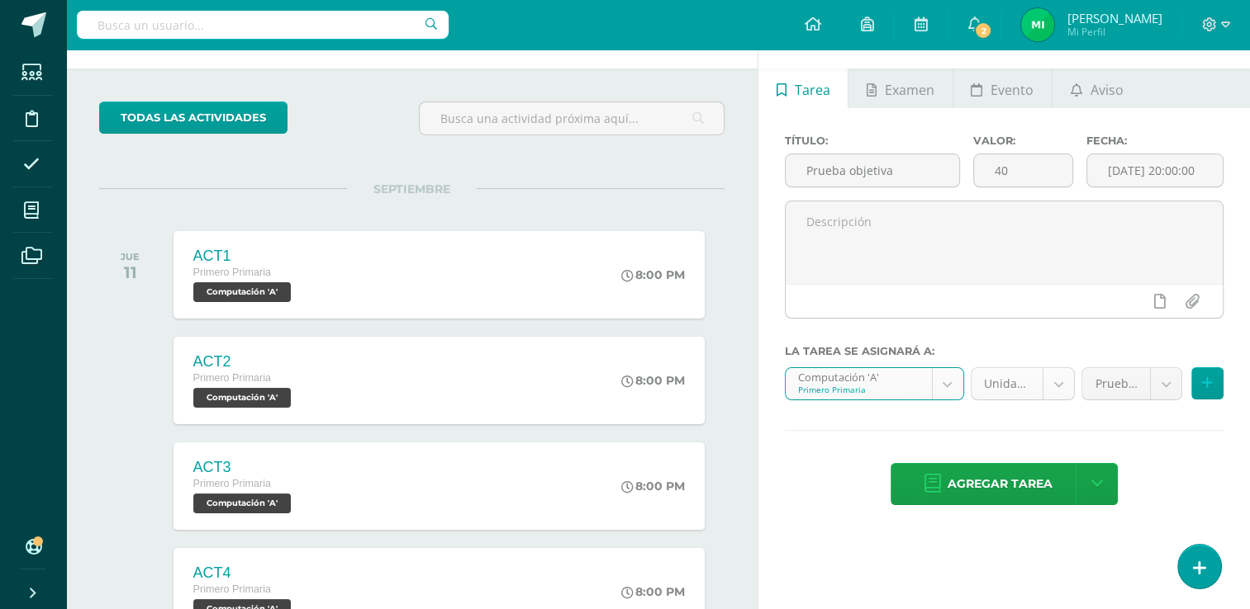
click at [1060, 382] on body "Tarea asignada exitosamente Estudiantes Disciplina Asistencia Mis cursos Archiv…" at bounding box center [625, 248] width 1250 height 609
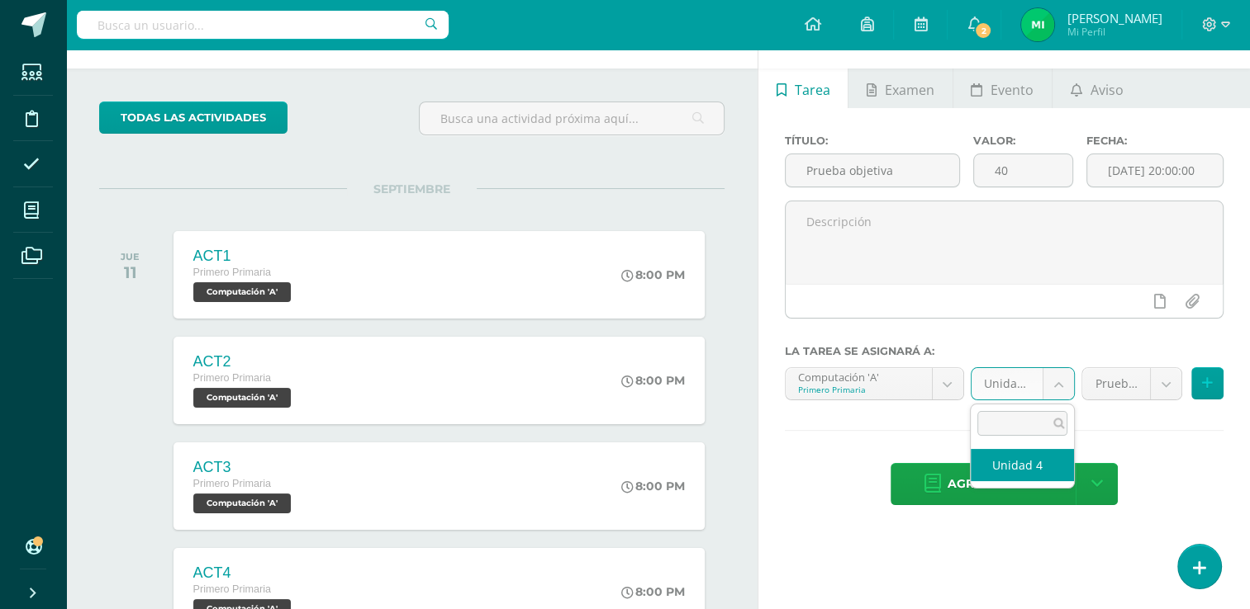
select select "109546"
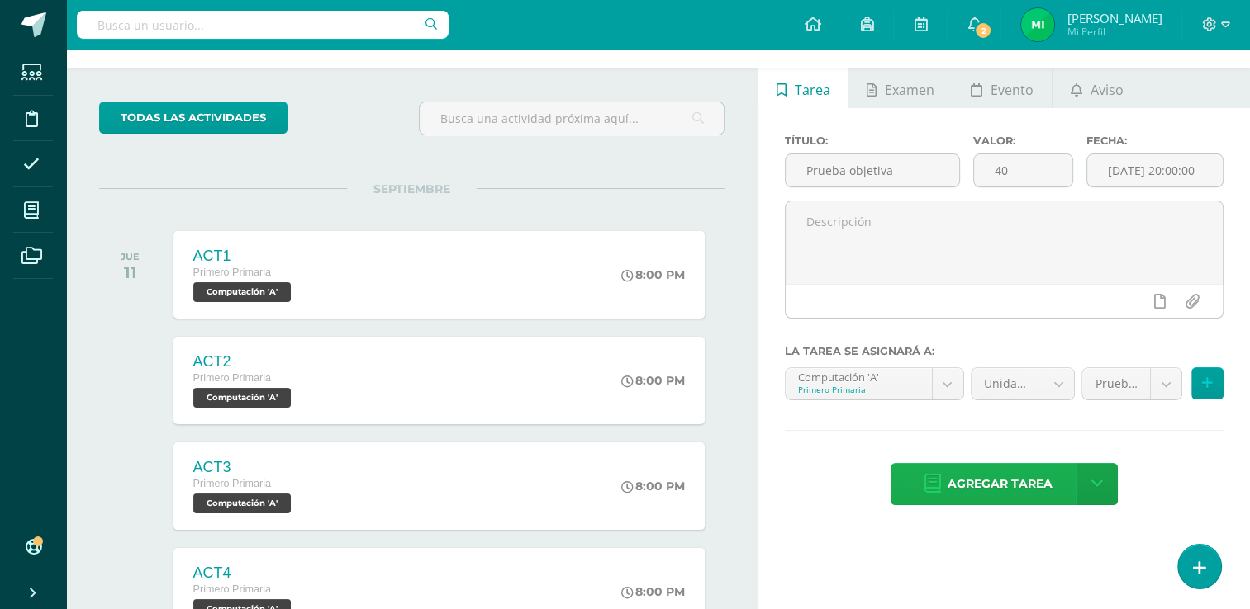
click at [1003, 485] on span "Agregar tarea" at bounding box center [999, 484] width 105 height 40
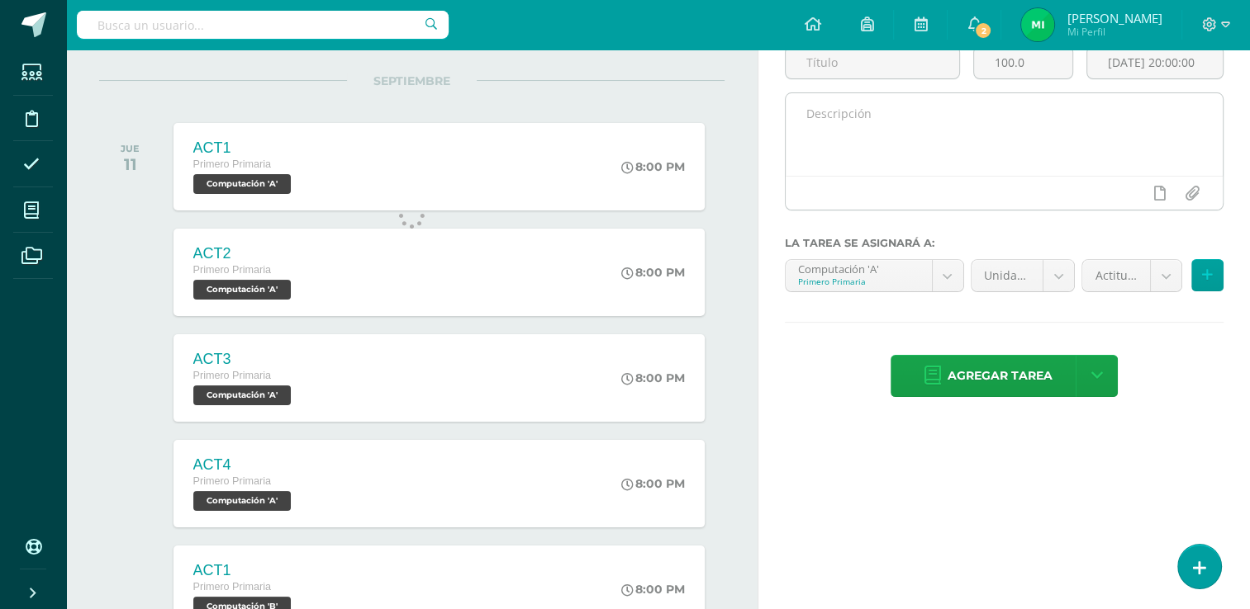
scroll to position [125, 0]
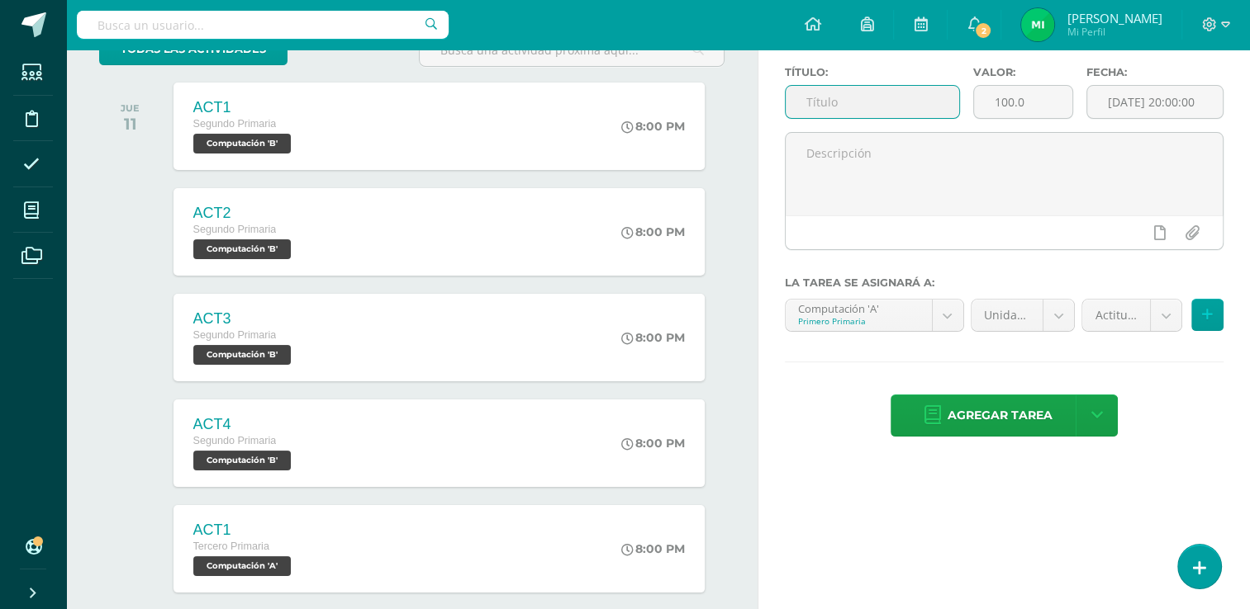
click at [908, 100] on input "text" at bounding box center [871, 102] width 173 height 32
type input "Prueba objetiva"
click at [1037, 99] on input "100.0" at bounding box center [1023, 102] width 98 height 32
type input "1"
type input "40"
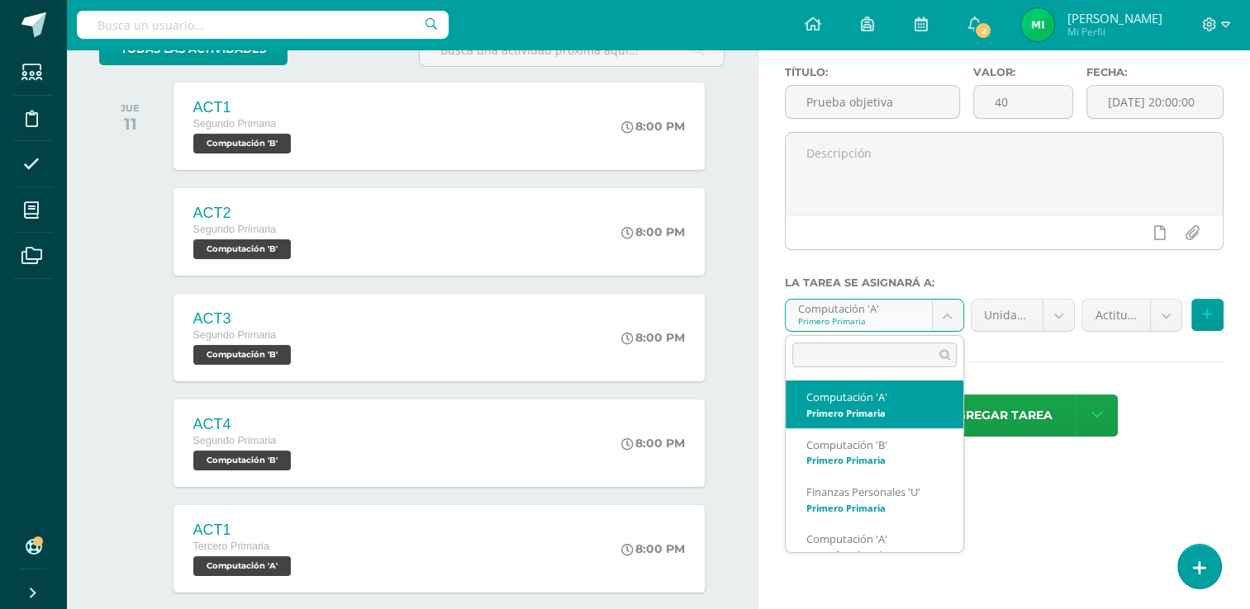
click at [942, 314] on body "Tarea asignada exitosamente Estudiantes Disciplina Asistencia Mis cursos Archiv…" at bounding box center [625, 179] width 1250 height 609
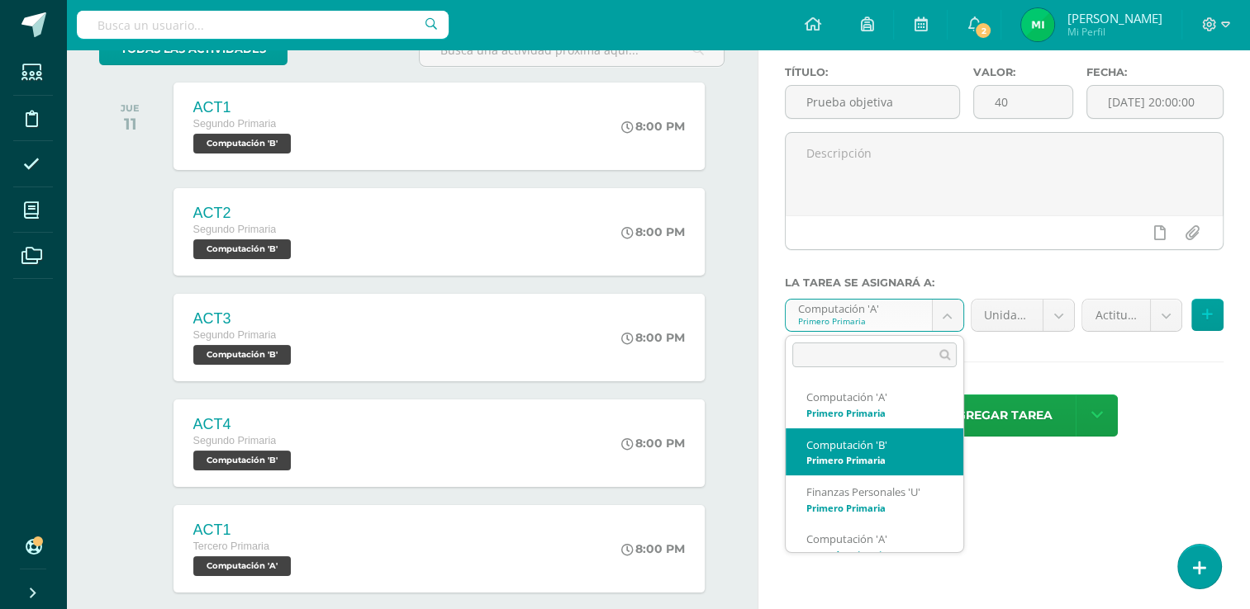
select select "109657"
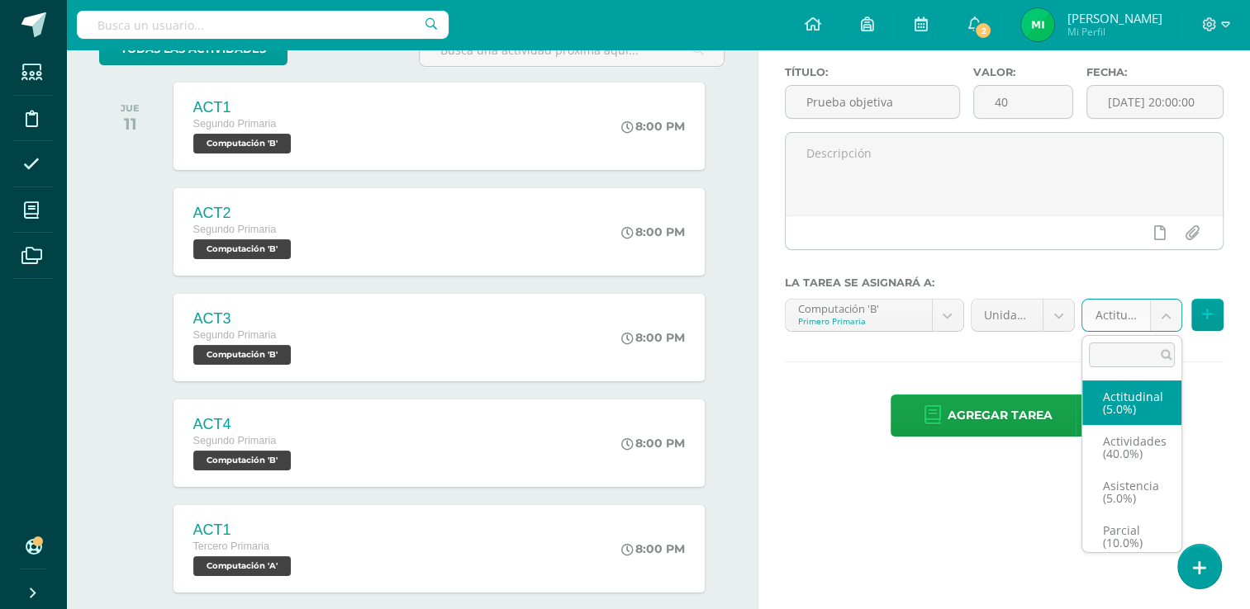
click at [1161, 315] on body "Tarea asignada exitosamente Estudiantes Disciplina Asistencia Mis cursos Archiv…" at bounding box center [625, 179] width 1250 height 609
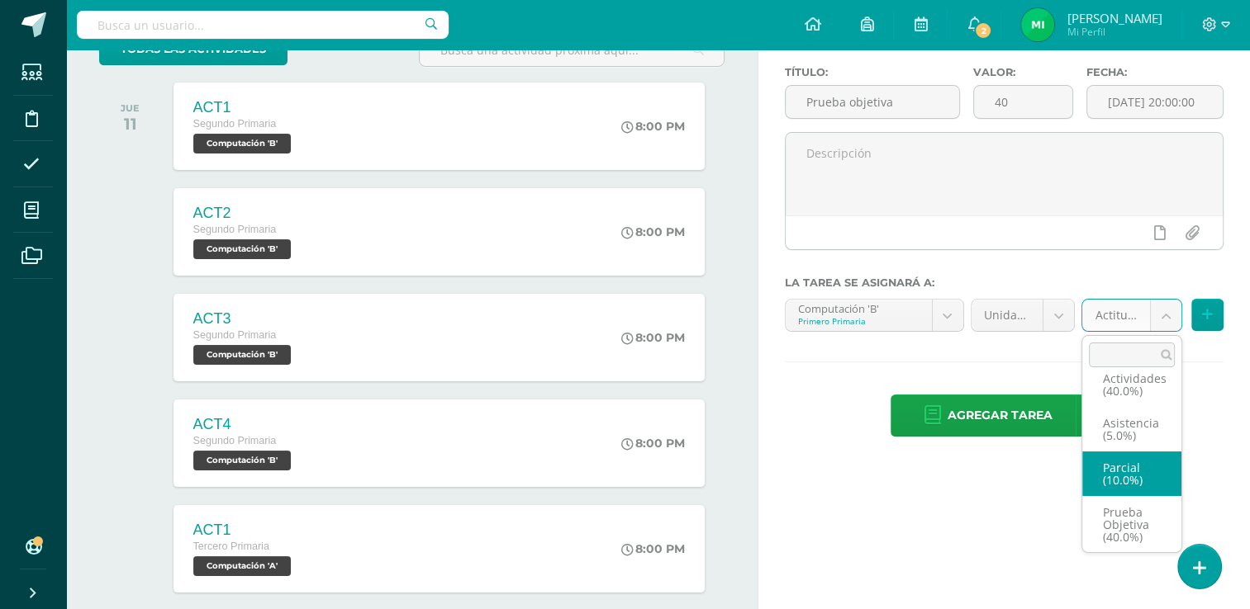
scroll to position [69, 0]
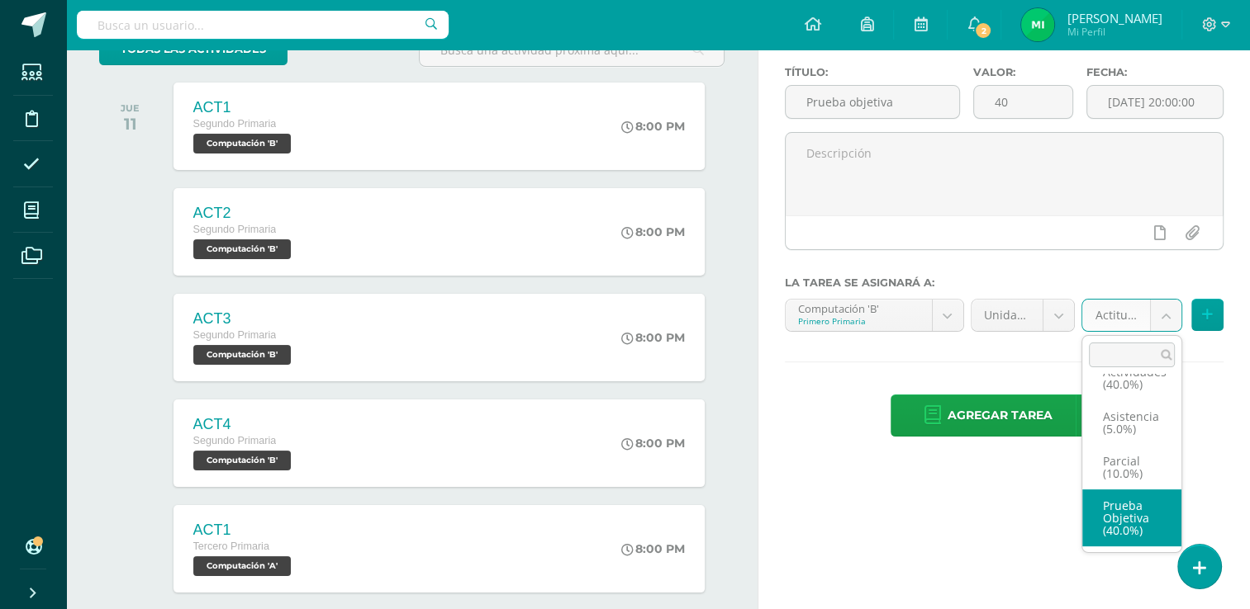
select select "122075"
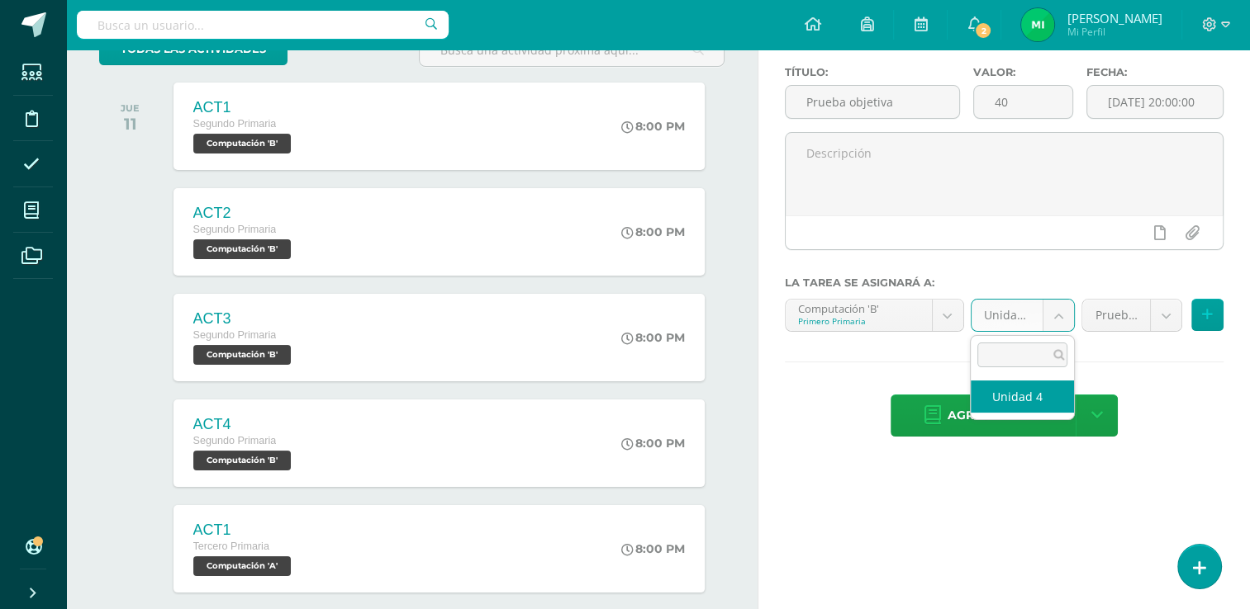
drag, startPoint x: 1055, startPoint y: 310, endPoint x: 1031, endPoint y: 396, distance: 90.2
select select "109666"
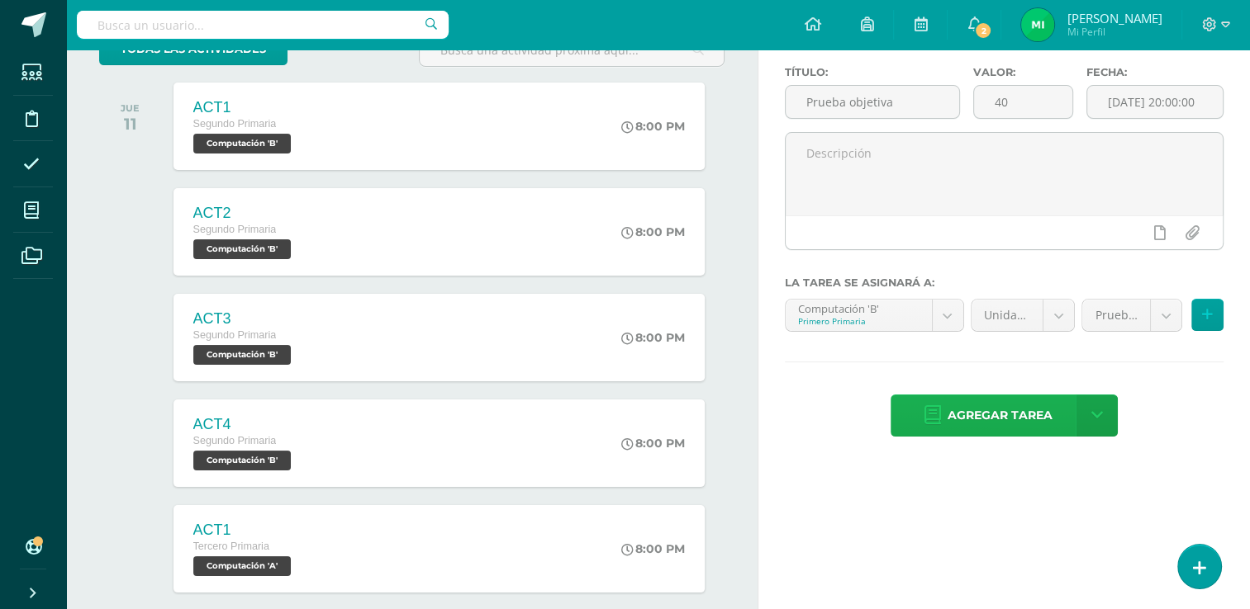
click at [1031, 396] on span "Agregar tarea" at bounding box center [999, 416] width 105 height 40
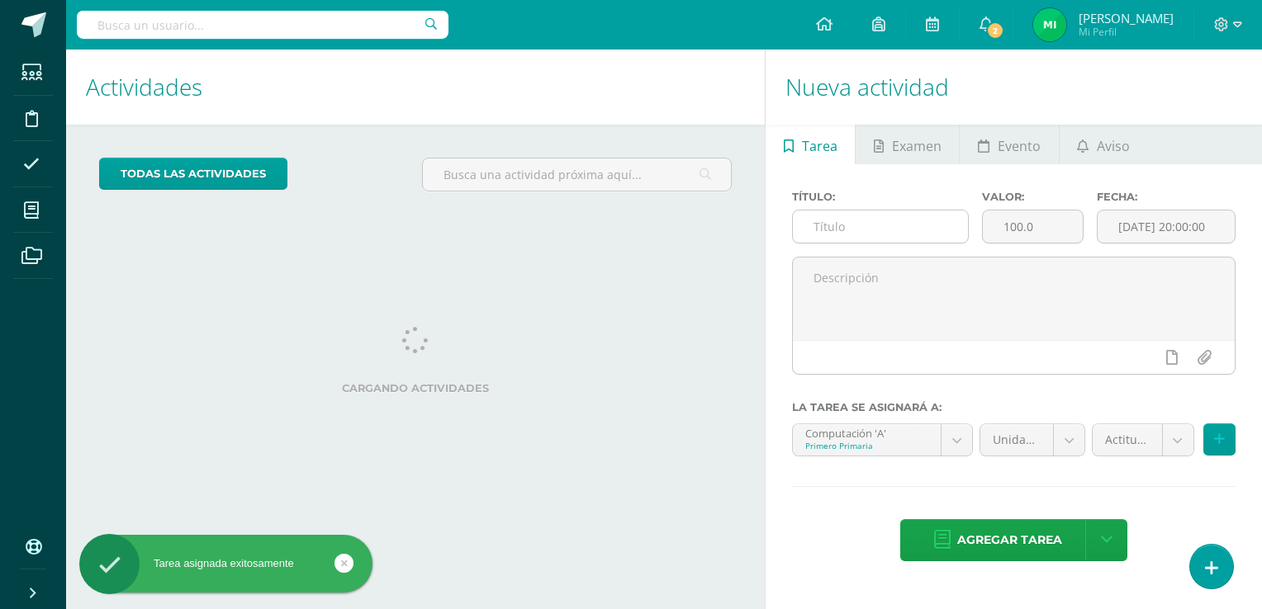
click at [922, 340] on div at bounding box center [1014, 357] width 442 height 34
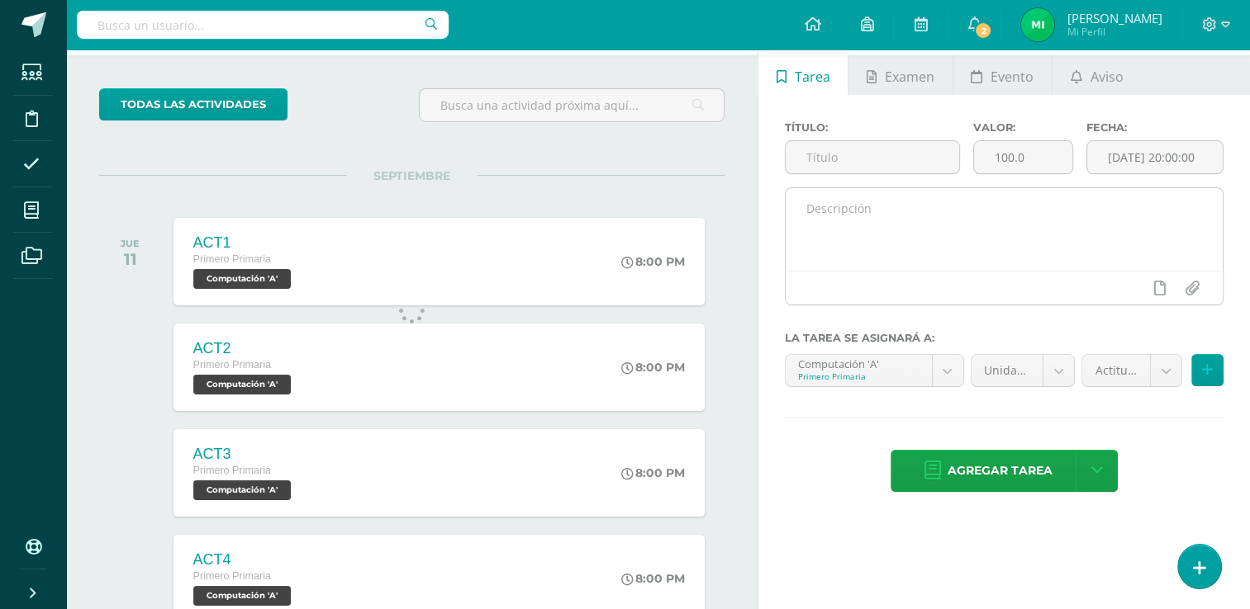
scroll to position [69, 0]
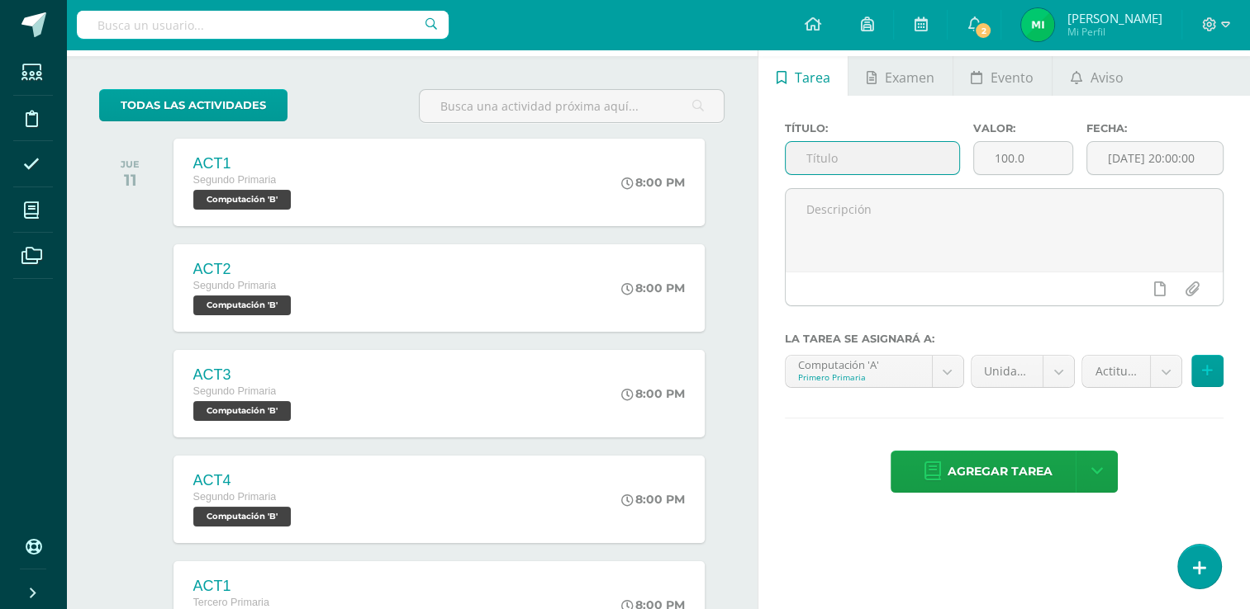
click at [876, 160] on input "text" at bounding box center [871, 158] width 173 height 32
type input "Prueba objetiva"
click at [1030, 154] on input "100.0" at bounding box center [1023, 158] width 98 height 32
type input "1"
type input "40"
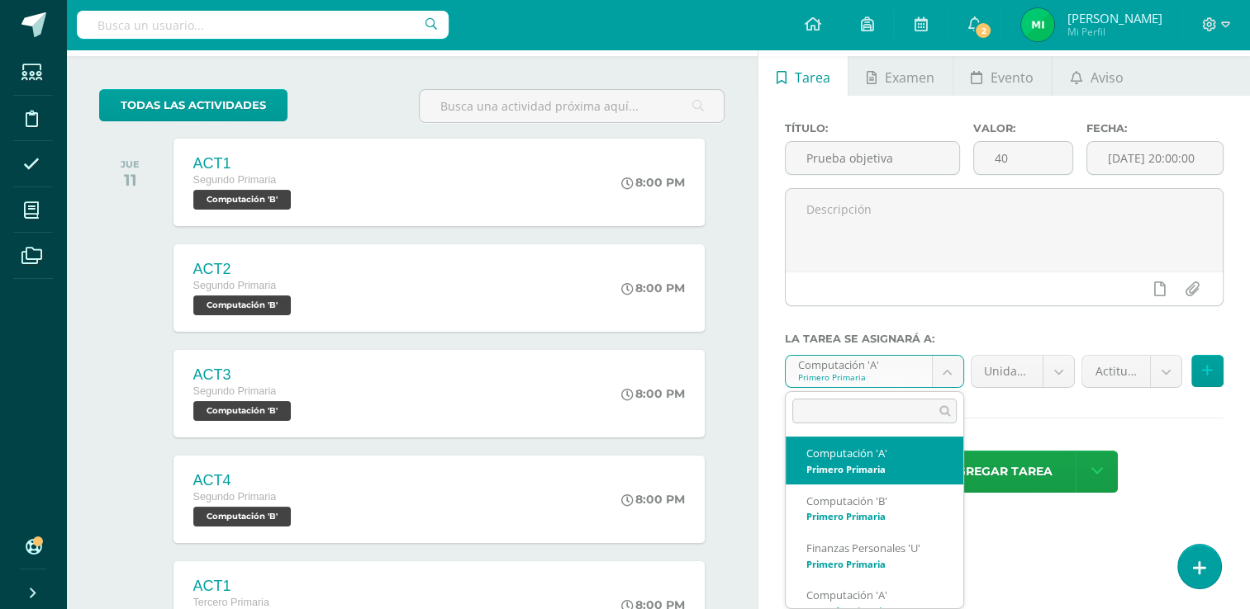
click at [955, 369] on body "Tarea asignada exitosamente Estudiantes Disciplina Asistencia Mis cursos Archiv…" at bounding box center [625, 235] width 1250 height 609
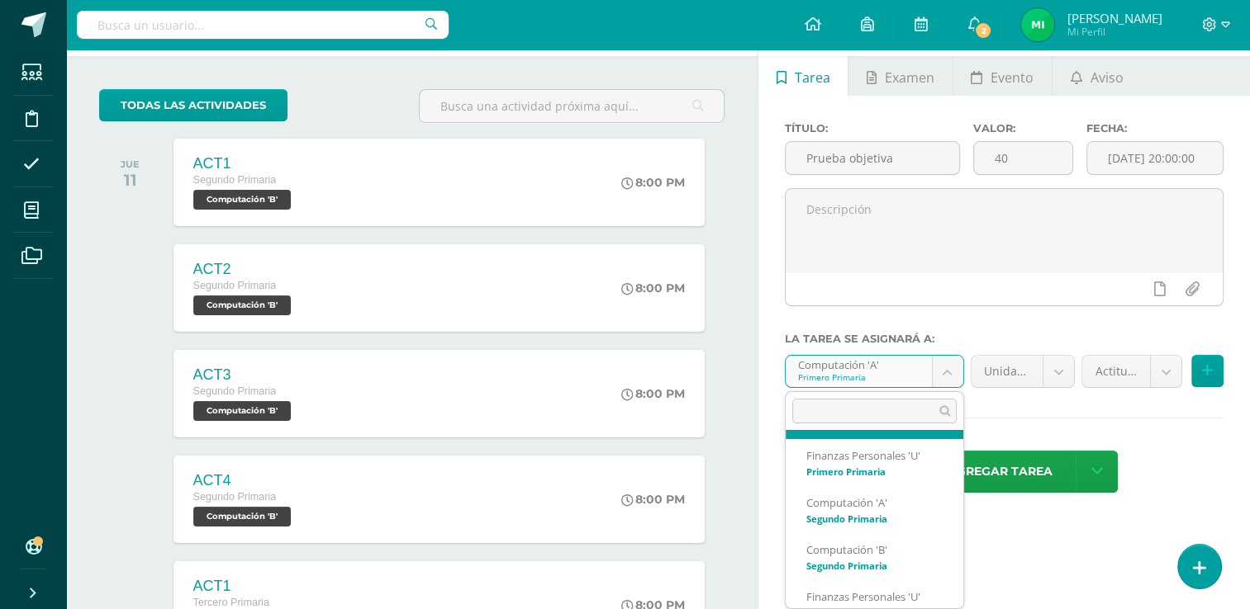
scroll to position [92, 0]
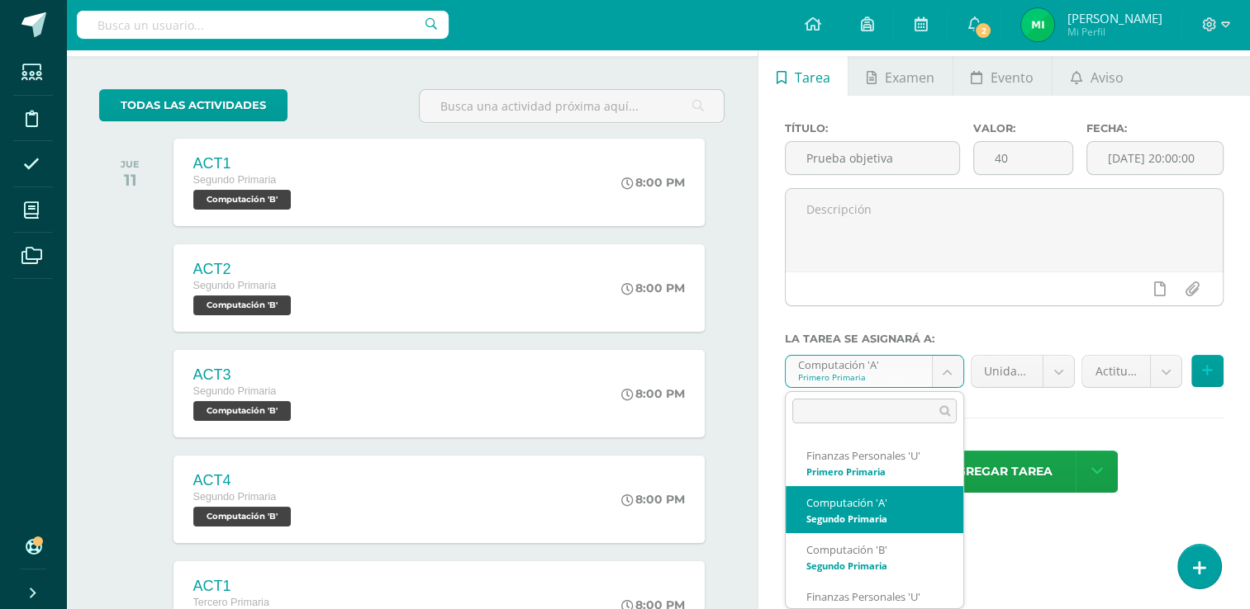
select select "109797"
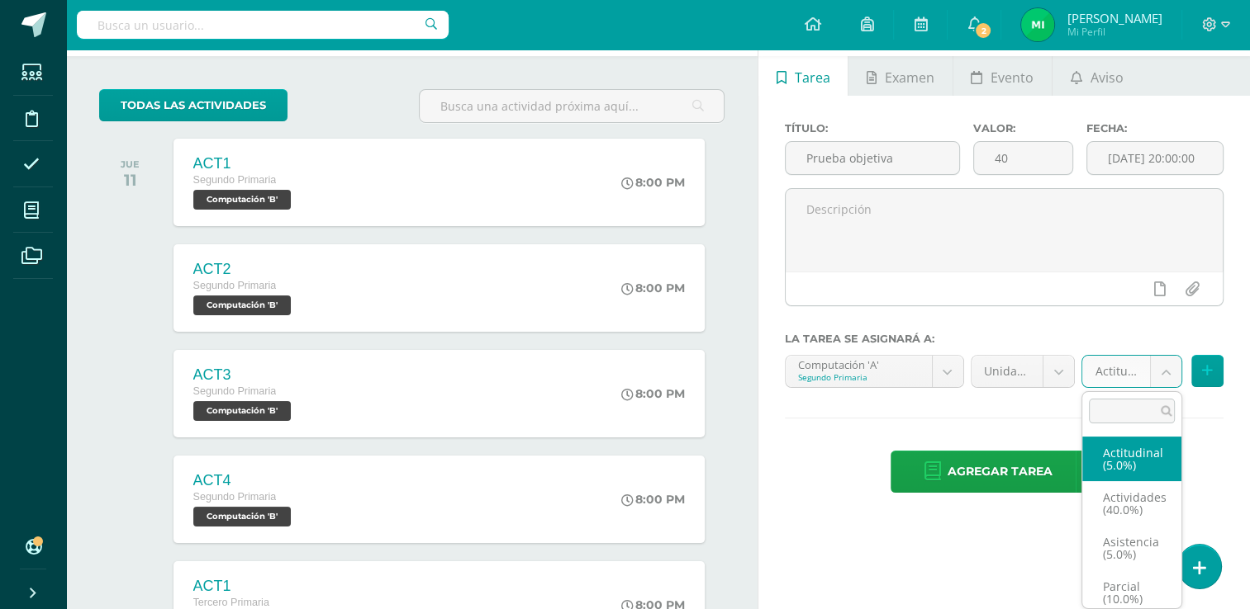
click at [1160, 372] on body "Tarea asignada exitosamente Estudiantes Disciplina Asistencia Mis cursos Archiv…" at bounding box center [625, 235] width 1250 height 609
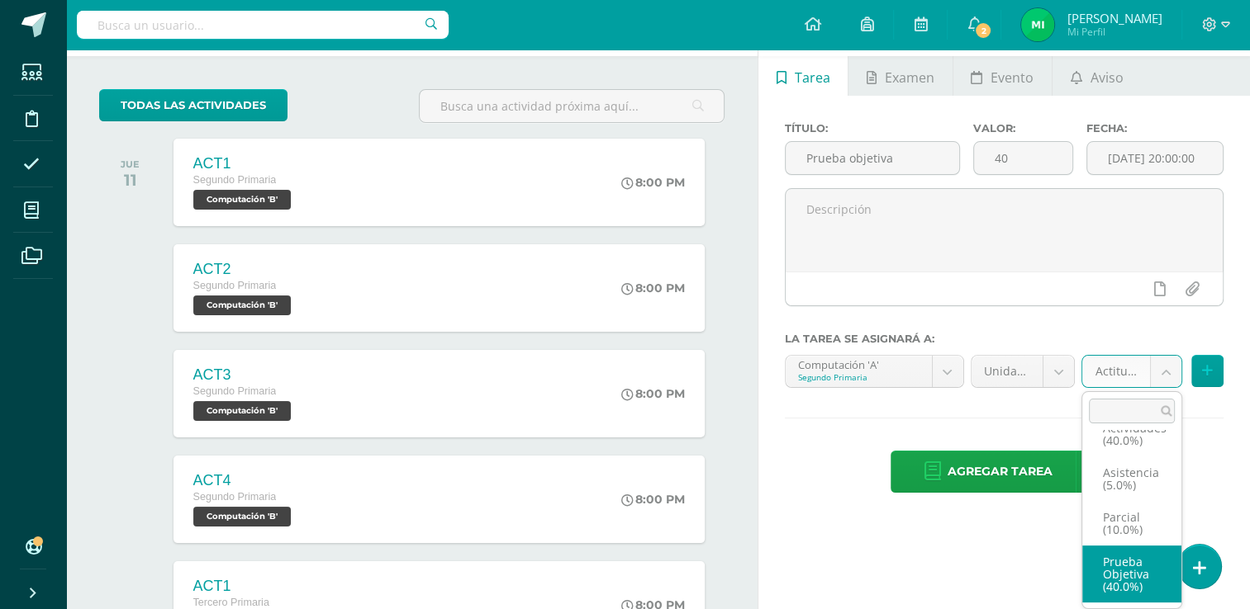
select select "122074"
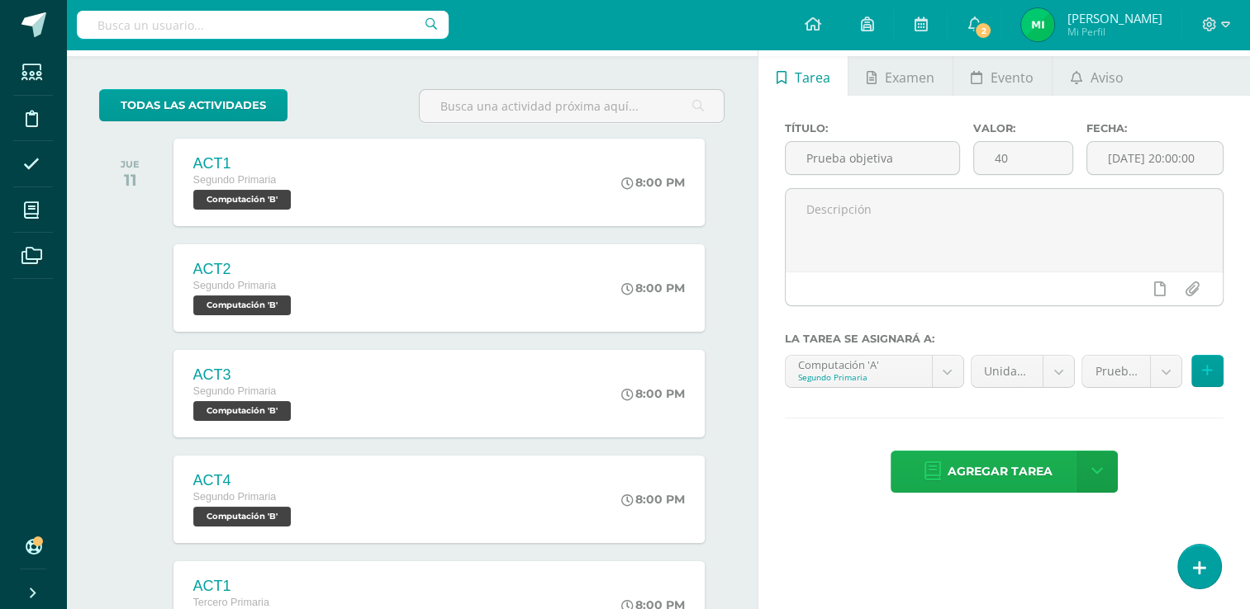
click at [1011, 464] on span "Agregar tarea" at bounding box center [999, 472] width 105 height 40
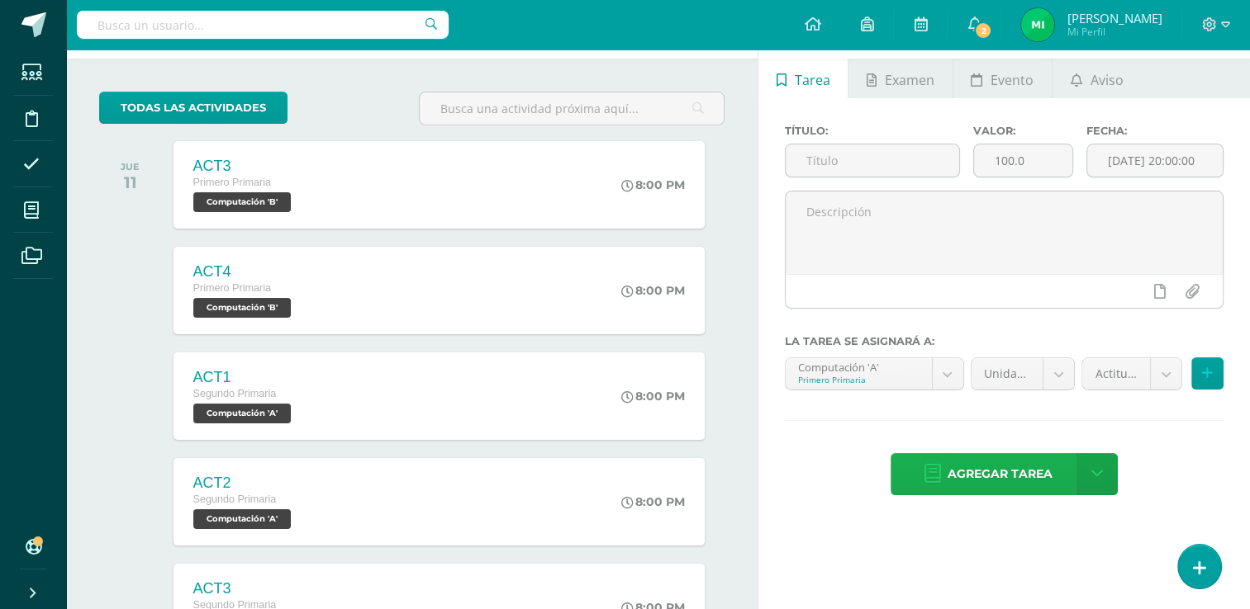
scroll to position [65, 0]
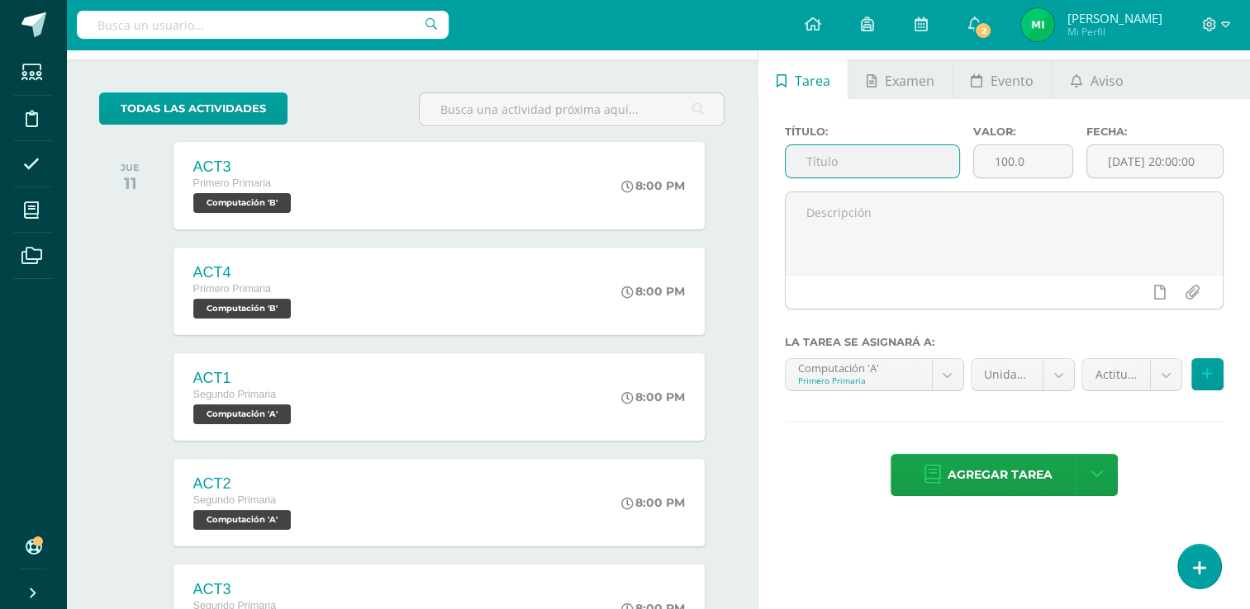
click at [915, 167] on input "text" at bounding box center [871, 161] width 173 height 32
type input "Prueba objetiva"
click at [1049, 160] on input "100.0" at bounding box center [1023, 161] width 98 height 32
type input "1"
type input "40"
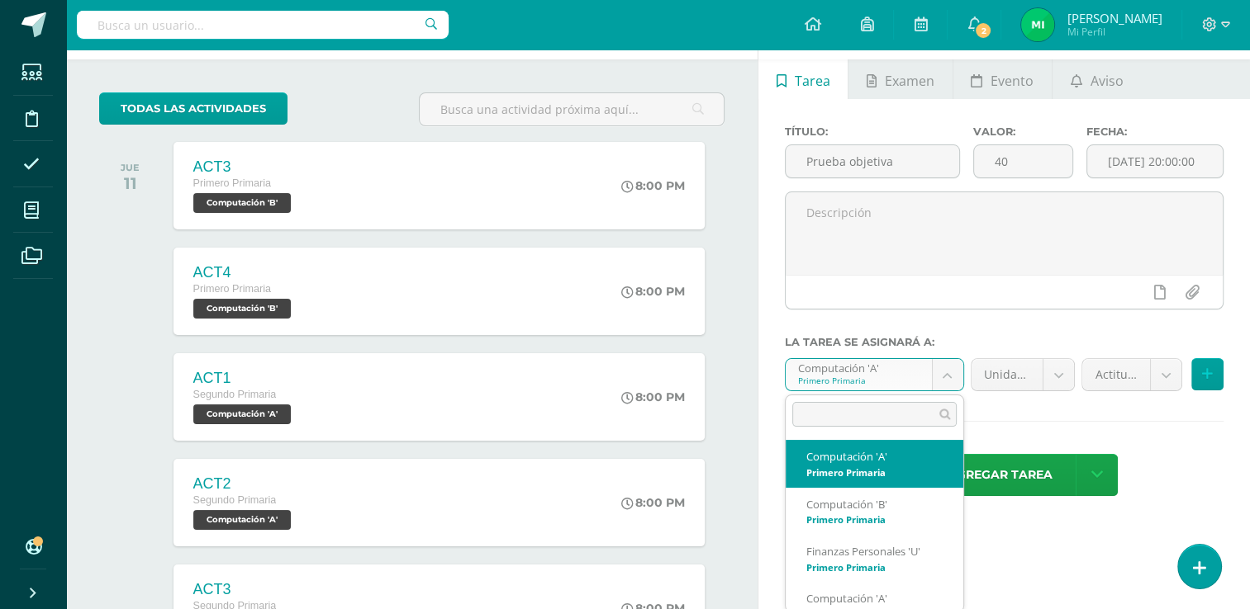
click at [942, 372] on body "Tarea asignada exitosamente Estudiantes Disciplina Asistencia Mis cursos Archiv…" at bounding box center [625, 239] width 1250 height 609
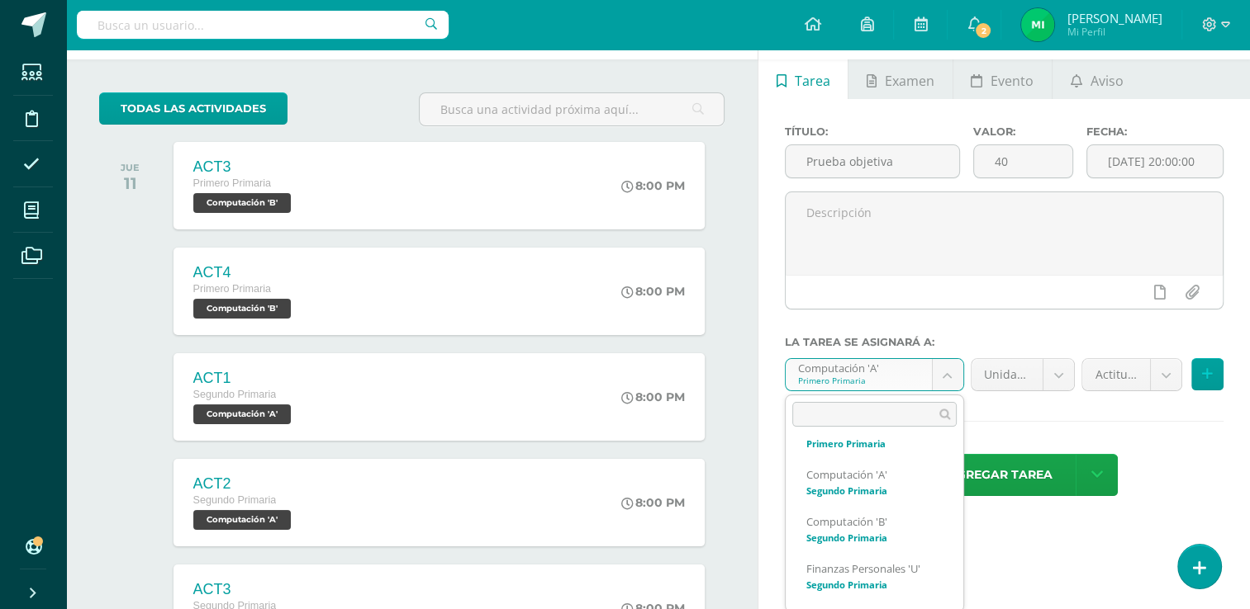
scroll to position [126, 0]
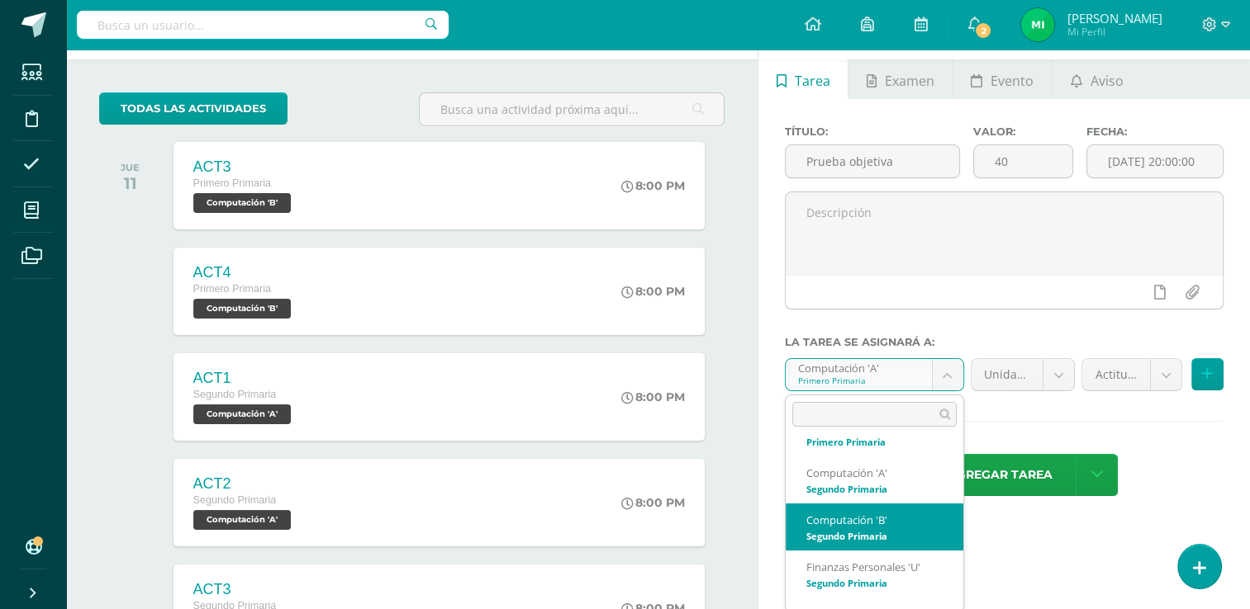
select select "109917"
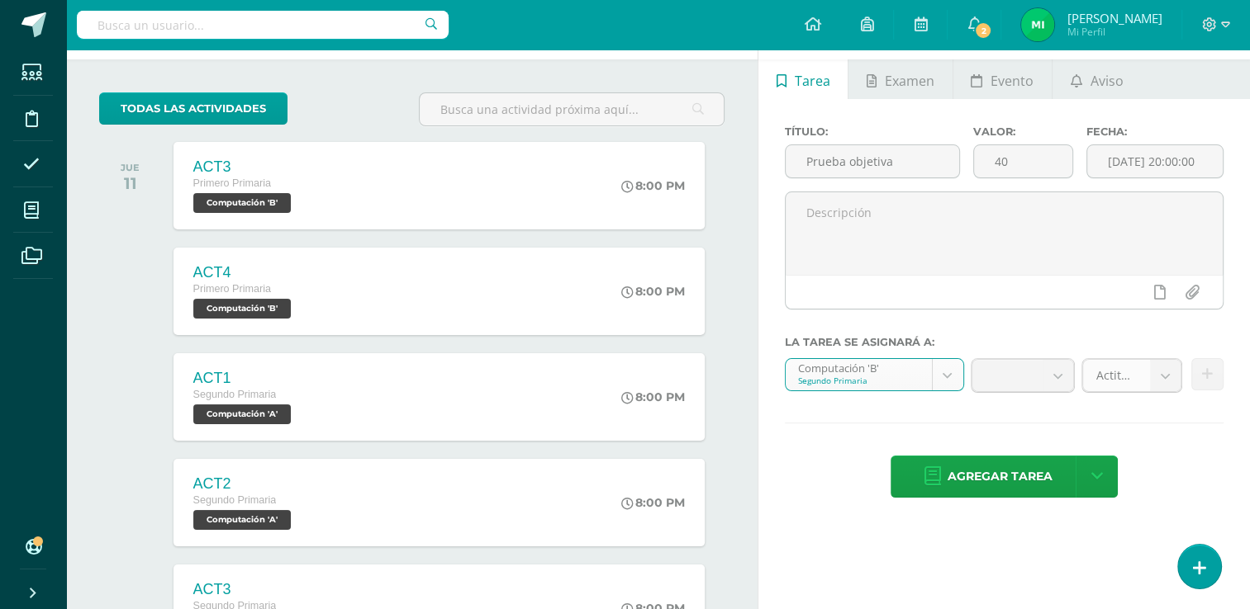
click at [1150, 376] on b at bounding box center [1165, 375] width 31 height 31
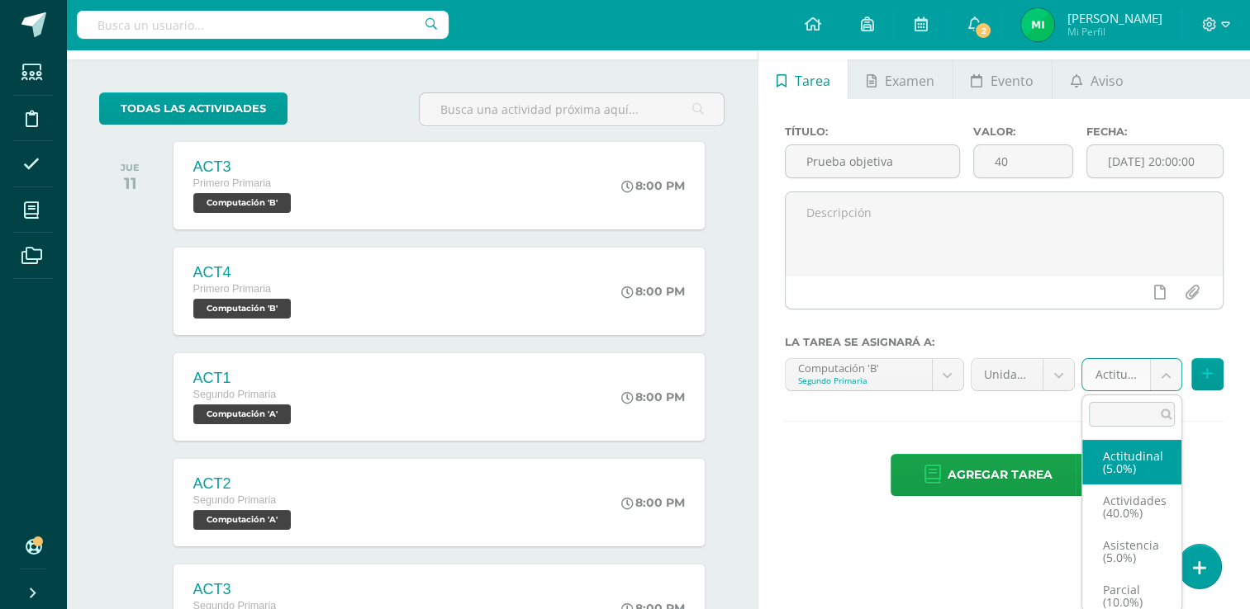
click at [1169, 368] on body "Tarea asignada exitosamente Estudiantes Disciplina Asistencia Mis cursos Archiv…" at bounding box center [625, 239] width 1250 height 609
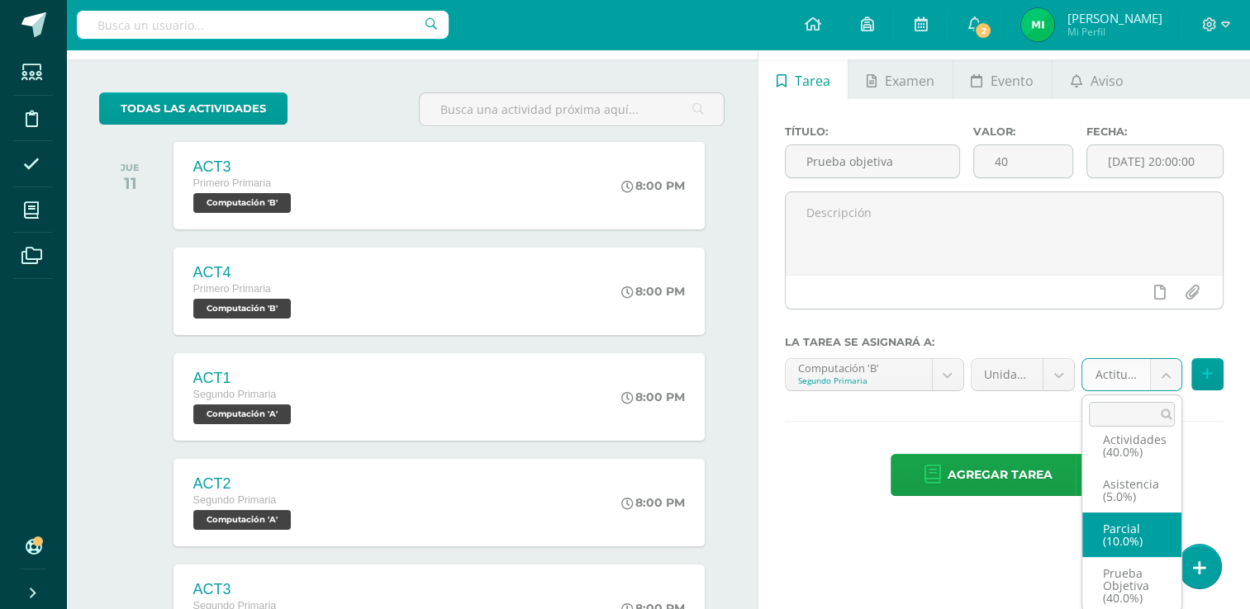
scroll to position [69, 0]
select select "122065"
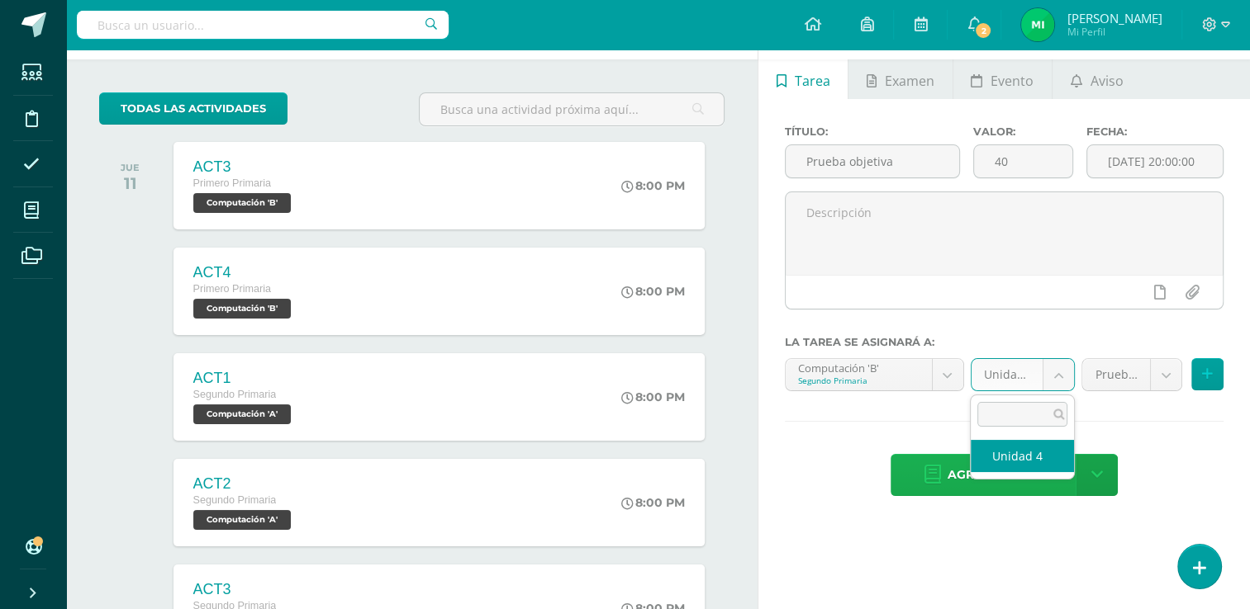
drag, startPoint x: 1057, startPoint y: 369, endPoint x: 1041, endPoint y: 456, distance: 88.3
select select "109926"
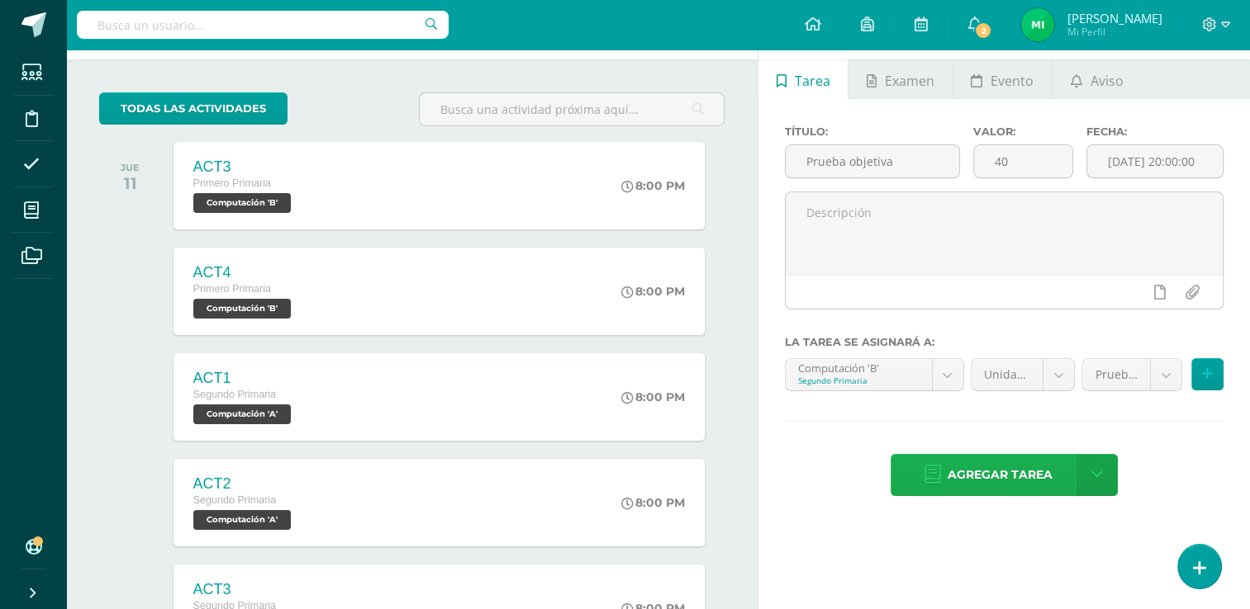
click at [1041, 456] on span "Agregar tarea" at bounding box center [999, 475] width 105 height 40
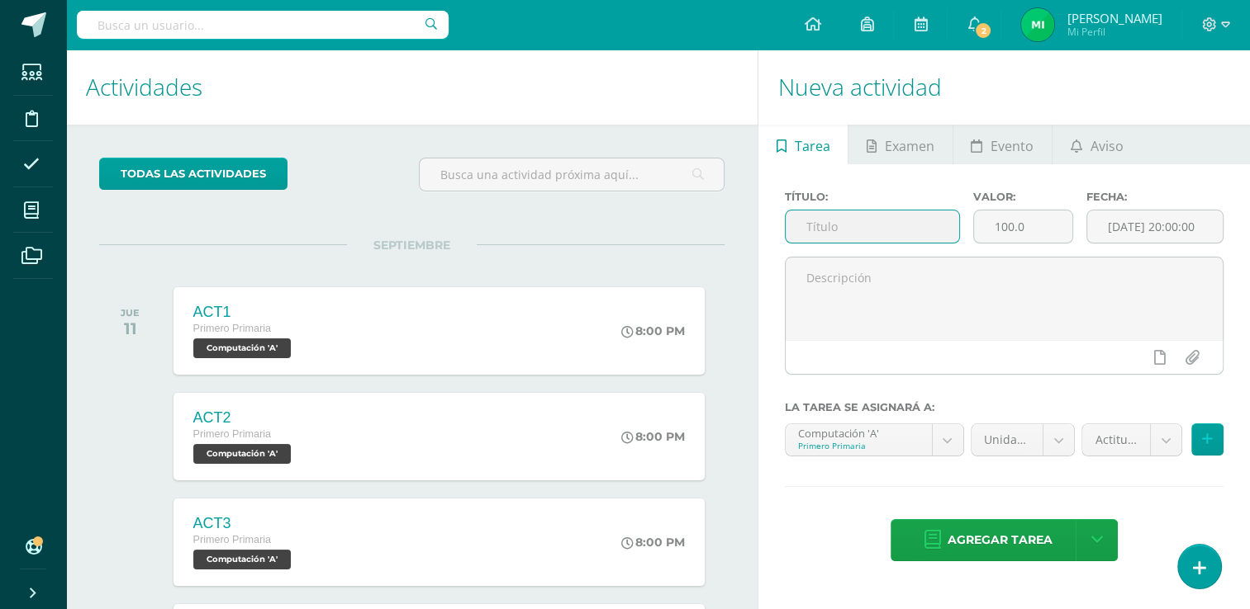
click at [903, 228] on input "text" at bounding box center [871, 227] width 173 height 32
type input "Prueba objetiva"
click at [1028, 229] on input "100.0" at bounding box center [1023, 227] width 98 height 32
type input "1"
type input "5"
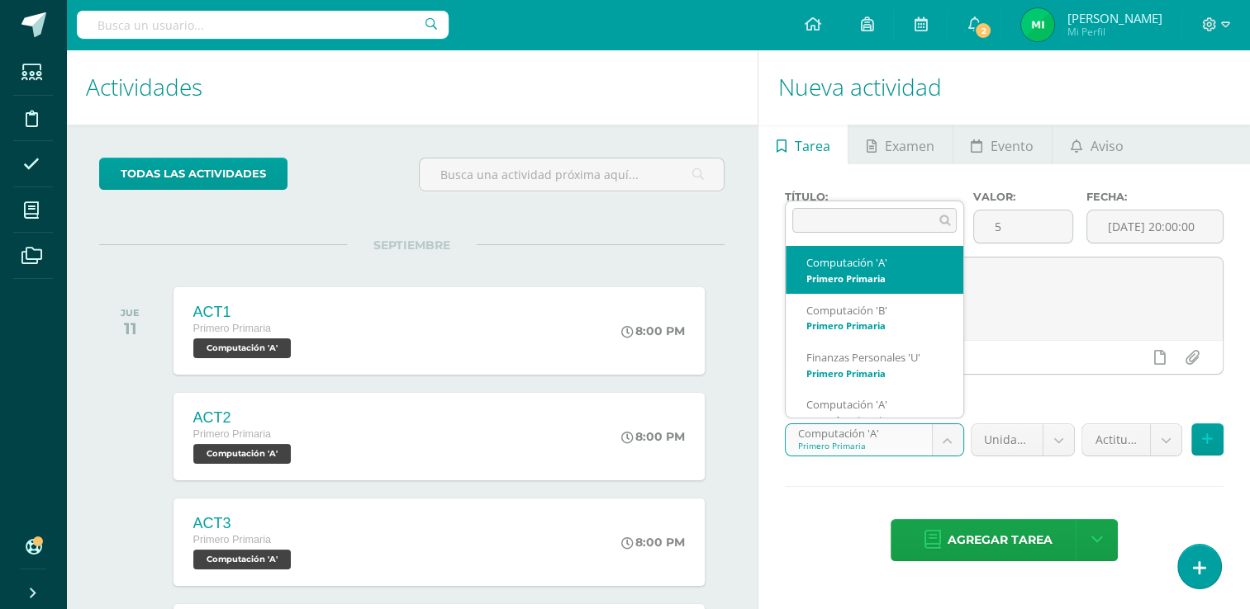
click at [951, 437] on body "Tarea asignada exitosamente Estudiantes Disciplina Asistencia Mis cursos Archiv…" at bounding box center [625, 304] width 1250 height 609
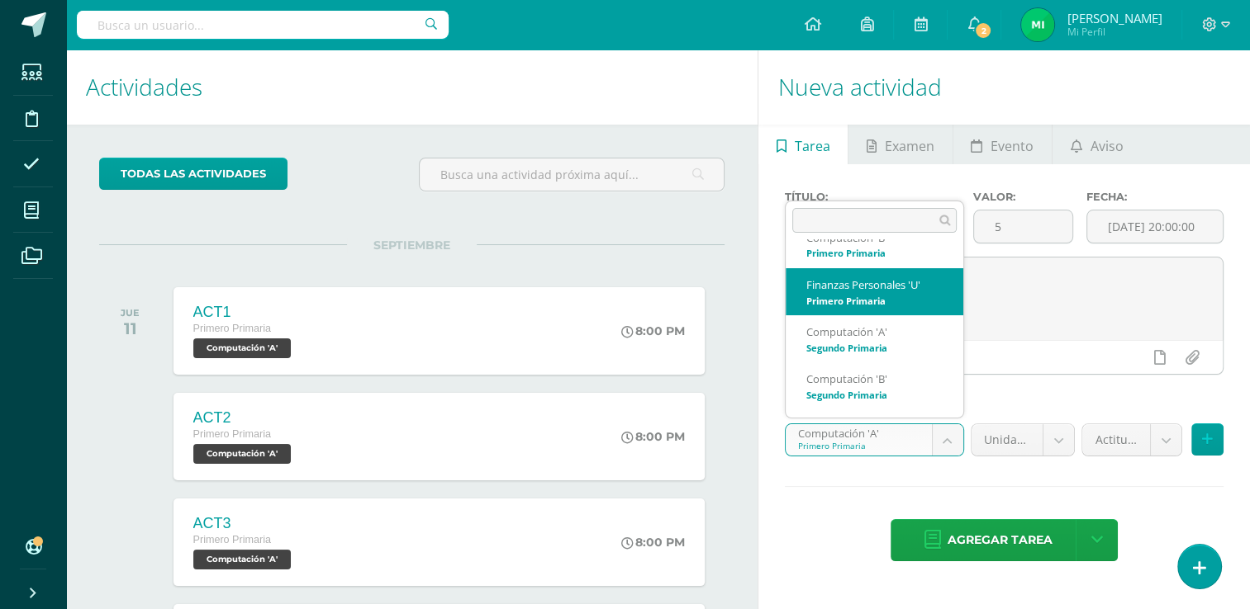
scroll to position [74, 0]
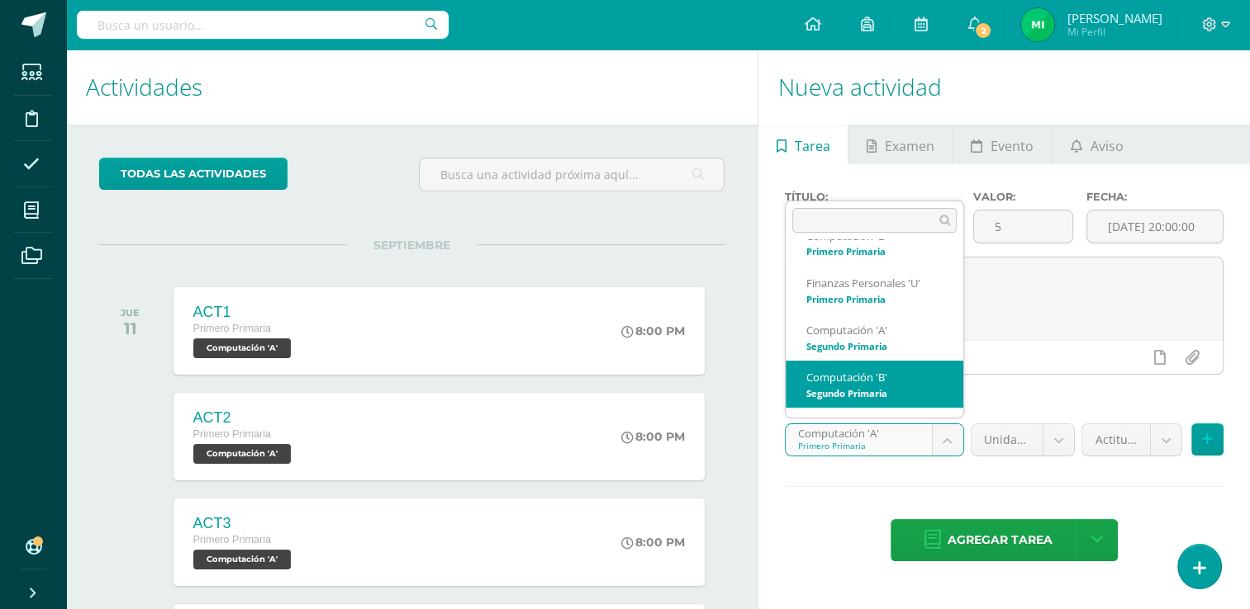
select select "109917"
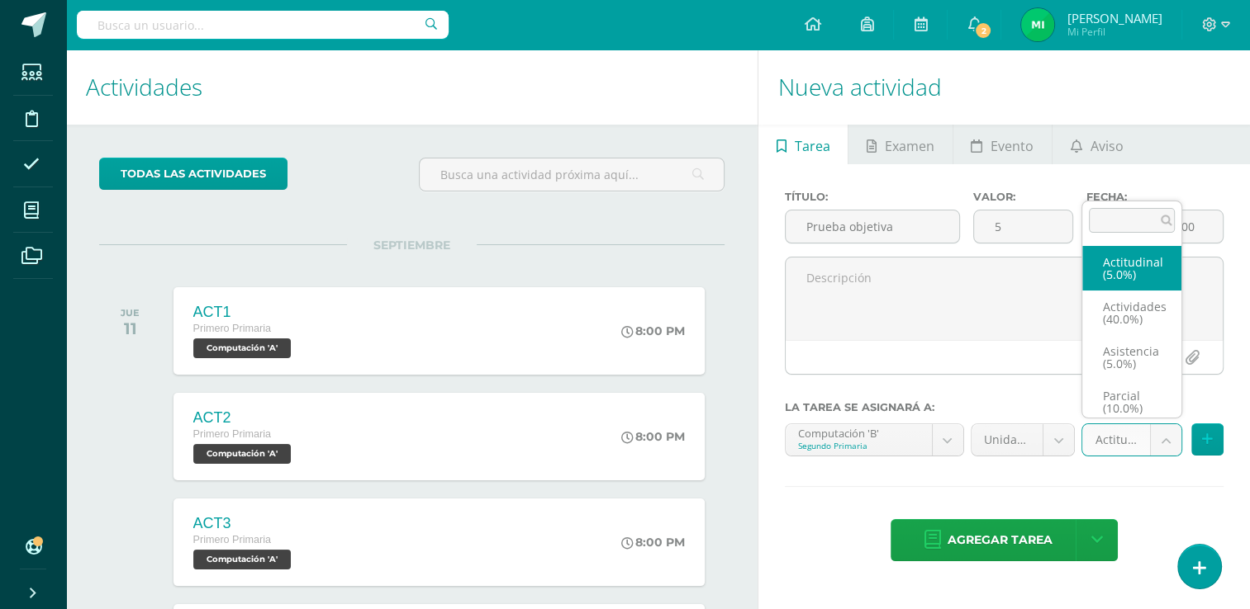
click at [1164, 439] on body "Tarea asignada exitosamente Estudiantes Disciplina Asistencia Mis cursos Archiv…" at bounding box center [625, 304] width 1250 height 609
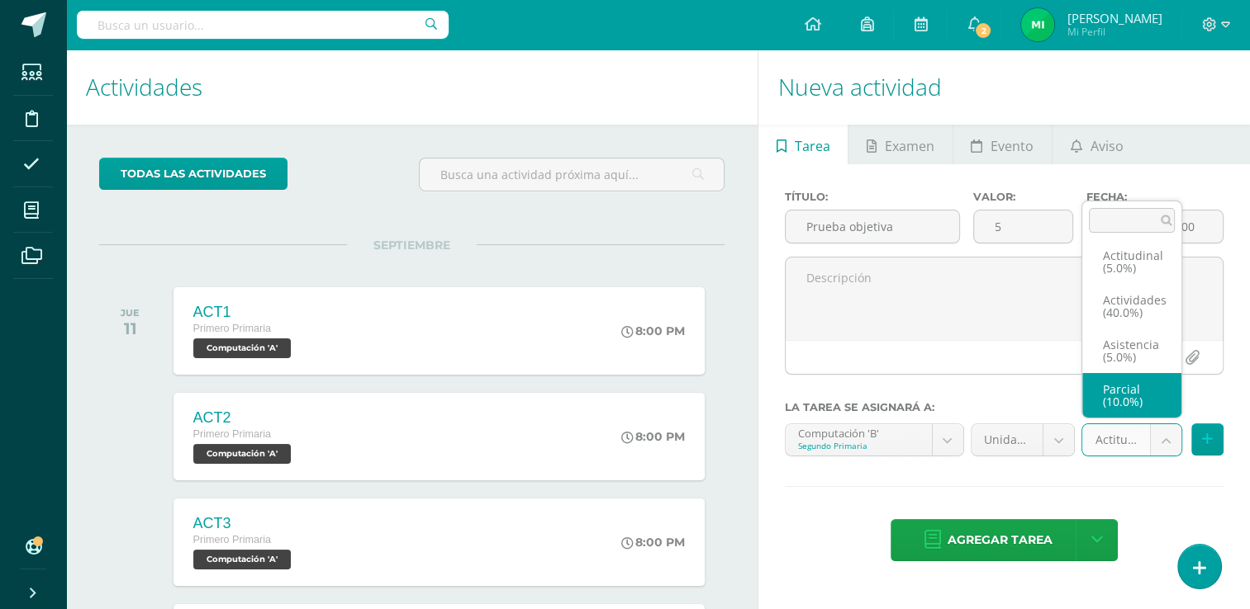
scroll to position [69, 0]
select select "122065"
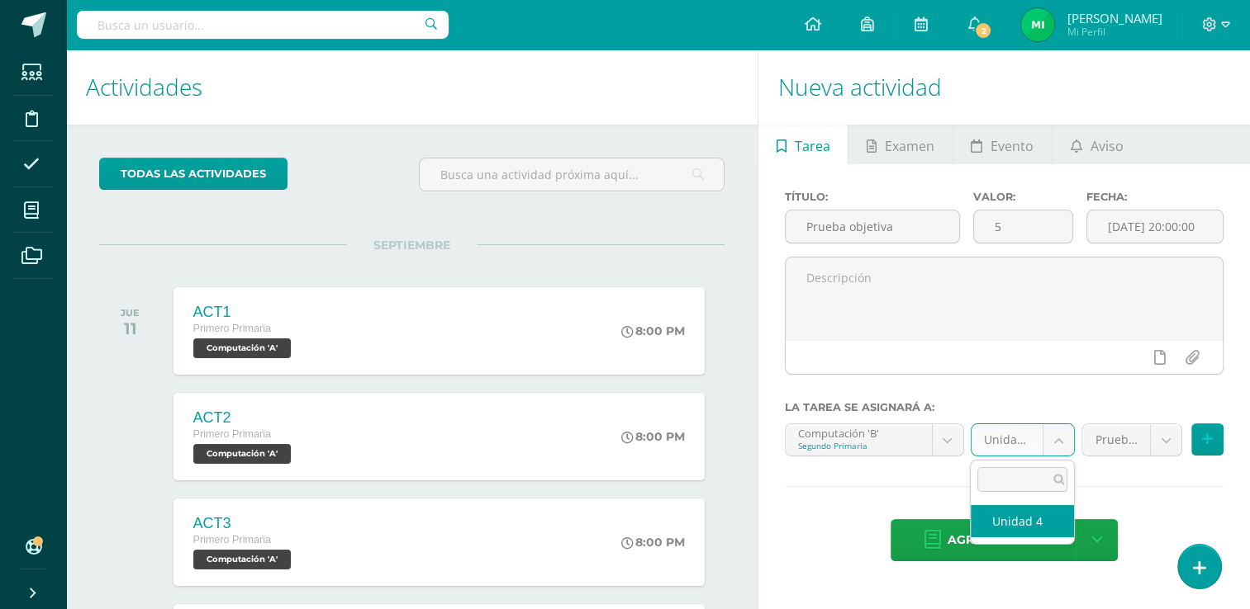
click at [1057, 444] on body "Tarea asignada exitosamente Estudiantes Disciplina Asistencia Mis cursos Archiv…" at bounding box center [625, 304] width 1250 height 609
select select "109926"
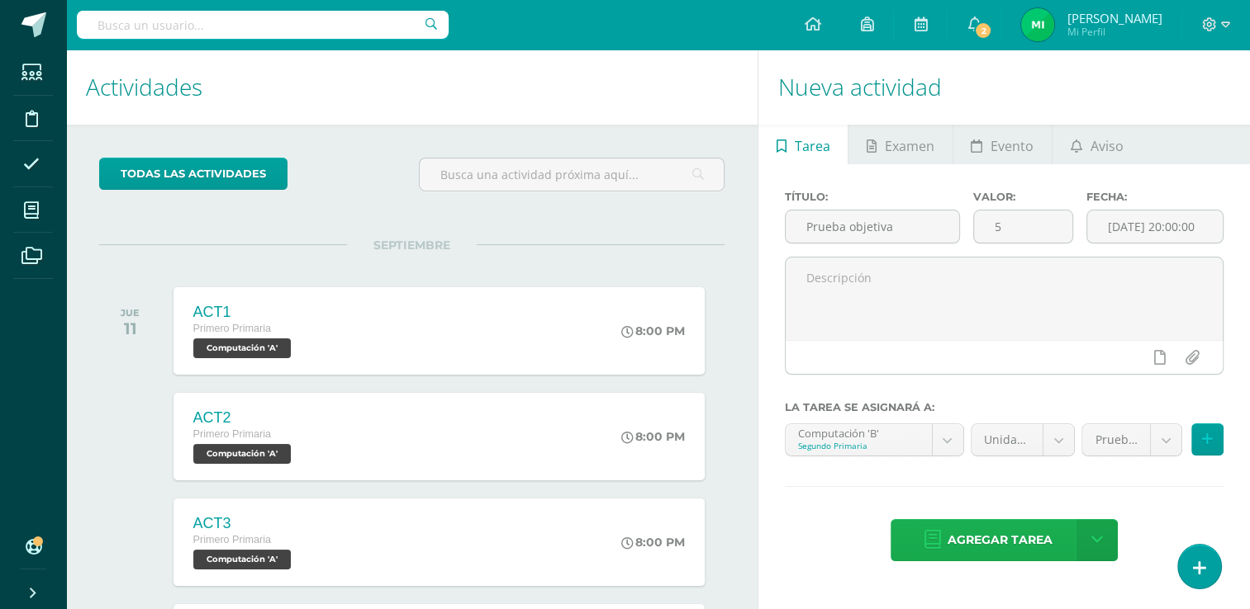
click at [1021, 537] on span "Agregar tarea" at bounding box center [999, 540] width 105 height 40
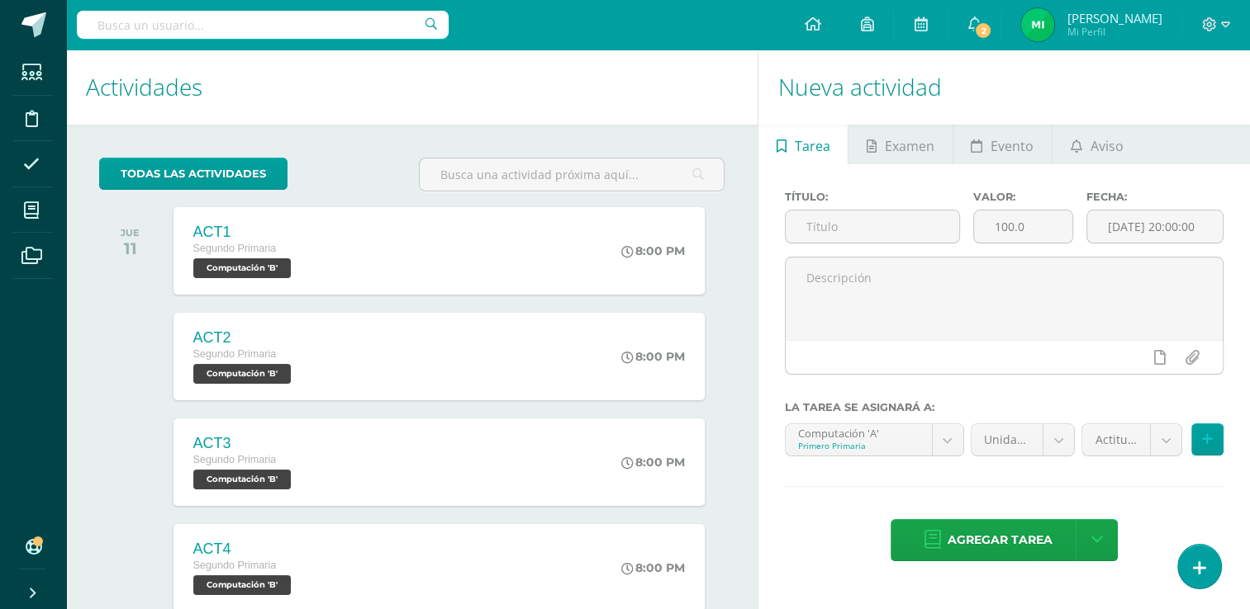
click at [880, 209] on div "Título:" at bounding box center [872, 224] width 188 height 66
click at [875, 223] on input "text" at bounding box center [871, 227] width 173 height 32
type input "Prueba objetiva"
click at [1035, 221] on input "100.0" at bounding box center [1023, 227] width 98 height 32
type input "1"
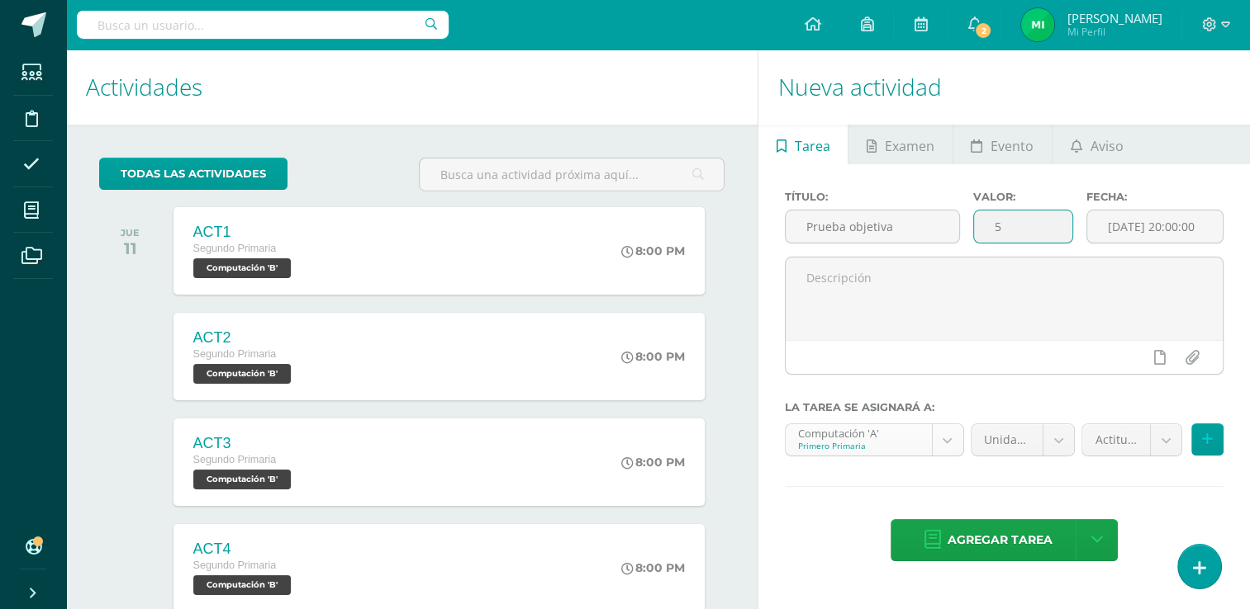
type input "5"
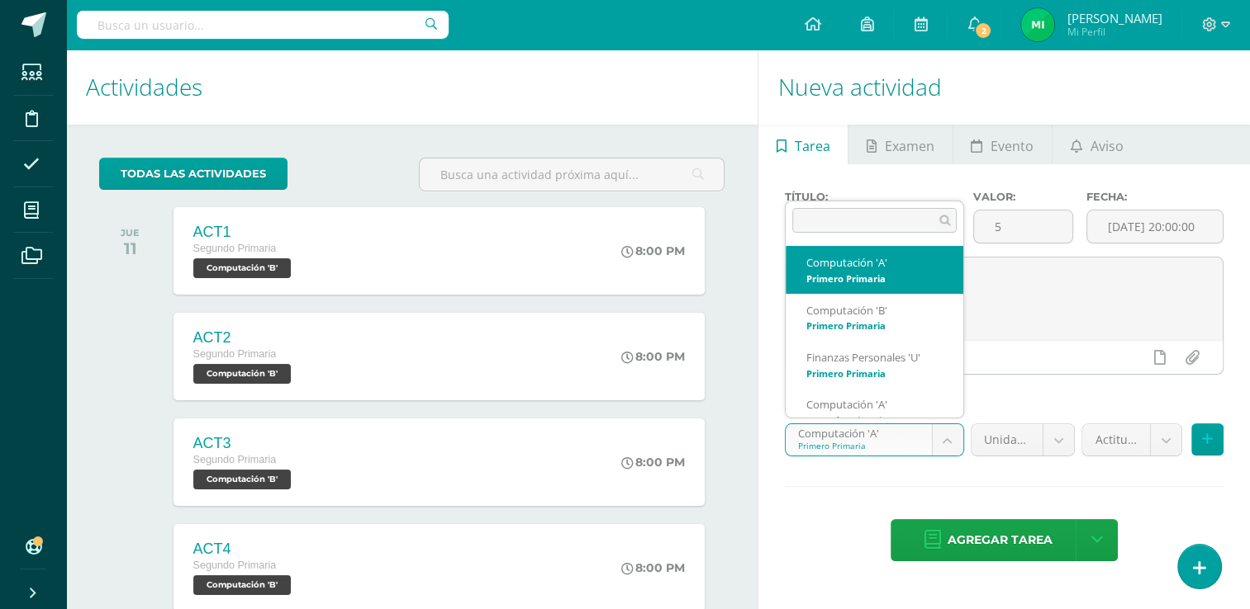
click at [946, 438] on body "Tarea asignada exitosamente Estudiantes Disciplina Asistencia Mis cursos Archiv…" at bounding box center [625, 304] width 1250 height 609
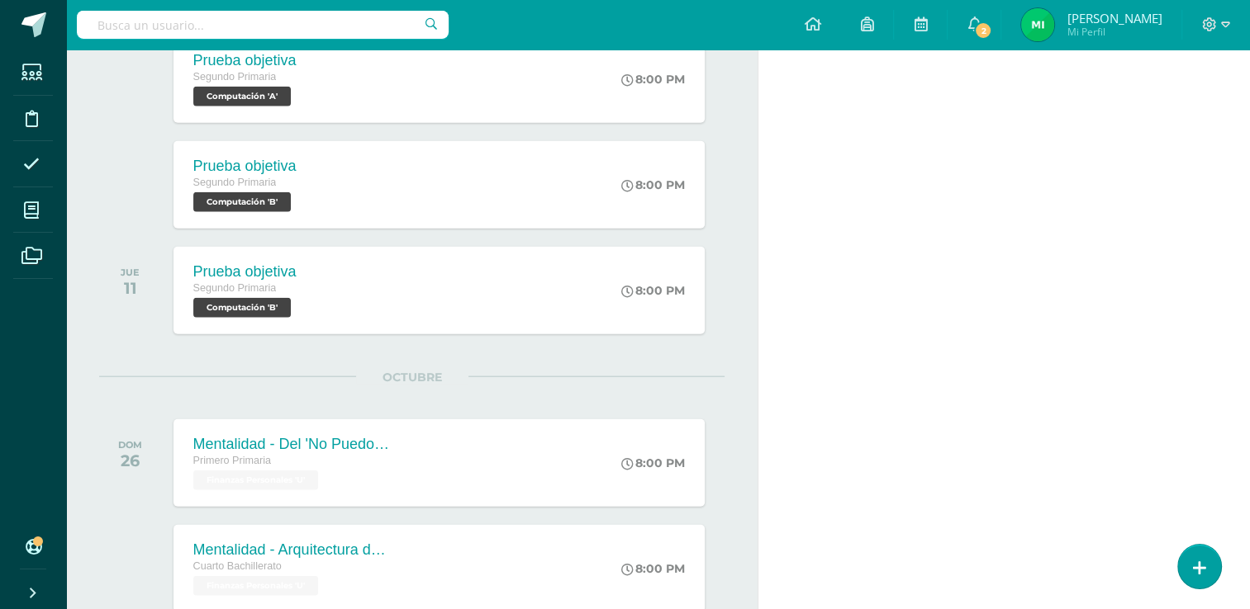
scroll to position [10104, 0]
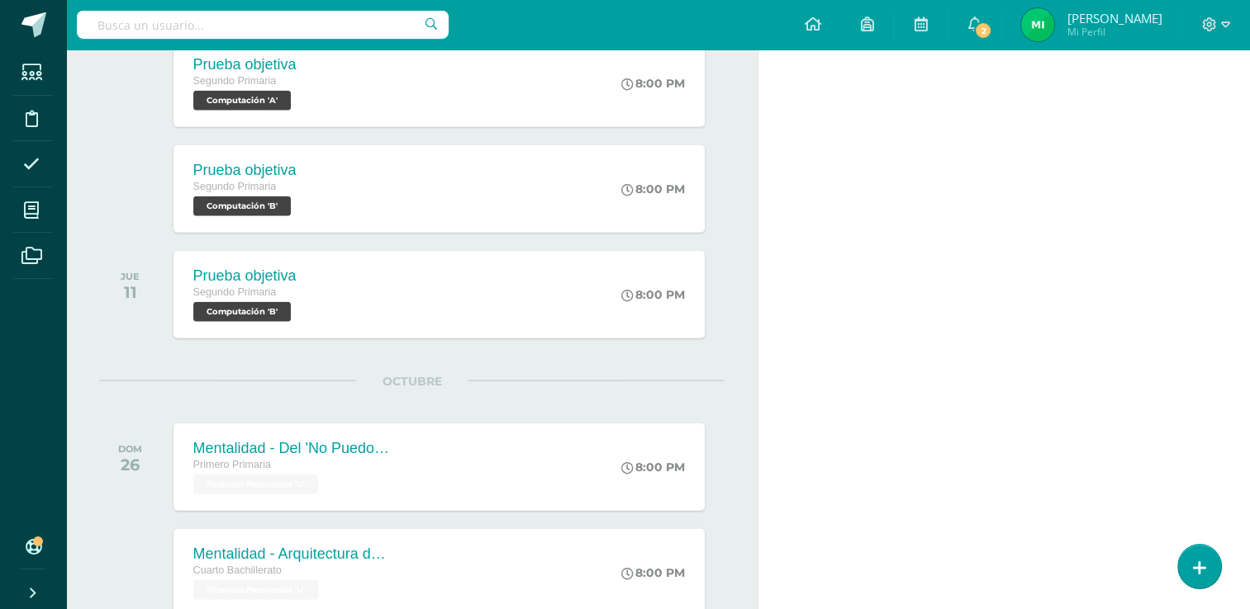
click at [487, 280] on div "Prueba objetiva Segundo Primaria Computación 'B' 8:00 PM Prueba objetiva Comput…" at bounding box center [439, 295] width 532 height 88
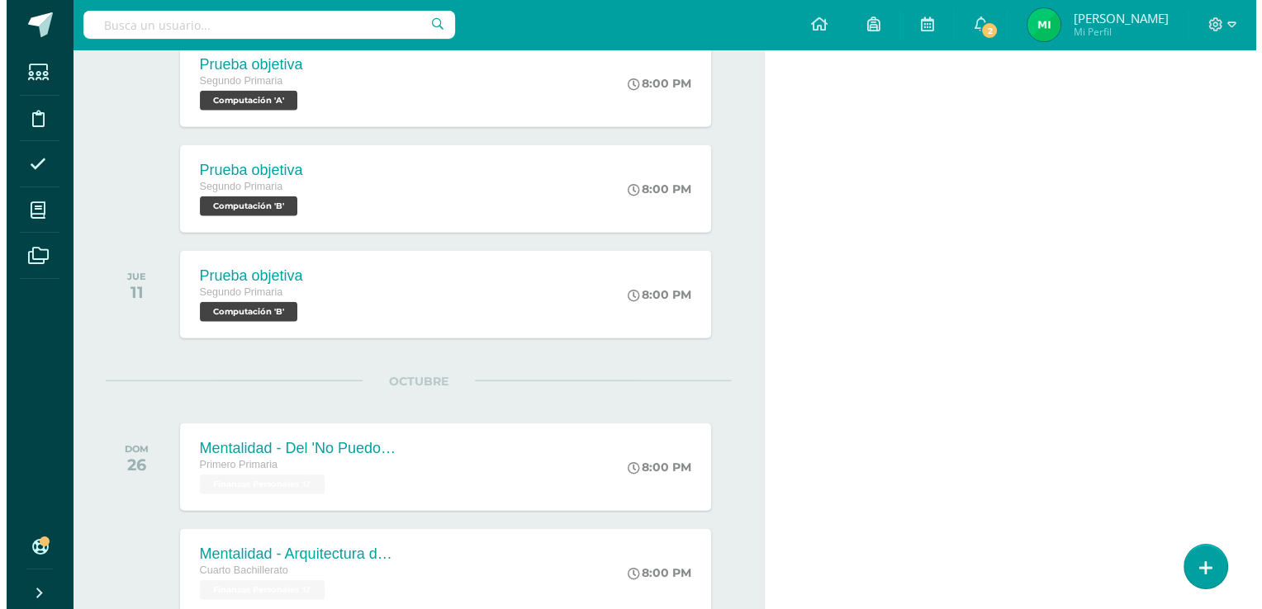
scroll to position [0, 0]
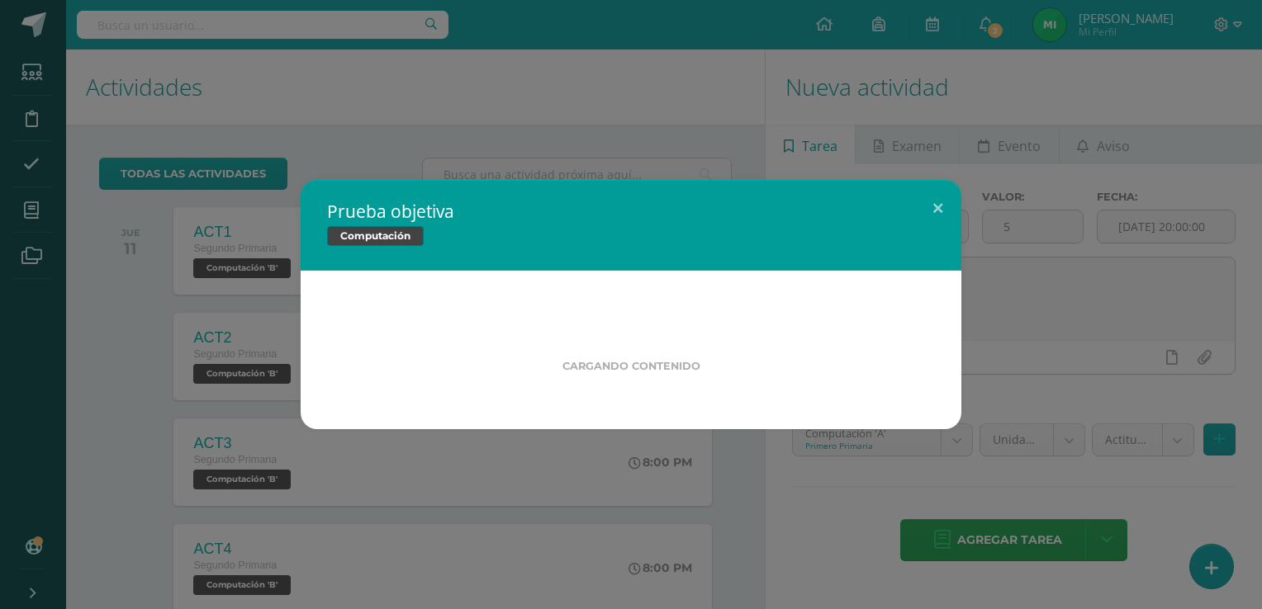
click at [487, 280] on div "Cargando contenido" at bounding box center [631, 350] width 661 height 159
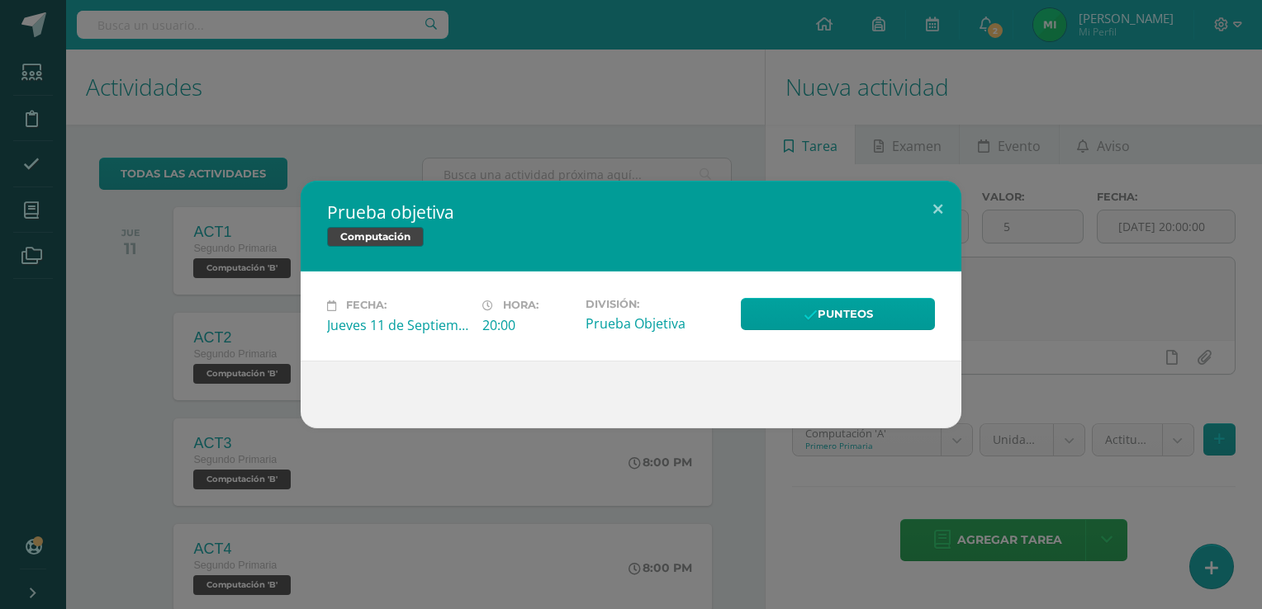
click at [396, 236] on link "Computación" at bounding box center [375, 237] width 97 height 20
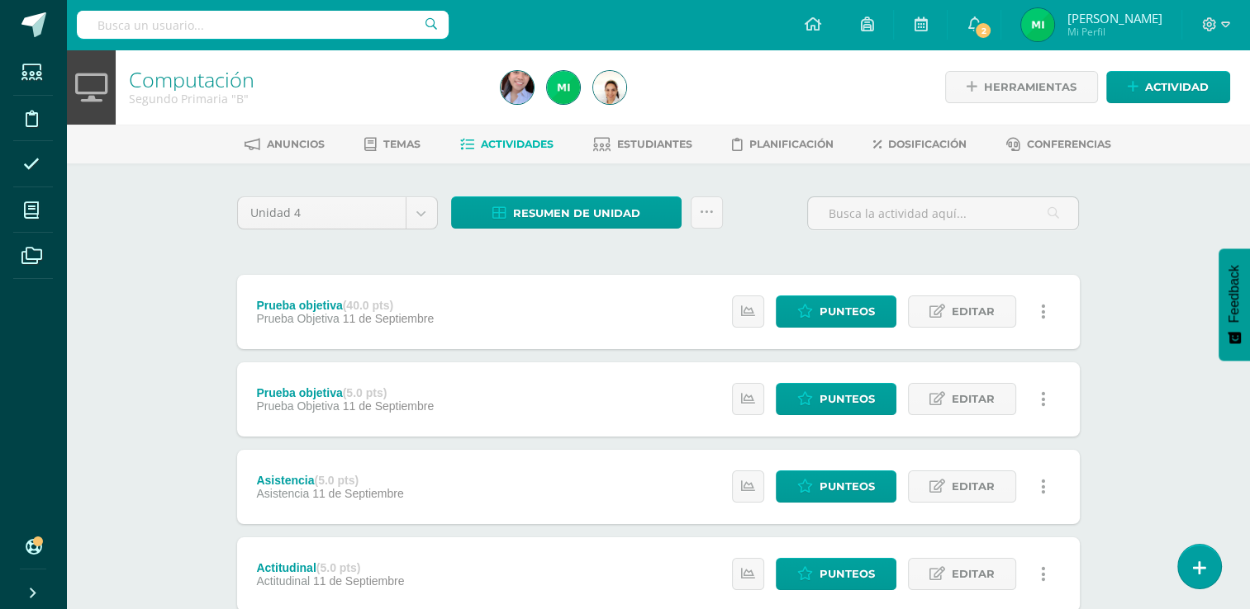
click at [1047, 308] on link at bounding box center [1043, 312] width 32 height 32
click at [961, 413] on link "Eliminar" at bounding box center [1012, 417] width 169 height 26
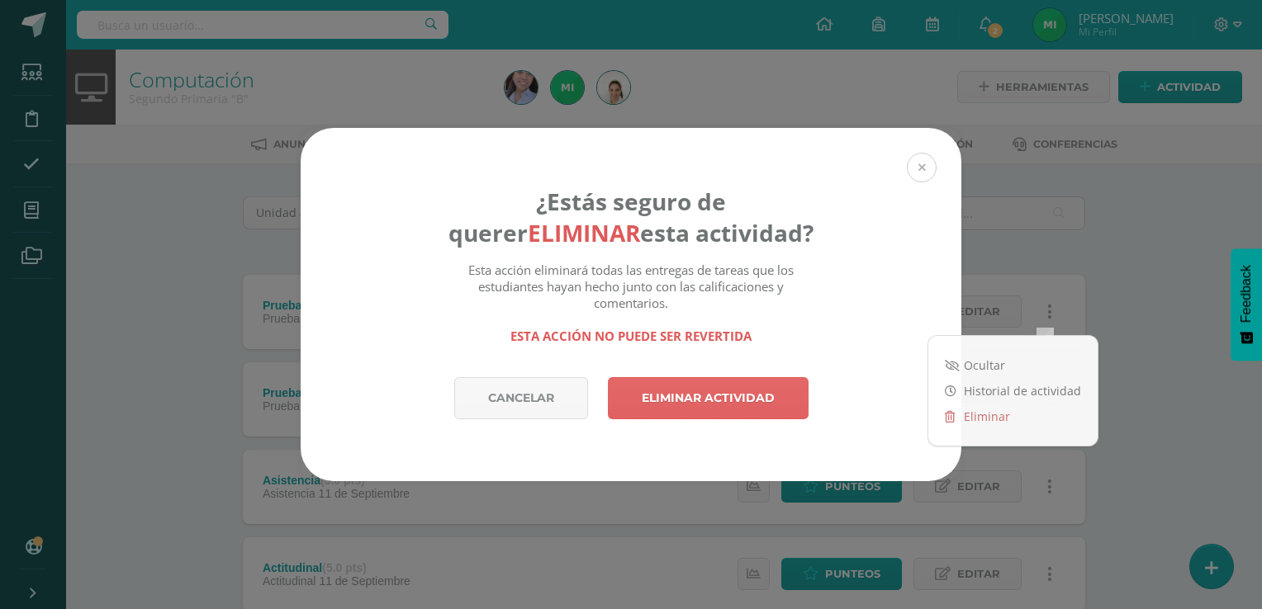
click at [922, 168] on button at bounding box center [922, 168] width 30 height 30
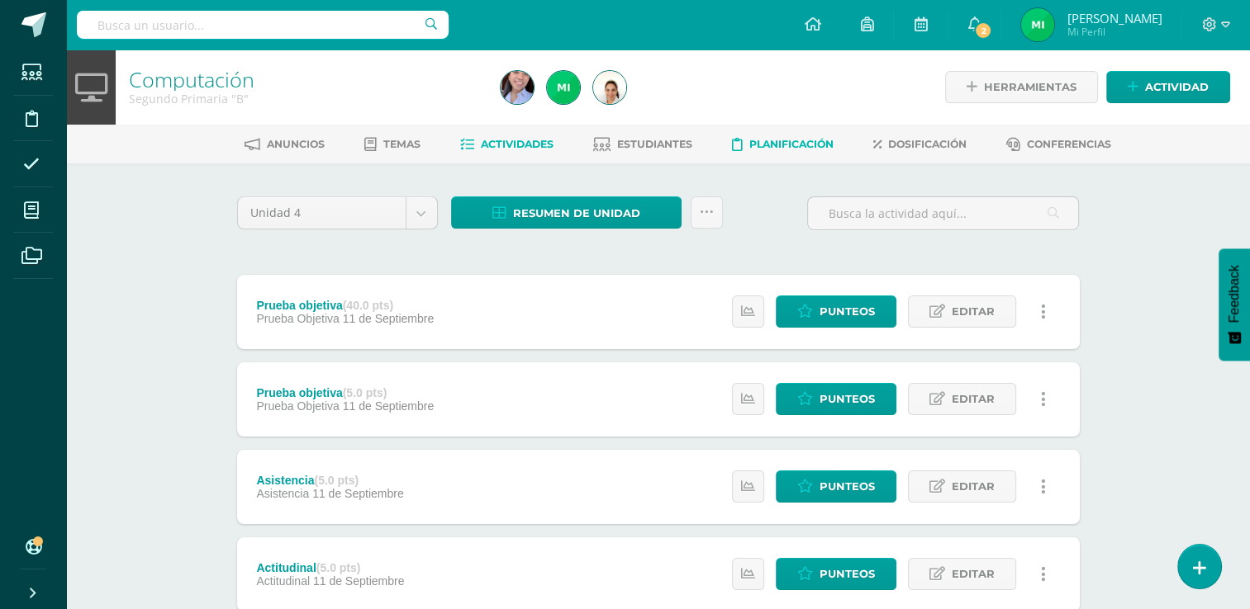
click at [780, 140] on span "Planificación" at bounding box center [791, 144] width 84 height 12
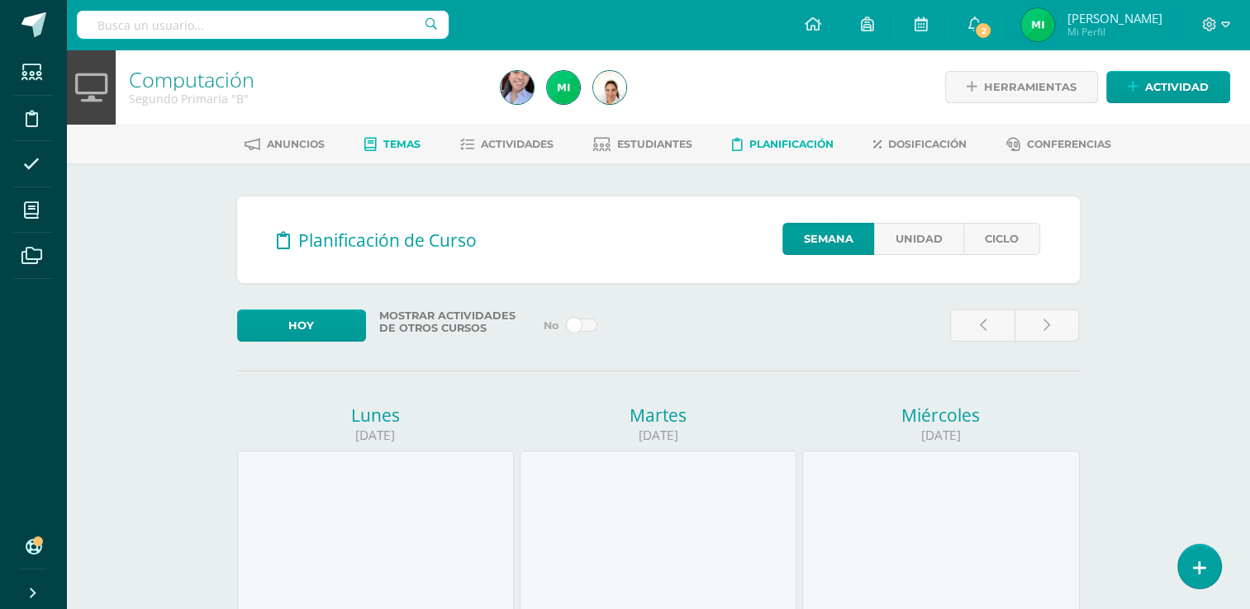
click at [383, 138] on span "Temas" at bounding box center [401, 144] width 37 height 12
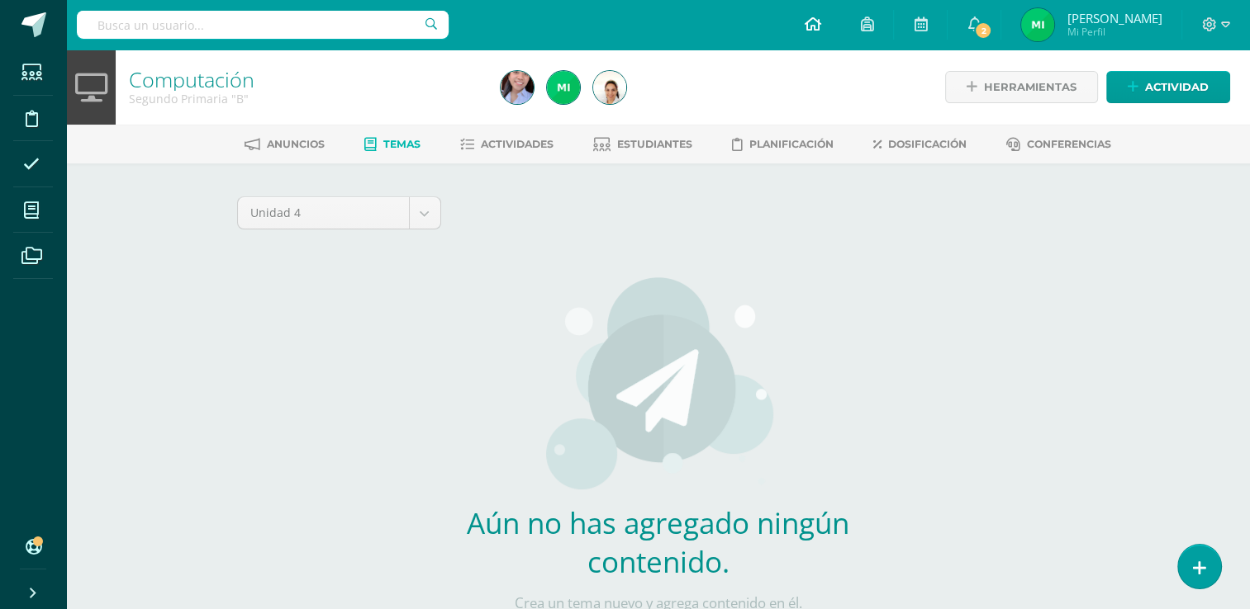
click at [804, 25] on icon at bounding box center [812, 24] width 17 height 15
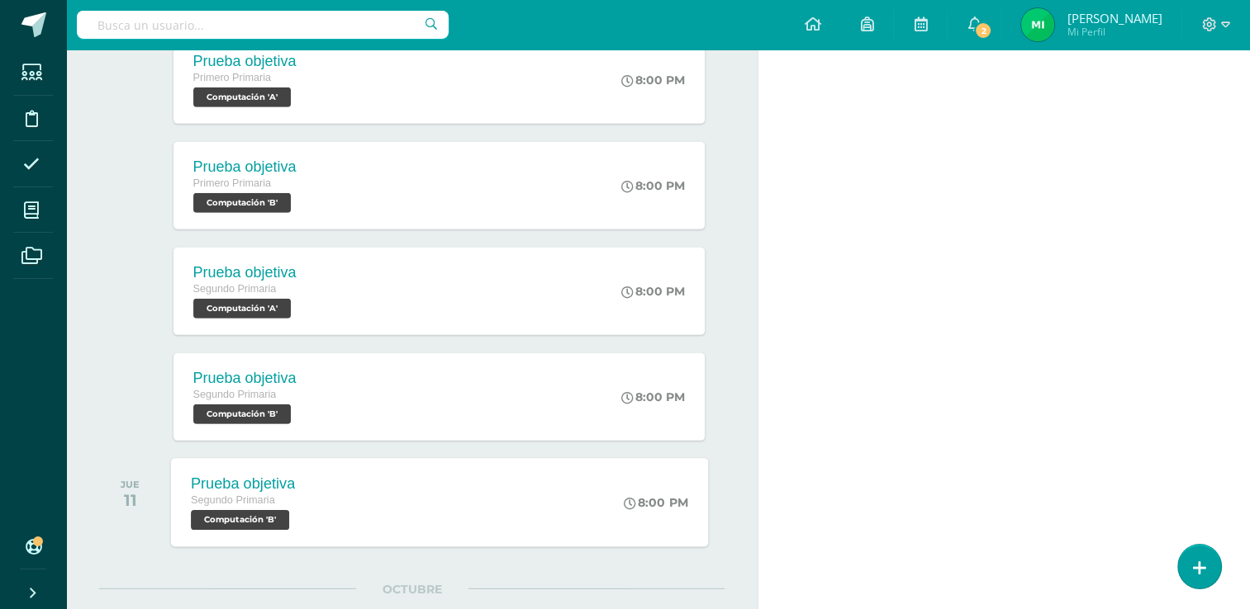
scroll to position [11245, 0]
click at [476, 494] on div "Prueba objetiva Segundo Primaria Computación 'B' 8:00 PM Prueba objetiva Comput…" at bounding box center [438, 502] width 537 height 88
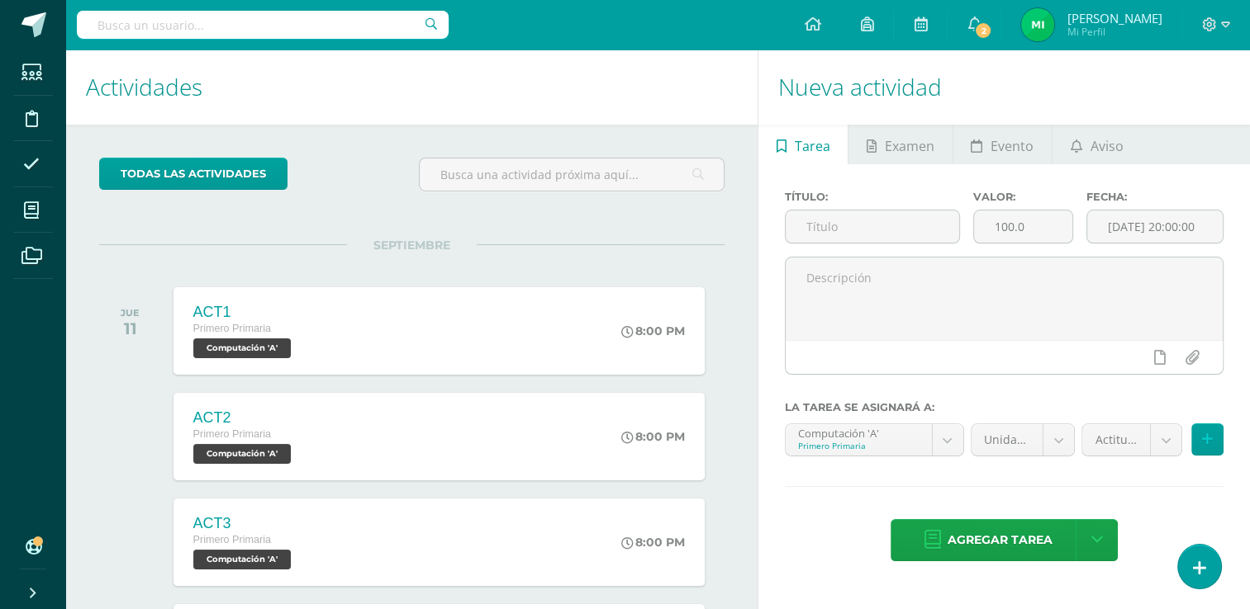
scroll to position [0, 0]
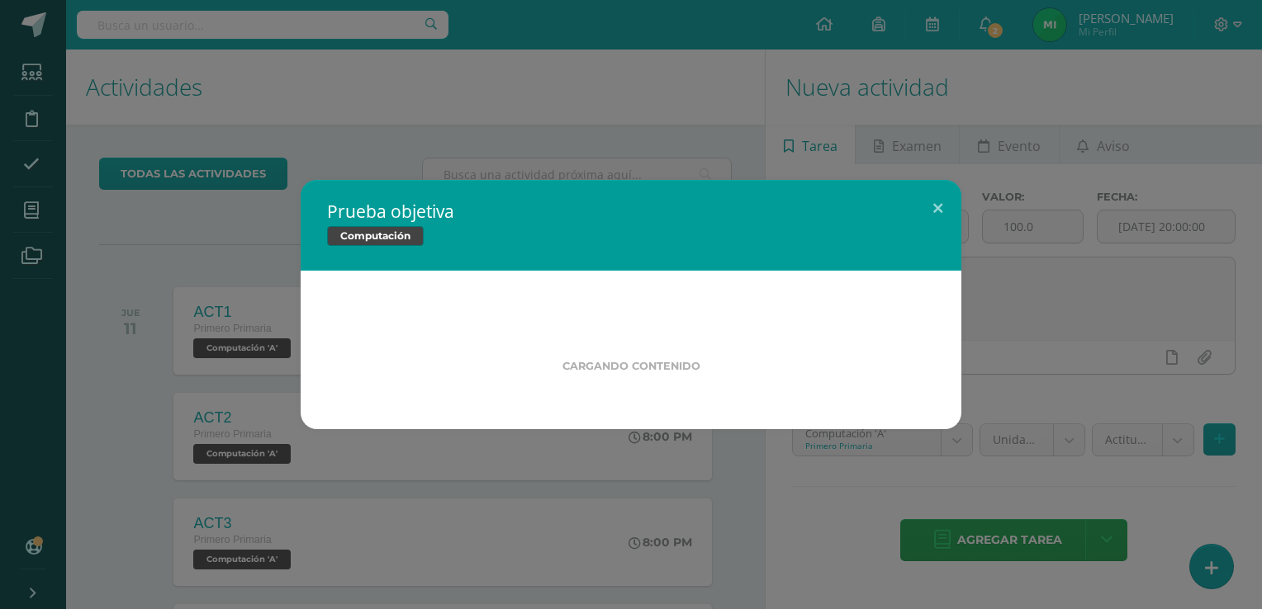
click at [476, 494] on div "Prueba objetiva Computación Cargando contenido Loading..." at bounding box center [631, 304] width 1262 height 609
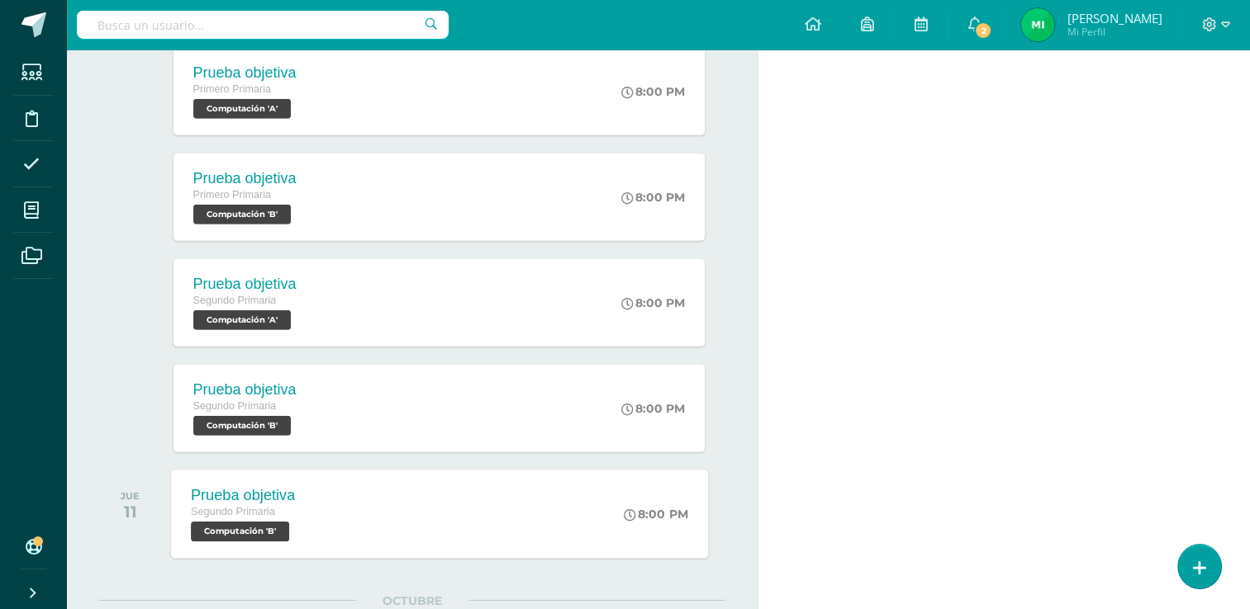
scroll to position [11232, 0]
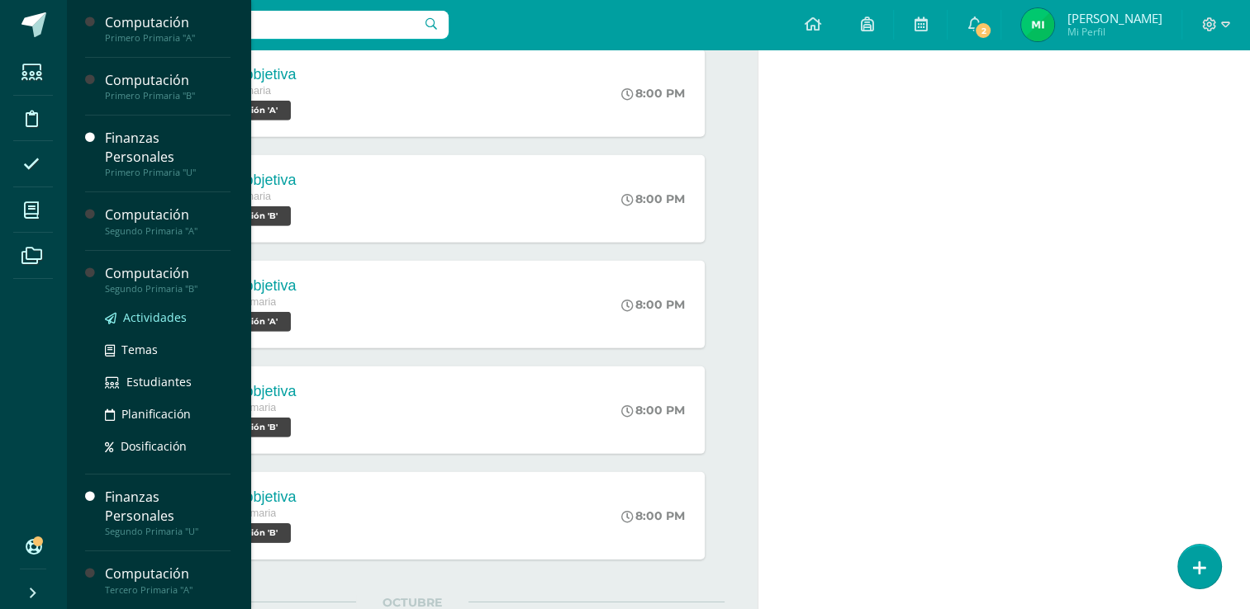
click at [166, 315] on span "Actividades" at bounding box center [155, 318] width 64 height 16
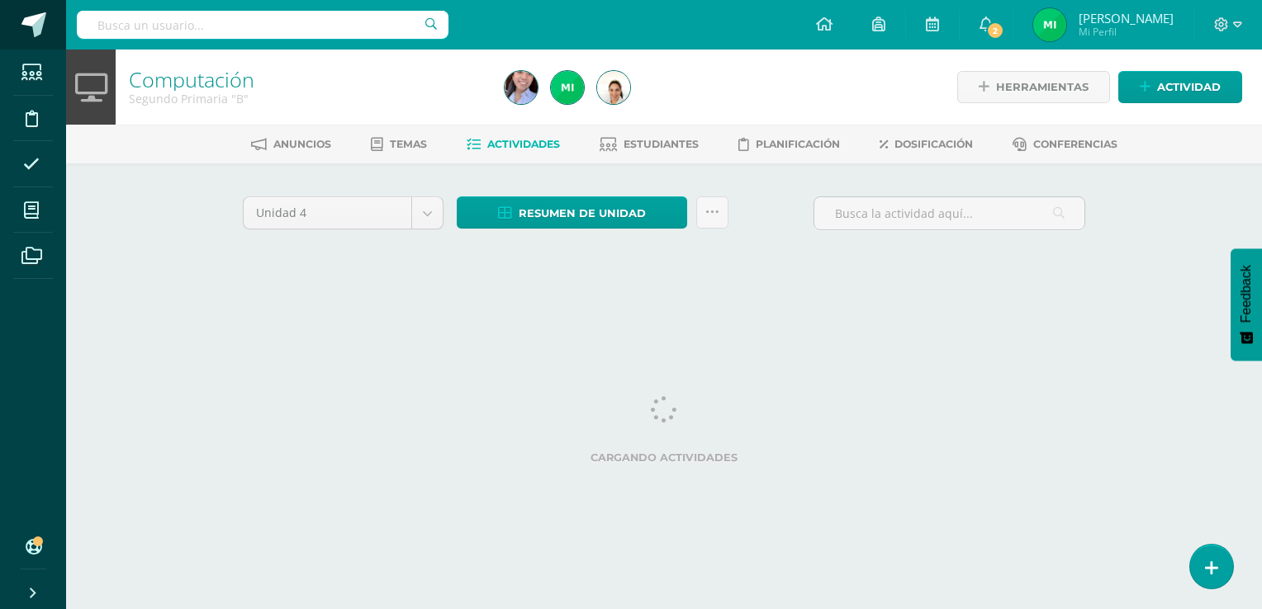
click at [38, 15] on span at bounding box center [33, 24] width 25 height 25
click at [818, 17] on icon at bounding box center [824, 24] width 17 height 15
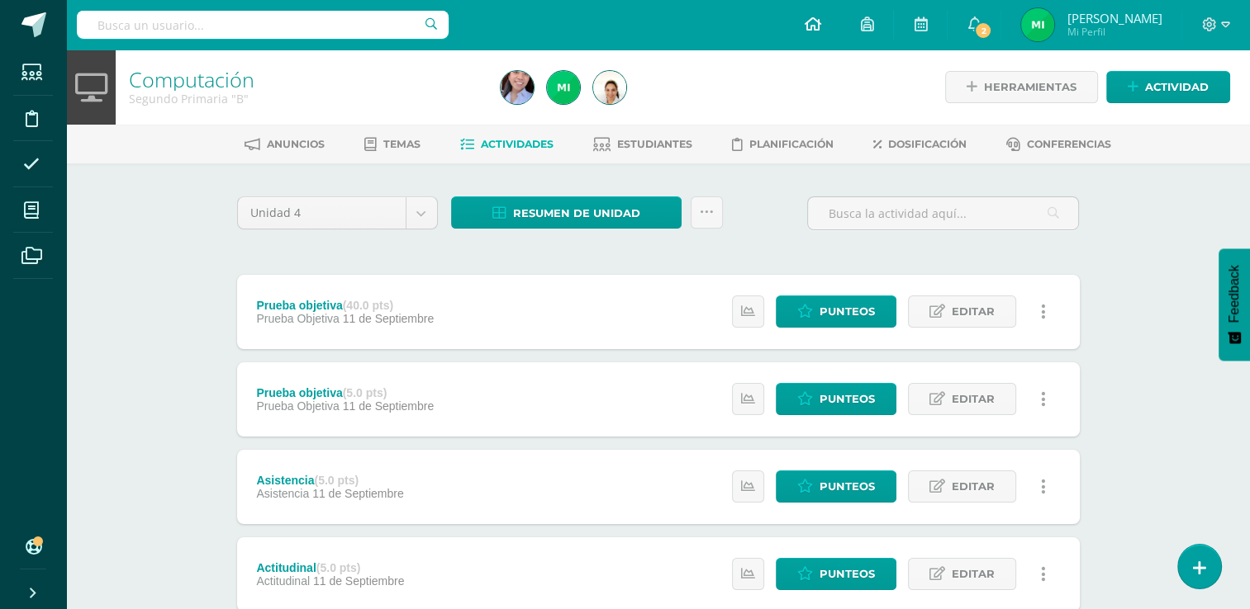
click at [809, 21] on icon at bounding box center [812, 24] width 17 height 15
click at [806, 21] on icon at bounding box center [812, 24] width 17 height 15
click at [806, 22] on icon at bounding box center [812, 24] width 17 height 15
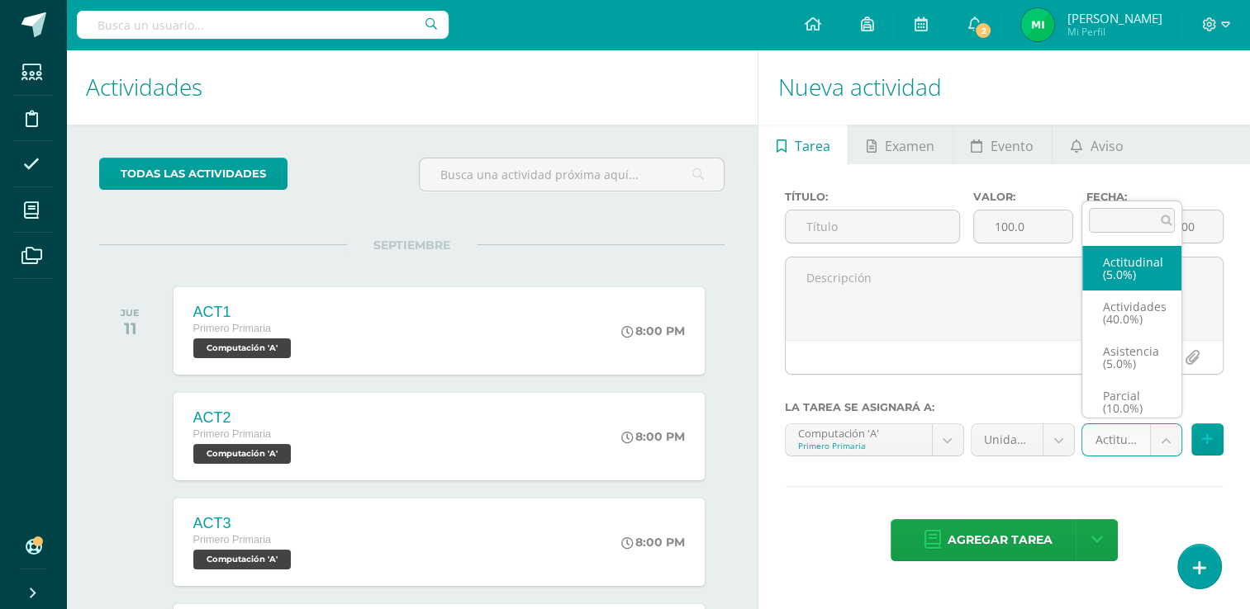
click at [1169, 437] on body "Estudiantes Disciplina Asistencia Mis cursos Archivos Soporte Ayuda Reportar un…" at bounding box center [625, 304] width 1250 height 609
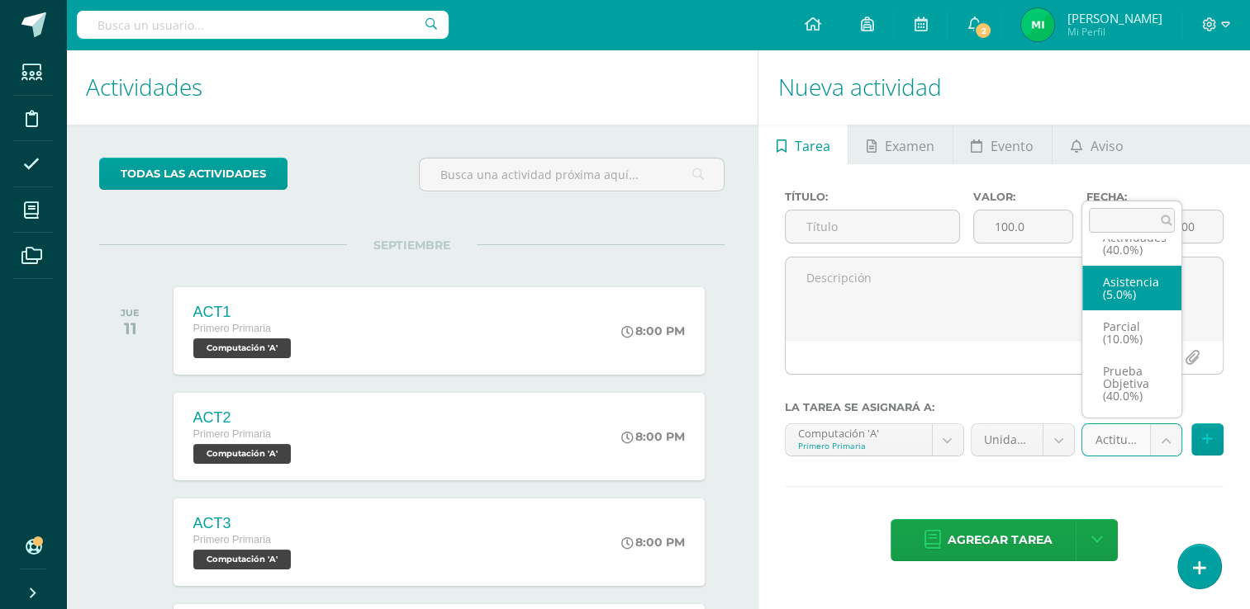
scroll to position [69, 0]
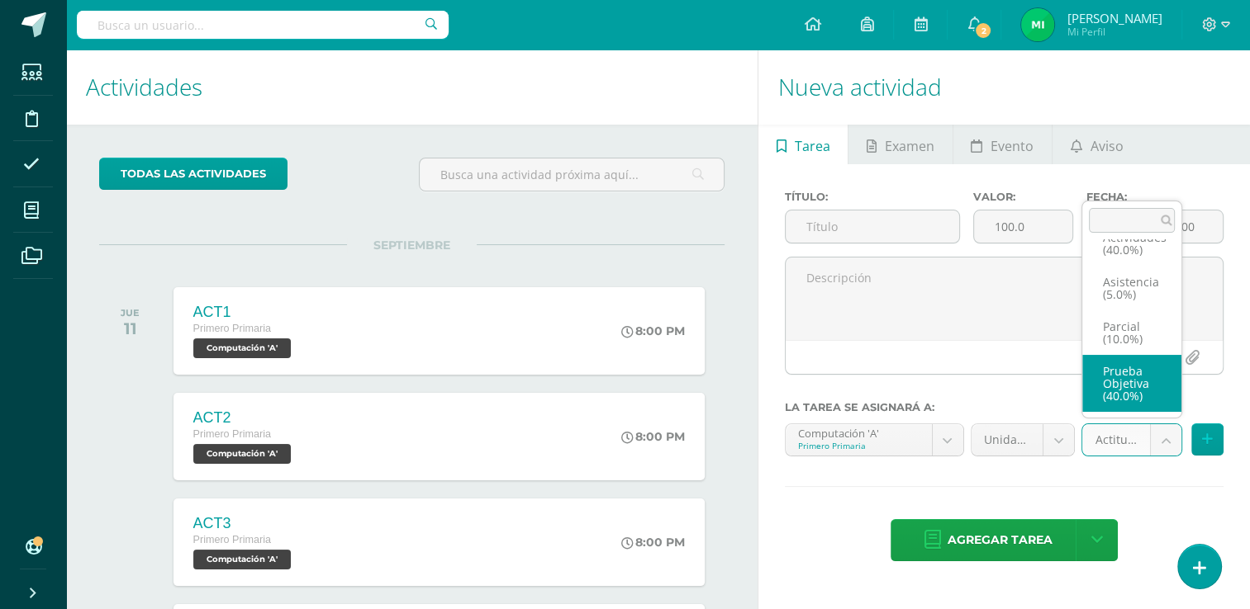
select select "122080"
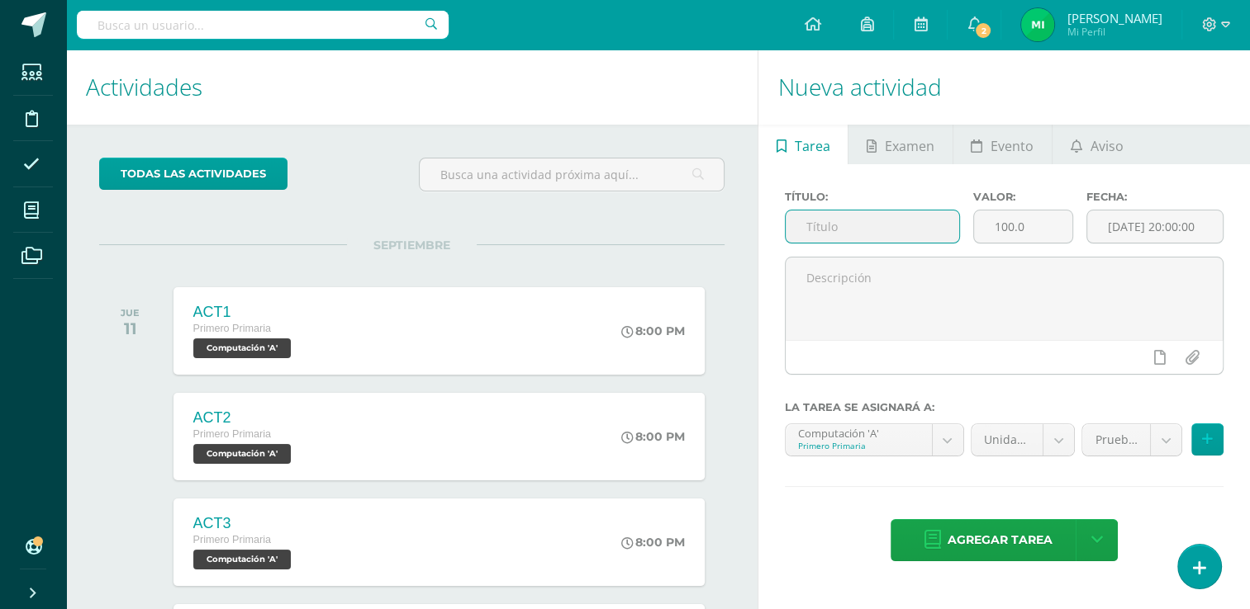
click at [932, 222] on input "text" at bounding box center [871, 227] width 173 height 32
type input "Prueba objetiva"
click at [1036, 223] on input "100.0" at bounding box center [1023, 227] width 98 height 32
type input "1"
type input "40"
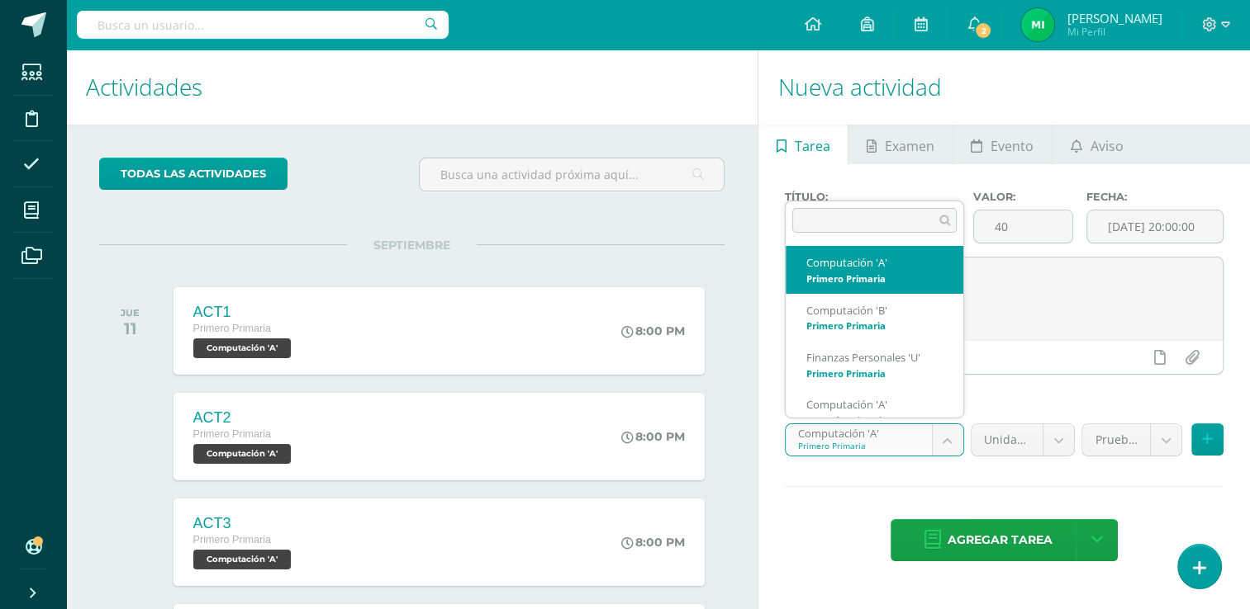
click at [951, 434] on body "Estudiantes Disciplina Asistencia Mis cursos Archivos Soporte Ayuda Reportar un…" at bounding box center [625, 304] width 1250 height 609
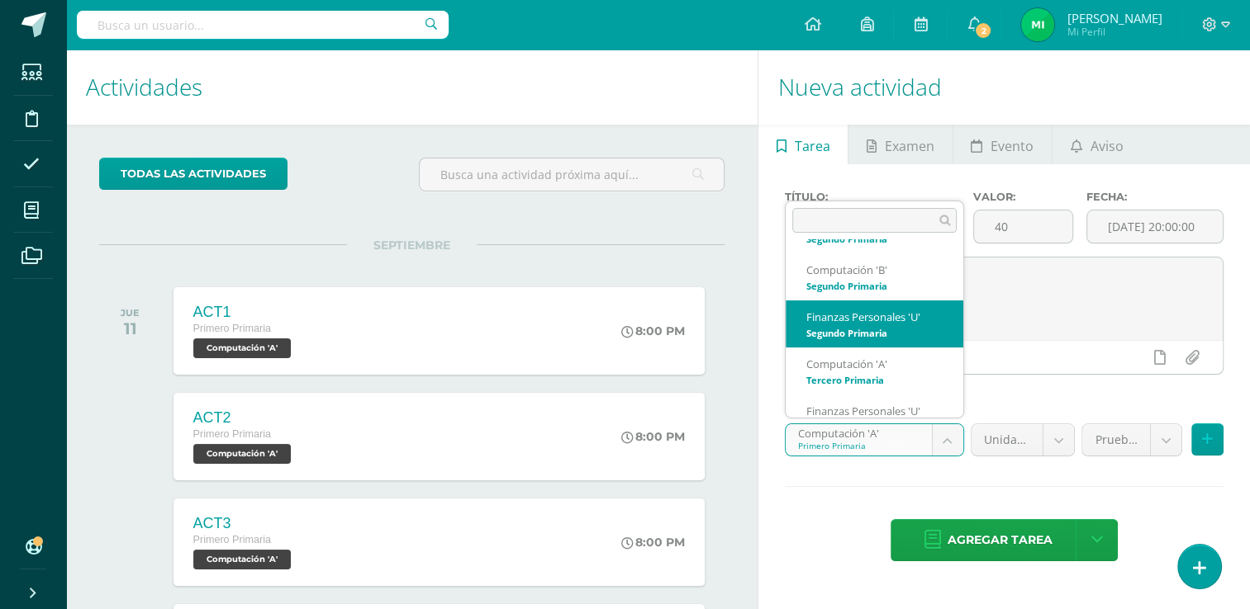
scroll to position [182, 0]
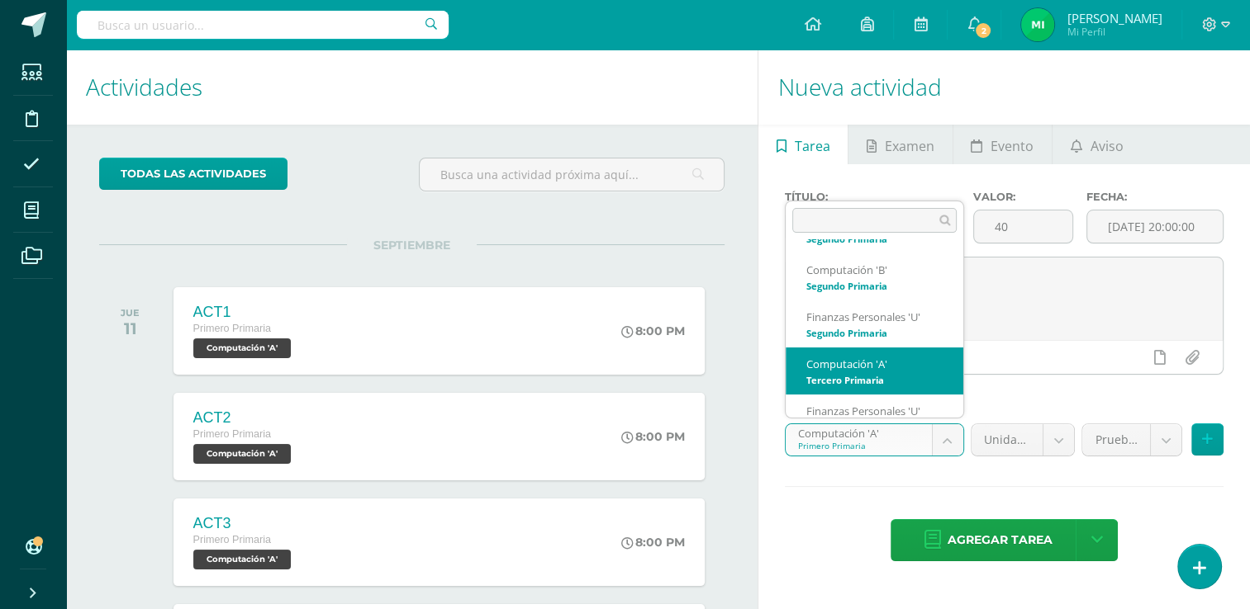
select select "110107"
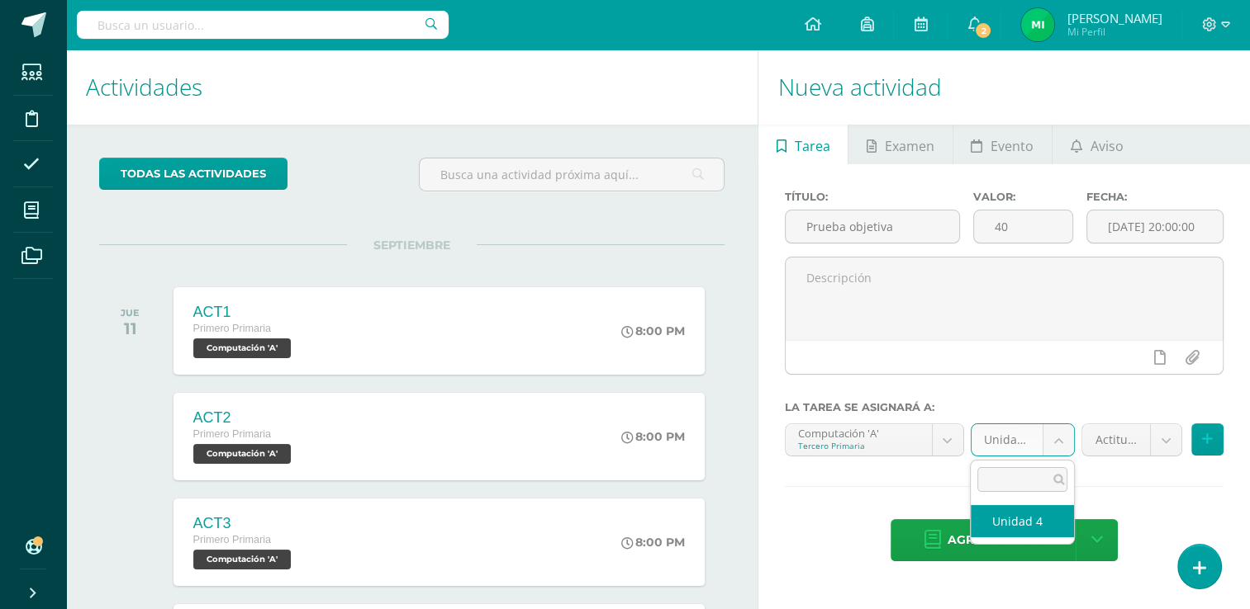
click at [1059, 439] on body "Estudiantes Disciplina Asistencia Mis cursos Archivos Soporte Ayuda Reportar un…" at bounding box center [625, 304] width 1250 height 609
select select "110116"
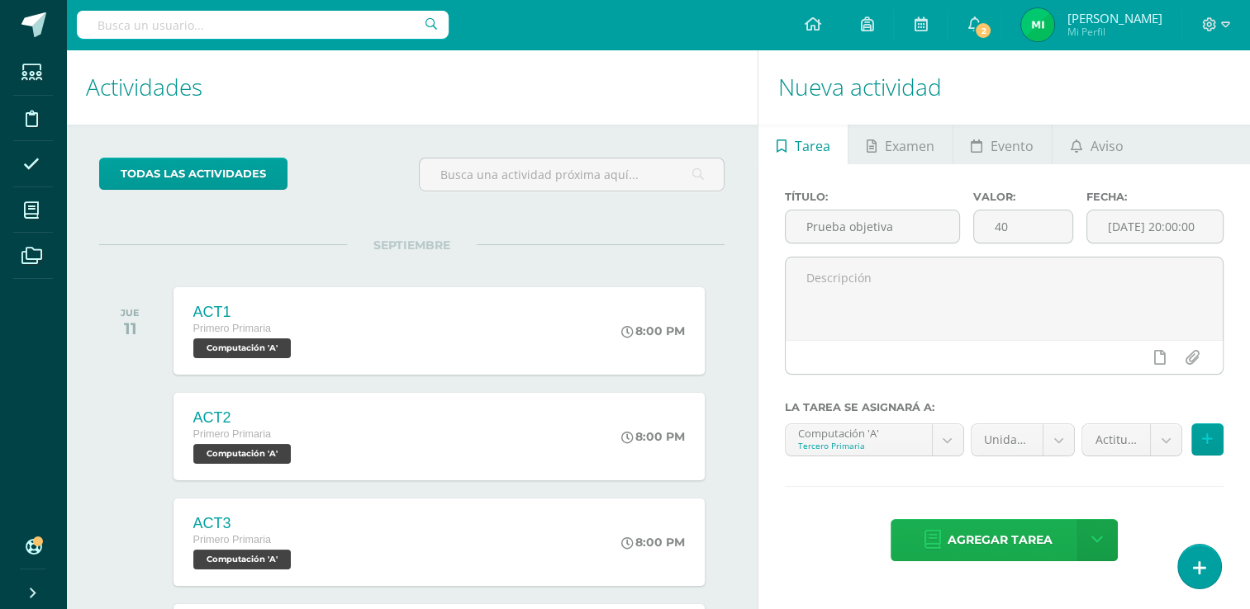
click at [1021, 537] on span "Agregar tarea" at bounding box center [999, 540] width 105 height 40
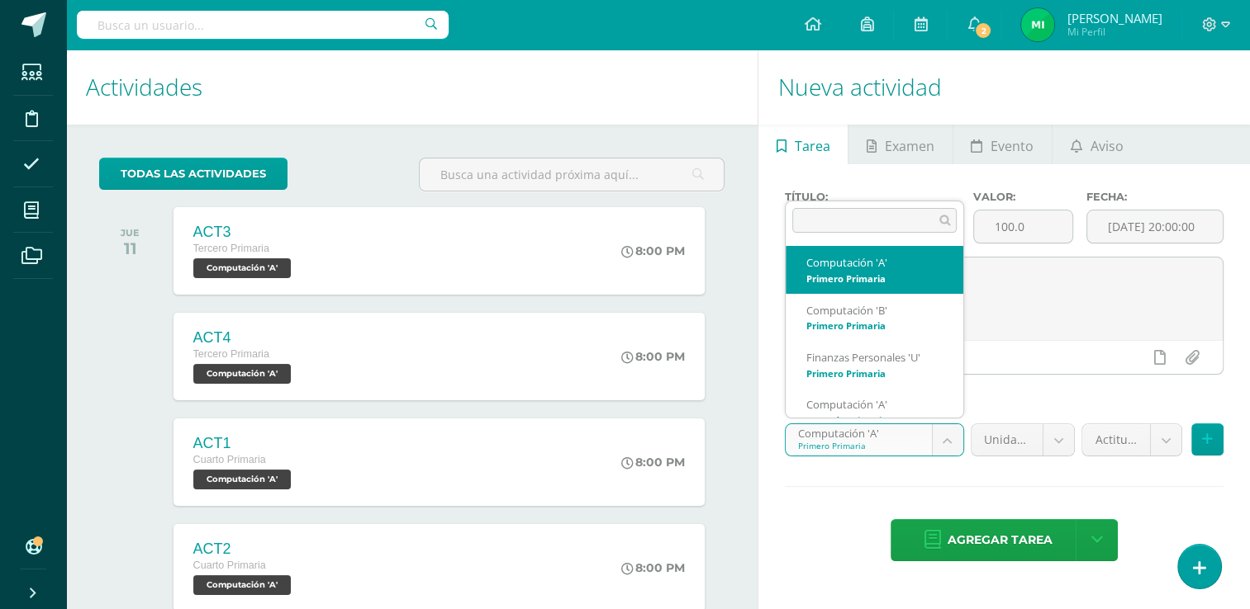
click at [951, 439] on body "Tarea asignada exitosamente Estudiantes Disciplina Asistencia Mis cursos Archiv…" at bounding box center [625, 304] width 1250 height 609
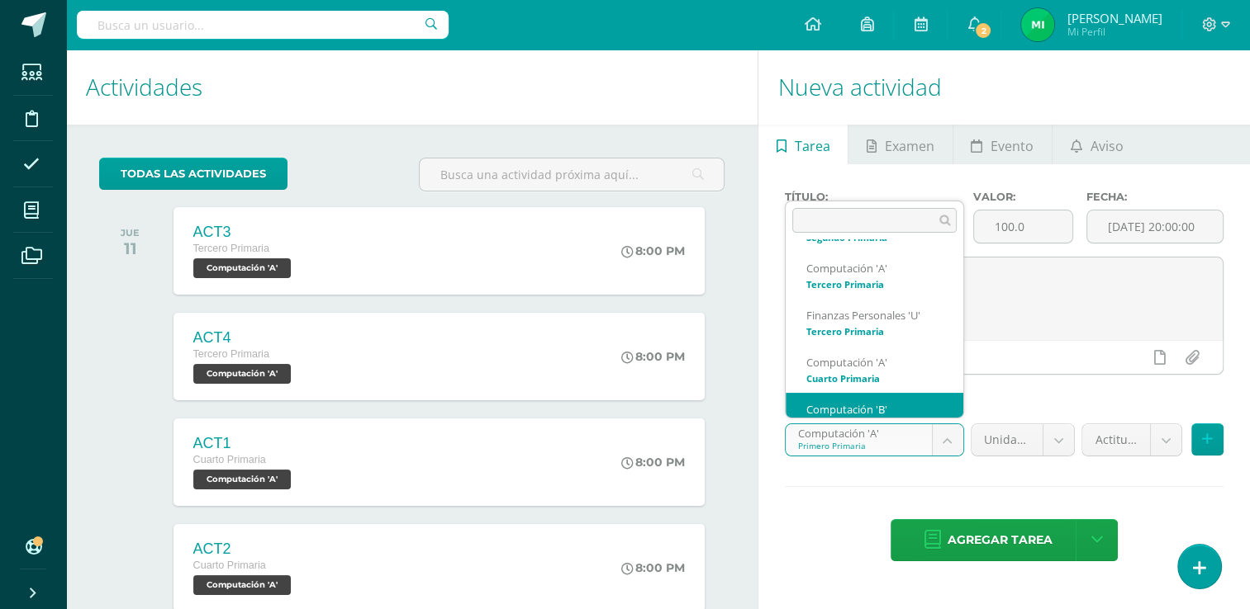
scroll to position [300, 0]
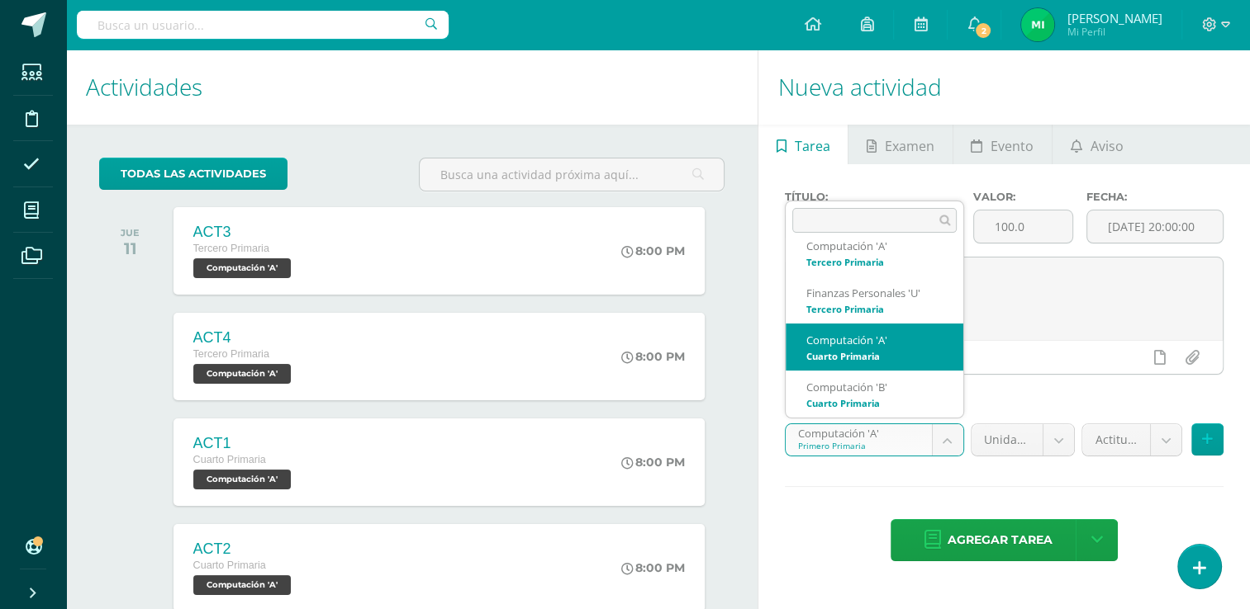
select select "110247"
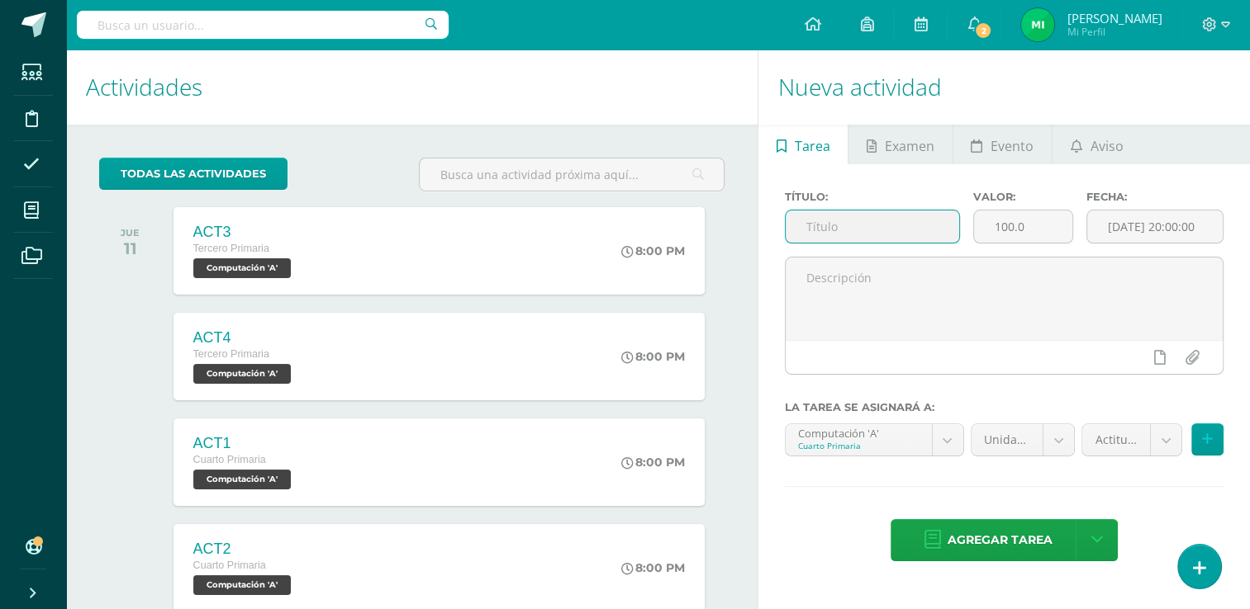
click at [905, 229] on input "text" at bounding box center [871, 227] width 173 height 32
type input "Prueba objetiva"
click at [1046, 226] on input "100.0" at bounding box center [1023, 227] width 98 height 32
type input "1"
type input "40"
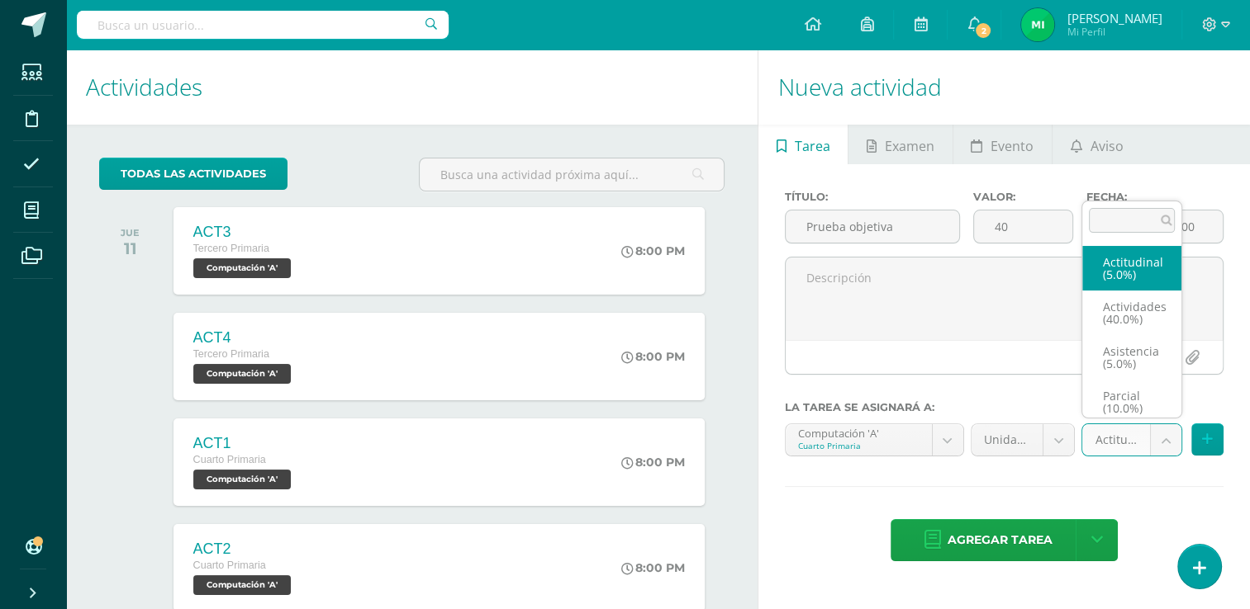
click at [1155, 441] on body "Tarea asignada exitosamente Estudiantes Disciplina Asistencia Mis cursos Archiv…" at bounding box center [625, 304] width 1250 height 609
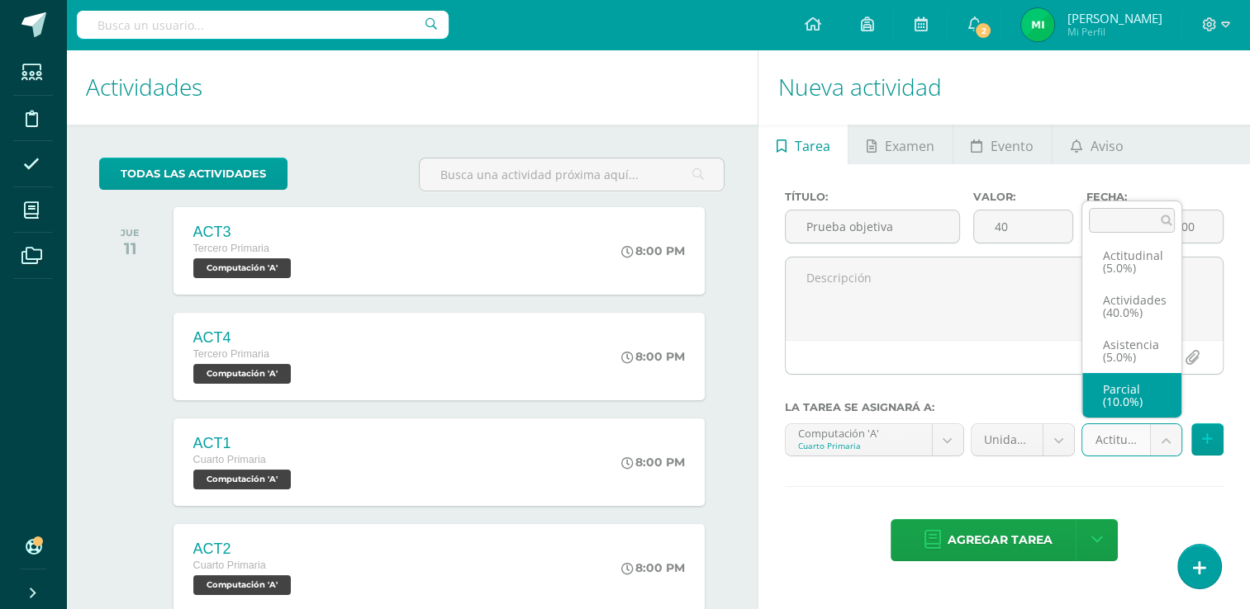
scroll to position [69, 0]
select select "122059"
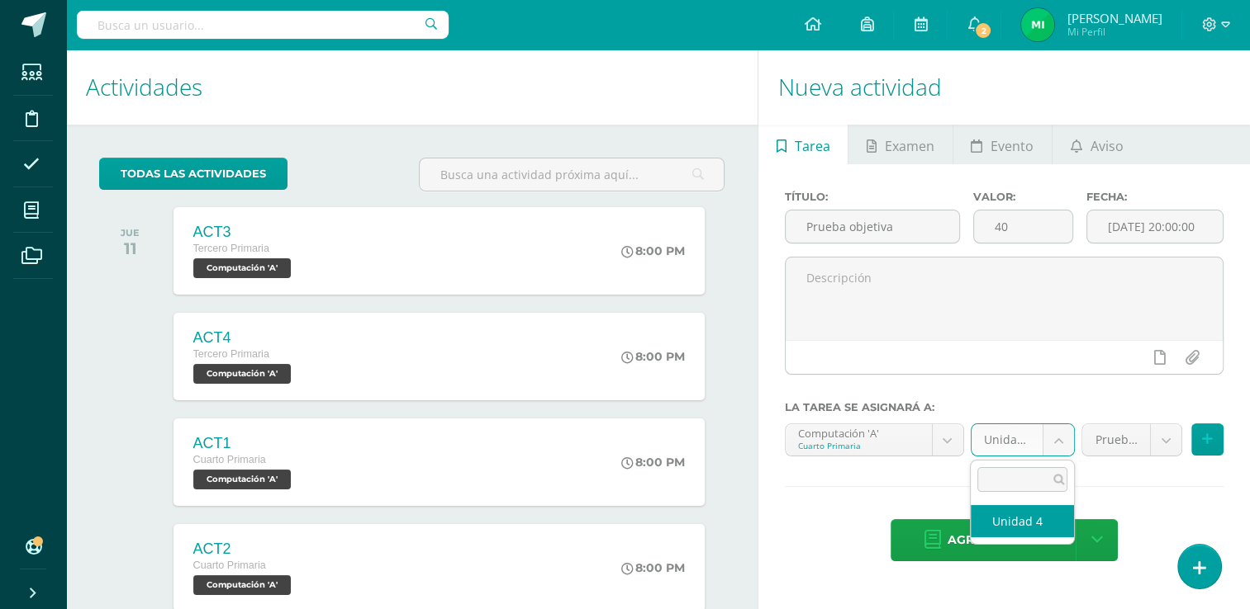
drag, startPoint x: 1051, startPoint y: 432, endPoint x: 1004, endPoint y: 517, distance: 96.8
select select "110256"
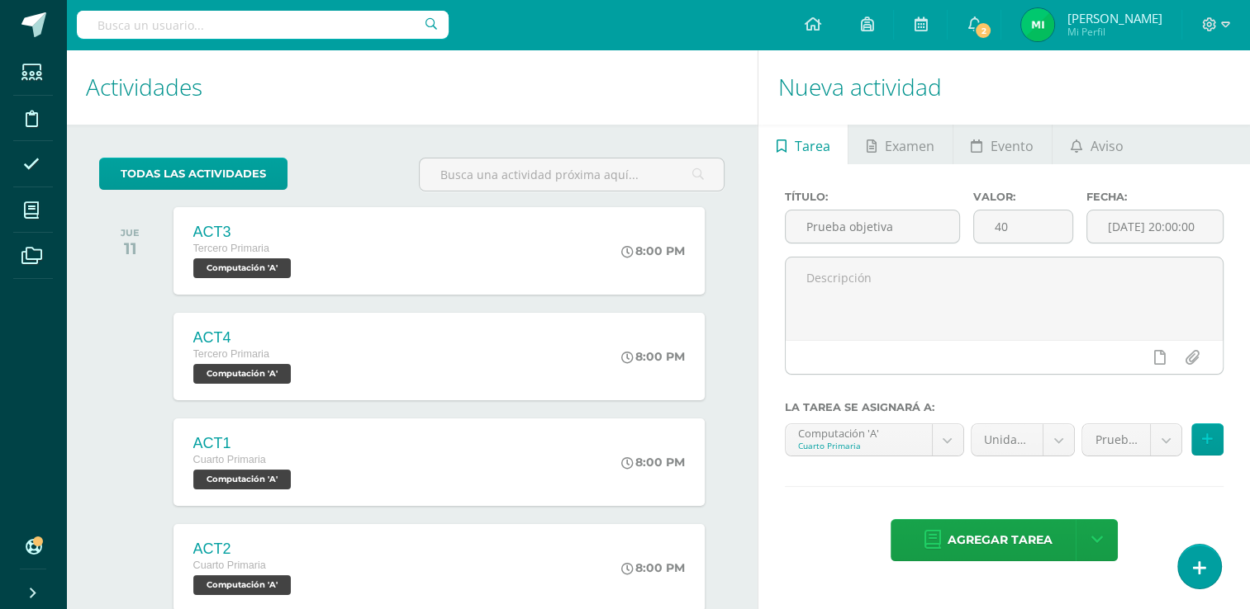
click at [1004, 517] on div "Título: Prueba objetiva Valor: 40 Fecha: [DATE] 20:00:00 La tarea se asignará a…" at bounding box center [1003, 377] width 491 height 427
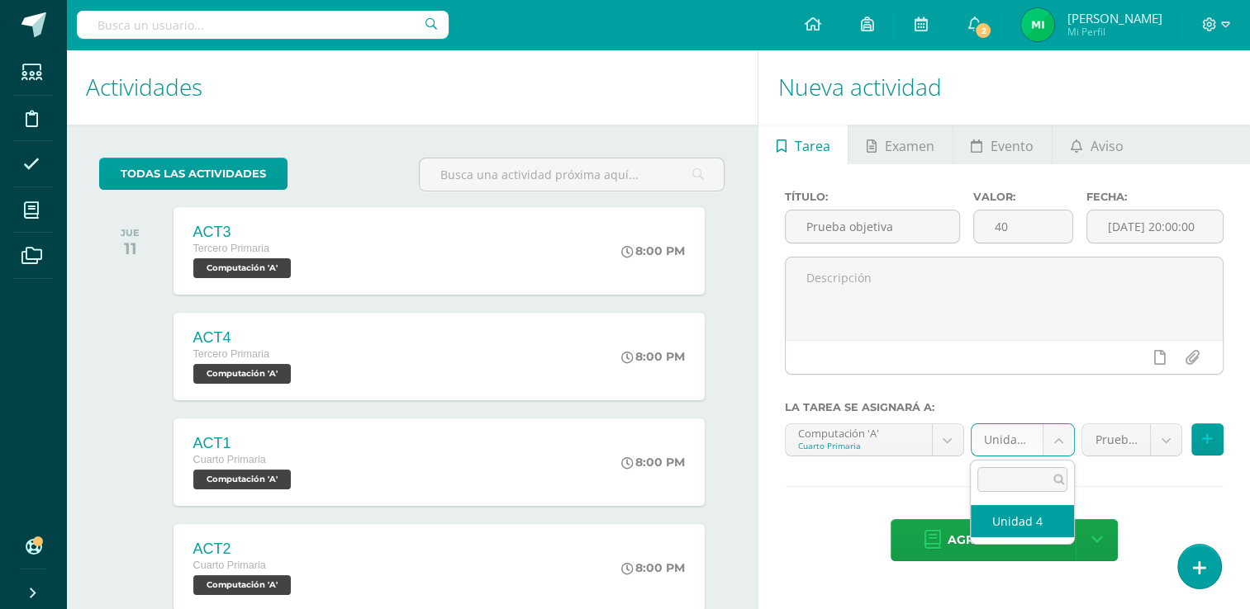
drag, startPoint x: 1051, startPoint y: 439, endPoint x: 1024, endPoint y: 519, distance: 84.6
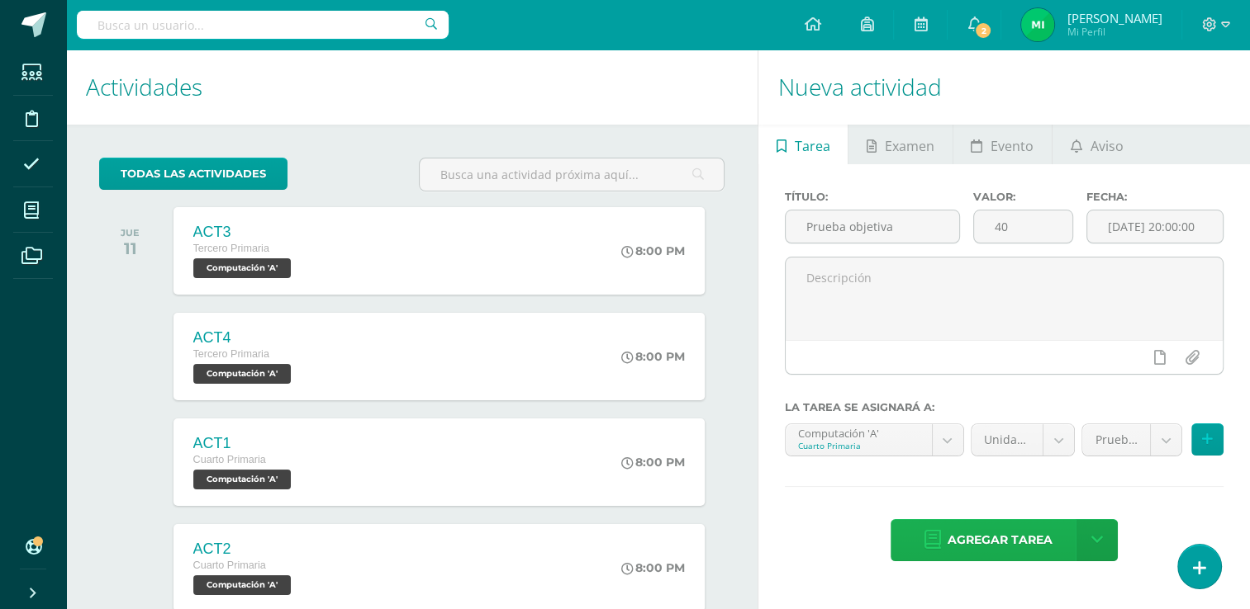
click at [1024, 520] on span "Agregar tarea" at bounding box center [999, 540] width 105 height 40
click at [945, 435] on body "Tarea asignada exitosamente Estudiantes Disciplina Asistencia Mis cursos Archiv…" at bounding box center [625, 304] width 1250 height 609
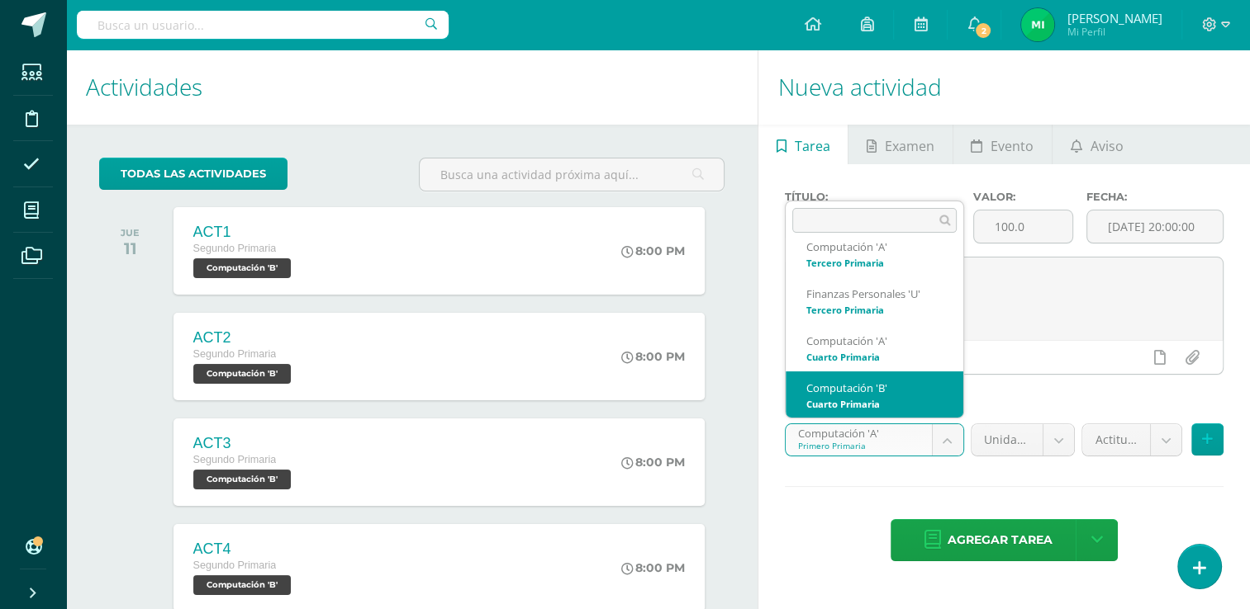
scroll to position [300, 0]
select select "110387"
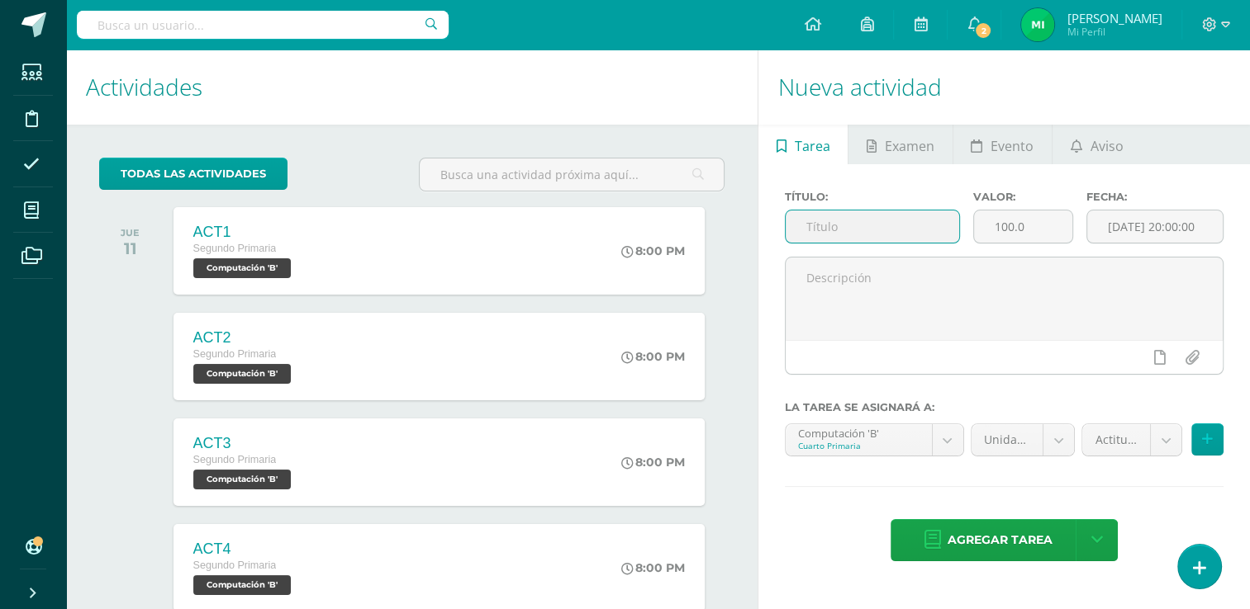
click at [885, 220] on input "text" at bounding box center [871, 227] width 173 height 32
type input "Prueba objetiva"
click at [1046, 224] on input "100.0" at bounding box center [1023, 227] width 98 height 32
type input "1"
type input "40"
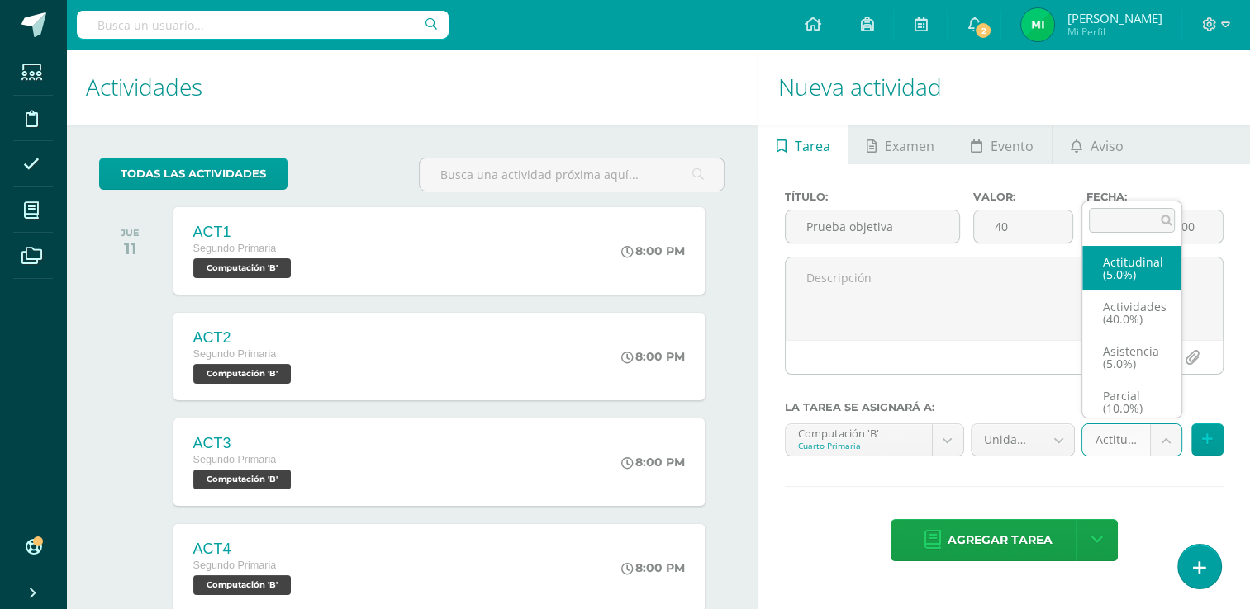
click at [1162, 434] on body "Tarea asignada exitosamente Estudiantes Disciplina Asistencia Mis cursos Archiv…" at bounding box center [625, 304] width 1250 height 609
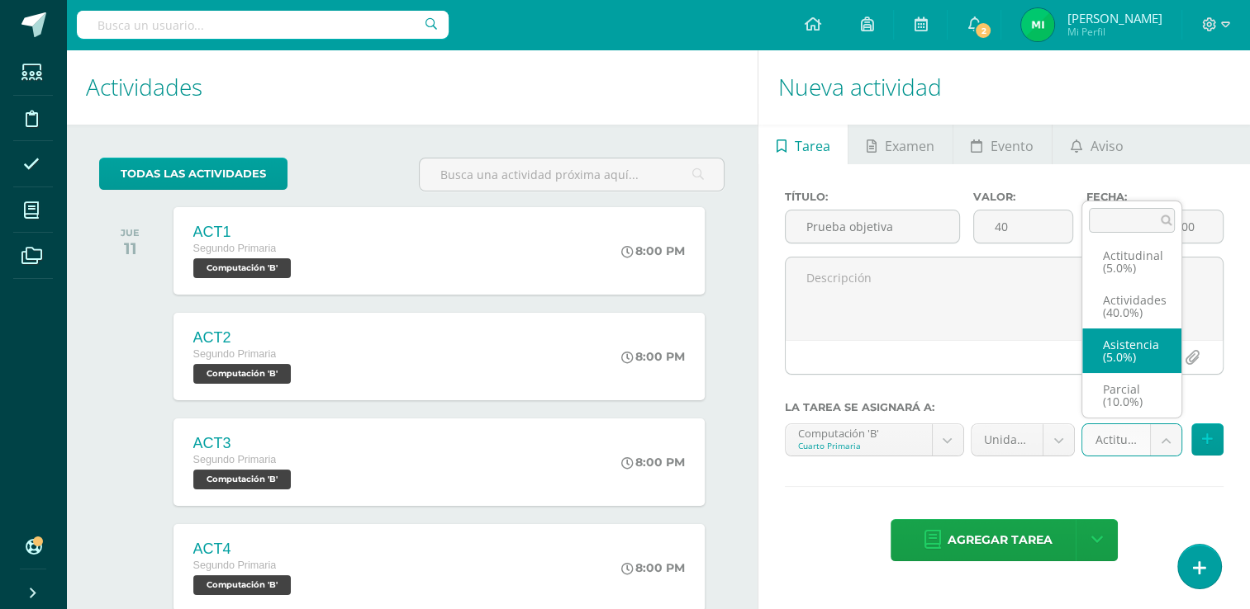
scroll to position [69, 0]
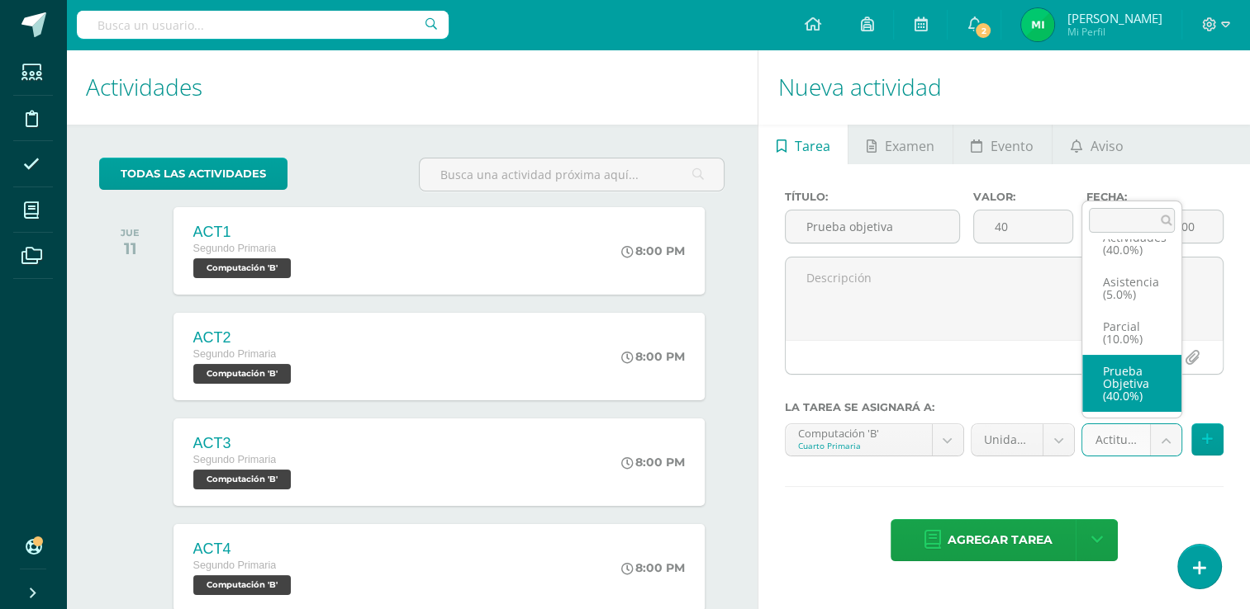
select select "122050"
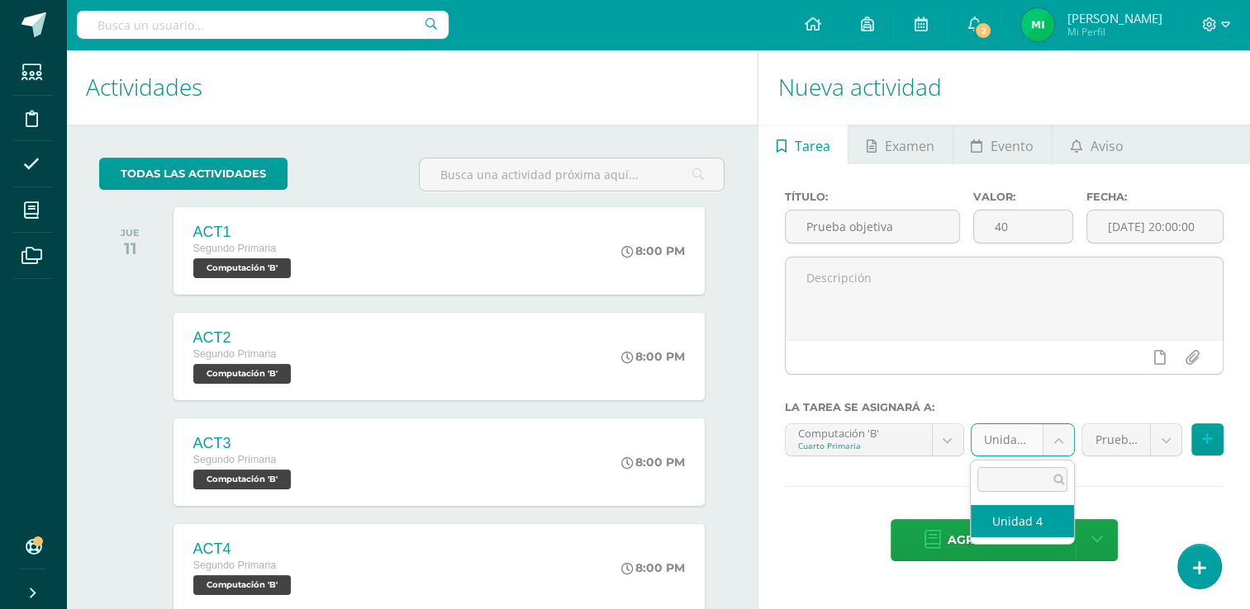
click at [1062, 435] on body "Tarea asignada exitosamente Estudiantes Disciplina Asistencia Mis cursos Archiv…" at bounding box center [625, 304] width 1250 height 609
select select "110396"
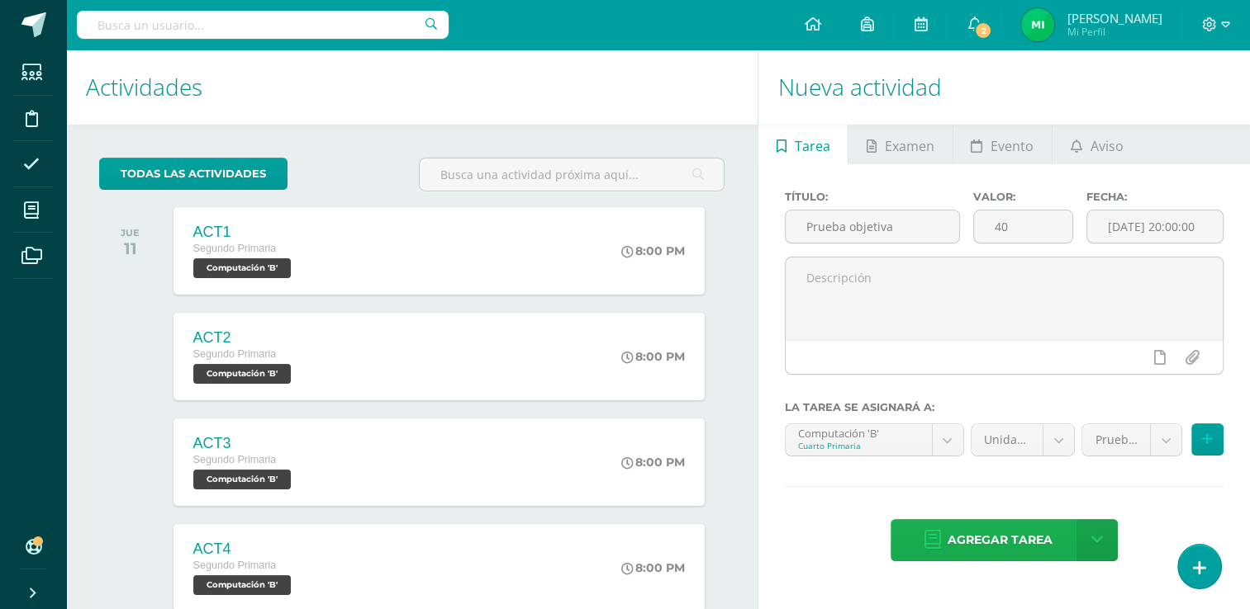
click at [988, 542] on span "Agregar tarea" at bounding box center [999, 540] width 105 height 40
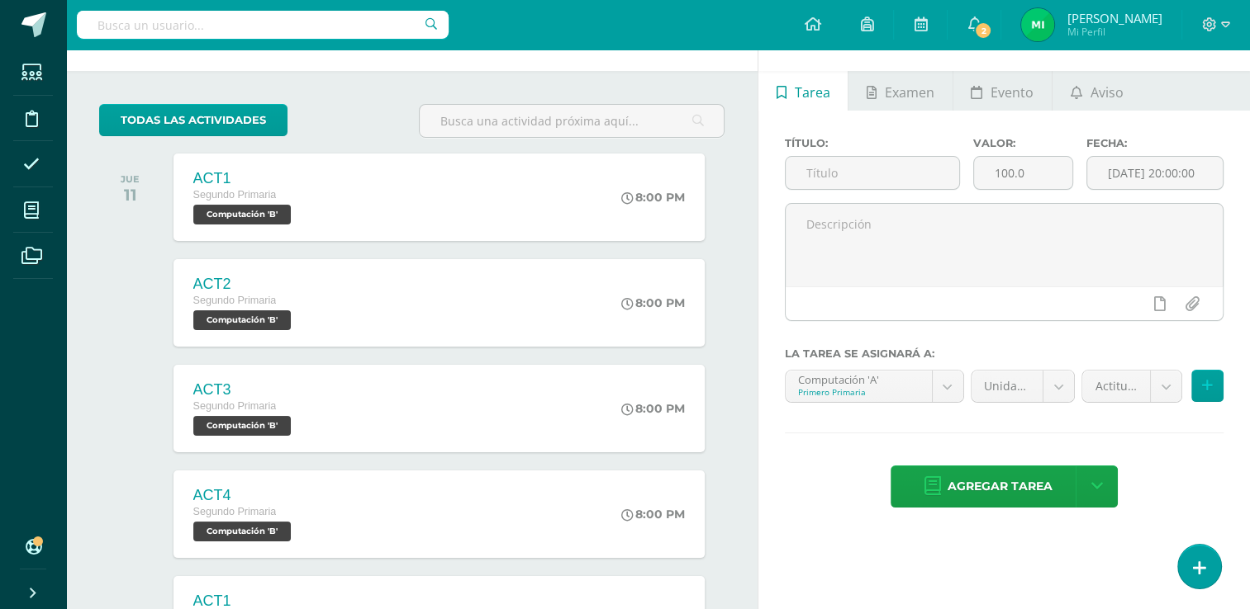
scroll to position [50, 0]
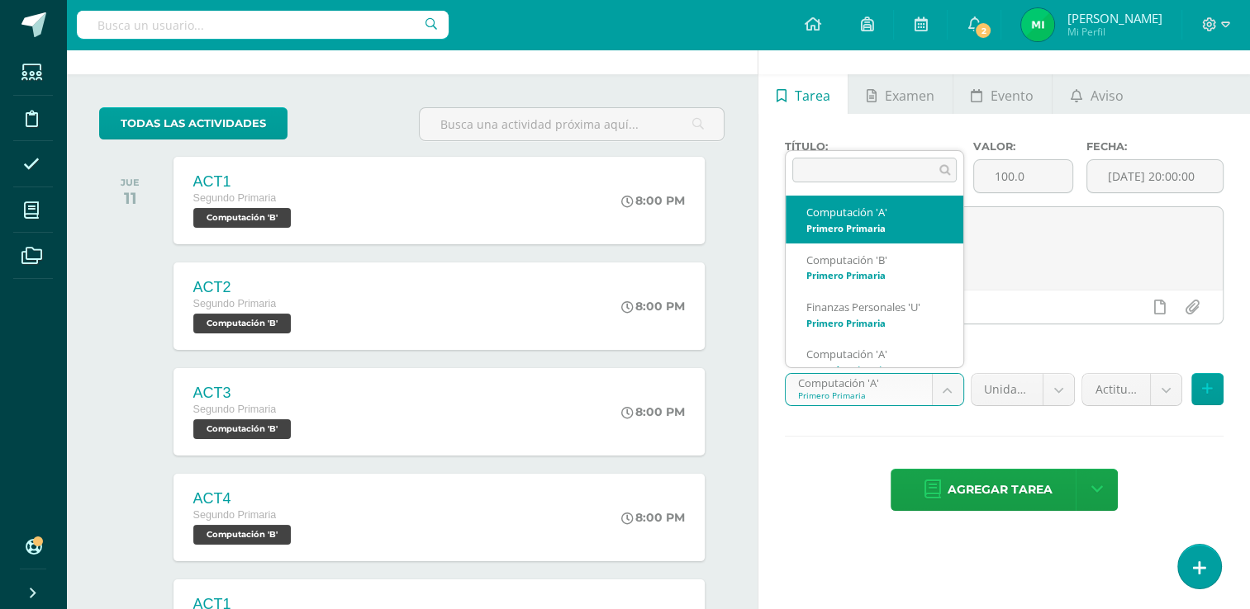
click at [946, 385] on body "Tarea asignada exitosamente Estudiantes Disciplina Asistencia Mis cursos Archiv…" at bounding box center [625, 254] width 1250 height 609
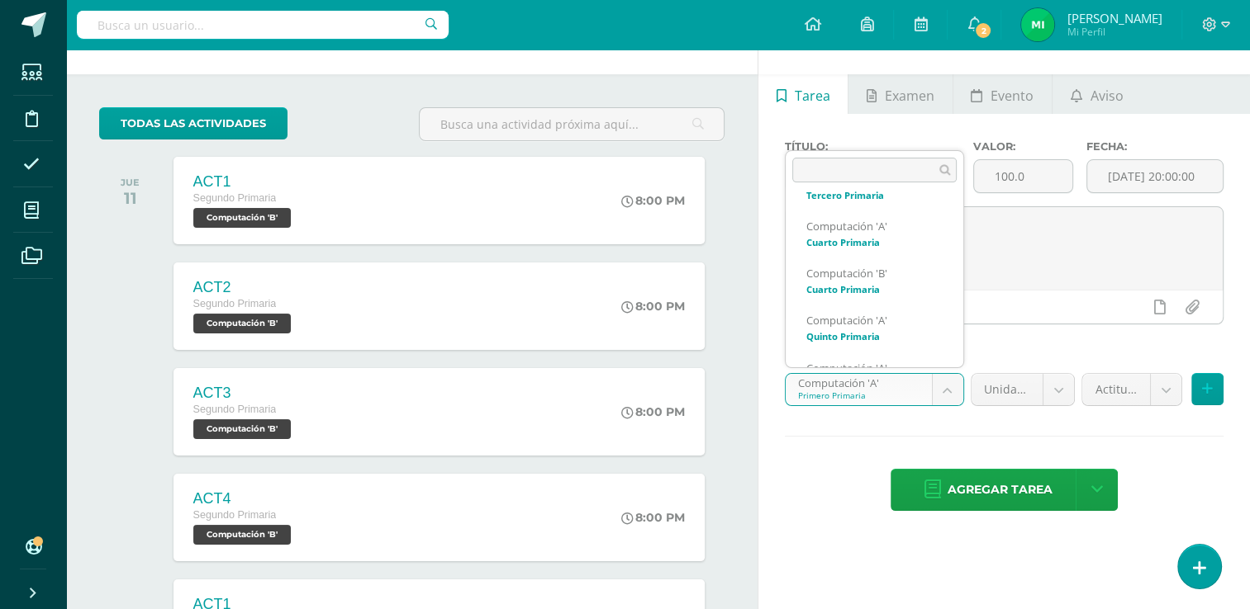
scroll to position [363, 0]
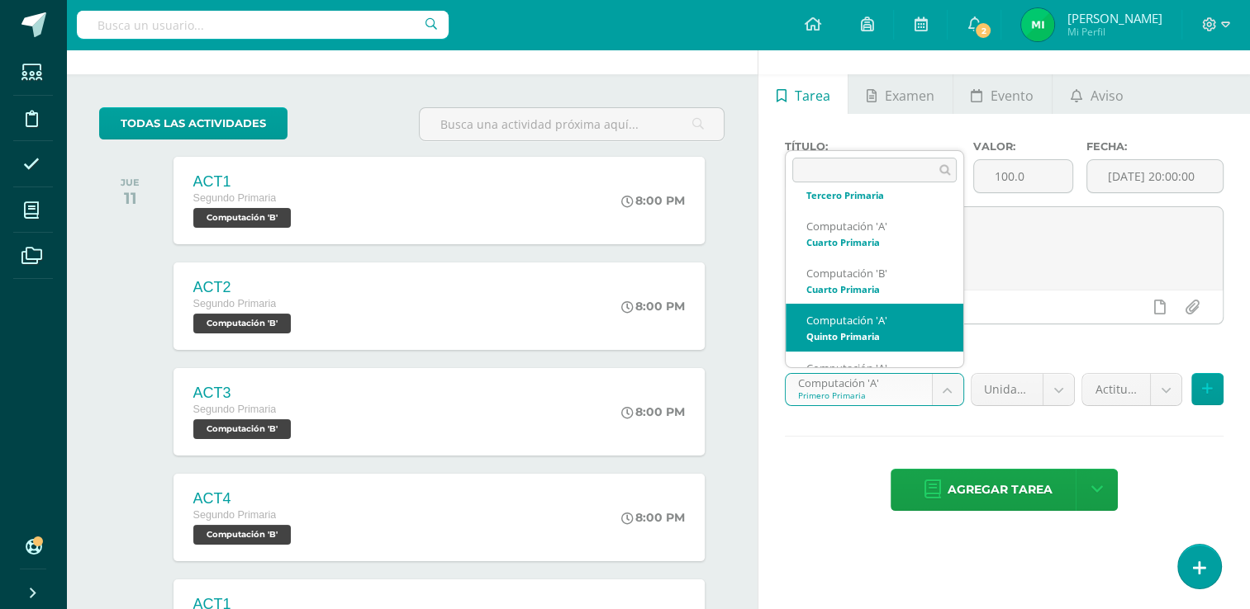
select select "110537"
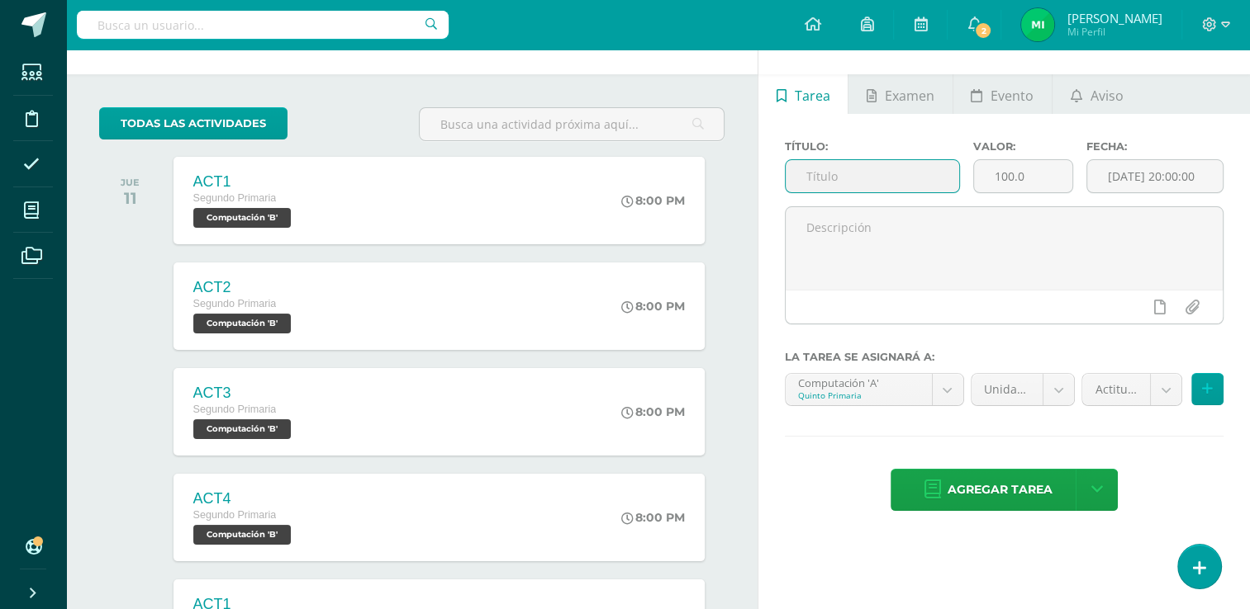
click at [937, 174] on input "text" at bounding box center [871, 176] width 173 height 32
type input "Prueba objetiva"
click at [1047, 183] on input "100.0" at bounding box center [1023, 176] width 98 height 32
type input "1"
type input "40"
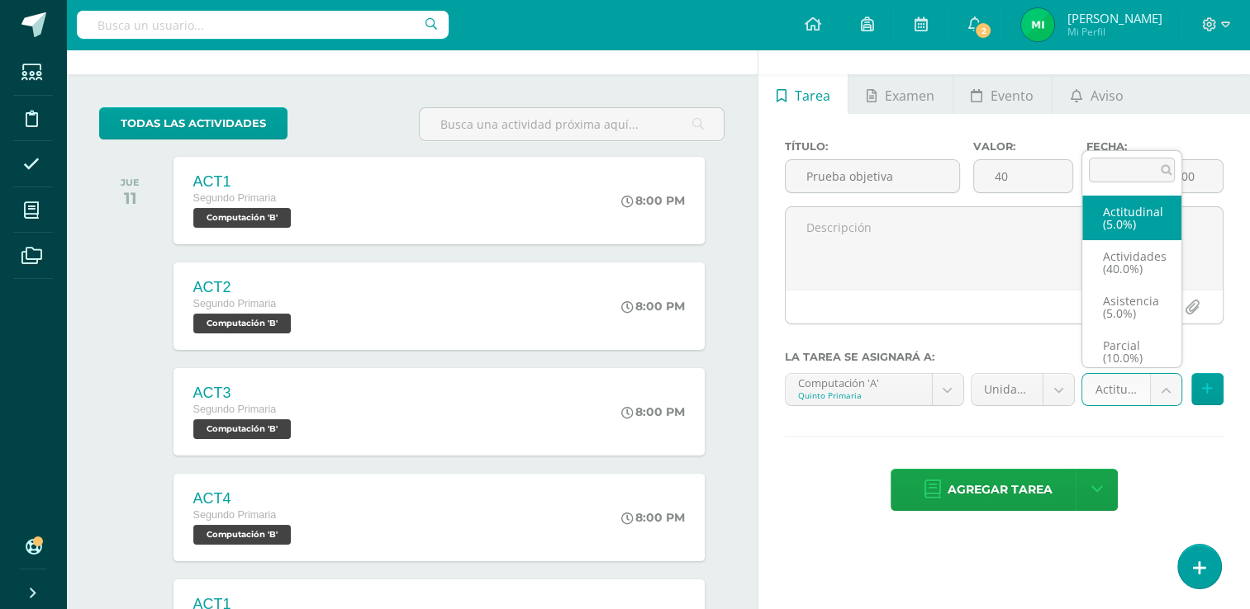
click at [1158, 388] on body "Tarea asignada exitosamente Estudiantes Disciplina Asistencia Mis cursos Archiv…" at bounding box center [625, 254] width 1250 height 609
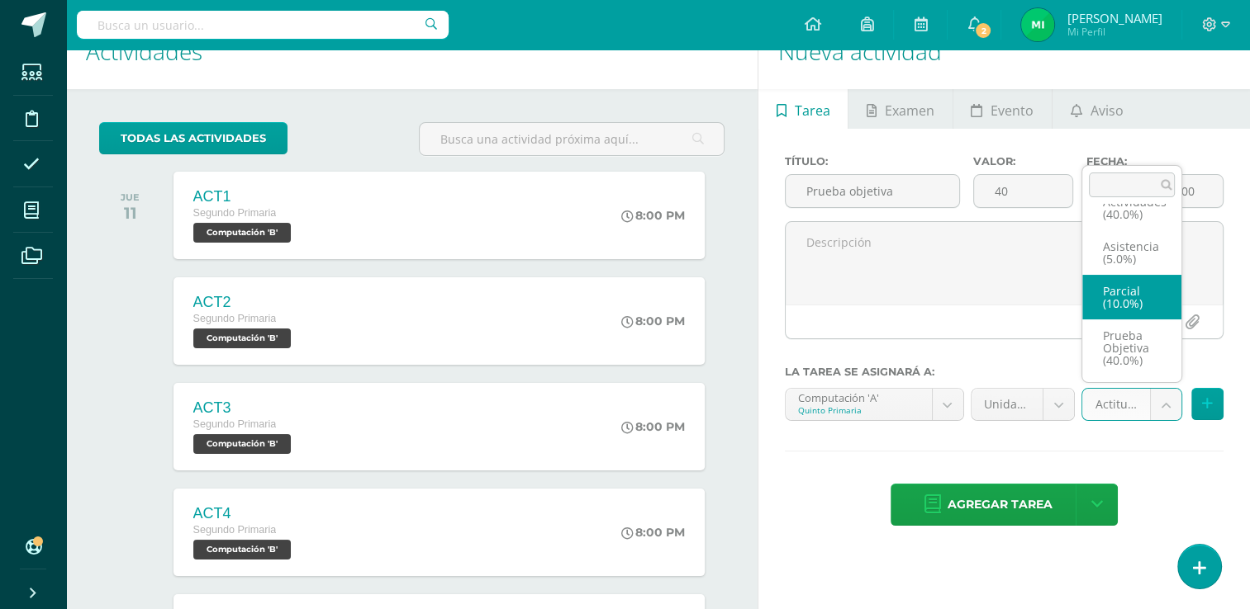
scroll to position [31, 0]
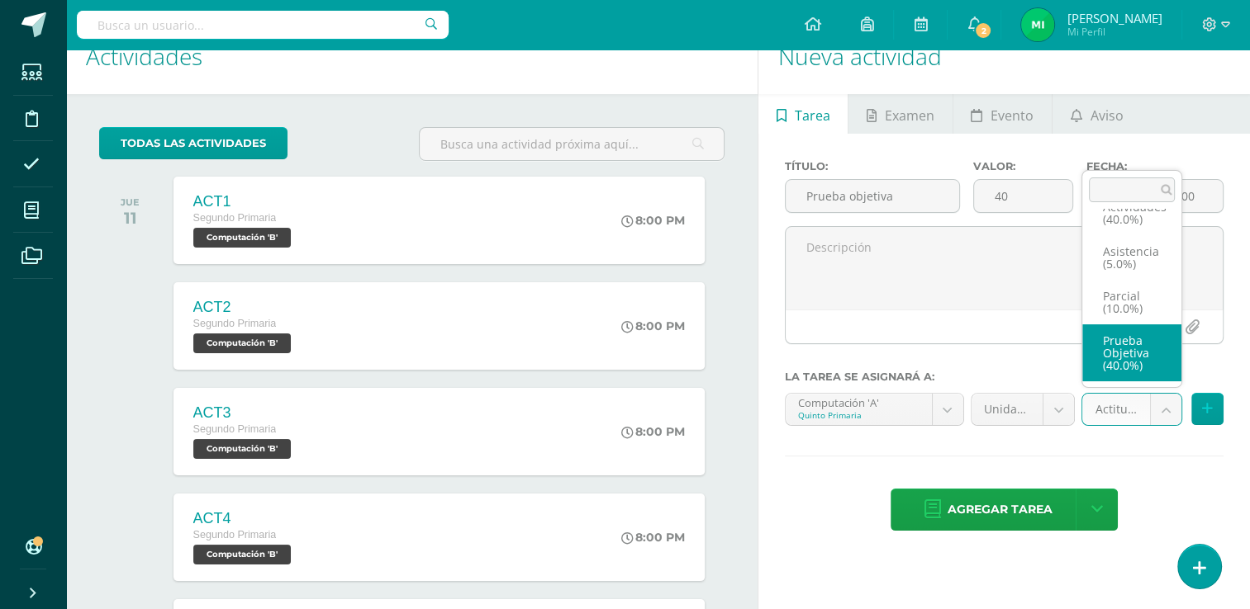
select select "122049"
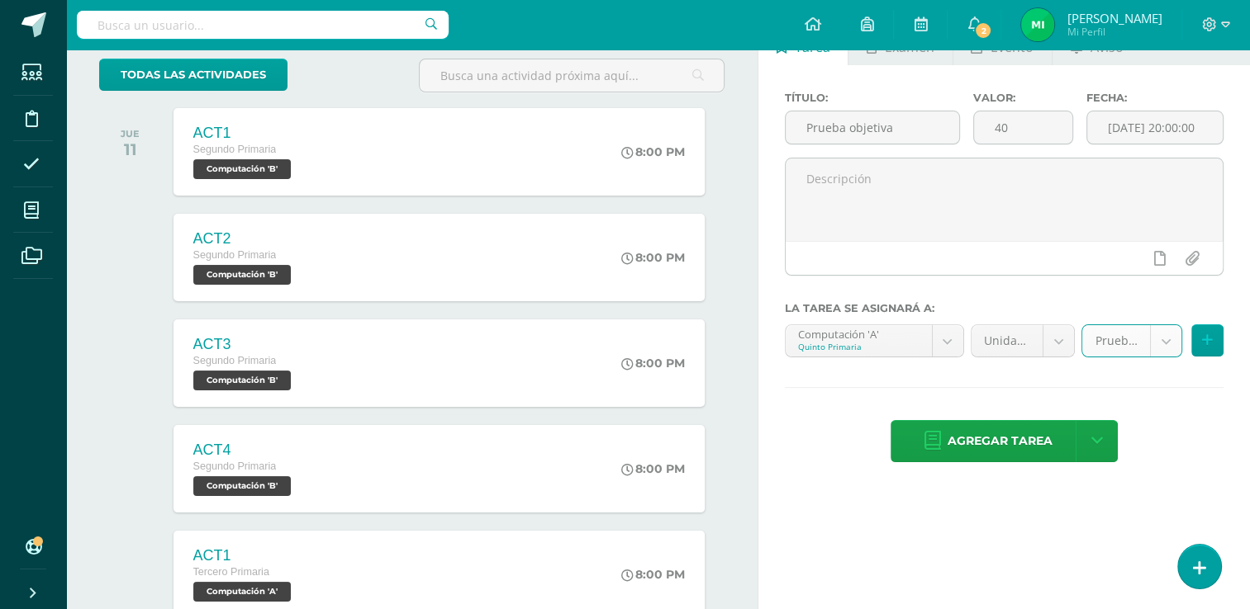
scroll to position [98, 0]
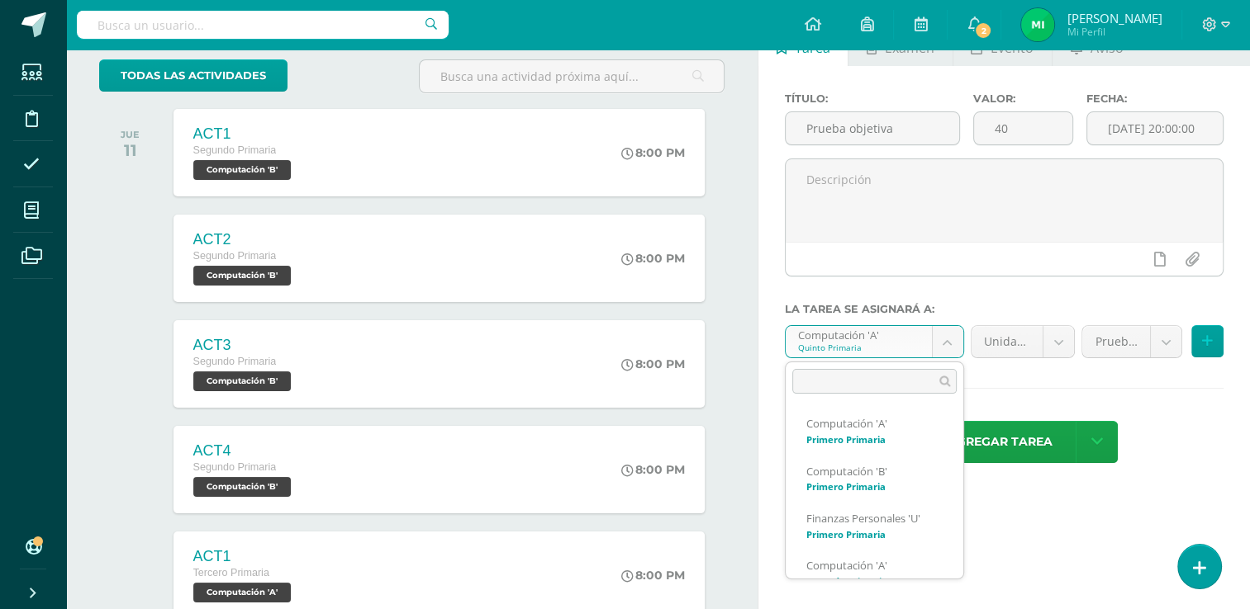
click at [949, 340] on body "Tarea asignada exitosamente Estudiantes Disciplina Asistencia Mis cursos Archiv…" at bounding box center [625, 206] width 1250 height 609
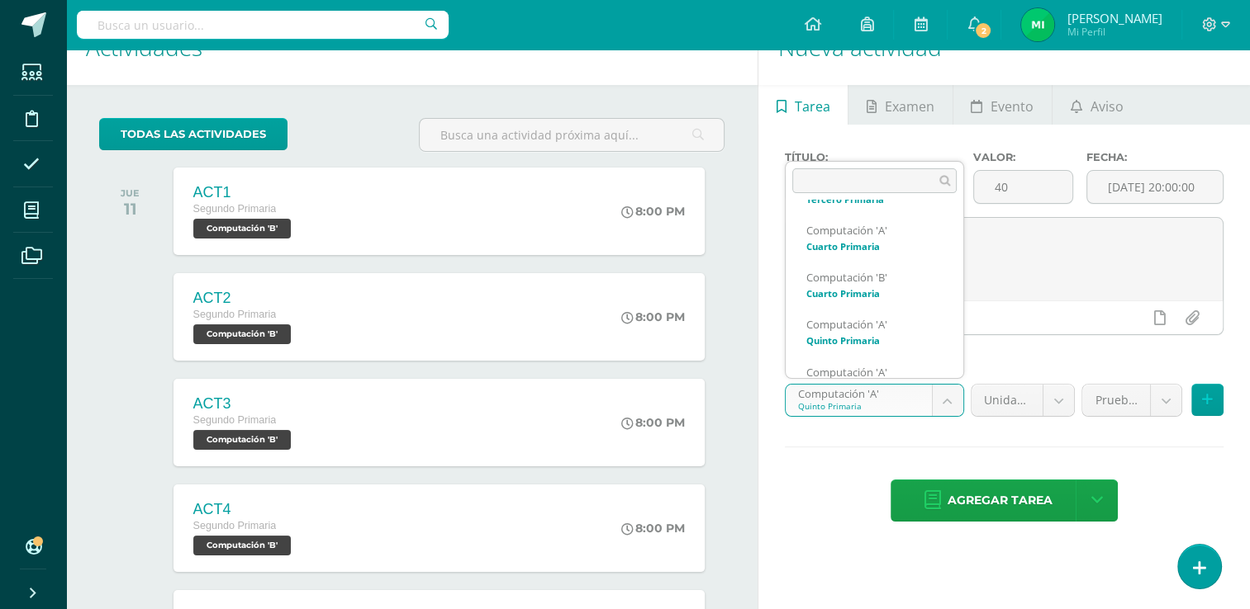
scroll to position [374, 0]
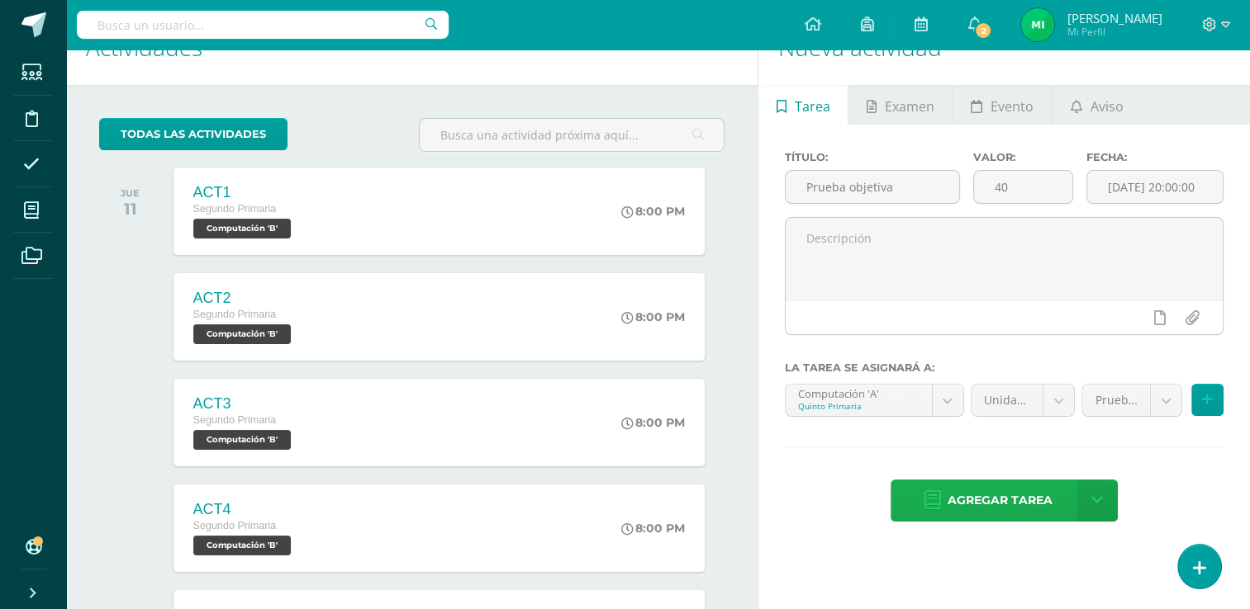
click at [1032, 487] on span "Agregar tarea" at bounding box center [999, 501] width 105 height 40
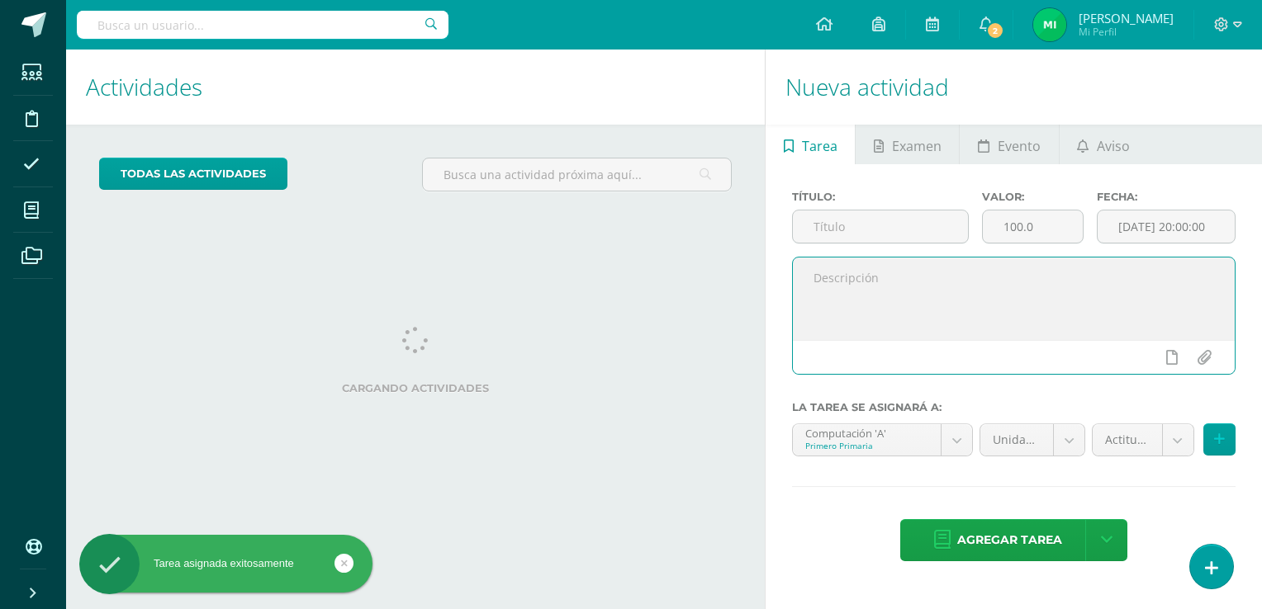
click at [943, 313] on textarea at bounding box center [1014, 299] width 442 height 83
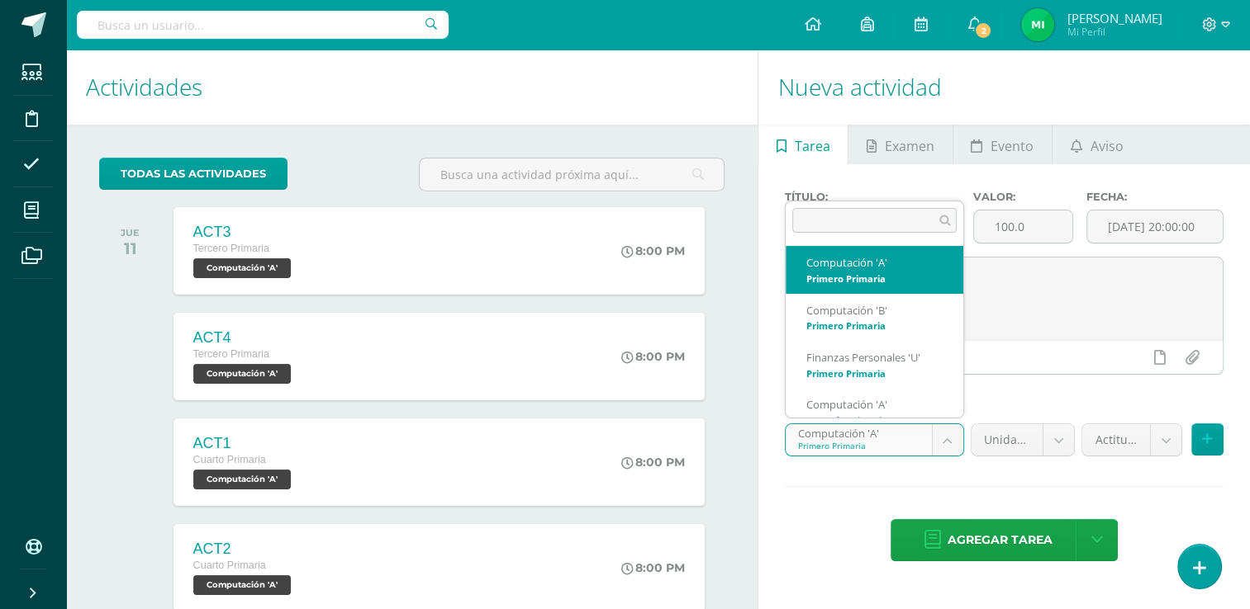
click at [942, 431] on body "Tarea asignada exitosamente Estudiantes Disciplina Asistencia Mis cursos Archiv…" at bounding box center [625, 304] width 1250 height 609
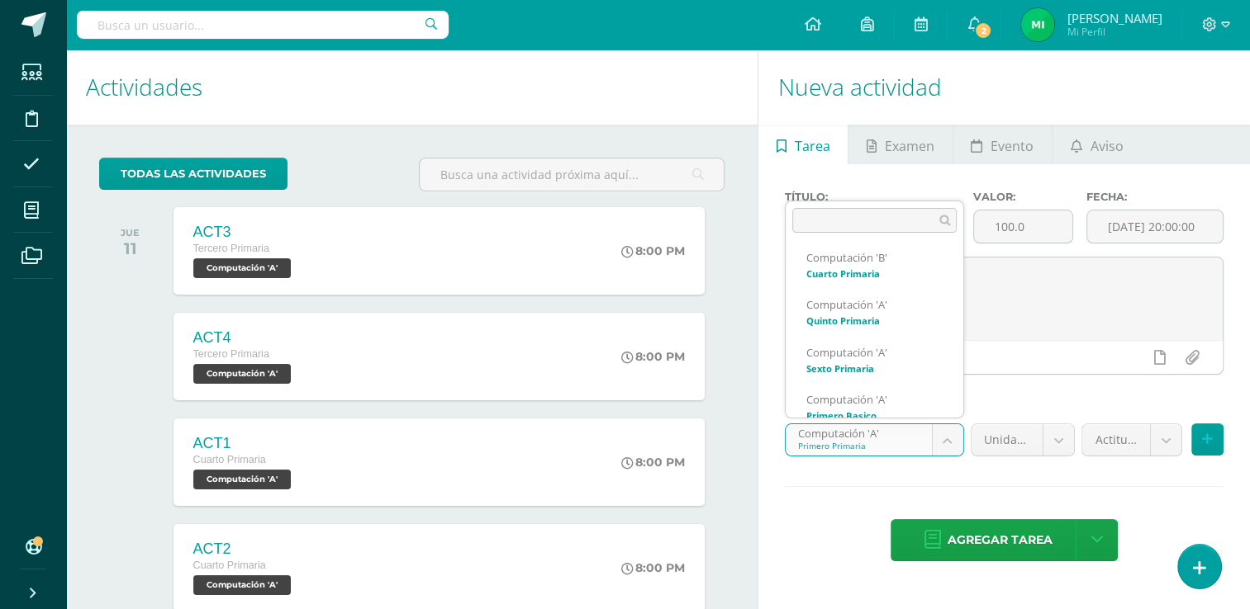
scroll to position [431, 0]
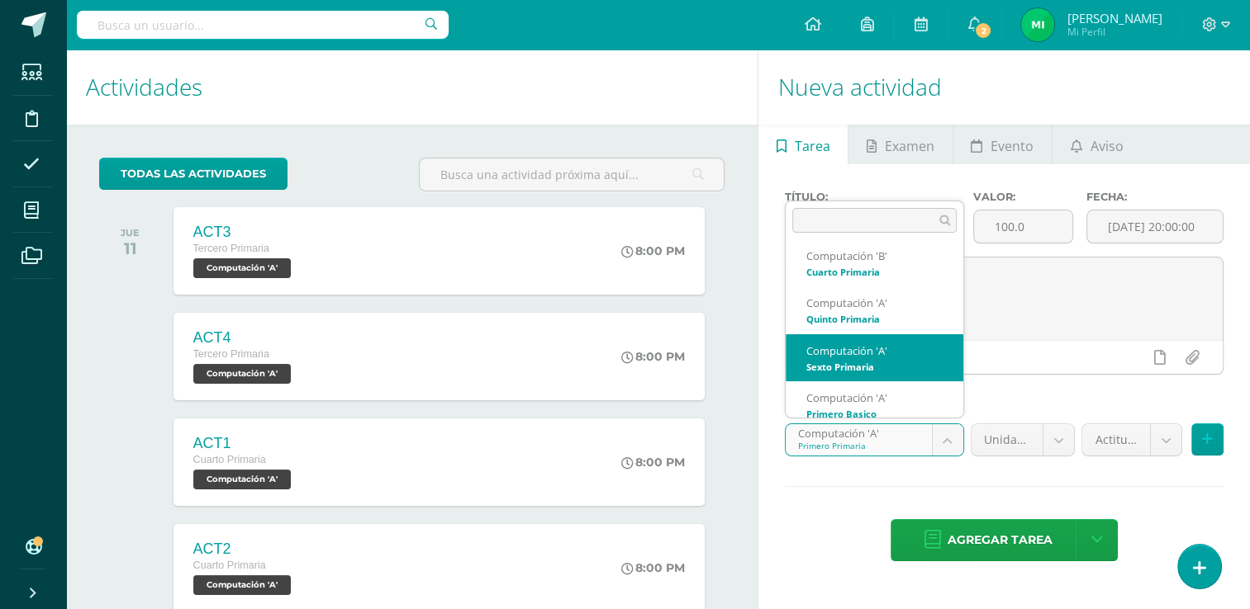
select select "110687"
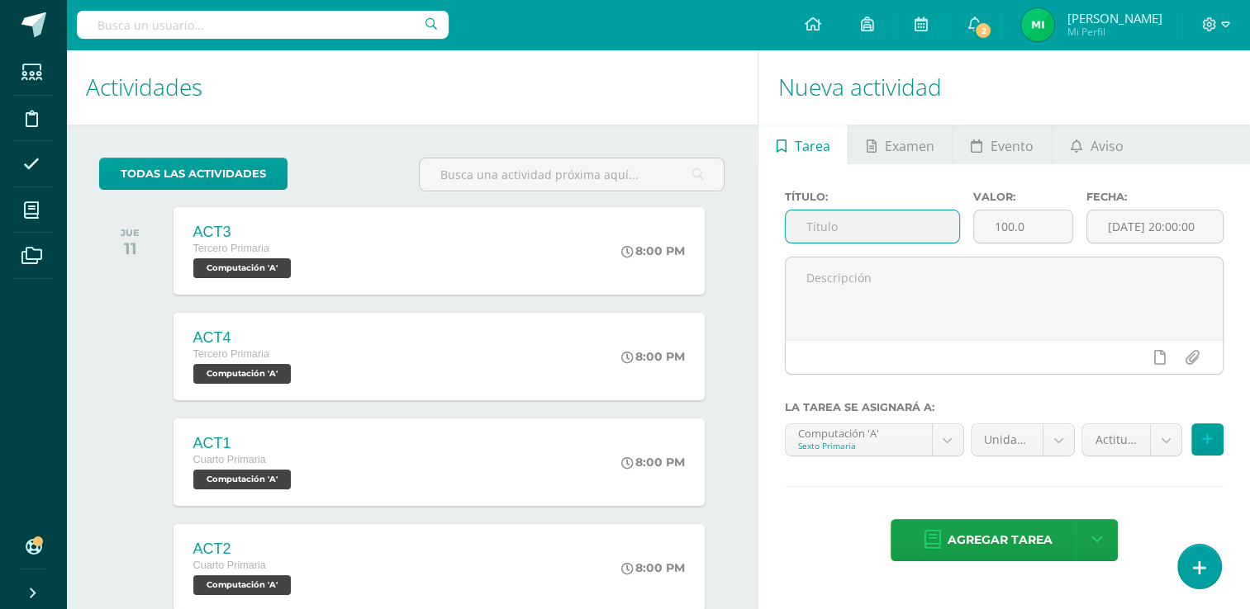
click at [885, 230] on input "text" at bounding box center [871, 227] width 173 height 32
type input "Prueba objetiva"
click at [1031, 230] on input "100.0" at bounding box center [1023, 227] width 98 height 32
type input "1"
type input "40"
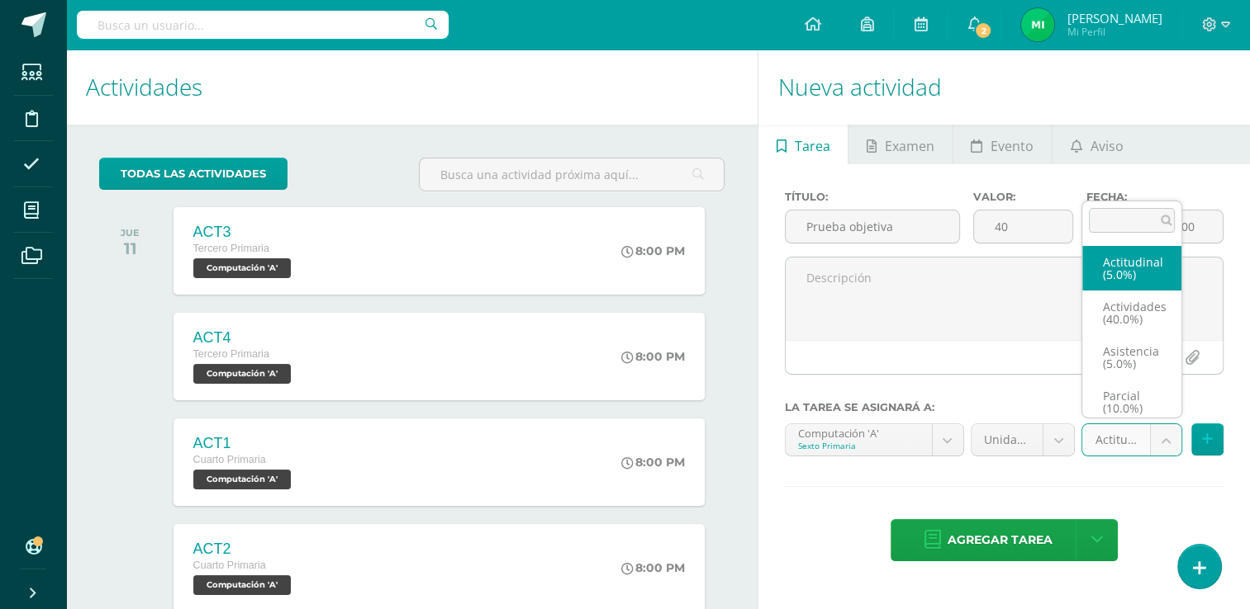
click at [1160, 438] on body "Tarea asignada exitosamente Estudiantes Disciplina Asistencia Mis cursos Archiv…" at bounding box center [625, 304] width 1250 height 609
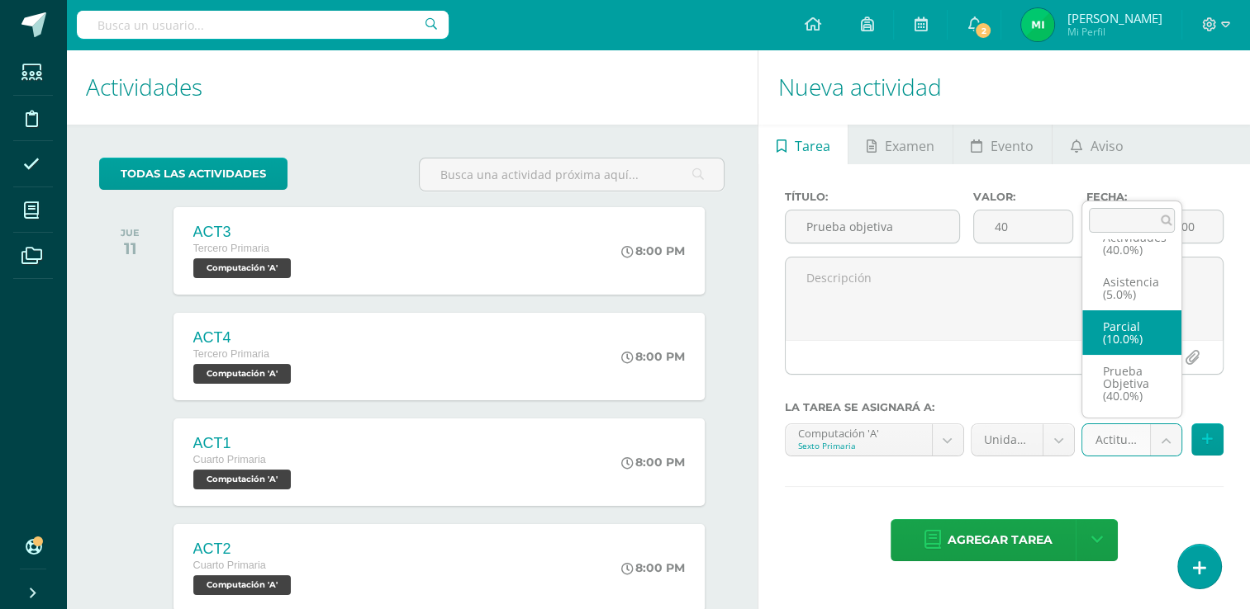
scroll to position [69, 0]
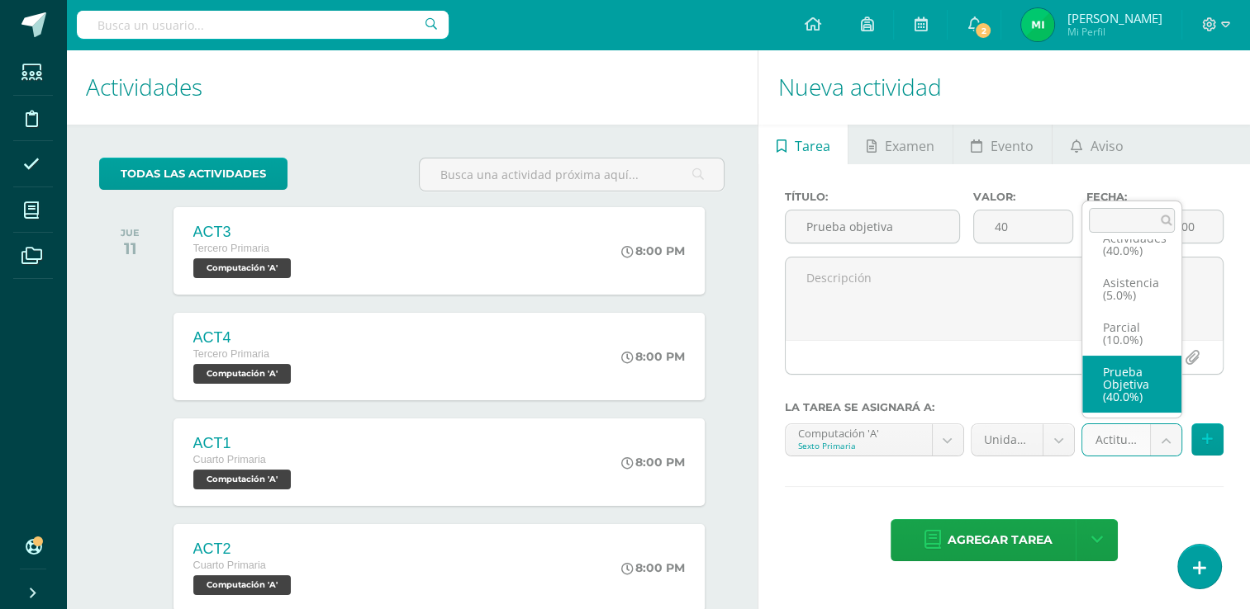
select select "122044"
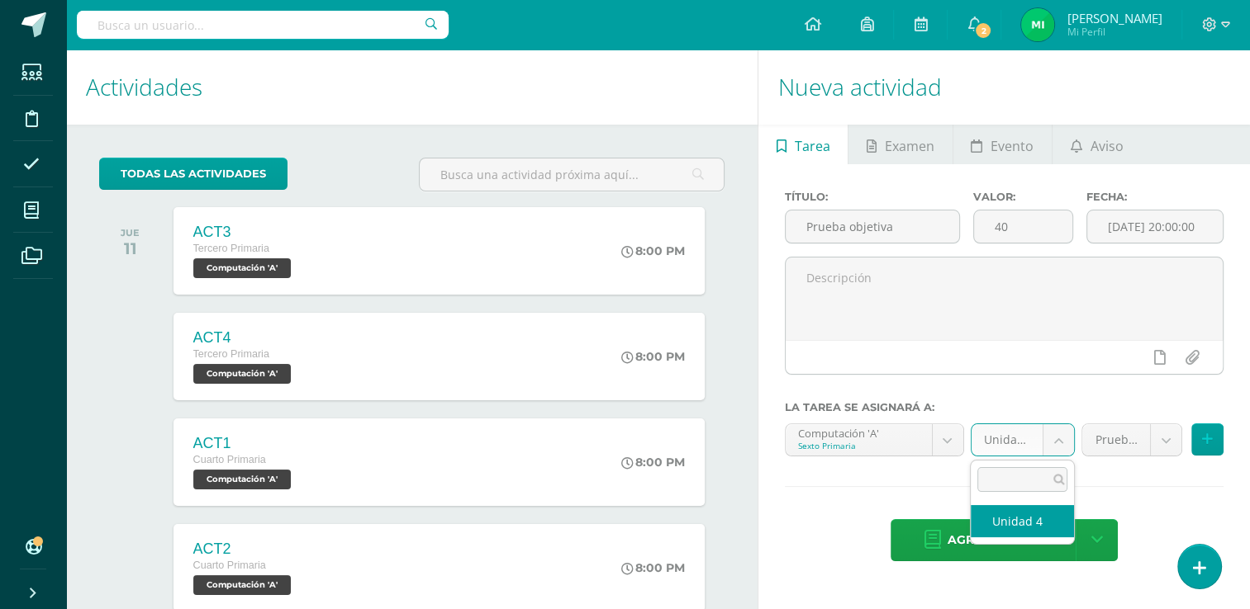
click at [1055, 438] on body "Tarea asignada exitosamente Estudiantes Disciplina Asistencia Mis cursos Archiv…" at bounding box center [625, 304] width 1250 height 609
select select "110696"
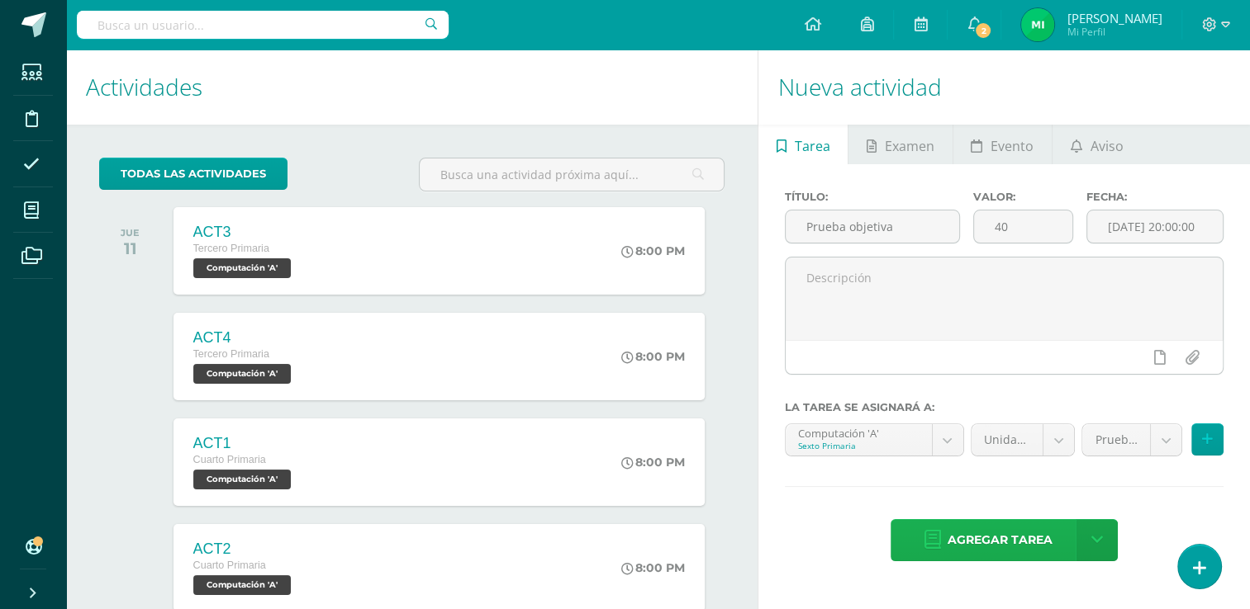
click at [999, 538] on span "Agregar tarea" at bounding box center [999, 540] width 105 height 40
click at [899, 207] on div "Título:" at bounding box center [872, 224] width 188 height 66
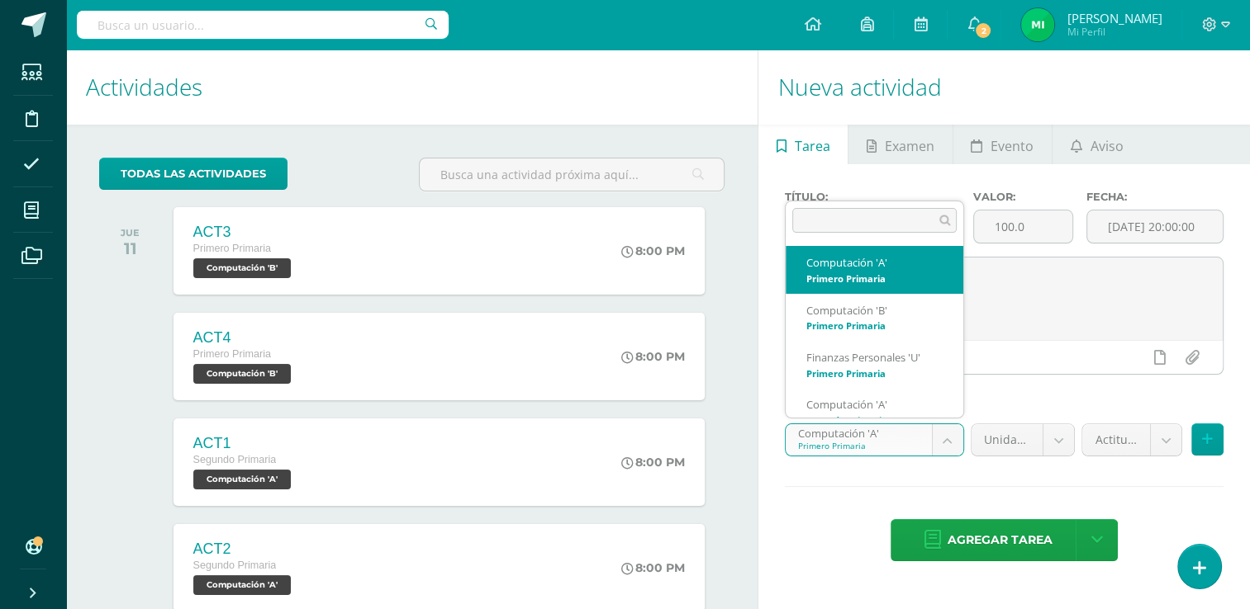
click at [941, 429] on body "Tarea asignada exitosamente Estudiantes Disciplina Asistencia Mis cursos Archiv…" at bounding box center [625, 304] width 1250 height 609
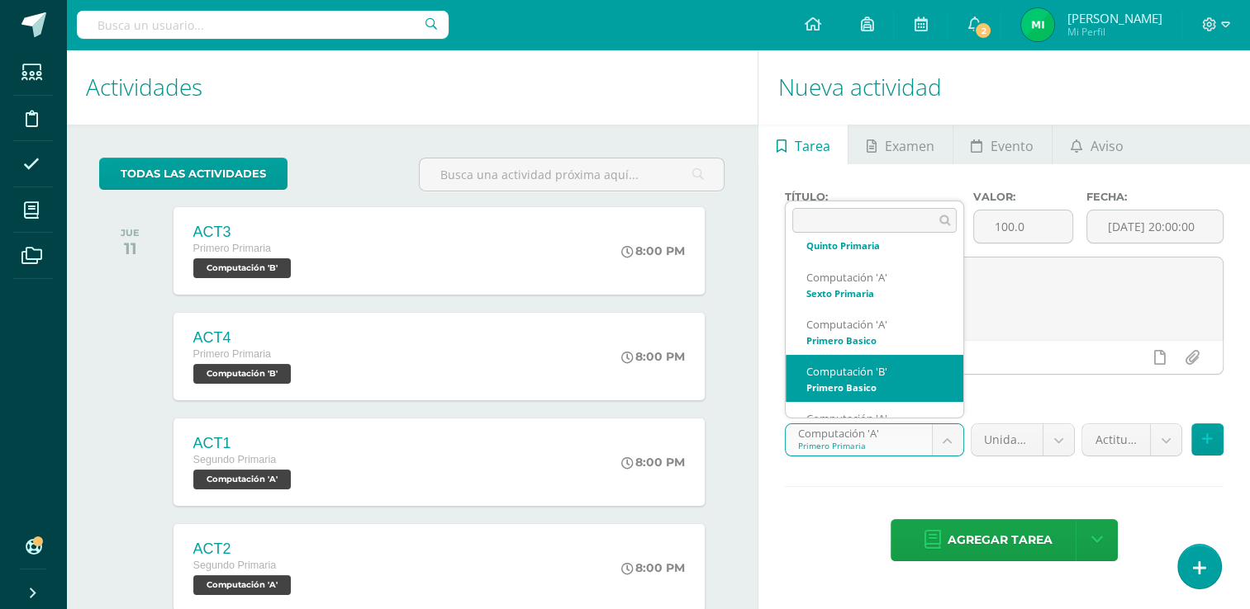
scroll to position [501, 0]
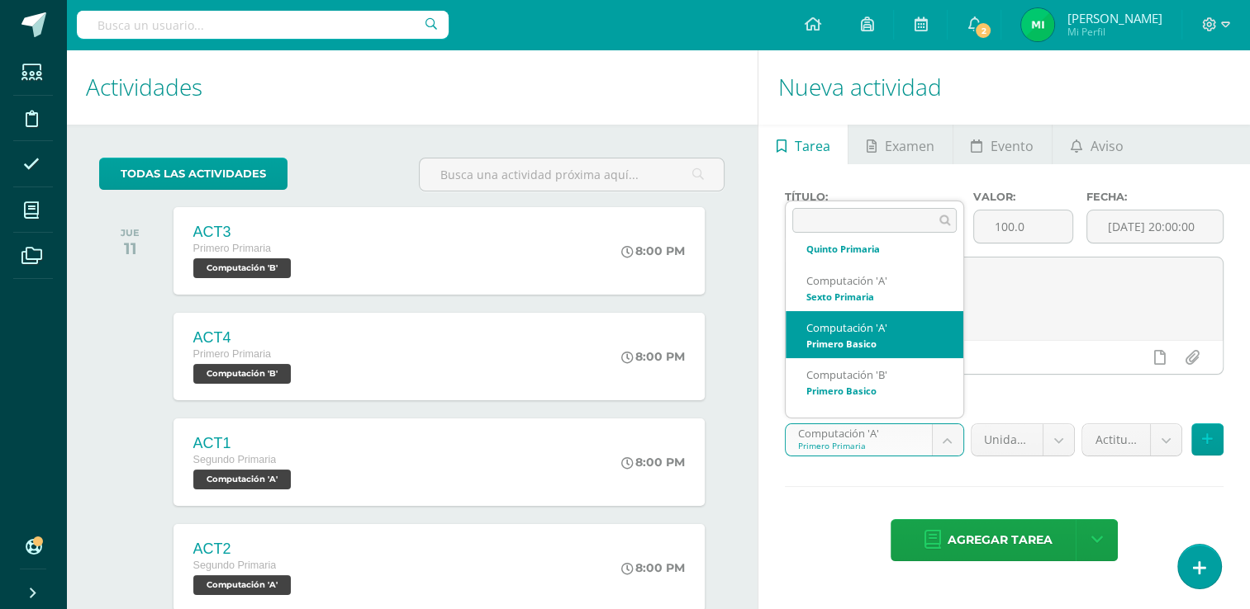
select select "110757"
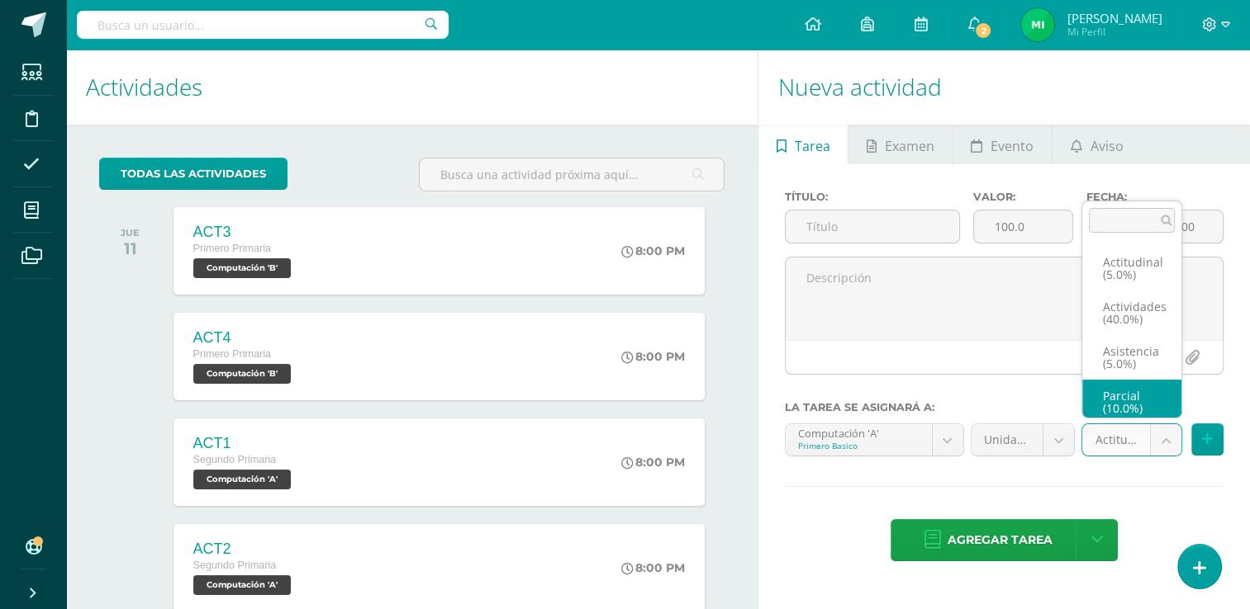
drag, startPoint x: 1162, startPoint y: 439, endPoint x: 1120, endPoint y: 410, distance: 51.1
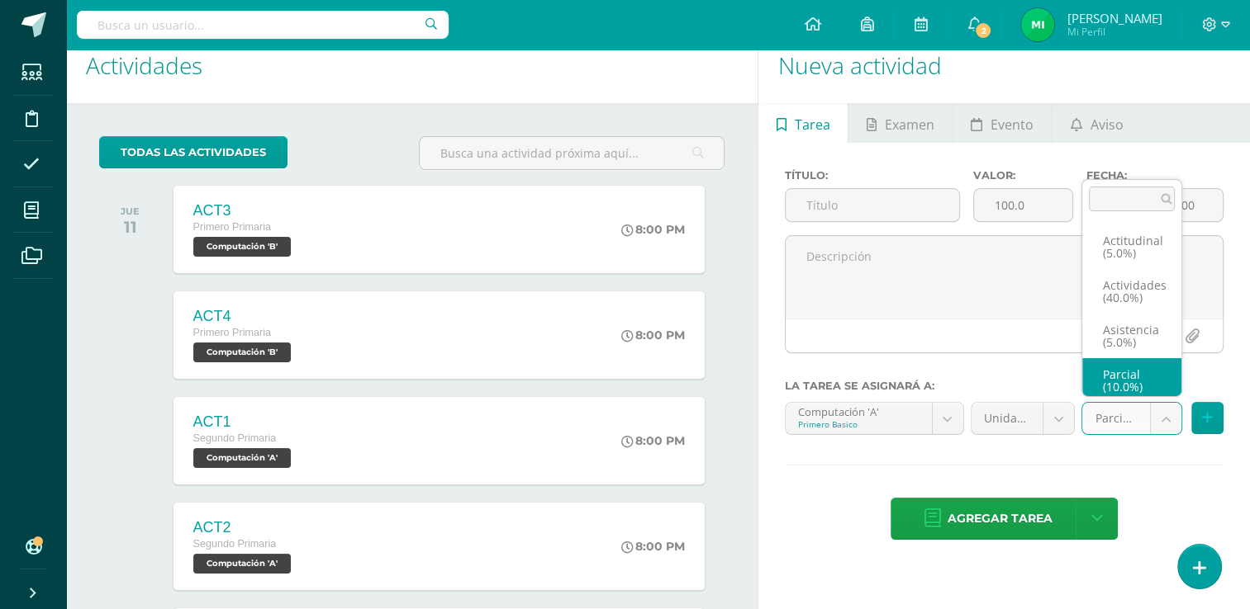
scroll to position [7, 0]
click at [1160, 417] on body "Tarea asignada exitosamente Estudiantes Disciplina Asistencia Mis cursos Archiv…" at bounding box center [625, 283] width 1250 height 609
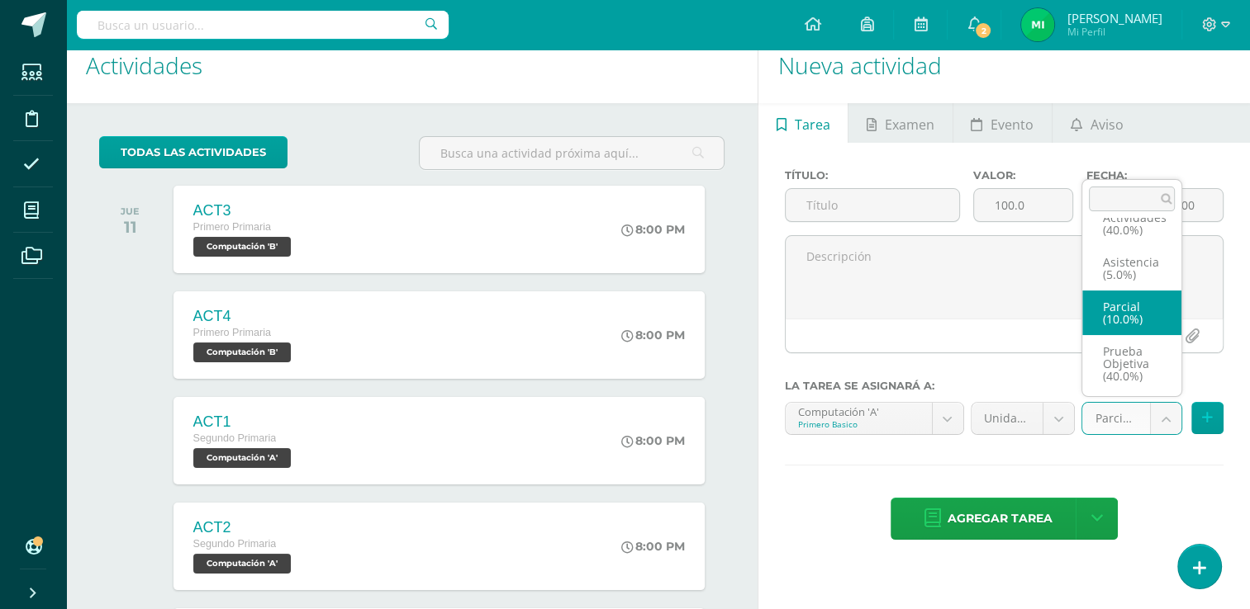
scroll to position [66, 0]
select select "122039"
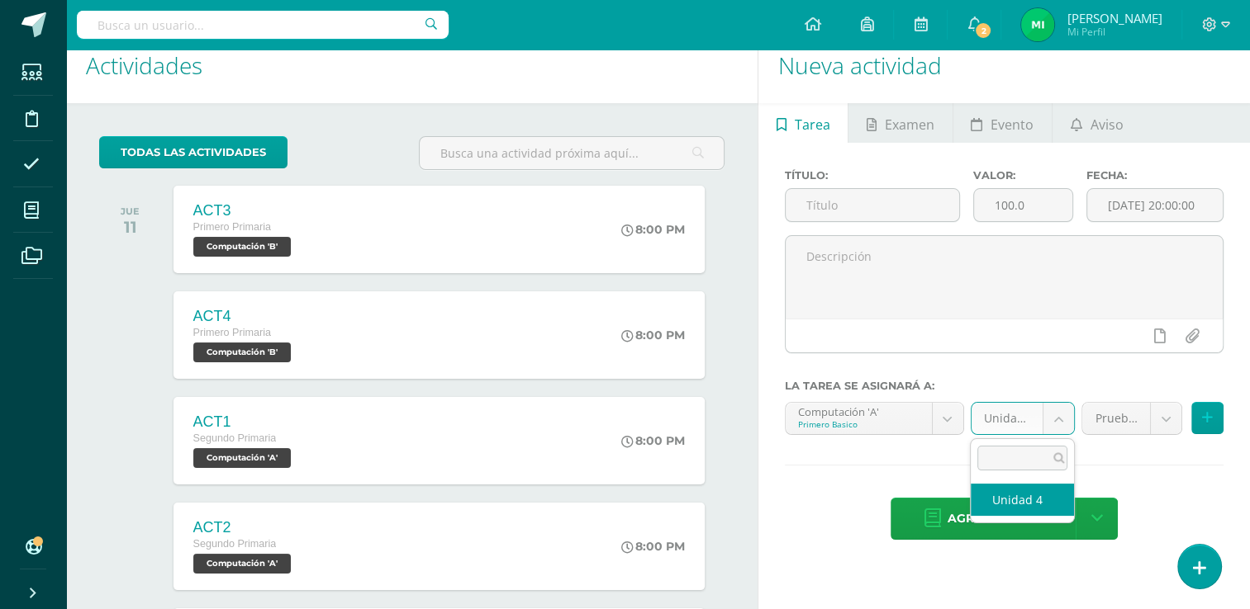
click at [1055, 412] on body "Tarea asignada exitosamente Estudiantes Disciplina Asistencia Mis cursos Archiv…" at bounding box center [625, 283] width 1250 height 609
click at [879, 202] on body "Tarea asignada exitosamente Estudiantes Disciplina Asistencia Mis cursos Archiv…" at bounding box center [625, 283] width 1250 height 609
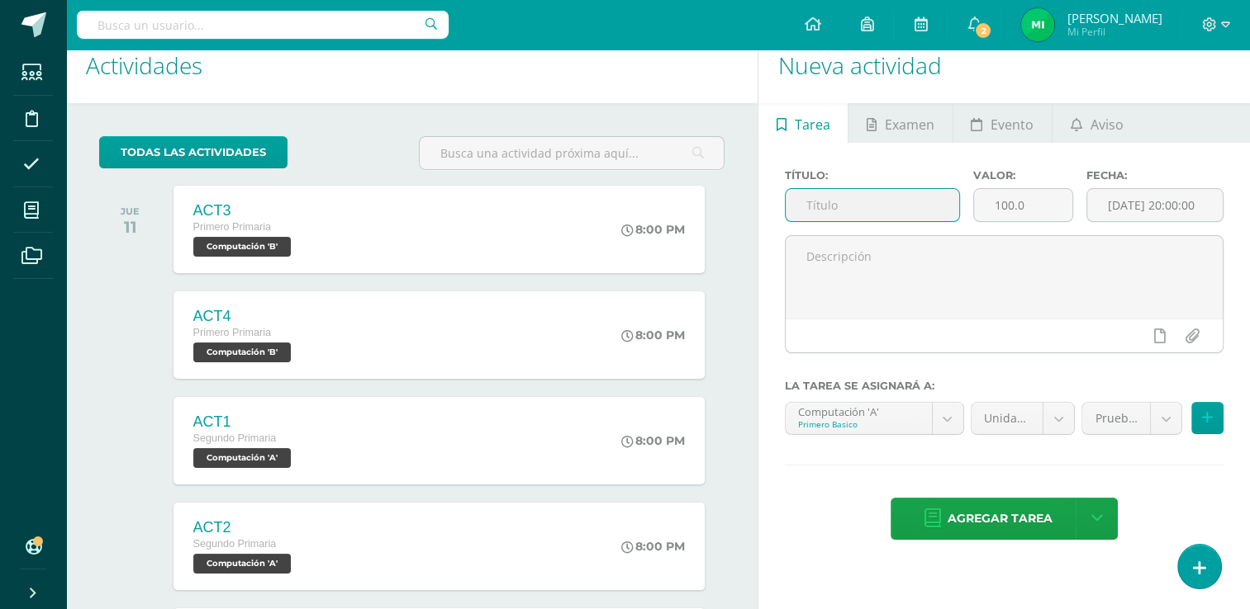
click at [879, 202] on input "text" at bounding box center [871, 205] width 173 height 32
type input "Prueba objetiva"
click at [1040, 201] on input "100.0" at bounding box center [1023, 205] width 98 height 32
type input "1"
type input "40"
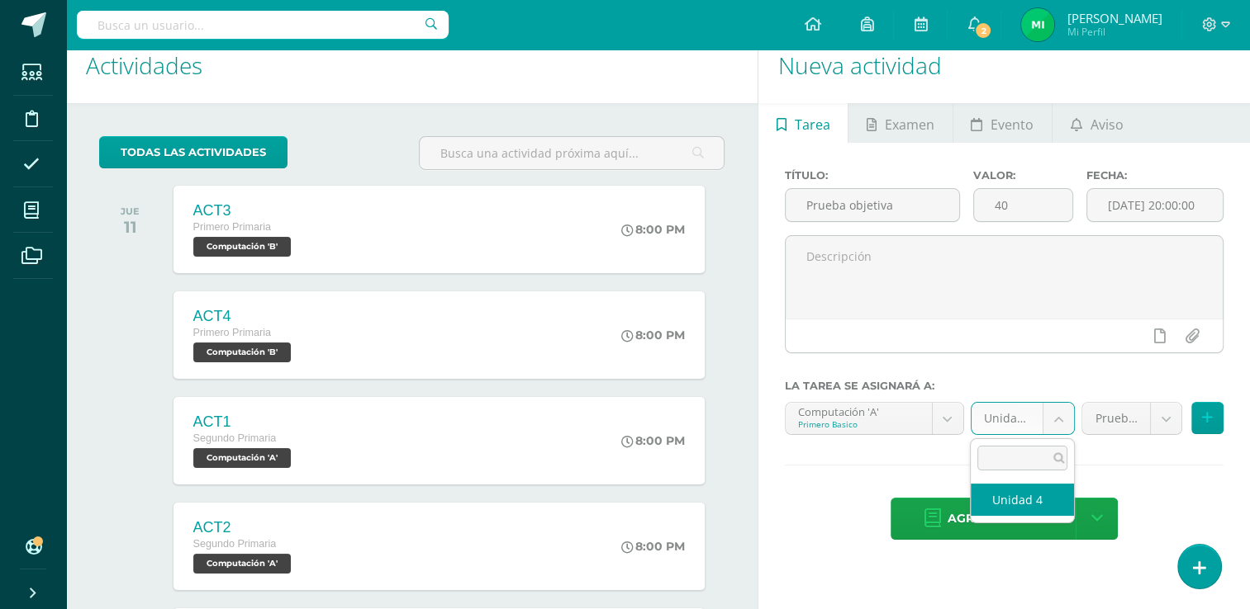
click at [1055, 412] on body "Tarea asignada exitosamente Estudiantes Disciplina Asistencia Mis cursos Archiv…" at bounding box center [625, 283] width 1250 height 609
select select "110766"
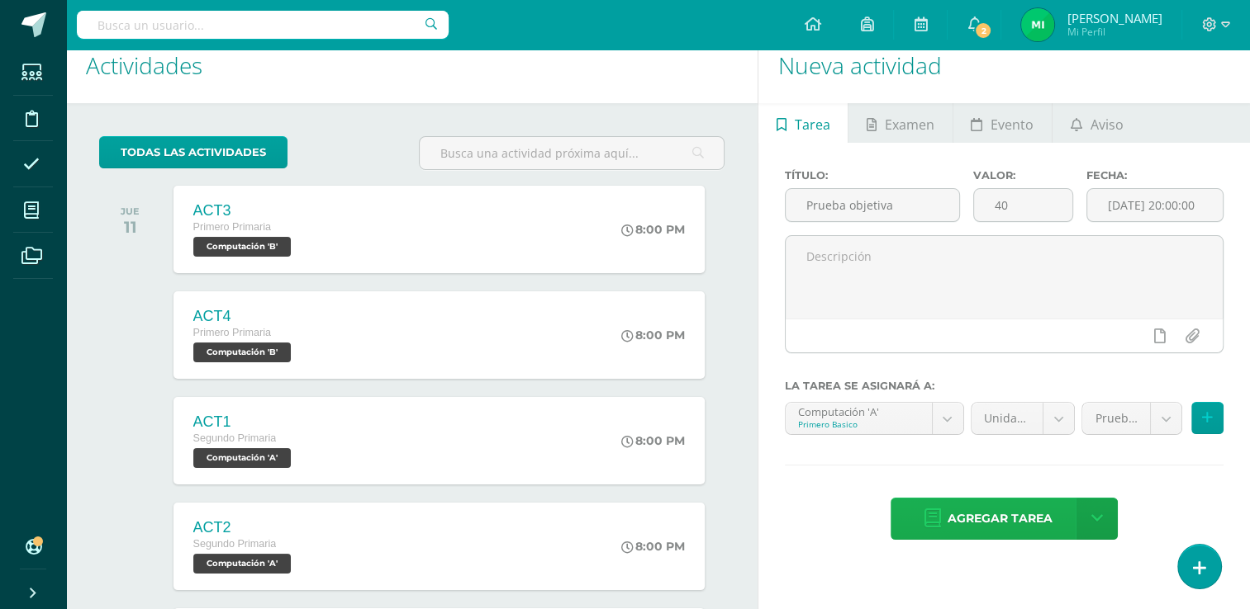
click at [1034, 510] on span "Agregar tarea" at bounding box center [999, 519] width 105 height 40
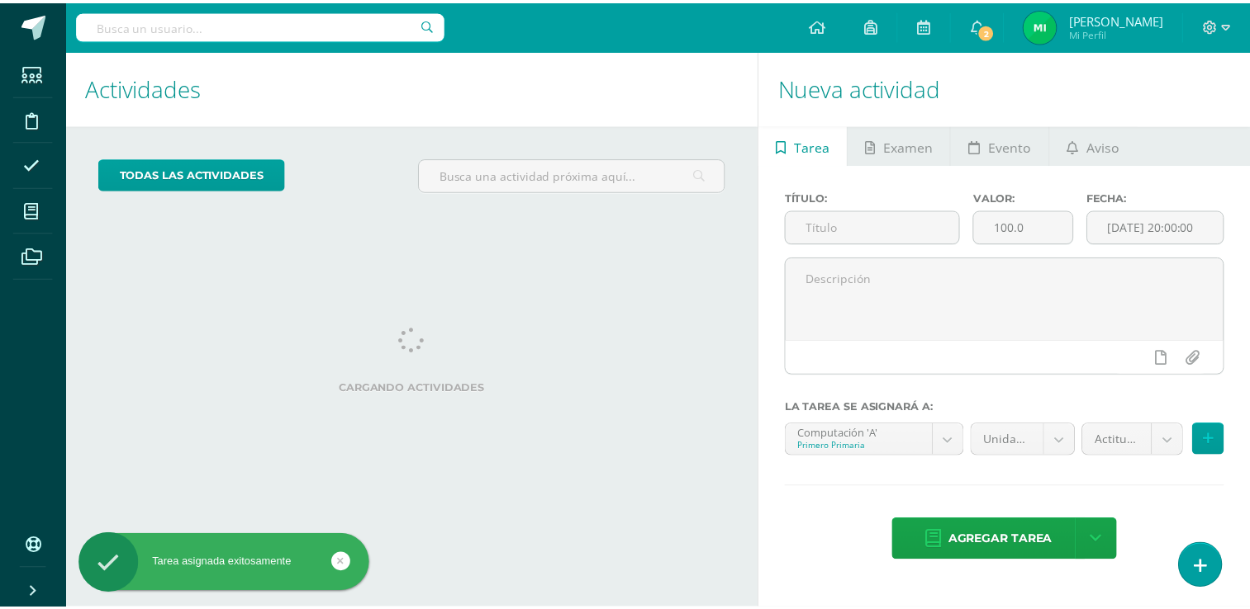
scroll to position [164, 0]
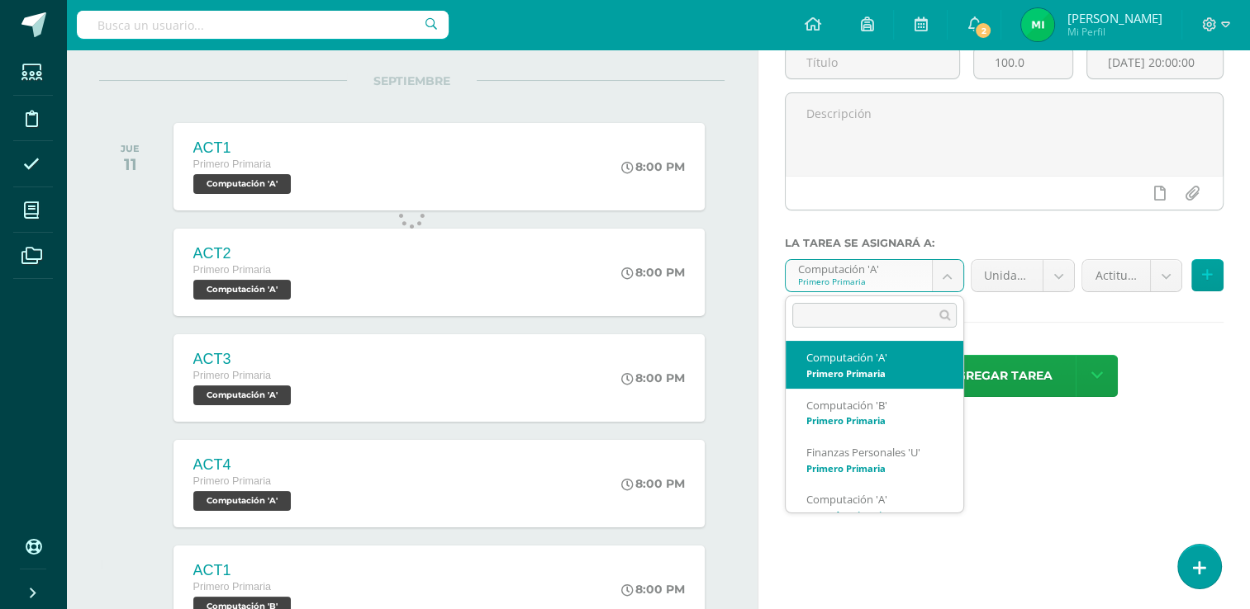
click at [938, 277] on body "Tarea asignada exitosamente Estudiantes Disciplina Asistencia Mis cursos Archiv…" at bounding box center [625, 140] width 1250 height 609
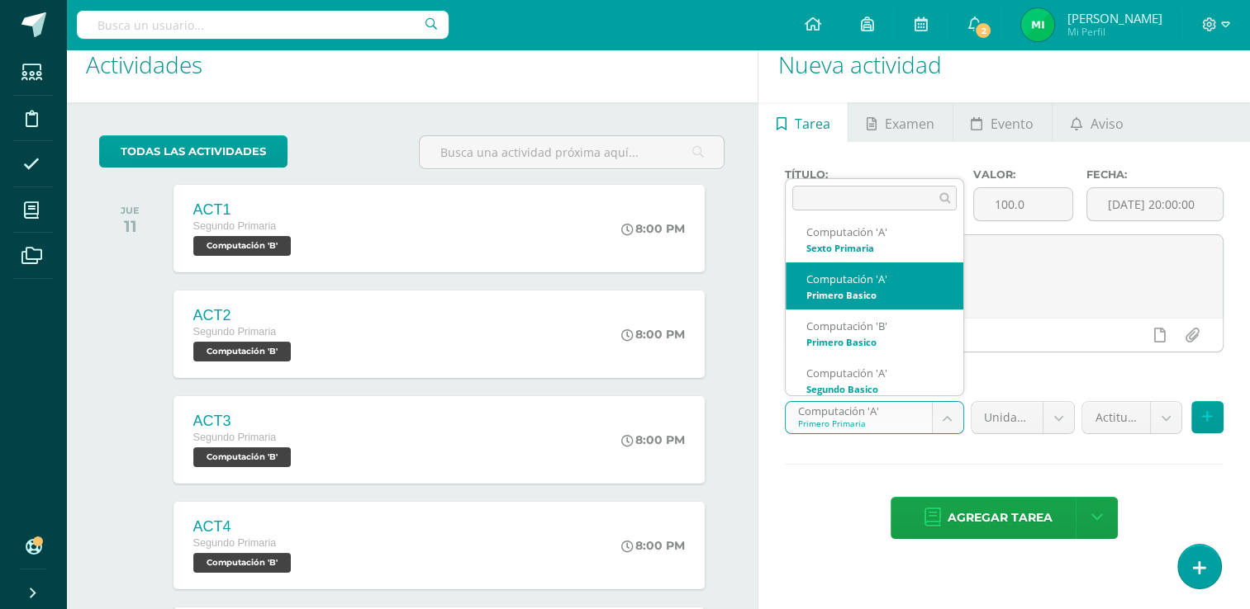
scroll to position [527, 0]
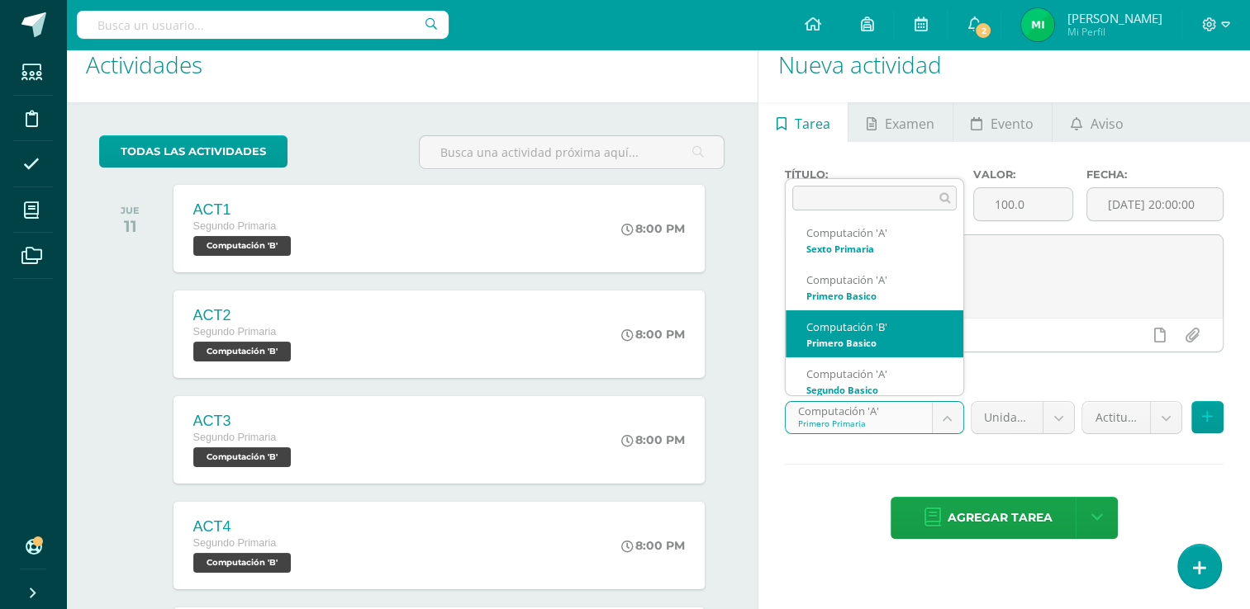
select select "110907"
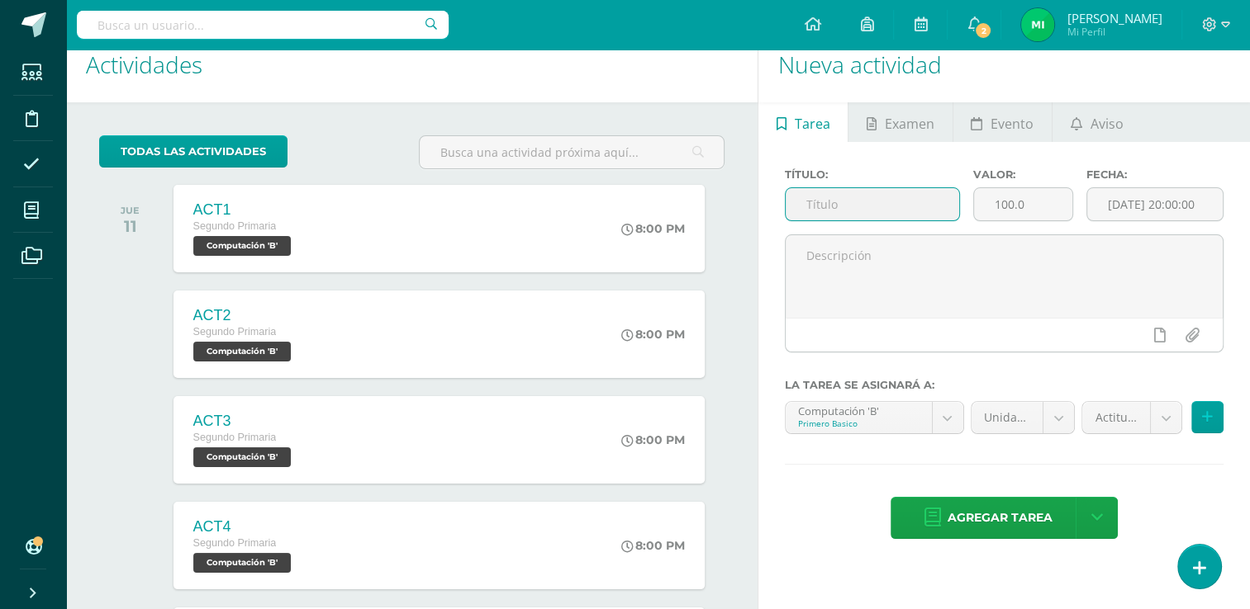
click at [923, 189] on input "text" at bounding box center [871, 204] width 173 height 32
type input "Prueba objetiva"
click at [1017, 206] on input "100.0" at bounding box center [1023, 204] width 98 height 32
click at [1035, 205] on input "100.0" at bounding box center [1023, 204] width 98 height 32
type input "1"
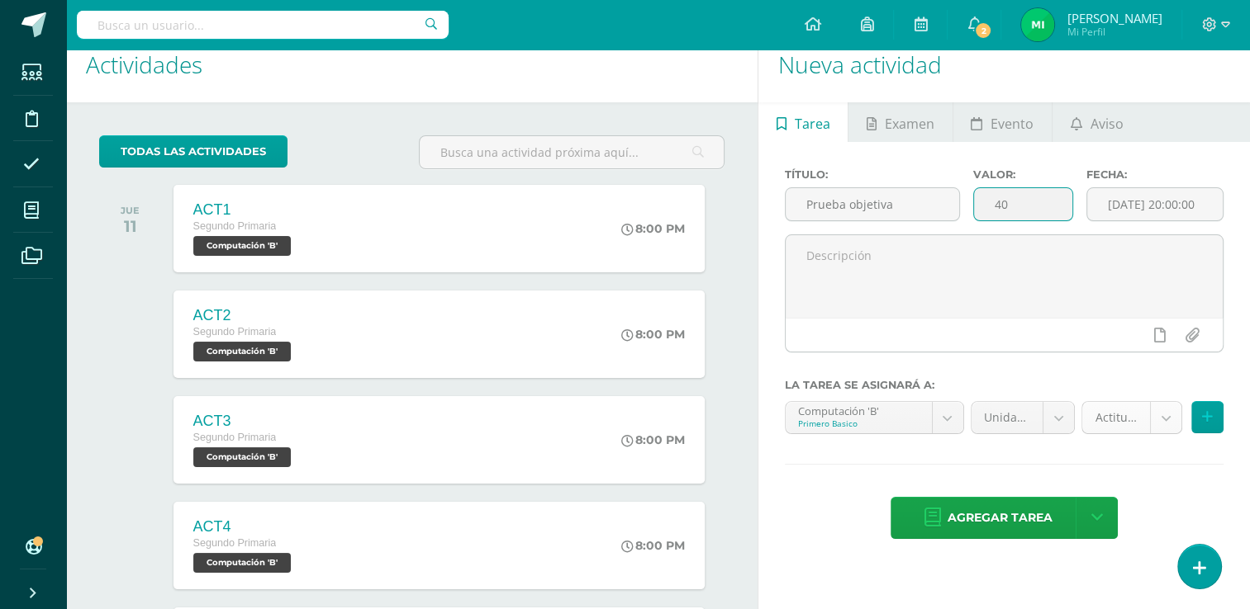
type input "40"
click at [1159, 421] on body "Tarea asignada exitosamente Estudiantes Disciplina Asistencia Mis cursos Archiv…" at bounding box center [625, 282] width 1250 height 609
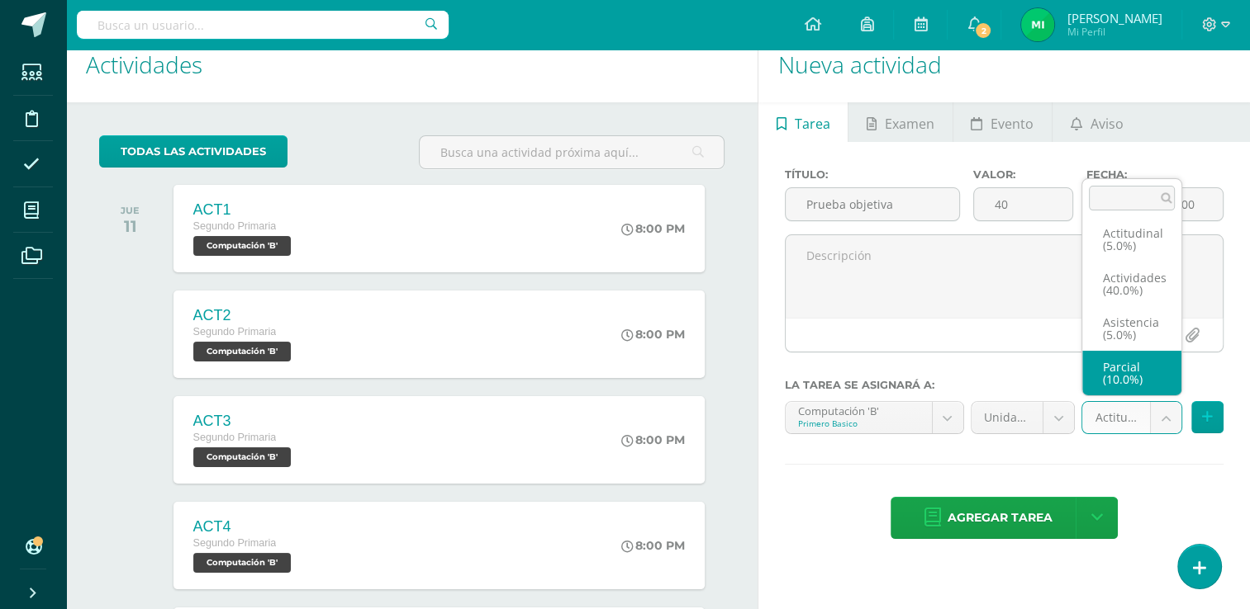
scroll to position [69, 0]
select select "122034"
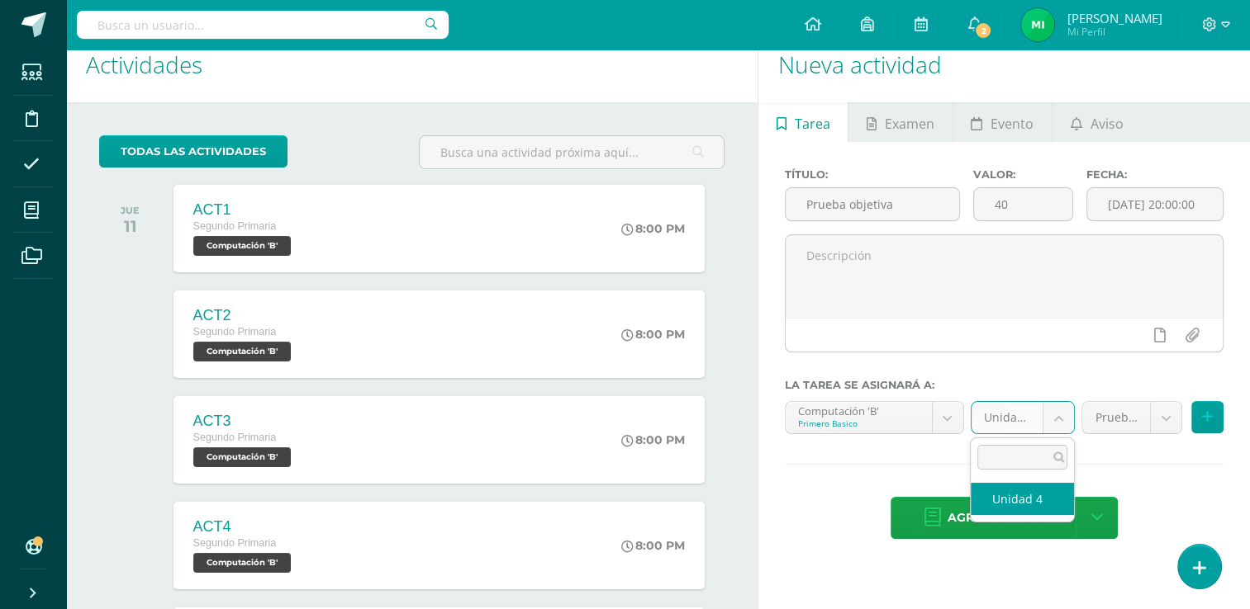
click at [1052, 418] on body "Tarea asignada exitosamente Estudiantes Disciplina Asistencia Mis cursos Archiv…" at bounding box center [625, 282] width 1250 height 609
select select "110916"
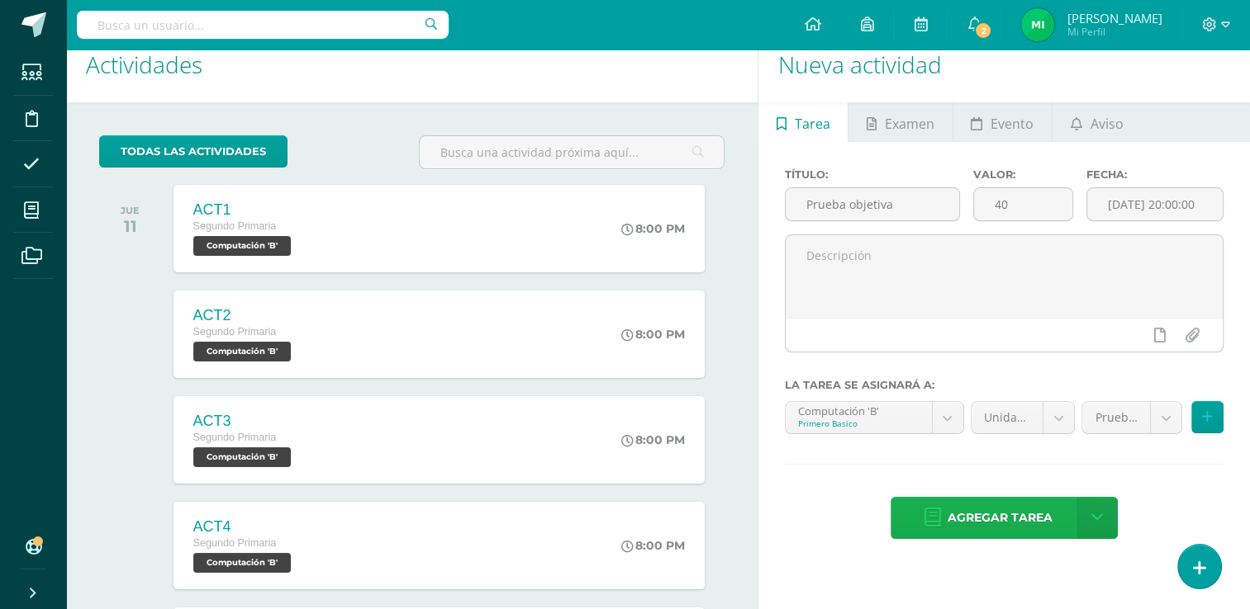
click at [1001, 510] on span "Agregar tarea" at bounding box center [999, 518] width 105 height 40
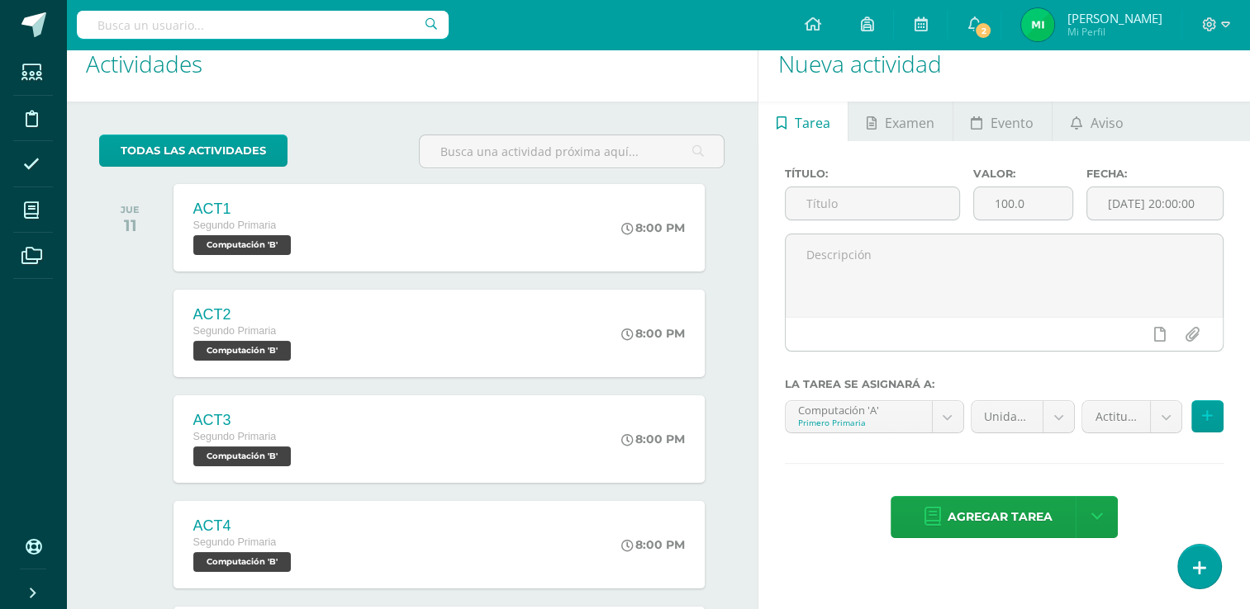
scroll to position [20, 0]
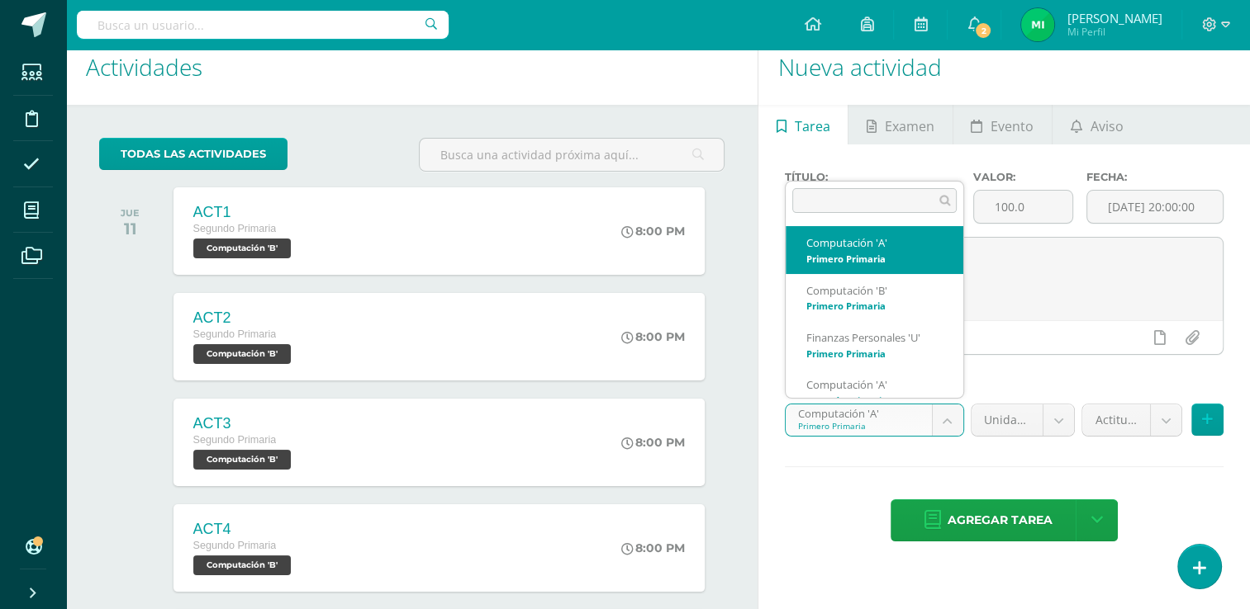
click at [941, 418] on body "Tarea asignada exitosamente Estudiantes Disciplina Asistencia Mis cursos Archiv…" at bounding box center [625, 284] width 1250 height 609
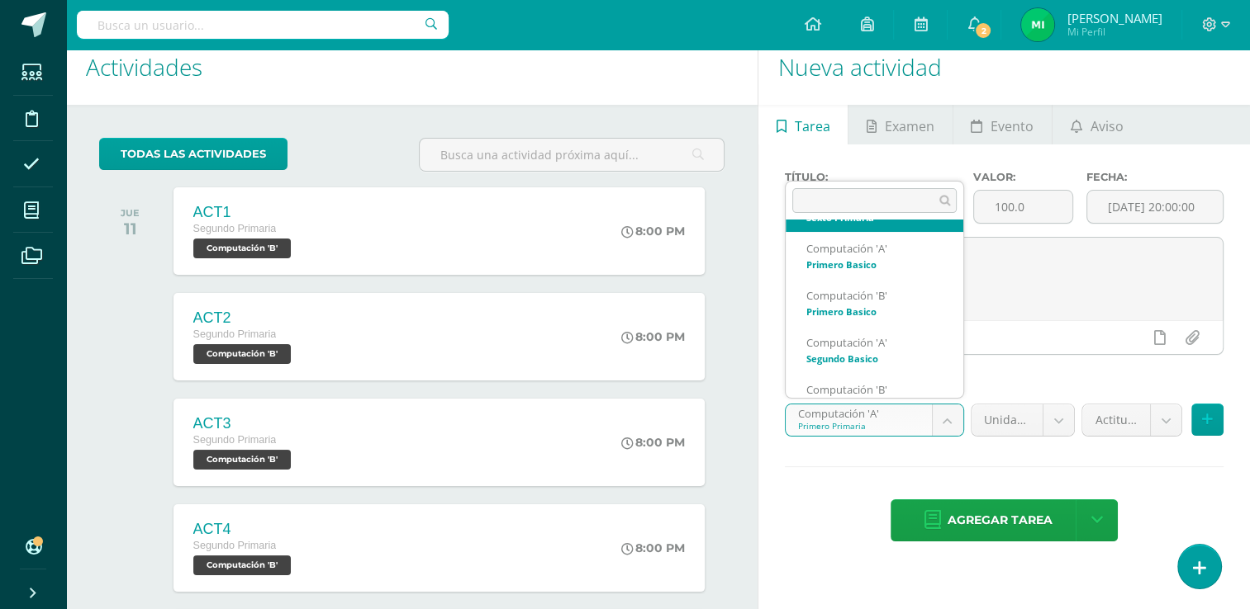
scroll to position [561, 0]
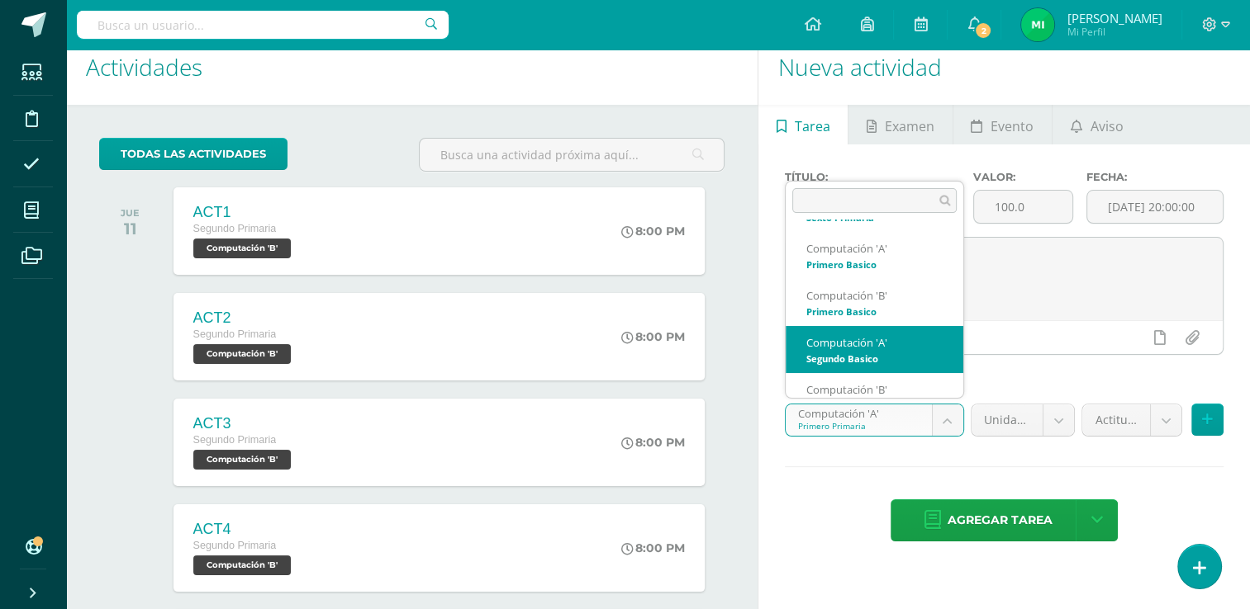
select select "111127"
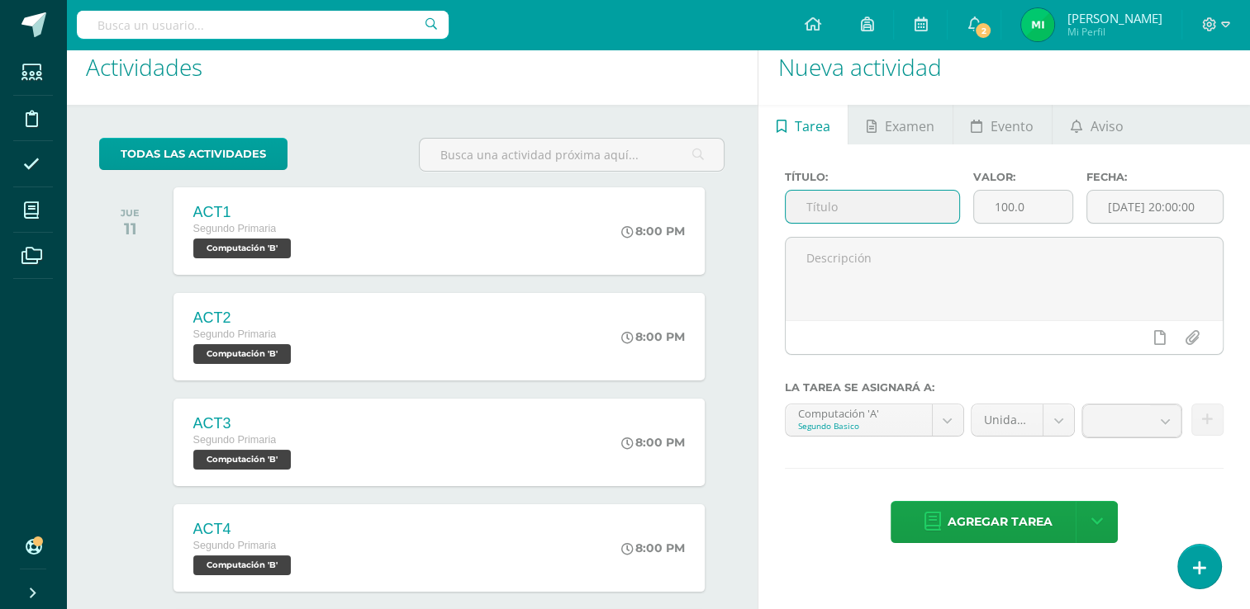
click at [875, 208] on input "text" at bounding box center [871, 207] width 173 height 32
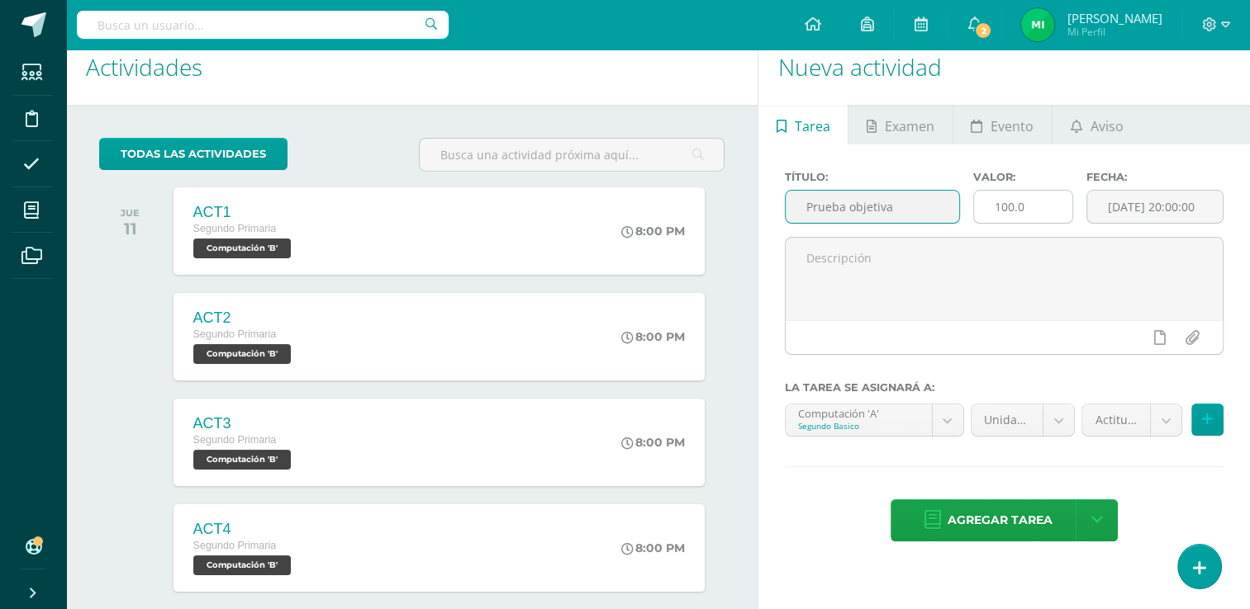
type input "Prueba objetiva"
click at [1039, 215] on input "100.0" at bounding box center [1023, 207] width 98 height 32
type input "1"
type input "40"
click at [1167, 408] on body "Tarea asignada exitosamente Estudiantes Disciplina Asistencia Mis cursos Archiv…" at bounding box center [625, 284] width 1250 height 609
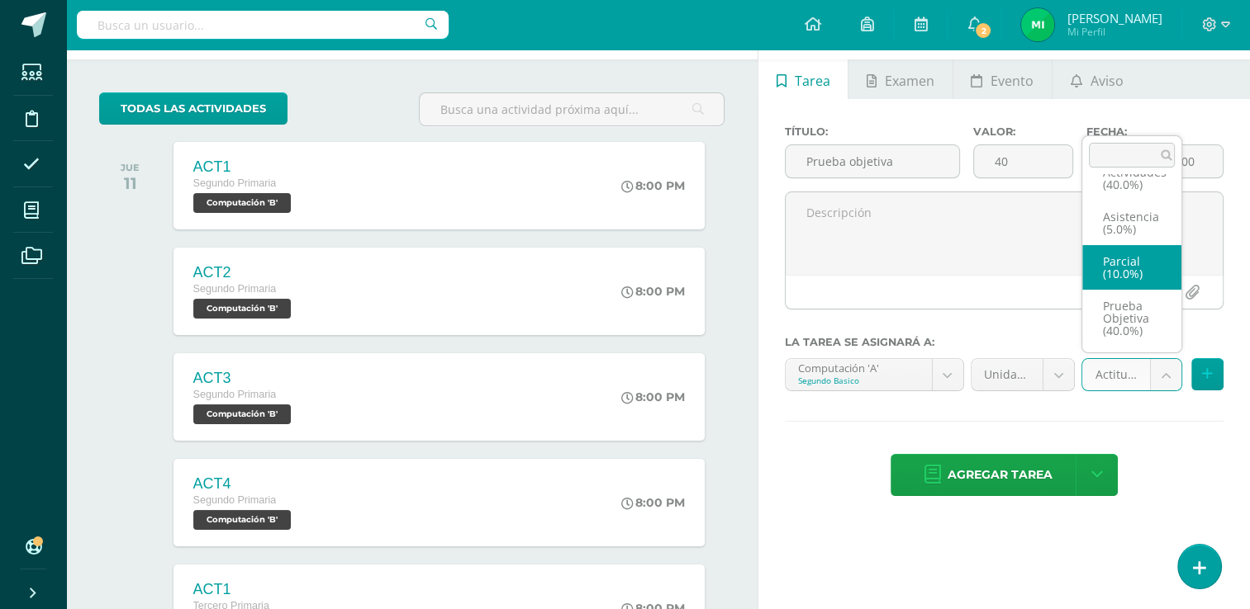
scroll to position [66, 0]
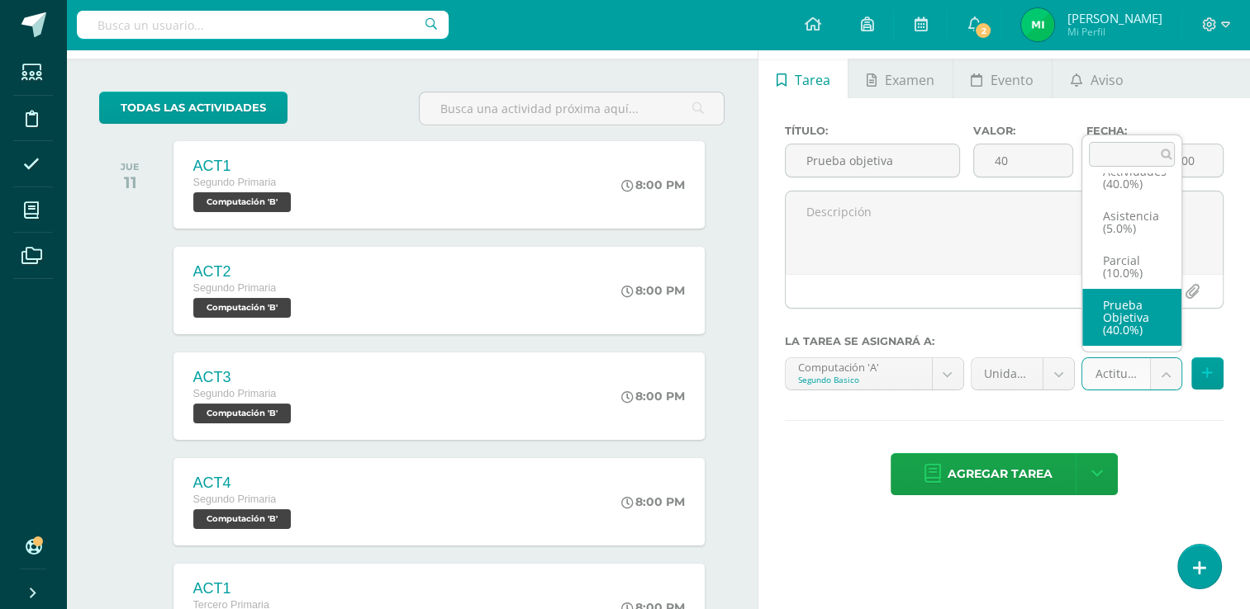
select select "122029"
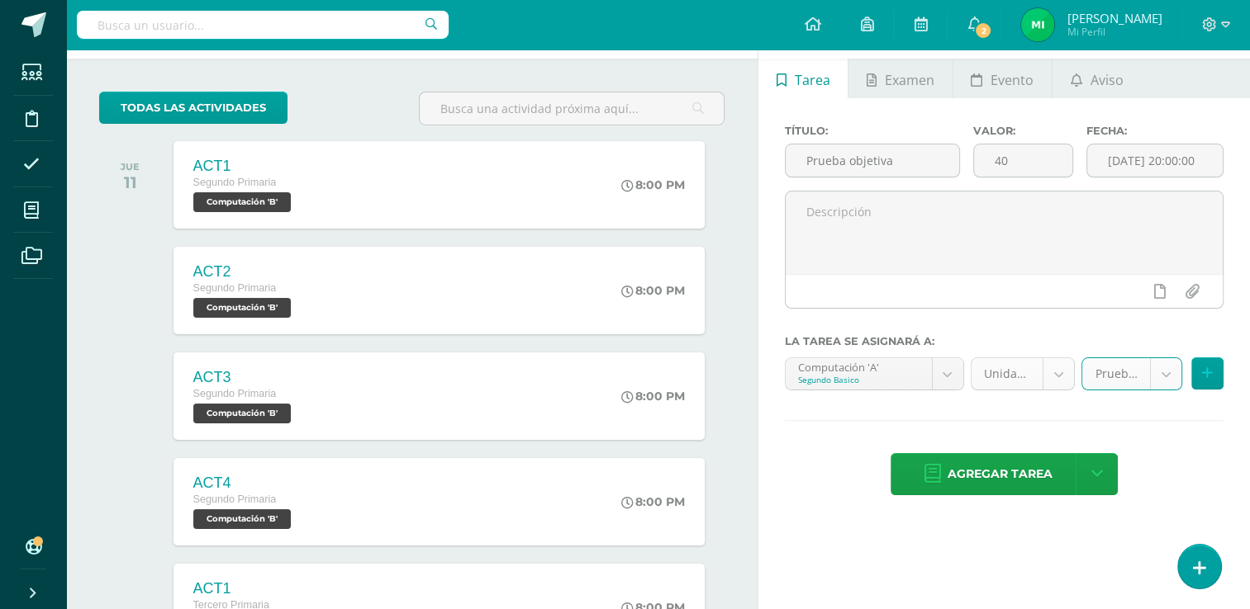
click at [1055, 371] on body "Tarea asignada exitosamente Estudiantes Disciplina Asistencia Mis cursos Archiv…" at bounding box center [625, 238] width 1250 height 609
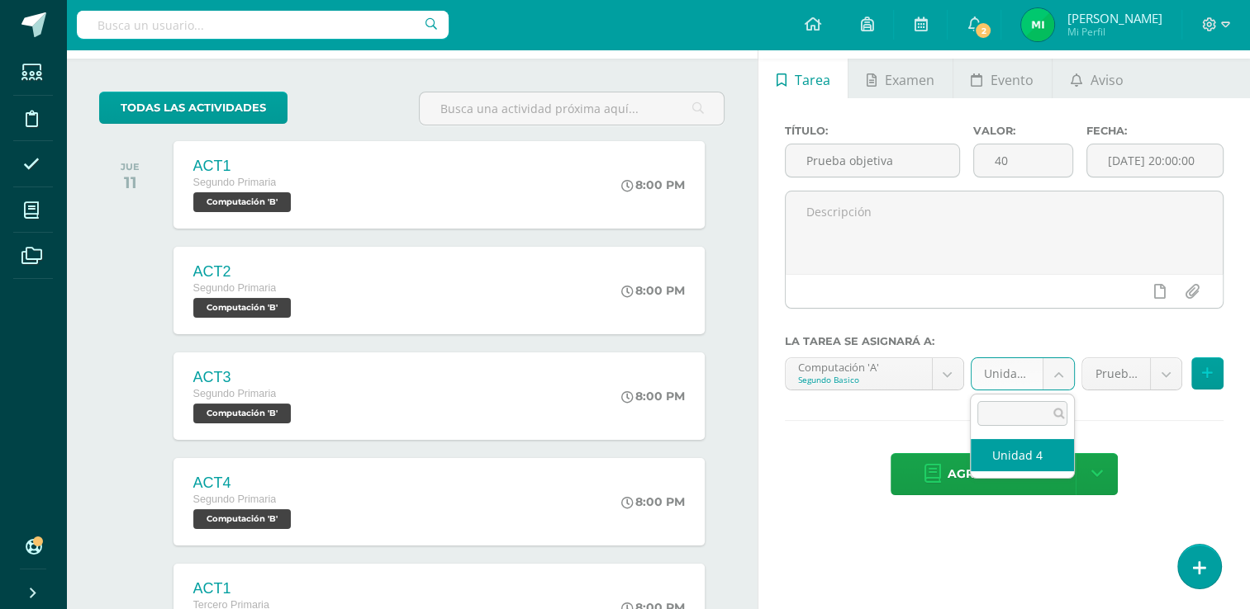
select select "111136"
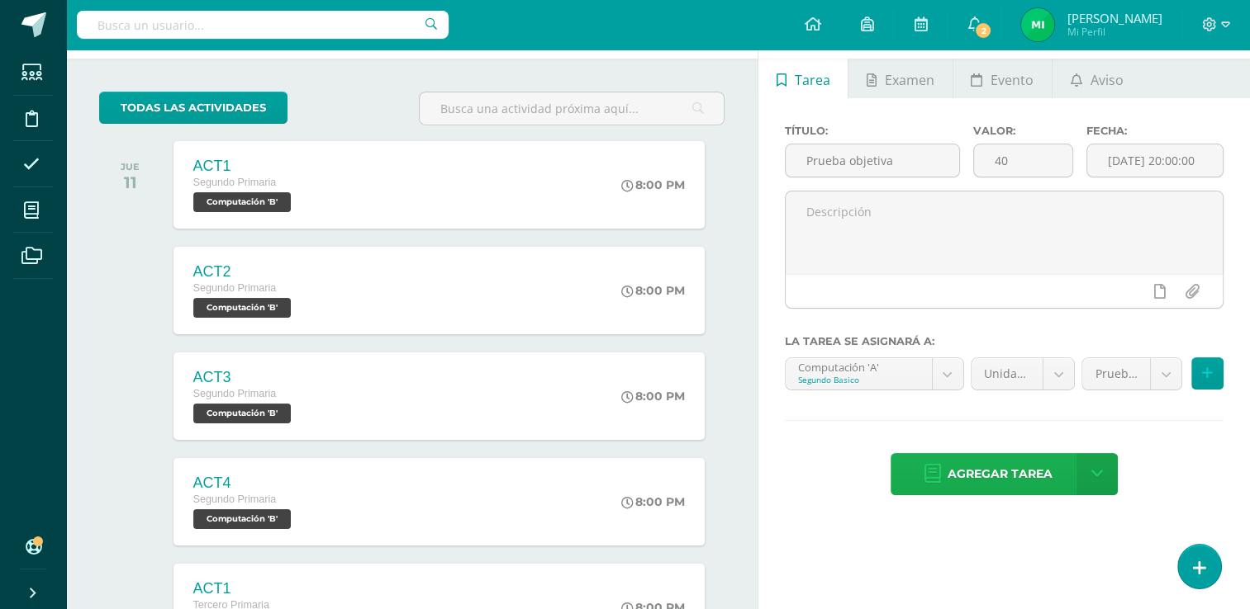
click at [998, 475] on span "Agregar tarea" at bounding box center [999, 474] width 105 height 40
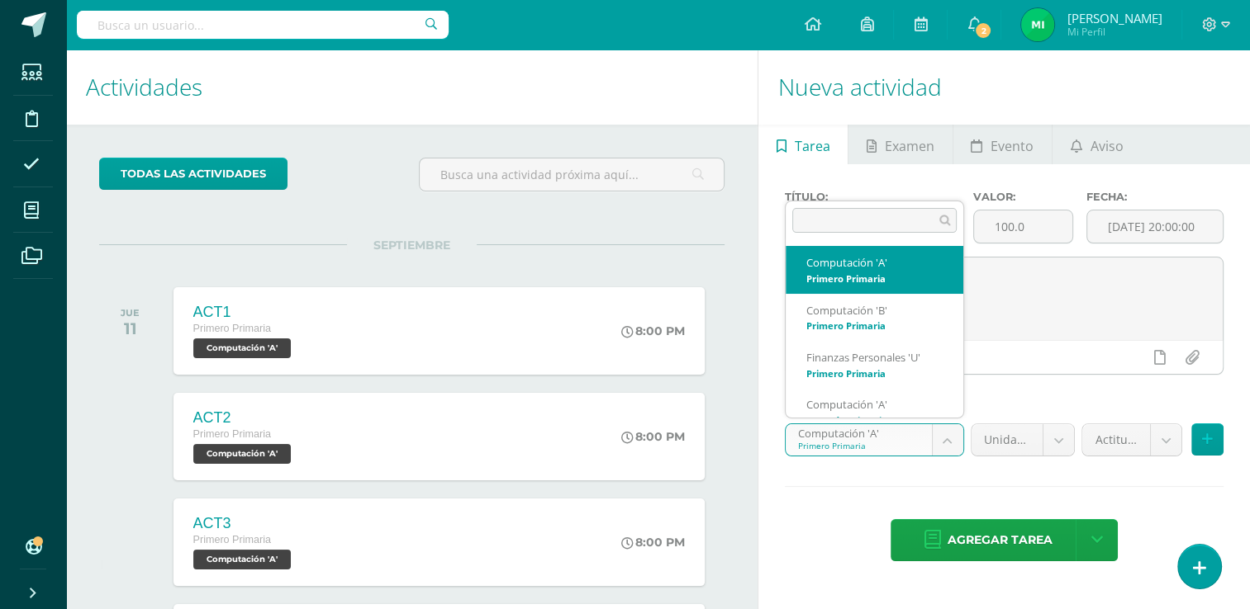
click at [939, 442] on body "Tarea asignada exitosamente Estudiantes Disciplina Asistencia Mis cursos Archiv…" at bounding box center [625, 304] width 1250 height 609
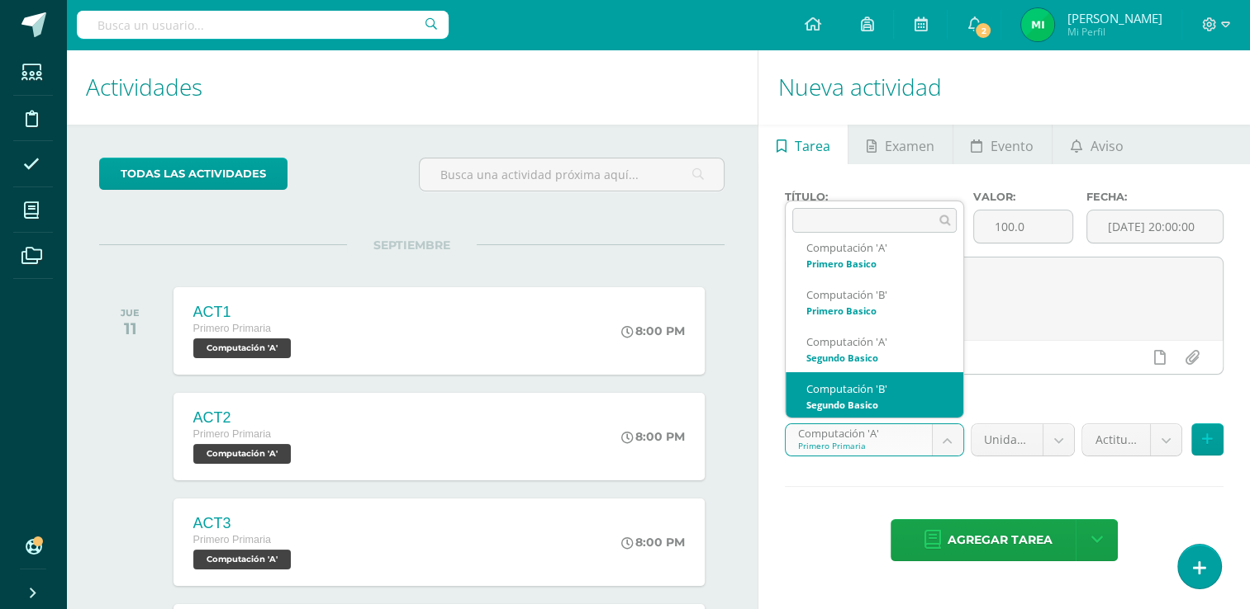
scroll to position [582, 0]
select select "111277"
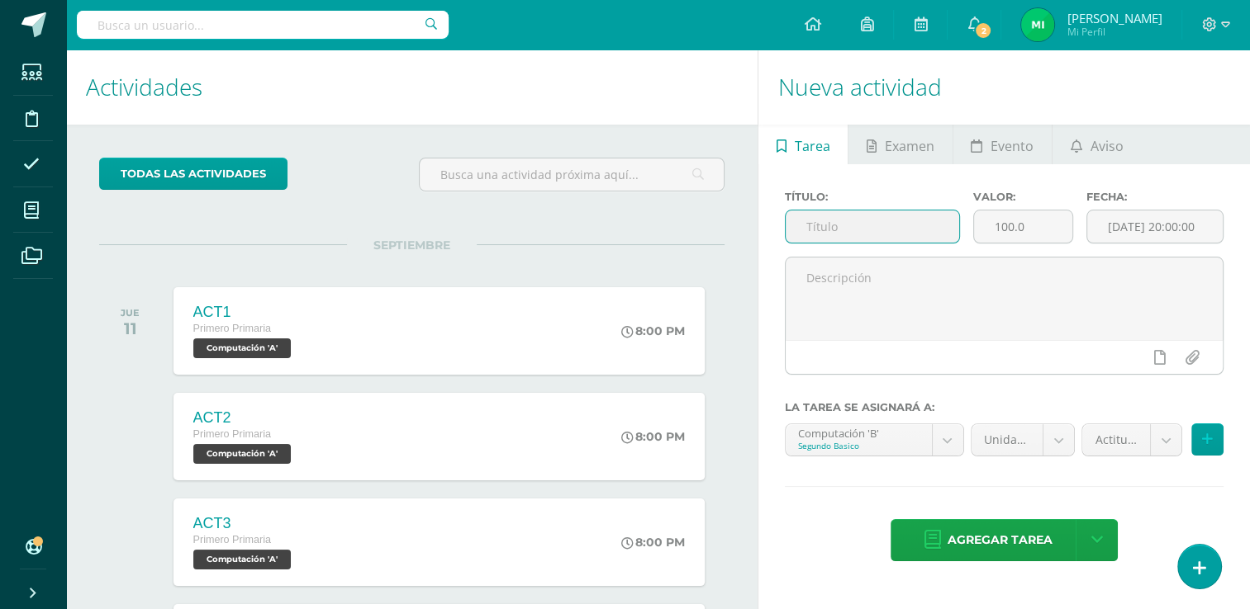
click at [899, 230] on input "text" at bounding box center [871, 227] width 173 height 32
type input "Prueba objetiva"
click at [1042, 223] on input "100.0" at bounding box center [1023, 227] width 98 height 32
type input "1"
type input "40"
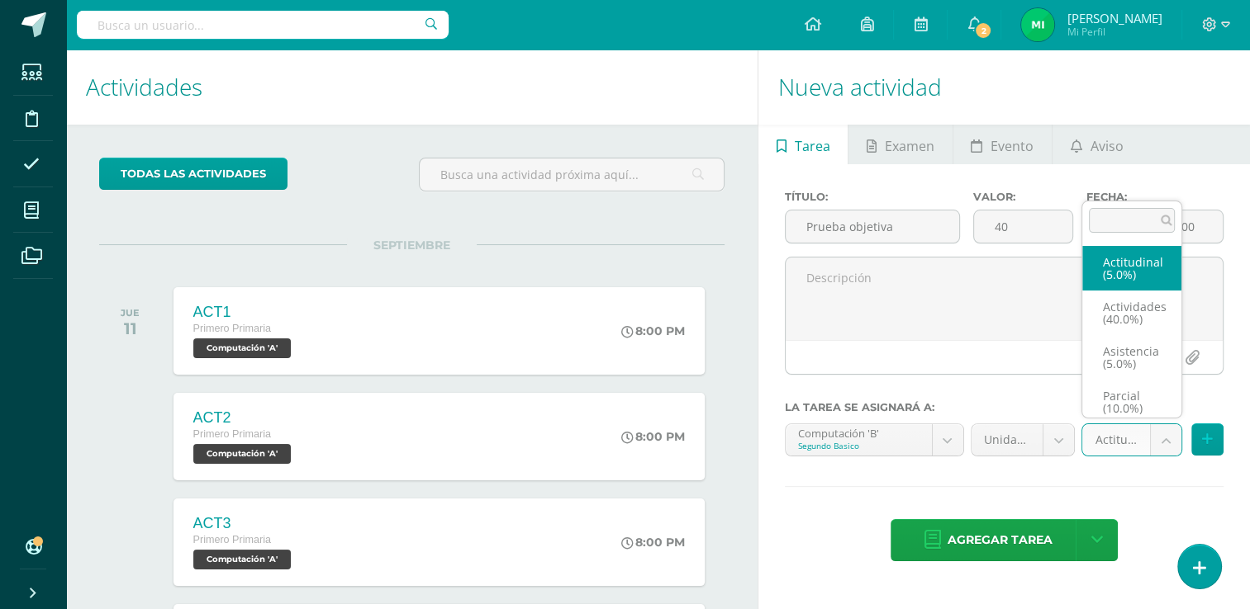
click at [1163, 439] on body "Tarea asignada exitosamente Estudiantes Disciplina Asistencia Mis cursos Archiv…" at bounding box center [625, 304] width 1250 height 609
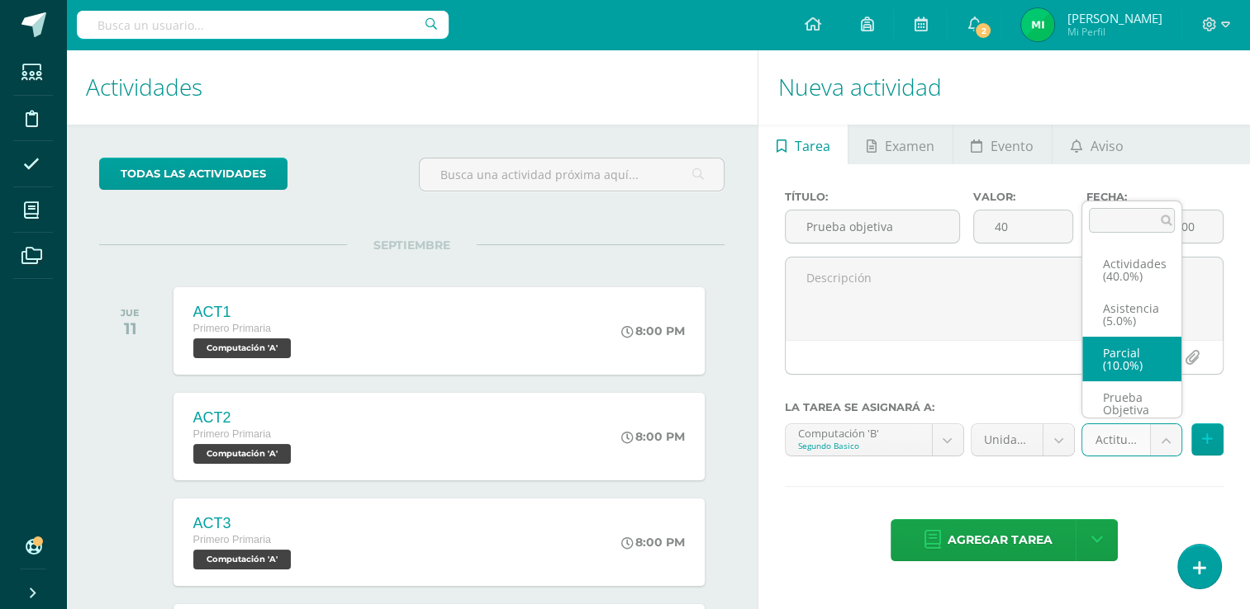
scroll to position [69, 0]
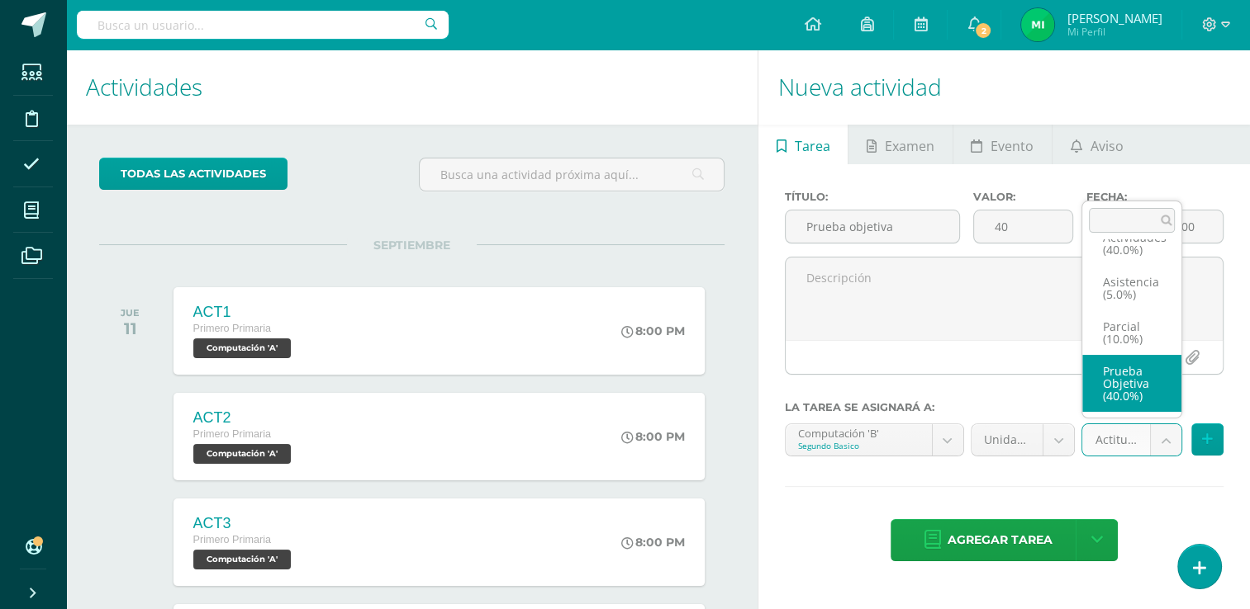
select select "122024"
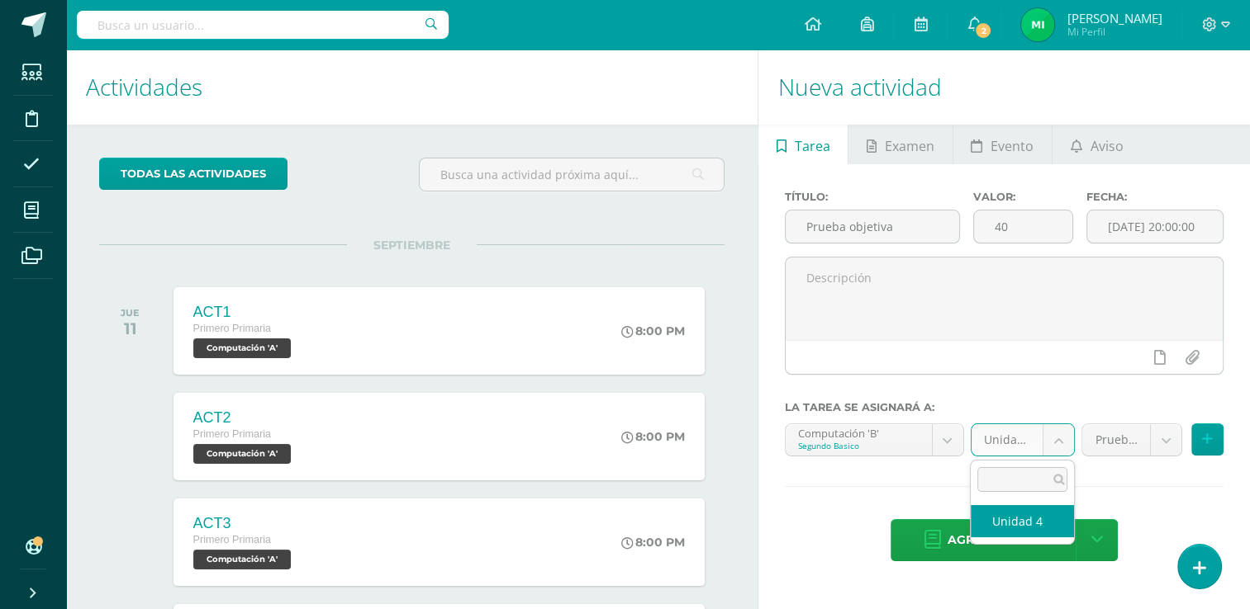
click at [1055, 434] on body "Tarea asignada exitosamente Estudiantes Disciplina Asistencia Mis cursos Archiv…" at bounding box center [625, 304] width 1250 height 609
select select "111286"
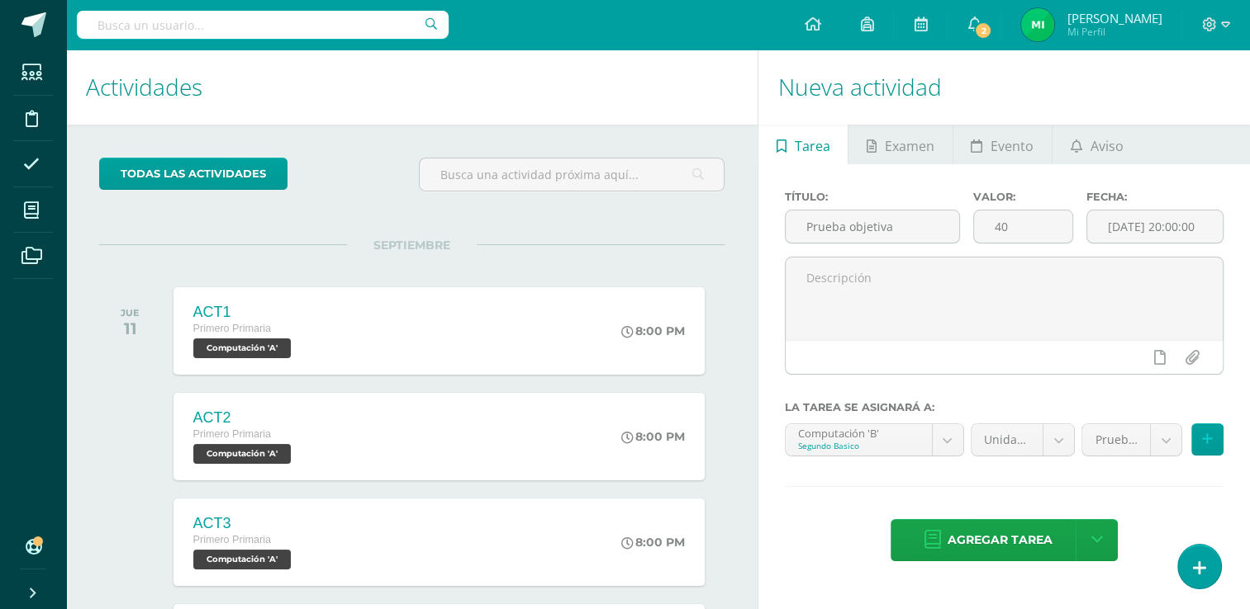
click at [1014, 520] on span "Agregar tarea" at bounding box center [999, 540] width 105 height 40
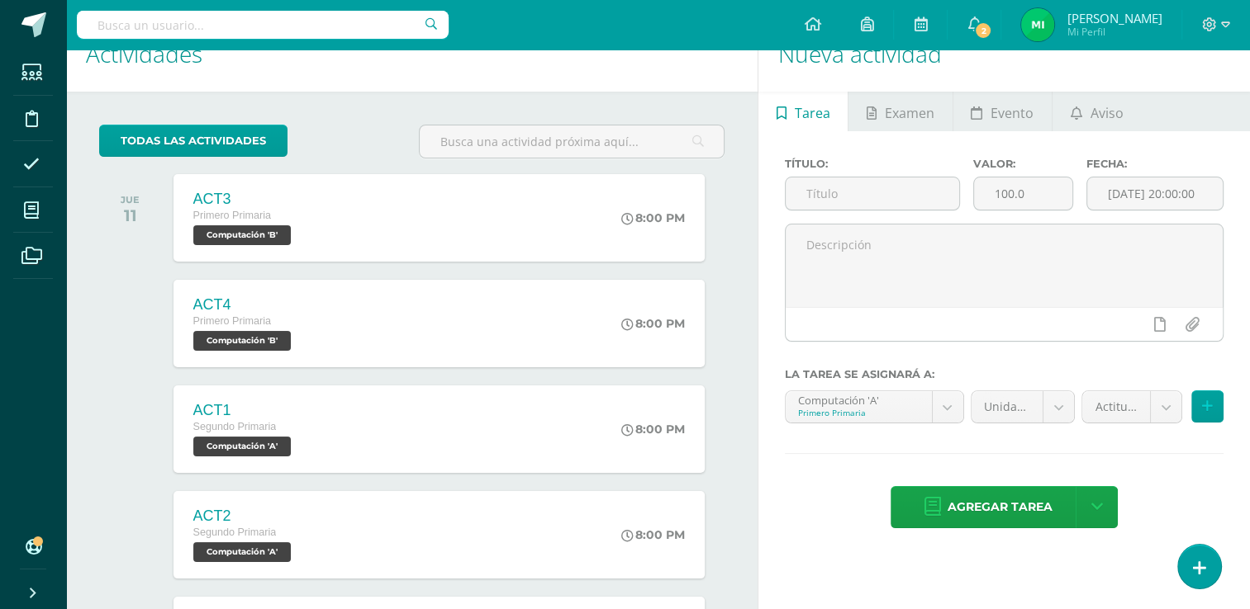
scroll to position [32, 0]
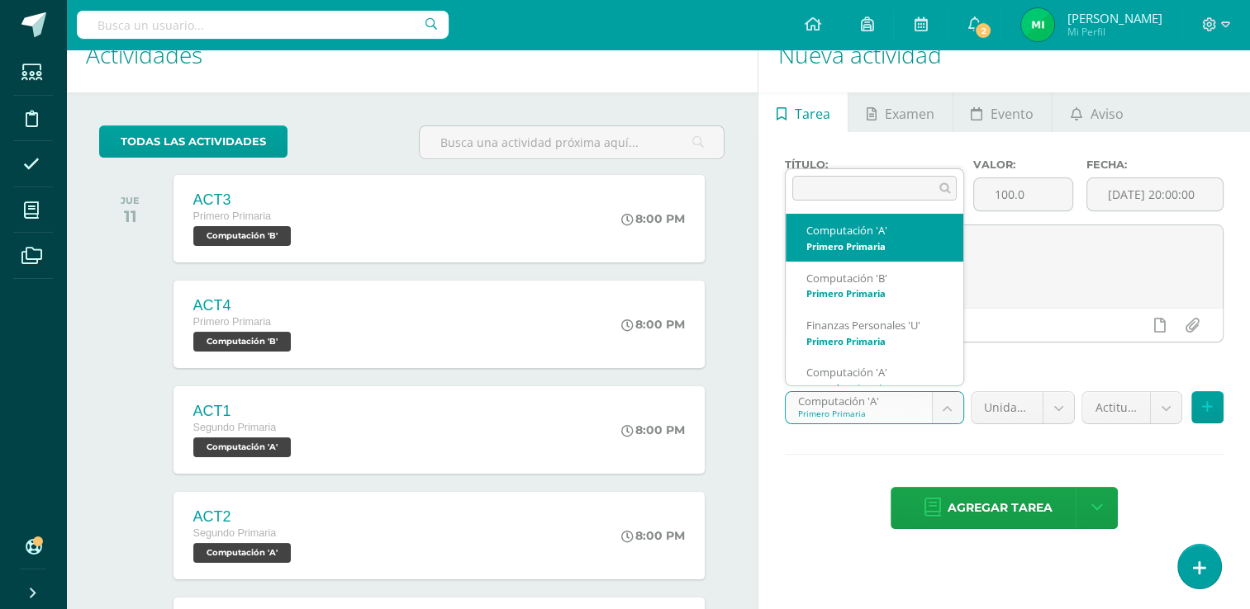
click at [957, 410] on body "Tarea asignada exitosamente Estudiantes Disciplina Asistencia Mis cursos Archiv…" at bounding box center [625, 272] width 1250 height 609
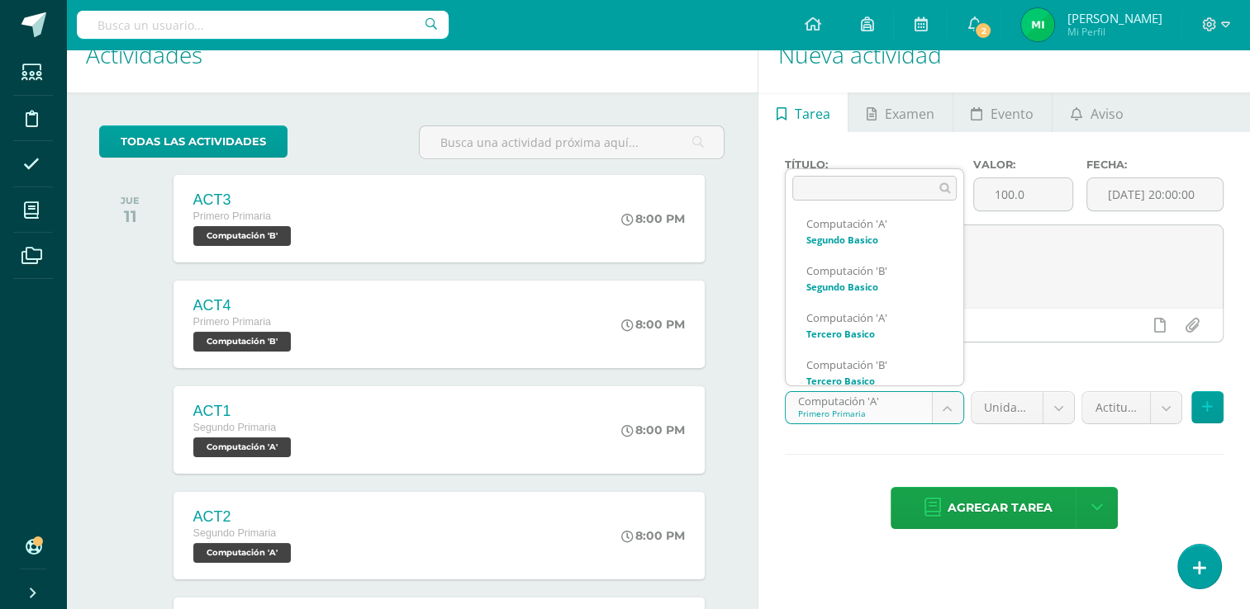
scroll to position [670, 0]
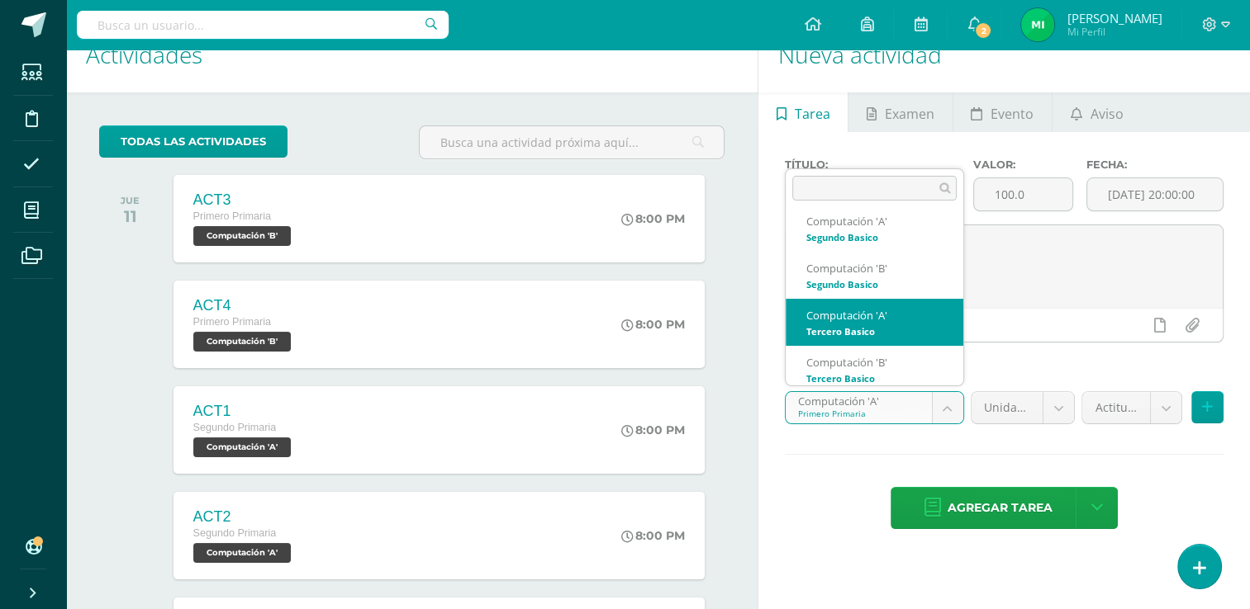
select select "111417"
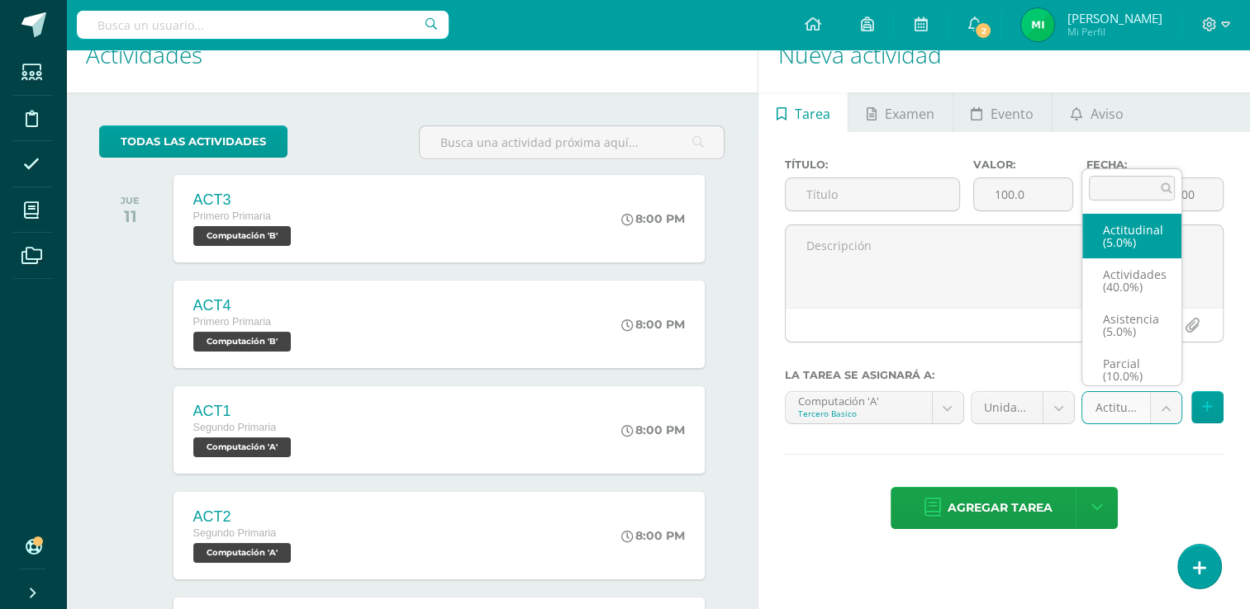
click at [1165, 406] on body "Tarea asignada exitosamente Estudiantes Disciplina Asistencia Mis cursos Archiv…" at bounding box center [625, 272] width 1250 height 609
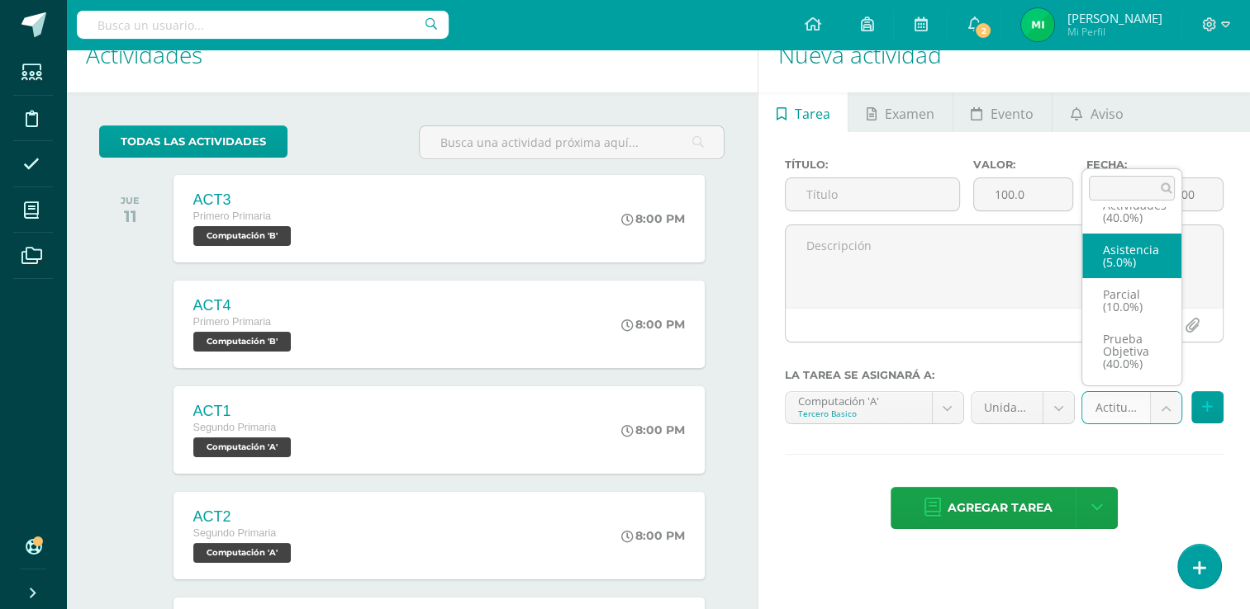
scroll to position [75, 0]
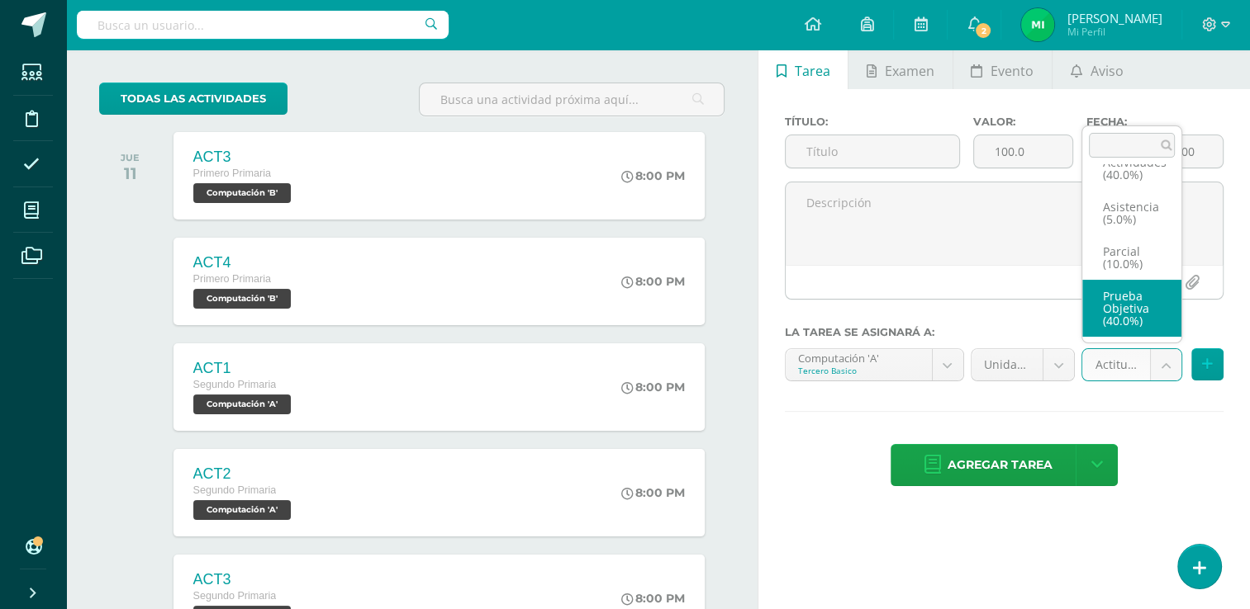
select select "122019"
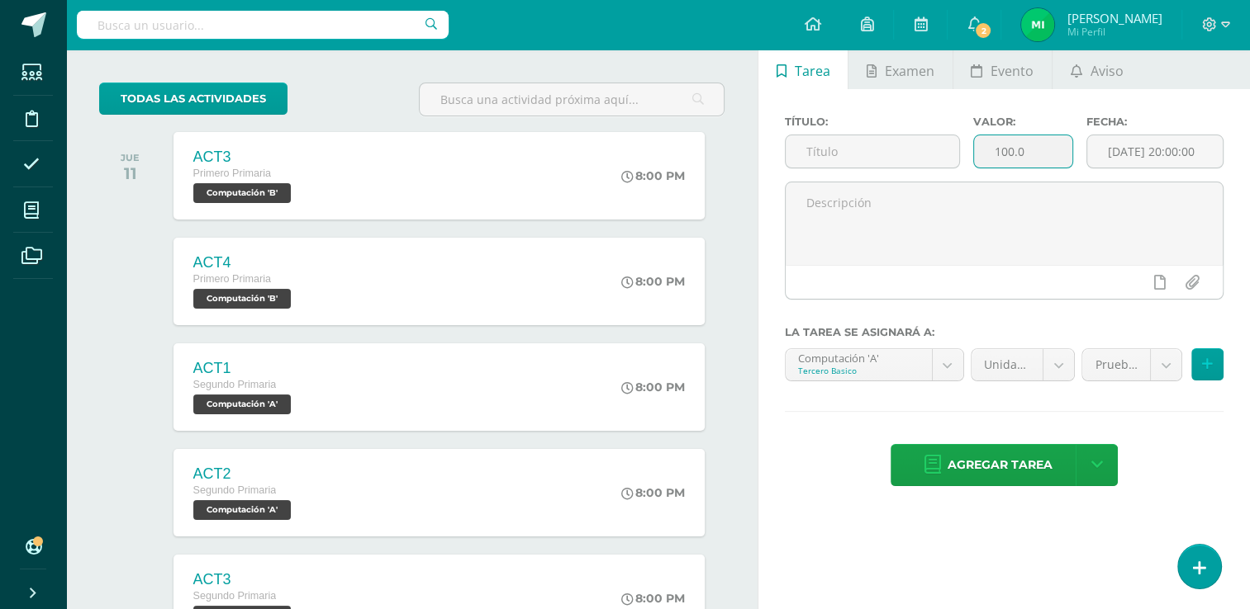
click at [1033, 148] on input "100.0" at bounding box center [1023, 151] width 98 height 32
type input "1"
type input "40"
click at [913, 147] on input "text" at bounding box center [871, 151] width 173 height 32
type input "Prueba objetiva"
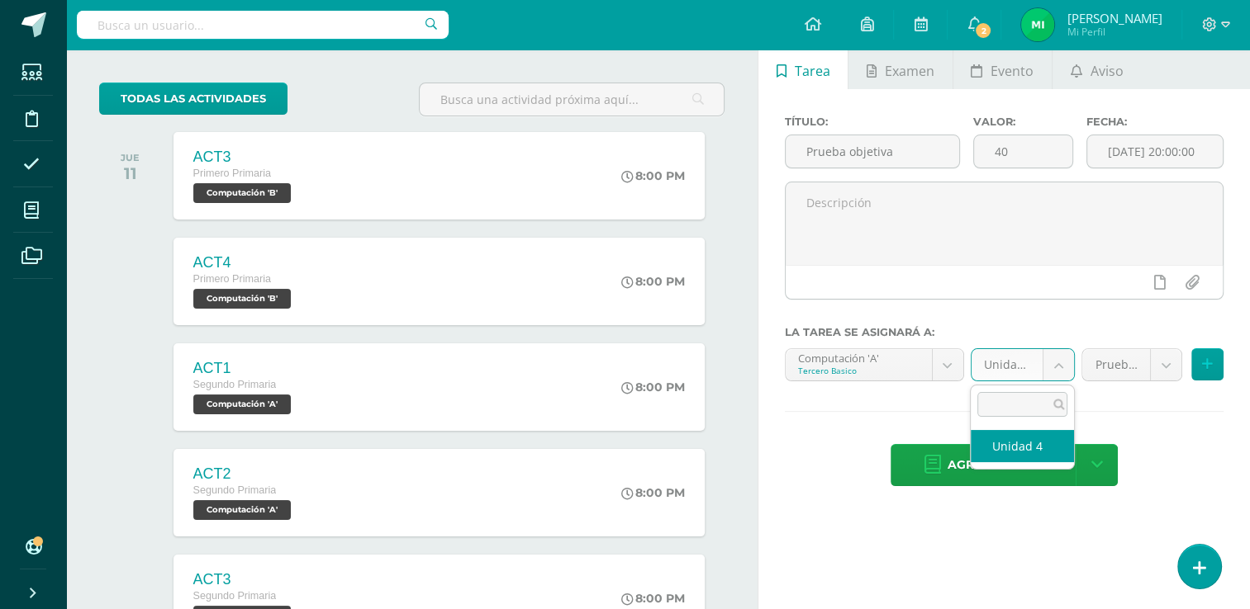
click at [1055, 355] on body "Tarea asignada exitosamente Estudiantes Disciplina Asistencia Mis cursos Archiv…" at bounding box center [625, 229] width 1250 height 609
select select "111426"
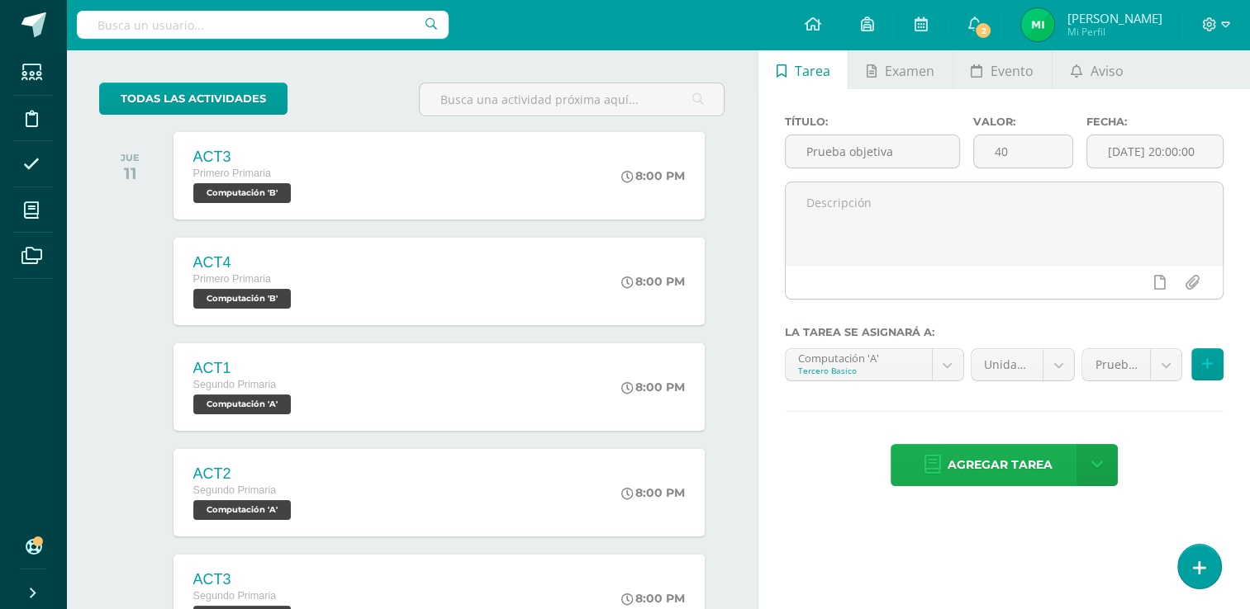
click at [1031, 458] on span "Agregar tarea" at bounding box center [999, 465] width 105 height 40
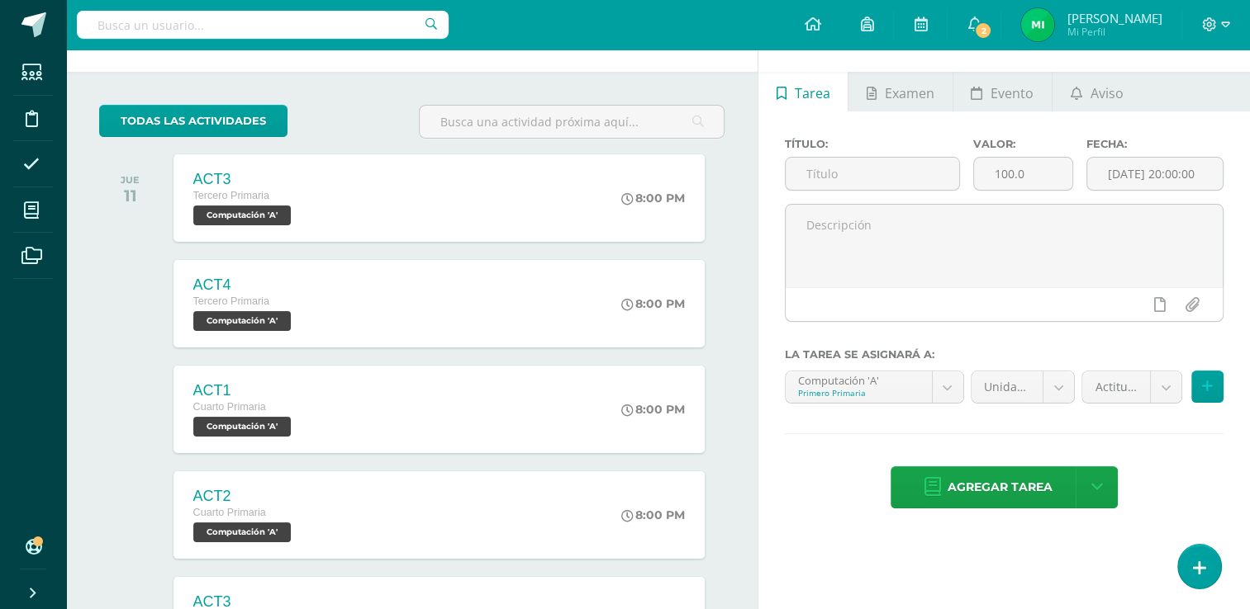
scroll to position [36, 0]
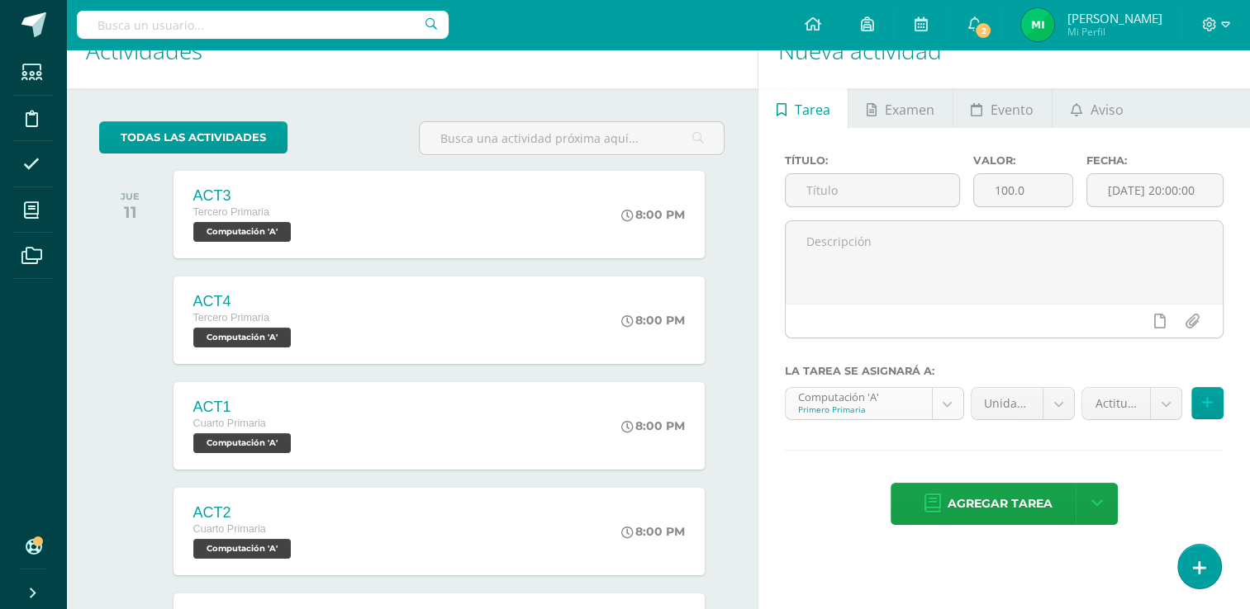
click at [951, 398] on body "Tarea asignada exitosamente Estudiantes Disciplina Asistencia Mis cursos Archiv…" at bounding box center [625, 268] width 1250 height 609
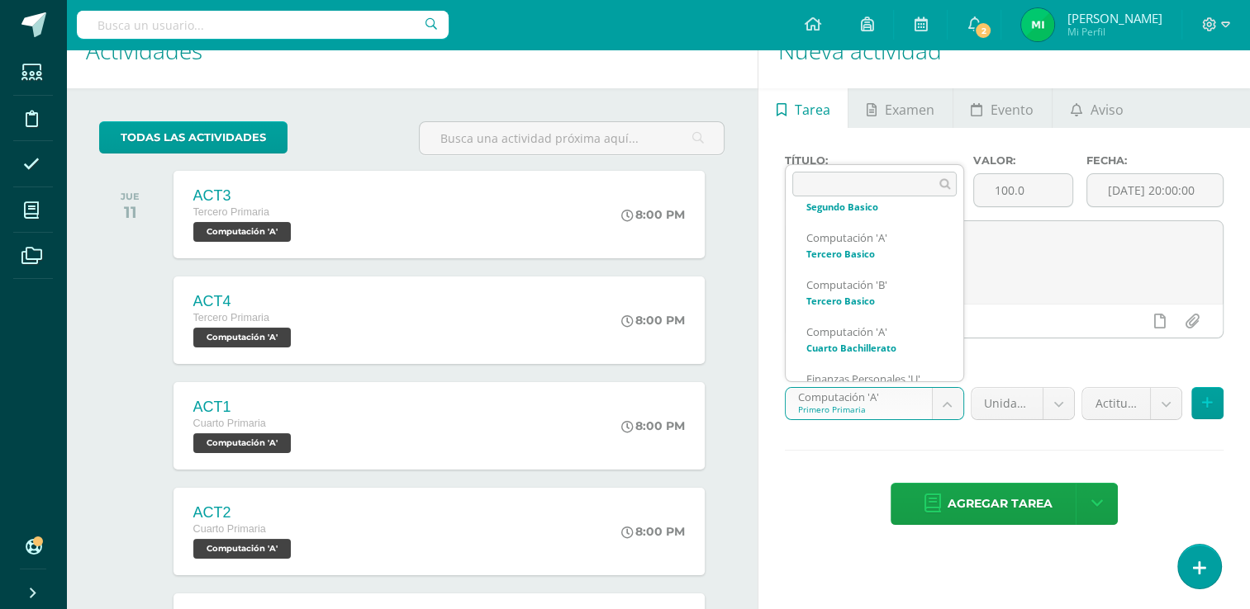
scroll to position [742, 0]
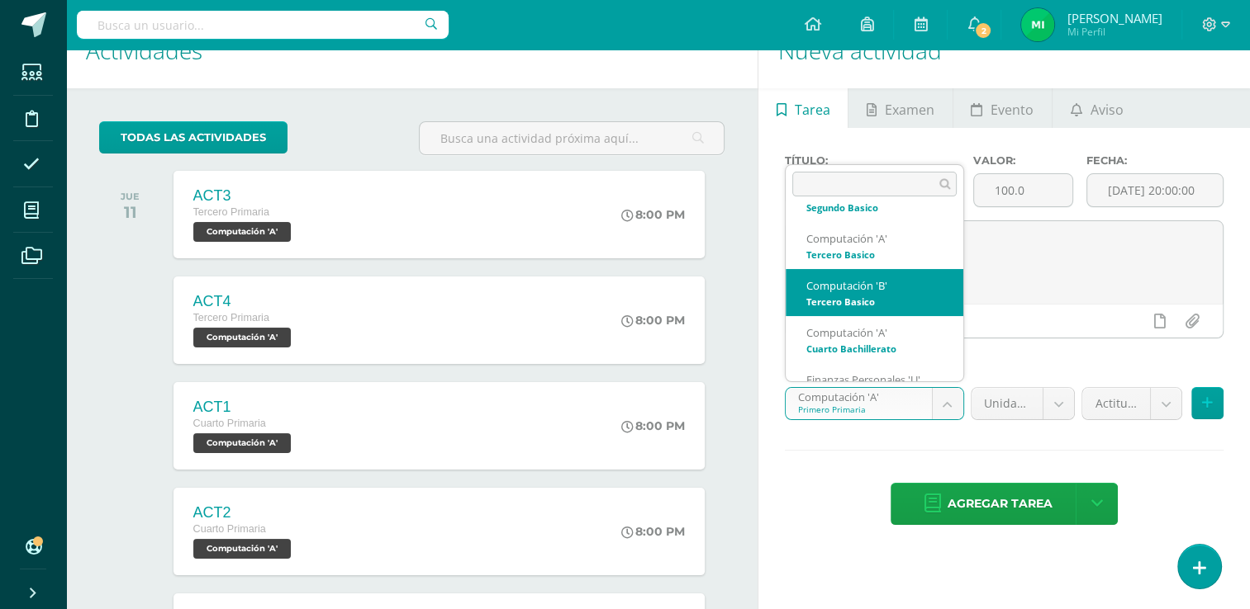
select select "111567"
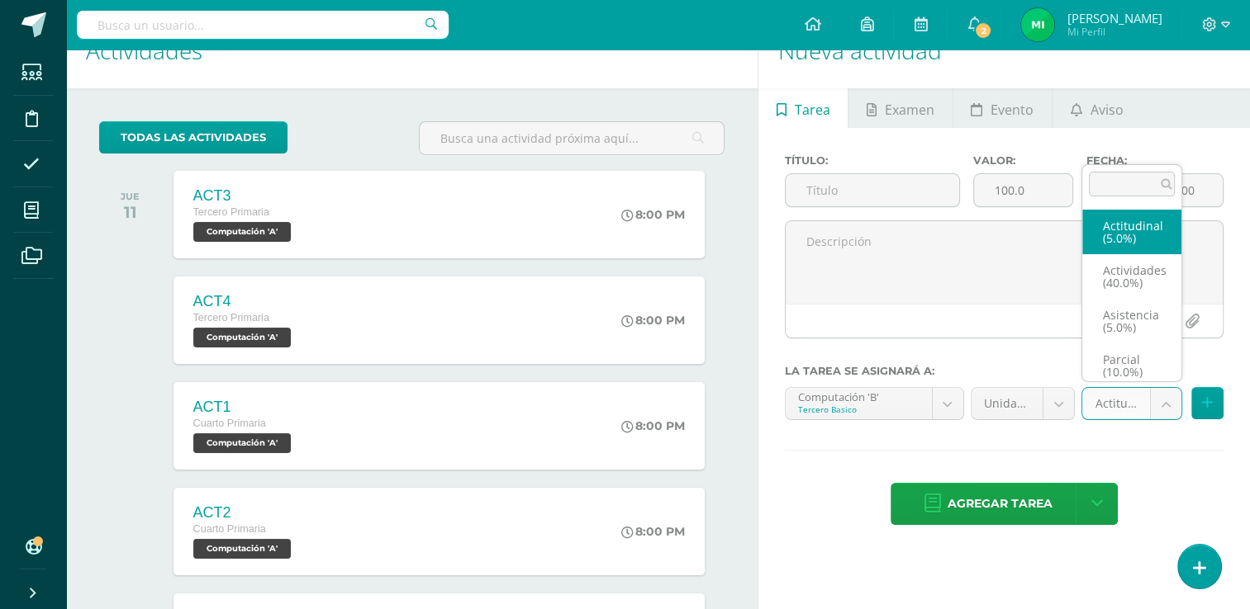
click at [1160, 398] on body "Tarea asignada exitosamente Estudiantes Disciplina Asistencia Mis cursos Archiv…" at bounding box center [625, 268] width 1250 height 609
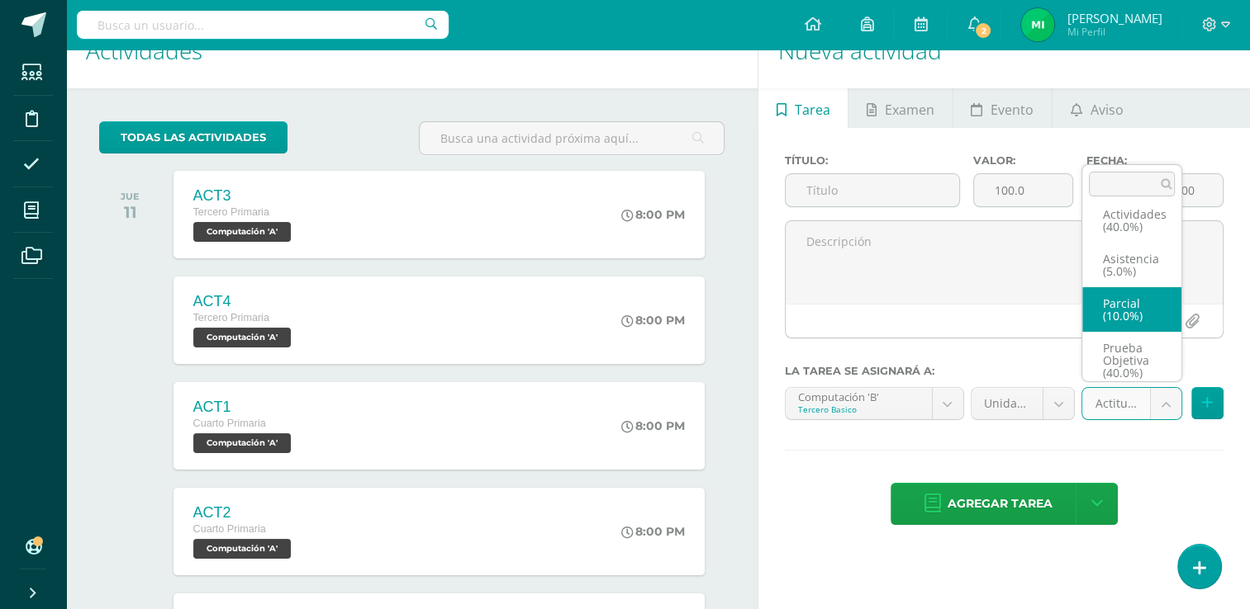
scroll to position [64, 0]
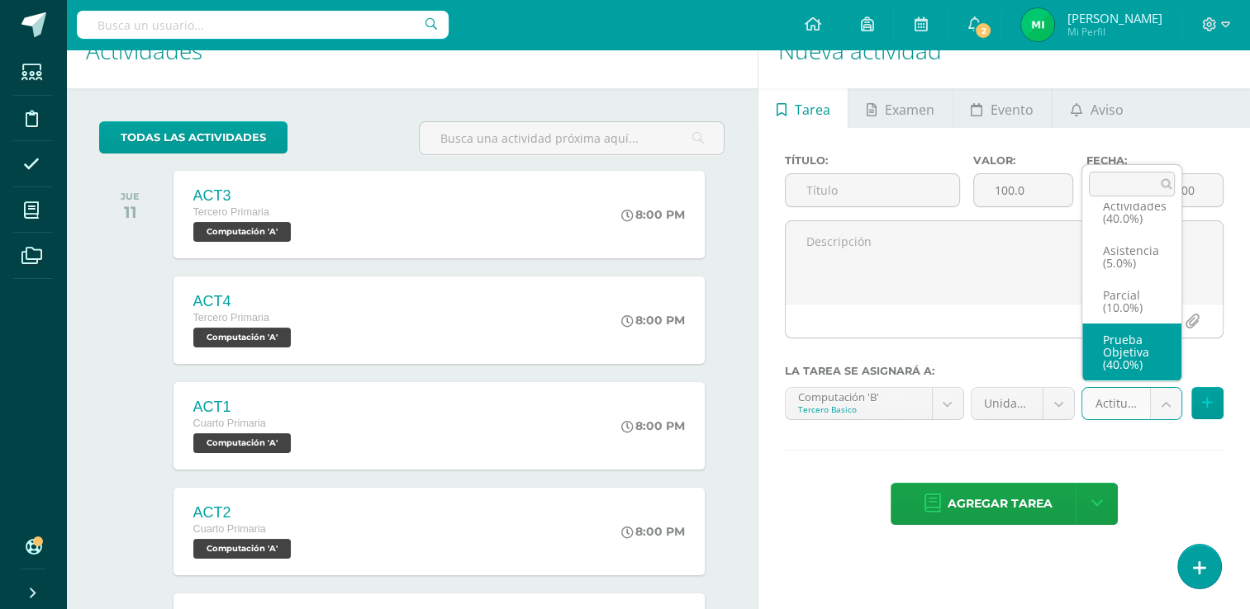
select select "122014"
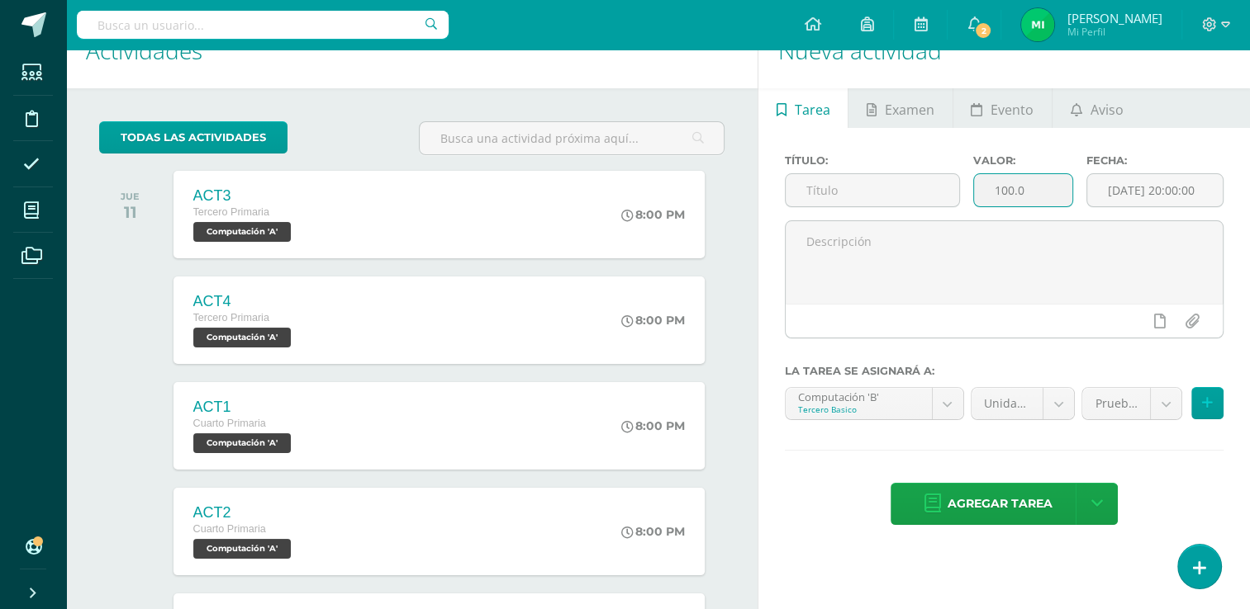
click at [1055, 193] on input "100.0" at bounding box center [1023, 190] width 98 height 32
type input "1"
type input "40"
click at [958, 185] on input "text" at bounding box center [871, 190] width 173 height 32
type input "Prueba objetiva"
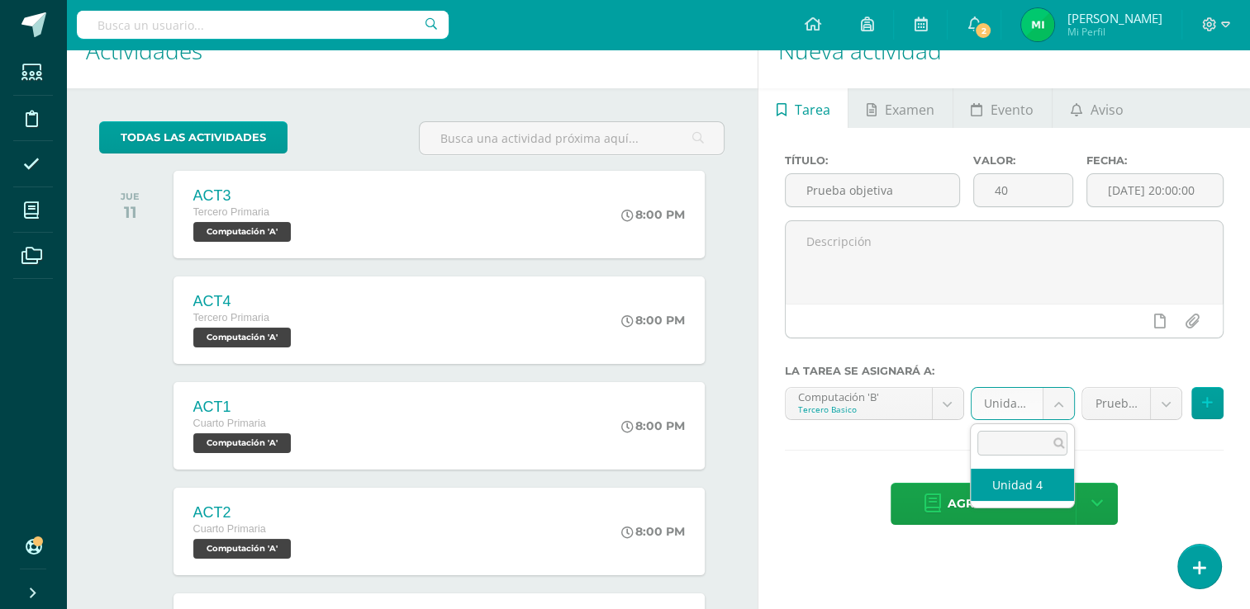
drag, startPoint x: 1060, startPoint y: 397, endPoint x: 1034, endPoint y: 481, distance: 87.5
select select "111576"
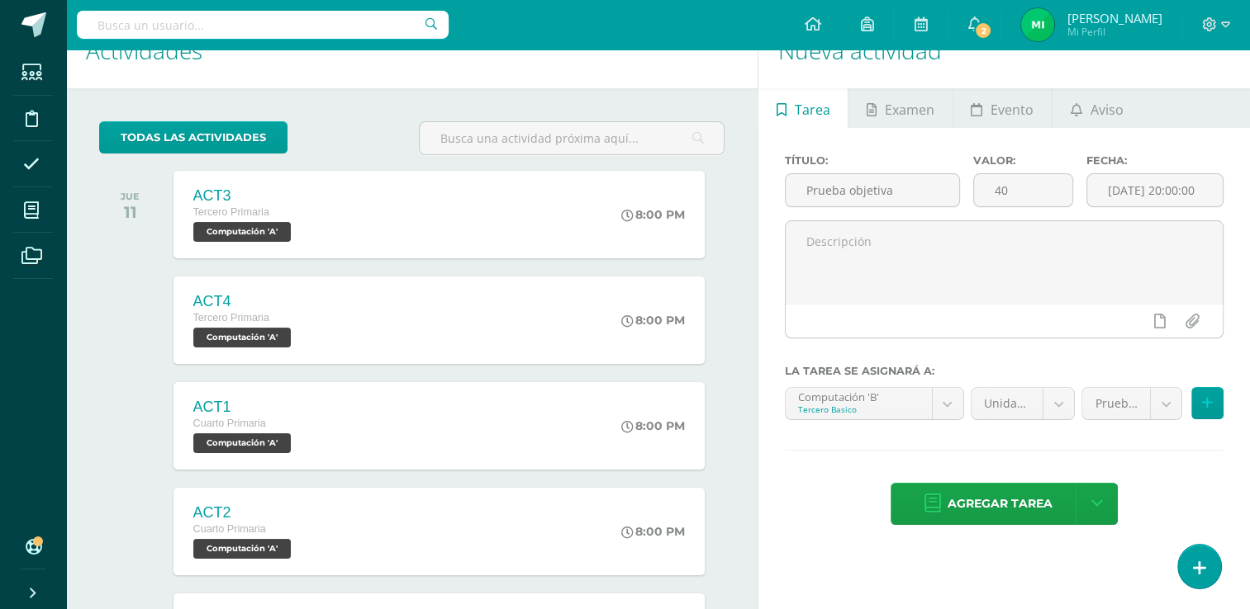
click at [1034, 481] on div "Título: Prueba objetiva Valor: 40 Fecha: 2025-09-11 20:00:00 La tarea se asigna…" at bounding box center [1003, 341] width 491 height 427
click at [1025, 496] on span "Agregar tarea" at bounding box center [999, 504] width 105 height 40
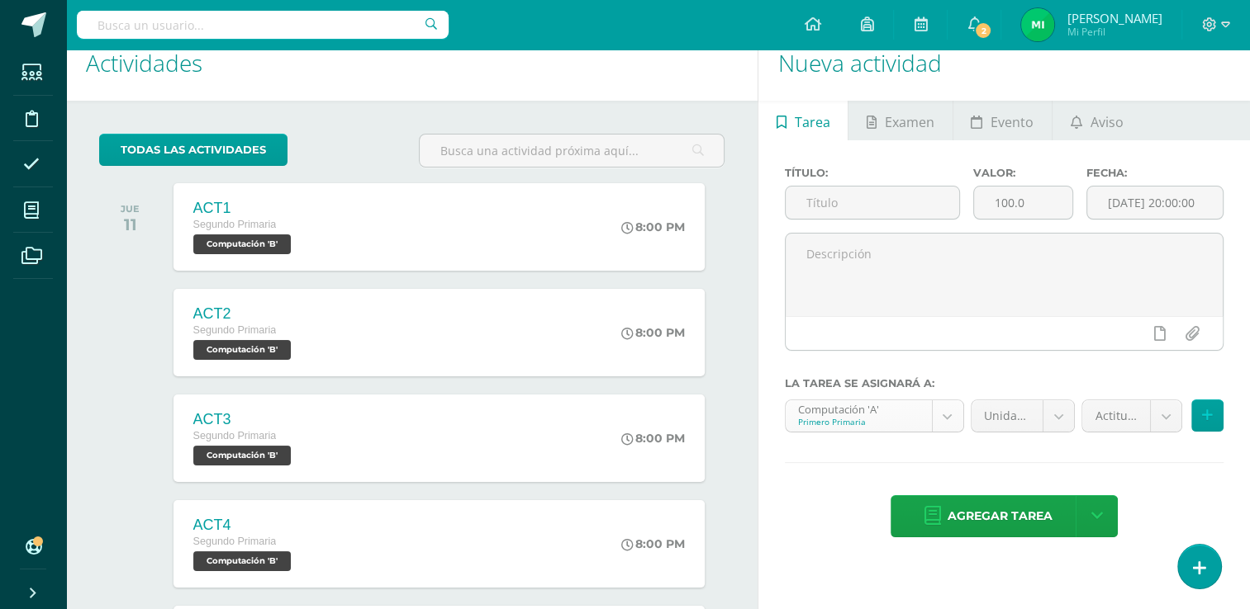
scroll to position [14, 0]
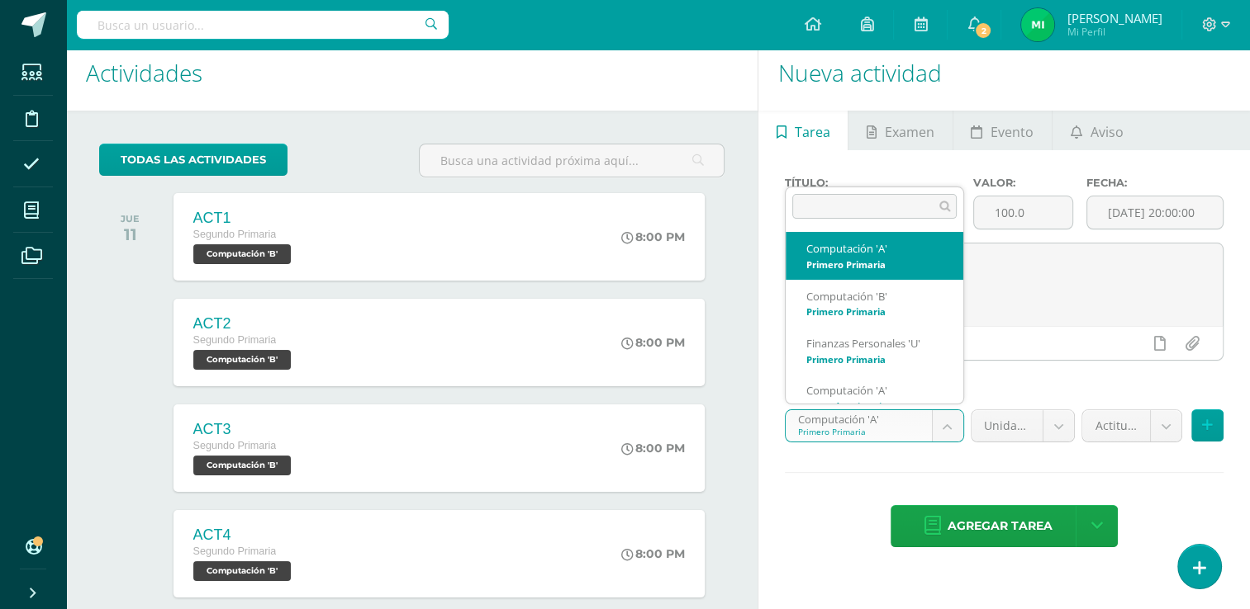
click at [956, 417] on body "Tarea asignada exitosamente Estudiantes Disciplina Asistencia Mis cursos Archiv…" at bounding box center [625, 290] width 1250 height 609
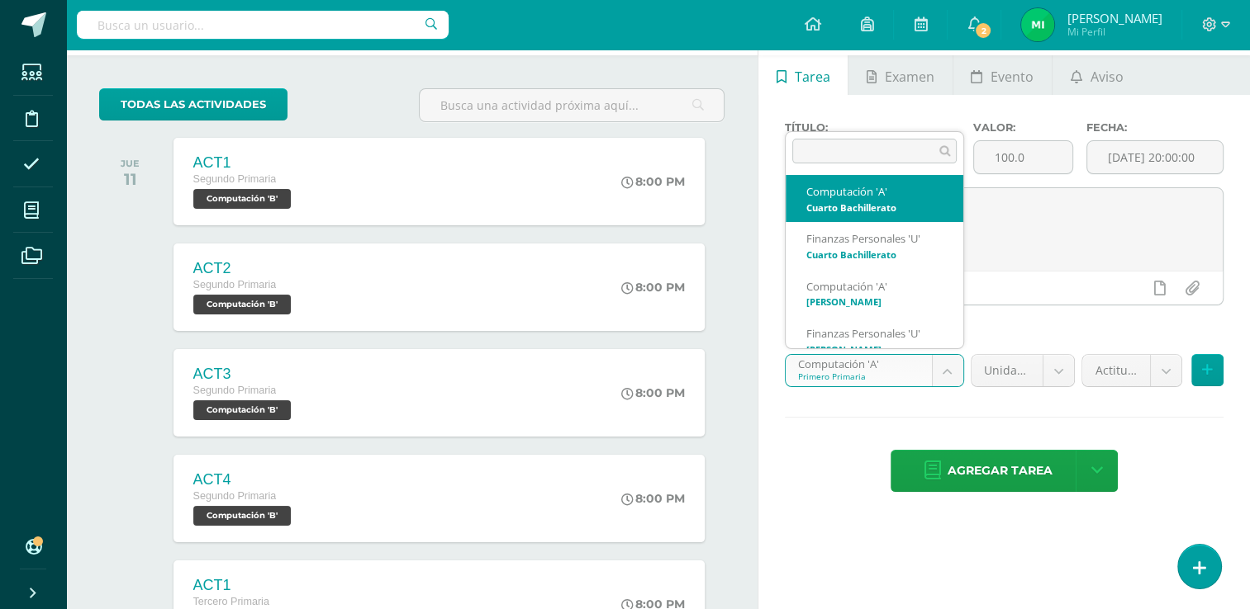
scroll to position [849, 0]
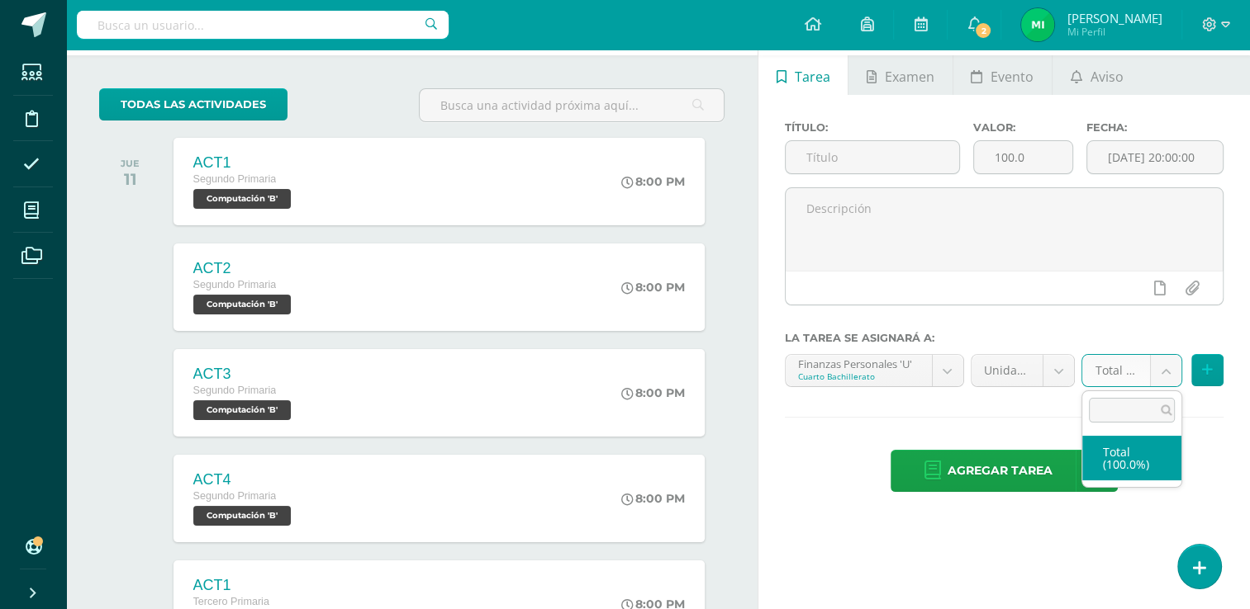
click at [1160, 365] on body "Tarea asignada exitosamente Estudiantes Disciplina Asistencia Mis cursos Archiv…" at bounding box center [625, 235] width 1250 height 609
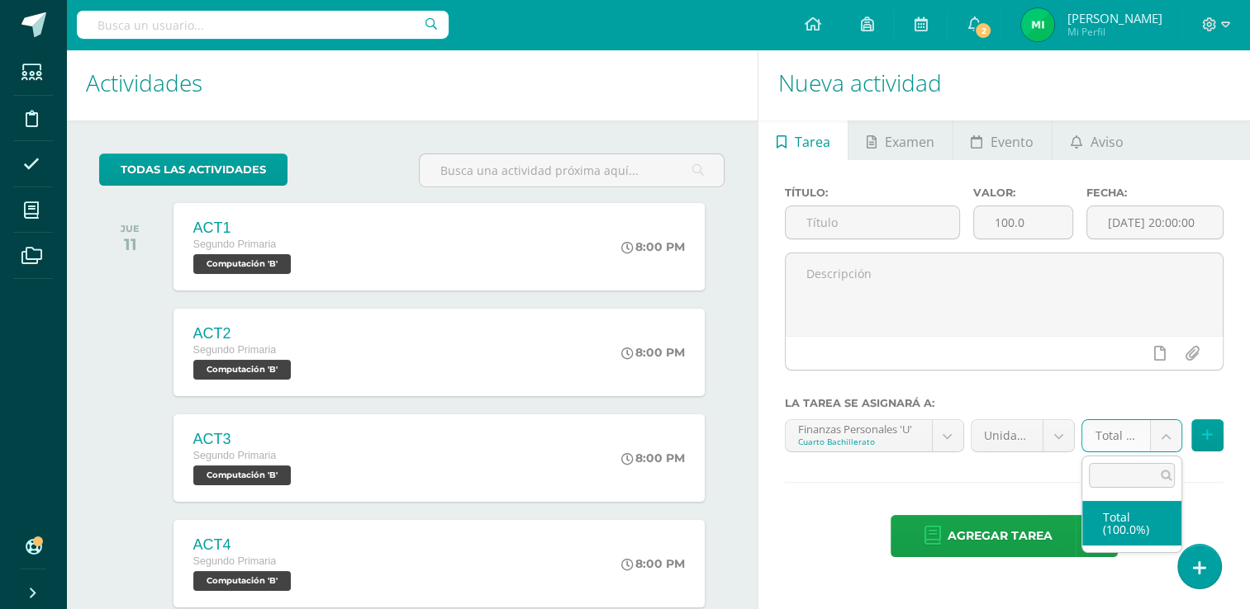
scroll to position [0, 0]
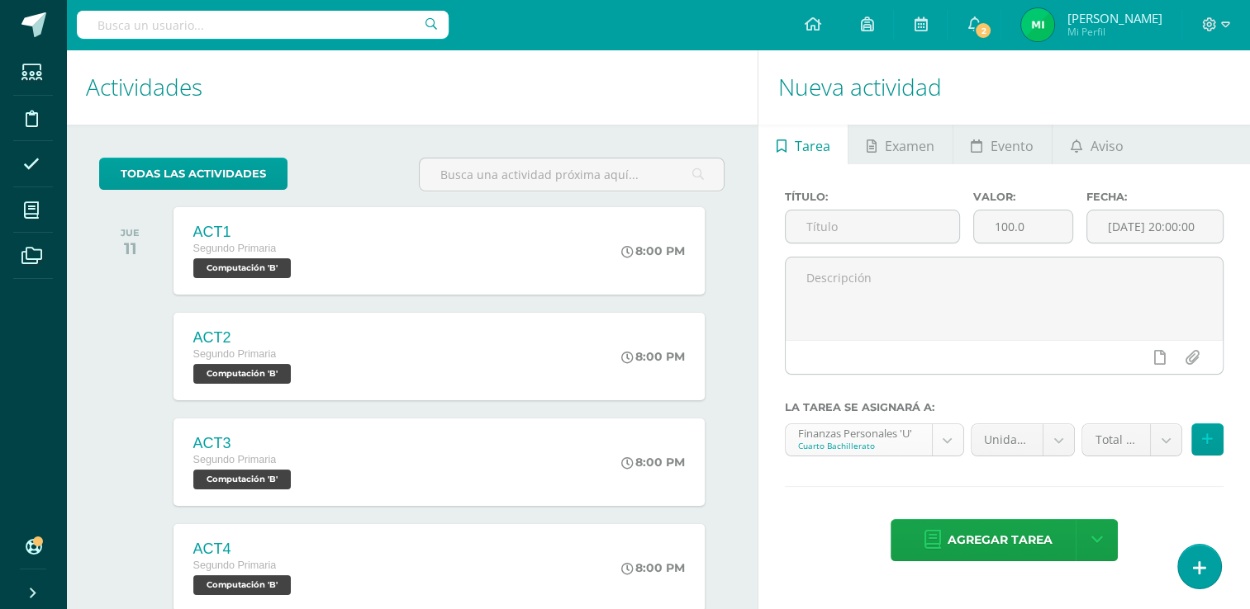
click at [903, 431] on body "Tarea asignada exitosamente Estudiantes Disciplina Asistencia Mis cursos Archiv…" at bounding box center [625, 304] width 1250 height 609
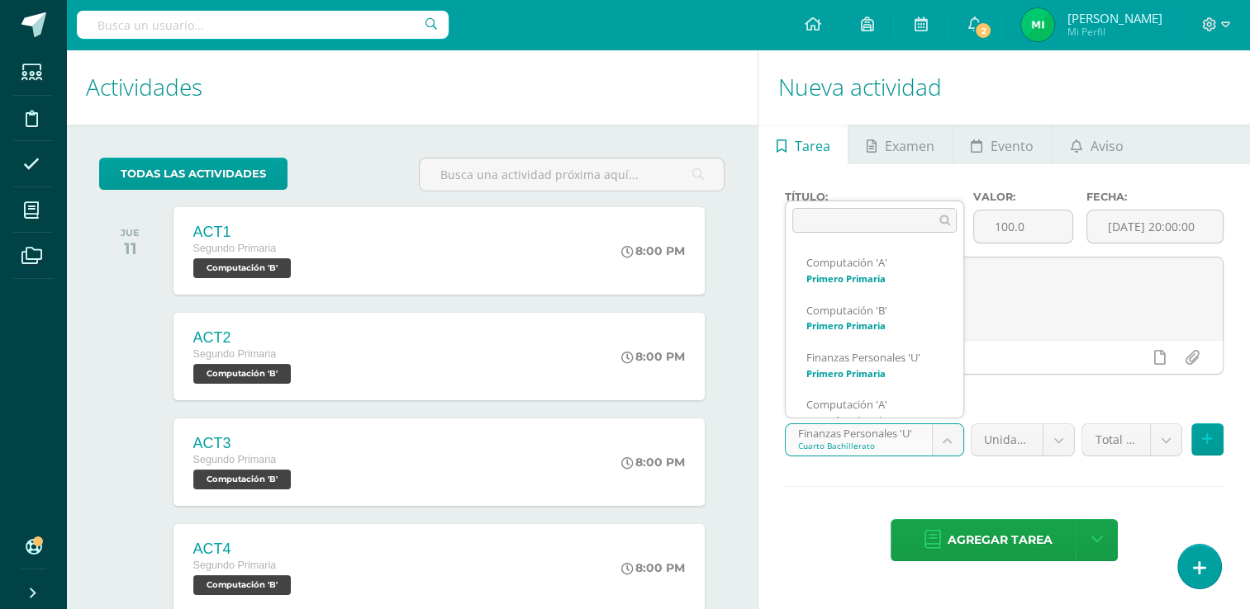
click at [951, 438] on body "Tarea asignada exitosamente Estudiantes Disciplina Asistencia Mis cursos Archiv…" at bounding box center [625, 304] width 1250 height 609
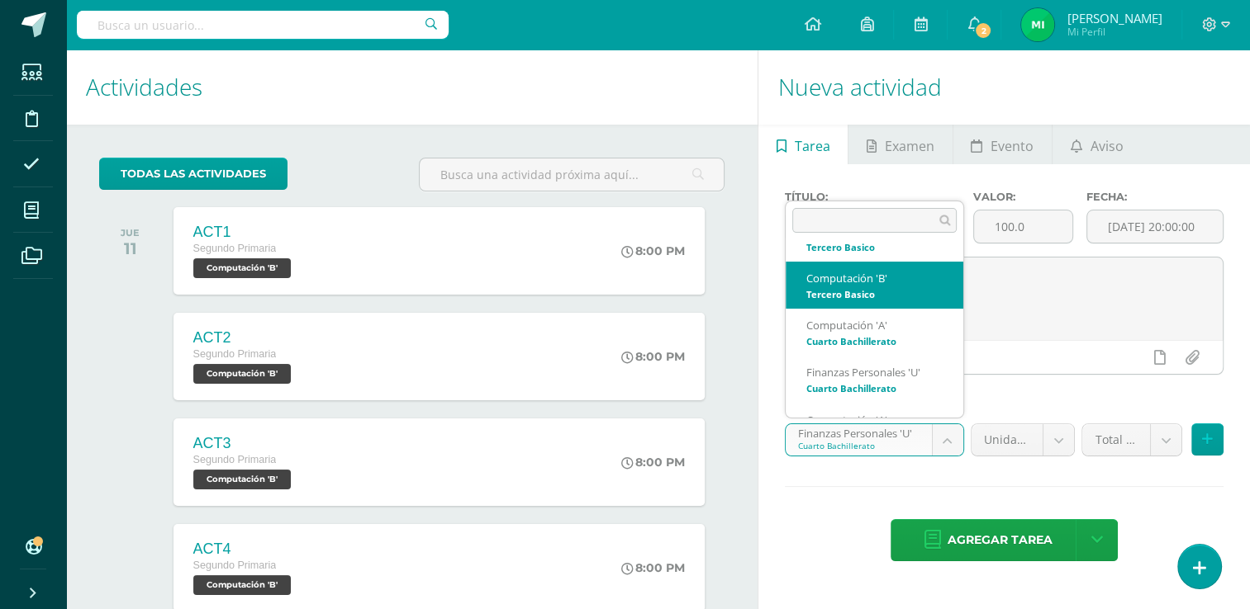
scroll to position [794, 0]
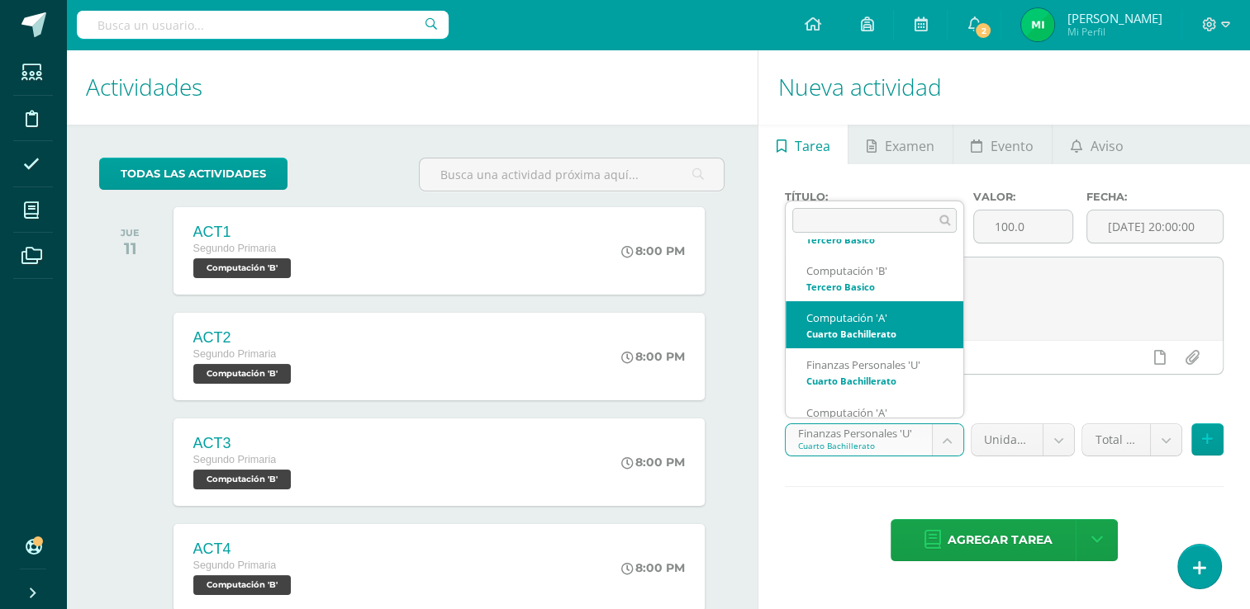
select select "111607"
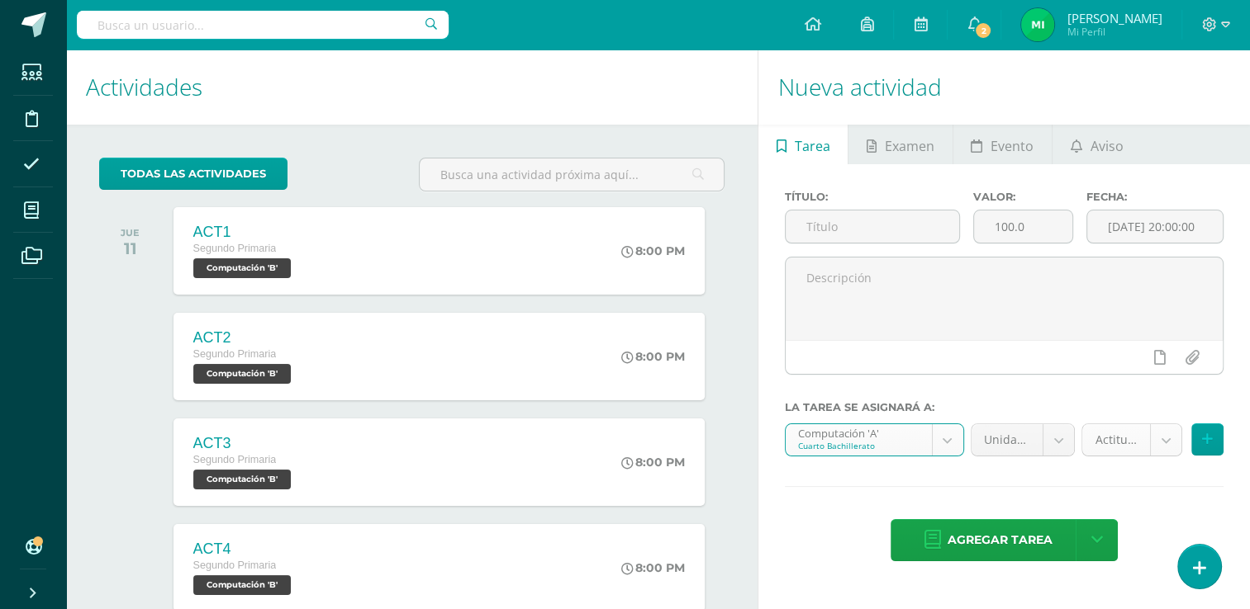
click at [1163, 440] on body "Tarea asignada exitosamente Estudiantes Disciplina Asistencia Mis cursos Archiv…" at bounding box center [625, 304] width 1250 height 609
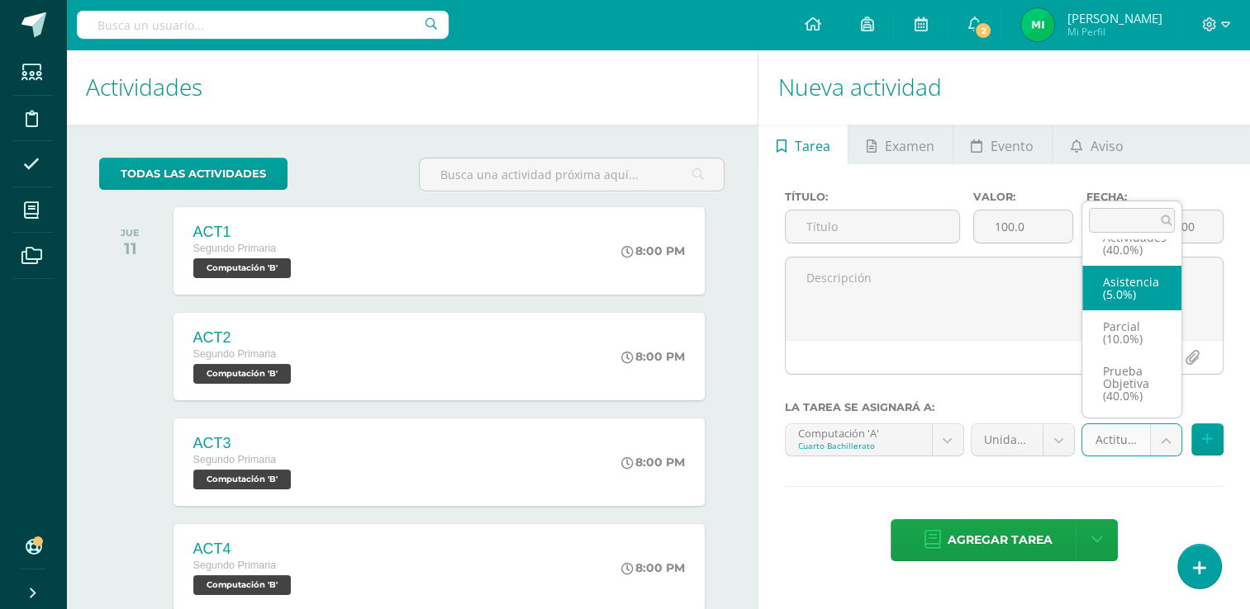
scroll to position [69, 0]
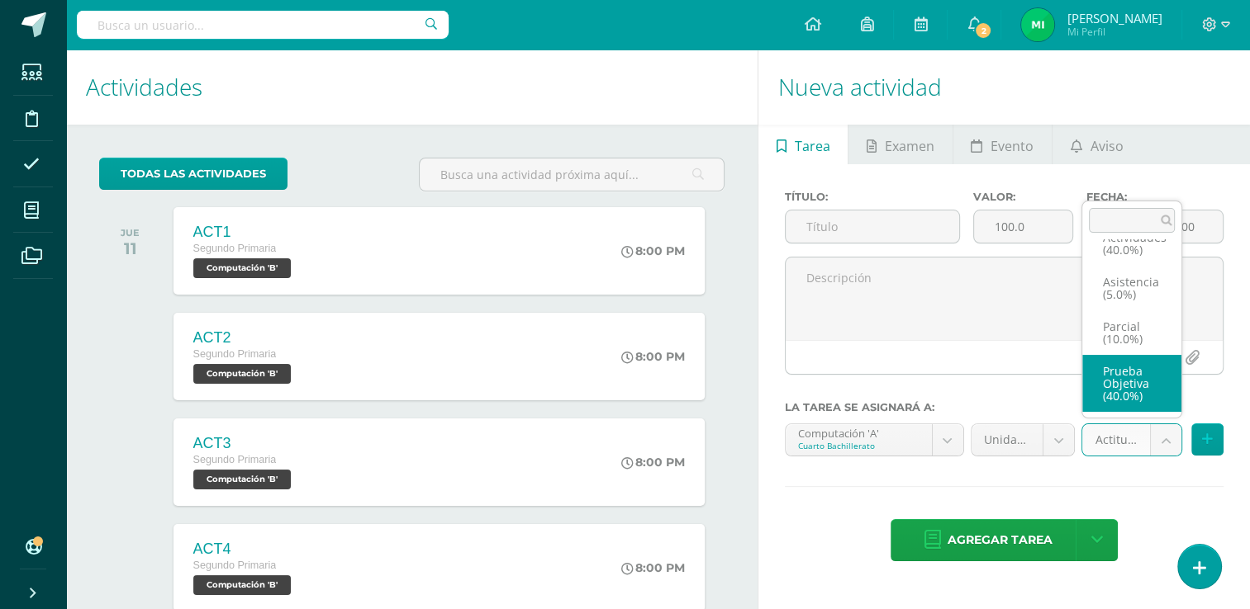
drag, startPoint x: 1116, startPoint y: 376, endPoint x: 994, endPoint y: 287, distance: 150.2
click at [994, 287] on body "Tarea asignada exitosamente Estudiantes Disciplina Asistencia Mis cursos Archiv…" at bounding box center [625, 304] width 1250 height 609
select select "122009"
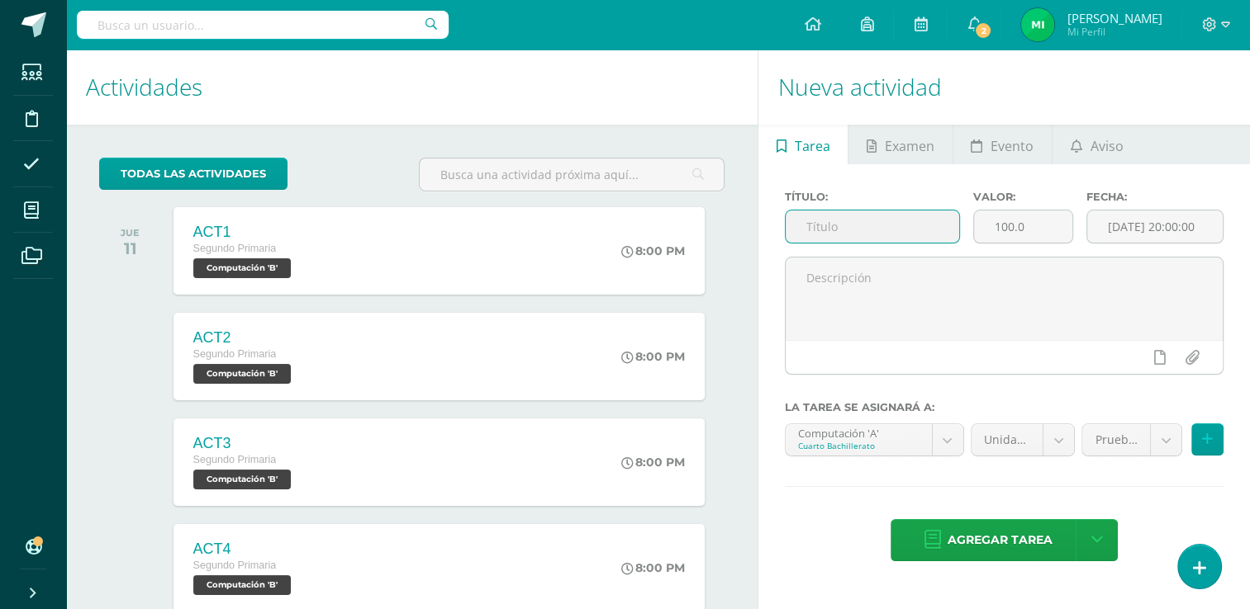
click at [915, 236] on input "text" at bounding box center [871, 227] width 173 height 32
type input "Prueba objetiva"
click at [1043, 232] on input "100.0" at bounding box center [1023, 227] width 98 height 32
type input "1"
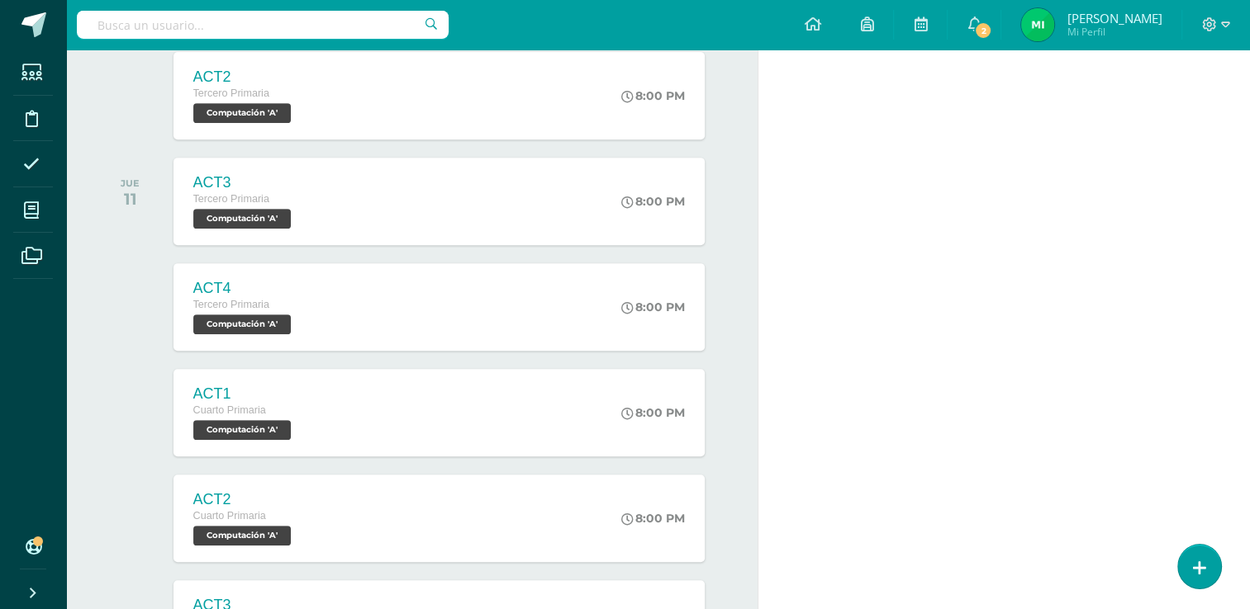
scroll to position [0, 0]
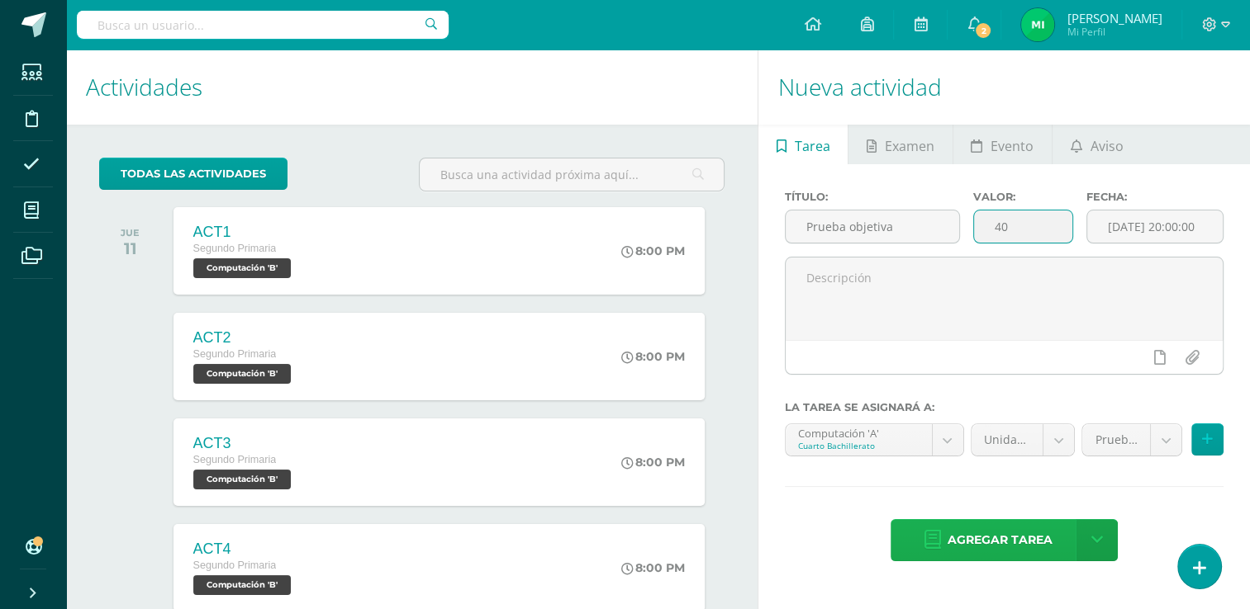
type input "40"
click at [1008, 540] on span "Agregar tarea" at bounding box center [999, 540] width 105 height 40
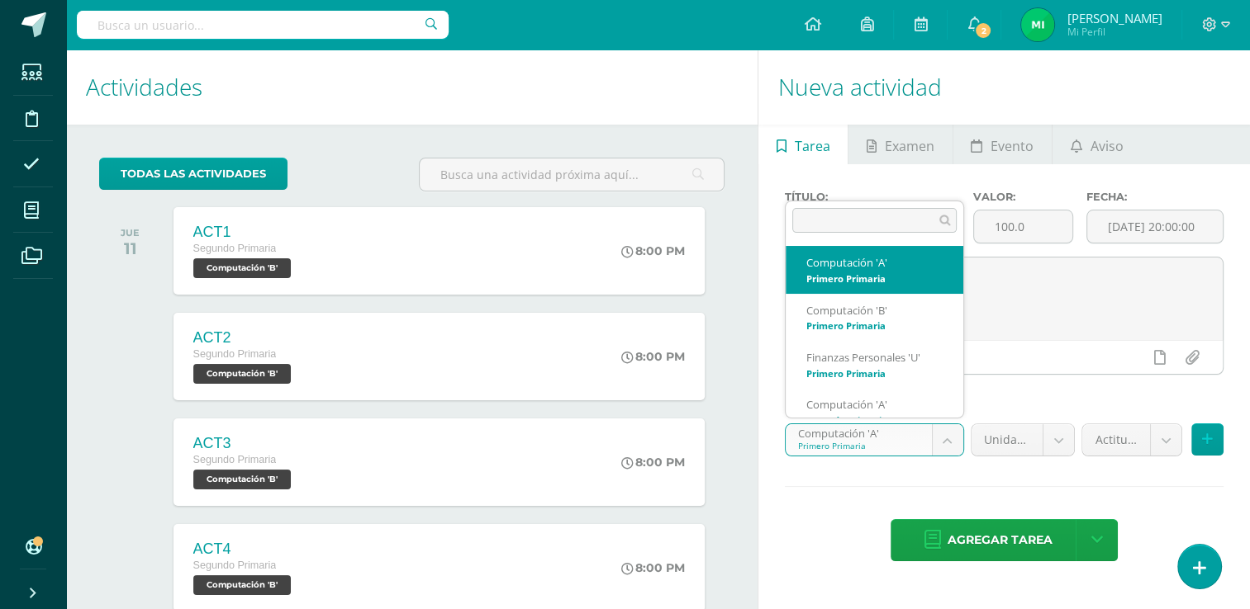
click at [948, 436] on body "Tarea asignada exitosamente Estudiantes Disciplina Asistencia Mis cursos Archiv…" at bounding box center [625, 304] width 1250 height 609
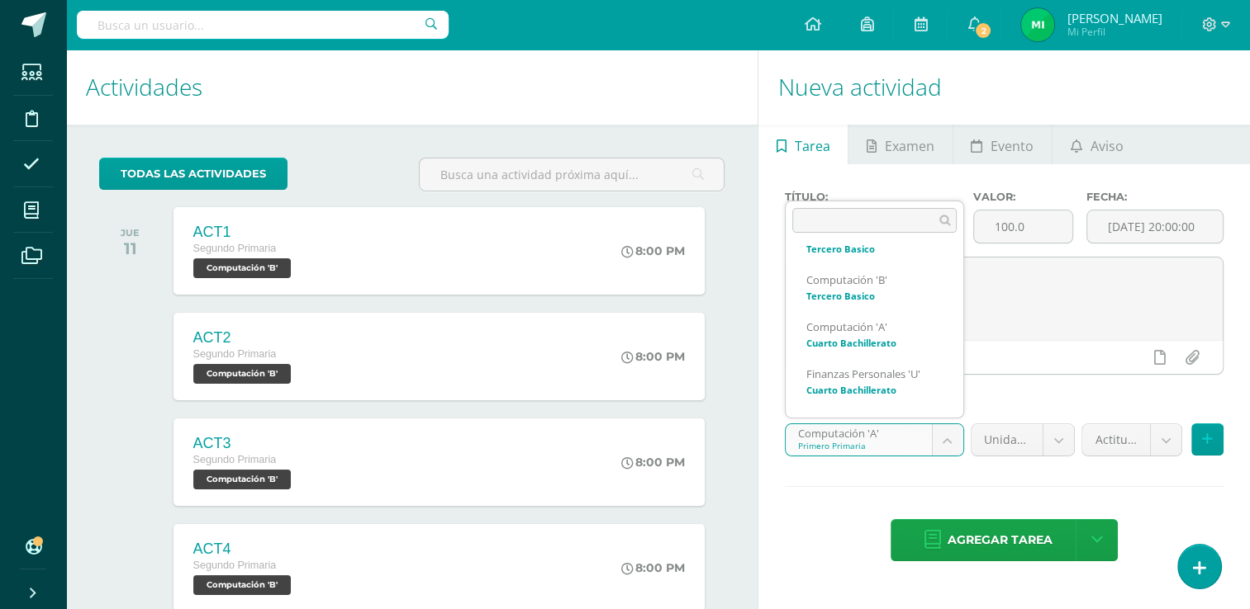
scroll to position [872, 0]
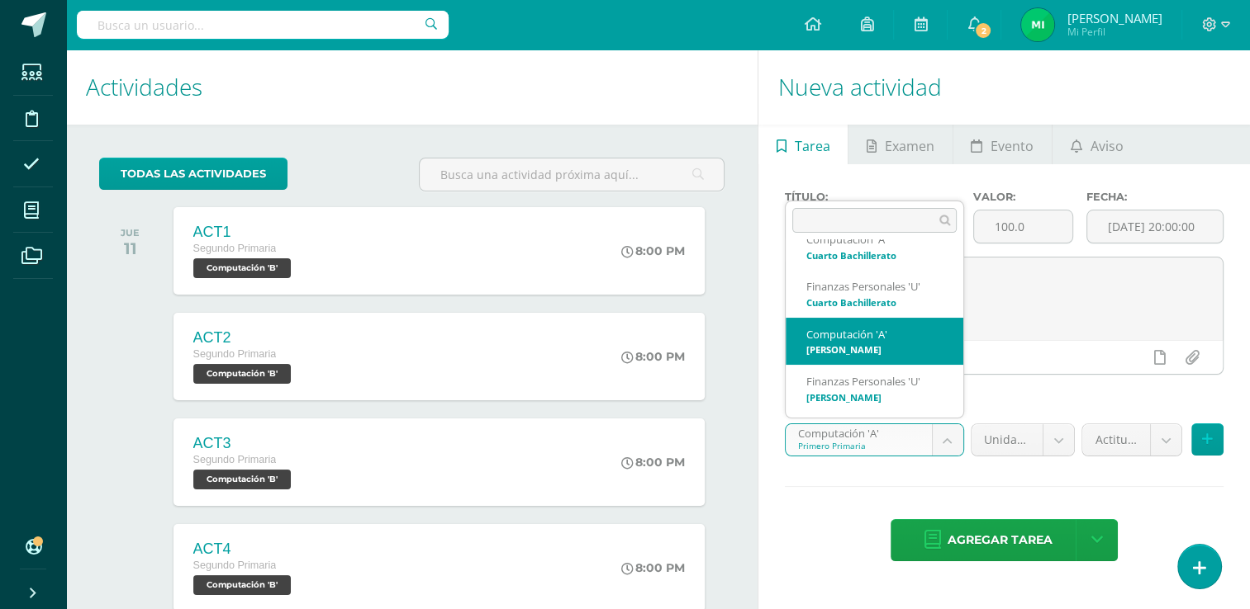
select select "111777"
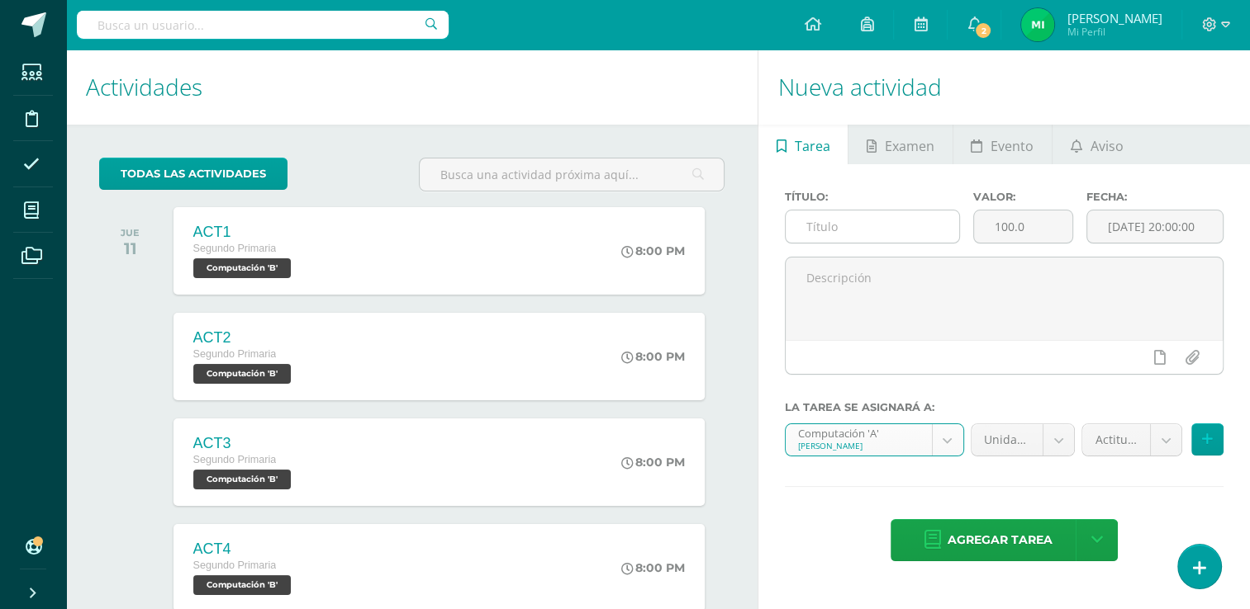
click at [916, 225] on input "text" at bounding box center [871, 227] width 173 height 32
type input "Prueba objetiva"
click at [1027, 227] on input "100.0" at bounding box center [1023, 227] width 98 height 32
type input "1"
type input "40"
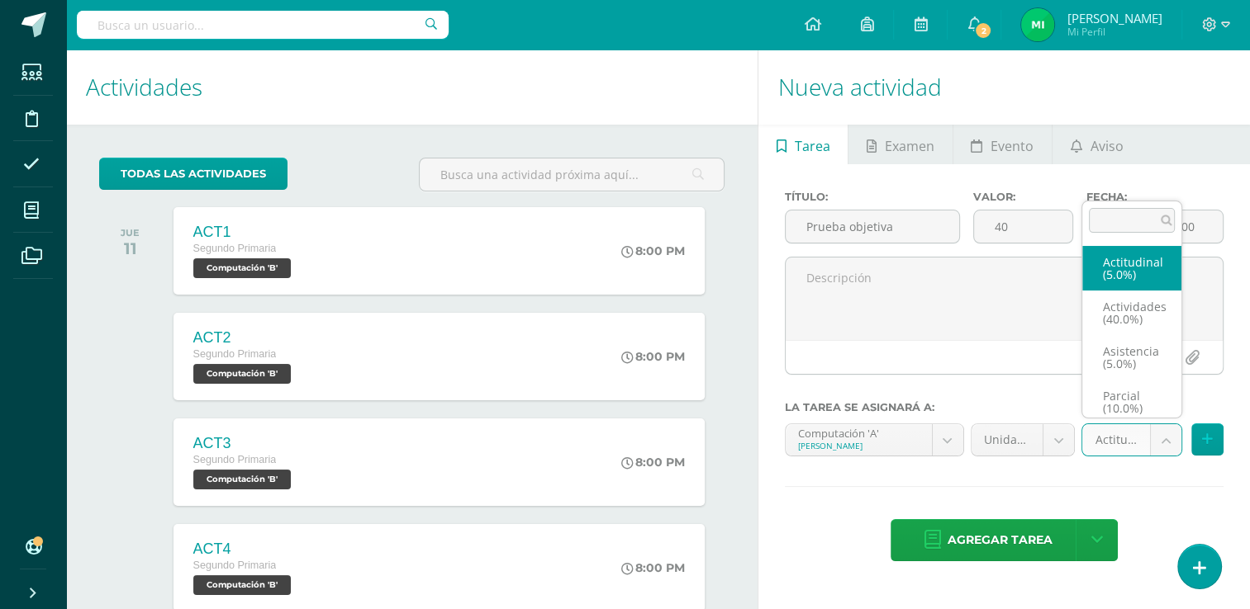
click at [1166, 427] on body "Tarea asignada exitosamente Estudiantes Disciplina Asistencia Mis cursos Archiv…" at bounding box center [625, 304] width 1250 height 609
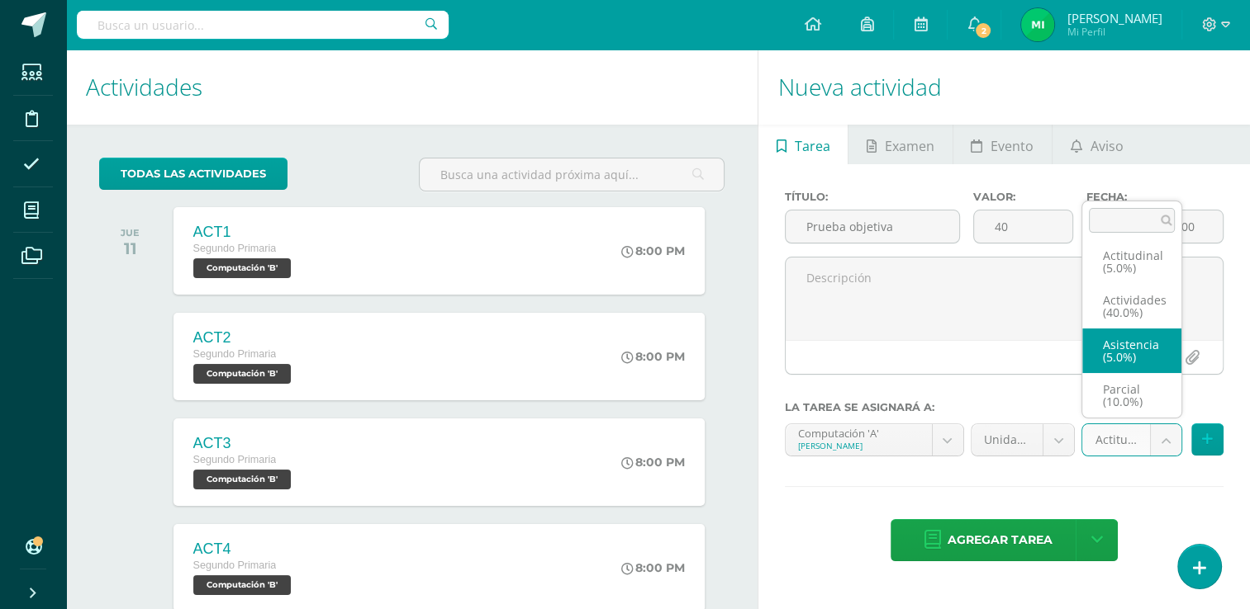
scroll to position [69, 0]
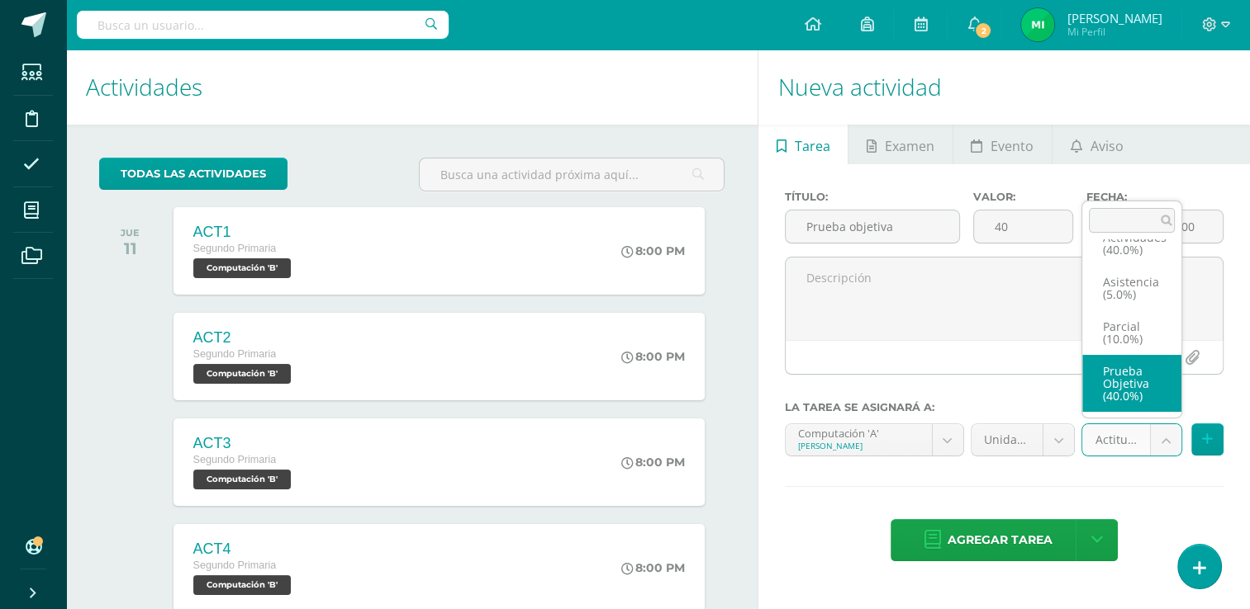
select select "122004"
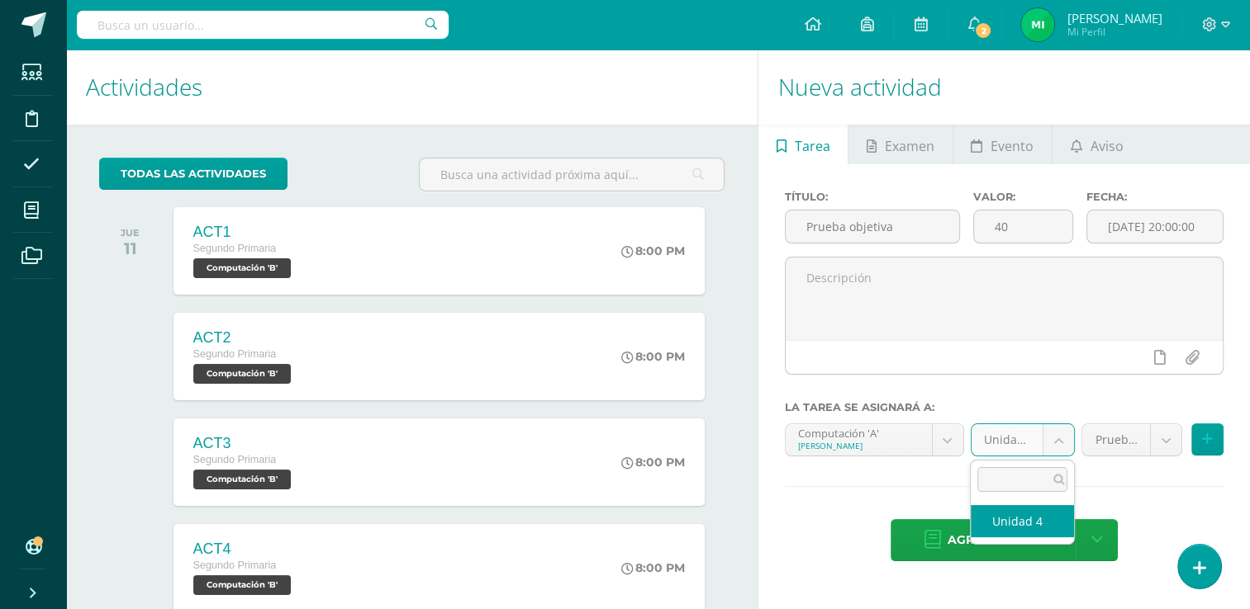
click at [1055, 447] on body "Tarea asignada exitosamente Estudiantes Disciplina Asistencia Mis cursos Archiv…" at bounding box center [625, 304] width 1250 height 609
select select "111786"
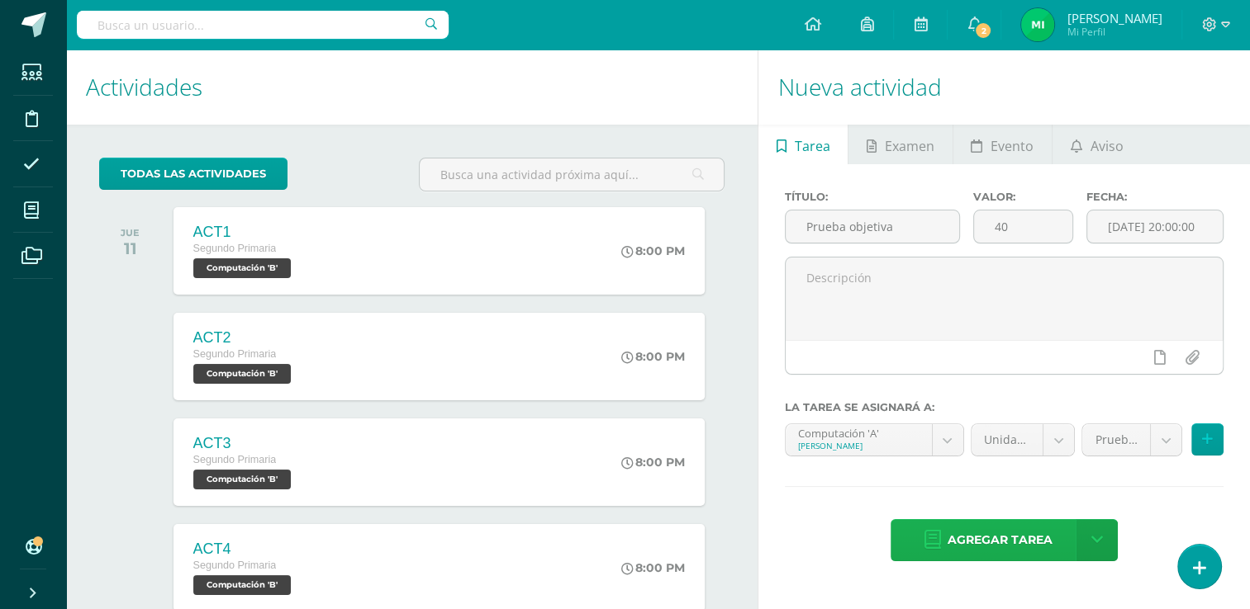
click at [1005, 541] on span "Agregar tarea" at bounding box center [999, 540] width 105 height 40
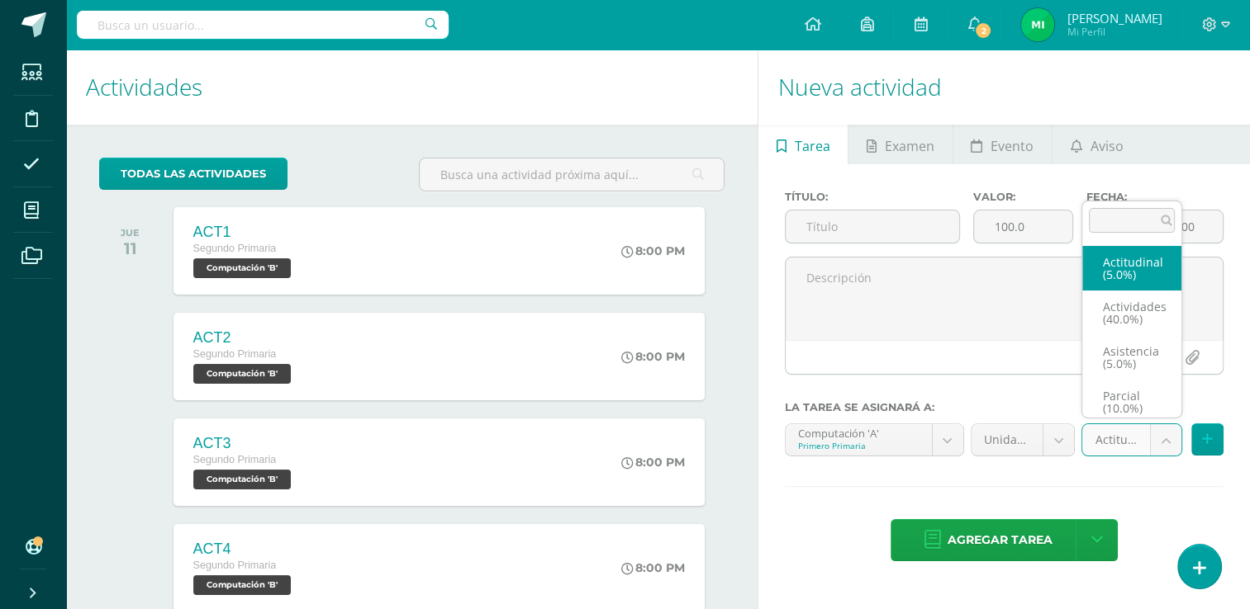
click at [1167, 438] on body "Tarea asignada exitosamente Estudiantes Disciplina Asistencia Mis cursos Archiv…" at bounding box center [625, 304] width 1250 height 609
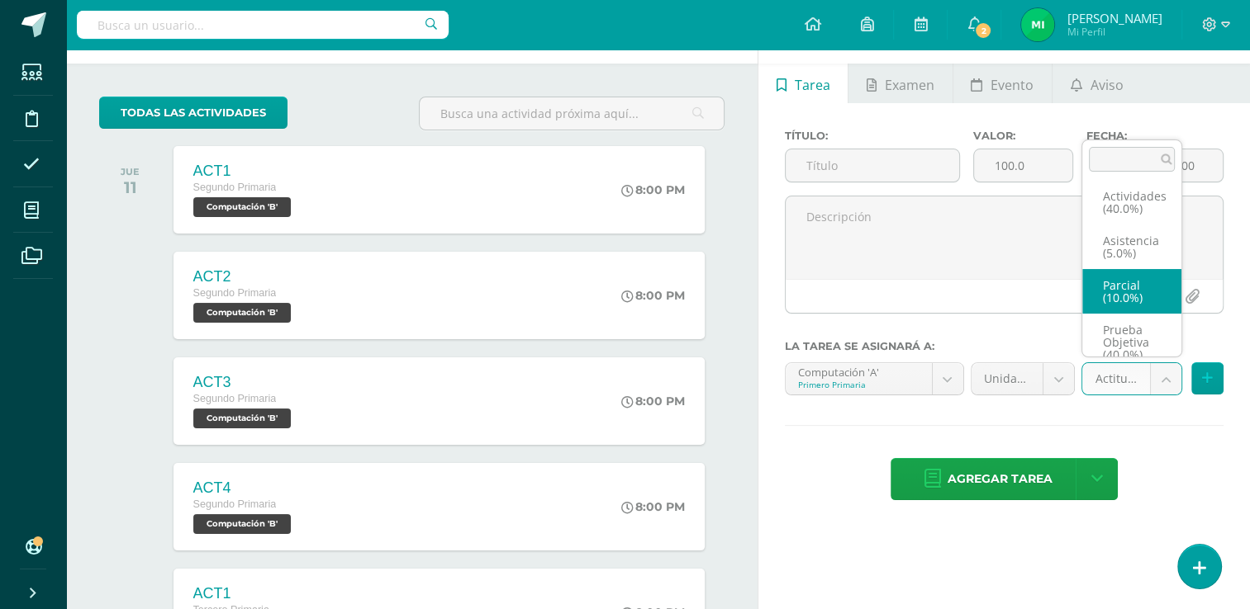
scroll to position [69, 0]
